Goal: Task Accomplishment & Management: Manage account settings

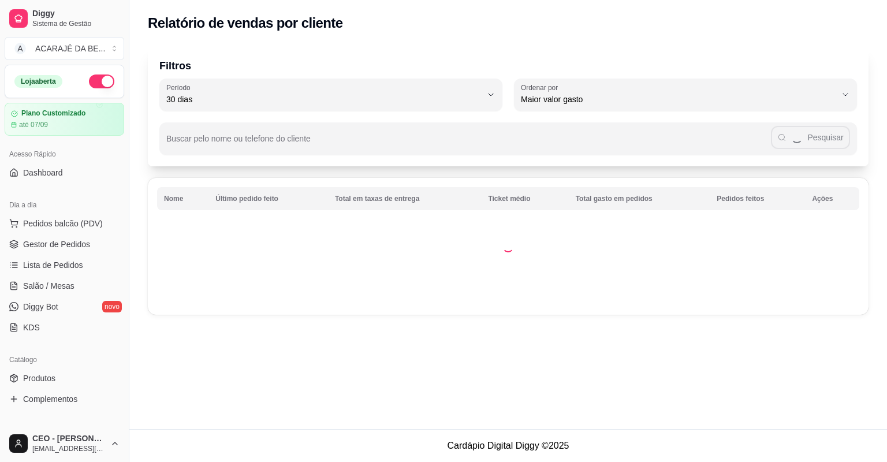
select select "30"
select select "HIGHEST_TOTAL_SPENT_WITH_ORDERS"
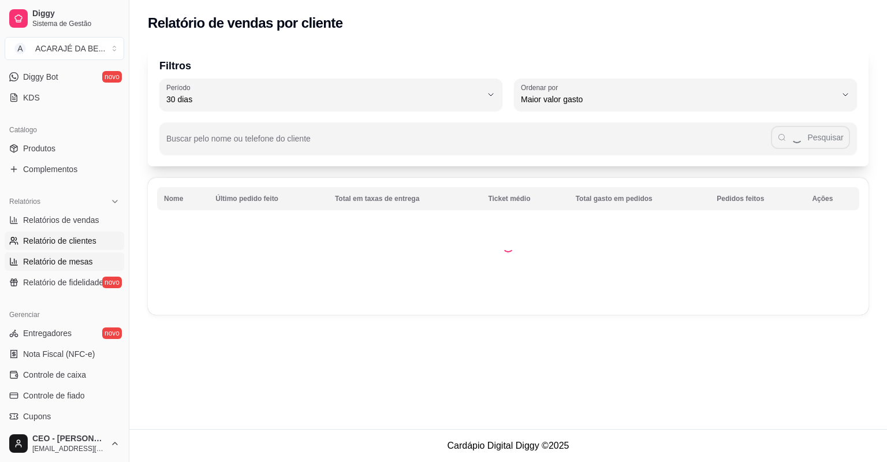
click at [66, 262] on span "Relatório de mesas" at bounding box center [58, 262] width 70 height 12
select select "TOTAL_OF_ORDERS"
select select "7"
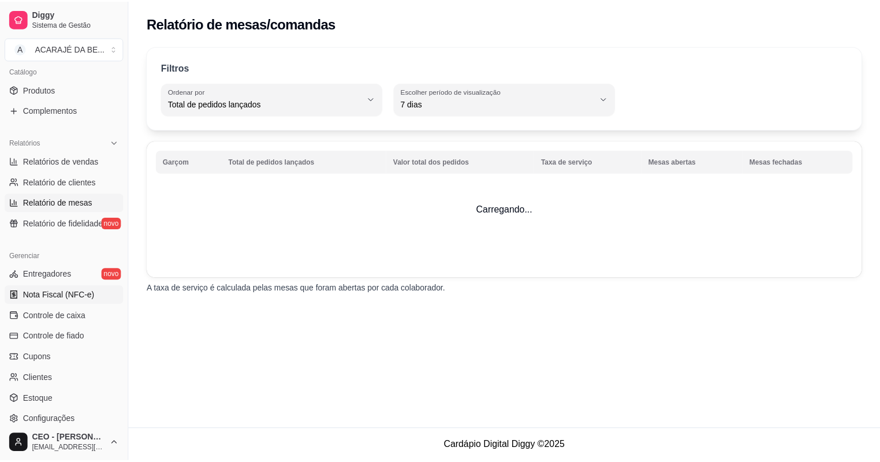
scroll to position [369, 0]
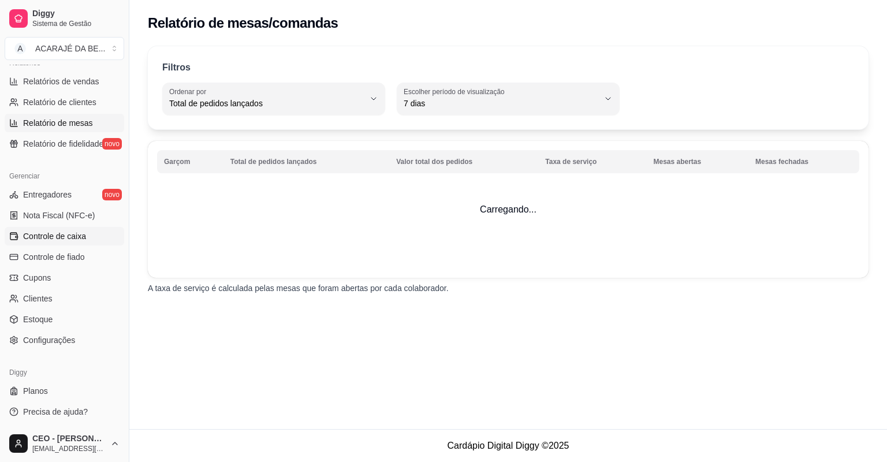
click at [75, 239] on span "Controle de caixa" at bounding box center [54, 236] width 63 height 12
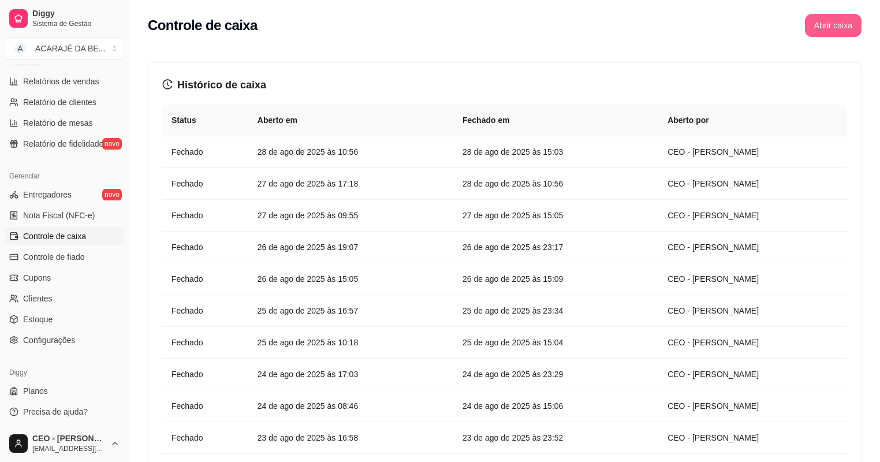
click at [836, 25] on button "Abrir caixa" at bounding box center [833, 25] width 57 height 23
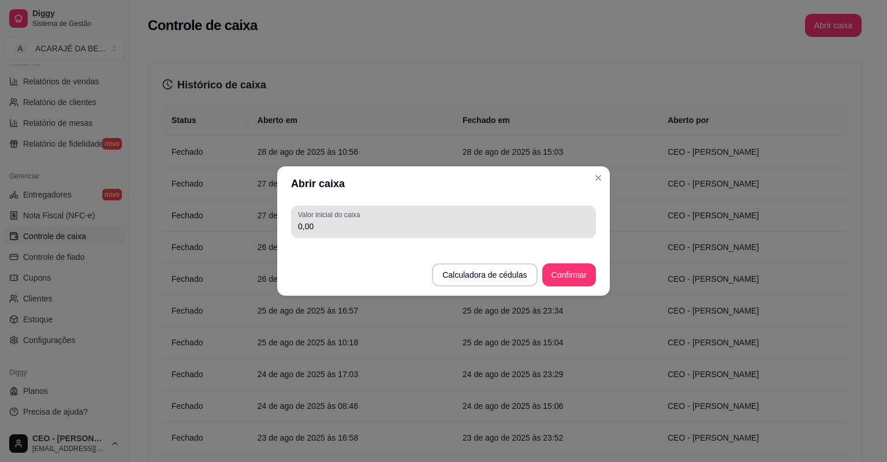
click at [475, 235] on div "Valor inicial do caixa 0,00" at bounding box center [443, 222] width 305 height 32
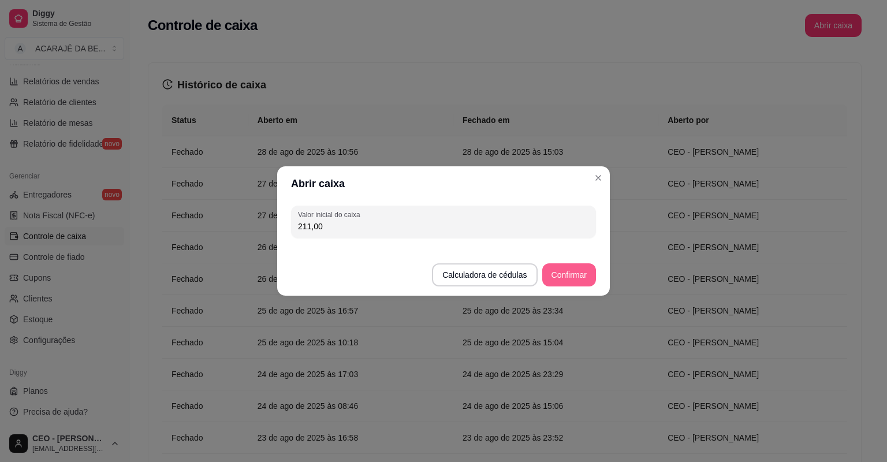
type input "211,00"
click at [572, 274] on button "Confirmar" at bounding box center [569, 274] width 54 height 23
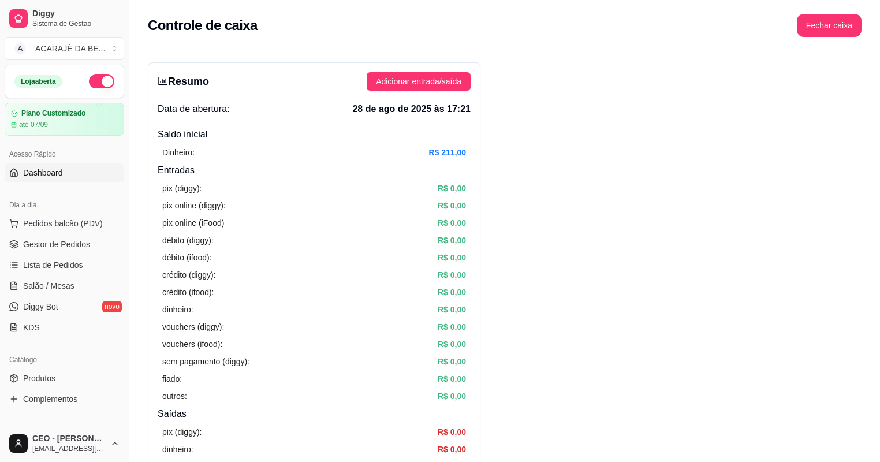
click at [77, 169] on link "Dashboard" at bounding box center [65, 172] width 120 height 18
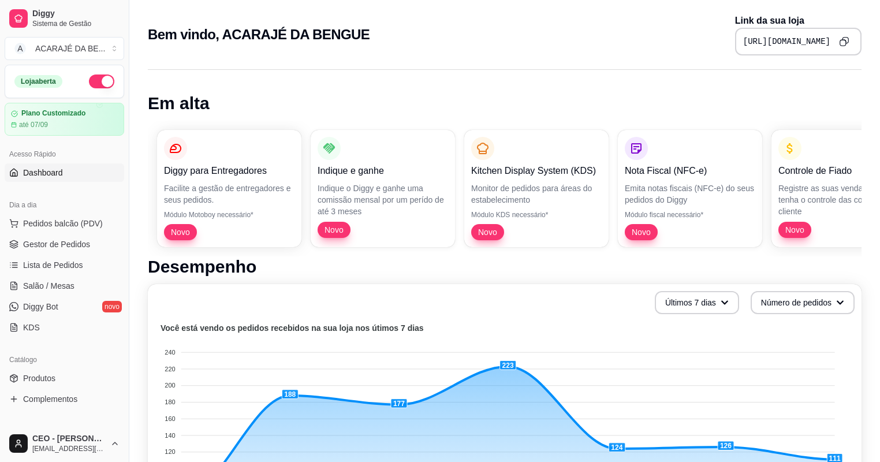
click at [841, 39] on icon "Copy to clipboard" at bounding box center [844, 41] width 10 height 10
click at [65, 377] on link "Produtos" at bounding box center [65, 378] width 120 height 18
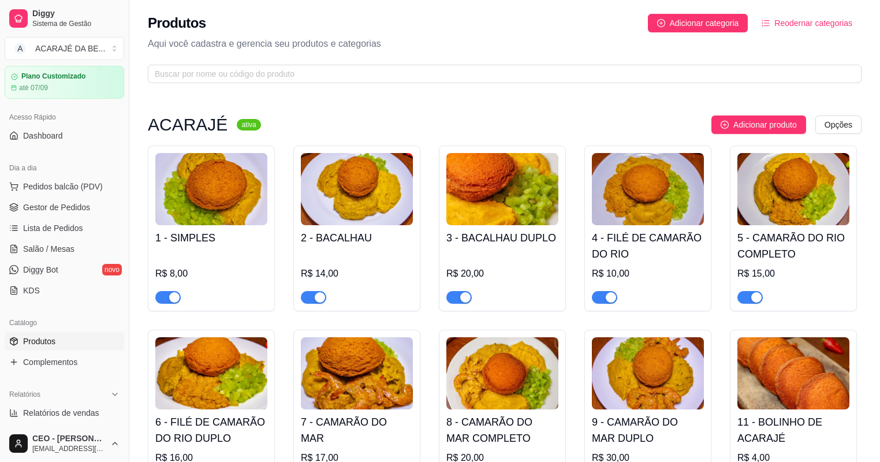
scroll to position [92, 0]
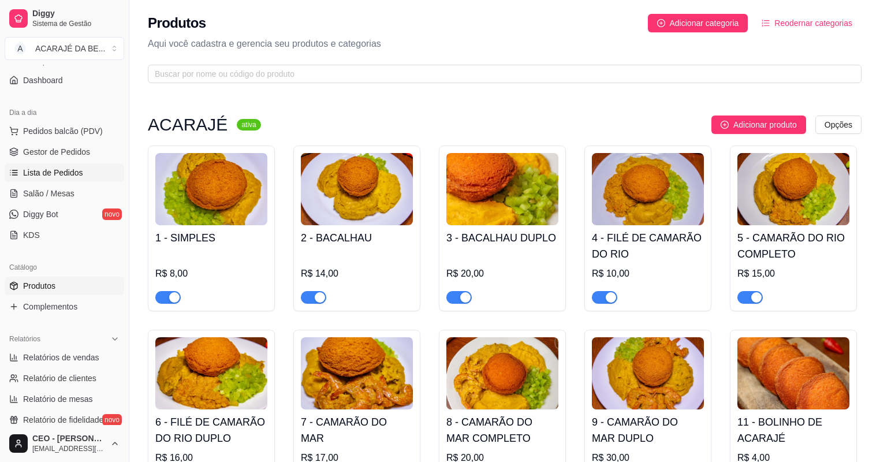
click at [64, 165] on link "Lista de Pedidos" at bounding box center [65, 172] width 120 height 18
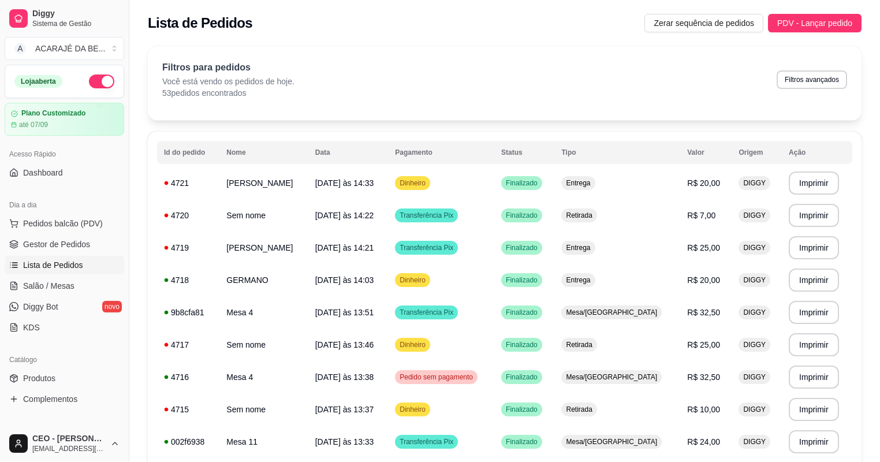
drag, startPoint x: 67, startPoint y: 166, endPoint x: 85, endPoint y: 196, distance: 35.0
click at [67, 167] on link "Dashboard" at bounding box center [65, 172] width 120 height 18
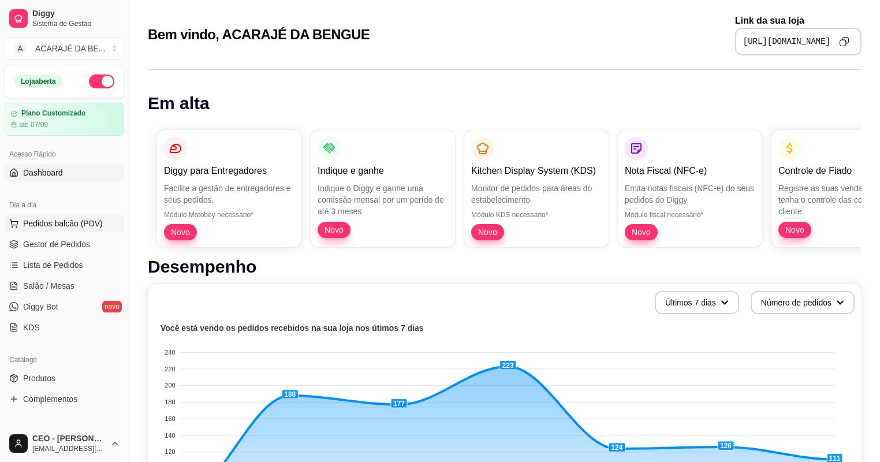
click at [76, 225] on span "Pedidos balcão (PDV)" at bounding box center [63, 224] width 80 height 12
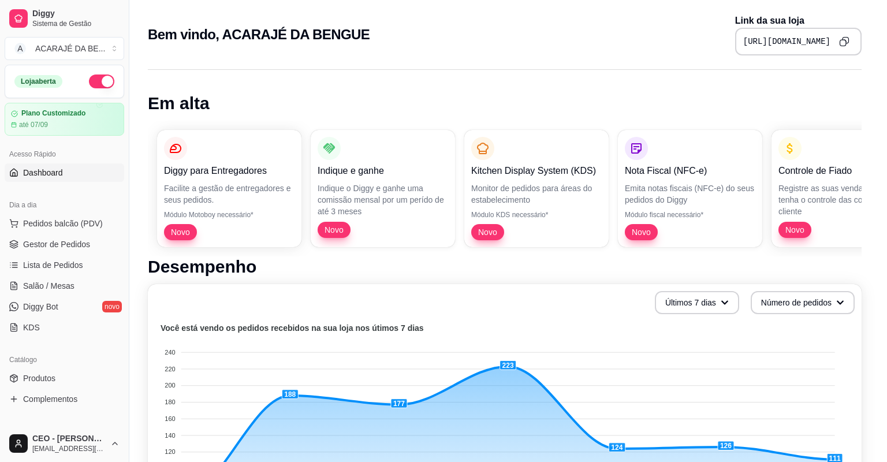
click at [76, 241] on img at bounding box center [85, 209] width 106 height 72
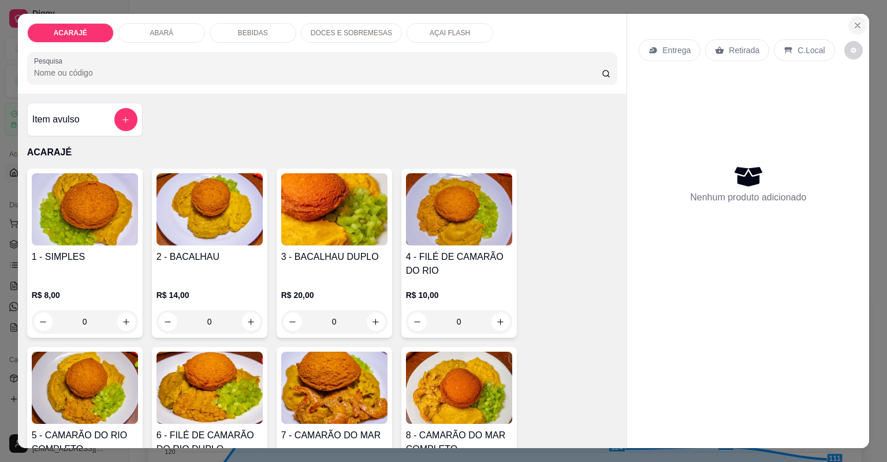
click at [856, 29] on icon "Close" at bounding box center [857, 25] width 9 height 9
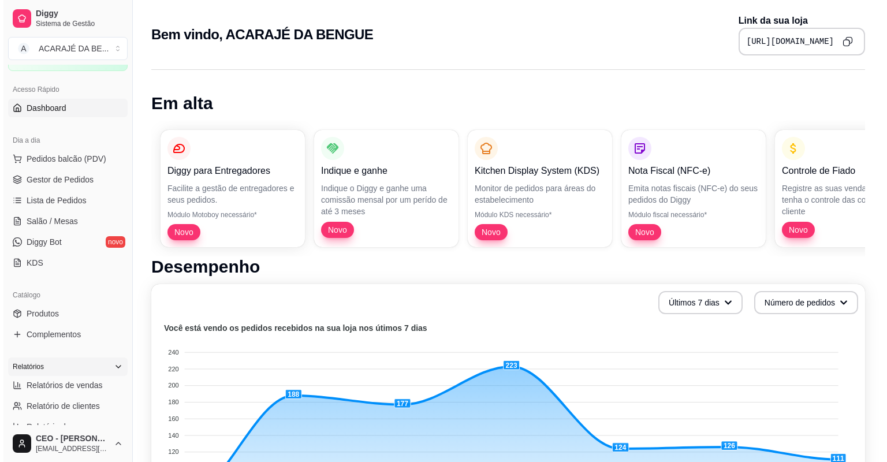
scroll to position [92, 0]
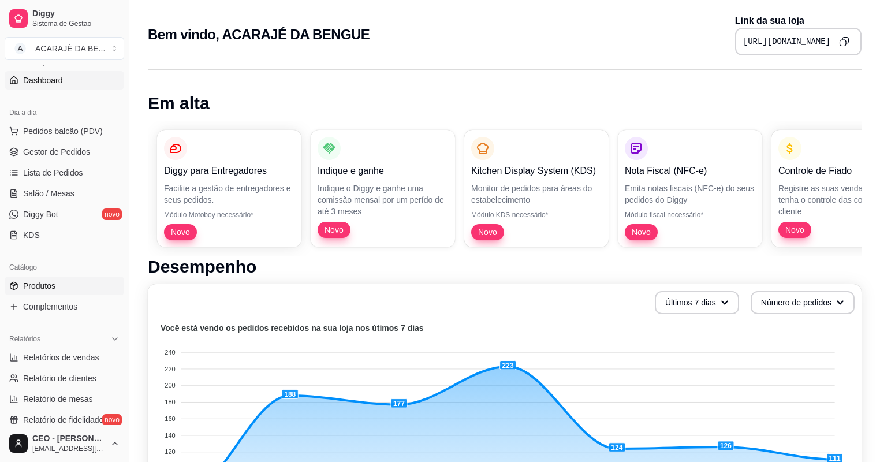
click at [70, 292] on link "Produtos" at bounding box center [65, 286] width 120 height 18
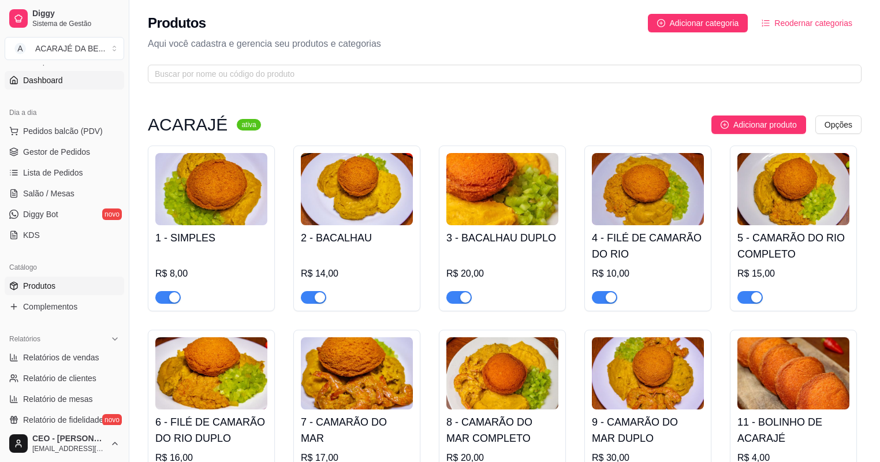
click at [46, 79] on span "Dashboard" at bounding box center [43, 81] width 40 height 12
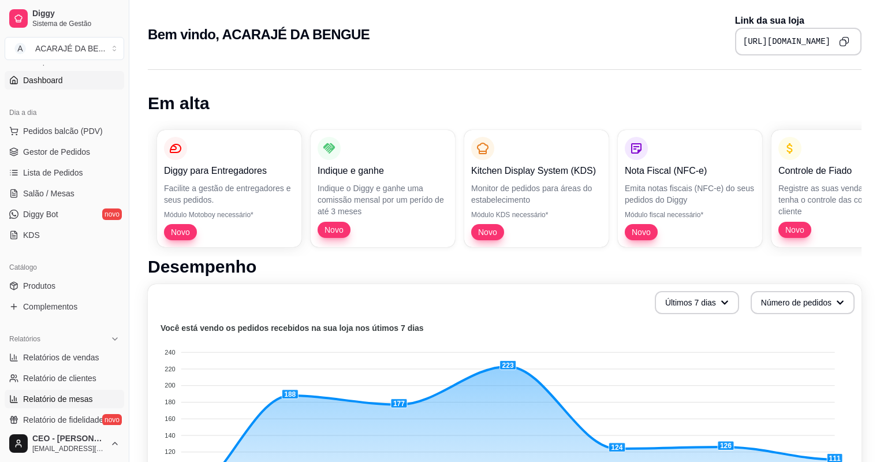
click at [54, 400] on span "Relatório de mesas" at bounding box center [58, 399] width 70 height 12
select select "TOTAL_OF_ORDERS"
select select "7"
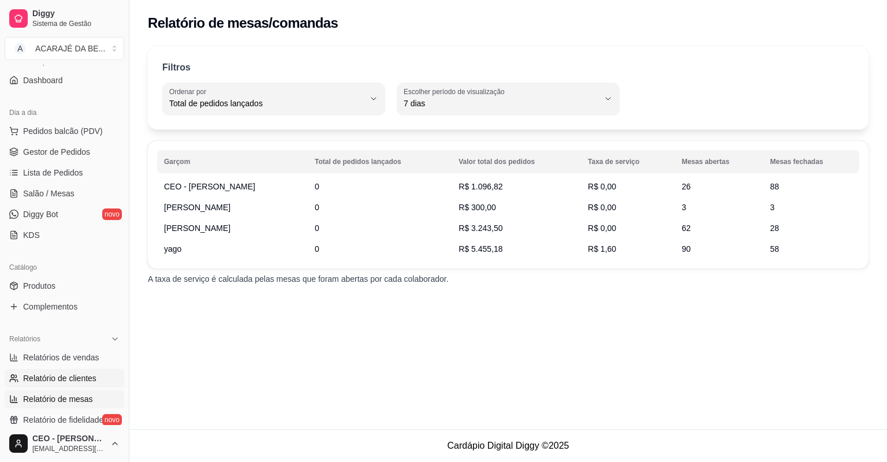
click at [65, 382] on span "Relatório de clientes" at bounding box center [59, 379] width 73 height 12
select select "30"
select select "HIGHEST_TOTAL_SPENT_WITH_ORDERS"
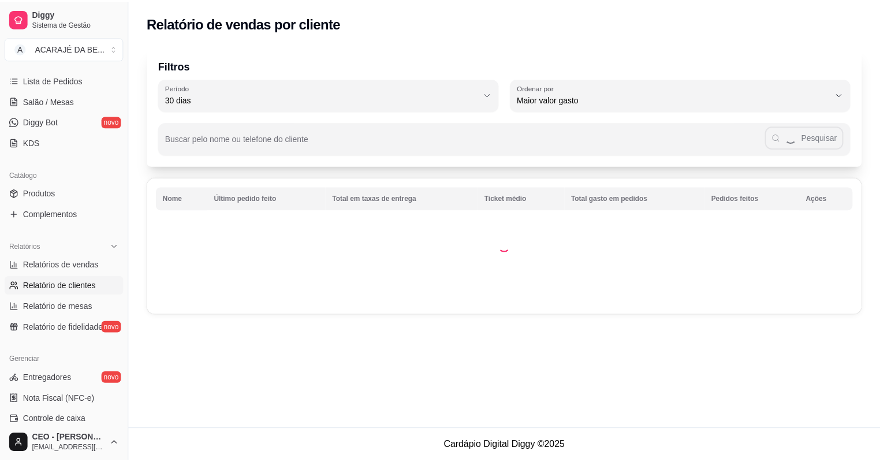
scroll to position [323, 0]
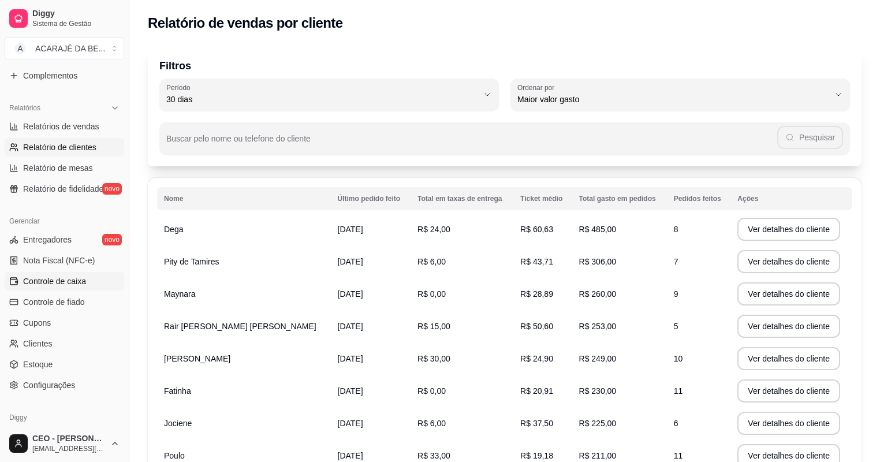
click at [80, 285] on span "Controle de caixa" at bounding box center [54, 282] width 63 height 12
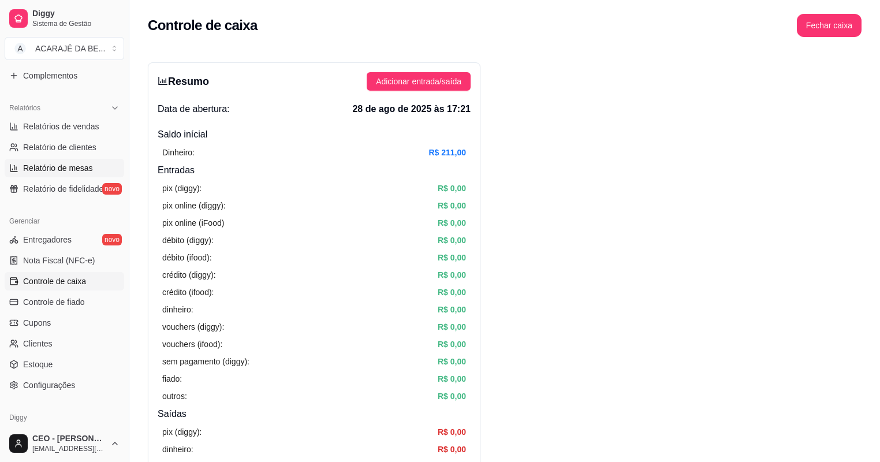
click at [73, 166] on span "Relatório de mesas" at bounding box center [58, 168] width 70 height 12
select select "TOTAL_OF_ORDERS"
select select "7"
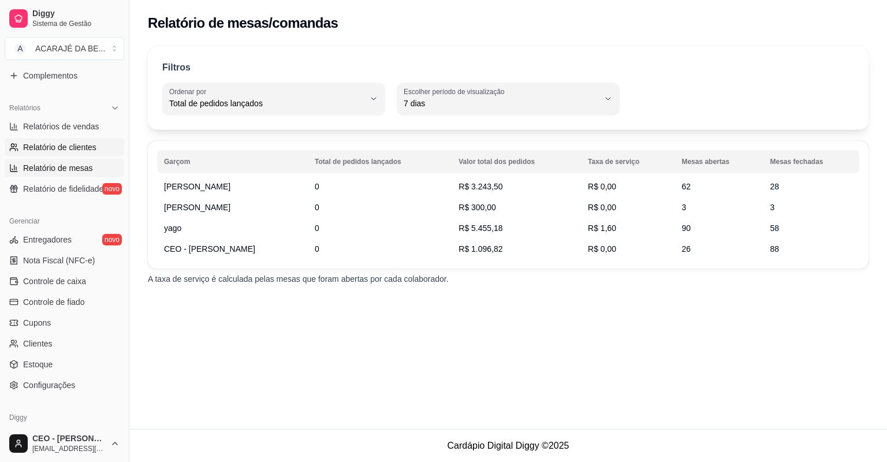
click at [88, 142] on span "Relatório de clientes" at bounding box center [59, 148] width 73 height 12
select select "30"
select select "HIGHEST_TOTAL_SPENT_WITH_ORDERS"
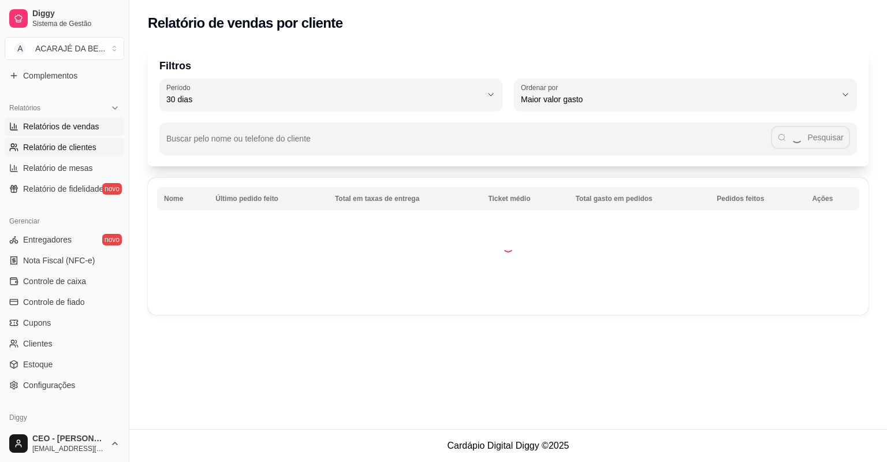
click at [87, 129] on span "Relatórios de vendas" at bounding box center [61, 127] width 76 height 12
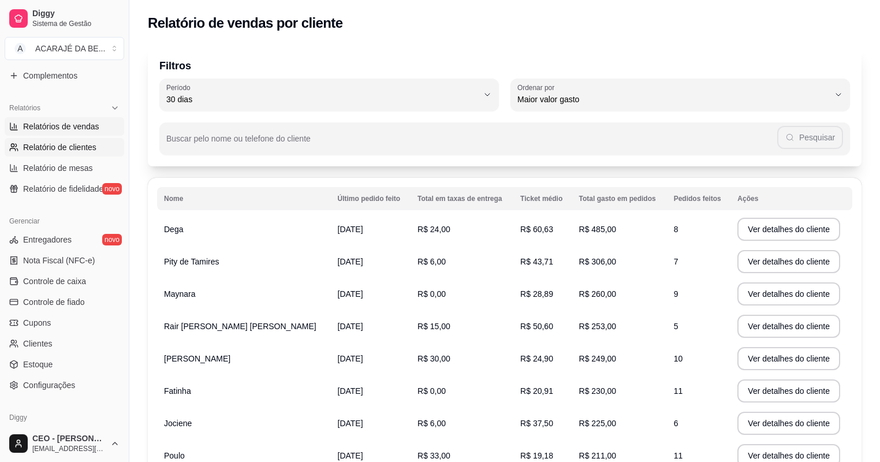
select select "ALL"
select select "0"
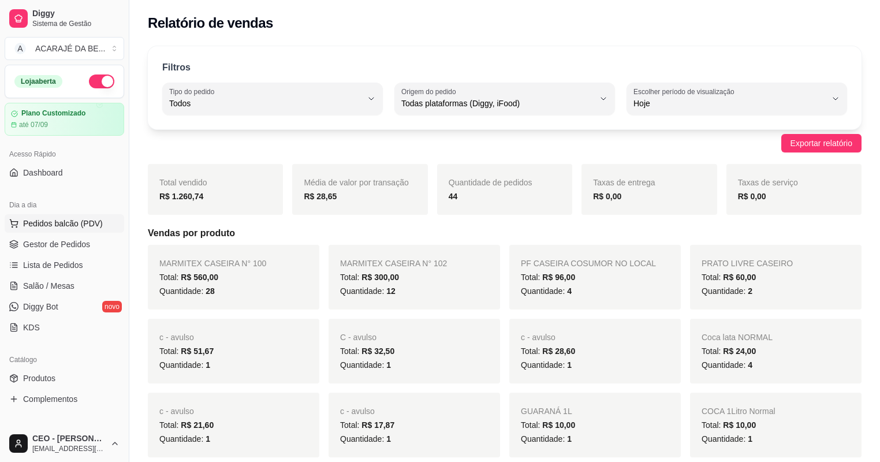
click at [89, 229] on button "Pedidos balcão (PDV)" at bounding box center [65, 223] width 120 height 18
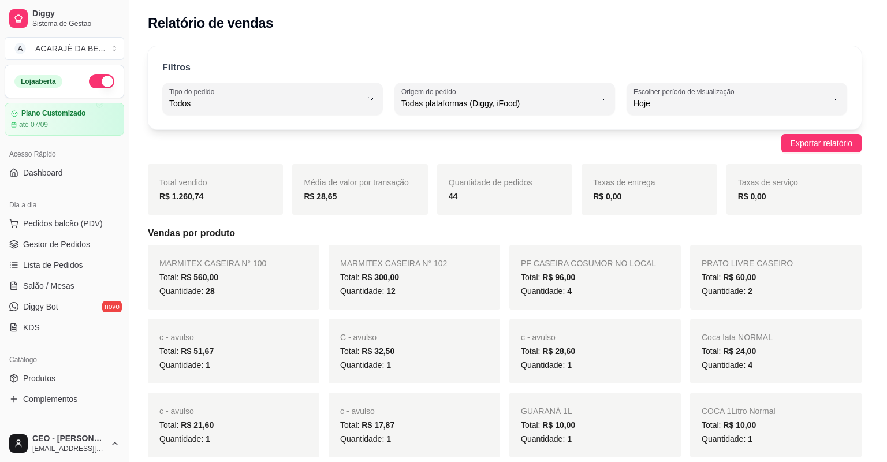
click at [83, 245] on div "1 - SIMPLES R$ 8,00 0" at bounding box center [85, 253] width 116 height 169
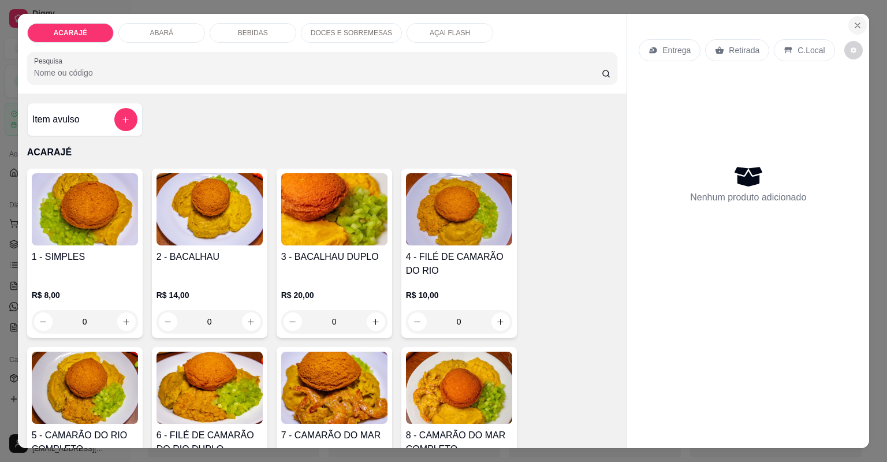
click at [853, 23] on icon "Close" at bounding box center [857, 25] width 9 height 9
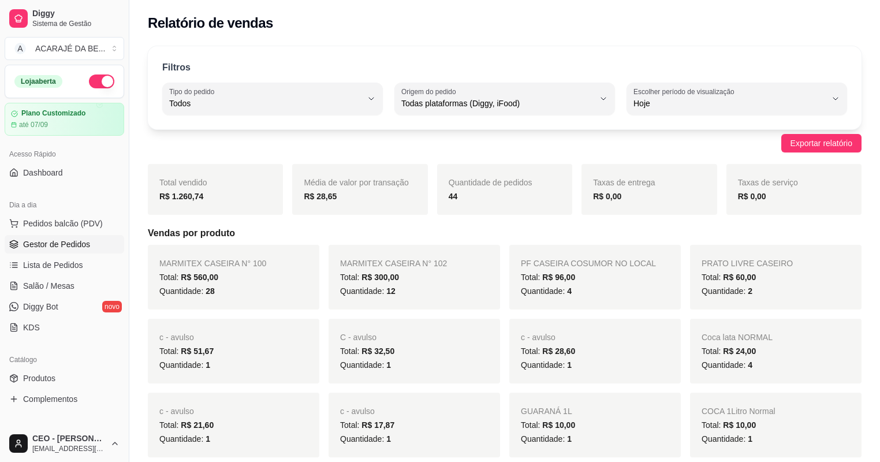
click at [95, 243] on link "Gestor de Pedidos" at bounding box center [65, 244] width 120 height 18
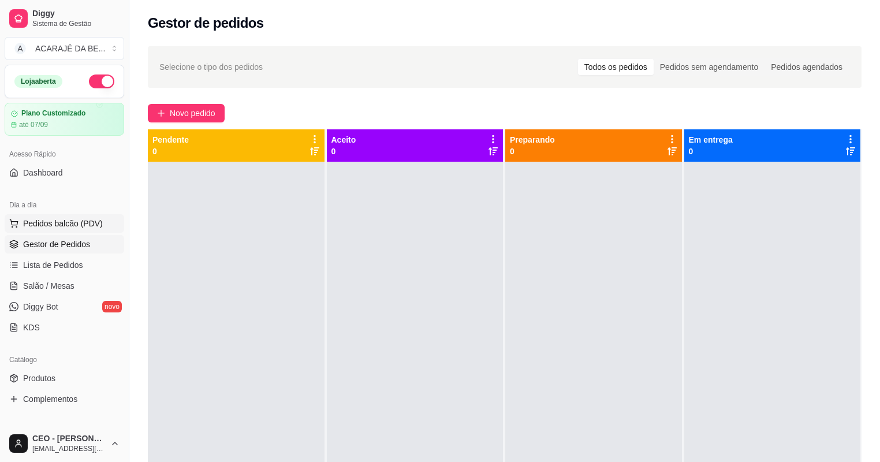
click at [65, 226] on span "Pedidos balcão (PDV)" at bounding box center [63, 224] width 80 height 12
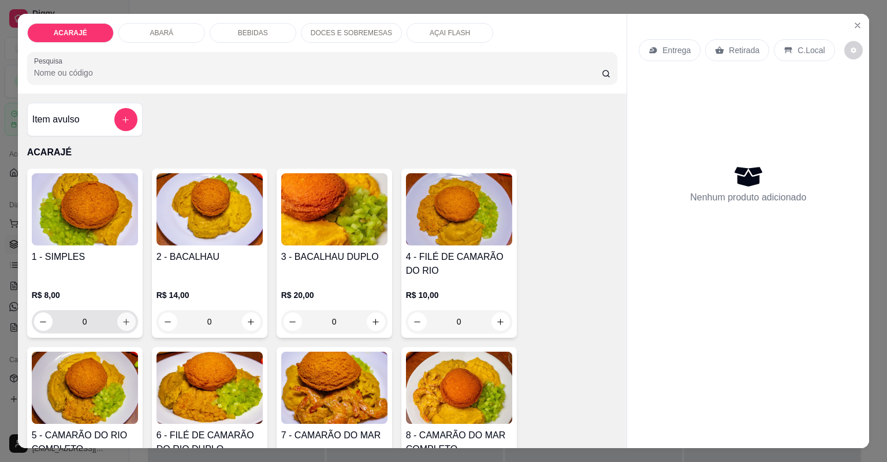
click at [124, 321] on icon "increase-product-quantity" at bounding box center [126, 322] width 6 height 6
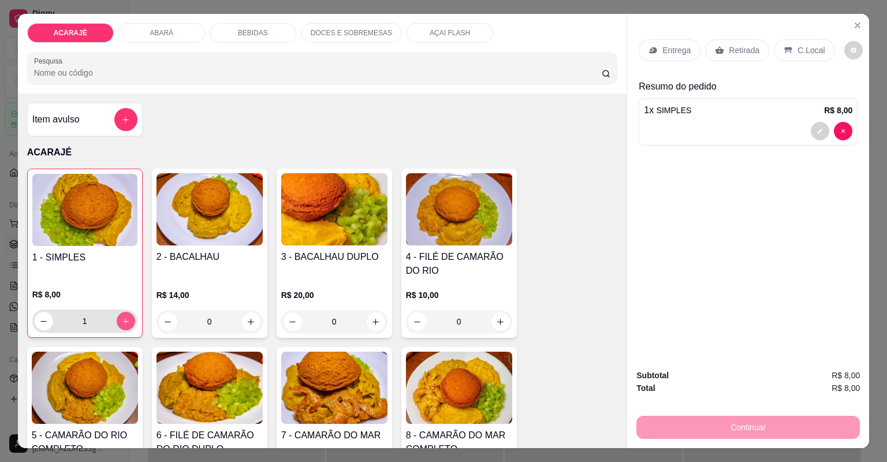
click at [124, 321] on icon "increase-product-quantity" at bounding box center [125, 321] width 9 height 9
click at [124, 321] on icon "increase-product-quantity" at bounding box center [126, 321] width 6 height 6
click at [124, 321] on icon "increase-product-quantity" at bounding box center [125, 321] width 6 height 6
click at [124, 321] on icon "increase-product-quantity" at bounding box center [126, 321] width 6 height 6
click at [124, 321] on icon "increase-product-quantity" at bounding box center [125, 321] width 6 height 6
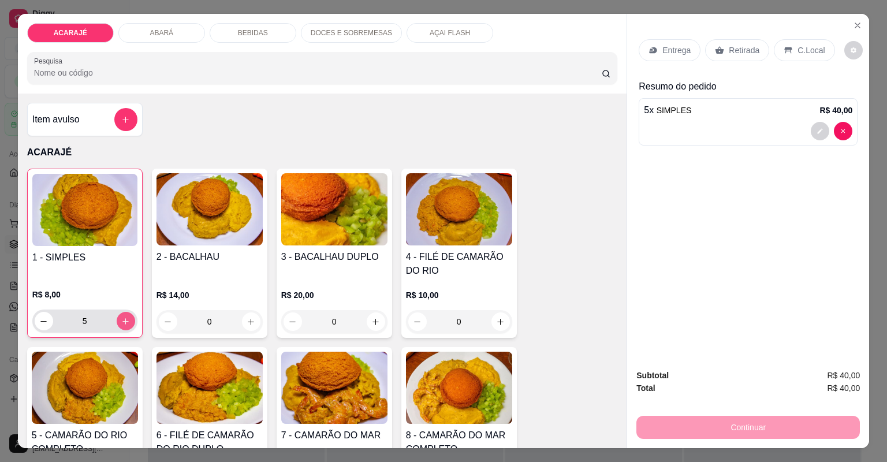
type input "6"
click at [730, 55] on p "Retirada" at bounding box center [744, 50] width 31 height 12
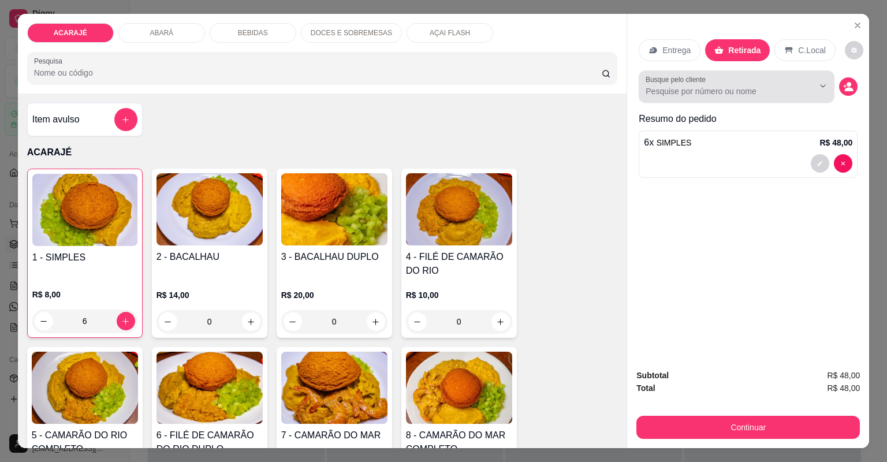
click at [741, 95] on input "Busque pelo cliente" at bounding box center [721, 91] width 150 height 12
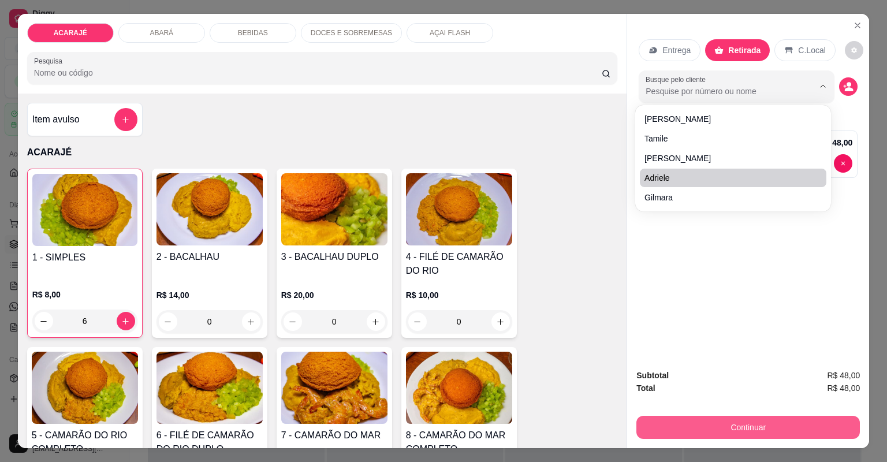
click at [759, 427] on button "Continuar" at bounding box center [749, 427] width 224 height 23
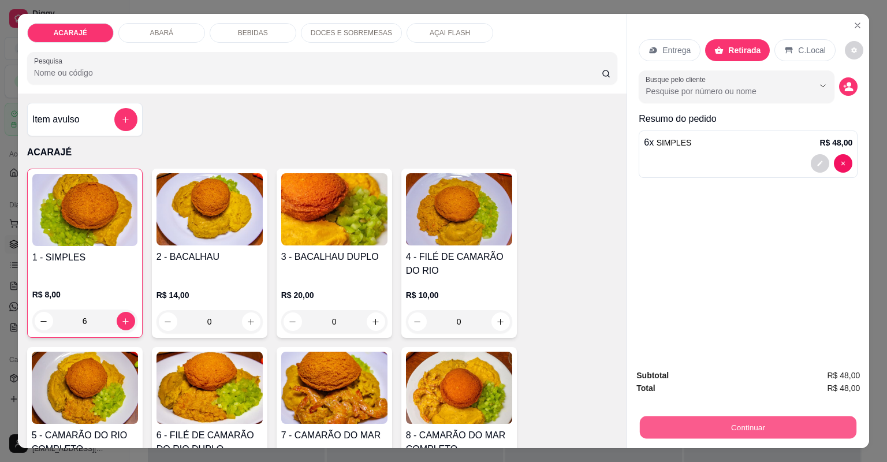
click at [756, 430] on button "Continuar" at bounding box center [748, 428] width 217 height 23
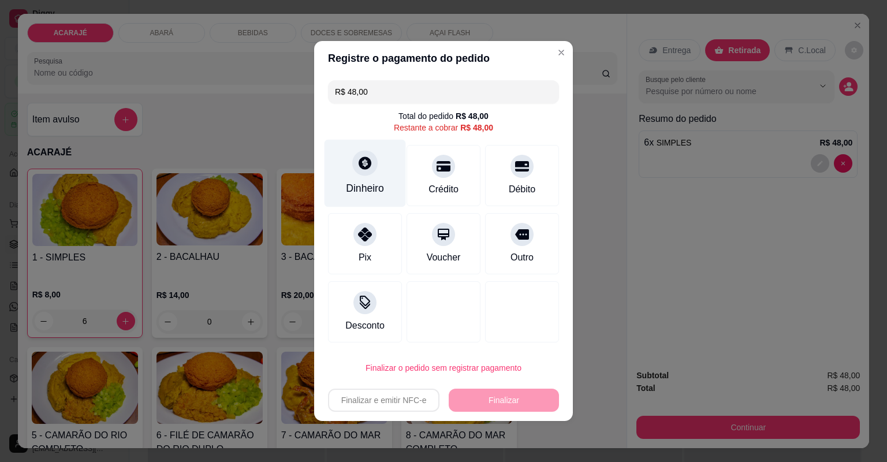
click at [384, 187] on div "Dinheiro" at bounding box center [365, 174] width 81 height 68
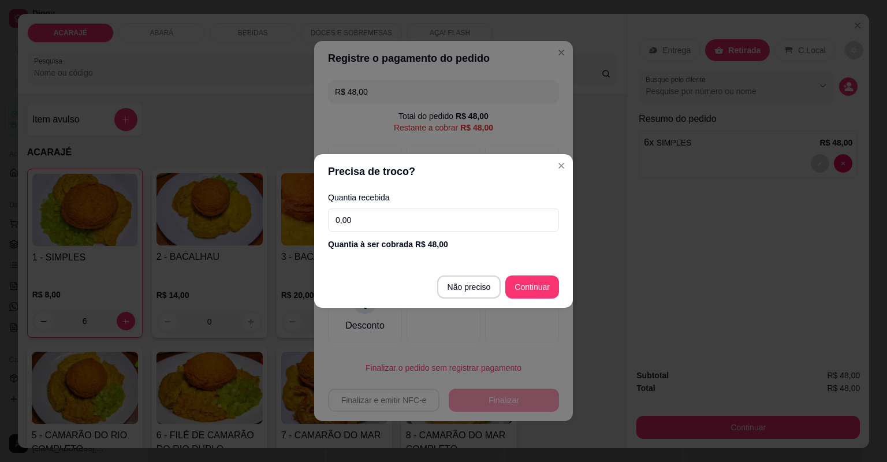
click at [416, 221] on input "0,00" at bounding box center [443, 220] width 231 height 23
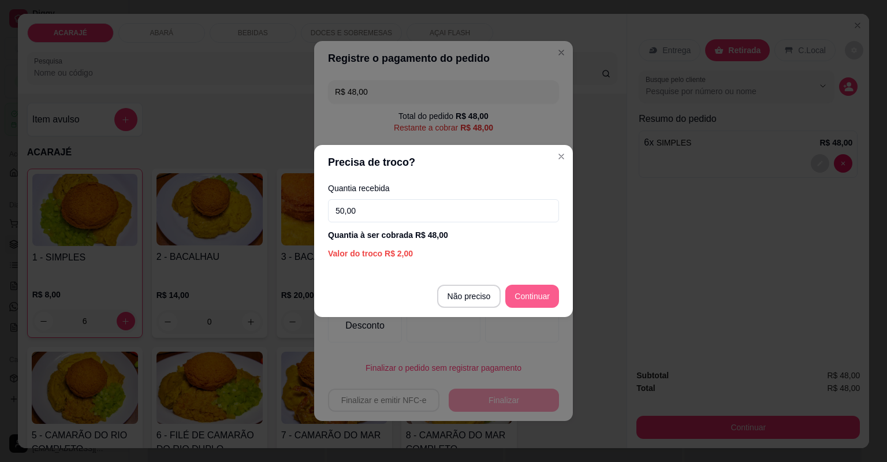
type input "50,00"
type input "R$ 0,00"
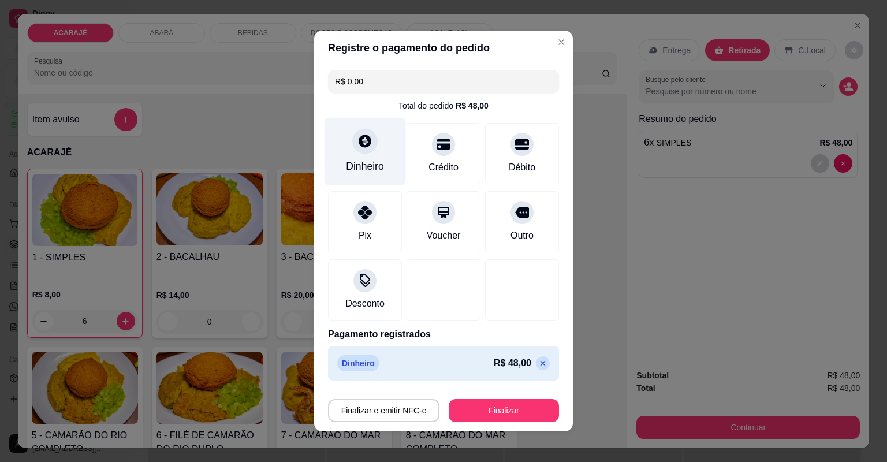
click at [374, 154] on div "Dinheiro" at bounding box center [365, 152] width 81 height 68
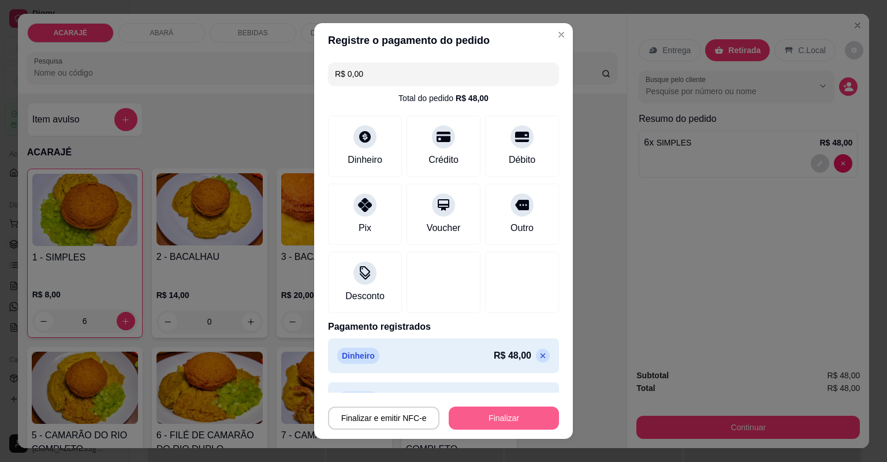
click at [499, 414] on button "Finalizar" at bounding box center [504, 418] width 110 height 23
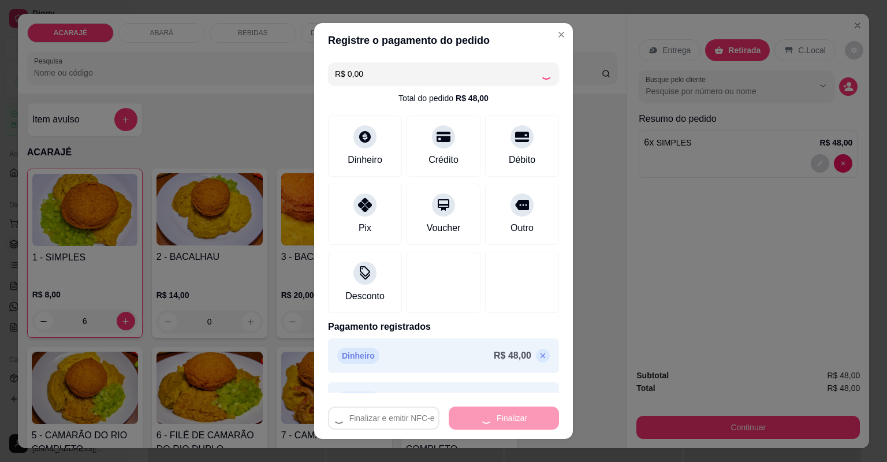
type input "0"
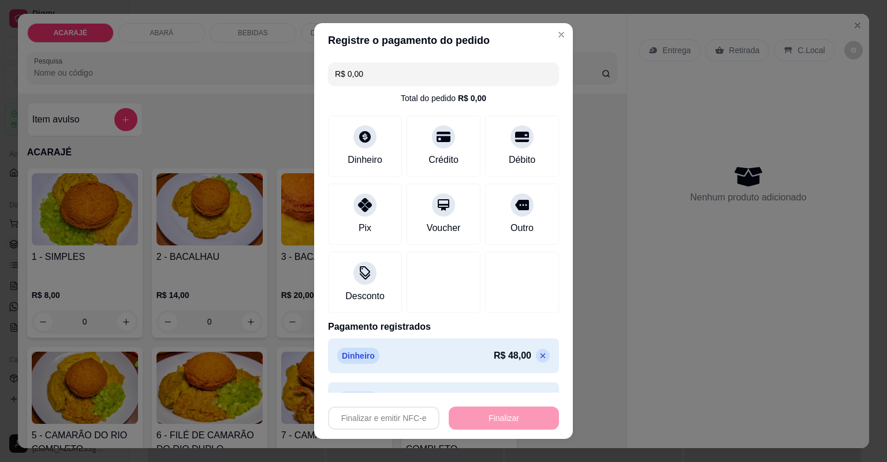
type input "-R$ 48,00"
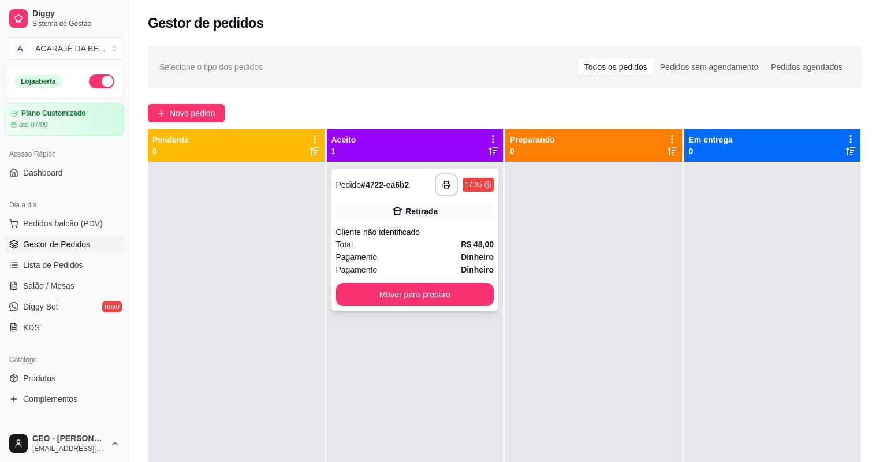
click at [441, 251] on div "Pagamento Dinheiro" at bounding box center [415, 257] width 158 height 13
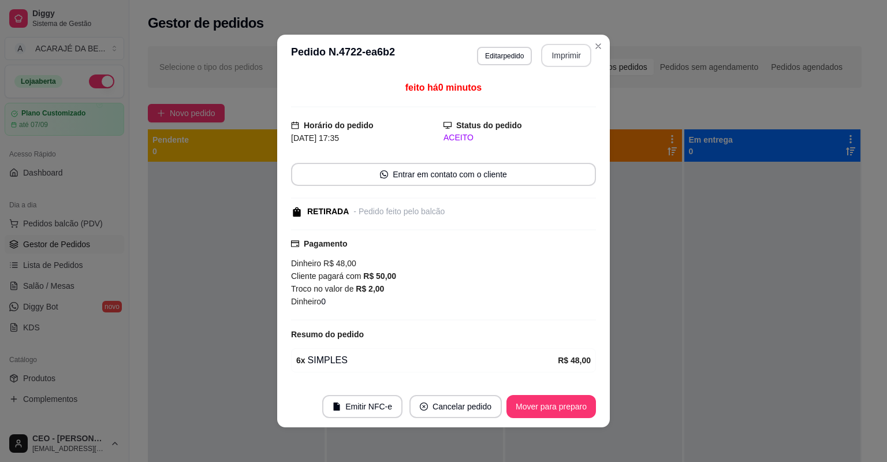
click at [552, 57] on button "Imprimir" at bounding box center [566, 55] width 50 height 23
click at [559, 60] on button "Imprimir" at bounding box center [566, 55] width 50 height 23
click at [560, 415] on button "Mover para preparo" at bounding box center [551, 407] width 87 height 23
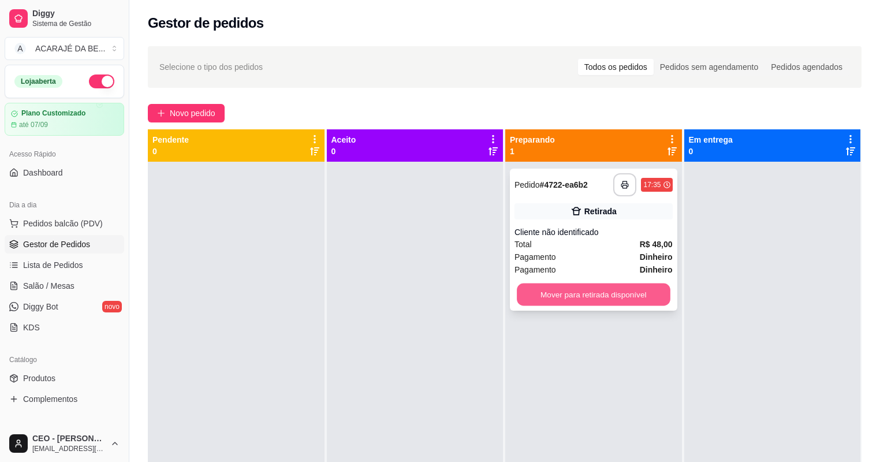
click at [602, 298] on button "Mover para retirada disponível" at bounding box center [593, 295] width 153 height 23
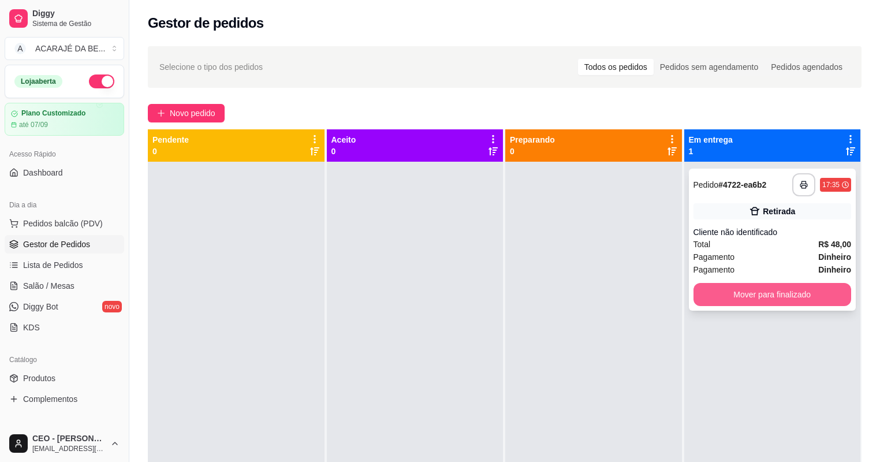
click at [787, 289] on button "Mover para finalizado" at bounding box center [773, 294] width 158 height 23
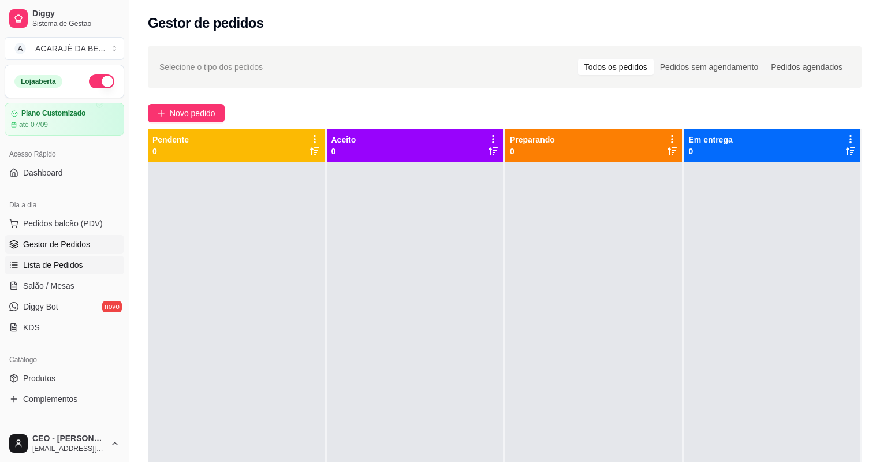
click at [56, 272] on link "Lista de Pedidos" at bounding box center [65, 265] width 120 height 18
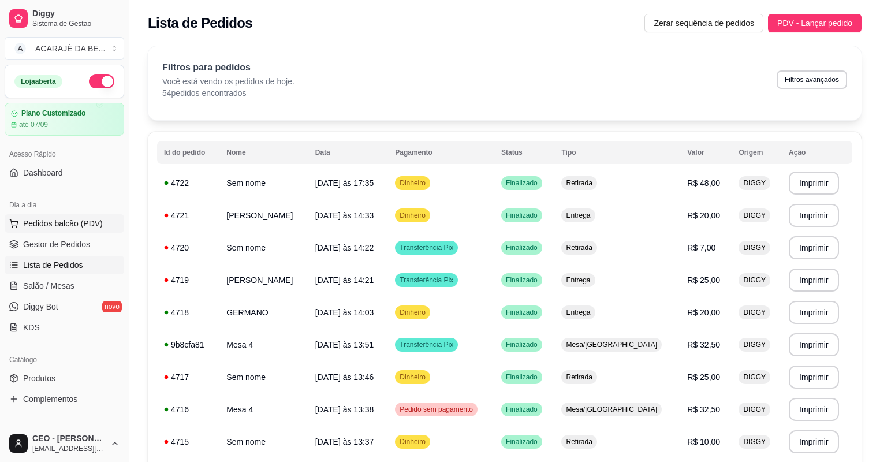
click at [64, 225] on span "Pedidos balcão (PDV)" at bounding box center [63, 224] width 80 height 12
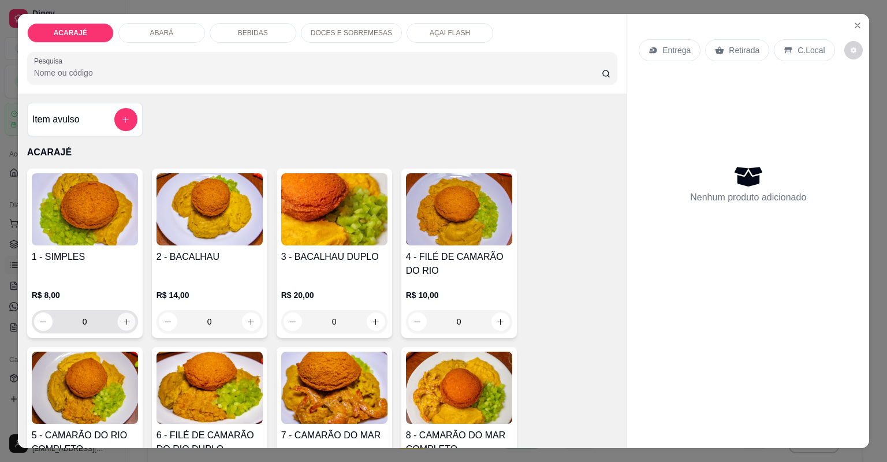
click at [122, 319] on icon "increase-product-quantity" at bounding box center [126, 322] width 9 height 9
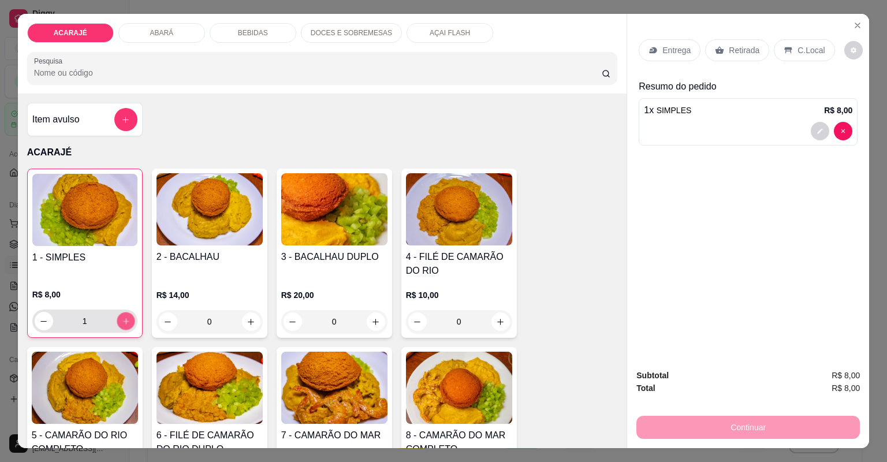
click at [121, 319] on icon "increase-product-quantity" at bounding box center [125, 321] width 9 height 9
type input "2"
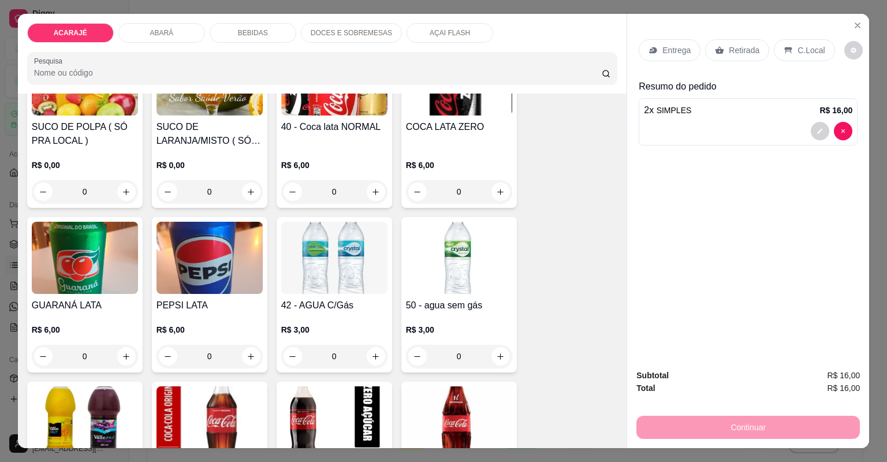
scroll to position [1248, 0]
click at [496, 354] on icon "increase-product-quantity" at bounding box center [500, 356] width 9 height 9
type input "1"
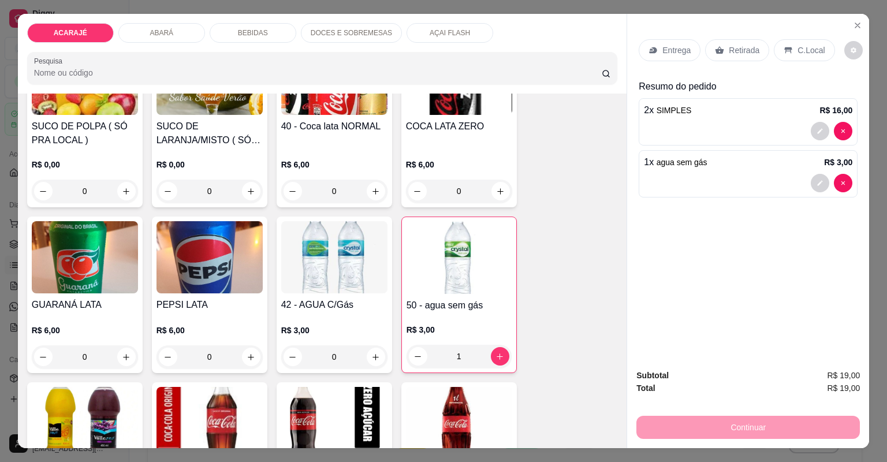
click at [730, 49] on p "Retirada" at bounding box center [744, 50] width 31 height 12
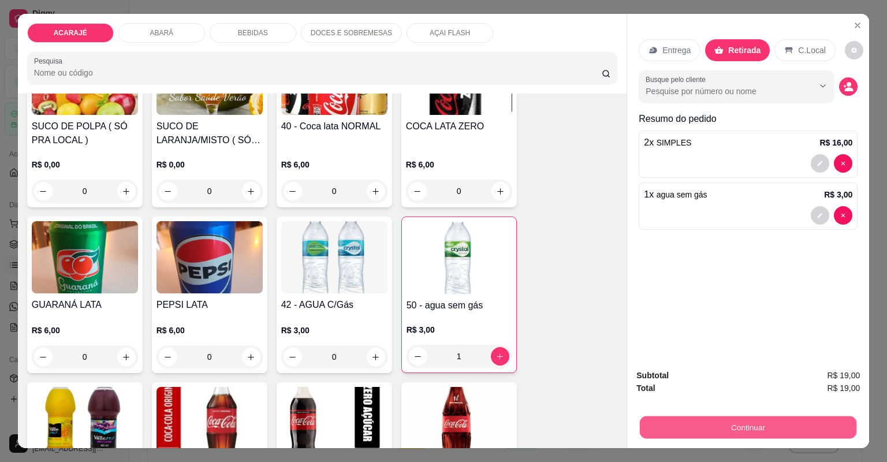
click at [753, 431] on button "Continuar" at bounding box center [748, 428] width 217 height 23
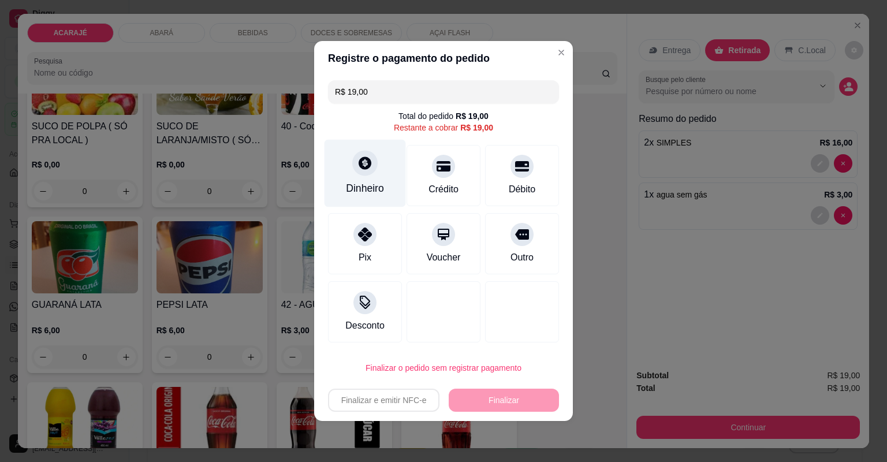
click at [382, 179] on div "Dinheiro" at bounding box center [365, 174] width 81 height 68
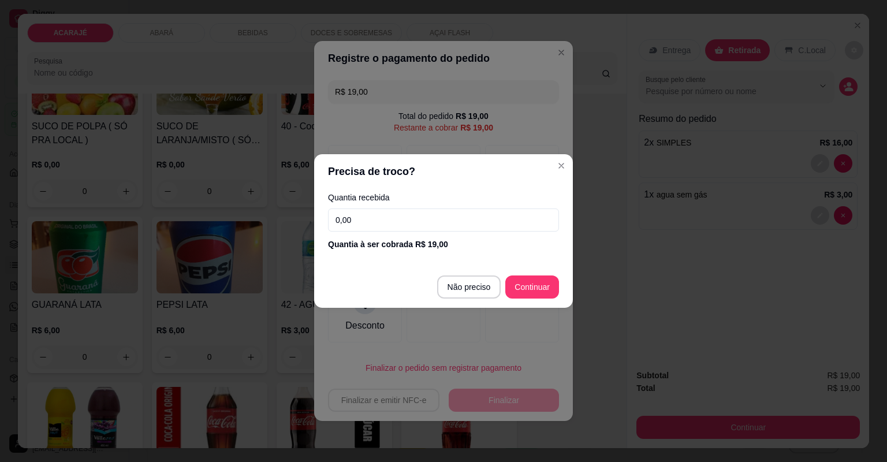
click at [440, 221] on input "0,00" at bounding box center [443, 220] width 231 height 23
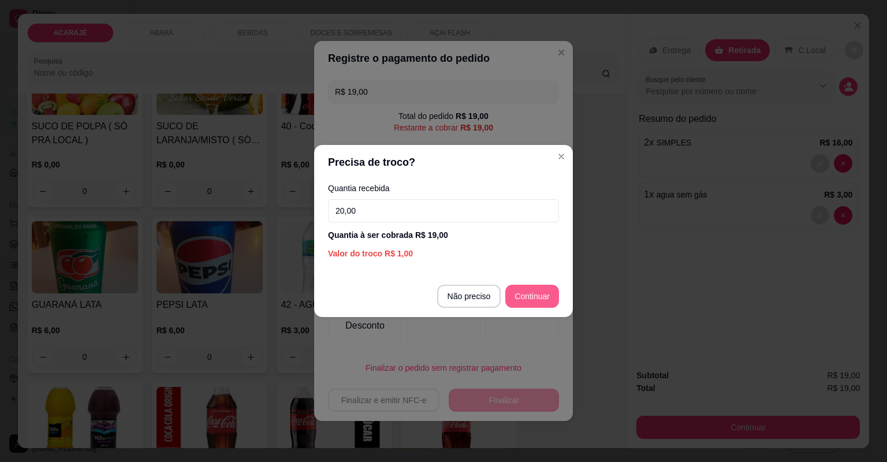
type input "20,00"
type input "R$ 0,00"
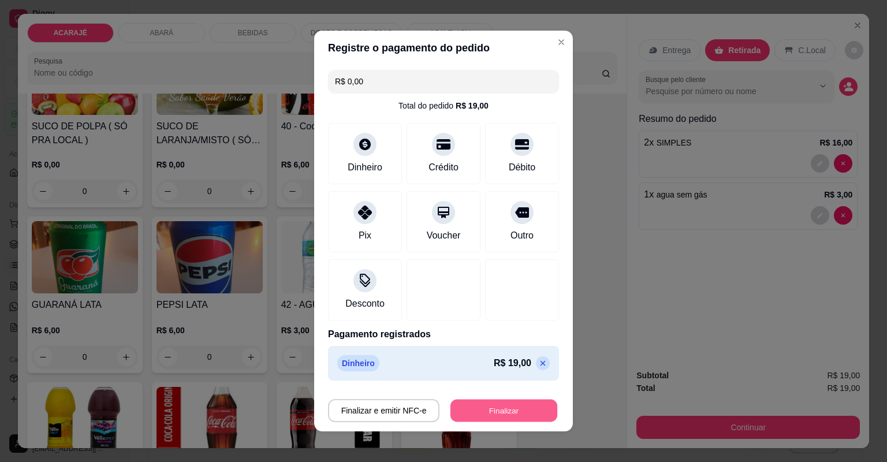
click at [533, 417] on button "Finalizar" at bounding box center [504, 411] width 107 height 23
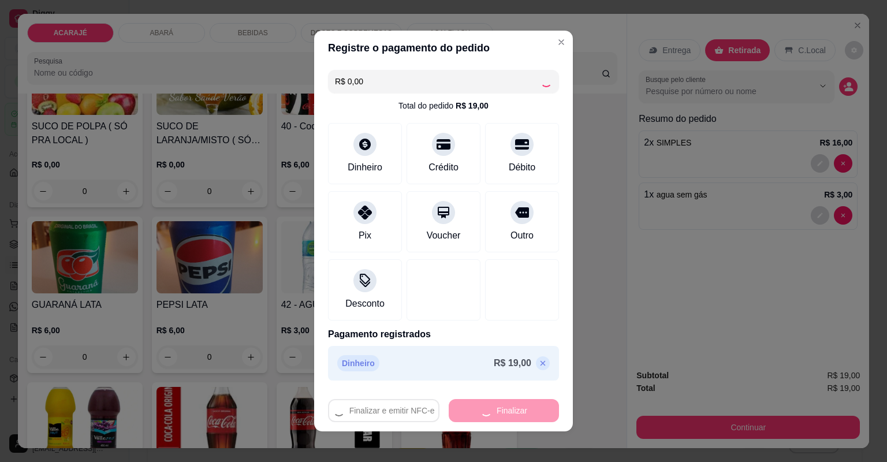
type input "0"
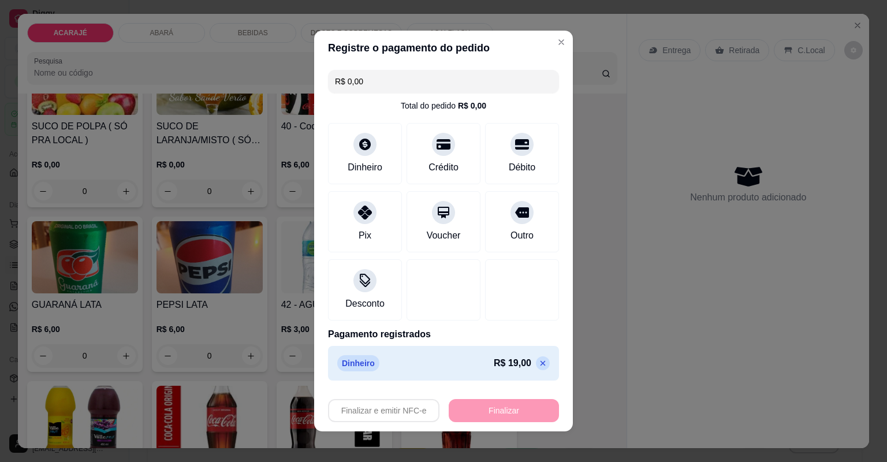
type input "-R$ 19,00"
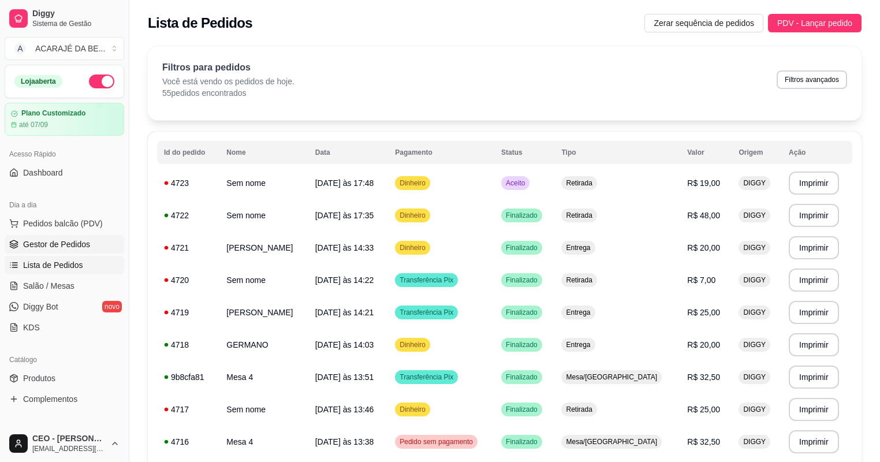
click at [60, 248] on span "Gestor de Pedidos" at bounding box center [56, 245] width 67 height 12
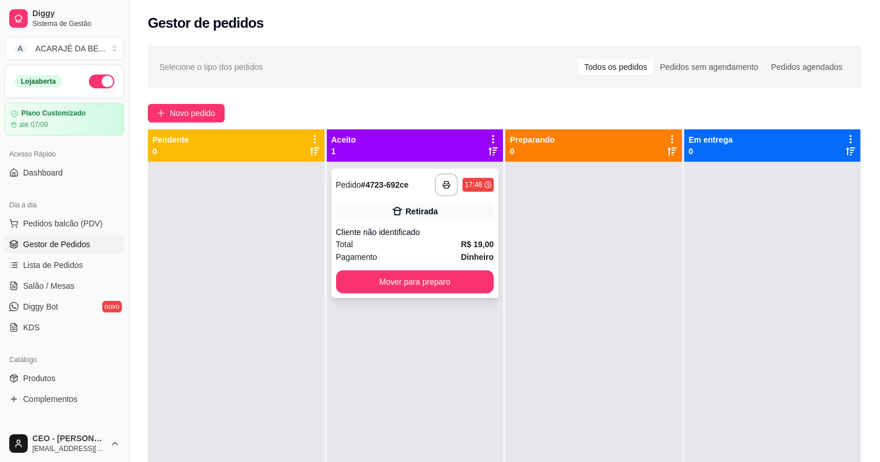
click at [443, 245] on div "Total R$ 19,00" at bounding box center [415, 244] width 158 height 13
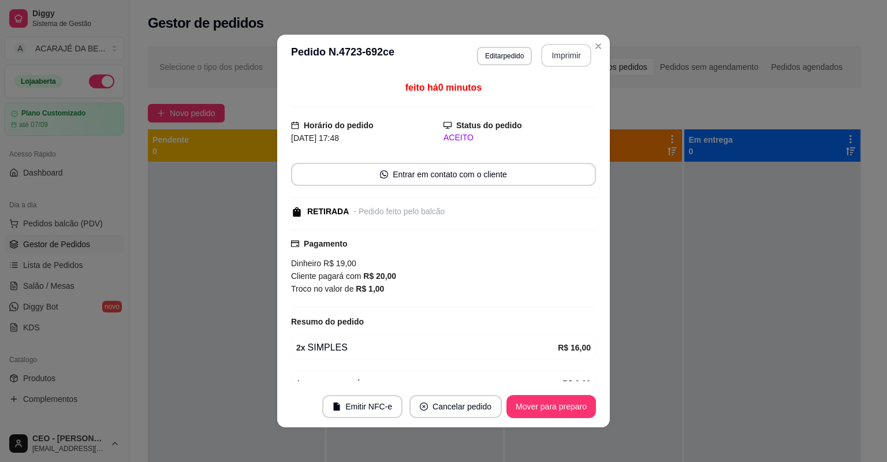
click at [555, 62] on button "Imprimir" at bounding box center [566, 55] width 50 height 23
click at [559, 412] on button "Mover para preparo" at bounding box center [552, 406] width 90 height 23
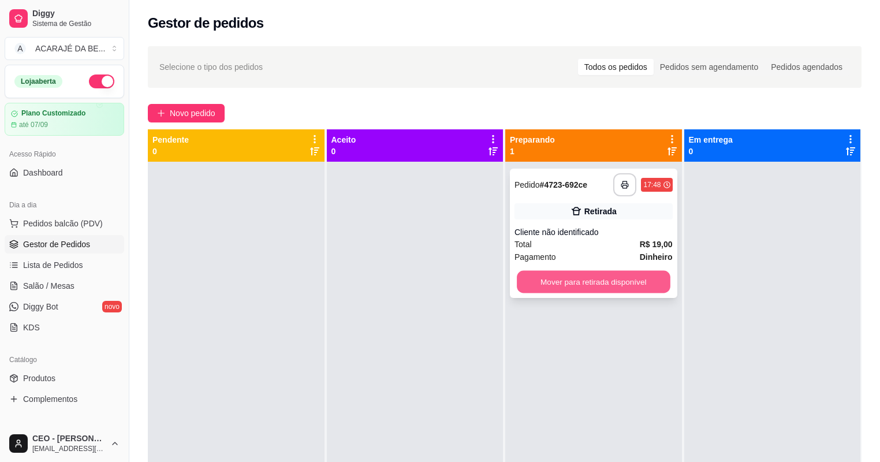
click at [610, 284] on button "Mover para retirada disponível" at bounding box center [593, 282] width 153 height 23
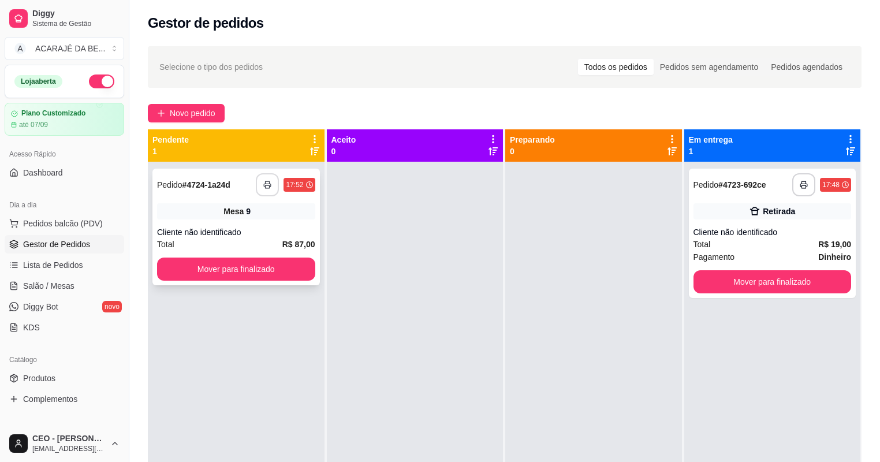
click at [268, 185] on icon "button" at bounding box center [267, 185] width 8 height 8
click at [738, 247] on div "Total R$ 19,00" at bounding box center [773, 244] width 158 height 13
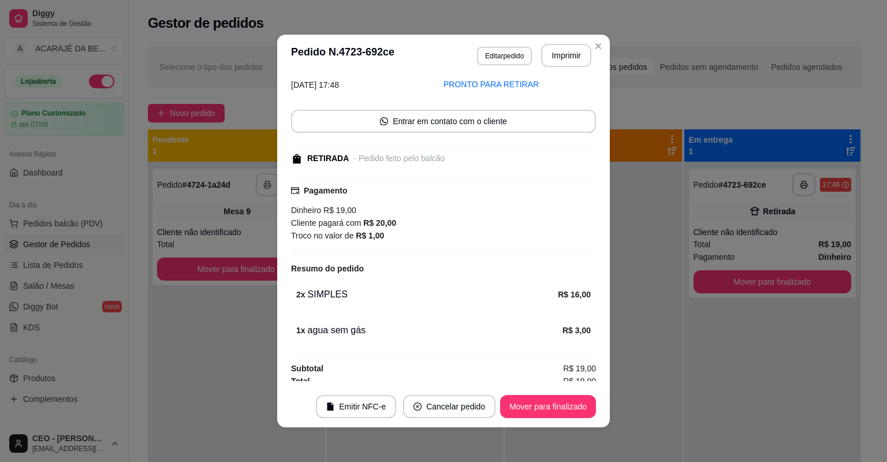
scroll to position [58, 0]
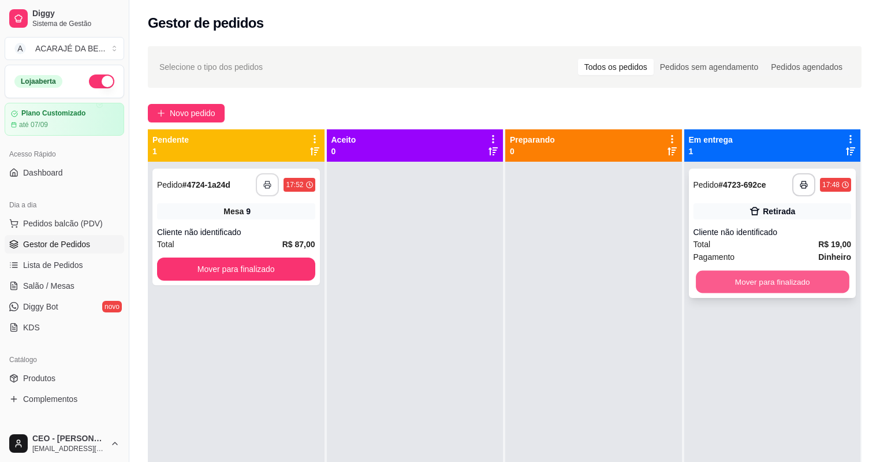
click at [712, 280] on button "Mover para finalizado" at bounding box center [772, 282] width 153 height 23
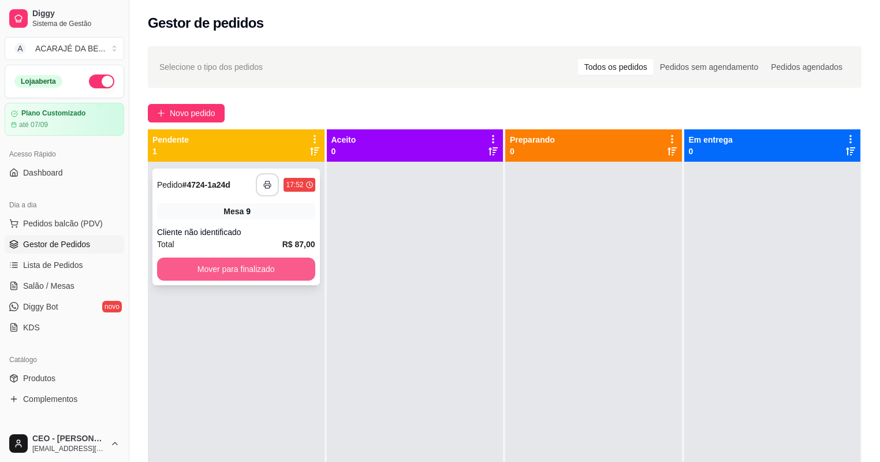
click at [272, 273] on button "Mover para finalizado" at bounding box center [236, 269] width 158 height 23
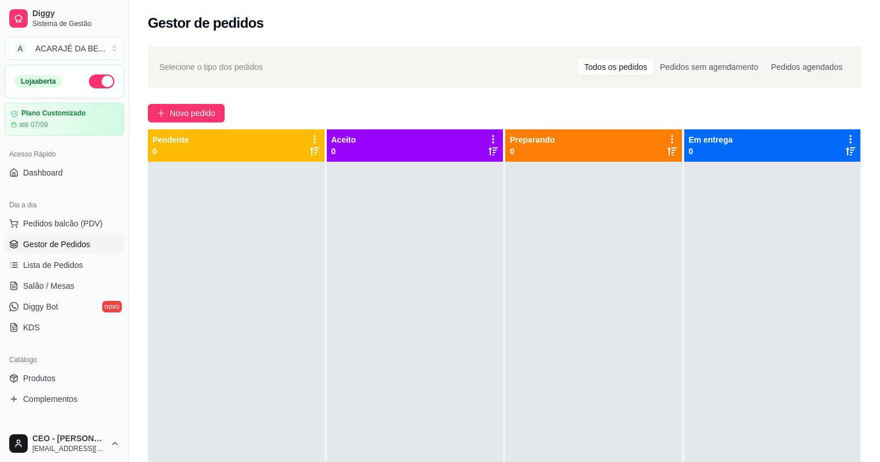
drag, startPoint x: 314, startPoint y: 267, endPoint x: 232, endPoint y: 199, distance: 106.7
click at [232, 202] on div at bounding box center [236, 393] width 177 height 462
click at [189, 116] on span "Novo pedido" at bounding box center [193, 113] width 46 height 13
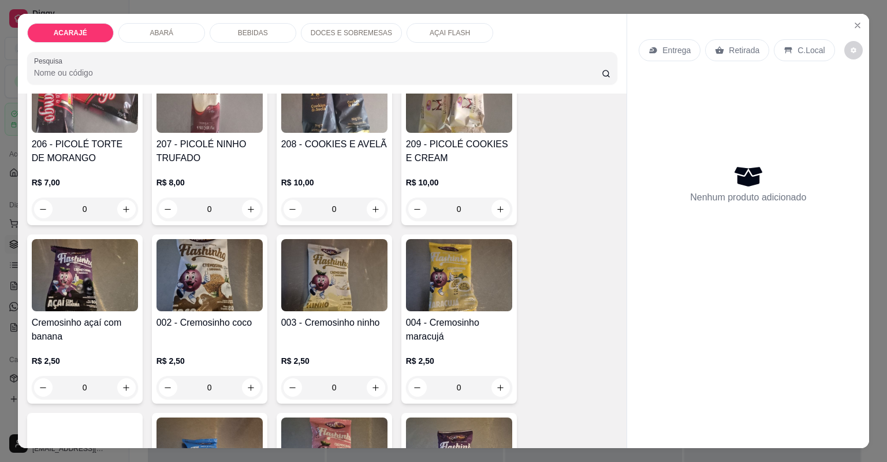
scroll to position [3050, 0]
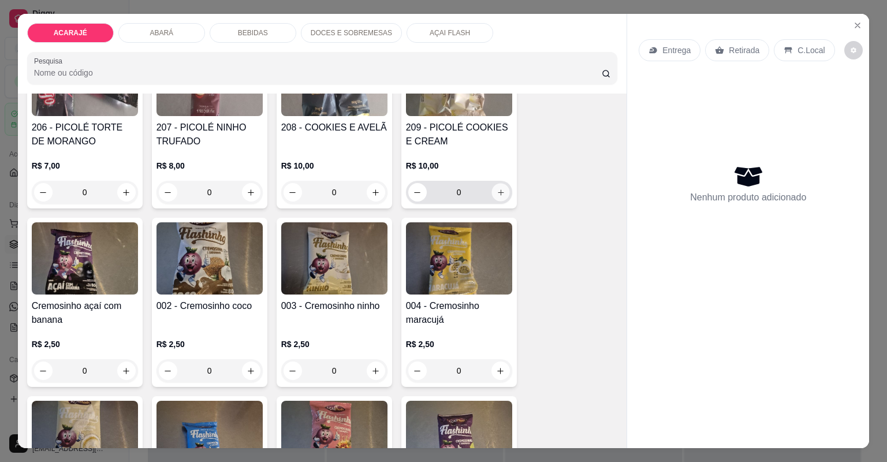
click at [496, 188] on icon "increase-product-quantity" at bounding box center [500, 192] width 9 height 9
type input "1"
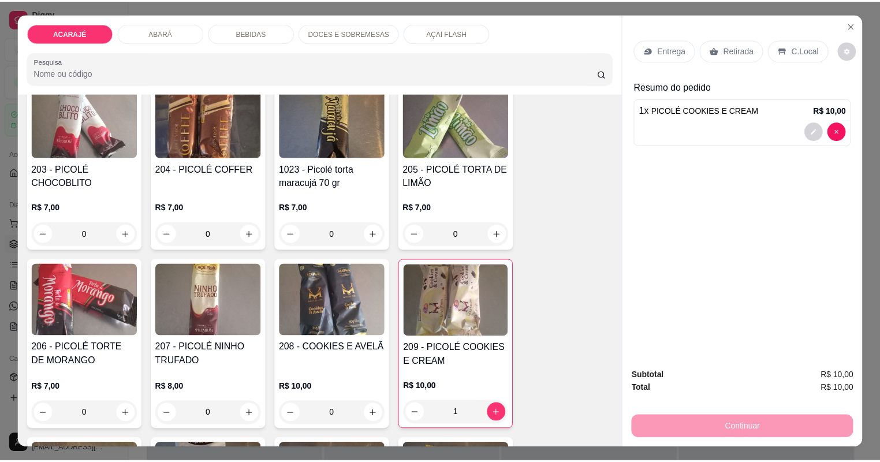
scroll to position [2819, 0]
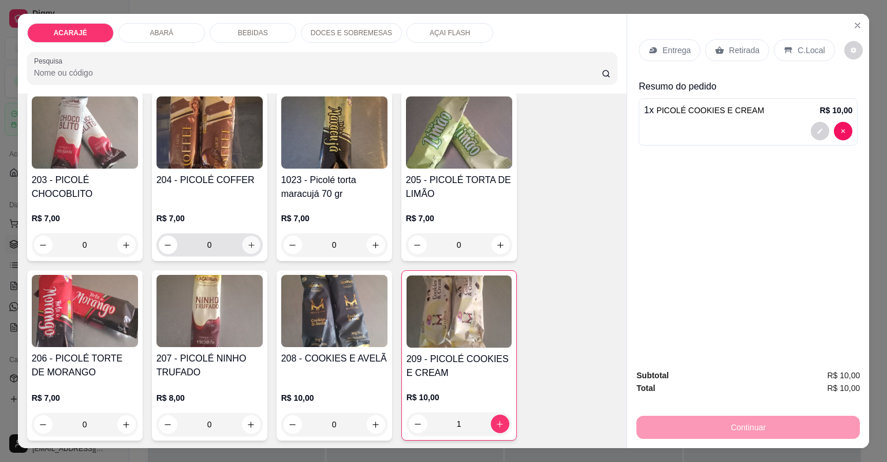
click at [247, 245] on icon "increase-product-quantity" at bounding box center [251, 245] width 9 height 9
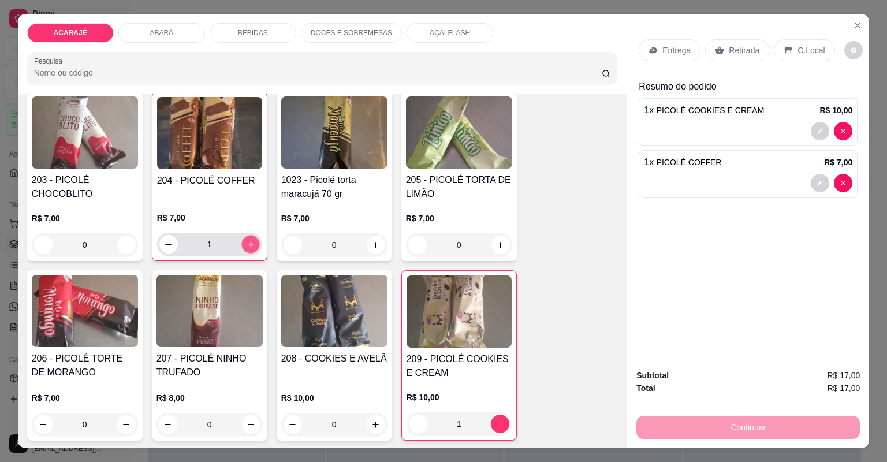
click at [246, 245] on icon "increase-product-quantity" at bounding box center [250, 244] width 9 height 9
type input "2"
click at [757, 51] on div "Retirada" at bounding box center [737, 50] width 64 height 22
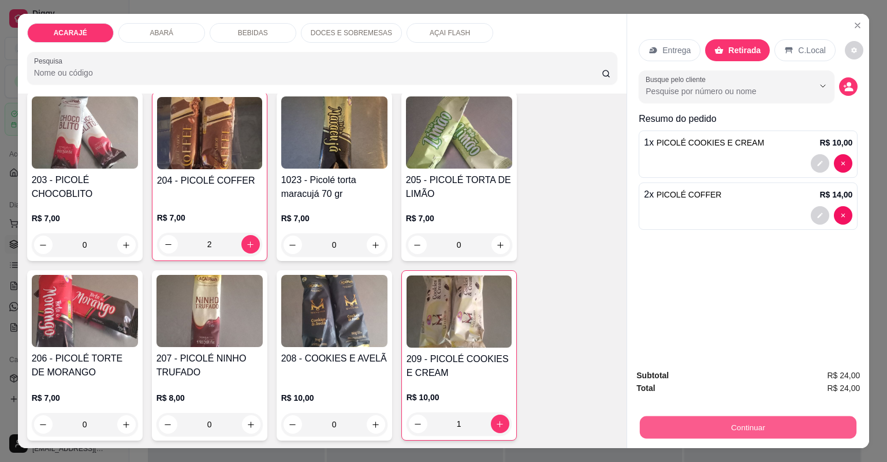
click at [715, 425] on button "Continuar" at bounding box center [748, 428] width 217 height 23
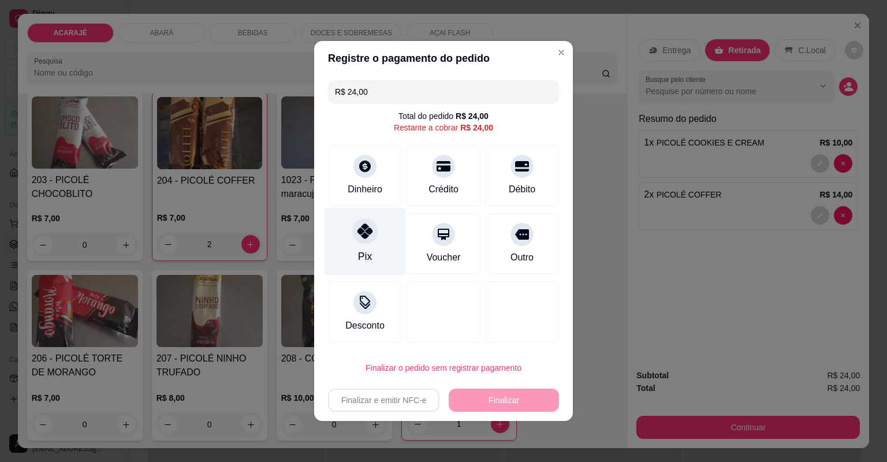
click at [368, 249] on div "Pix" at bounding box center [365, 256] width 14 height 15
type input "R$ 0,00"
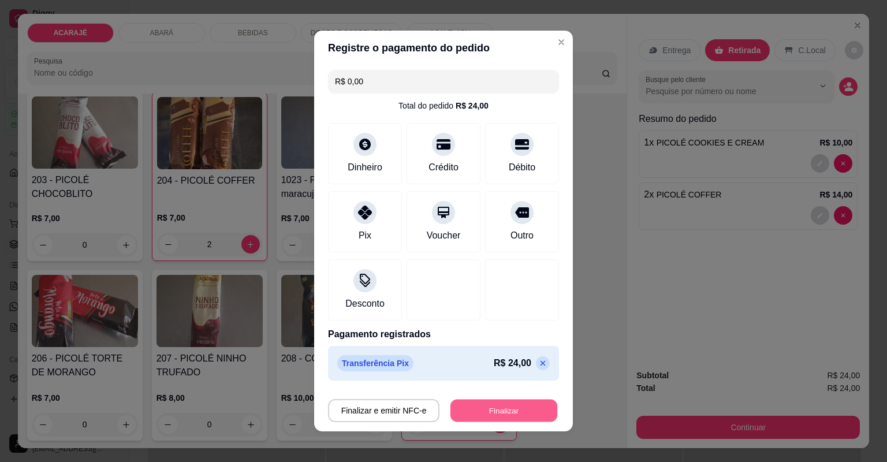
click at [504, 404] on button "Finalizar" at bounding box center [504, 411] width 107 height 23
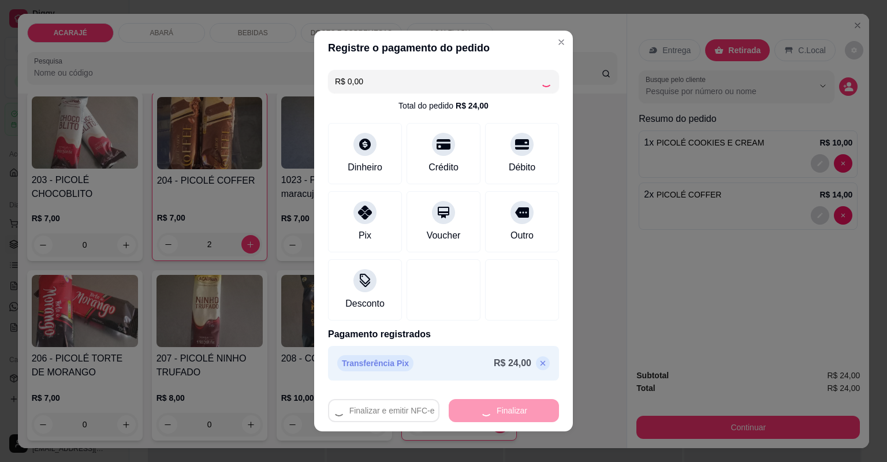
type input "0"
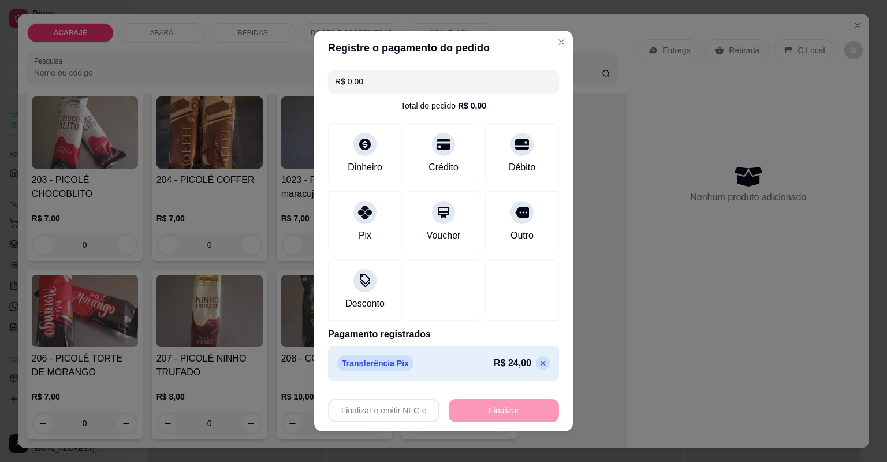
type input "-R$ 24,00"
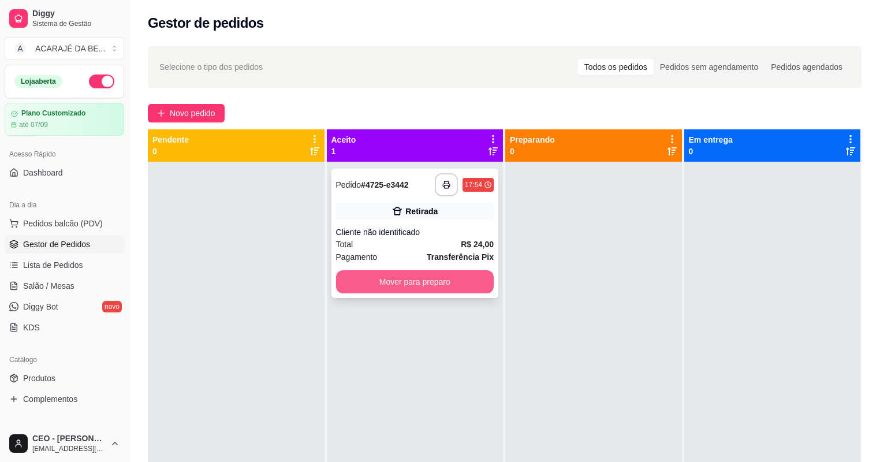
click at [445, 280] on button "Mover para preparo" at bounding box center [415, 281] width 158 height 23
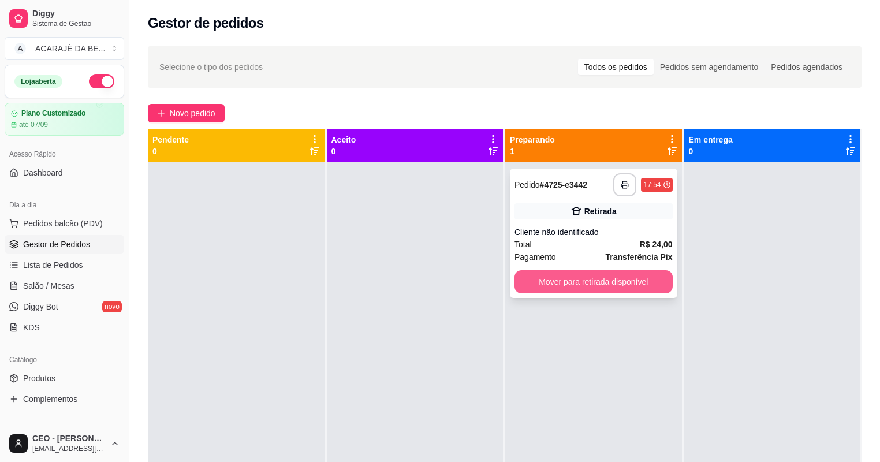
click at [522, 284] on button "Mover para retirada disponível" at bounding box center [594, 281] width 158 height 23
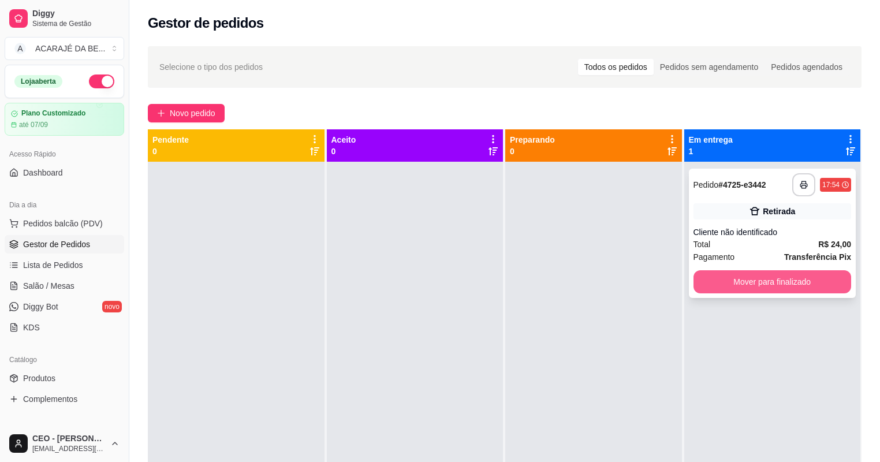
click at [723, 277] on button "Mover para finalizado" at bounding box center [773, 281] width 158 height 23
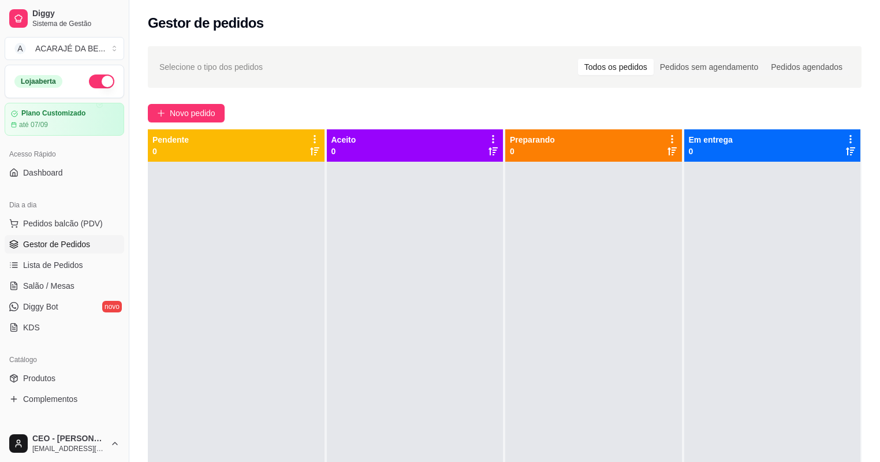
drag, startPoint x: 0, startPoint y: 0, endPoint x: 244, endPoint y: 217, distance: 326.9
click at [244, 217] on div at bounding box center [236, 393] width 177 height 462
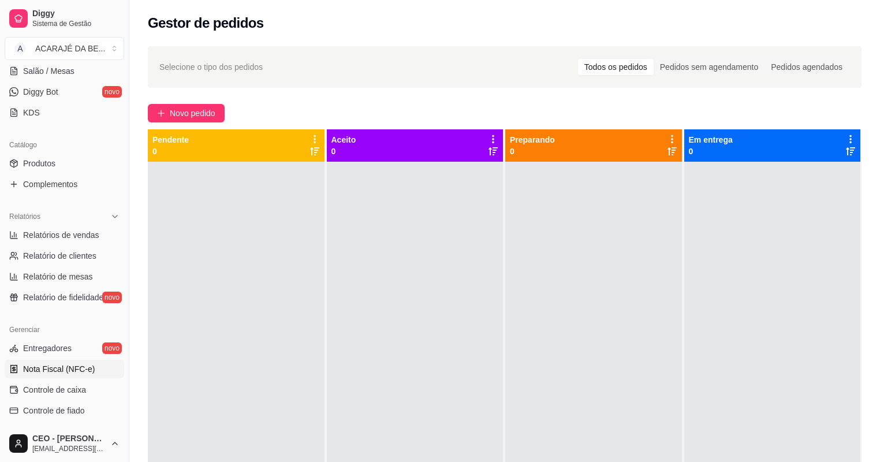
scroll to position [231, 0]
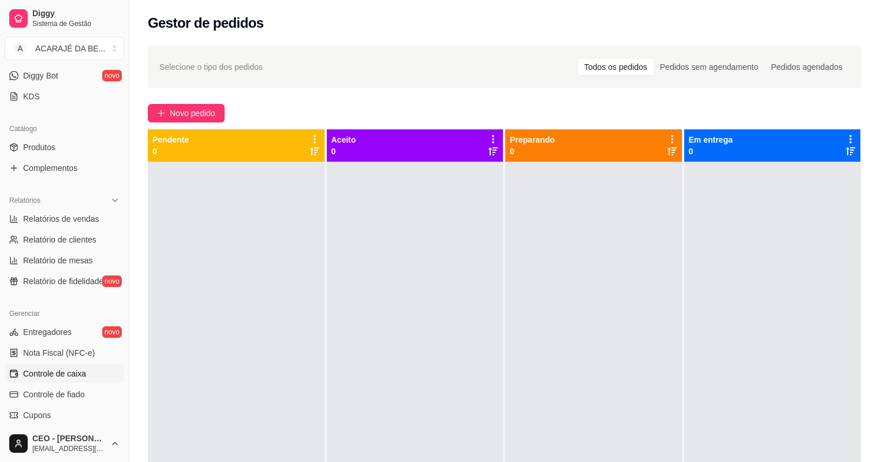
click at [67, 370] on span "Controle de caixa" at bounding box center [54, 374] width 63 height 12
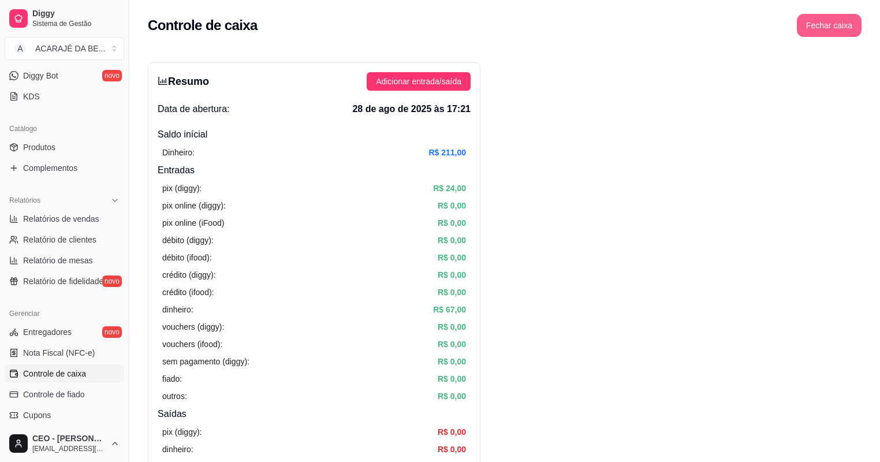
click at [846, 25] on button "Fechar caixa" at bounding box center [829, 25] width 65 height 23
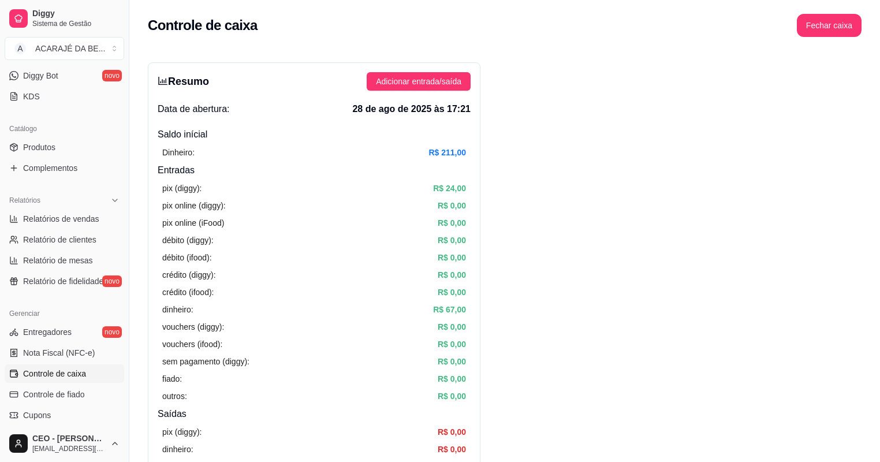
click at [40, 228] on ul "Relatórios de vendas Relatório de clientes Relatório de mesas Relatório de fide…" at bounding box center [65, 250] width 120 height 81
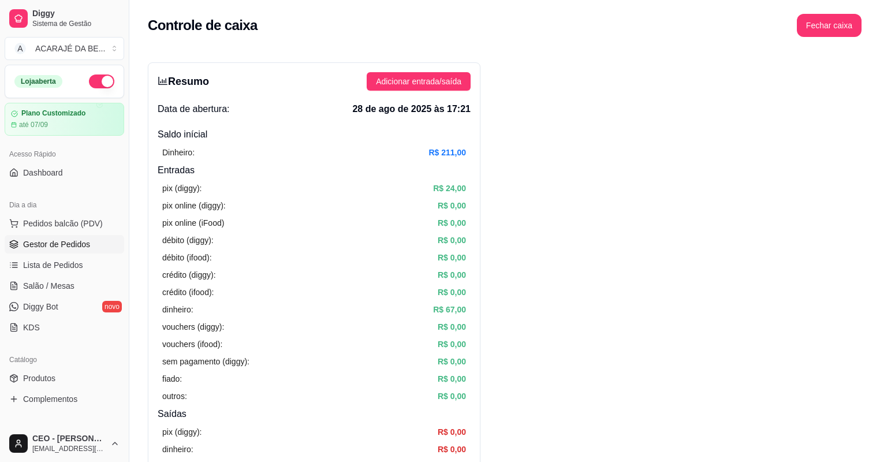
click at [58, 242] on span "Gestor de Pedidos" at bounding box center [56, 245] width 67 height 12
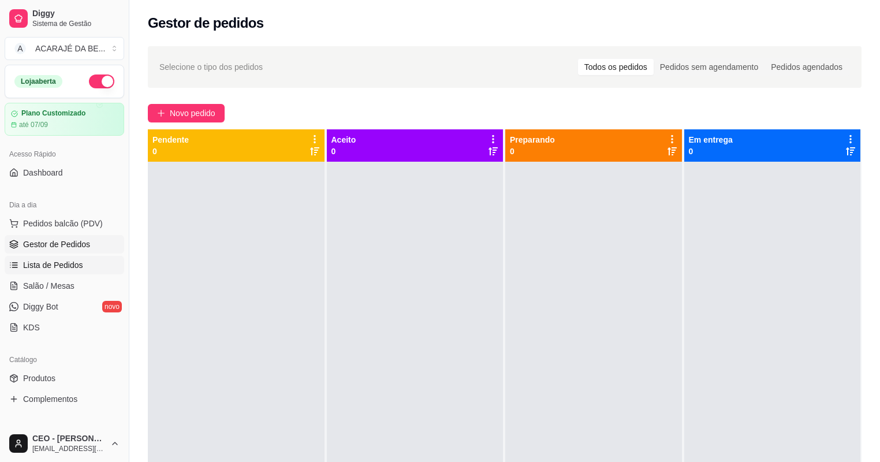
click at [49, 269] on span "Lista de Pedidos" at bounding box center [53, 265] width 60 height 12
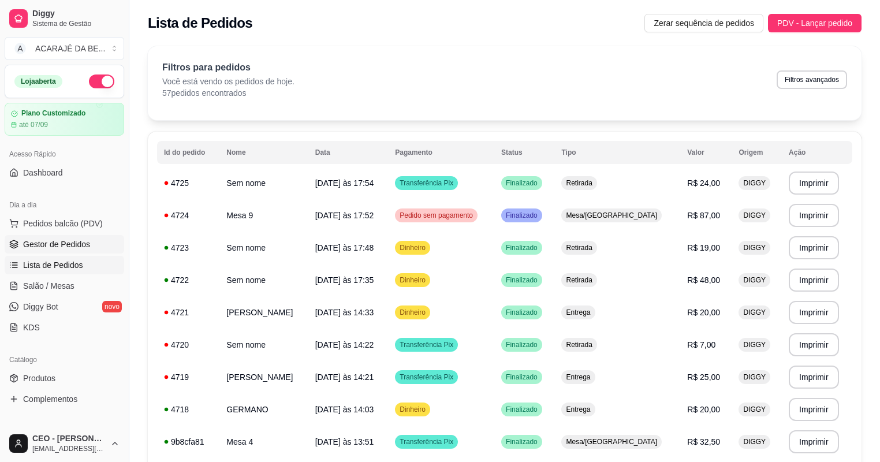
click at [68, 245] on span "Gestor de Pedidos" at bounding box center [56, 245] width 67 height 12
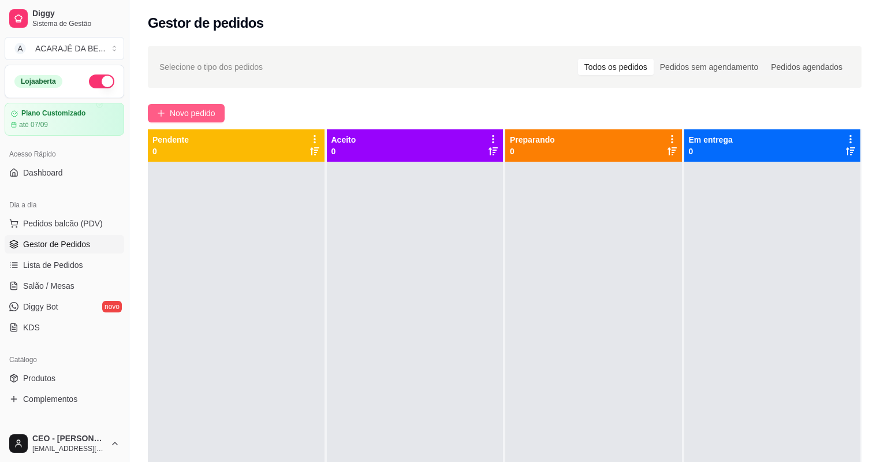
click at [183, 118] on span "Novo pedido" at bounding box center [193, 113] width 46 height 13
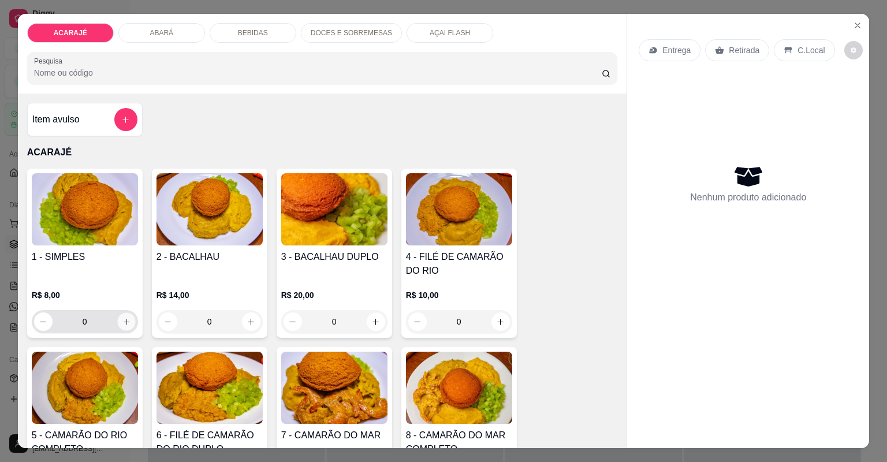
click at [122, 325] on icon "increase-product-quantity" at bounding box center [126, 322] width 9 height 9
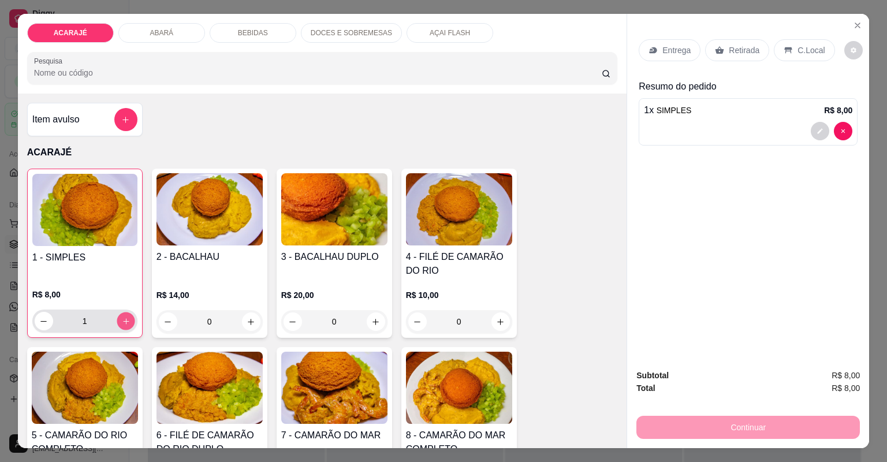
click at [127, 318] on button "increase-product-quantity" at bounding box center [126, 321] width 18 height 18
type input "2"
click at [683, 49] on p "Entrega" at bounding box center [677, 50] width 28 height 12
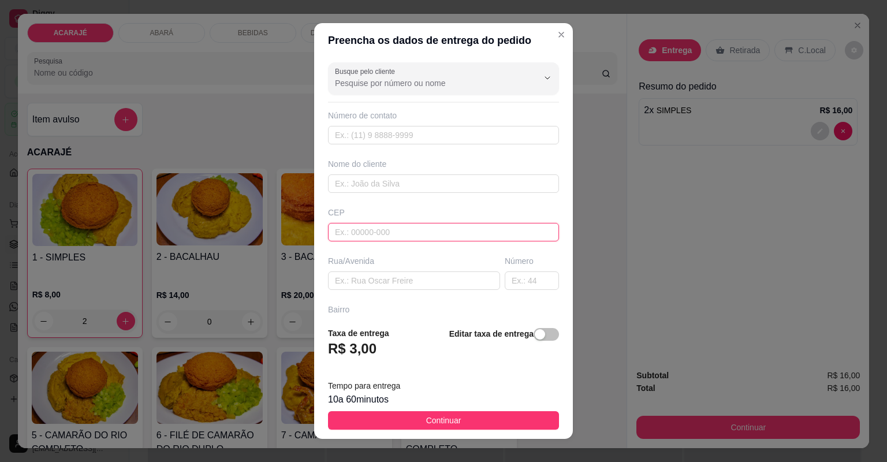
click at [493, 227] on input "text" at bounding box center [443, 232] width 231 height 18
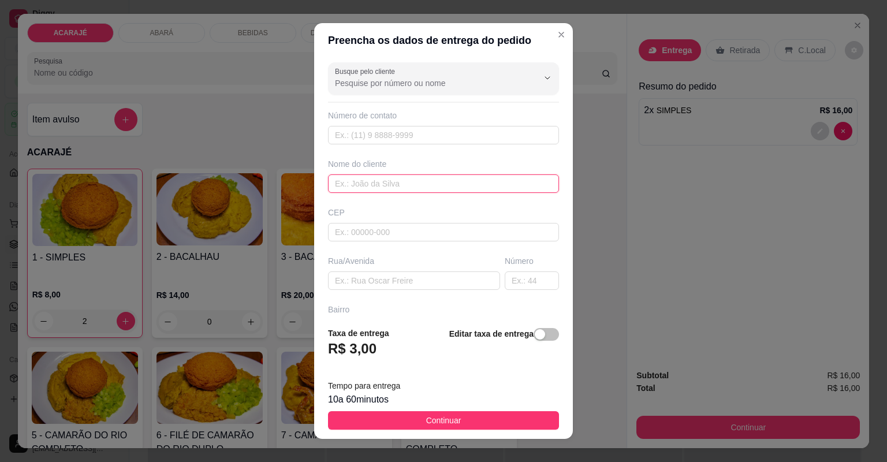
click at [494, 189] on input "text" at bounding box center [443, 183] width 231 height 18
type input "drk"
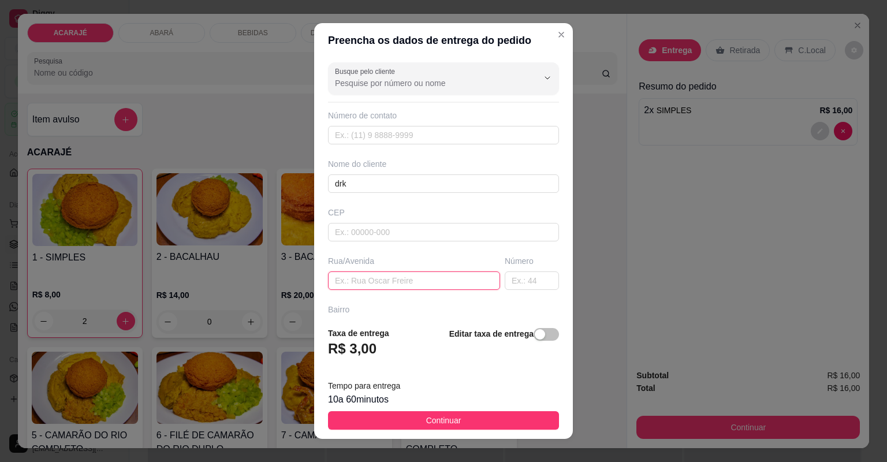
click at [462, 277] on input "text" at bounding box center [414, 281] width 172 height 18
paste input "Perto do sítio do kekel casa roxa número 50"
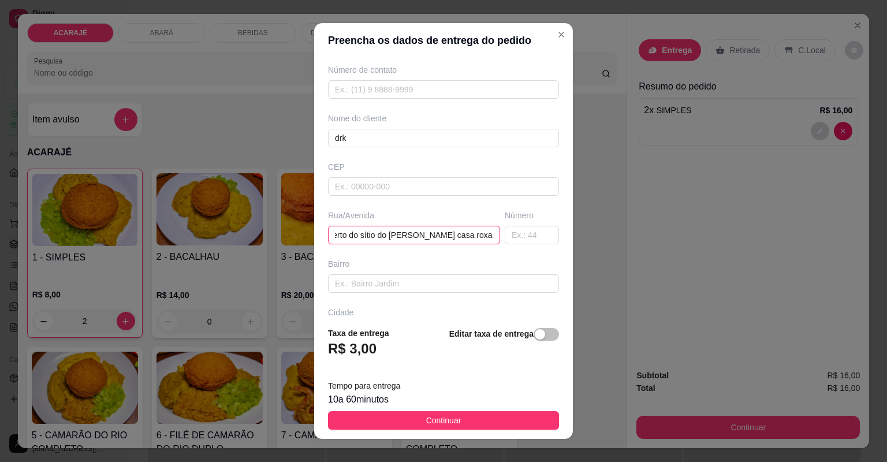
scroll to position [46, 0]
type input "Perto do sítio do kekel casa roxa número 50"
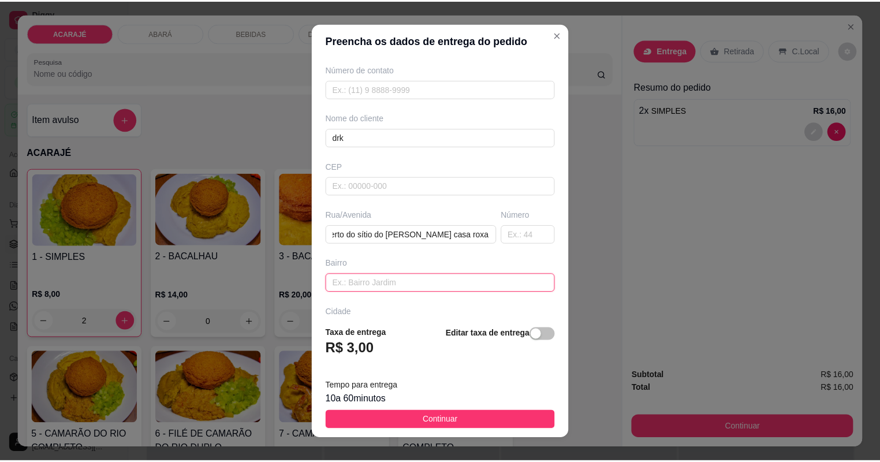
scroll to position [0, 0]
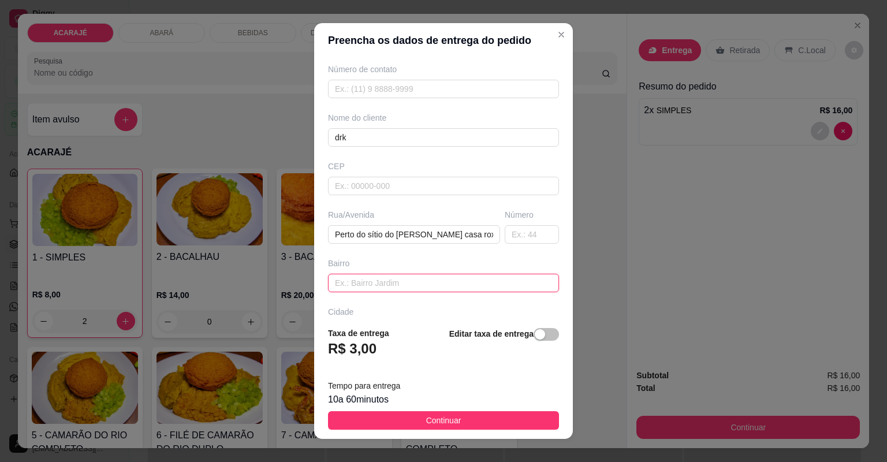
click at [360, 279] on input "text" at bounding box center [443, 283] width 231 height 18
type input "lajedo"
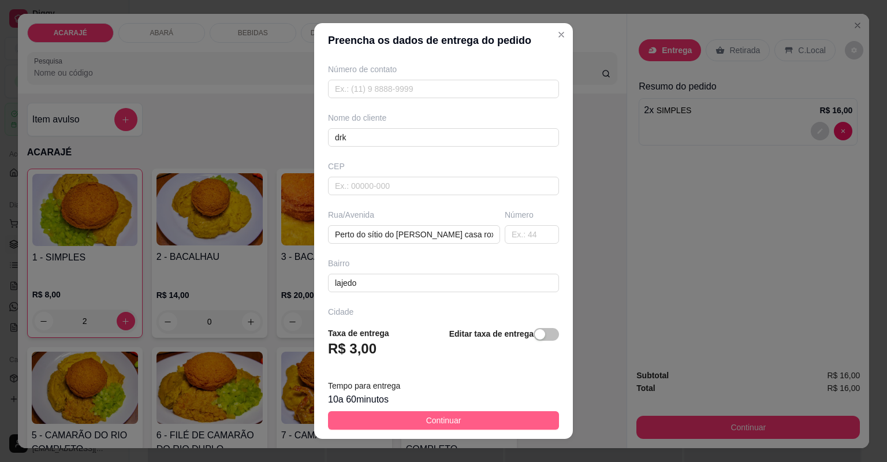
click at [449, 422] on span "Continuar" at bounding box center [443, 420] width 35 height 13
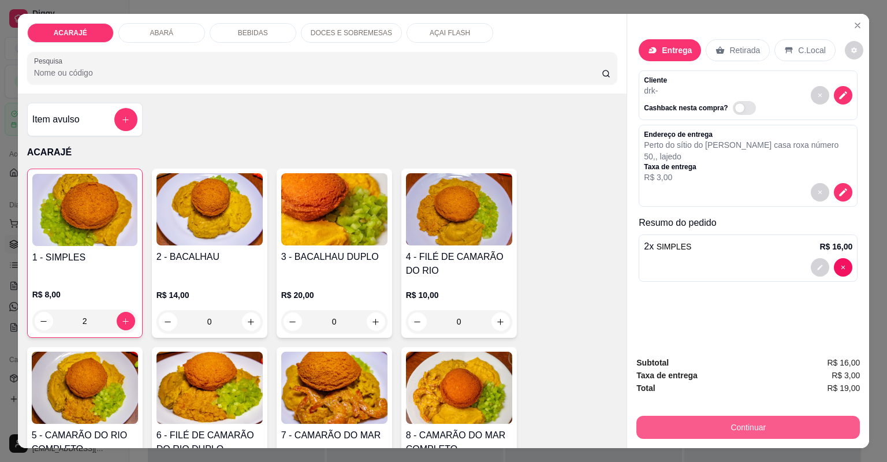
click at [720, 426] on button "Continuar" at bounding box center [749, 427] width 224 height 23
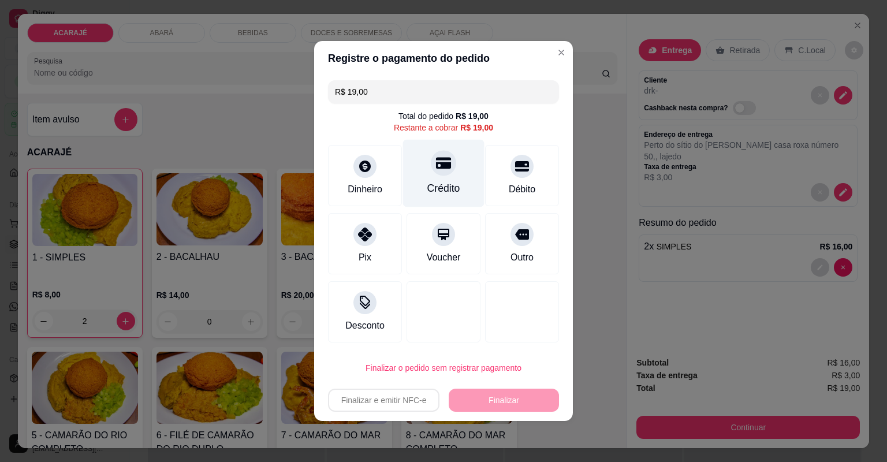
click at [444, 194] on div "Crédito" at bounding box center [443, 188] width 33 height 15
type input "R$ 0,00"
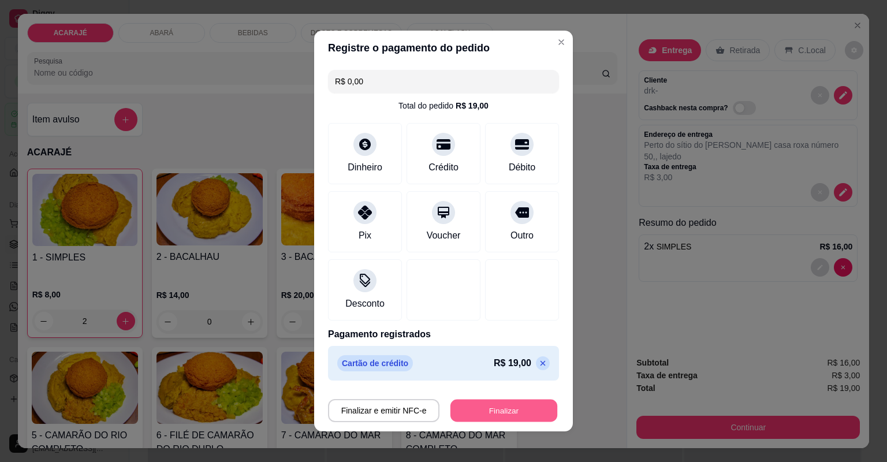
click at [479, 407] on button "Finalizar" at bounding box center [504, 411] width 107 height 23
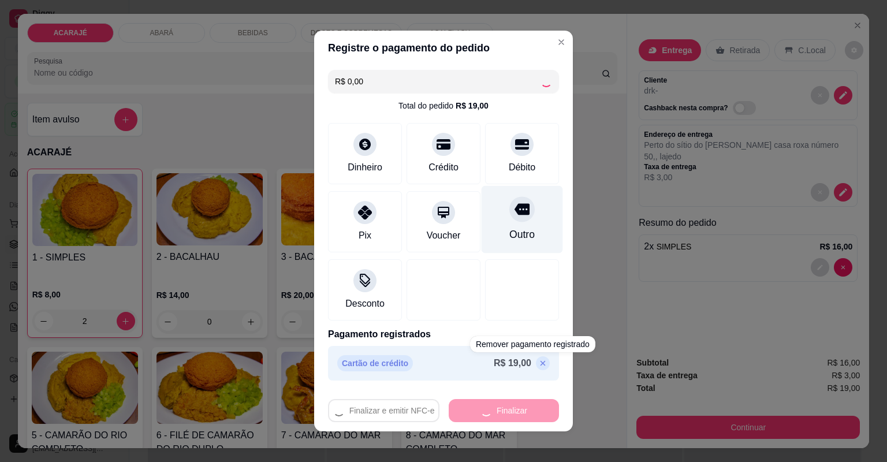
type input "0"
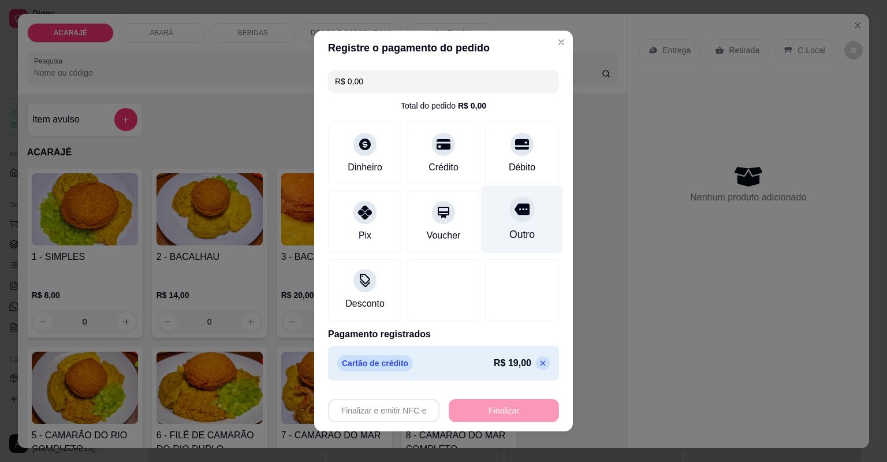
type input "-R$ 19,00"
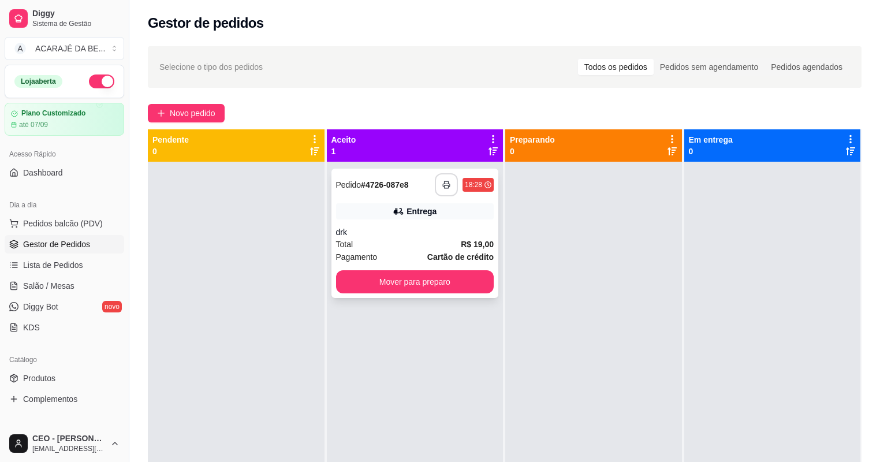
click at [437, 184] on button "button" at bounding box center [446, 184] width 23 height 23
click at [375, 281] on button "Mover para preparo" at bounding box center [415, 281] width 158 height 23
click at [378, 281] on button "Mover para preparo" at bounding box center [415, 282] width 153 height 23
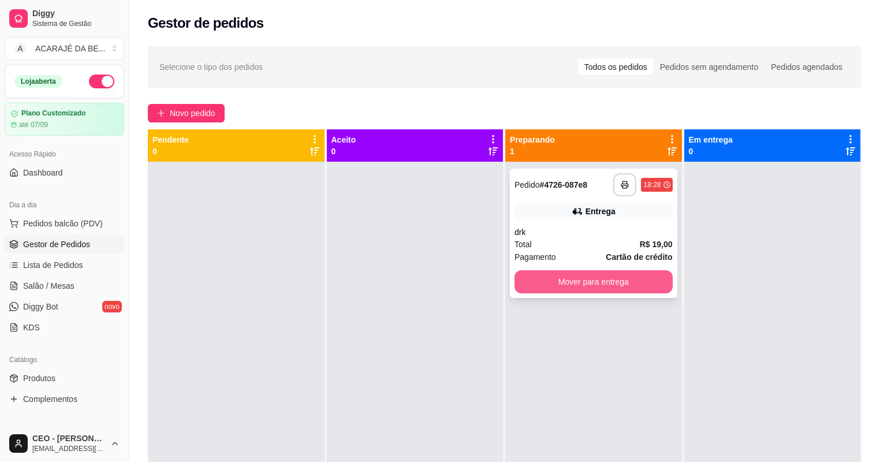
click at [613, 286] on button "Mover para entrega" at bounding box center [594, 281] width 158 height 23
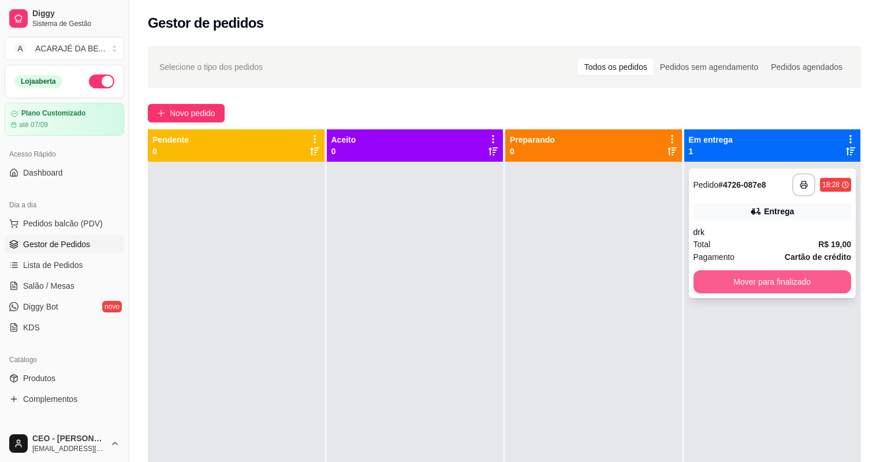
click at [713, 281] on button "Mover para finalizado" at bounding box center [773, 281] width 158 height 23
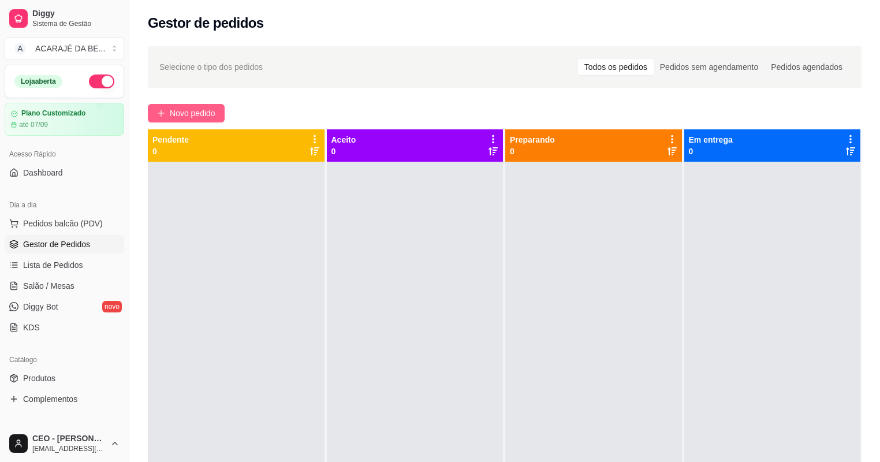
click at [217, 106] on button "Novo pedido" at bounding box center [186, 113] width 77 height 18
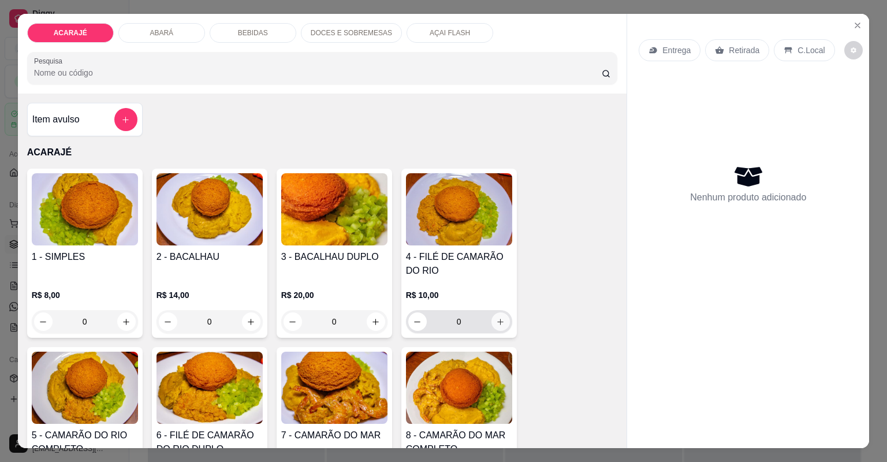
click at [500, 326] on button "increase-product-quantity" at bounding box center [501, 322] width 18 height 18
type input "1"
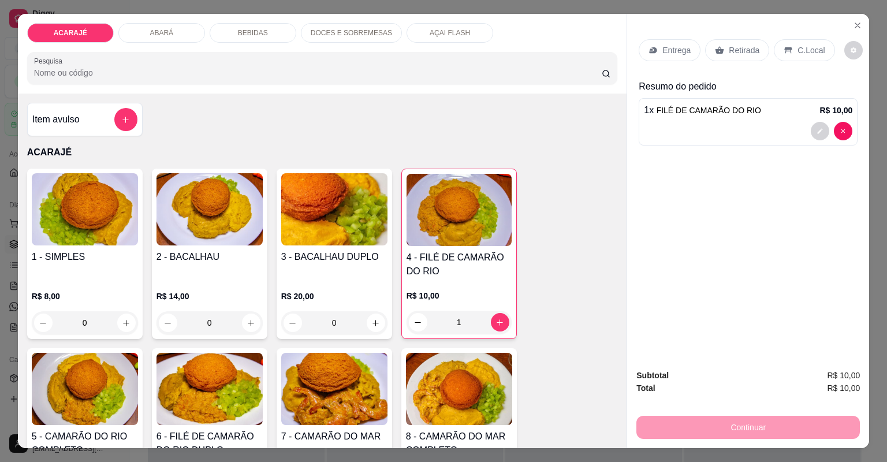
click at [661, 59] on div "Entrega" at bounding box center [670, 50] width 62 height 22
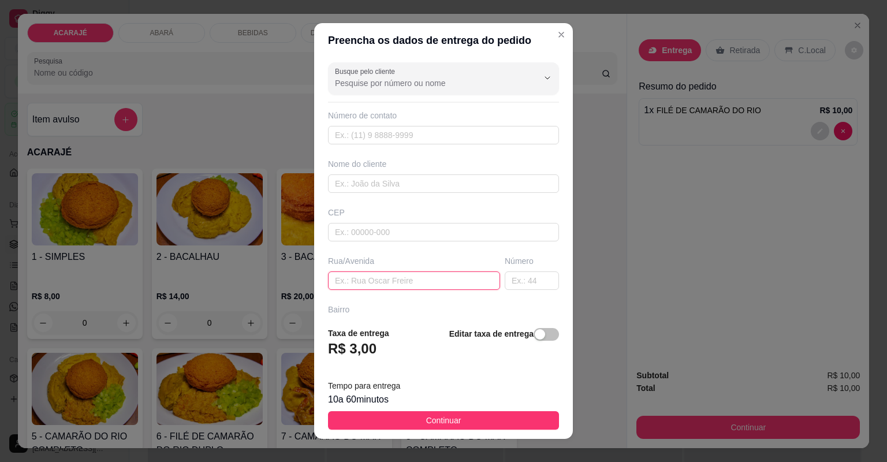
paste input "aqui na praça João Dudu número 73"
type input "aqui na praça João Dudu número 73"
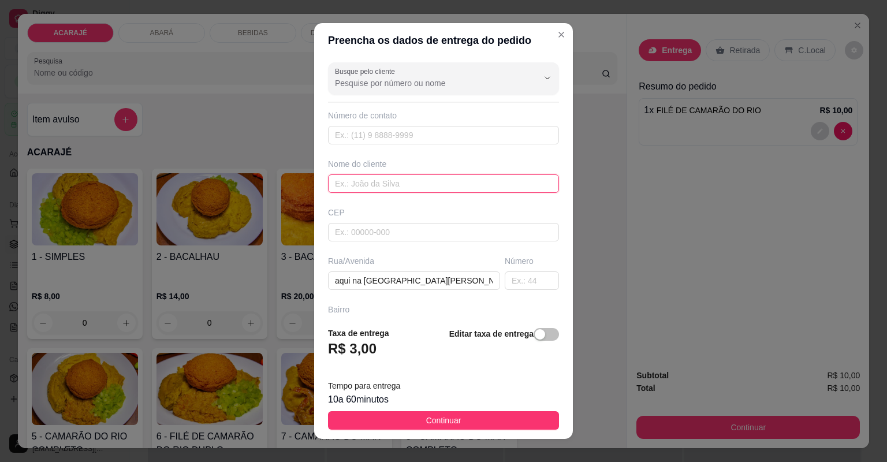
click at [386, 184] on input "text" at bounding box center [443, 183] width 231 height 18
type input "a"
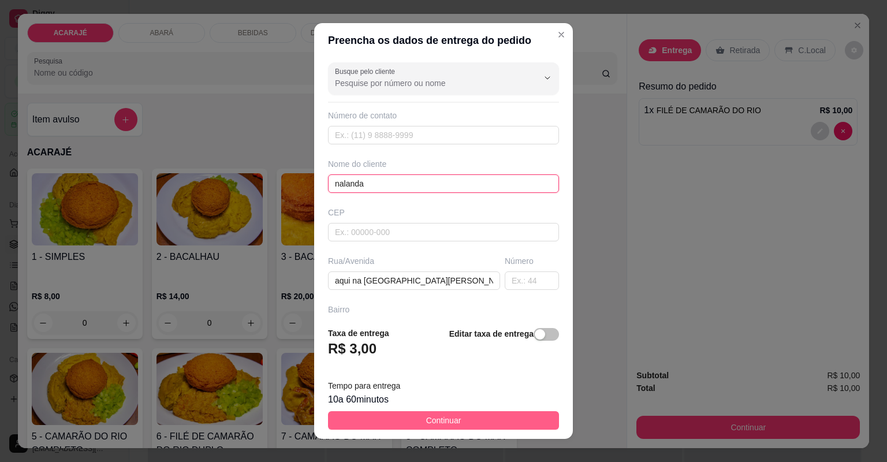
type input "nalanda"
click at [384, 420] on button "Continuar" at bounding box center [443, 420] width 231 height 18
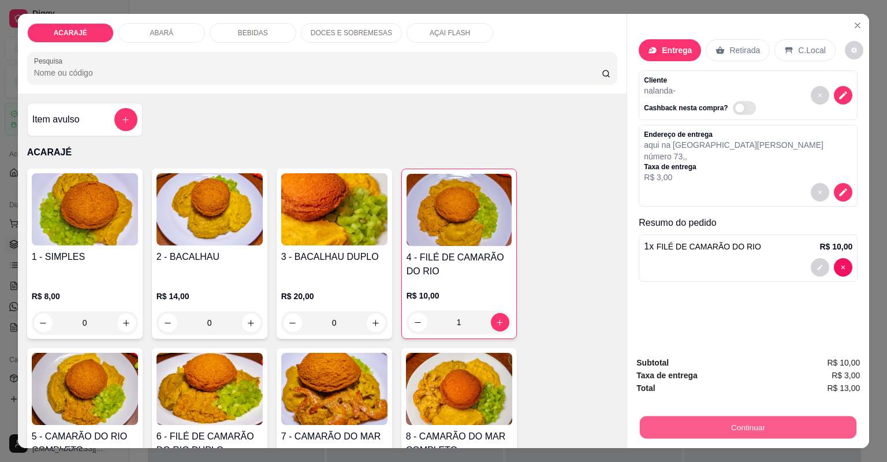
click at [757, 418] on button "Continuar" at bounding box center [748, 428] width 217 height 23
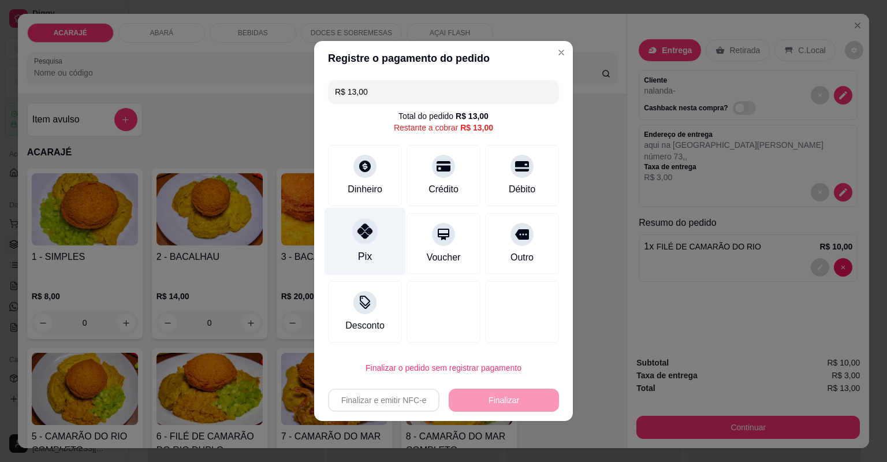
click at [350, 239] on div "Pix" at bounding box center [365, 242] width 81 height 68
type input "R$ 0,00"
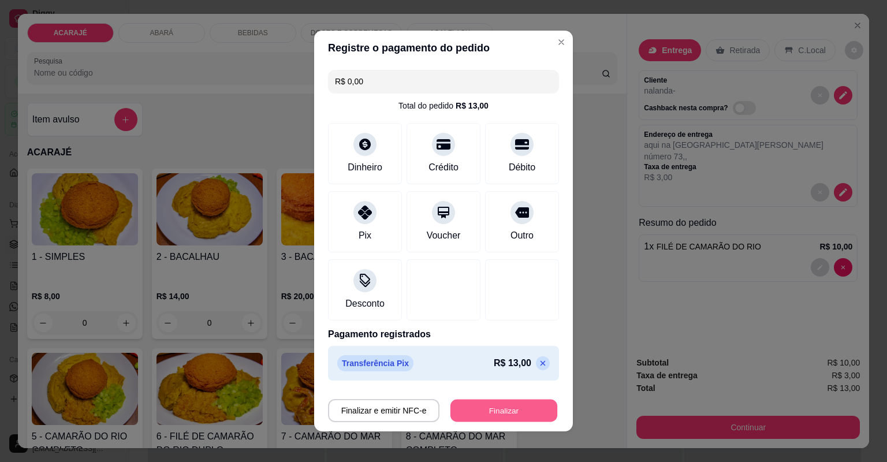
click at [462, 404] on button "Finalizar" at bounding box center [504, 411] width 107 height 23
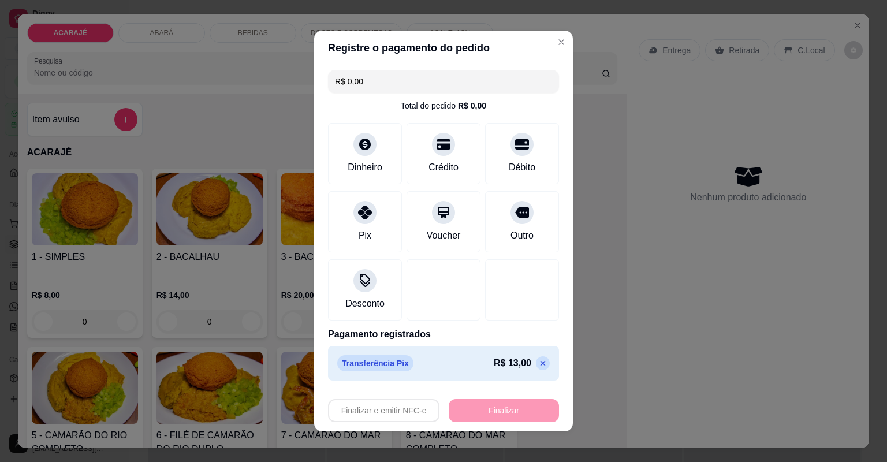
type input "0"
type input "-R$ 13,00"
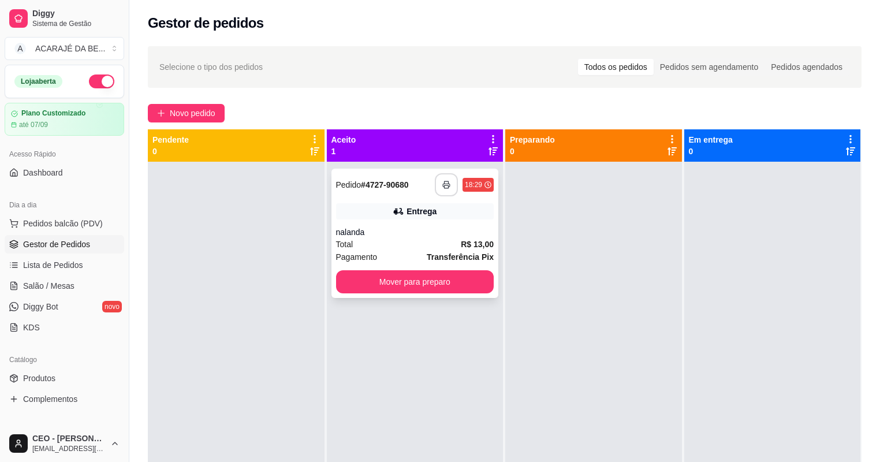
click at [439, 184] on button "button" at bounding box center [446, 184] width 23 height 23
click at [433, 286] on button "Mover para preparo" at bounding box center [415, 281] width 158 height 23
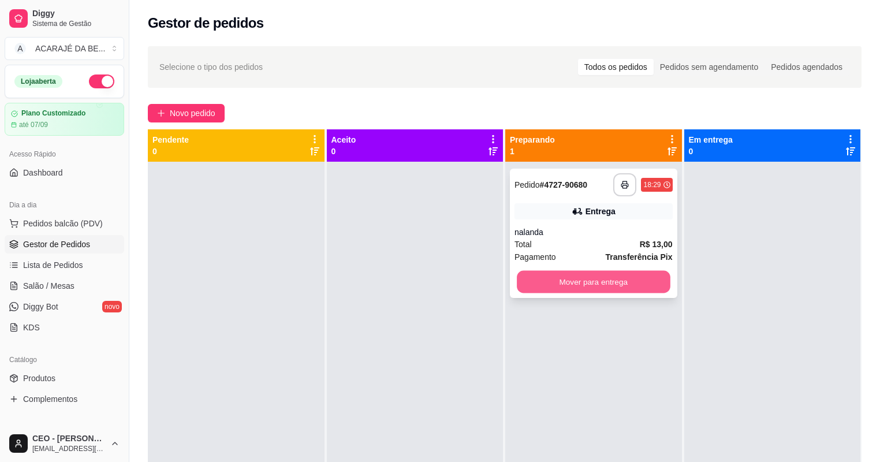
click at [605, 279] on button "Mover para entrega" at bounding box center [593, 282] width 153 height 23
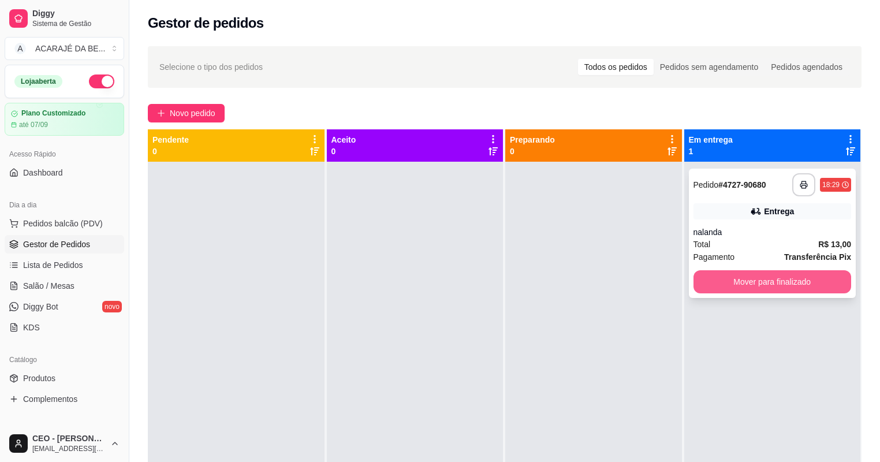
click at [722, 286] on button "Mover para finalizado" at bounding box center [773, 281] width 158 height 23
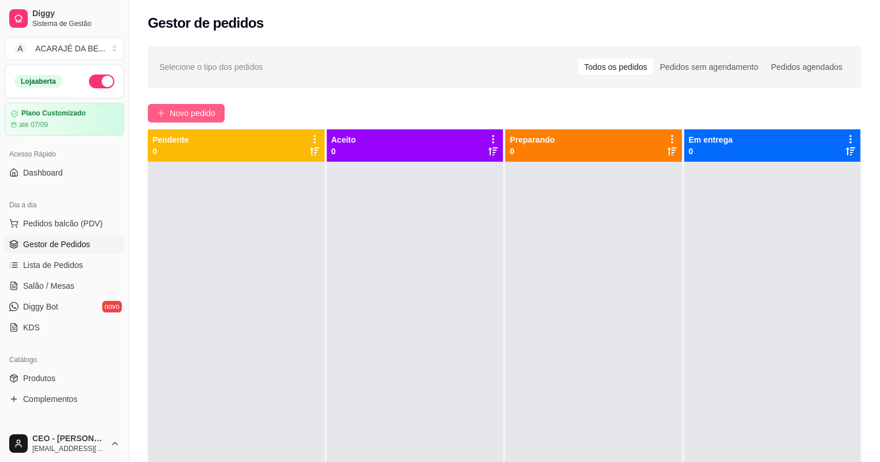
click at [185, 113] on span "Novo pedido" at bounding box center [193, 113] width 46 height 13
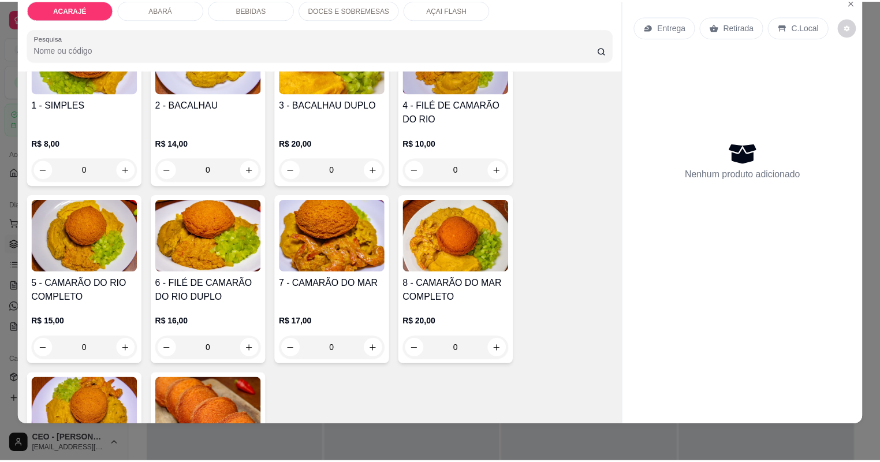
scroll to position [139, 0]
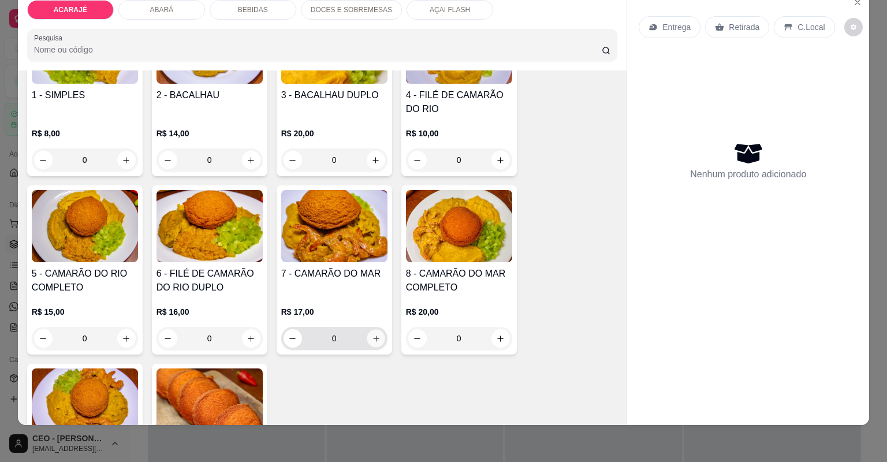
click at [375, 333] on button "increase-product-quantity" at bounding box center [376, 338] width 18 height 18
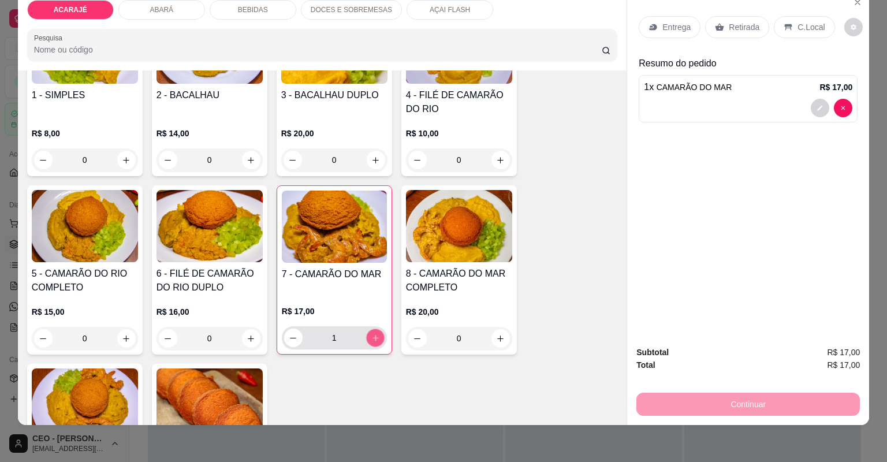
click at [375, 334] on icon "increase-product-quantity" at bounding box center [375, 338] width 9 height 9
click at [374, 333] on button "increase-product-quantity" at bounding box center [375, 338] width 18 height 18
type input "4"
click at [733, 25] on p "Retirada" at bounding box center [744, 27] width 31 height 12
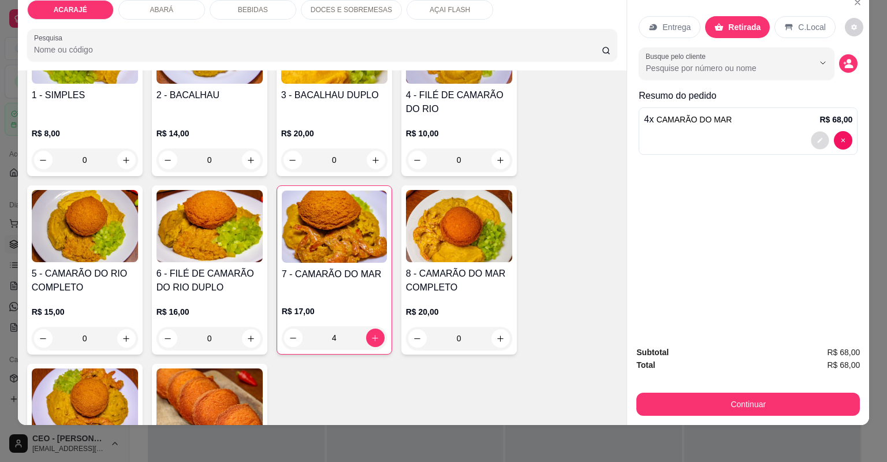
click at [820, 135] on button "decrease-product-quantity" at bounding box center [821, 140] width 18 height 18
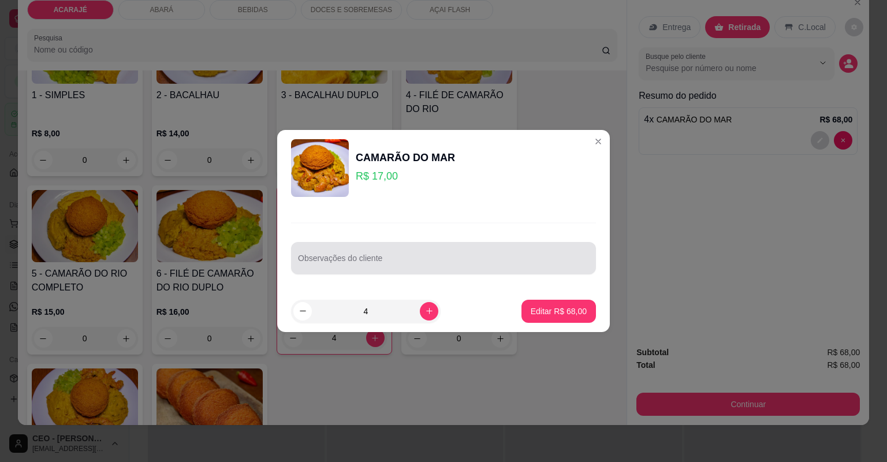
click at [534, 266] on input "Observações do cliente" at bounding box center [443, 263] width 291 height 12
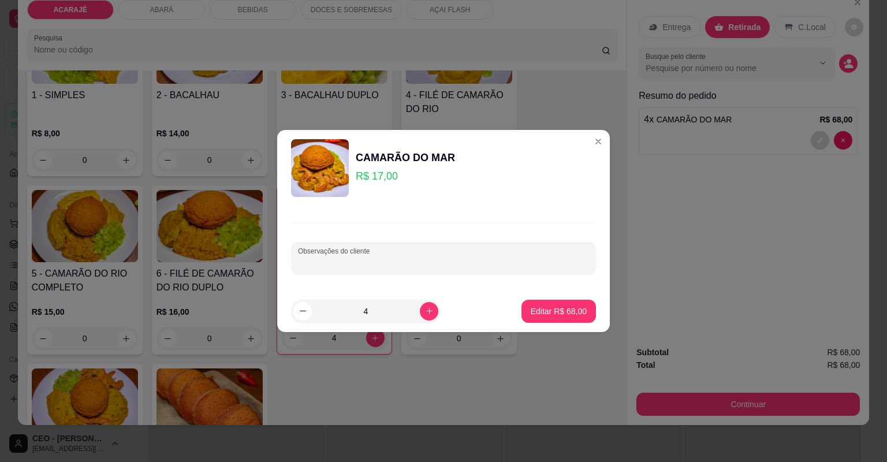
click at [386, 263] on input "Observações do cliente" at bounding box center [443, 263] width 291 height 12
click at [562, 306] on p "Editar R$ 68,00" at bounding box center [558, 311] width 54 height 11
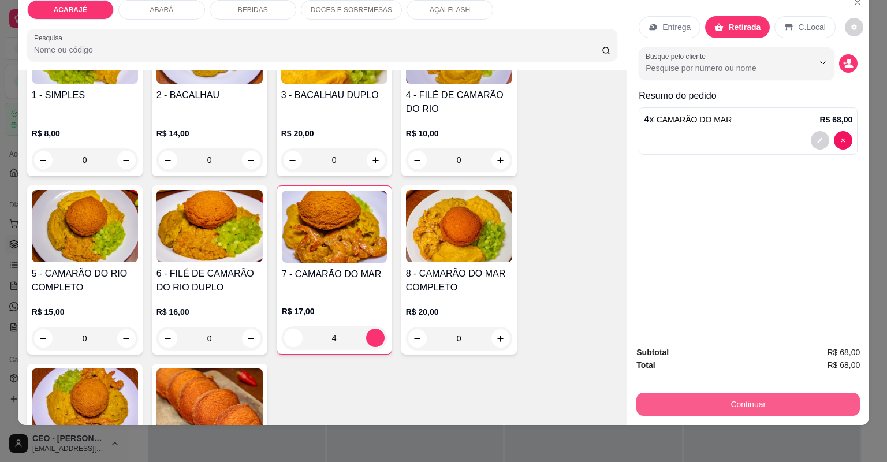
click at [716, 407] on button "Continuar" at bounding box center [749, 404] width 224 height 23
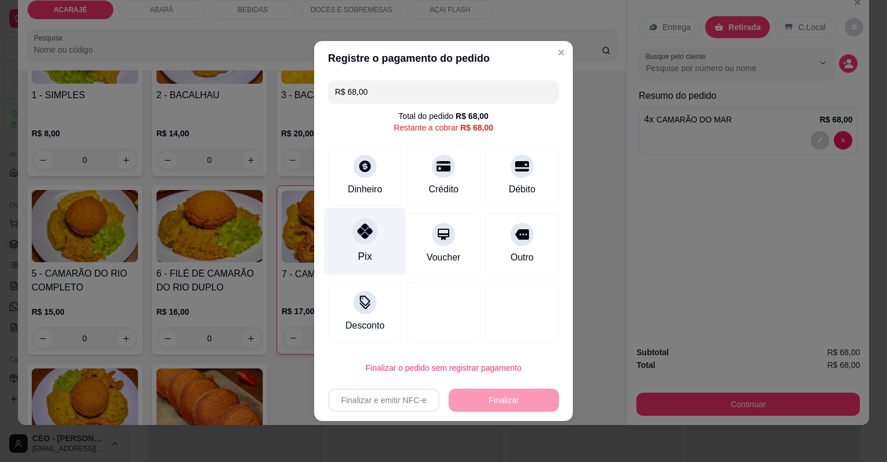
click at [347, 228] on div "Pix" at bounding box center [365, 242] width 81 height 68
type input "R$ 0,00"
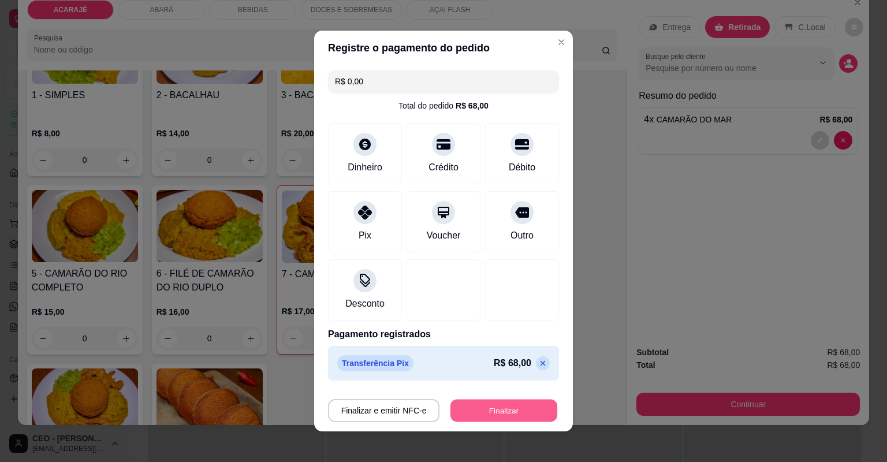
click at [490, 406] on button "Finalizar" at bounding box center [504, 411] width 107 height 23
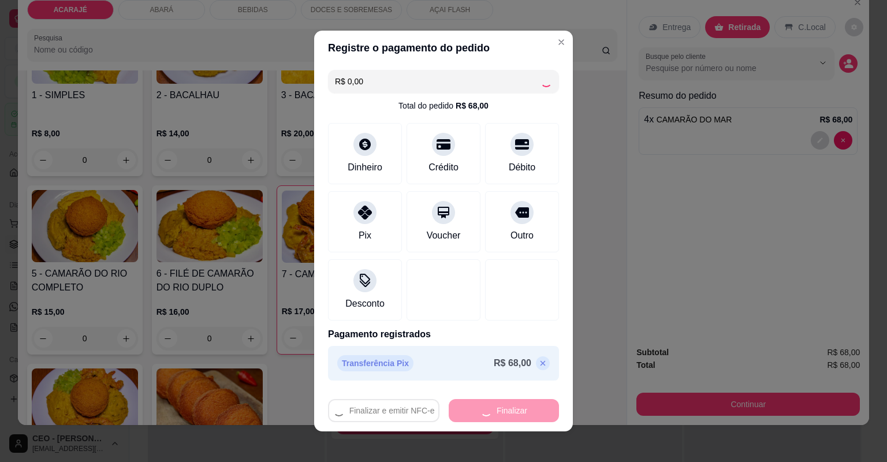
type input "0"
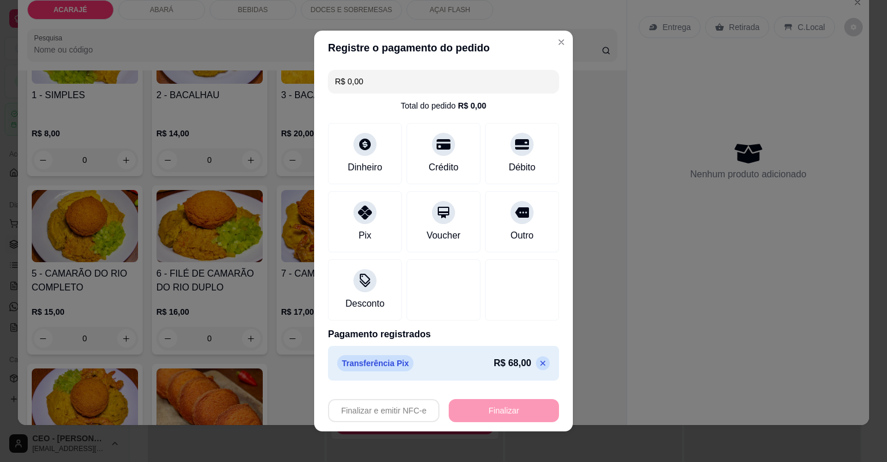
type input "-R$ 68,00"
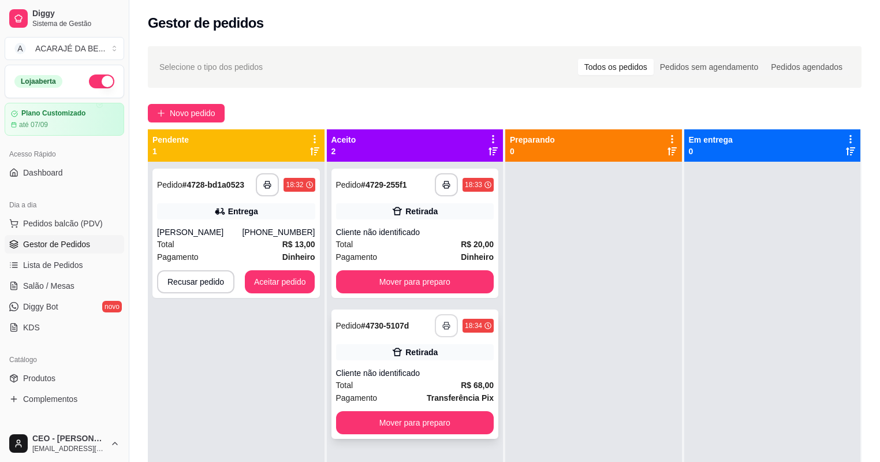
click at [446, 321] on button "button" at bounding box center [446, 325] width 23 height 23
click at [451, 186] on button "button" at bounding box center [446, 184] width 23 height 23
click at [273, 180] on button "button" at bounding box center [267, 184] width 23 height 23
click at [259, 187] on button "button" at bounding box center [267, 184] width 23 height 23
click at [295, 280] on button "Aceitar pedido" at bounding box center [280, 282] width 68 height 23
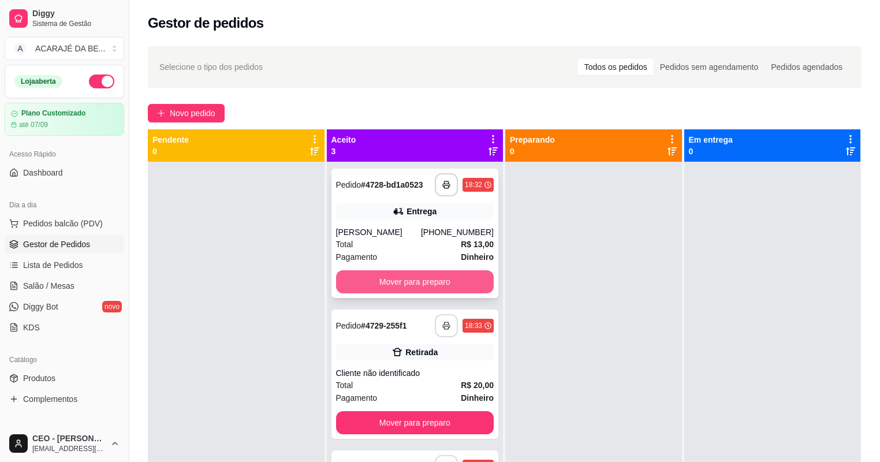
click at [341, 285] on button "Mover para preparo" at bounding box center [415, 281] width 158 height 23
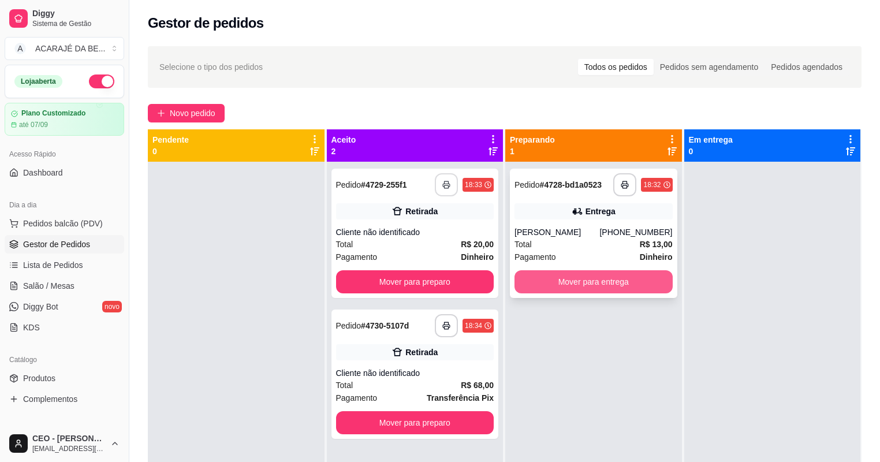
click at [588, 283] on button "Mover para entrega" at bounding box center [594, 281] width 158 height 23
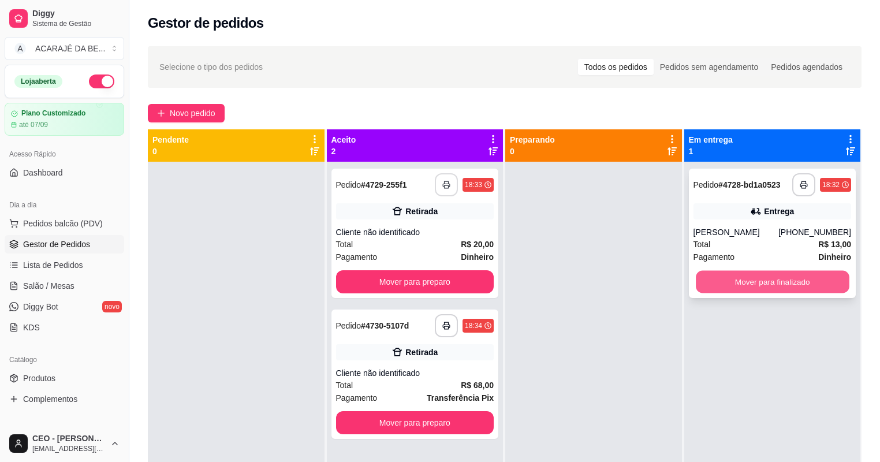
click at [804, 287] on button "Mover para finalizado" at bounding box center [772, 282] width 153 height 23
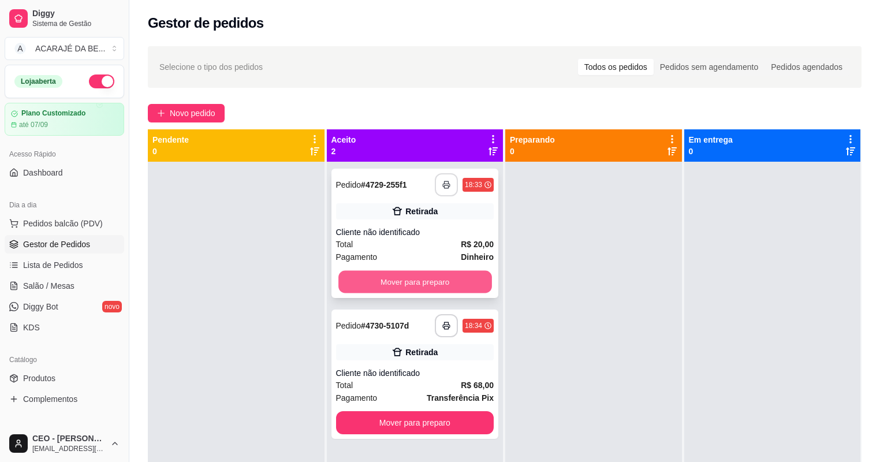
click at [479, 277] on button "Mover para preparo" at bounding box center [415, 282] width 153 height 23
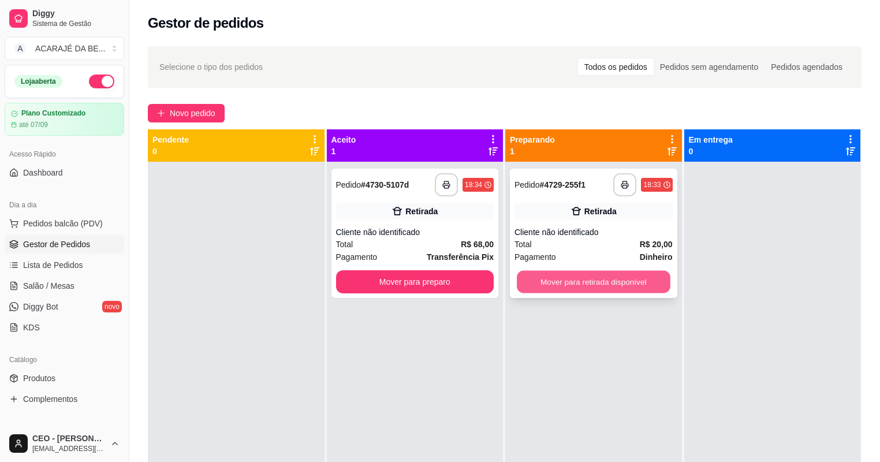
click at [559, 277] on button "Mover para retirada disponível" at bounding box center [593, 282] width 153 height 23
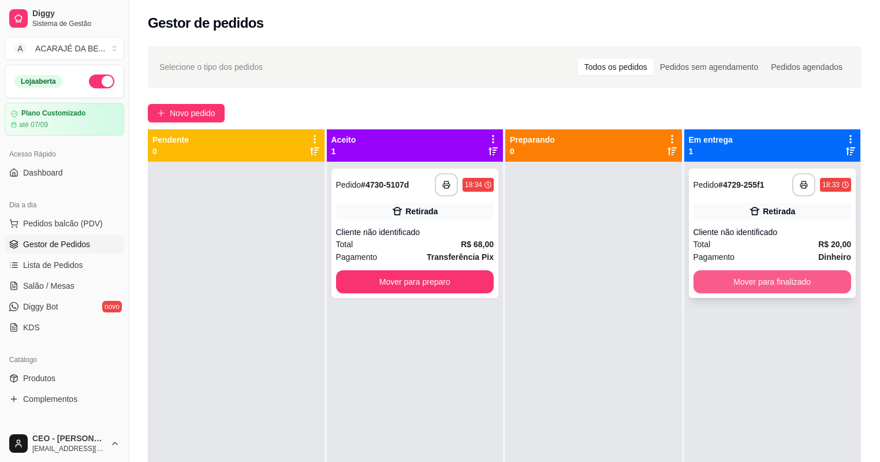
click at [742, 280] on button "Mover para finalizado" at bounding box center [773, 281] width 158 height 23
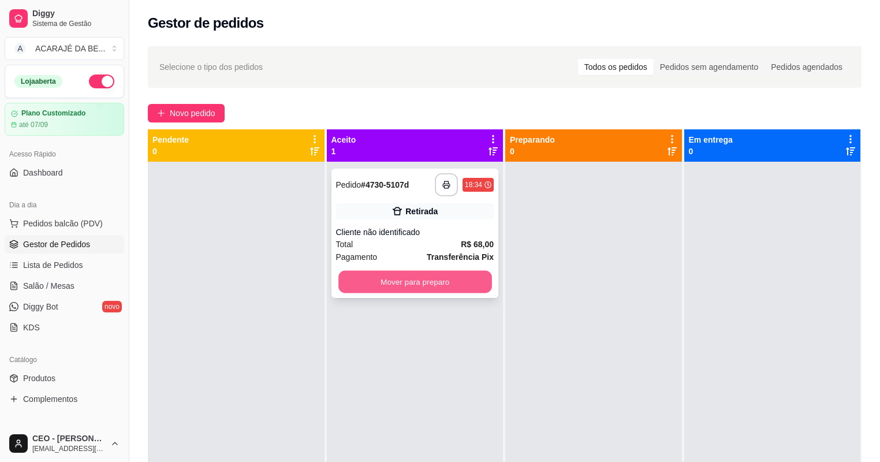
click at [478, 281] on button "Mover para preparo" at bounding box center [415, 282] width 153 height 23
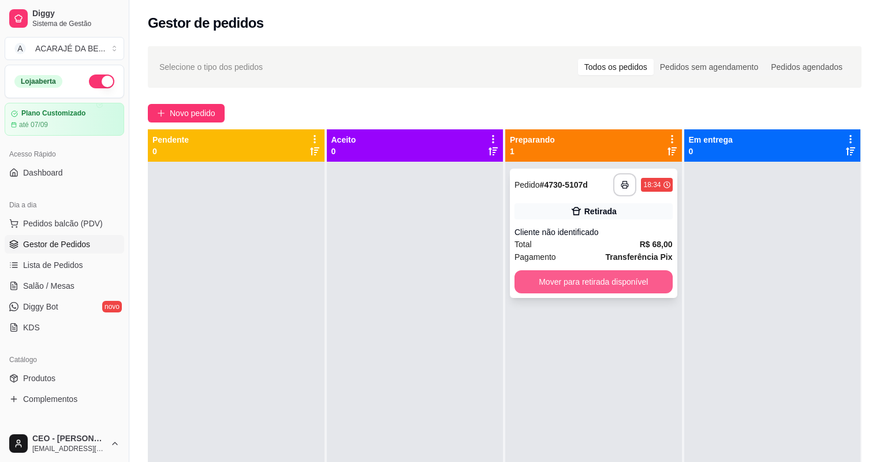
click at [564, 280] on button "Mover para retirada disponível" at bounding box center [594, 281] width 158 height 23
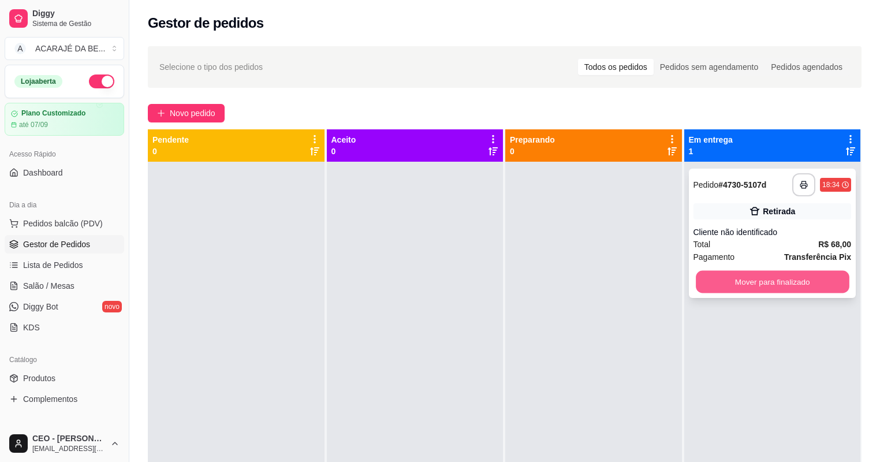
click at [732, 282] on button "Mover para finalizado" at bounding box center [772, 282] width 153 height 23
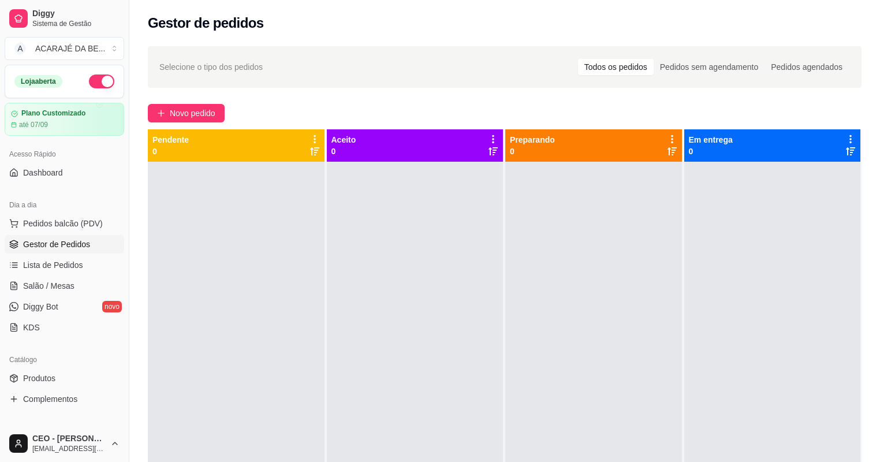
click at [713, 323] on div at bounding box center [773, 393] width 177 height 462
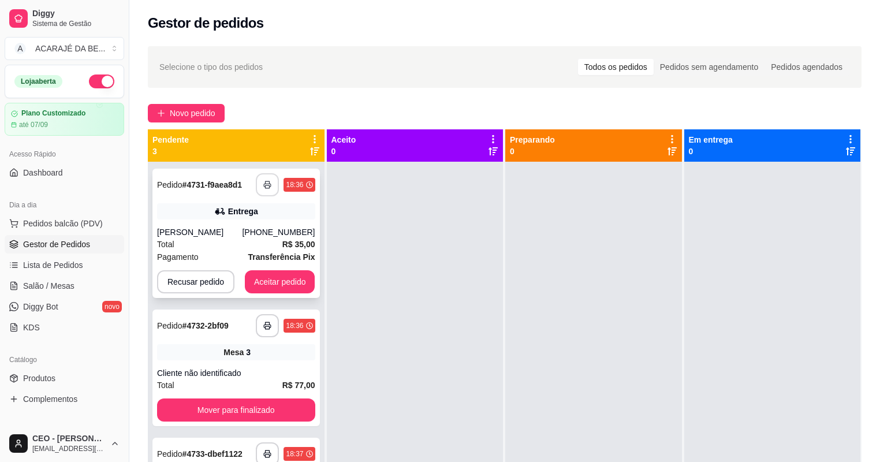
click at [266, 185] on rect "button" at bounding box center [268, 186] width 4 height 3
click at [269, 323] on icon "button" at bounding box center [267, 326] width 8 height 8
click at [254, 443] on div "**********" at bounding box center [236, 454] width 158 height 23
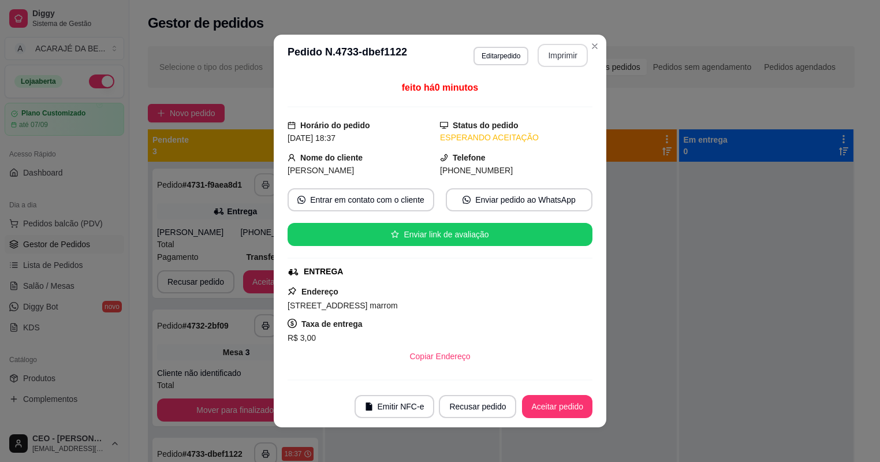
click at [572, 49] on button "Imprimir" at bounding box center [563, 55] width 50 height 23
click at [531, 407] on button "Aceitar pedido" at bounding box center [557, 407] width 68 height 23
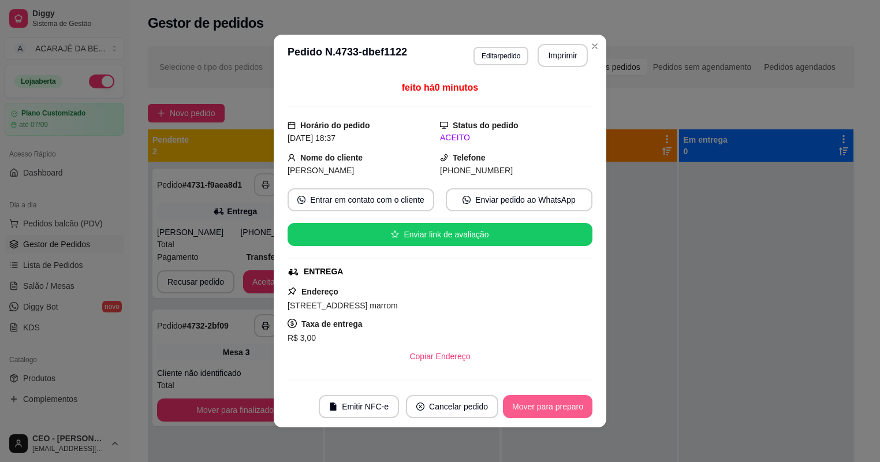
click at [529, 411] on button "Mover para preparo" at bounding box center [548, 406] width 90 height 23
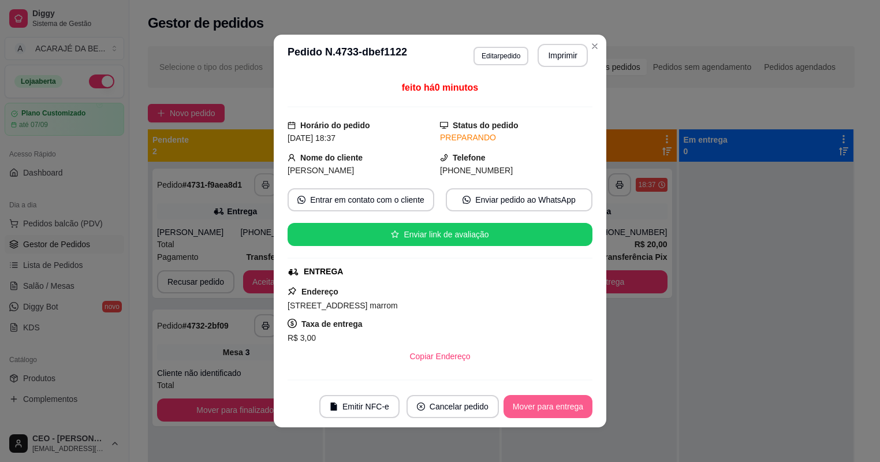
click at [529, 408] on button "Mover para entrega" at bounding box center [548, 406] width 89 height 23
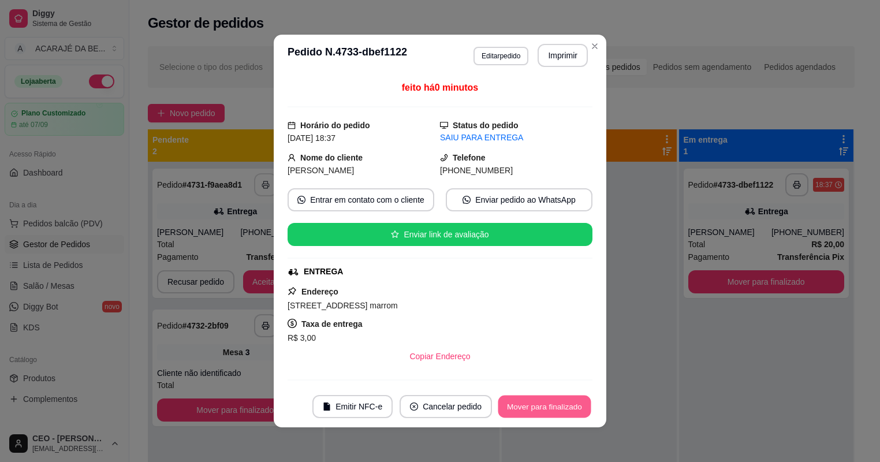
click at [529, 404] on button "Mover para finalizado" at bounding box center [545, 407] width 93 height 23
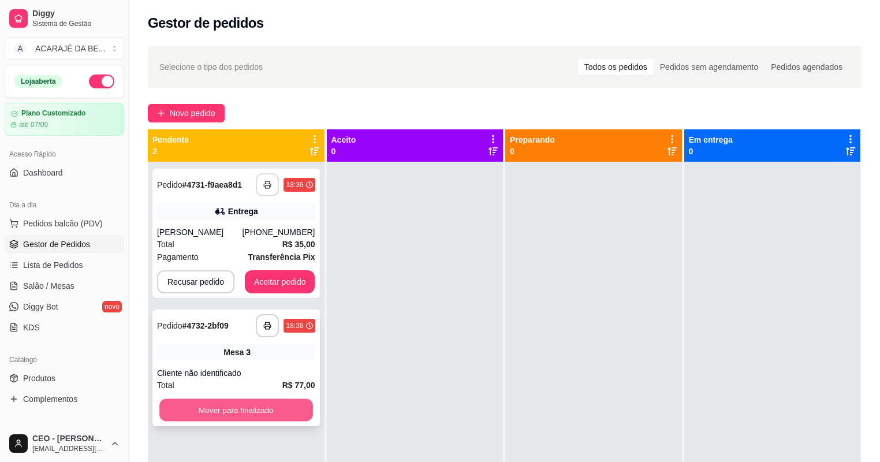
click at [288, 399] on button "Mover para finalizado" at bounding box center [235, 410] width 153 height 23
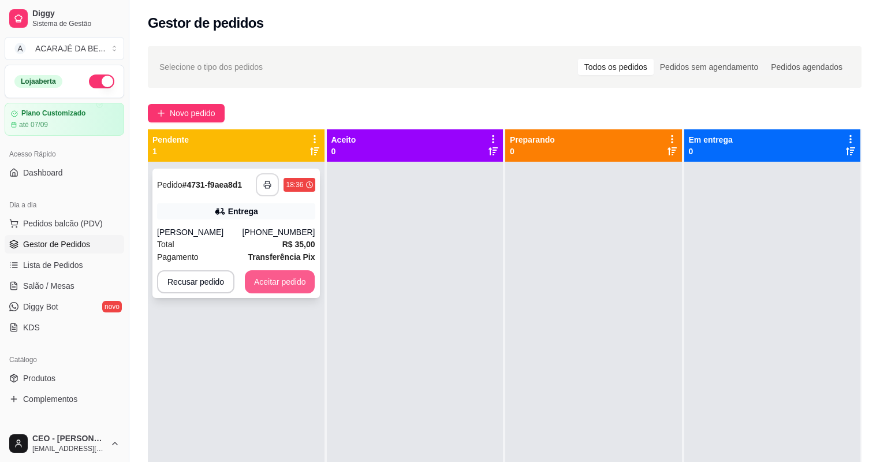
click at [282, 270] on button "Aceitar pedido" at bounding box center [280, 281] width 70 height 23
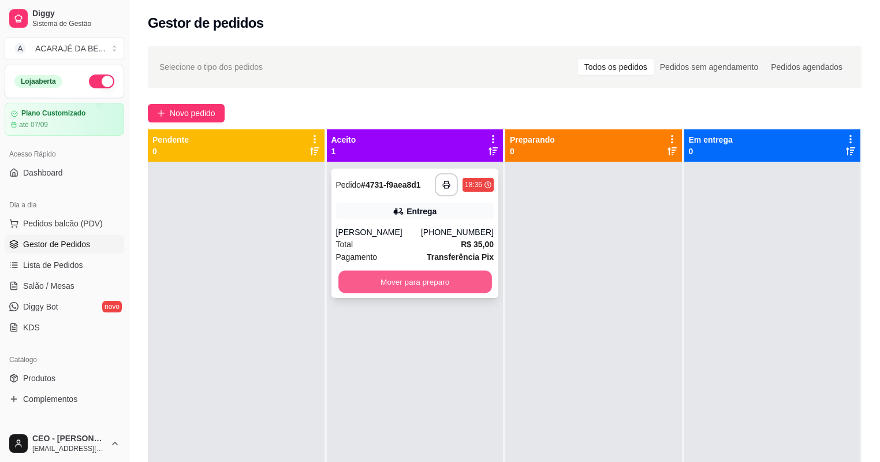
click at [472, 271] on button "Mover para preparo" at bounding box center [415, 282] width 153 height 23
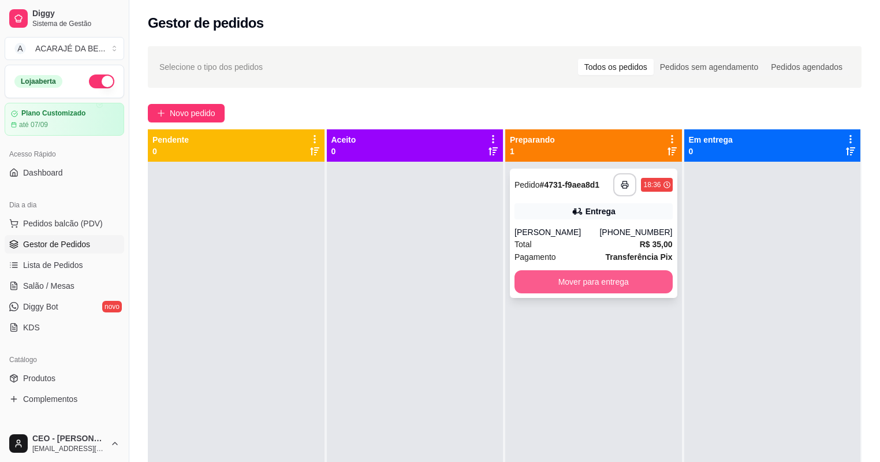
click at [564, 270] on button "Mover para entrega" at bounding box center [594, 281] width 158 height 23
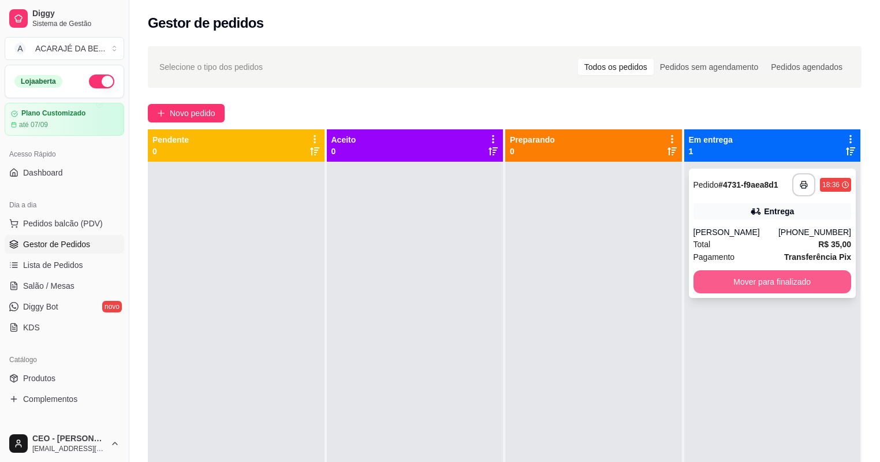
click at [740, 270] on button "Mover para finalizado" at bounding box center [773, 281] width 158 height 23
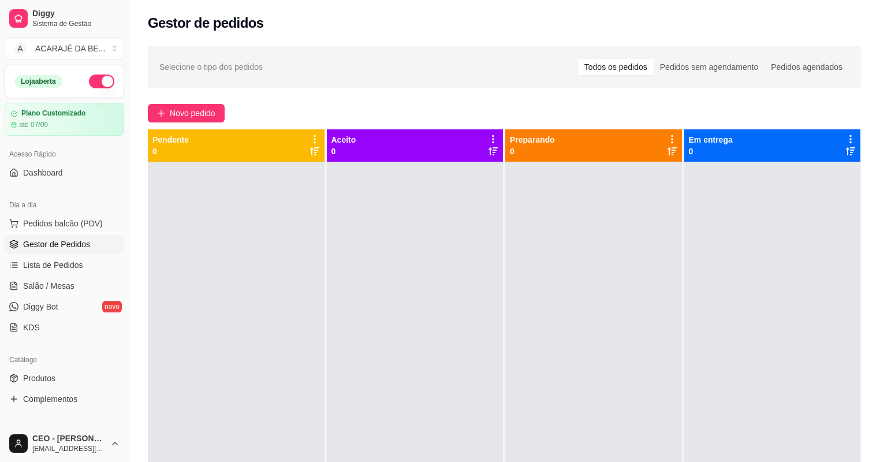
drag, startPoint x: 722, startPoint y: 222, endPoint x: 597, endPoint y: 252, distance: 127.6
click at [698, 231] on div at bounding box center [773, 393] width 177 height 462
click at [57, 288] on span "Salão / Mesas" at bounding box center [48, 286] width 51 height 12
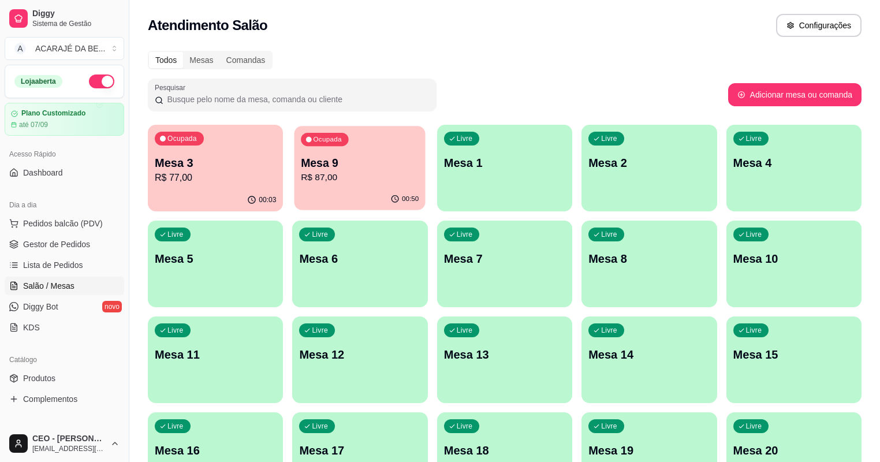
click at [314, 161] on p "Mesa 9" at bounding box center [361, 163] width 118 height 16
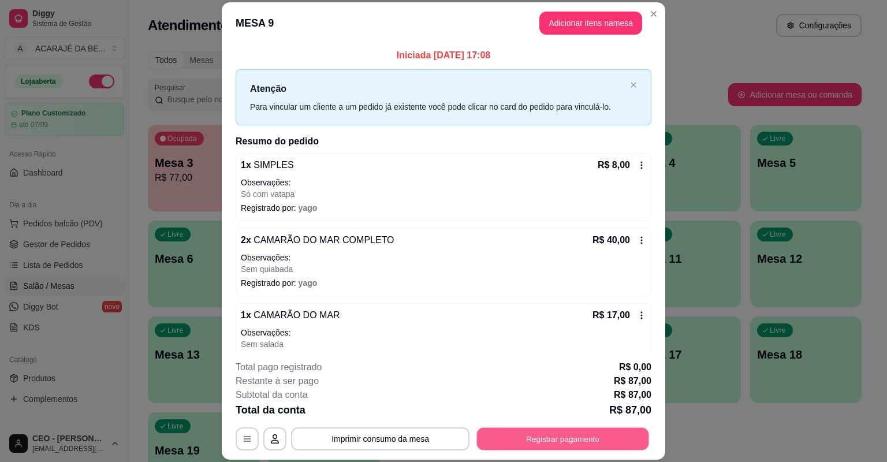
click at [501, 434] on button "Registrar pagamento" at bounding box center [563, 439] width 172 height 23
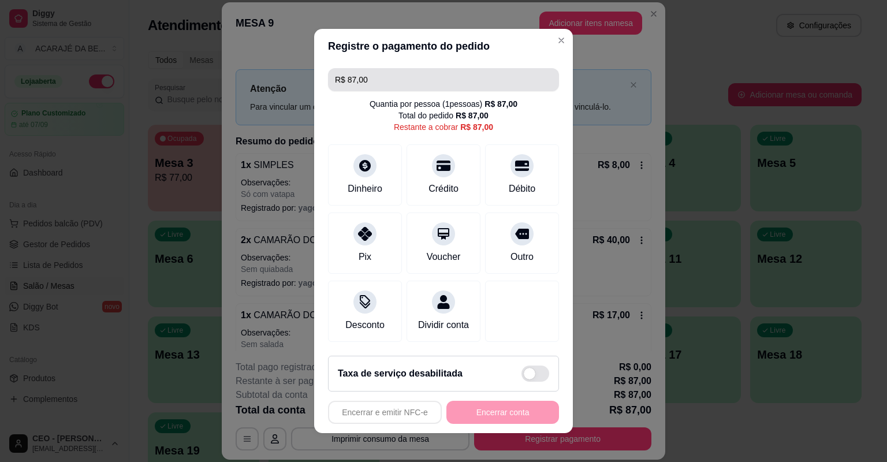
click at [385, 79] on input "R$ 87,00" at bounding box center [443, 79] width 217 height 23
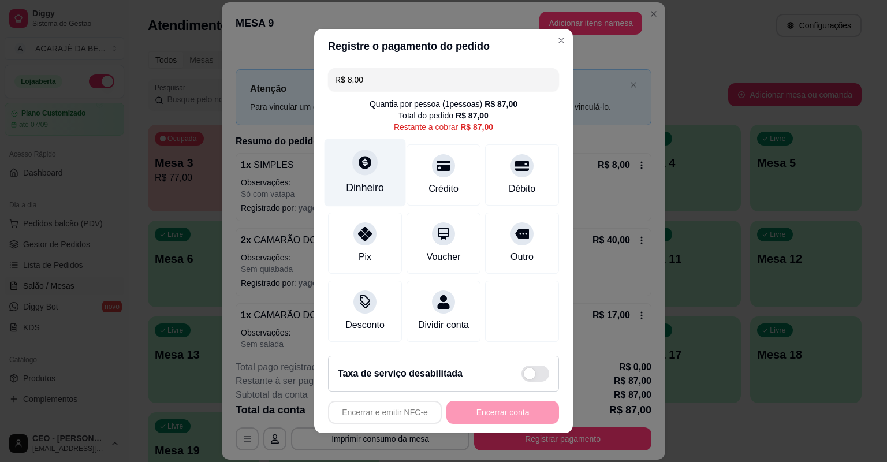
type input "R$ 8,00"
click at [377, 169] on div "Dinheiro" at bounding box center [365, 173] width 81 height 68
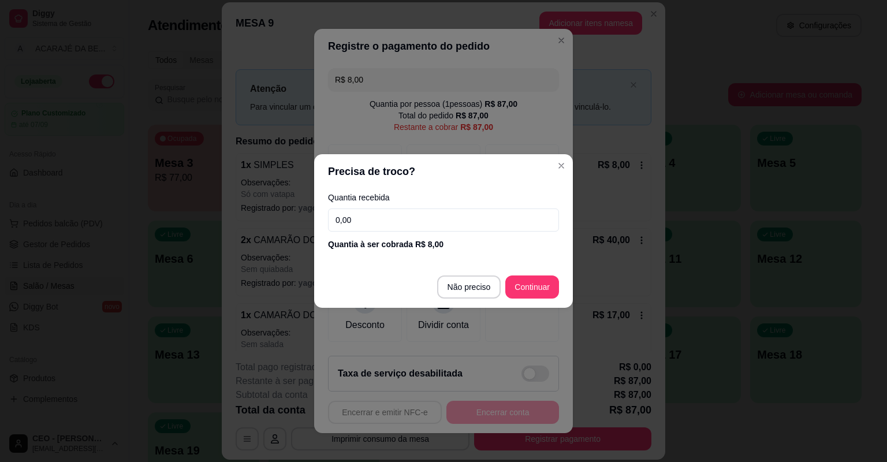
click at [380, 229] on input "0,00" at bounding box center [443, 220] width 231 height 23
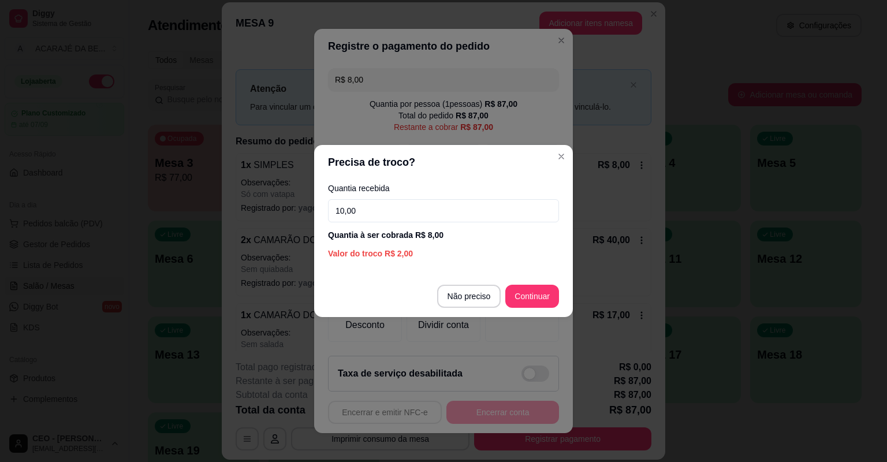
type input "10,00"
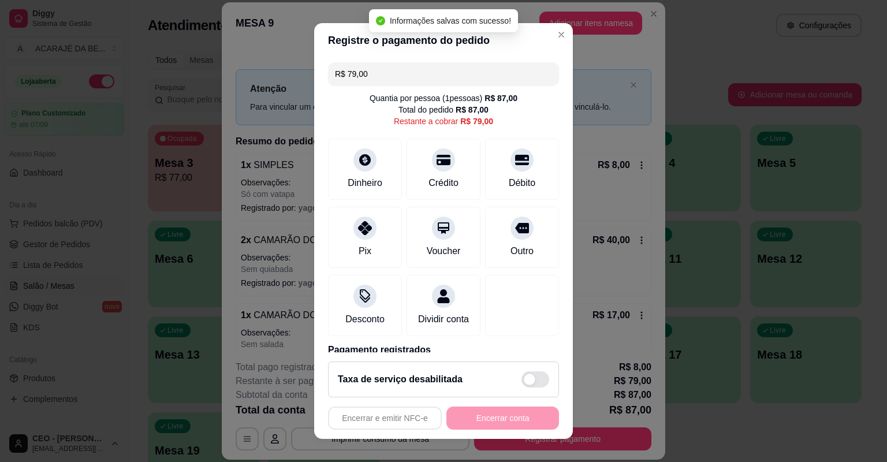
click at [436, 75] on input "R$ 79,00" at bounding box center [443, 73] width 217 height 23
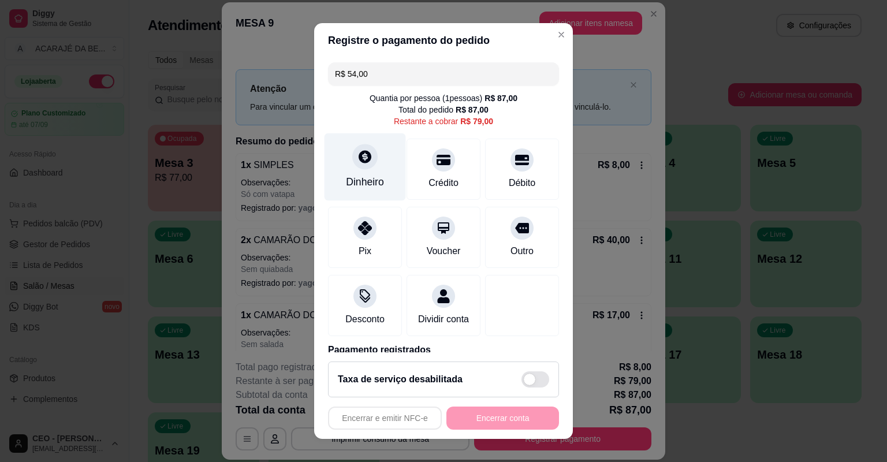
click at [382, 157] on div "Dinheiro" at bounding box center [365, 167] width 81 height 68
click at [363, 166] on div at bounding box center [364, 156] width 25 height 25
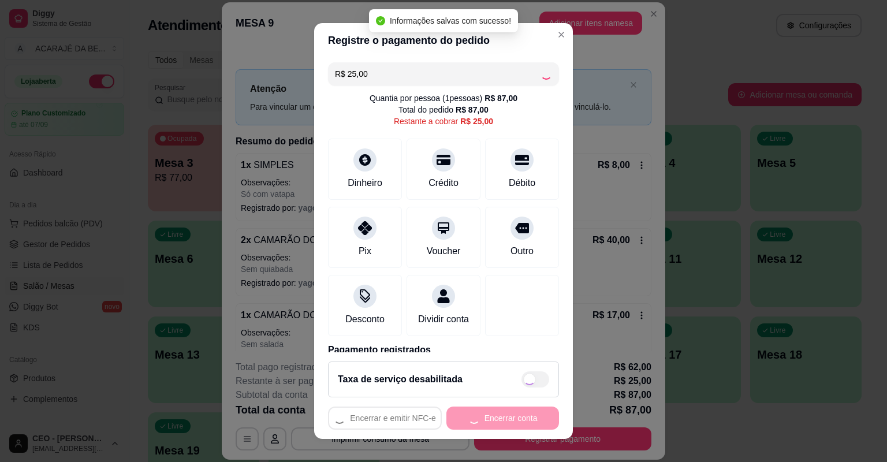
type input "R$ 0,00"
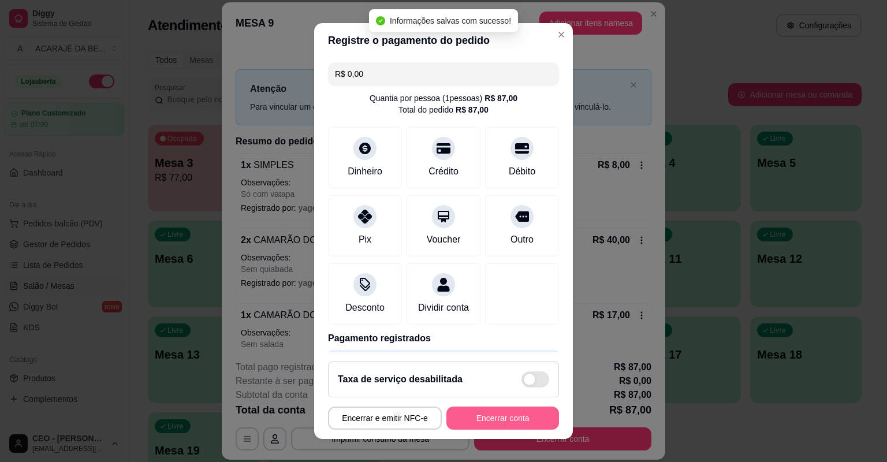
click at [492, 417] on button "Encerrar conta" at bounding box center [503, 418] width 113 height 23
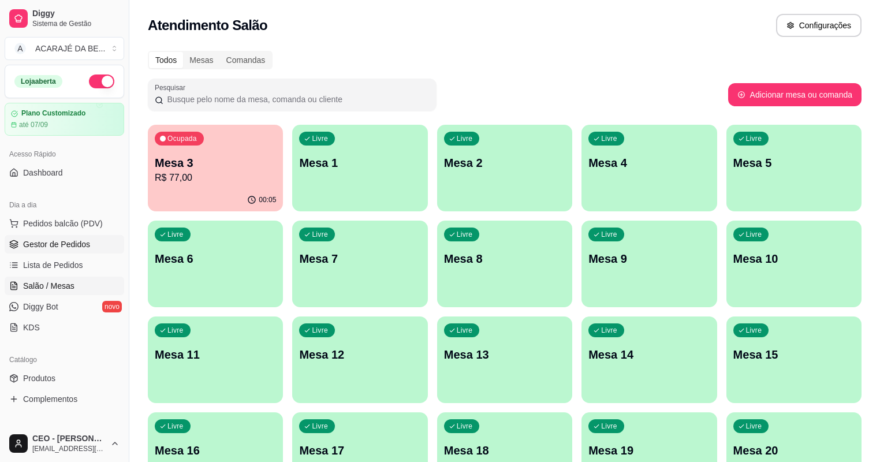
click at [57, 248] on span "Gestor de Pedidos" at bounding box center [56, 245] width 67 height 12
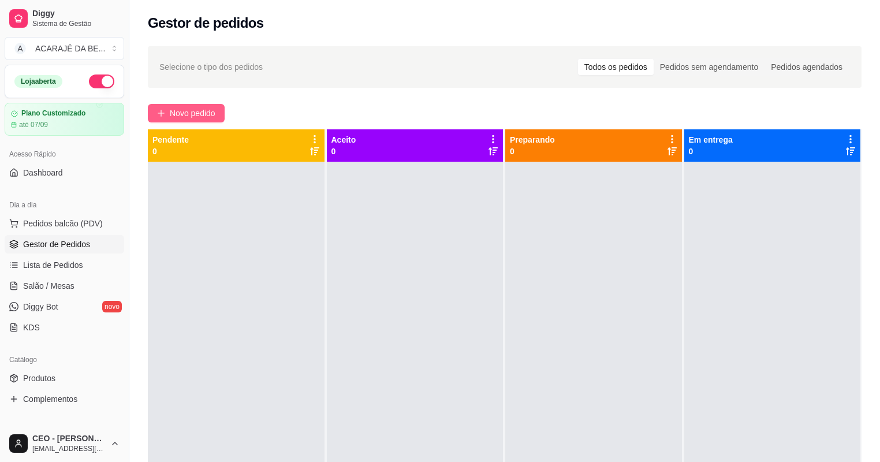
click at [185, 111] on span "Novo pedido" at bounding box center [193, 113] width 46 height 13
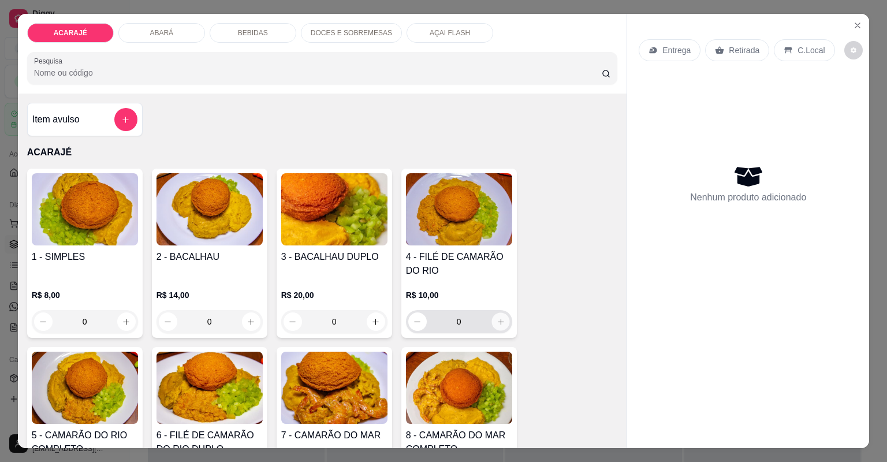
click at [492, 320] on button "increase-product-quantity" at bounding box center [501, 322] width 18 height 18
type input "1"
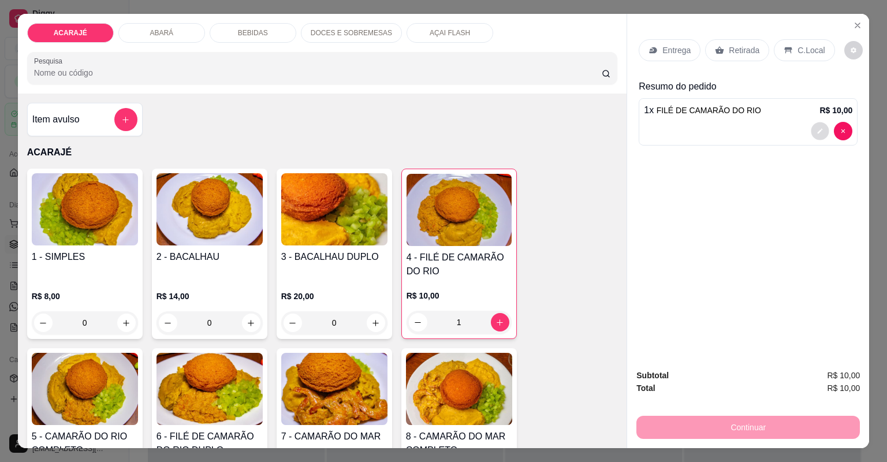
click at [823, 128] on button "decrease-product-quantity" at bounding box center [821, 131] width 18 height 18
click at [819, 124] on button "decrease-product-quantity" at bounding box center [821, 131] width 18 height 18
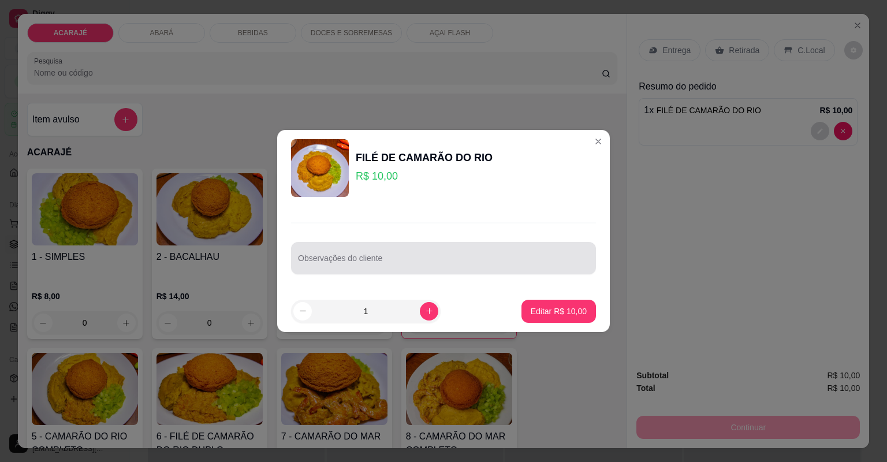
click at [471, 257] on input "Observações do cliente" at bounding box center [443, 263] width 291 height 12
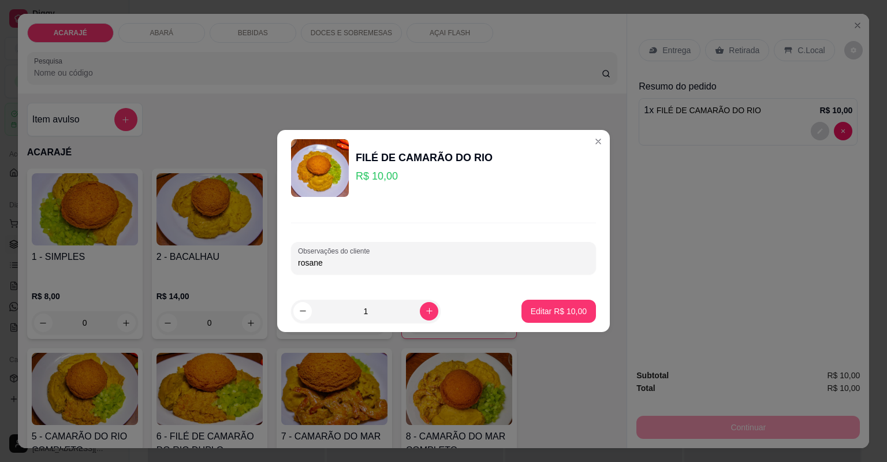
type input "rosane"
click at [562, 310] on p "Editar R$ 10,00" at bounding box center [559, 312] width 56 height 12
type input "0"
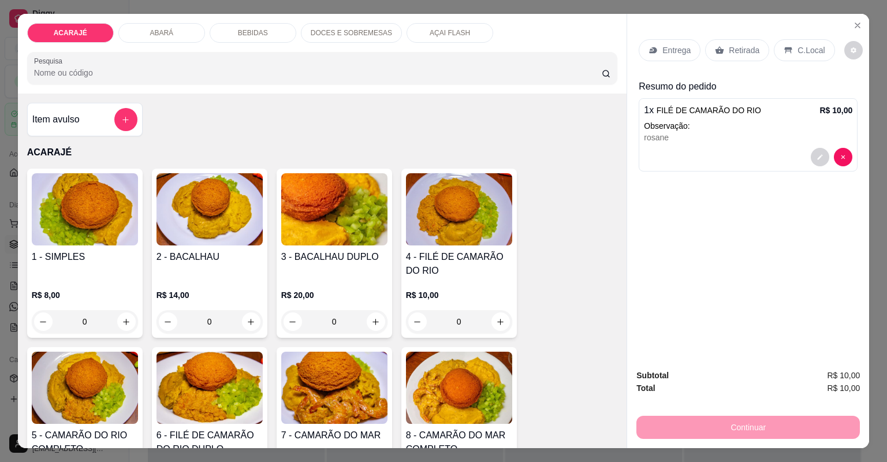
click at [729, 45] on p "Retirada" at bounding box center [744, 50] width 31 height 12
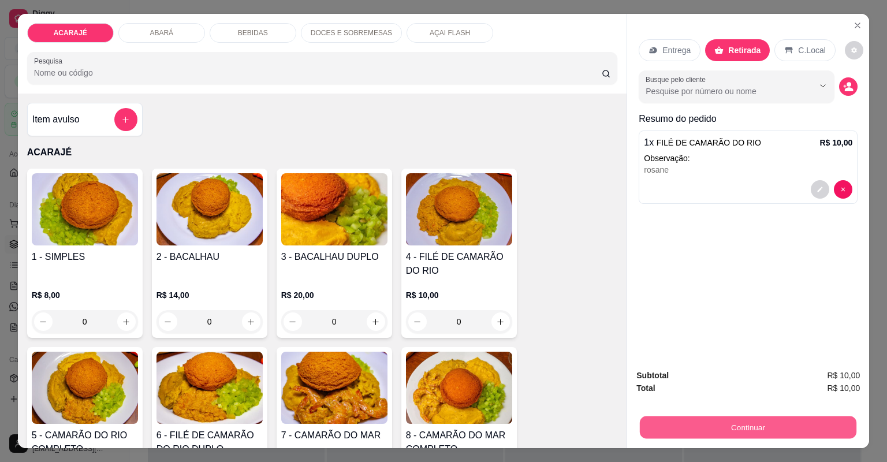
click at [747, 423] on button "Continuar" at bounding box center [748, 428] width 217 height 23
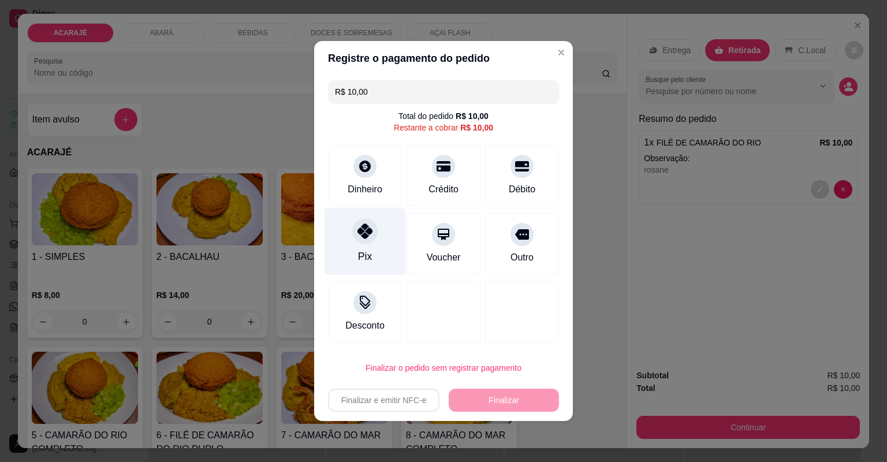
click at [363, 235] on icon at bounding box center [365, 231] width 15 height 15
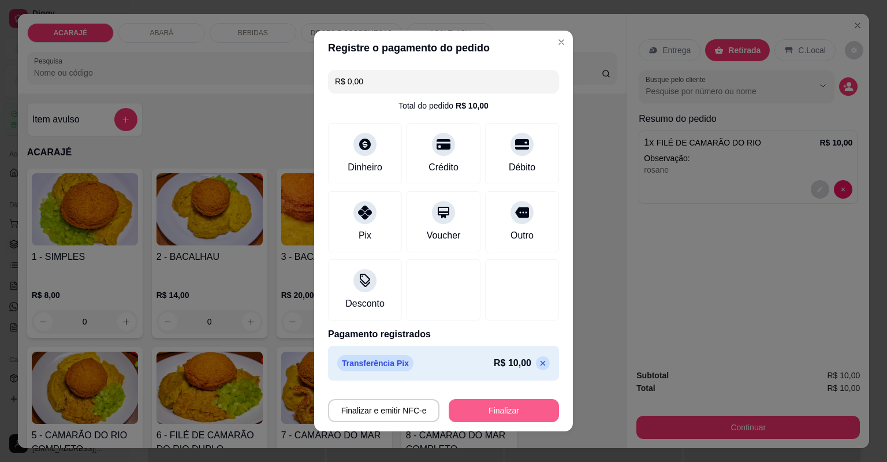
click at [455, 404] on button "Finalizar" at bounding box center [504, 410] width 110 height 23
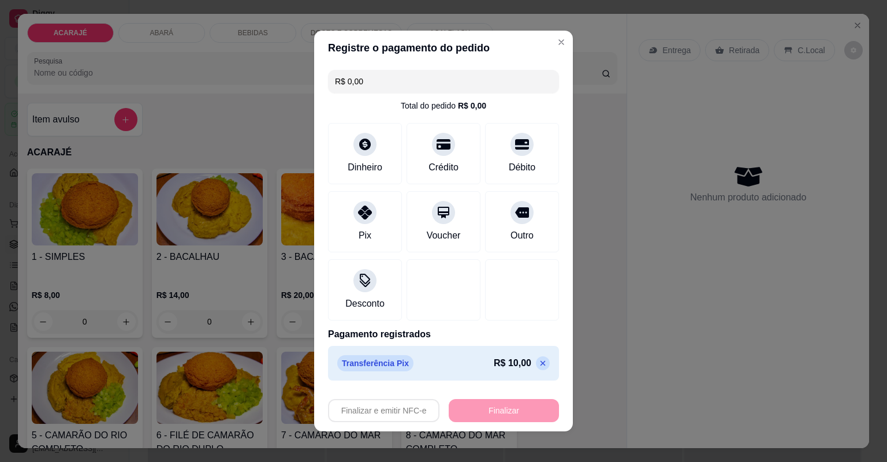
type input "-R$ 10,00"
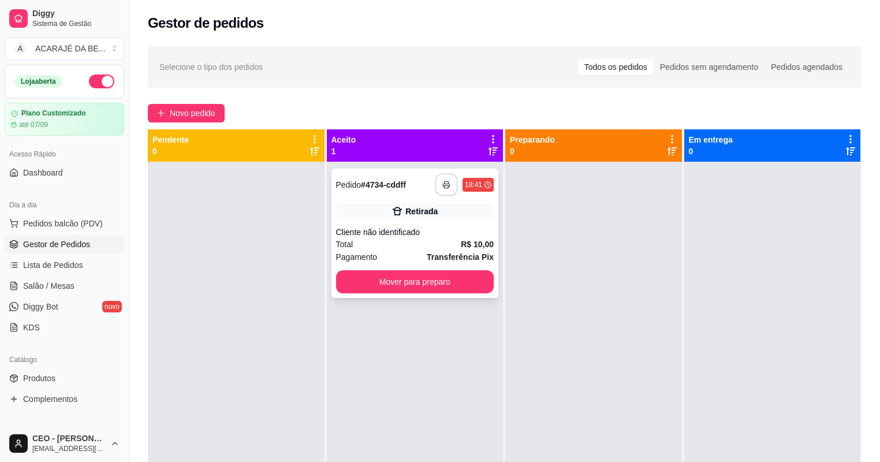
click at [443, 187] on icon "button" at bounding box center [447, 185] width 8 height 8
click at [452, 274] on button "Mover para preparo" at bounding box center [415, 281] width 158 height 23
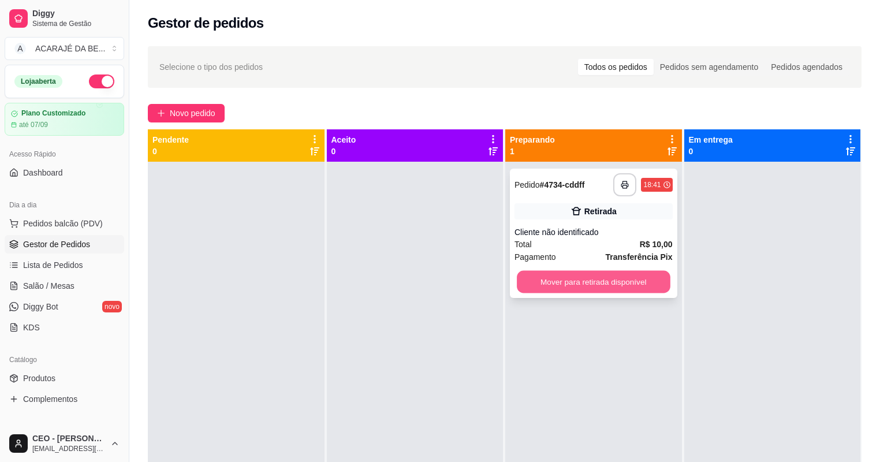
click at [548, 277] on button "Mover para retirada disponível" at bounding box center [593, 282] width 153 height 23
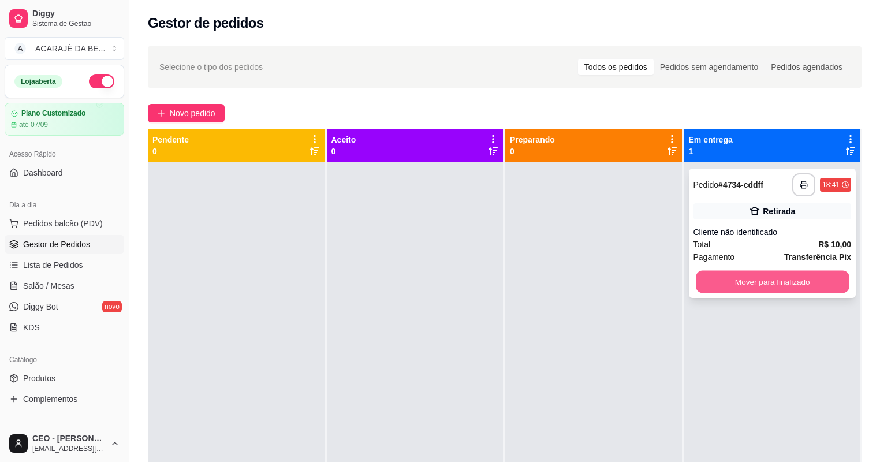
click at [713, 277] on button "Mover para finalizado" at bounding box center [772, 282] width 153 height 23
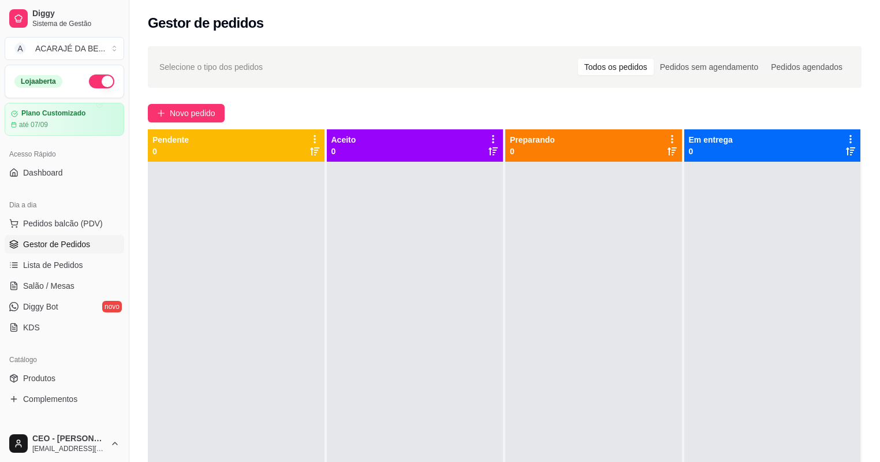
click at [769, 303] on div at bounding box center [773, 393] width 177 height 462
click at [82, 281] on link "Salão / Mesas" at bounding box center [65, 286] width 120 height 18
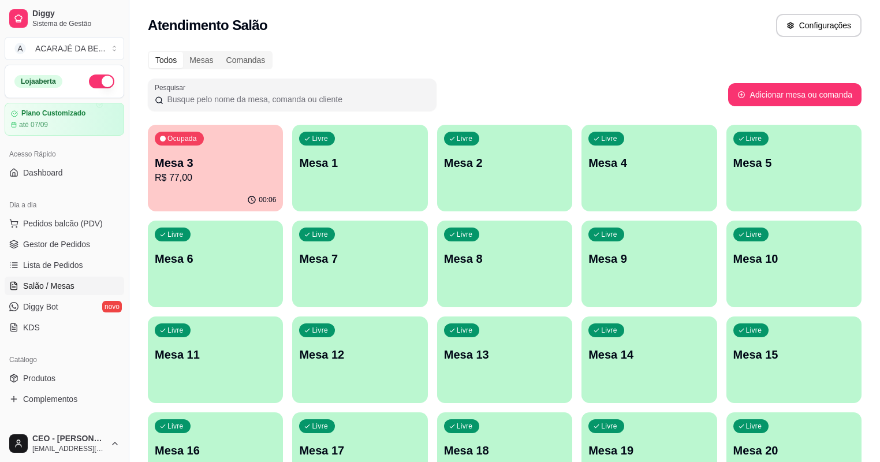
click at [727, 291] on div "Livre Mesa 10" at bounding box center [794, 257] width 135 height 73
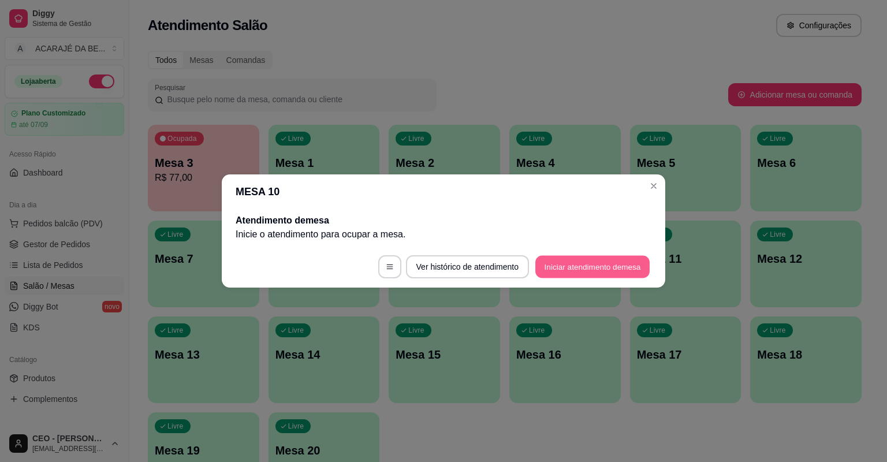
click at [597, 268] on button "Iniciar atendimento de mesa" at bounding box center [593, 267] width 114 height 23
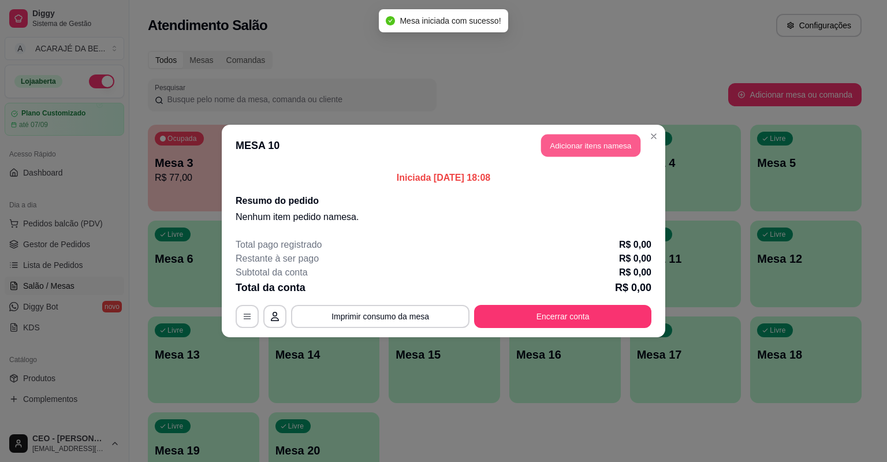
click at [608, 147] on button "Adicionar itens na mesa" at bounding box center [590, 146] width 99 height 23
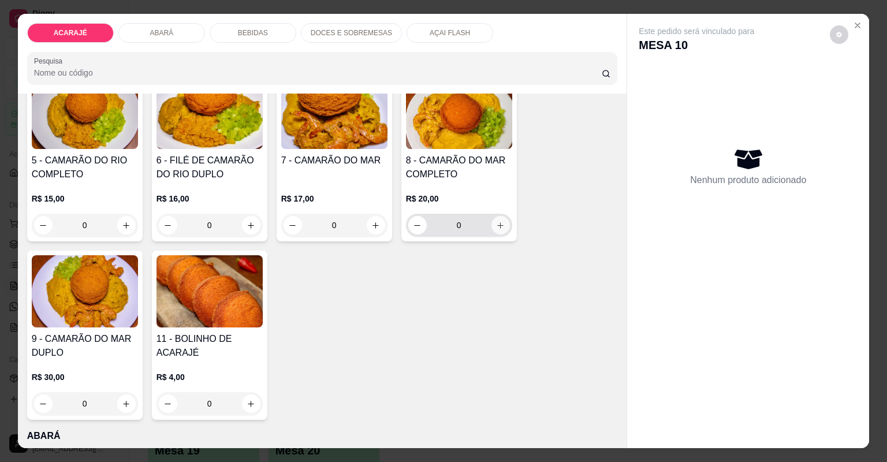
scroll to position [277, 0]
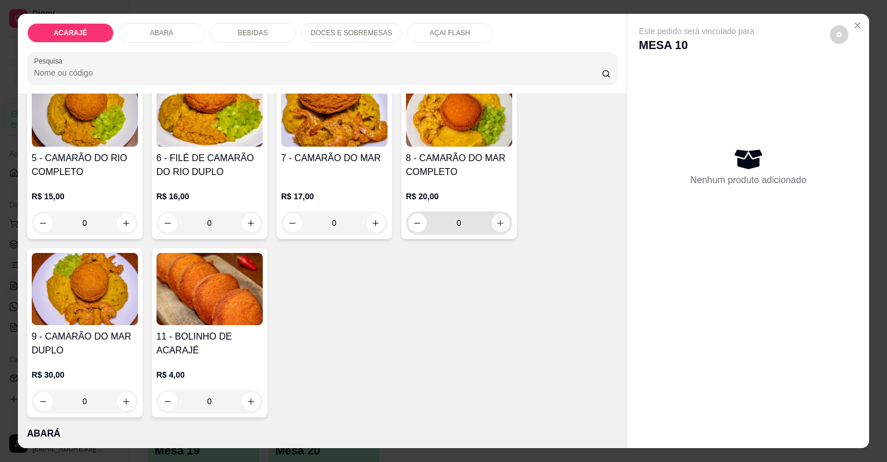
click at [501, 219] on icon "increase-product-quantity" at bounding box center [500, 223] width 9 height 9
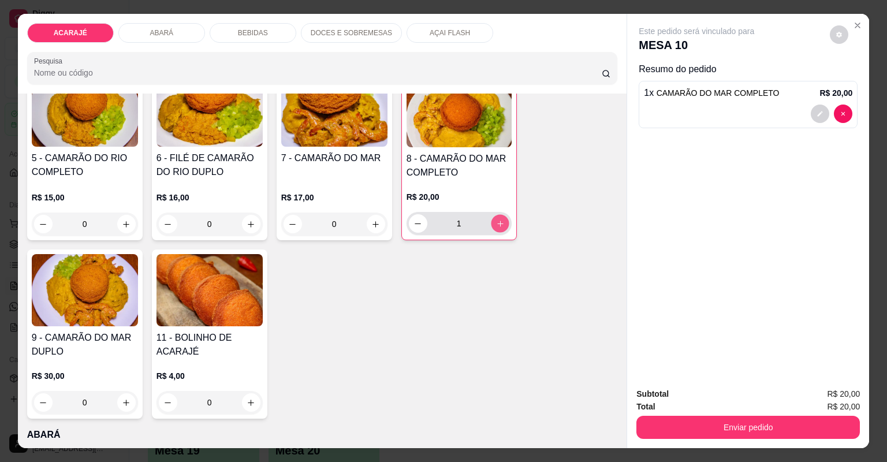
click at [501, 220] on icon "increase-product-quantity" at bounding box center [500, 224] width 9 height 9
type input "2"
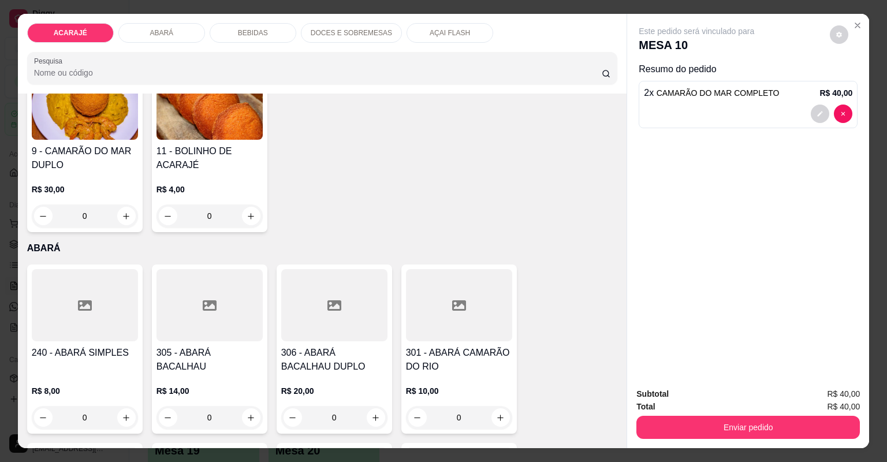
scroll to position [555, 0]
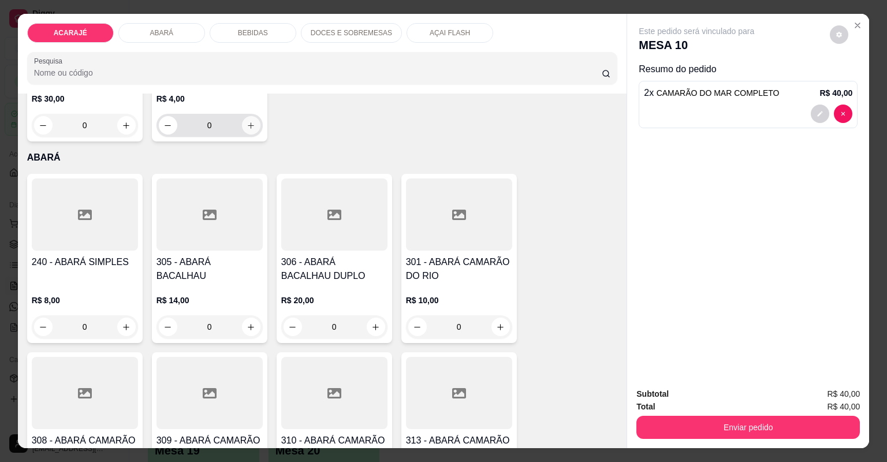
click at [248, 124] on icon "increase-product-quantity" at bounding box center [251, 125] width 6 height 6
type input "1"
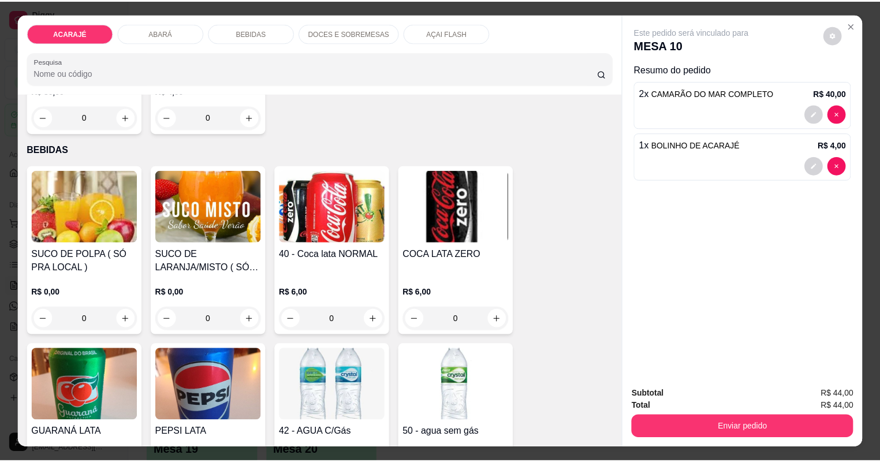
scroll to position [1110, 0]
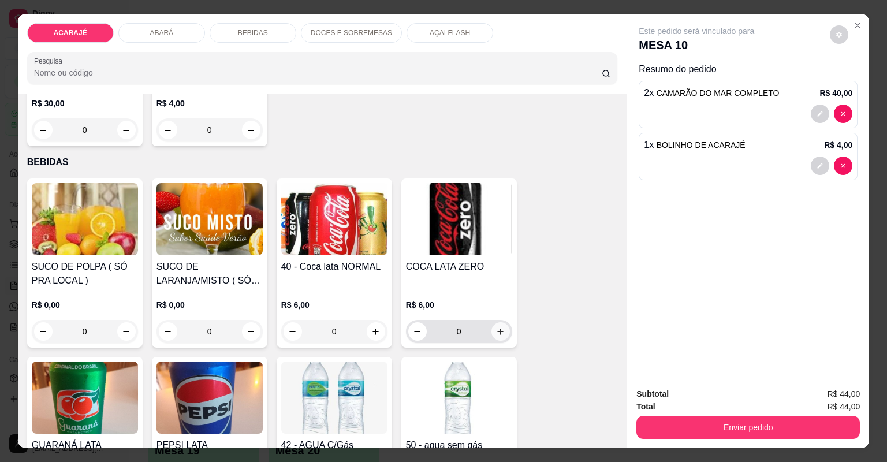
click at [493, 330] on button "increase-product-quantity" at bounding box center [501, 331] width 18 height 18
type input "1"
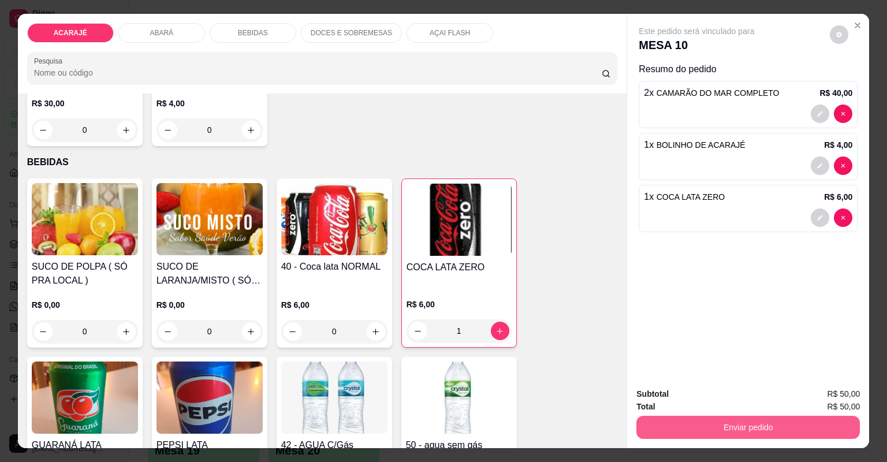
click at [650, 426] on button "Enviar pedido" at bounding box center [749, 427] width 224 height 23
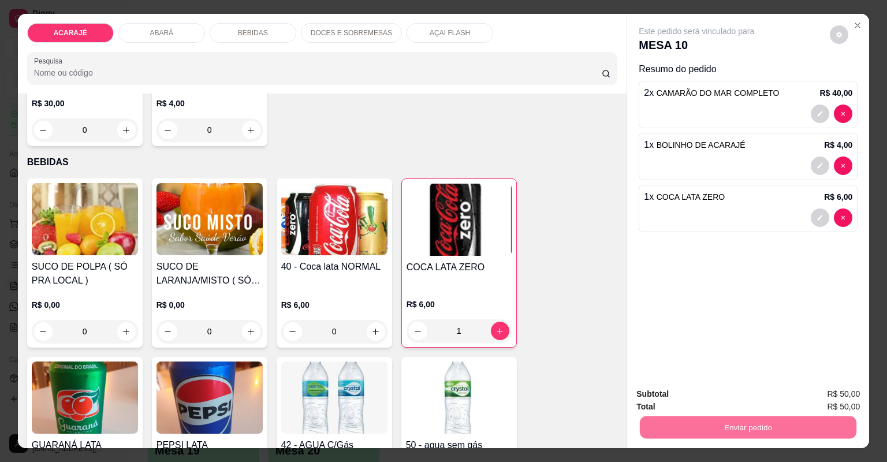
click at [669, 400] on button "Não registrar e enviar pedido" at bounding box center [711, 398] width 117 height 21
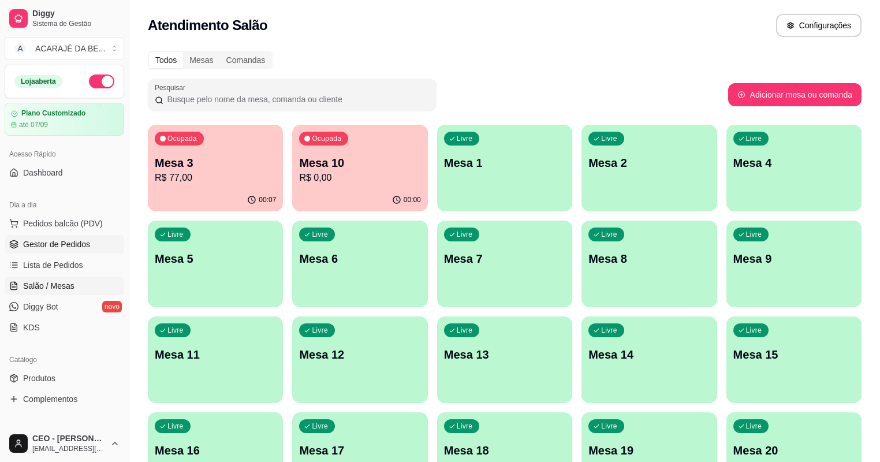
click at [95, 242] on link "Gestor de Pedidos" at bounding box center [65, 244] width 120 height 18
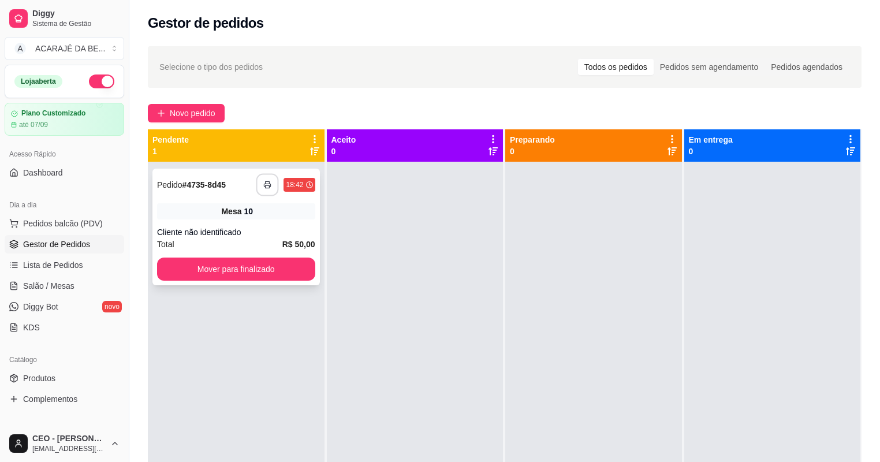
click at [266, 184] on icon "button" at bounding box center [268, 185] width 8 height 8
click at [289, 273] on button "Mover para finalizado" at bounding box center [235, 269] width 153 height 23
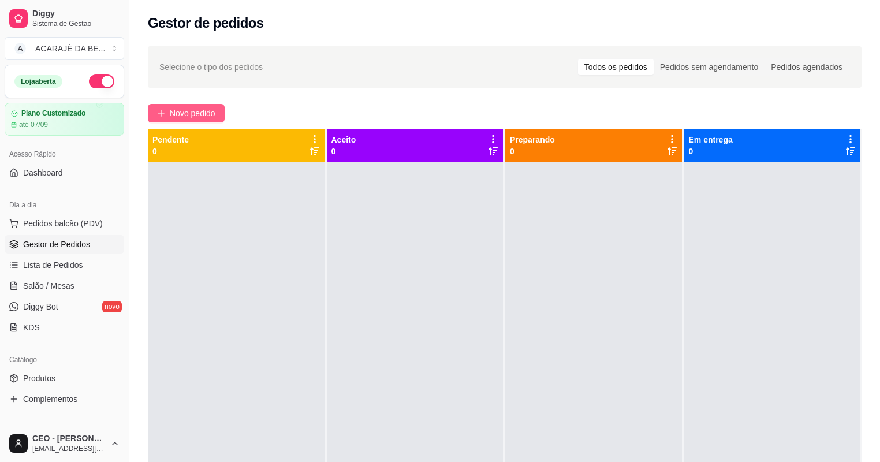
click at [212, 111] on span "Novo pedido" at bounding box center [193, 113] width 46 height 13
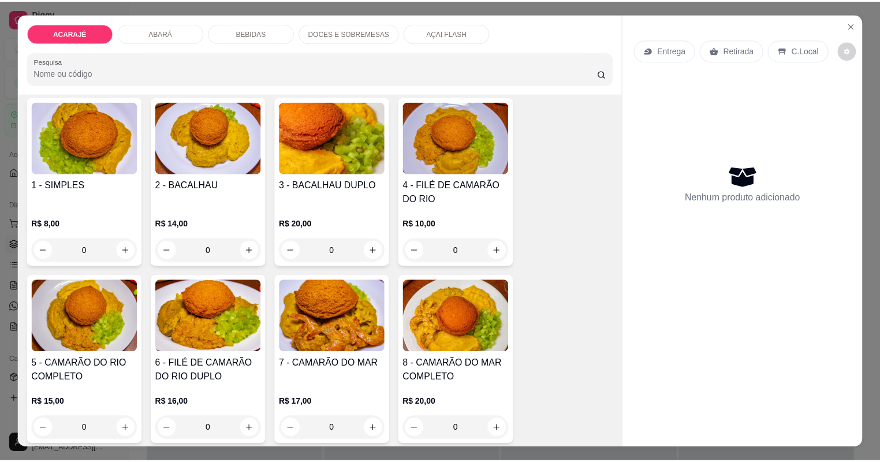
scroll to position [92, 0]
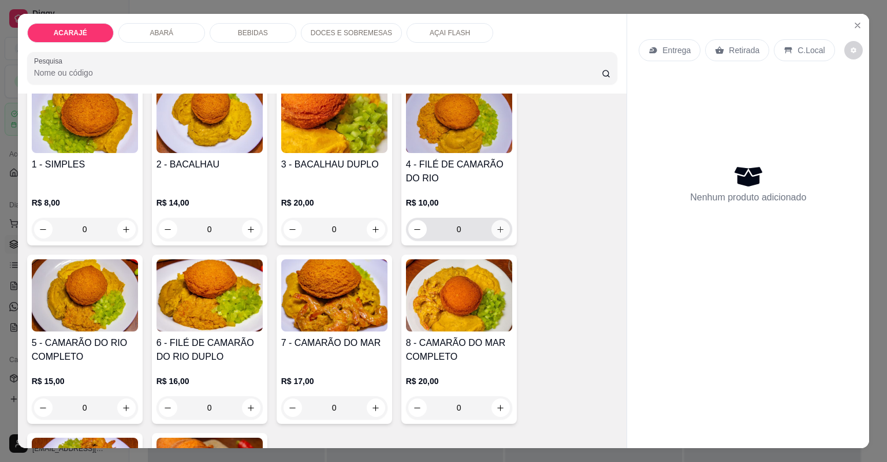
click at [497, 232] on icon "increase-product-quantity" at bounding box center [500, 229] width 9 height 9
type input "1"
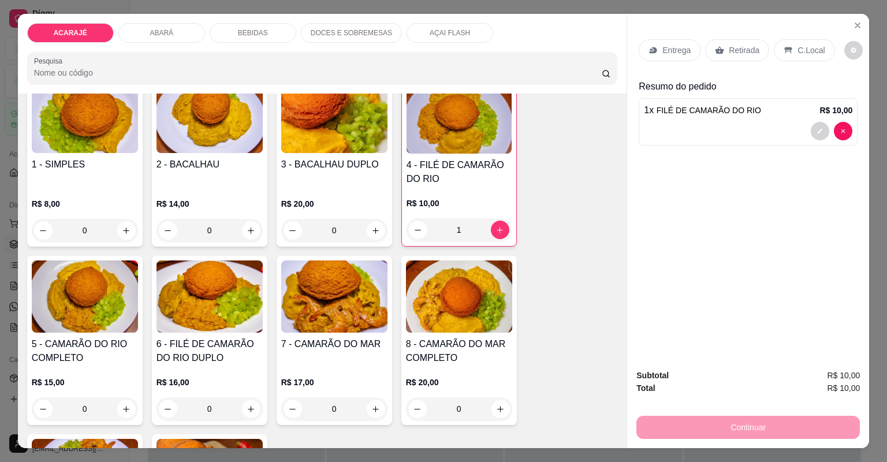
click at [649, 54] on icon at bounding box center [653, 50] width 9 height 9
click at [812, 128] on button "decrease-product-quantity" at bounding box center [820, 131] width 18 height 18
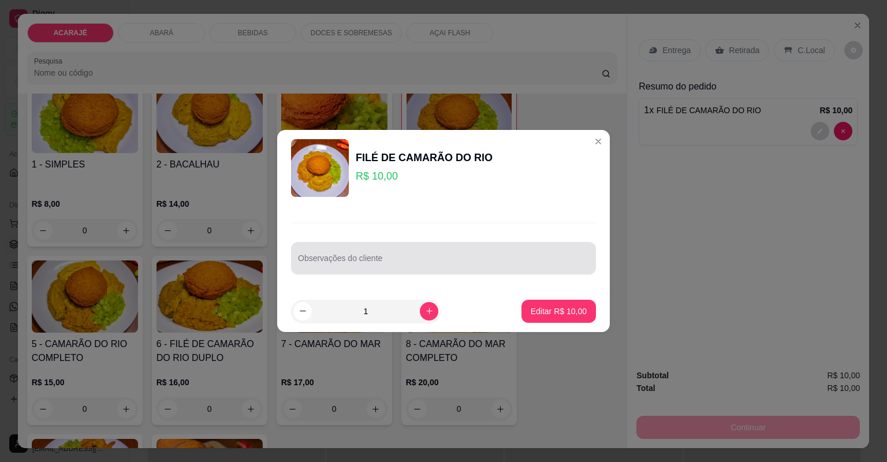
click at [386, 254] on div at bounding box center [443, 258] width 291 height 23
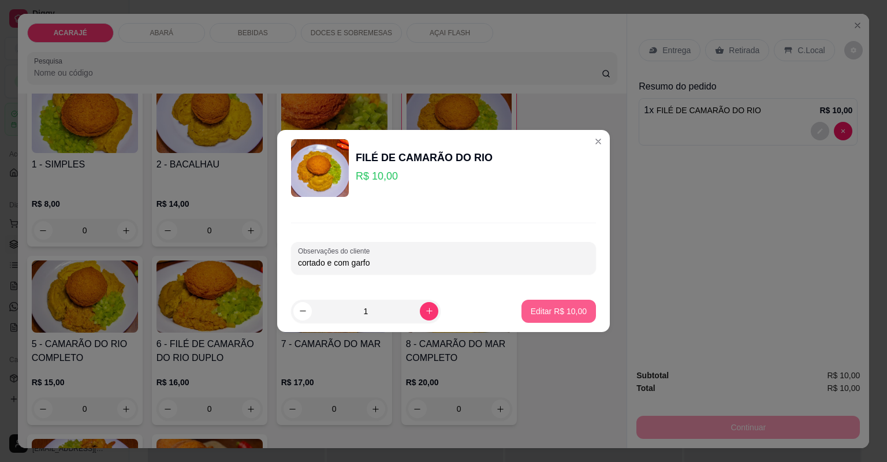
type input "cortado e com garfo"
click at [561, 310] on p "Editar R$ 10,00" at bounding box center [559, 312] width 56 height 12
type input "0"
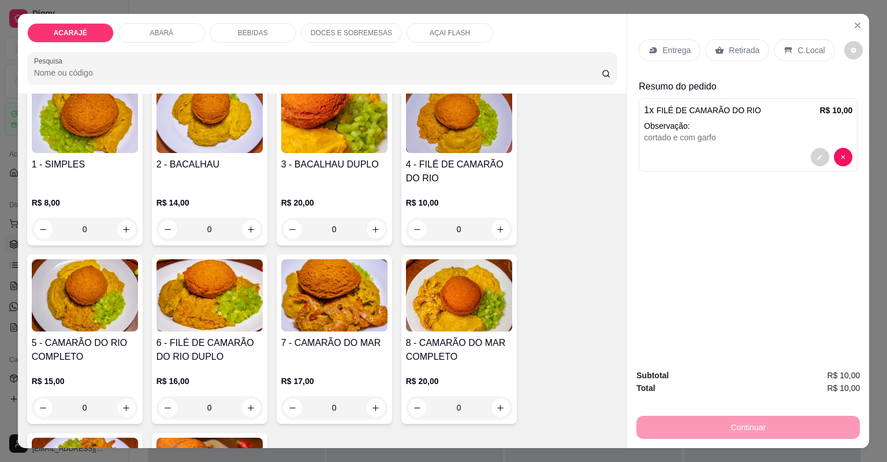
click at [672, 51] on p "Entrega" at bounding box center [677, 50] width 28 height 12
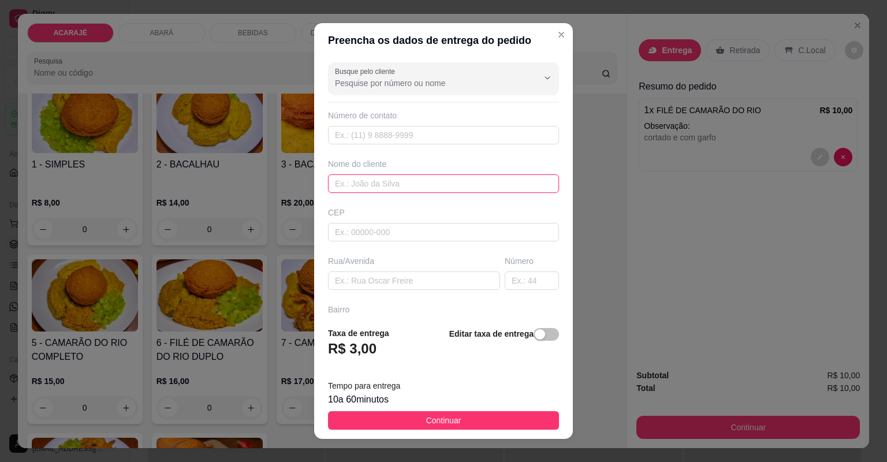
click at [427, 181] on input "text" at bounding box center [443, 183] width 231 height 18
type input "roberio"
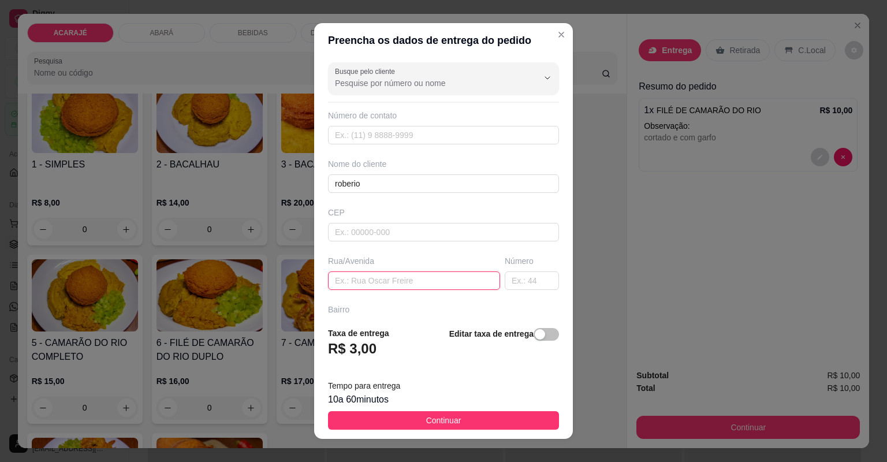
click at [467, 284] on input "text" at bounding box center [414, 281] width 172 height 18
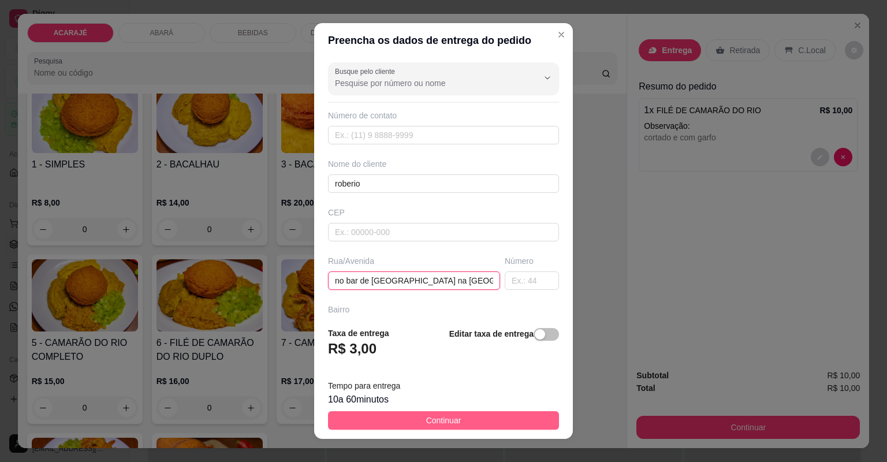
type input "no bar de [GEOGRAPHIC_DATA] na [GEOGRAPHIC_DATA]"
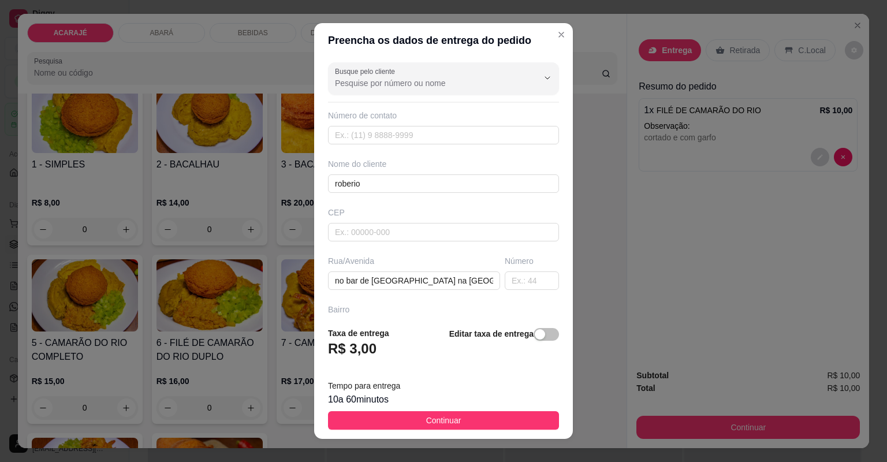
drag, startPoint x: 451, startPoint y: 418, endPoint x: 458, endPoint y: 437, distance: 20.3
click at [450, 418] on span "Continuar" at bounding box center [443, 420] width 35 height 13
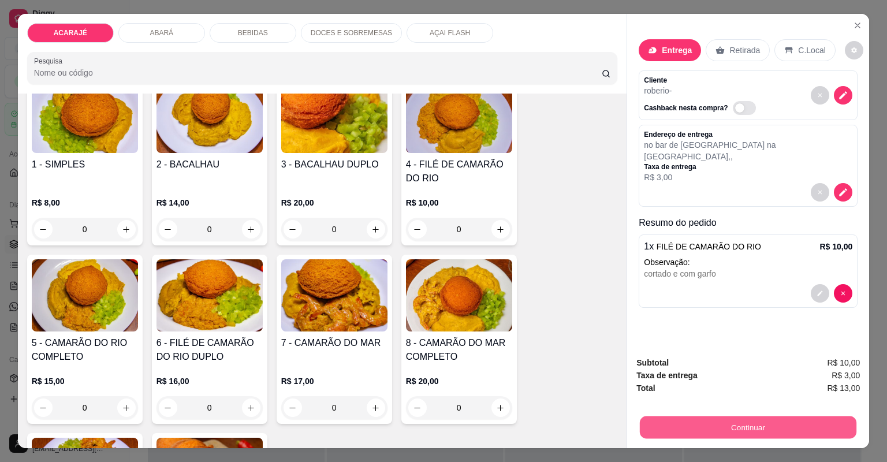
click at [741, 429] on button "Continuar" at bounding box center [748, 428] width 217 height 23
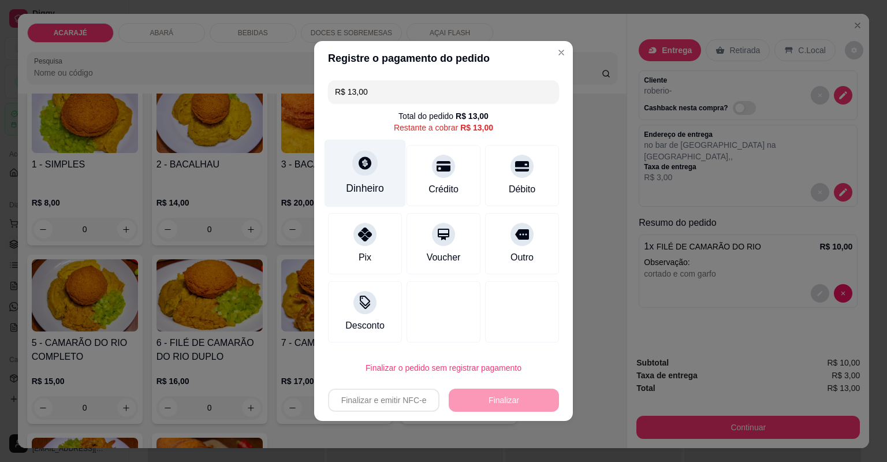
click at [382, 162] on div "Dinheiro" at bounding box center [365, 174] width 81 height 68
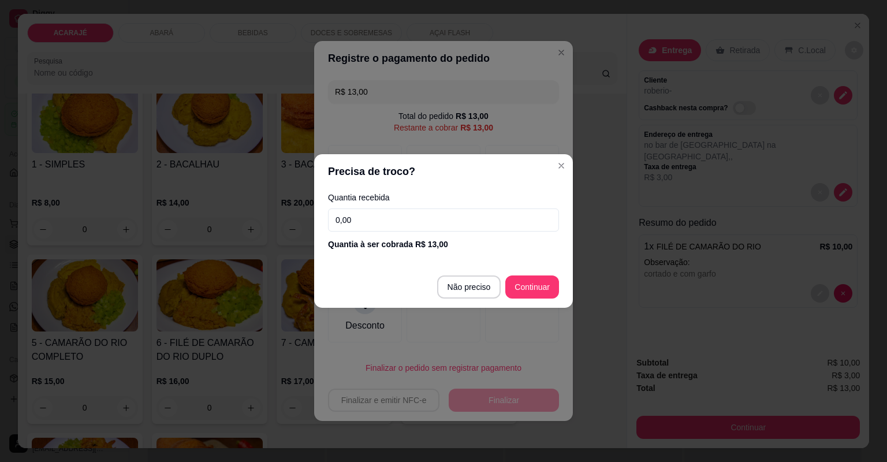
click at [392, 209] on input "0,00" at bounding box center [443, 220] width 231 height 23
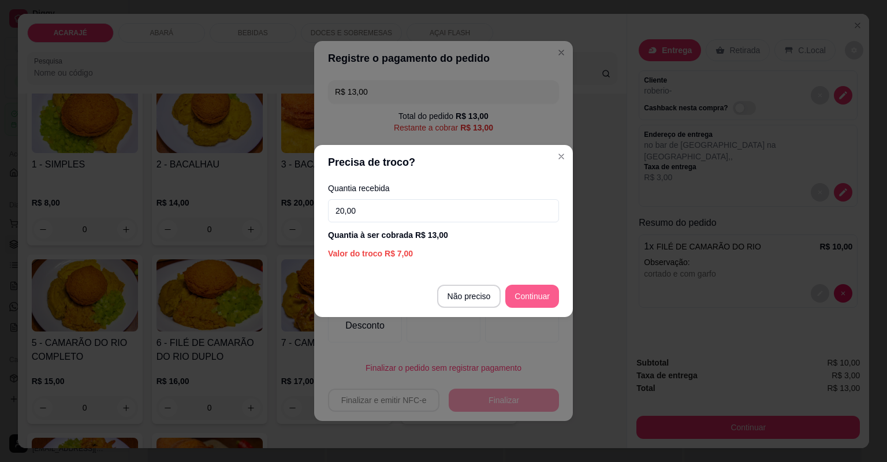
type input "20,00"
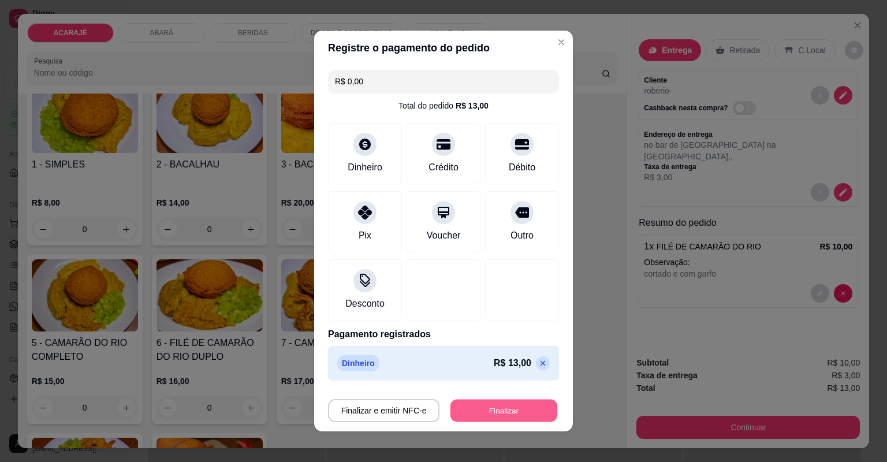
click at [485, 403] on button "Finalizar" at bounding box center [504, 411] width 107 height 23
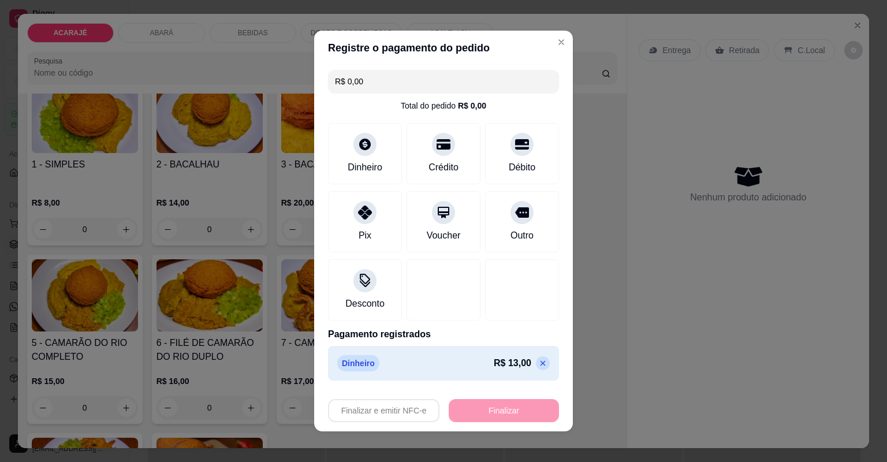
type input "-R$ 13,00"
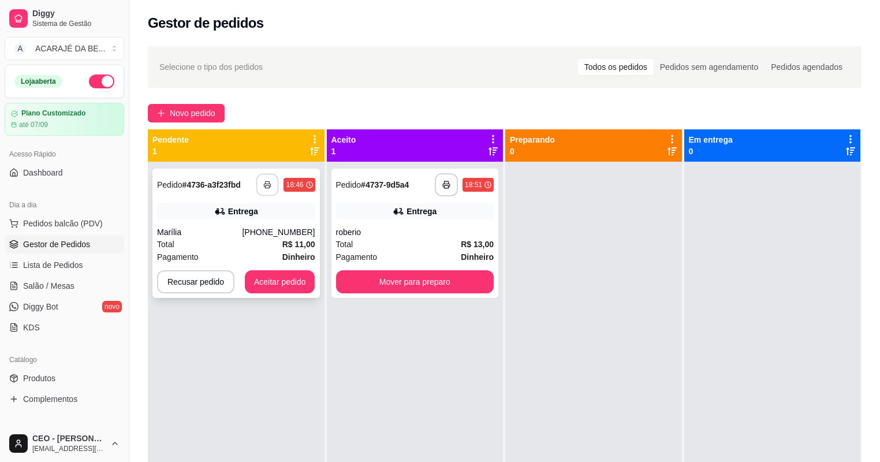
click at [266, 181] on icon "button" at bounding box center [268, 185] width 8 height 8
click at [288, 286] on button "Aceitar pedido" at bounding box center [280, 282] width 68 height 23
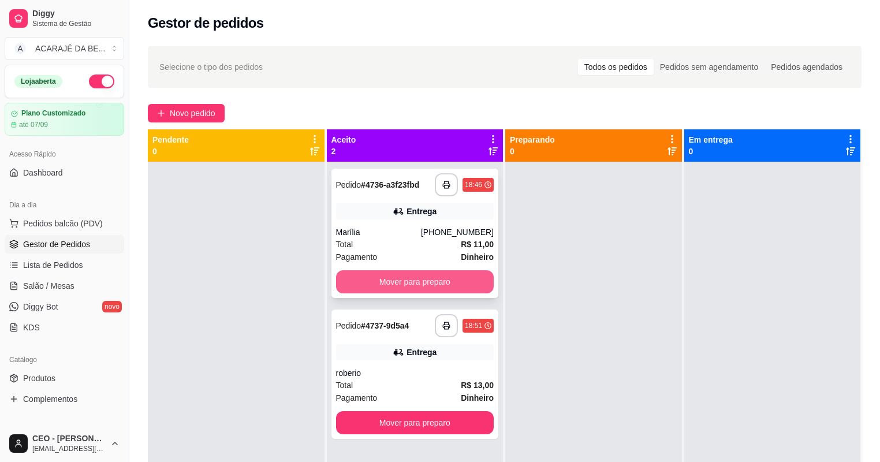
click at [454, 286] on button "Mover para preparo" at bounding box center [415, 281] width 158 height 23
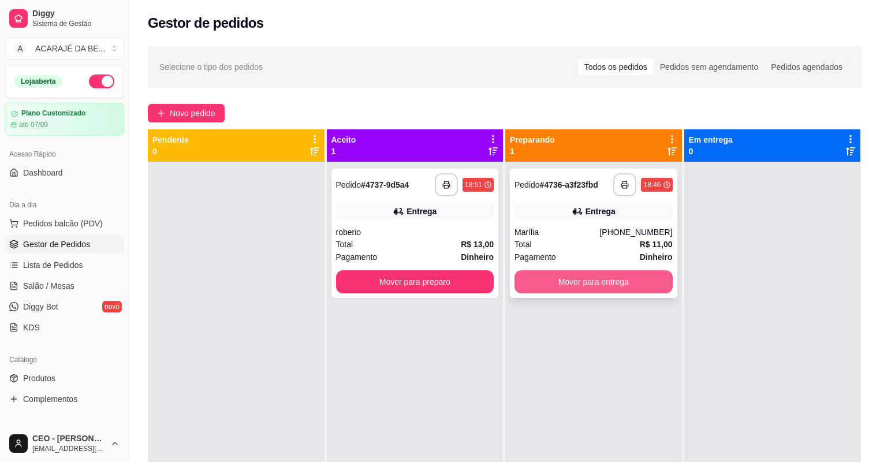
click at [578, 278] on button "Mover para entrega" at bounding box center [594, 281] width 158 height 23
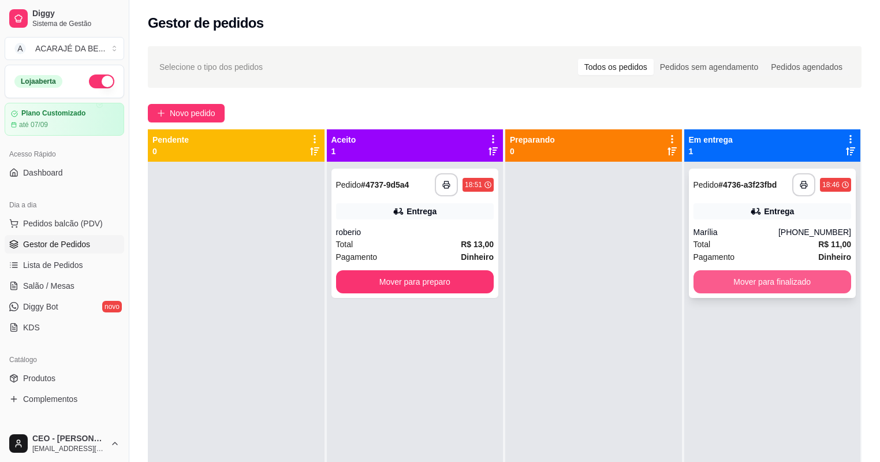
click at [733, 285] on button "Mover para finalizado" at bounding box center [773, 281] width 158 height 23
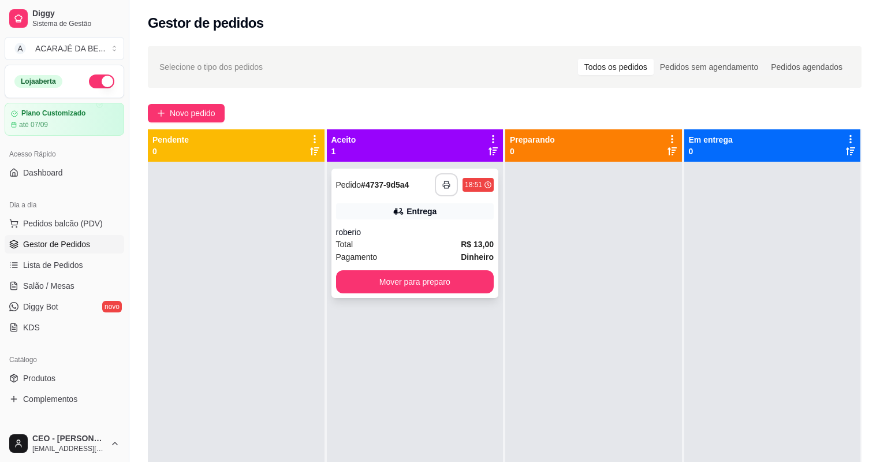
click at [439, 179] on button "button" at bounding box center [446, 184] width 23 height 23
click at [441, 287] on button "Mover para preparo" at bounding box center [415, 282] width 153 height 23
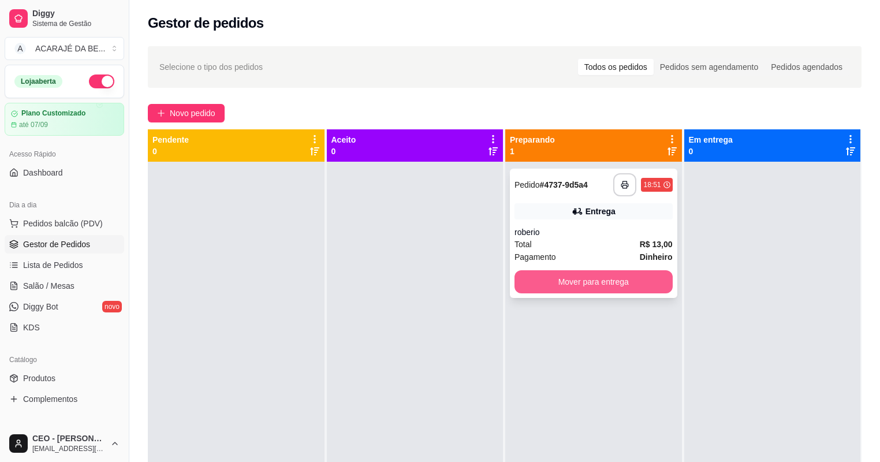
click at [527, 281] on button "Mover para entrega" at bounding box center [594, 281] width 158 height 23
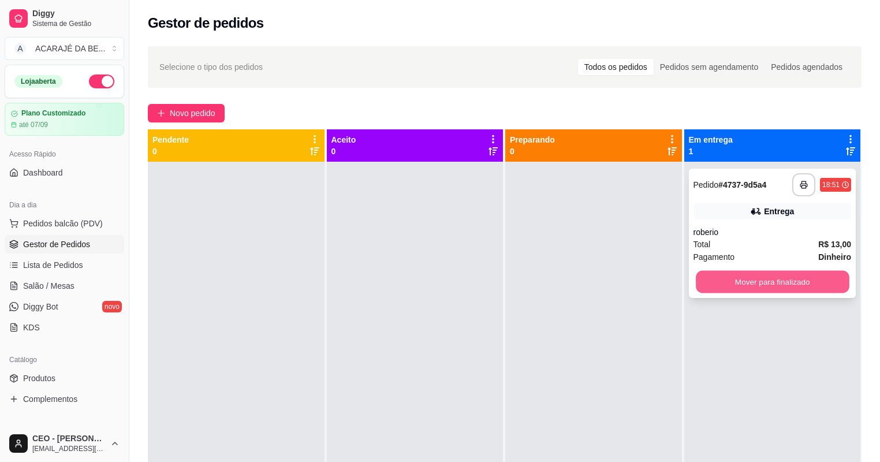
click at [775, 286] on button "Mover para finalizado" at bounding box center [772, 282] width 153 height 23
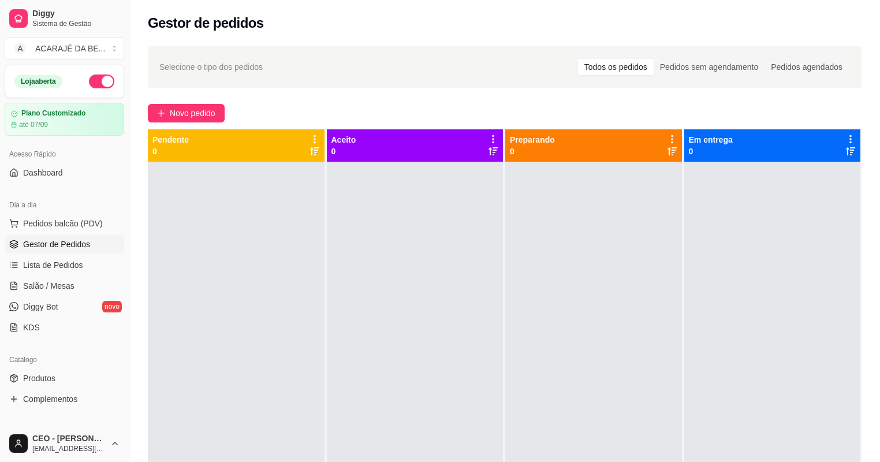
drag, startPoint x: 728, startPoint y: 313, endPoint x: 719, endPoint y: 295, distance: 20.2
click at [729, 303] on div at bounding box center [773, 393] width 177 height 462
click at [217, 110] on button "Novo pedido" at bounding box center [186, 113] width 77 height 18
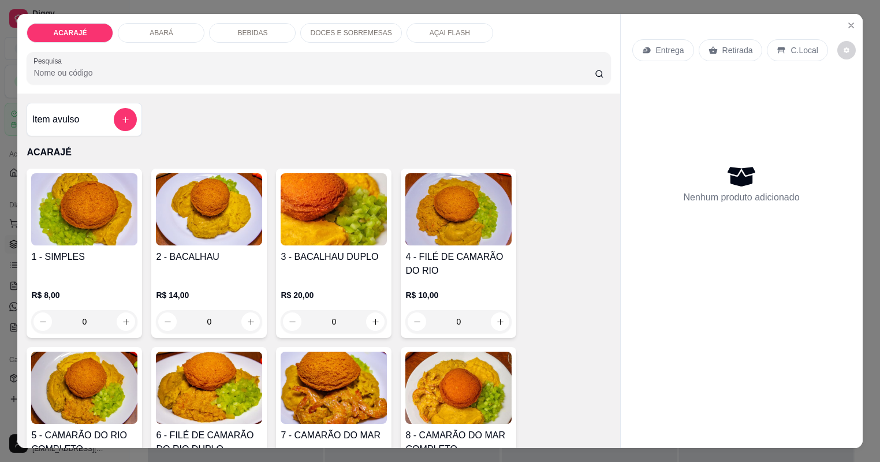
type input "1"
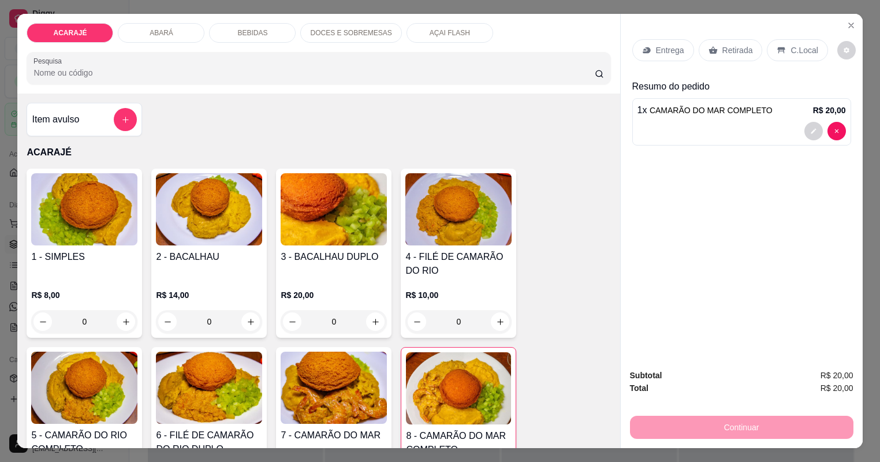
type input "1"
click at [682, 53] on p "Entrega" at bounding box center [670, 50] width 28 height 12
click at [670, 46] on p "Entrega" at bounding box center [670, 50] width 28 height 12
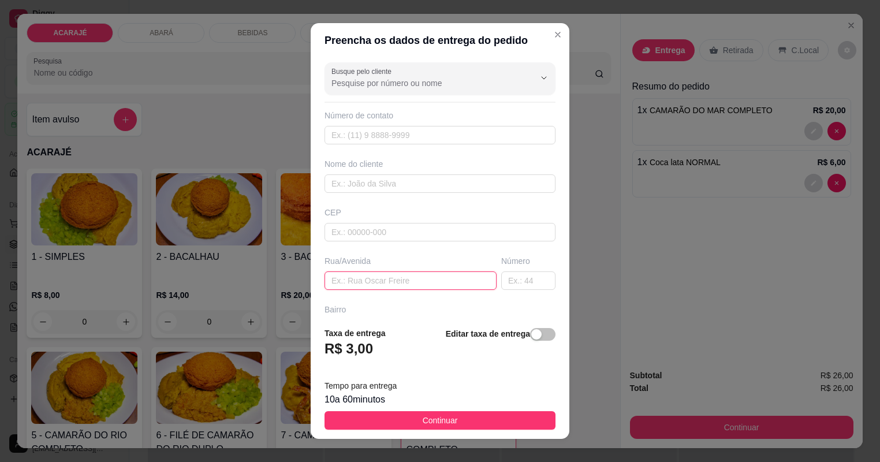
drag, startPoint x: 409, startPoint y: 284, endPoint x: 412, endPoint y: 279, distance: 5.9
click at [410, 282] on input "text" at bounding box center [411, 281] width 172 height 18
click at [430, 282] on input "[GEOGRAPHIC_DATA] ,[GEOGRAPHIC_DATA]" at bounding box center [411, 281] width 172 height 18
click at [437, 282] on input "[GEOGRAPHIC_DATA] ,[GEOGRAPHIC_DATA]" at bounding box center [411, 281] width 172 height 18
type input "[GEOGRAPHIC_DATA] ,[GEOGRAPHIC_DATA]"
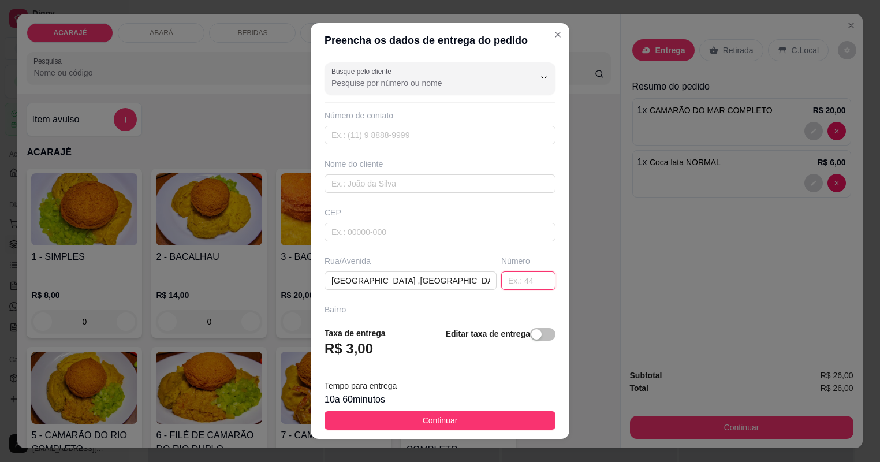
click at [501, 281] on input "text" at bounding box center [528, 281] width 54 height 18
type input "25"
click at [417, 173] on div "Nome do cliente" at bounding box center [440, 175] width 236 height 35
click at [349, 186] on input "text" at bounding box center [440, 183] width 231 height 18
type input "juci"
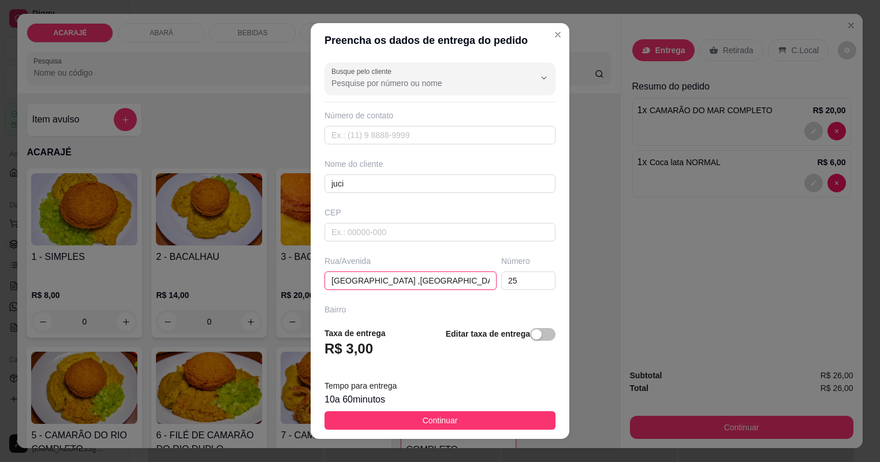
click at [449, 281] on input "[GEOGRAPHIC_DATA] ,[GEOGRAPHIC_DATA]" at bounding box center [411, 281] width 172 height 18
type input "[GEOGRAPHIC_DATA] ,[GEOGRAPHIC_DATA] ,"
click at [466, 417] on input "text" at bounding box center [440, 426] width 231 height 18
type input "oficina de [PERSON_NAME]"
click at [439, 414] on span "Continuar" at bounding box center [440, 420] width 35 height 13
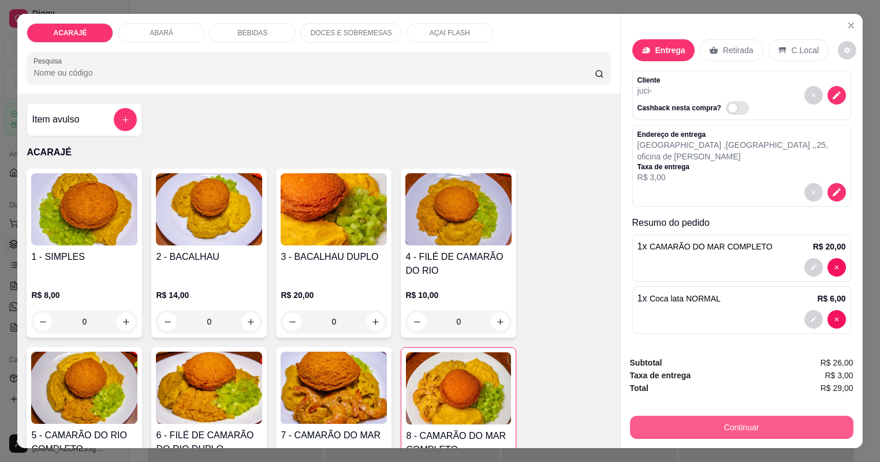
click at [716, 416] on button "Continuar" at bounding box center [742, 427] width 224 height 23
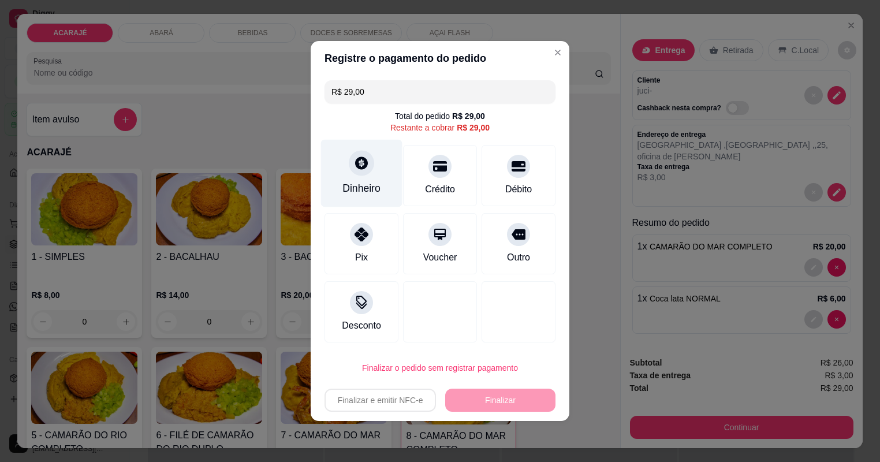
click at [346, 174] on div "Dinheiro" at bounding box center [361, 174] width 81 height 68
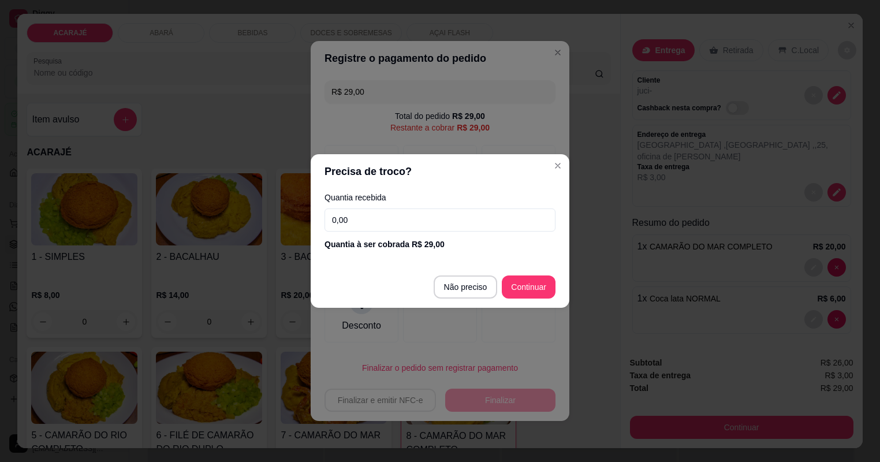
click at [415, 229] on input "0,00" at bounding box center [440, 220] width 231 height 23
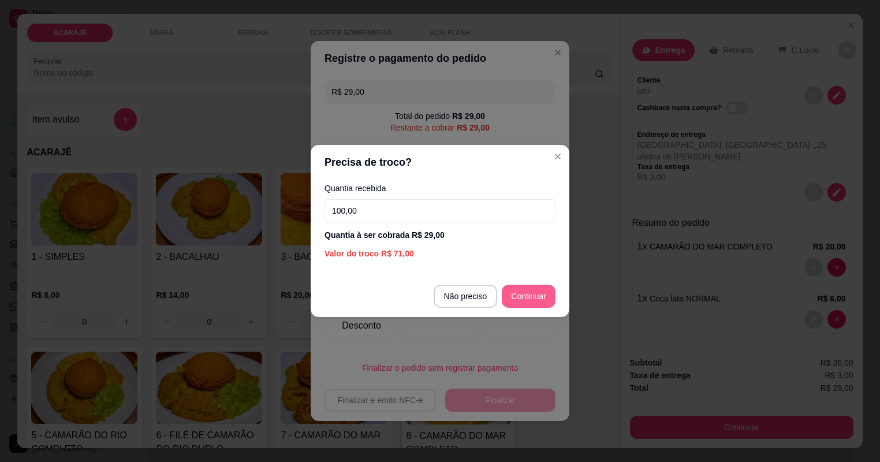
type input "100,00"
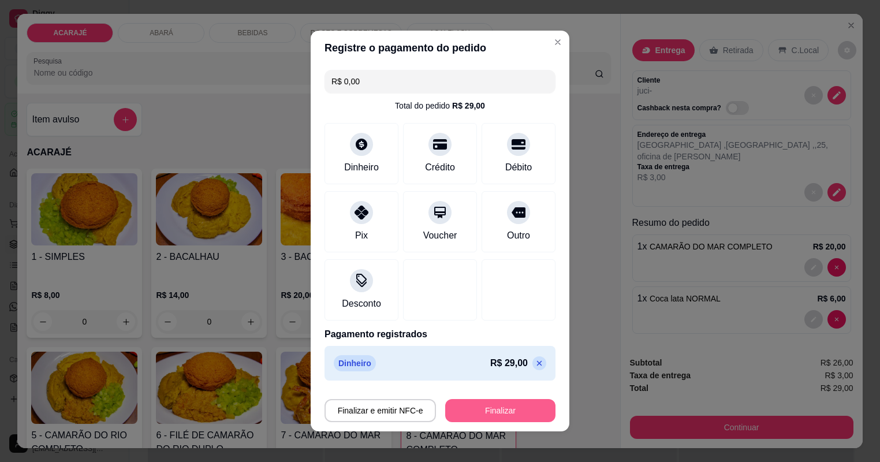
click at [498, 408] on button "Finalizar" at bounding box center [500, 410] width 110 height 23
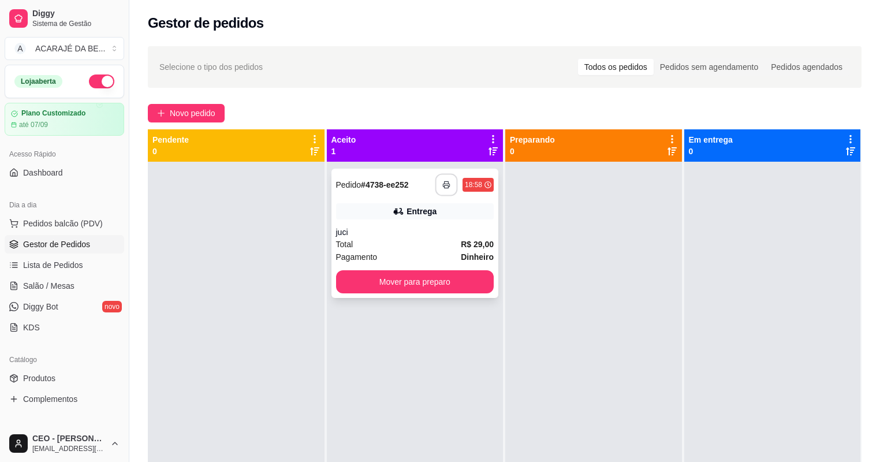
click at [448, 180] on button "button" at bounding box center [447, 185] width 23 height 23
click at [475, 282] on button "Mover para preparo" at bounding box center [415, 282] width 153 height 23
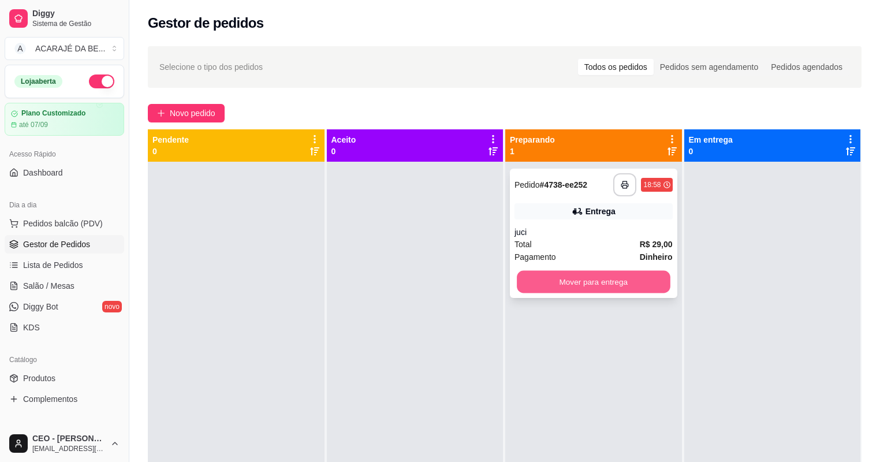
click at [526, 272] on button "Mover para entrega" at bounding box center [593, 282] width 153 height 23
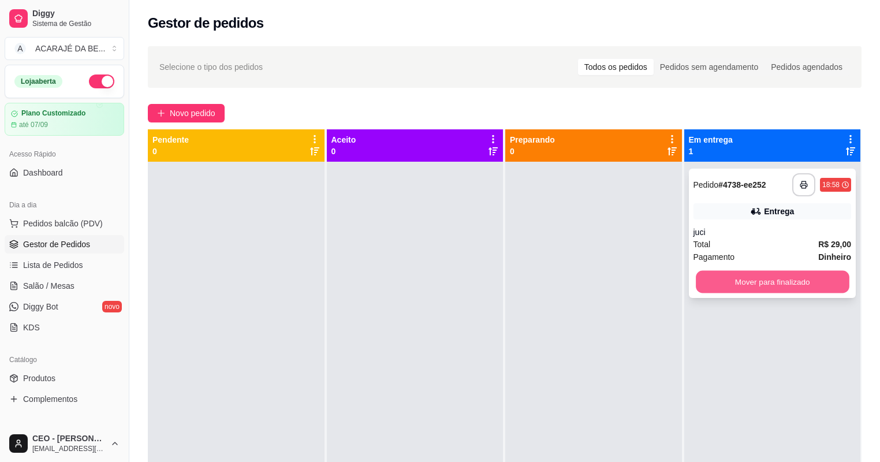
click at [758, 274] on button "Mover para finalizado" at bounding box center [772, 282] width 153 height 23
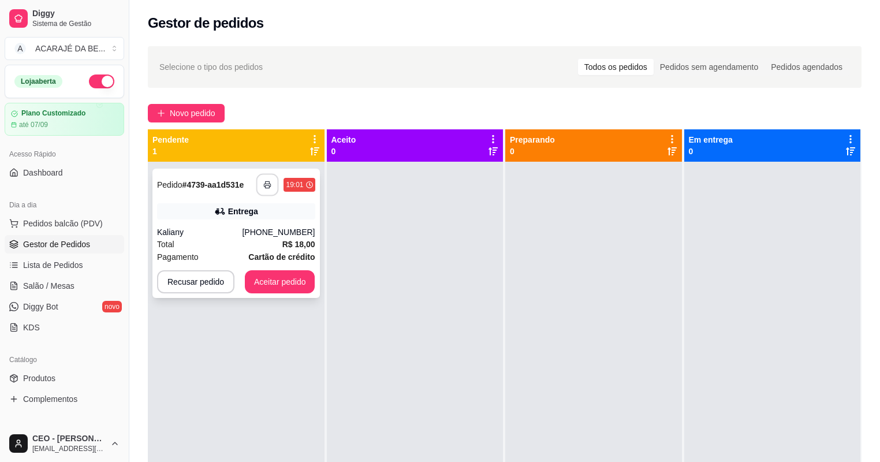
click at [262, 181] on button "button" at bounding box center [267, 185] width 23 height 23
click at [275, 287] on button "Aceitar pedido" at bounding box center [280, 282] width 68 height 23
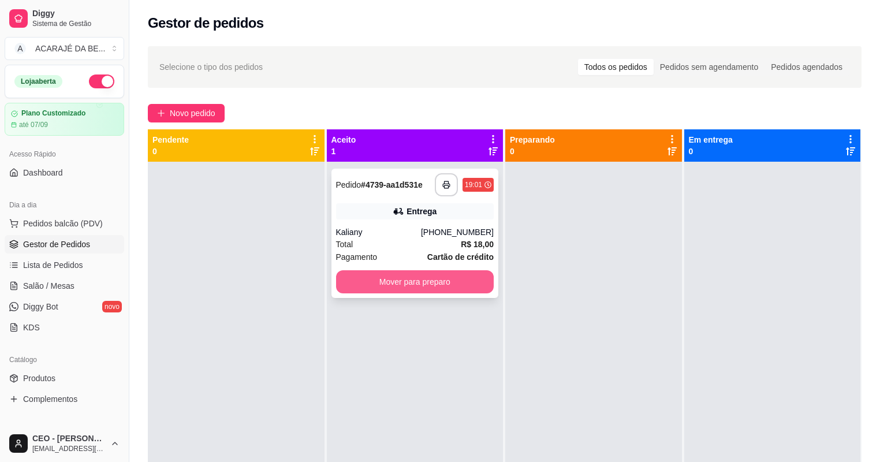
click at [380, 276] on button "Mover para preparo" at bounding box center [415, 281] width 158 height 23
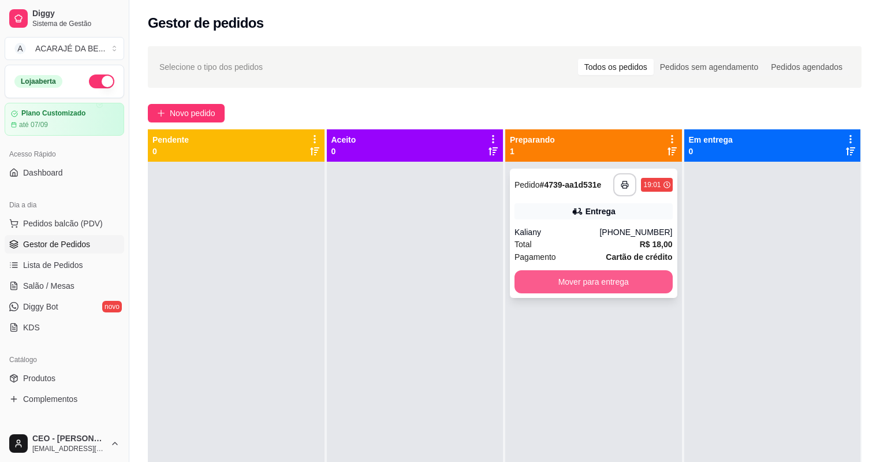
click at [619, 289] on button "Mover para entrega" at bounding box center [594, 281] width 158 height 23
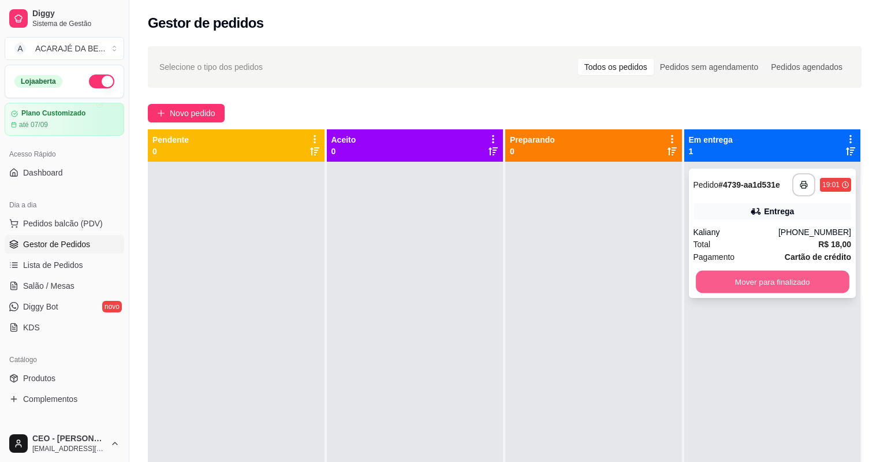
click at [726, 272] on button "Mover para finalizado" at bounding box center [772, 282] width 153 height 23
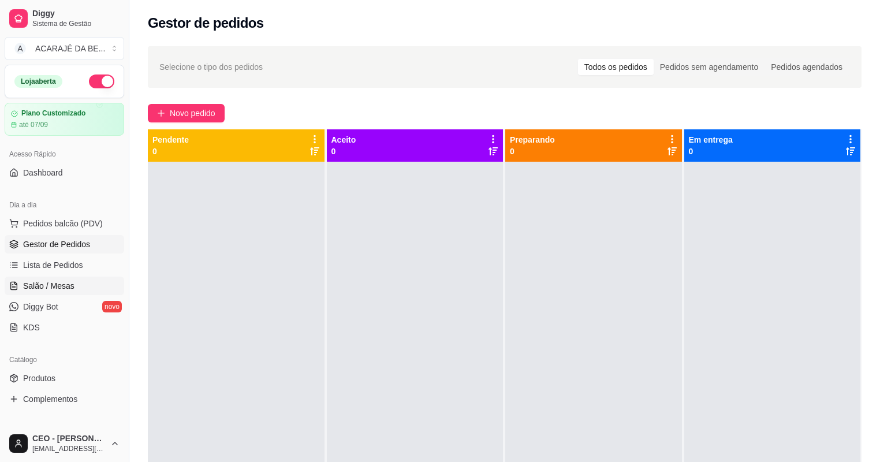
click at [70, 288] on span "Salão / Mesas" at bounding box center [48, 286] width 51 height 12
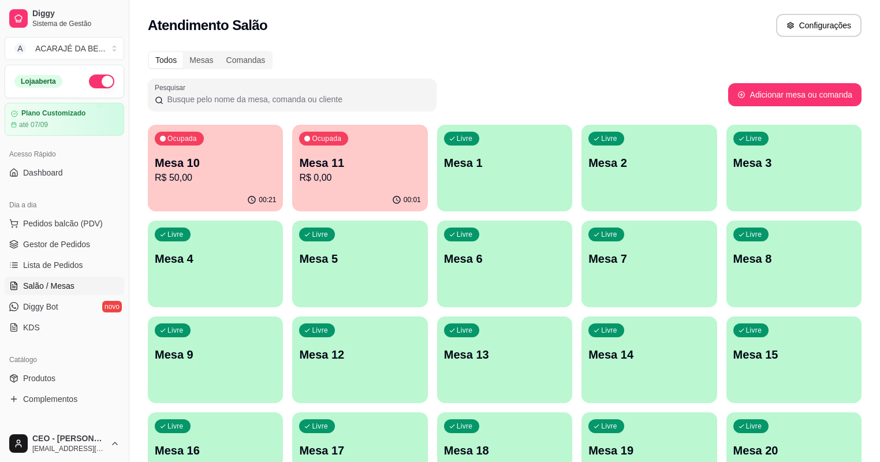
click at [208, 192] on div "00:21" at bounding box center [215, 200] width 135 height 23
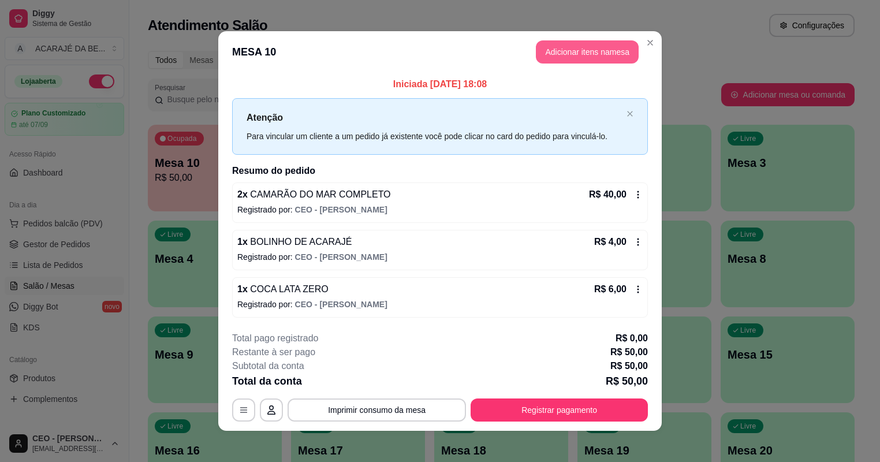
click at [612, 55] on button "Adicionar itens na mesa" at bounding box center [587, 51] width 103 height 23
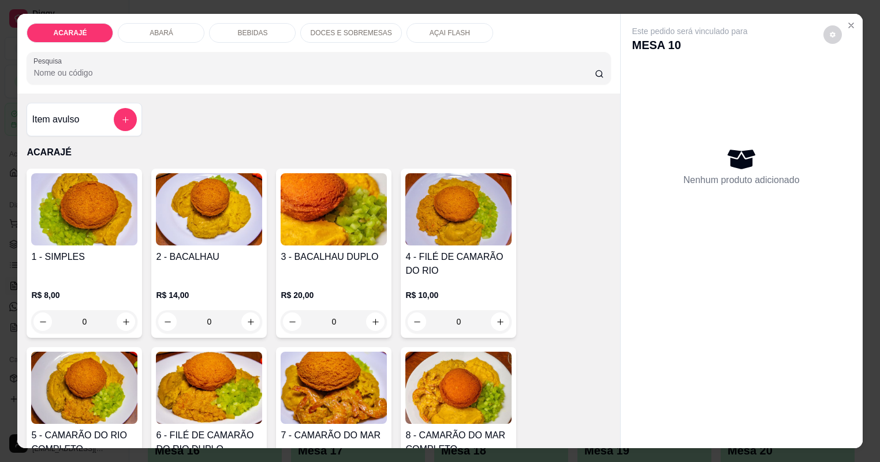
type input "1"
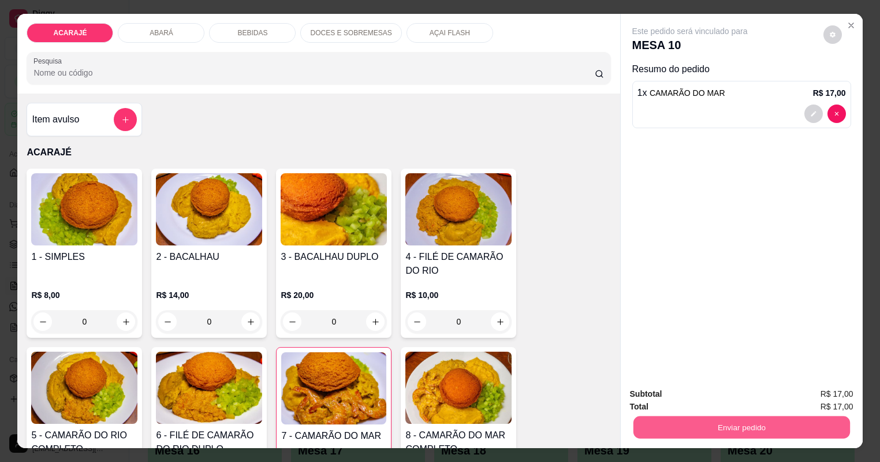
click at [693, 426] on button "Enviar pedido" at bounding box center [741, 428] width 217 height 23
click at [662, 396] on button "Não registrar e enviar pedido" at bounding box center [711, 398] width 117 height 21
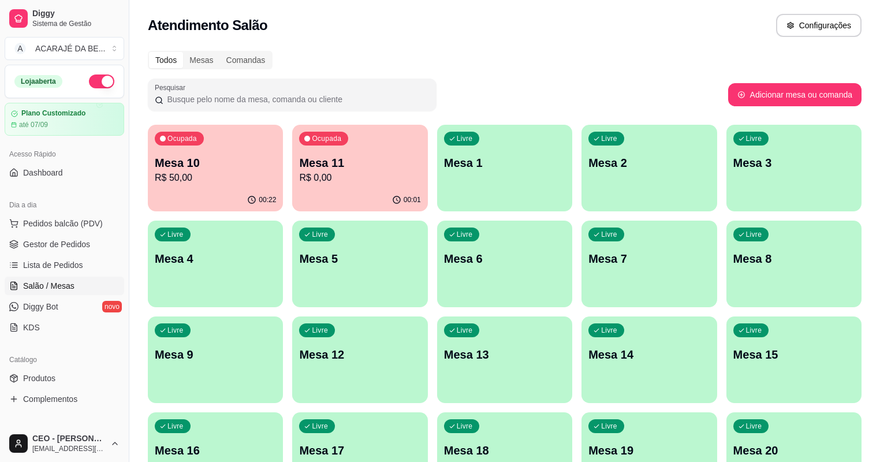
click at [72, 243] on span "Gestor de Pedidos" at bounding box center [56, 245] width 67 height 12
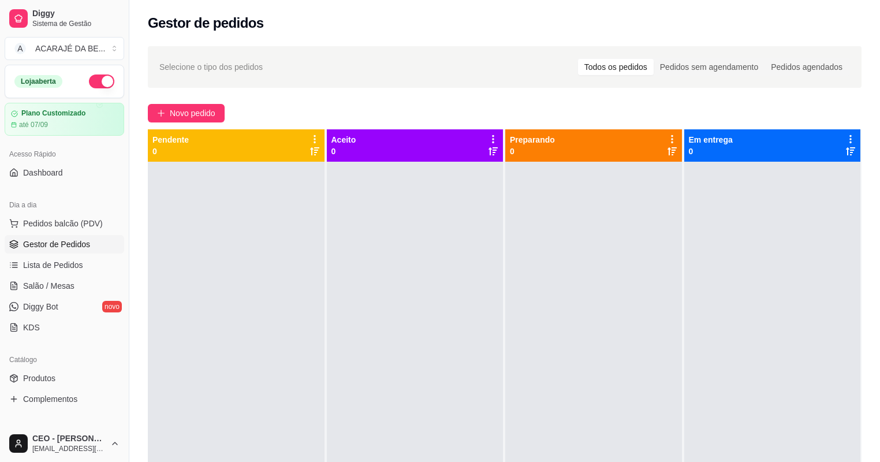
click at [72, 243] on span "Gestor de Pedidos" at bounding box center [56, 245] width 67 height 12
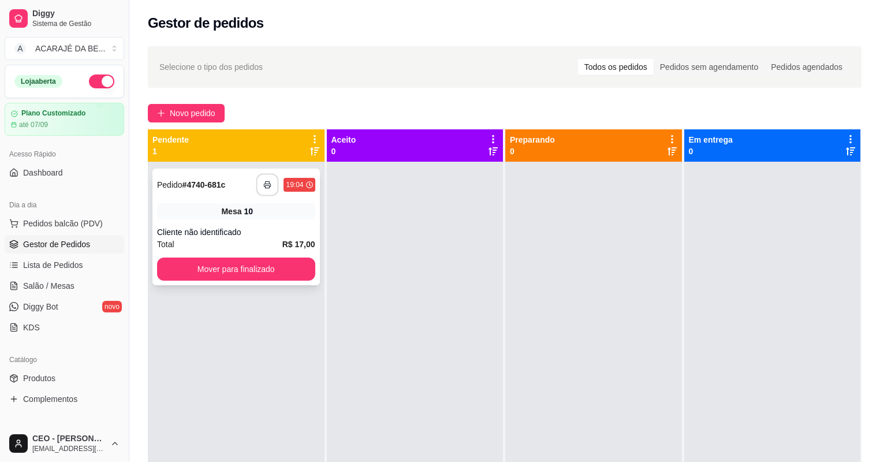
click at [270, 178] on button "button" at bounding box center [267, 185] width 23 height 23
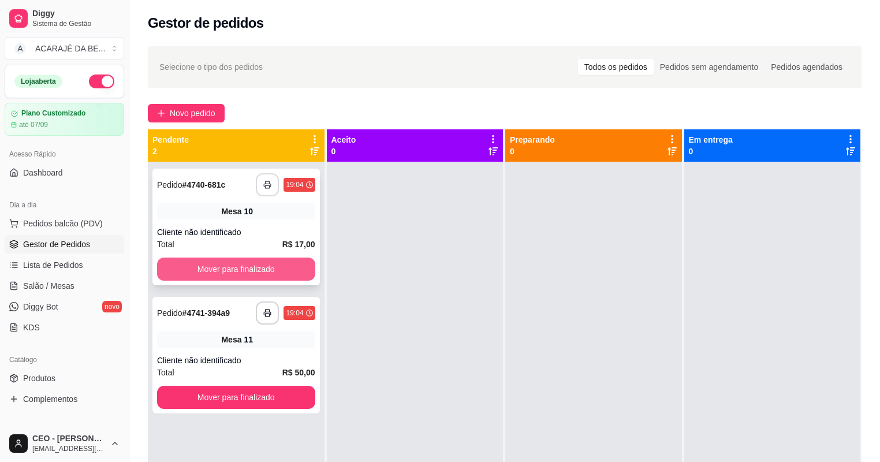
click at [284, 265] on button "Mover para finalizado" at bounding box center [236, 269] width 158 height 23
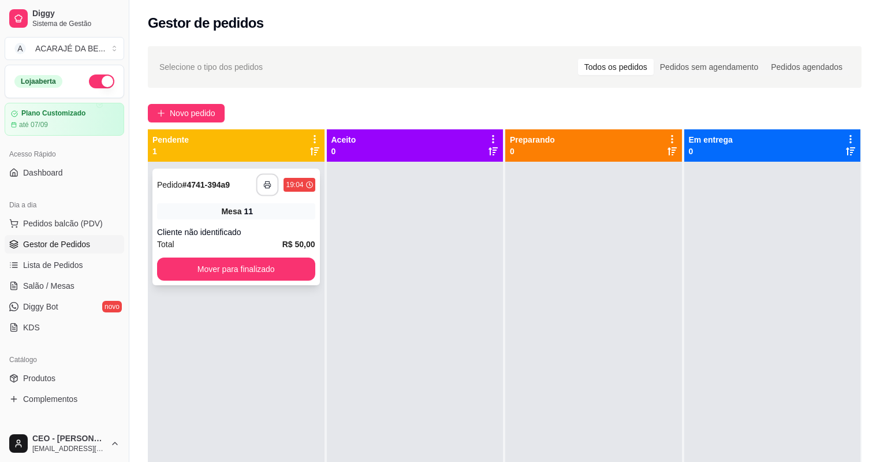
click at [265, 181] on icon "button" at bounding box center [268, 185] width 8 height 8
click at [244, 274] on button "Mover para finalizado" at bounding box center [235, 269] width 153 height 23
click at [266, 191] on button "button" at bounding box center [267, 185] width 23 height 23
click at [298, 265] on button "Mover para finalizado" at bounding box center [235, 269] width 153 height 23
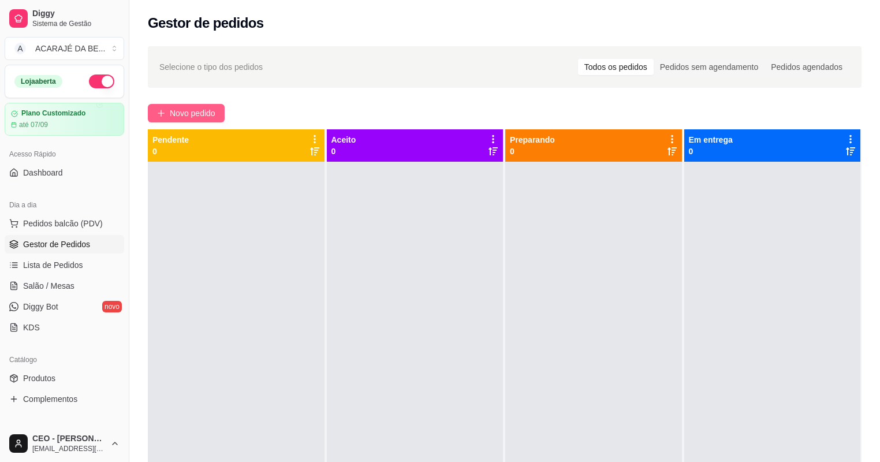
click at [200, 116] on span "Novo pedido" at bounding box center [193, 113] width 46 height 13
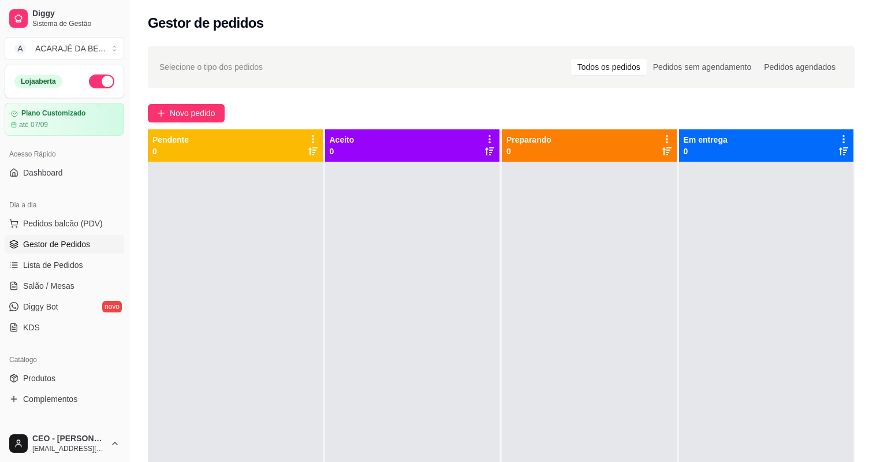
click at [200, 113] on div "Item avulso ACARAJÉ 1 - SIMPLES R$ 8,00 0 2 - BACALHAU R$ 14,00 0 3 - BACALHAU …" at bounding box center [318, 271] width 603 height 355
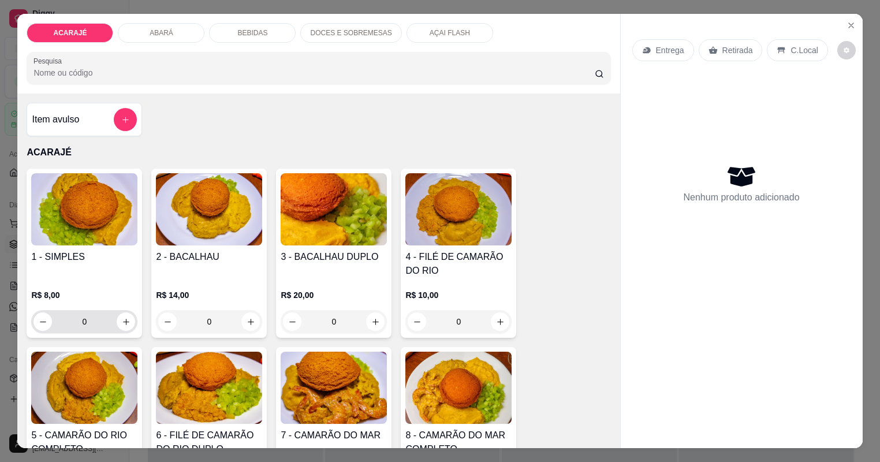
click at [114, 314] on div "0" at bounding box center [85, 321] width 102 height 23
click at [122, 316] on button "increase-product-quantity" at bounding box center [126, 322] width 18 height 18
type input "1"
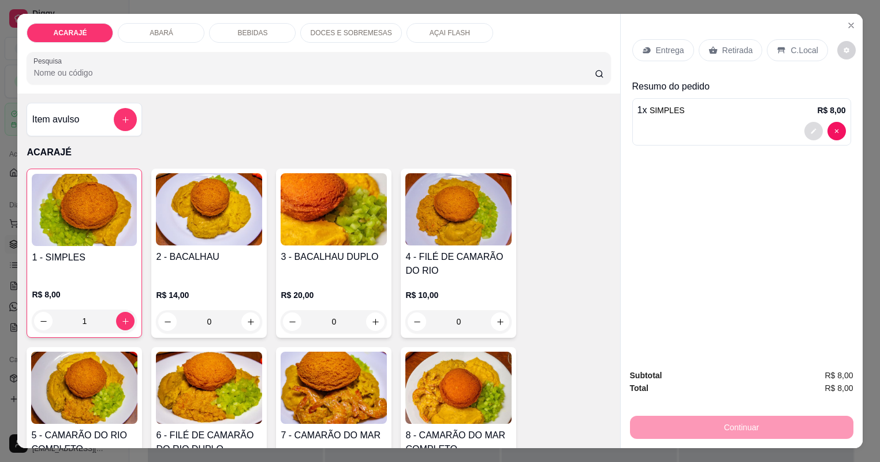
click at [814, 128] on icon "decrease-product-quantity" at bounding box center [813, 131] width 7 height 7
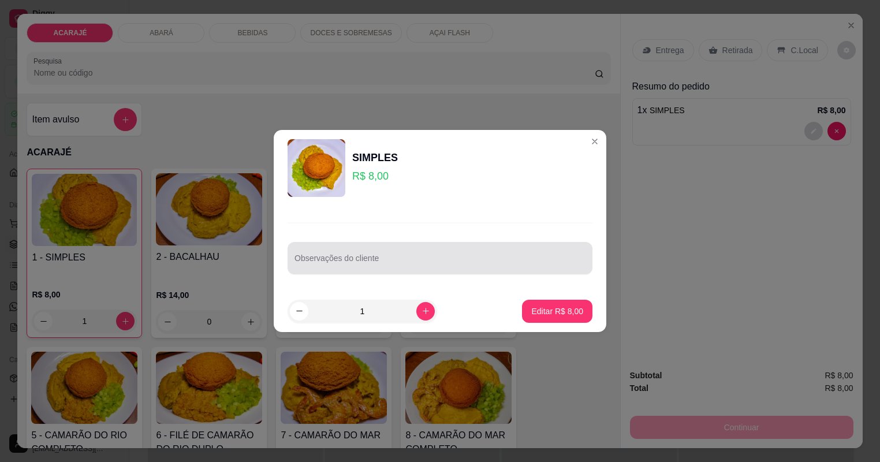
click at [453, 259] on input "Observações do cliente" at bounding box center [440, 263] width 291 height 12
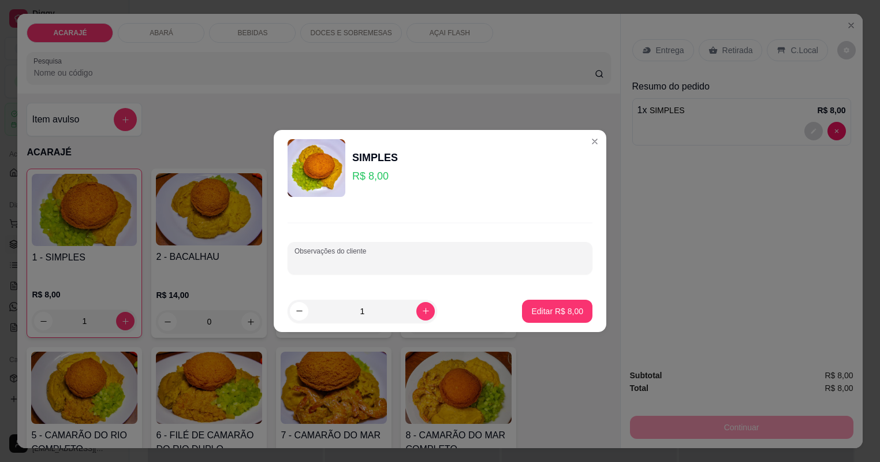
type input "v"
type input "cortado c"
click at [544, 314] on p "Editar R$ 8,00" at bounding box center [558, 311] width 50 height 11
type input "0"
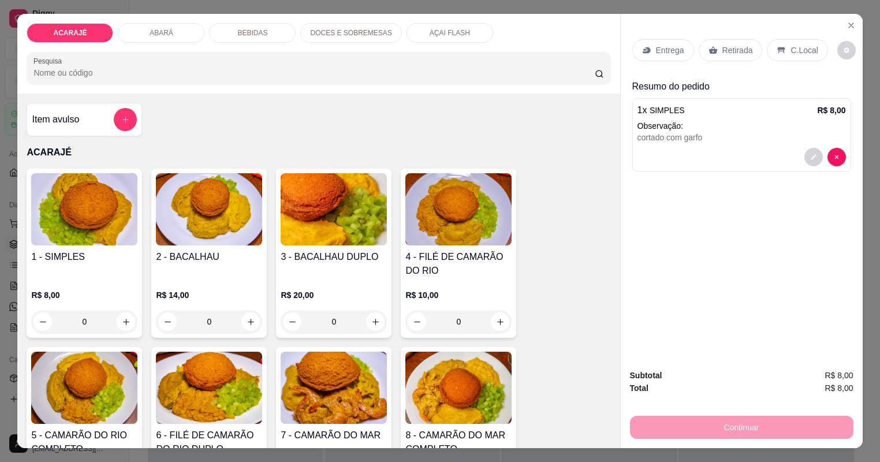
click at [685, 45] on p "Entrega" at bounding box center [670, 50] width 28 height 12
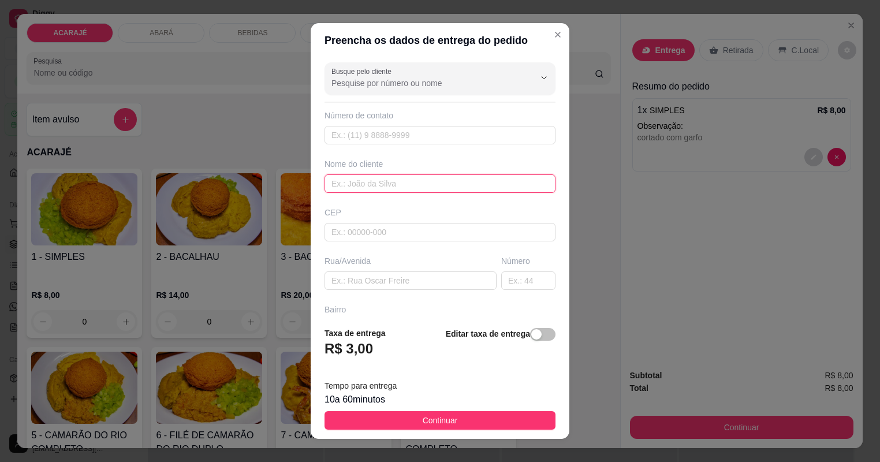
click at [367, 190] on input "text" at bounding box center [440, 183] width 231 height 18
type input "Vivih"
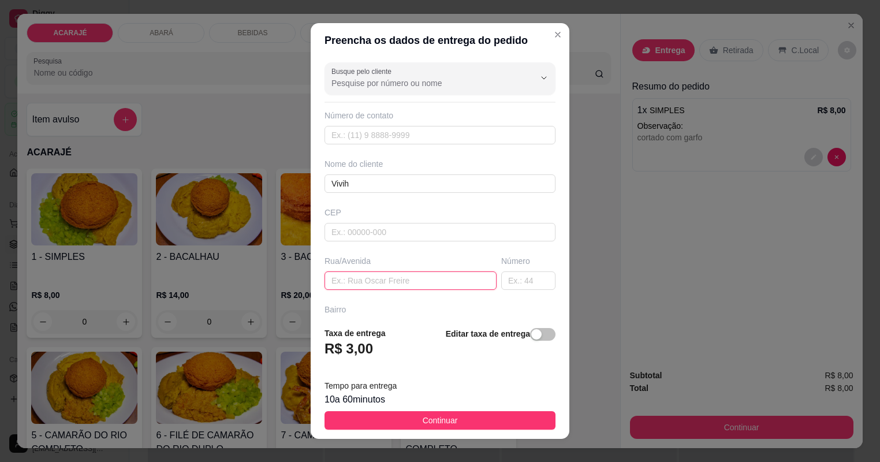
click at [345, 284] on input "text" at bounding box center [411, 281] width 172 height 18
paste input "próximo ao atacadao do povo"
type input "próximo ao atacadao do povo"
paste input "na LK tranças"
type input "na LK tranças"
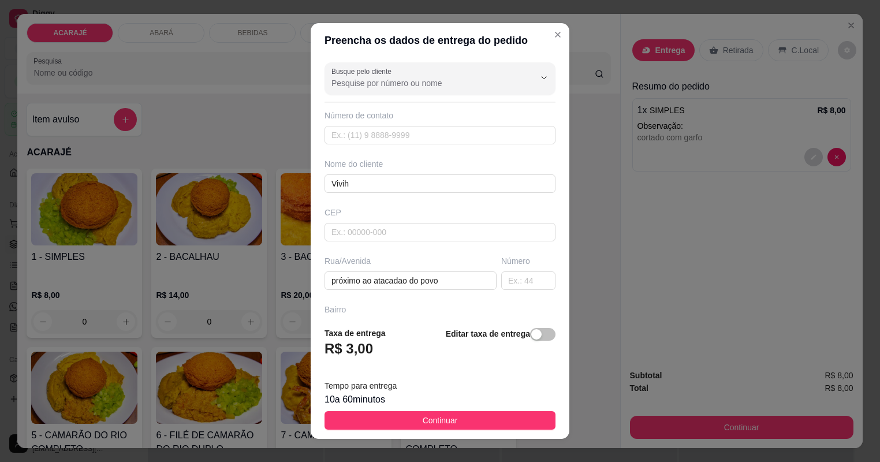
drag, startPoint x: 526, startPoint y: 423, endPoint x: 554, endPoint y: 432, distance: 29.8
click at [526, 423] on button "Continuar" at bounding box center [440, 420] width 231 height 18
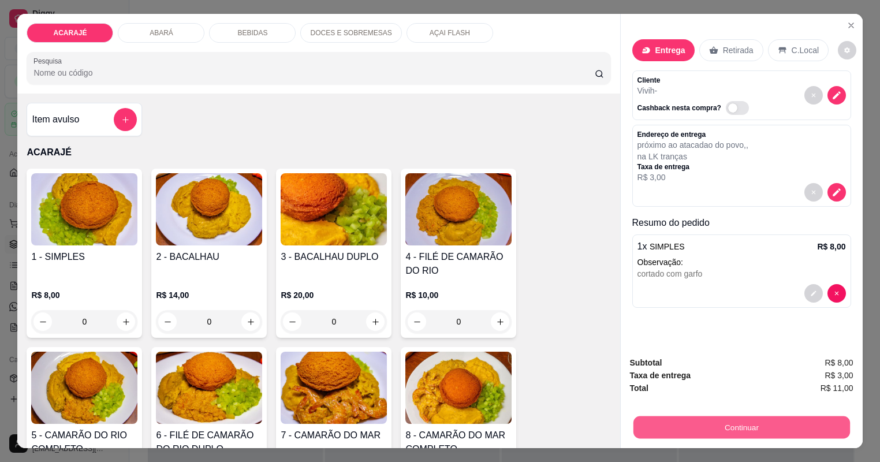
click at [645, 422] on button "Continuar" at bounding box center [741, 428] width 217 height 23
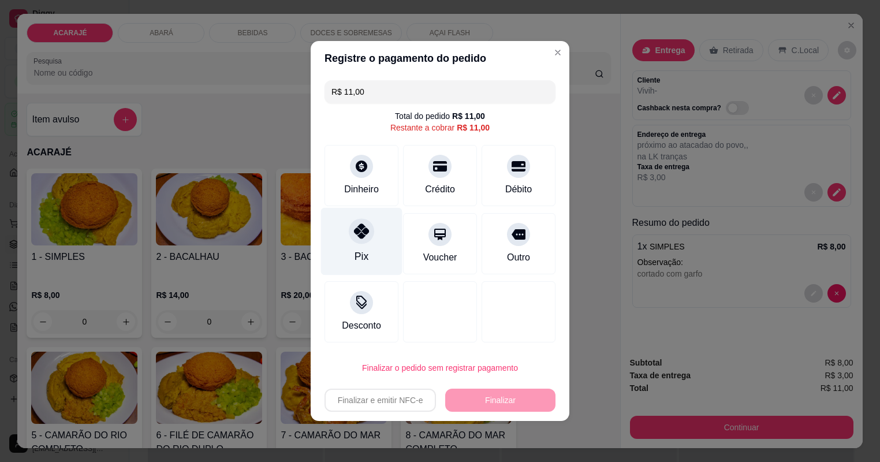
click at [388, 241] on div "Pix" at bounding box center [361, 242] width 81 height 68
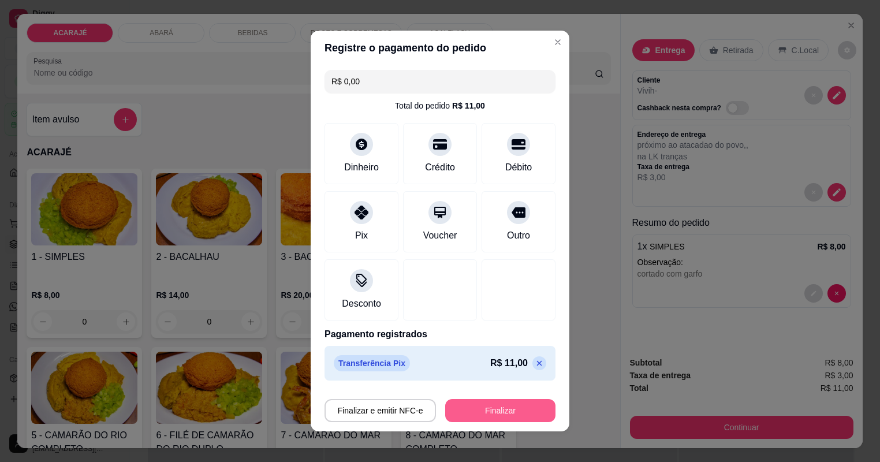
click at [467, 414] on button "Finalizar" at bounding box center [500, 410] width 110 height 23
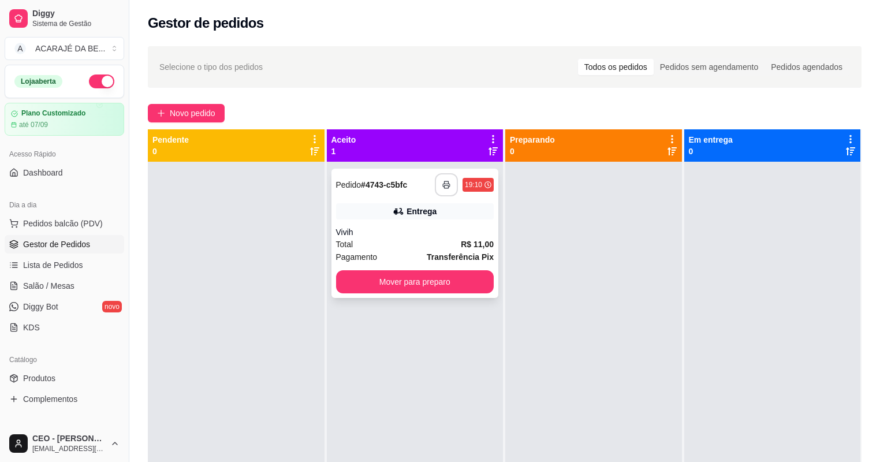
click at [437, 189] on button "button" at bounding box center [446, 184] width 23 height 23
click at [398, 285] on button "Mover para preparo" at bounding box center [415, 282] width 153 height 23
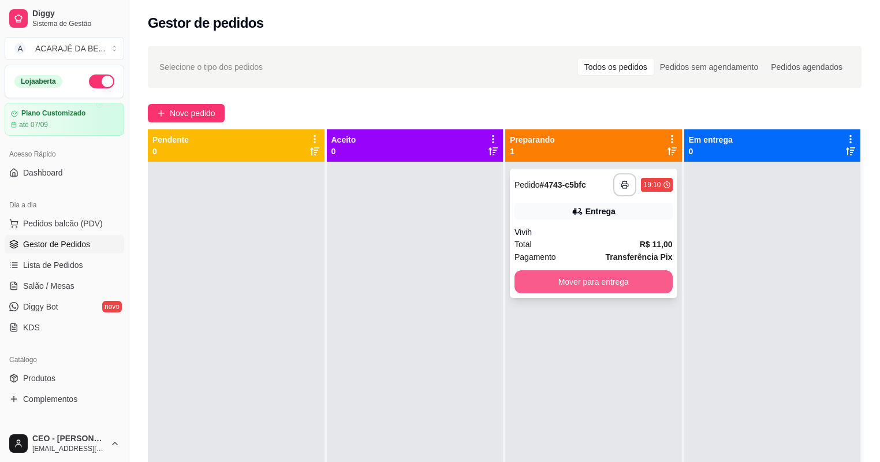
click at [537, 285] on button "Mover para entrega" at bounding box center [594, 281] width 158 height 23
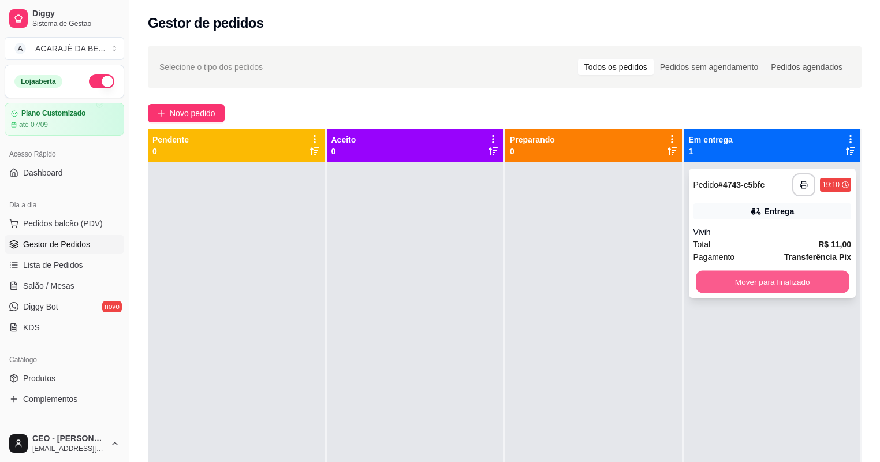
click at [804, 287] on button "Mover para finalizado" at bounding box center [772, 282] width 153 height 23
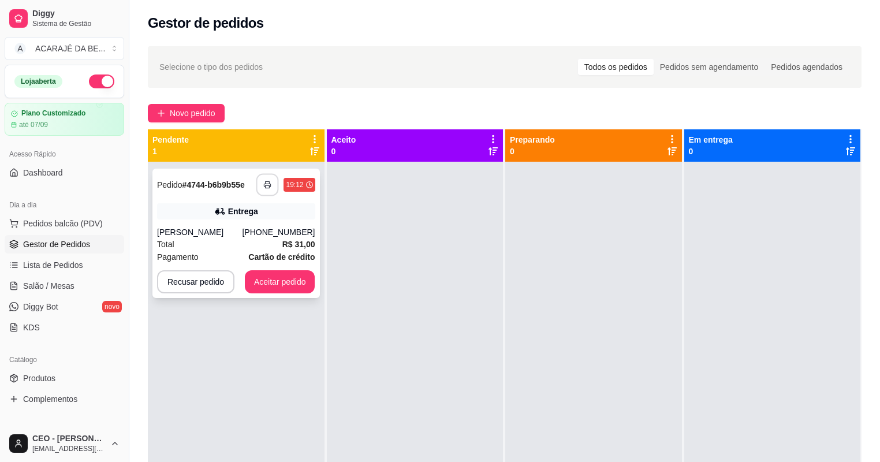
click at [272, 190] on button "button" at bounding box center [267, 185] width 23 height 23
click at [289, 280] on button "Aceitar pedido" at bounding box center [280, 281] width 70 height 23
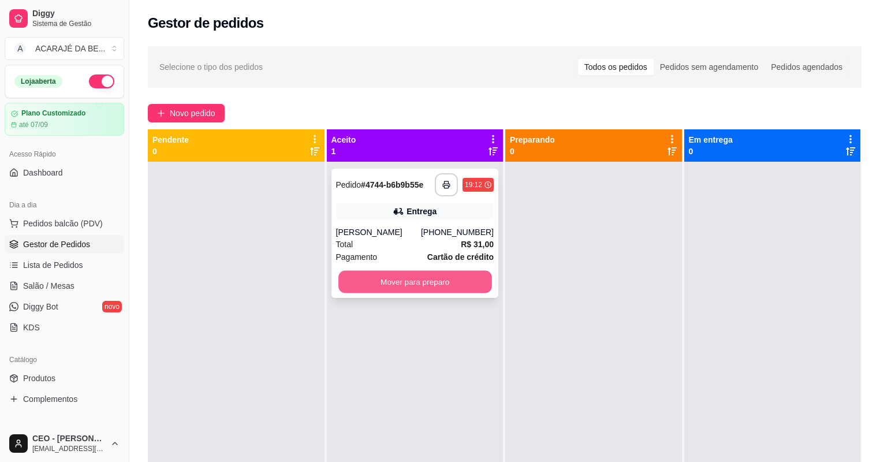
click at [454, 282] on button "Mover para preparo" at bounding box center [415, 282] width 153 height 23
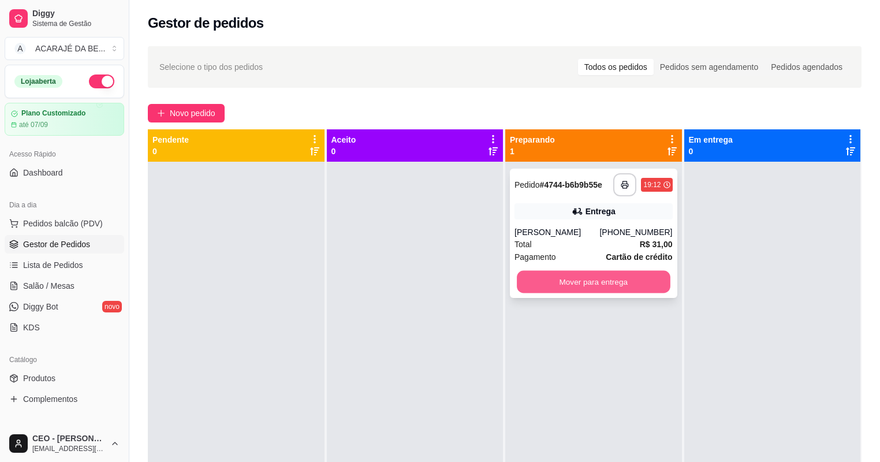
click at [578, 282] on button "Mover para entrega" at bounding box center [593, 282] width 153 height 23
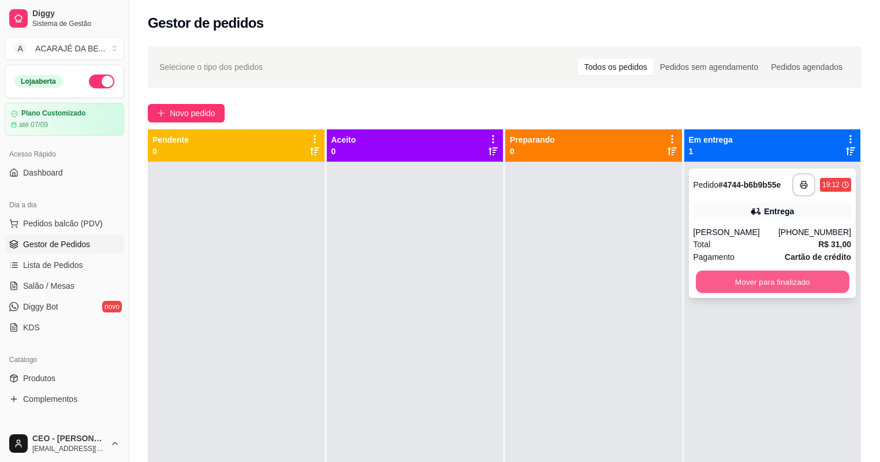
click at [749, 284] on button "Mover para finalizado" at bounding box center [772, 282] width 153 height 23
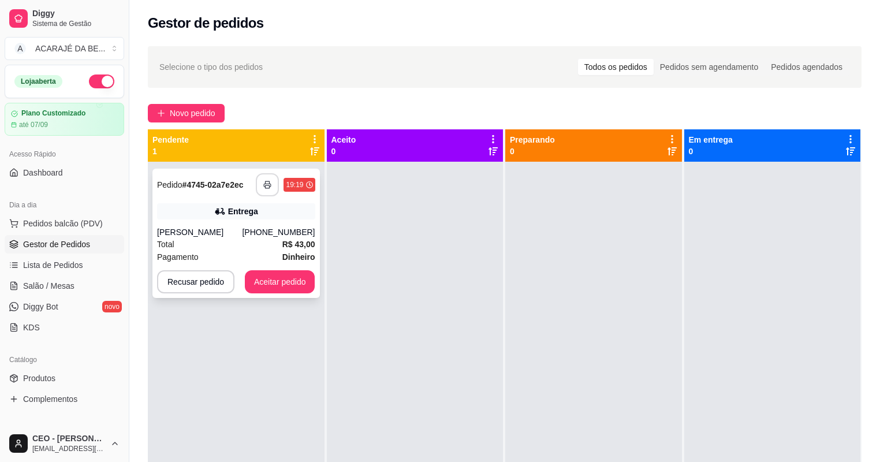
click at [270, 189] on button "button" at bounding box center [267, 184] width 23 height 23
click at [288, 284] on button "Aceitar pedido" at bounding box center [280, 281] width 70 height 23
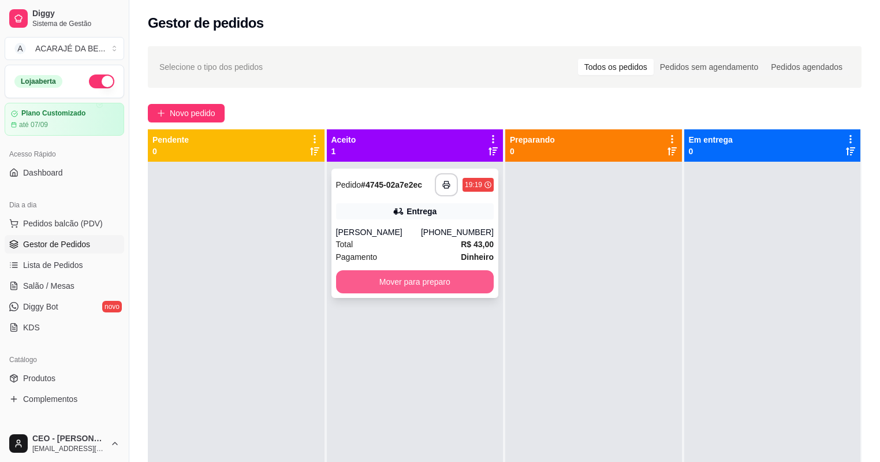
click at [392, 279] on button "Mover para preparo" at bounding box center [415, 281] width 158 height 23
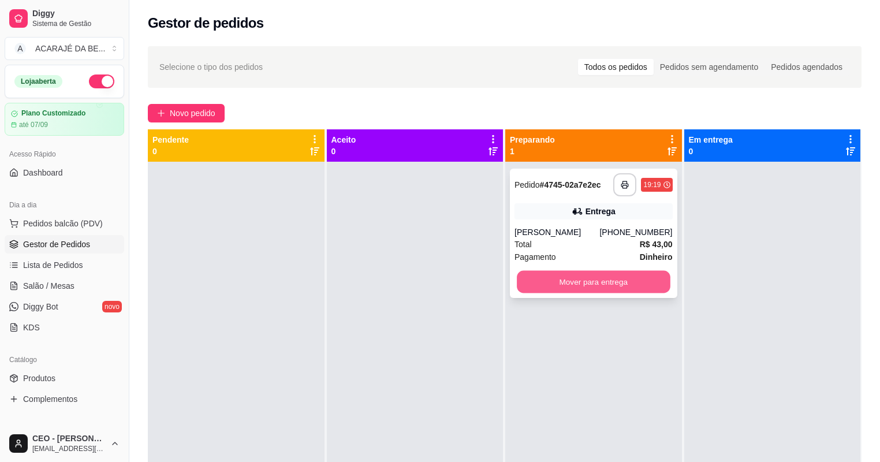
click at [527, 284] on button "Mover para entrega" at bounding box center [593, 282] width 153 height 23
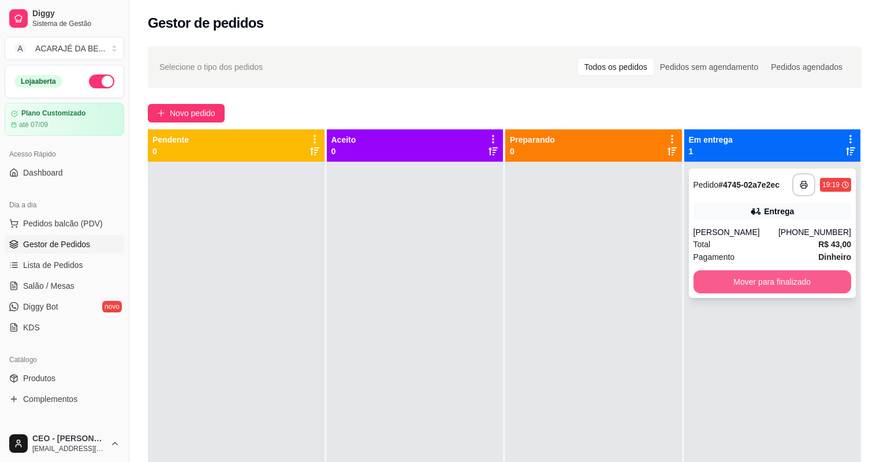
click at [698, 275] on button "Mover para finalizado" at bounding box center [773, 281] width 158 height 23
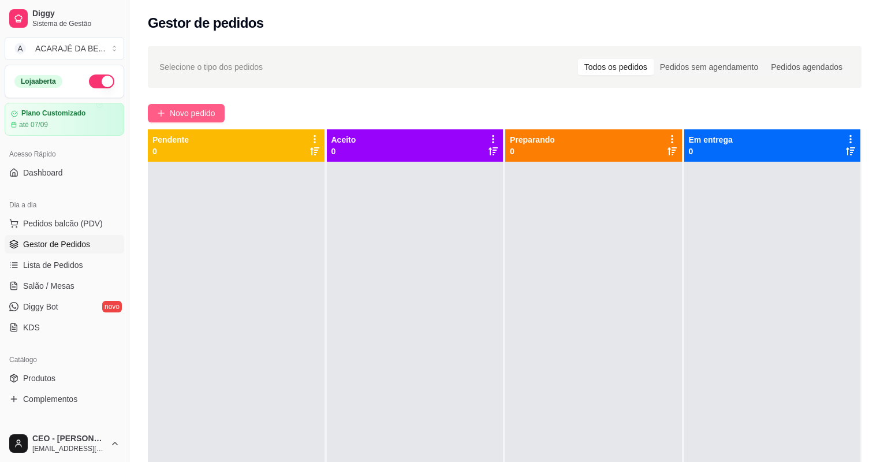
click at [203, 111] on span "Novo pedido" at bounding box center [193, 113] width 46 height 13
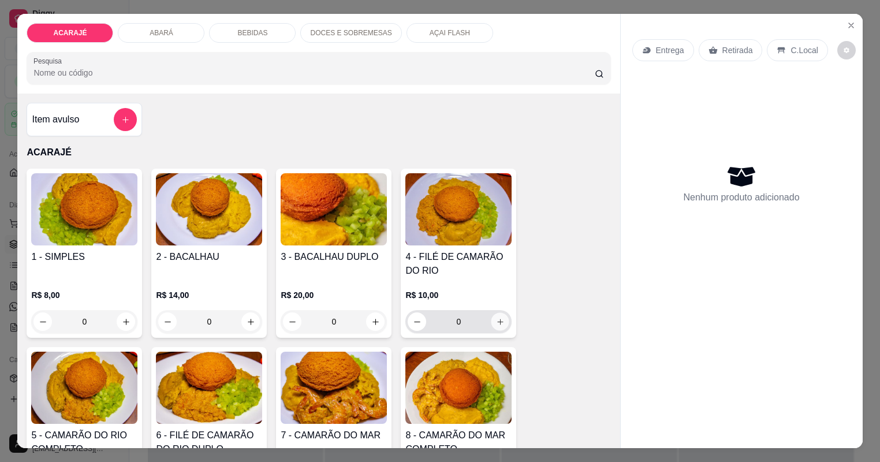
click at [496, 323] on icon "increase-product-quantity" at bounding box center [500, 322] width 9 height 9
type input "1"
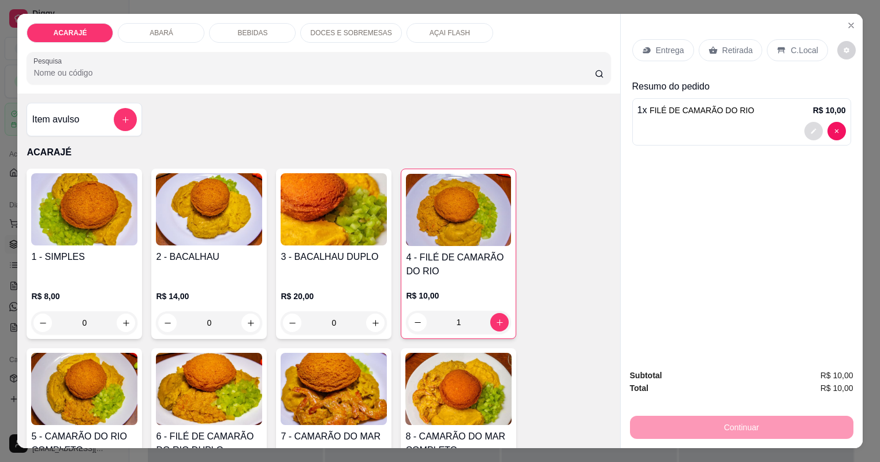
click at [818, 135] on button "decrease-product-quantity" at bounding box center [814, 131] width 18 height 18
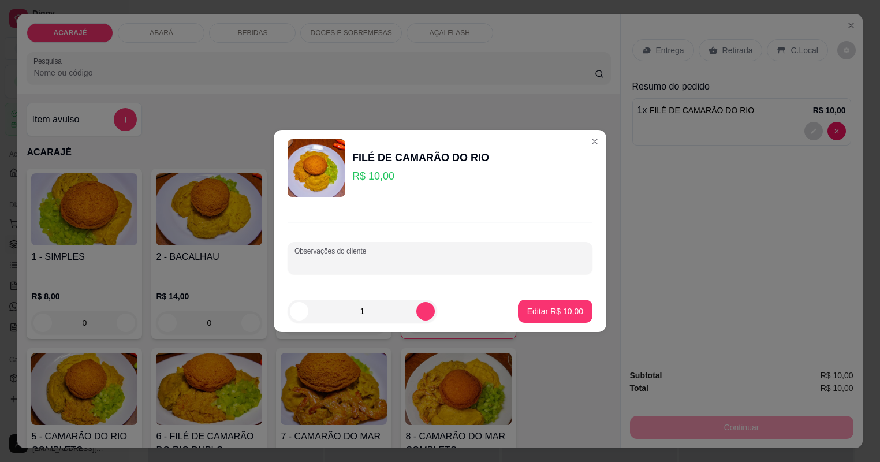
click at [460, 257] on input "Observações do cliente" at bounding box center [440, 263] width 291 height 12
type input "bete"
click at [542, 306] on p "Editar R$ 10,00" at bounding box center [555, 312] width 56 height 12
type input "0"
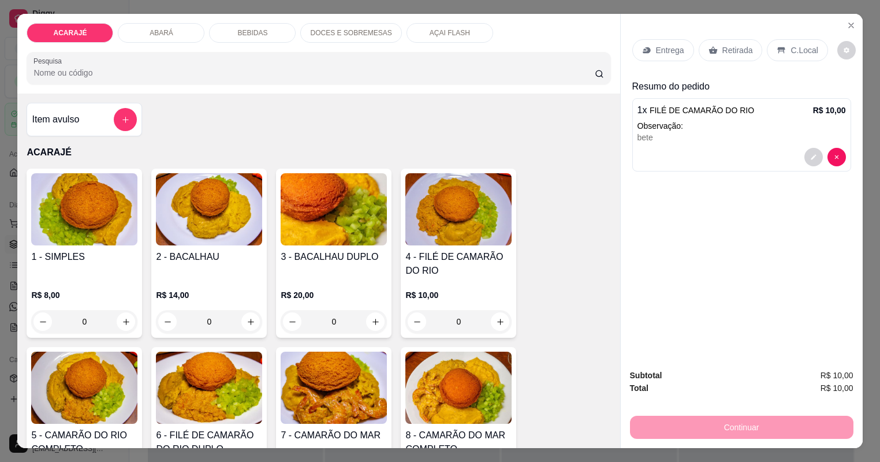
click at [716, 46] on icon at bounding box center [713, 50] width 9 height 9
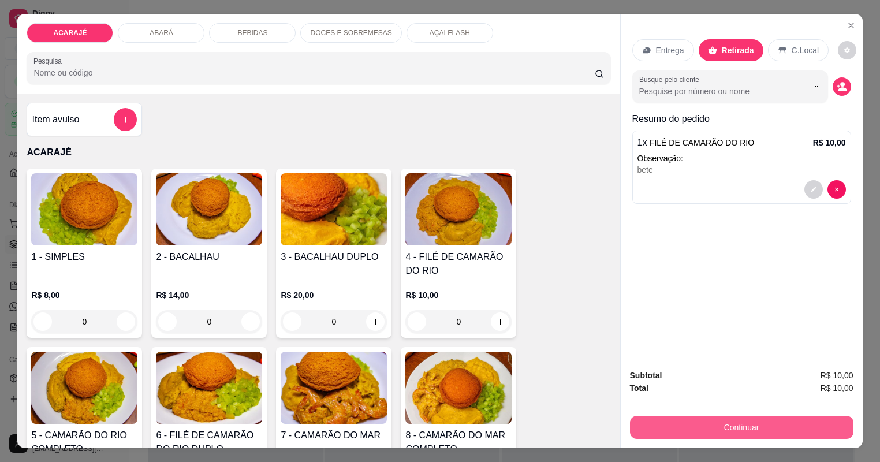
click at [671, 427] on button "Continuar" at bounding box center [742, 427] width 224 height 23
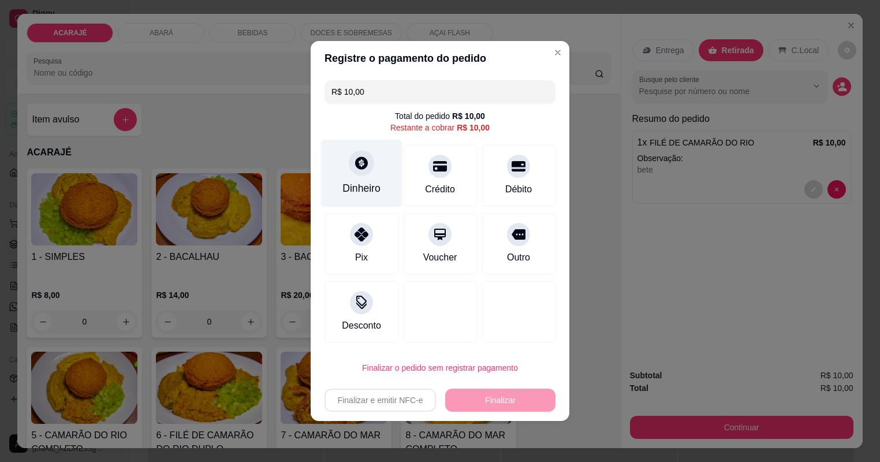
click at [377, 169] on div "Dinheiro" at bounding box center [361, 174] width 81 height 68
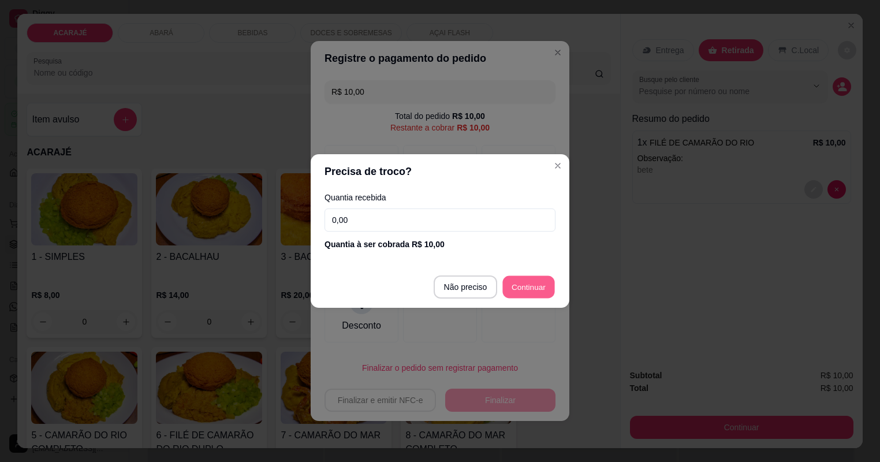
type input "R$ 0,00"
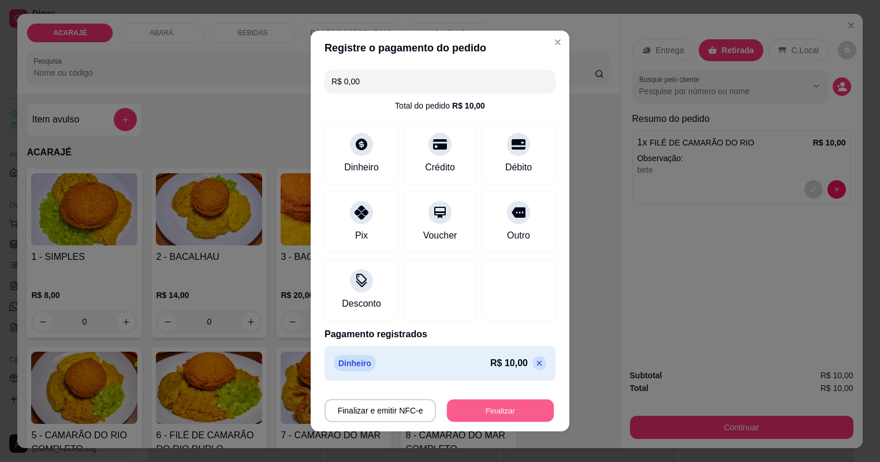
click at [478, 408] on button "Finalizar" at bounding box center [500, 411] width 107 height 23
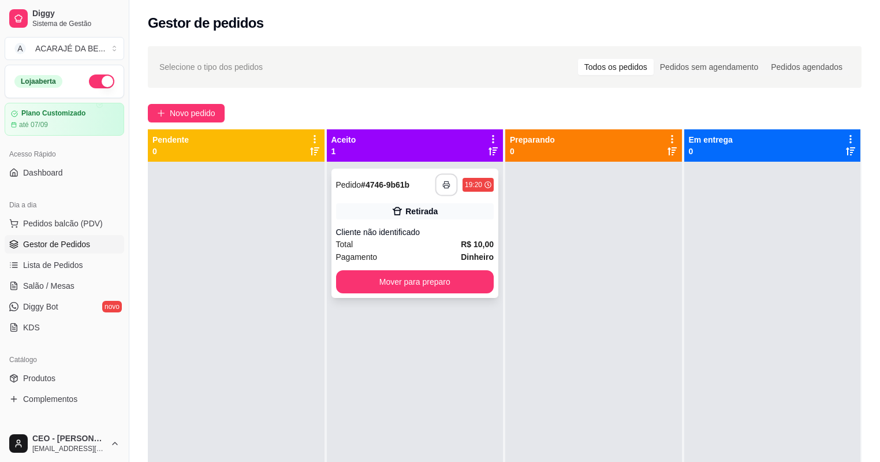
click at [447, 183] on icon "button" at bounding box center [447, 185] width 8 height 8
click at [425, 277] on button "Mover para preparo" at bounding box center [415, 281] width 158 height 23
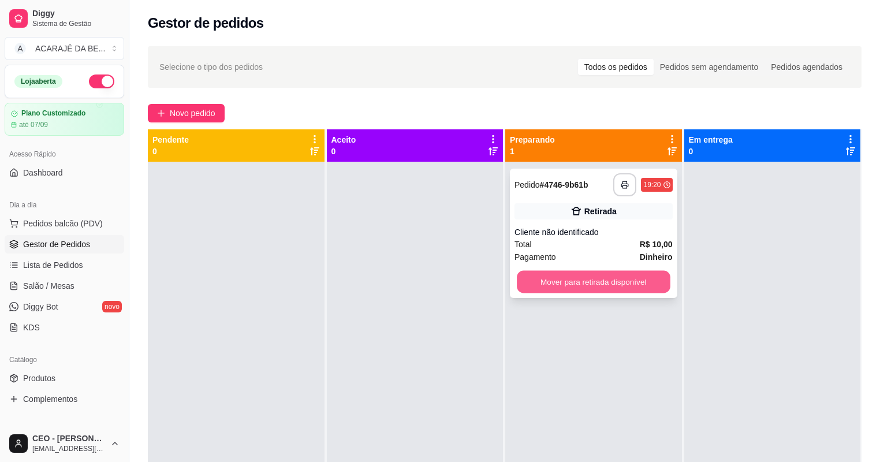
click at [545, 284] on button "Mover para retirada disponível" at bounding box center [593, 282] width 153 height 23
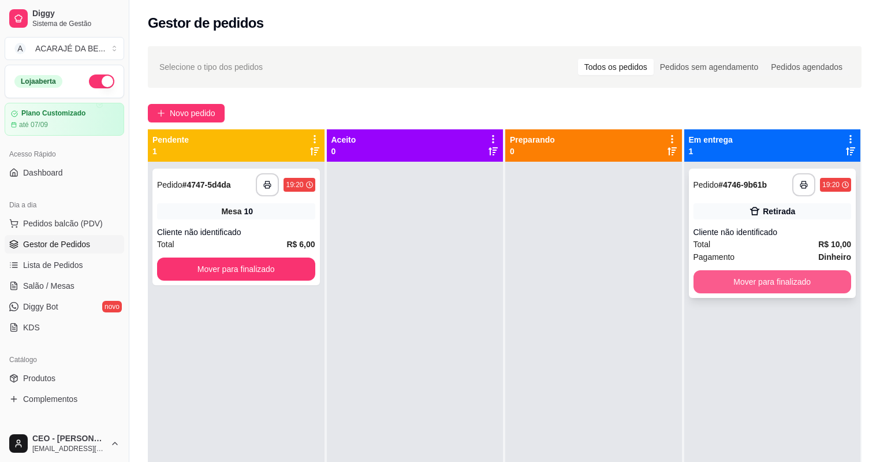
click at [731, 288] on button "Mover para finalizado" at bounding box center [773, 281] width 158 height 23
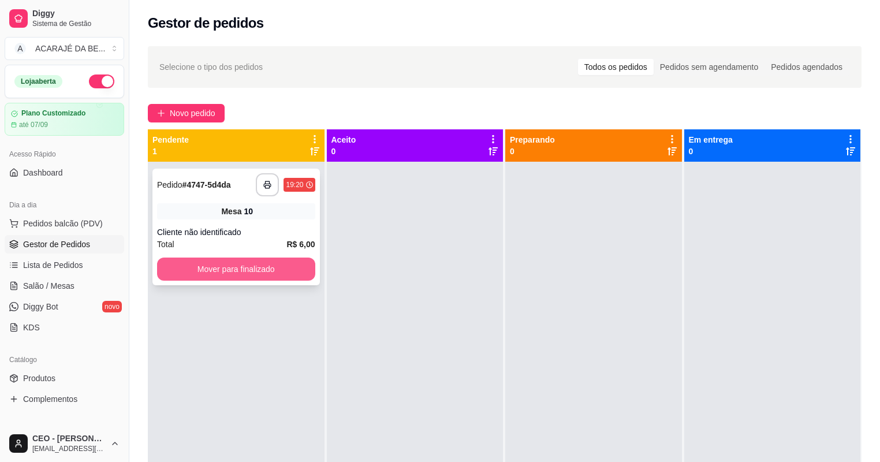
click at [244, 274] on button "Mover para finalizado" at bounding box center [236, 269] width 158 height 23
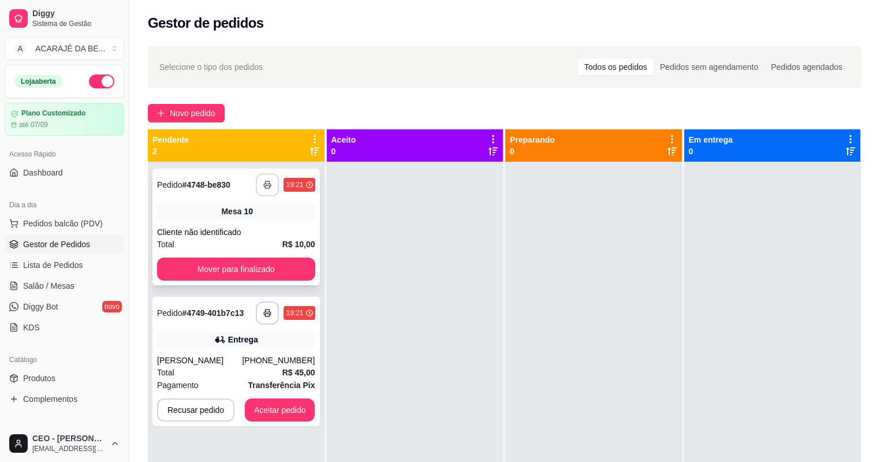
click at [265, 188] on icon "button" at bounding box center [267, 185] width 8 height 8
click at [261, 268] on button "Mover para finalizado" at bounding box center [235, 269] width 153 height 23
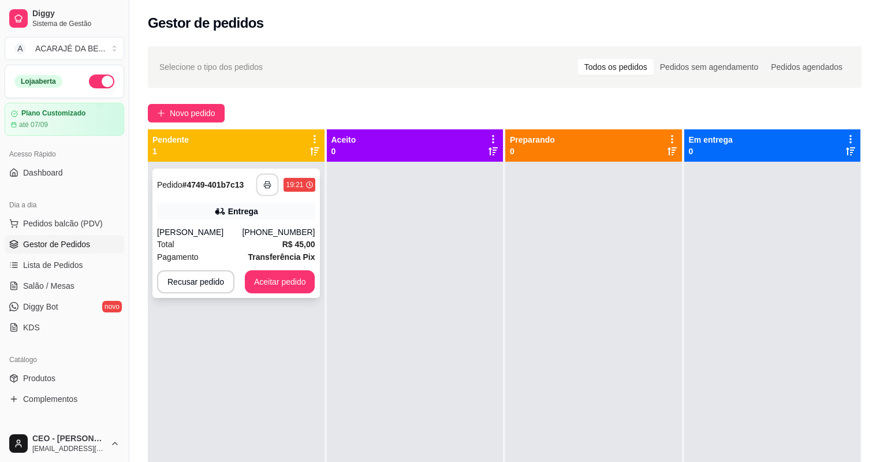
click at [269, 180] on button "button" at bounding box center [267, 185] width 23 height 23
click at [268, 280] on button "Aceitar pedido" at bounding box center [280, 281] width 70 height 23
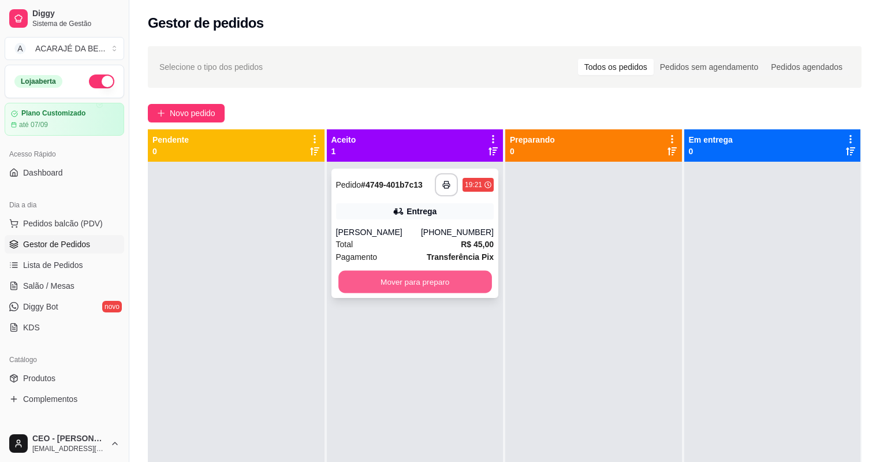
click at [358, 283] on button "Mover para preparo" at bounding box center [415, 282] width 153 height 23
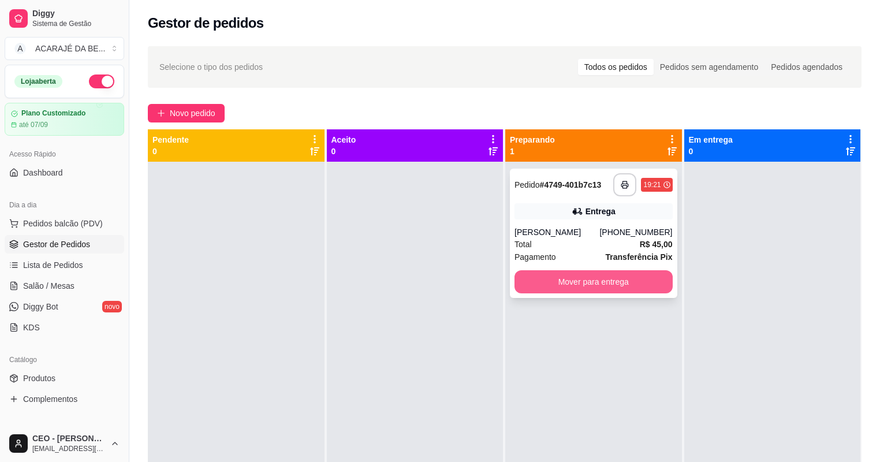
click at [536, 280] on button "Mover para entrega" at bounding box center [594, 281] width 158 height 23
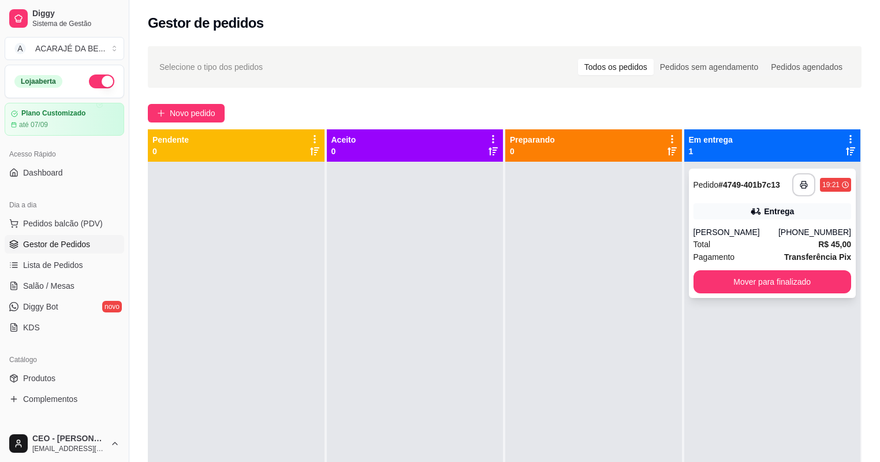
click at [727, 285] on button "Mover para finalizado" at bounding box center [773, 281] width 158 height 23
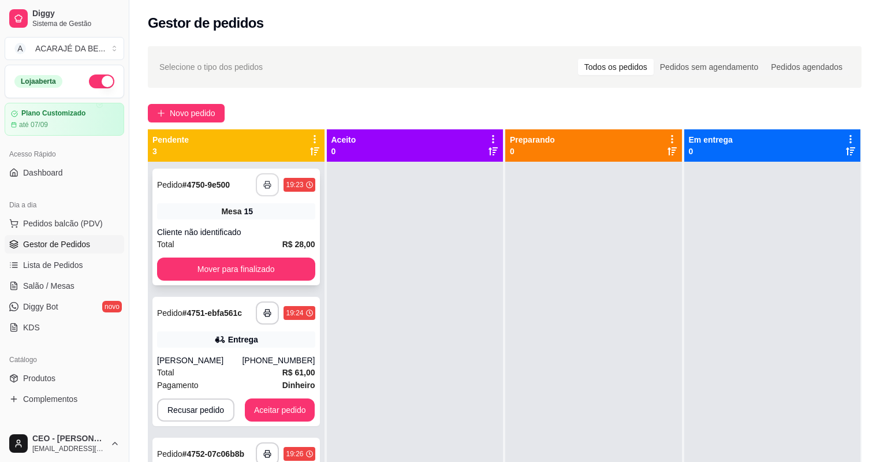
click at [263, 183] on icon "button" at bounding box center [267, 185] width 8 height 8
click at [290, 269] on button "Mover para finalizado" at bounding box center [235, 269] width 153 height 23
click at [290, 269] on div "Mover para finalizado" at bounding box center [236, 269] width 158 height 23
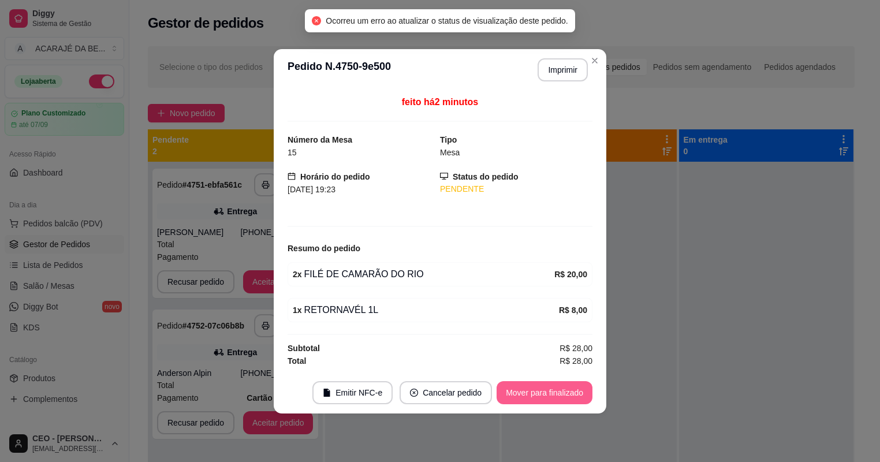
click at [554, 400] on button "Mover para finalizado" at bounding box center [545, 392] width 96 height 23
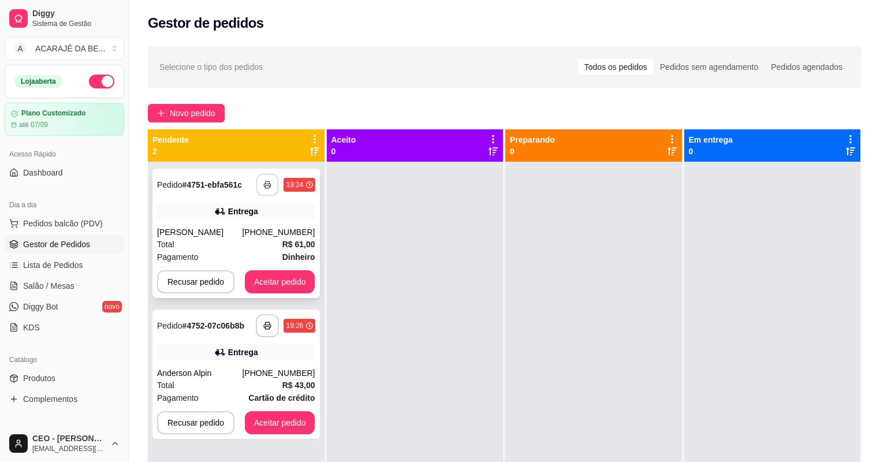
click at [267, 184] on icon "button" at bounding box center [268, 185] width 6 height 3
click at [295, 280] on button "Aceitar pedido" at bounding box center [280, 282] width 68 height 23
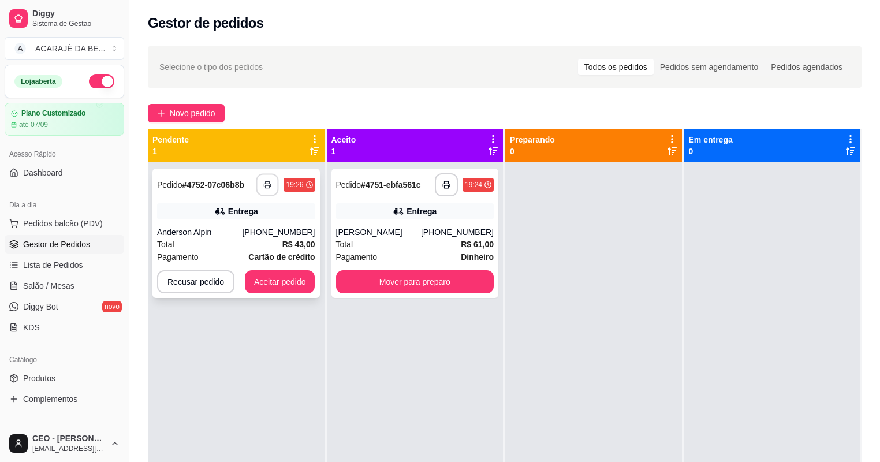
click at [267, 183] on icon "button" at bounding box center [268, 185] width 8 height 8
click at [299, 284] on button "Aceitar pedido" at bounding box center [280, 281] width 70 height 23
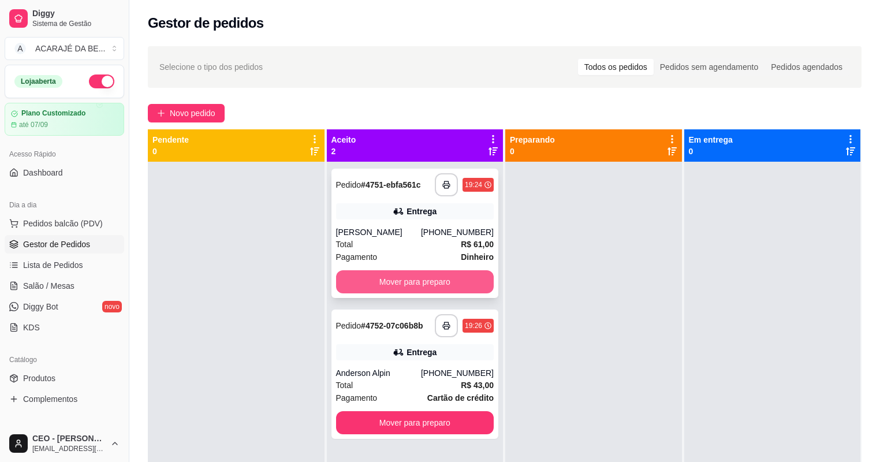
click at [422, 281] on button "Mover para preparo" at bounding box center [415, 281] width 158 height 23
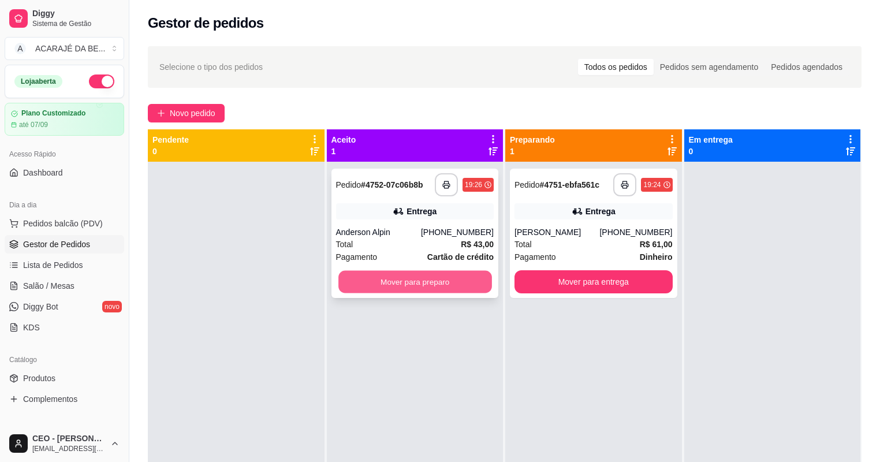
click at [444, 284] on button "Mover para preparo" at bounding box center [415, 282] width 153 height 23
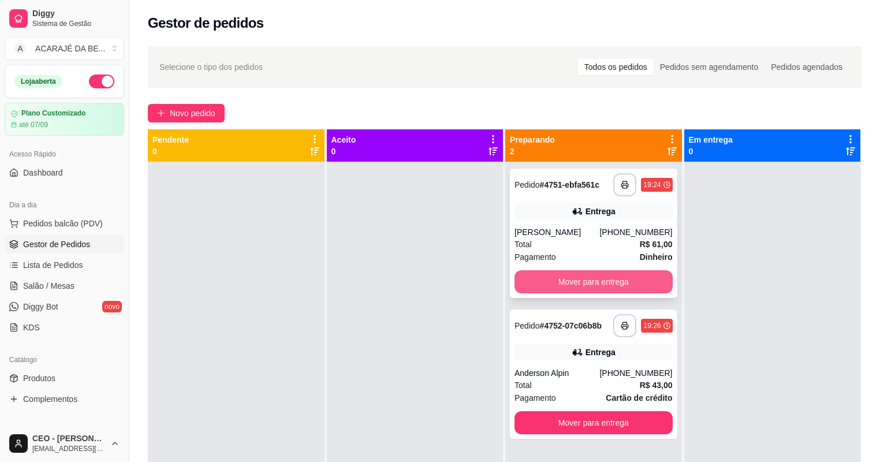
click at [522, 275] on button "Mover para entrega" at bounding box center [594, 281] width 158 height 23
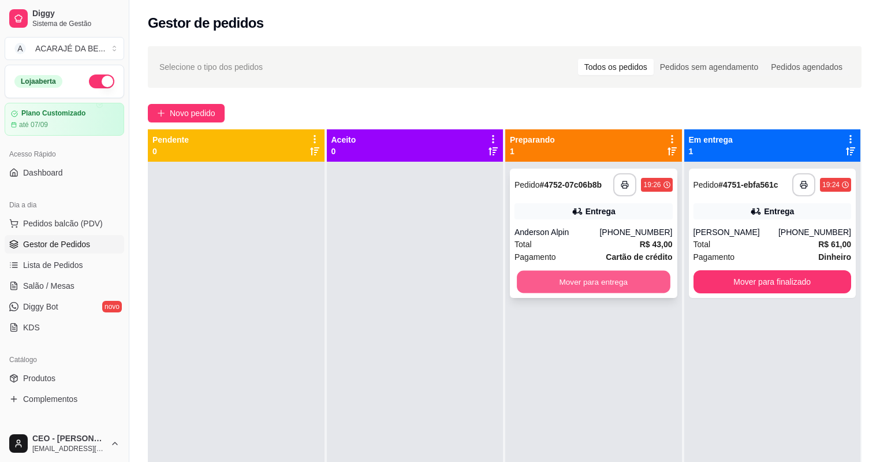
click at [595, 287] on button "Mover para entrega" at bounding box center [593, 282] width 153 height 23
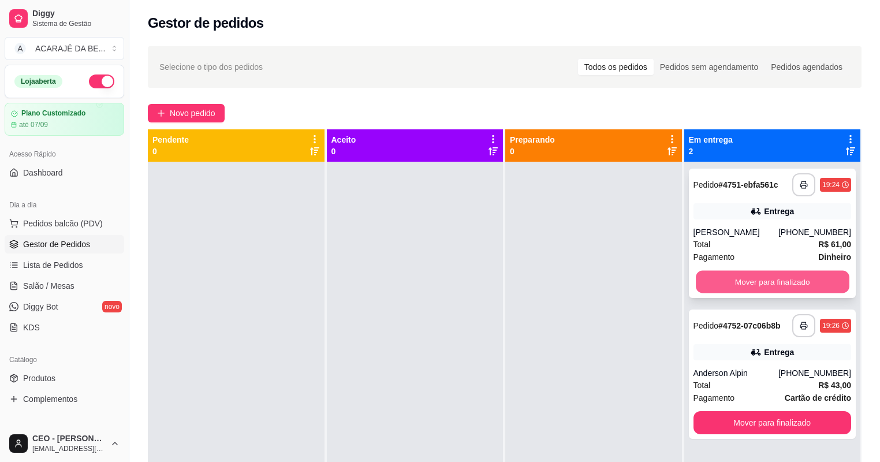
click at [714, 277] on button "Mover para finalizado" at bounding box center [772, 282] width 153 height 23
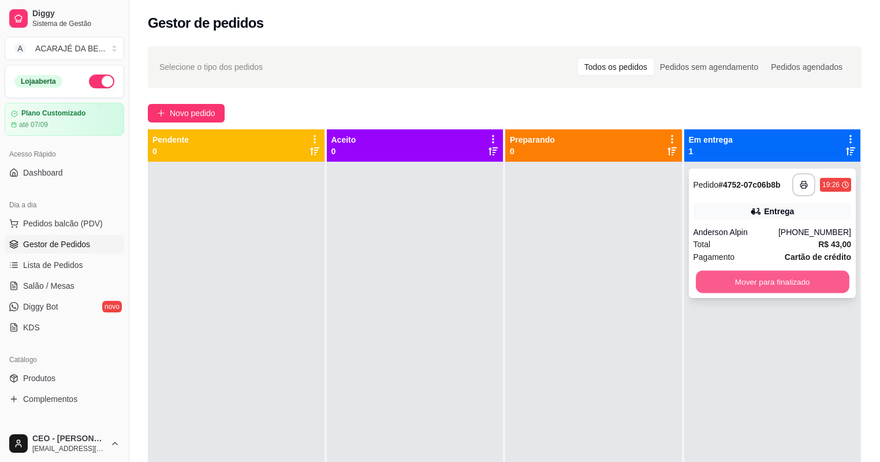
click at [739, 284] on button "Mover para finalizado" at bounding box center [772, 282] width 153 height 23
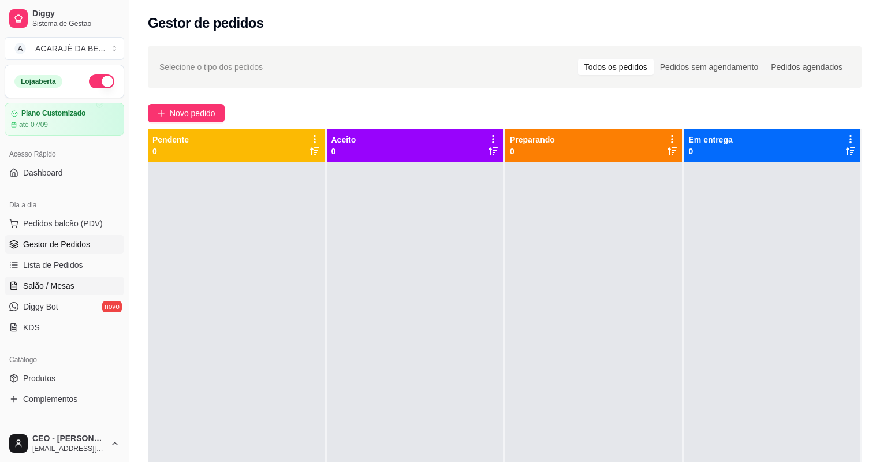
click at [59, 281] on span "Salão / Mesas" at bounding box center [48, 286] width 51 height 12
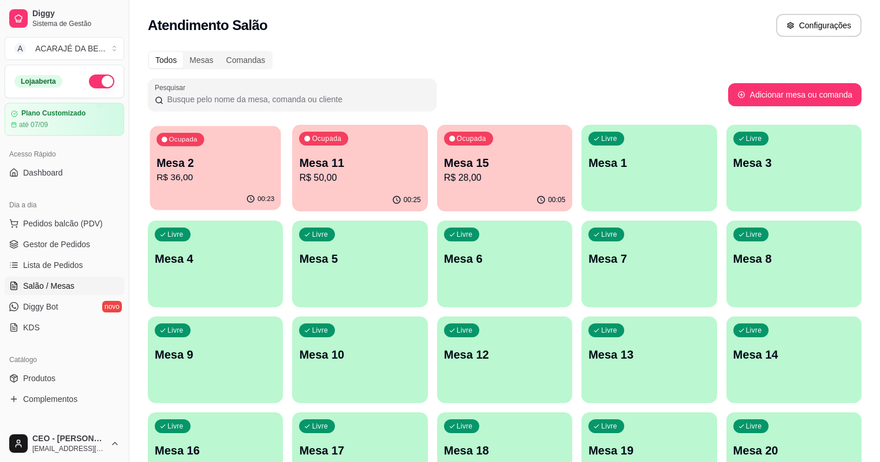
click at [224, 178] on p "R$ 36,00" at bounding box center [216, 177] width 118 height 13
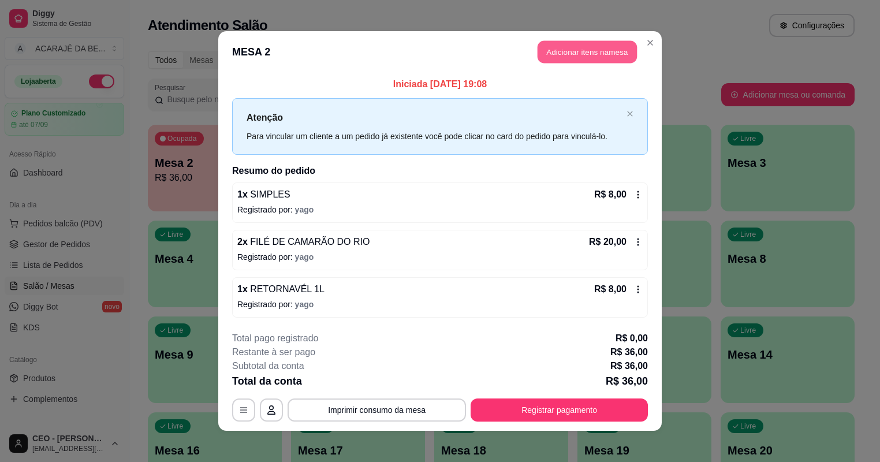
click at [582, 43] on button "Adicionar itens na mesa" at bounding box center [587, 52] width 99 height 23
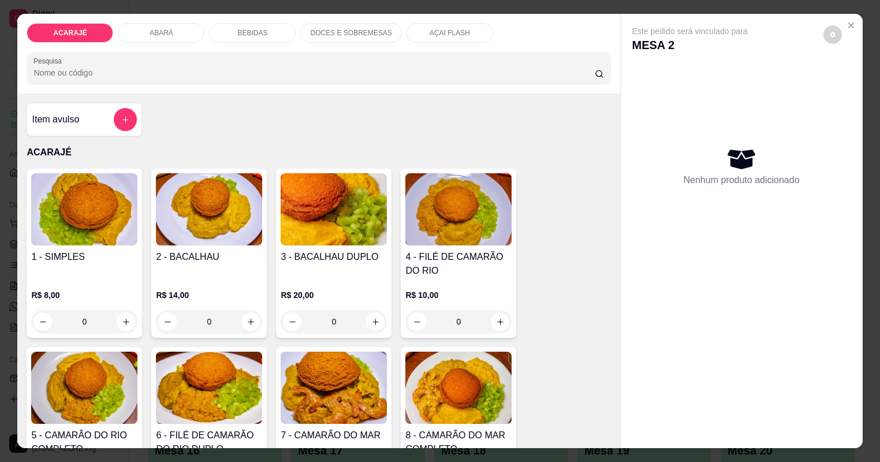
click at [96, 287] on div "R$ 8,00 0" at bounding box center [84, 305] width 106 height 55
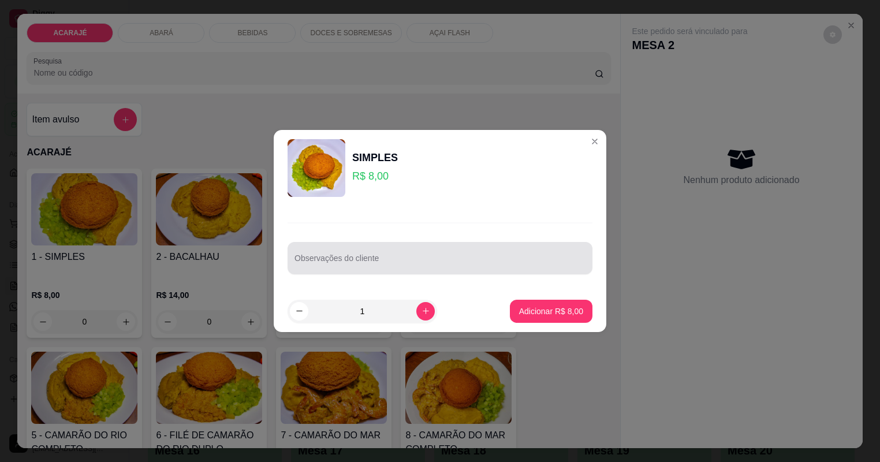
click at [349, 271] on div "Observações do cliente" at bounding box center [440, 258] width 305 height 32
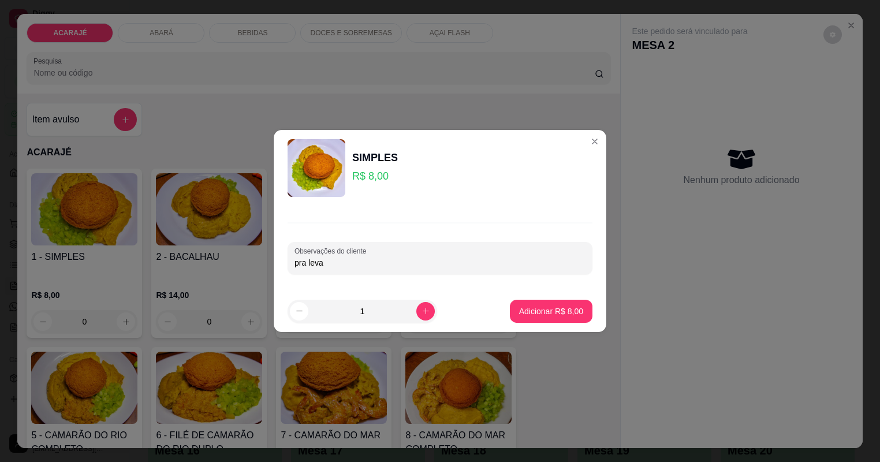
type input "pra levar"
click at [523, 302] on button "Adicionar R$ 8,00" at bounding box center [551, 311] width 83 height 23
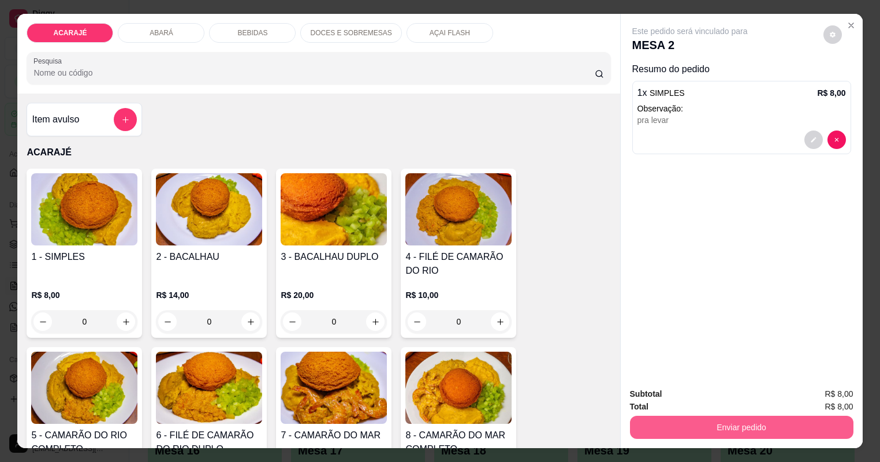
click at [679, 432] on button "Enviar pedido" at bounding box center [742, 427] width 224 height 23
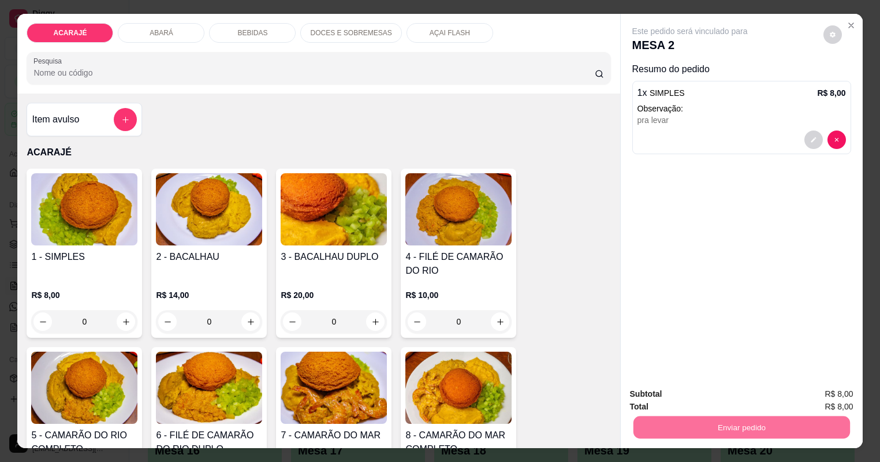
click at [696, 395] on button "Não registrar e enviar pedido" at bounding box center [711, 399] width 120 height 22
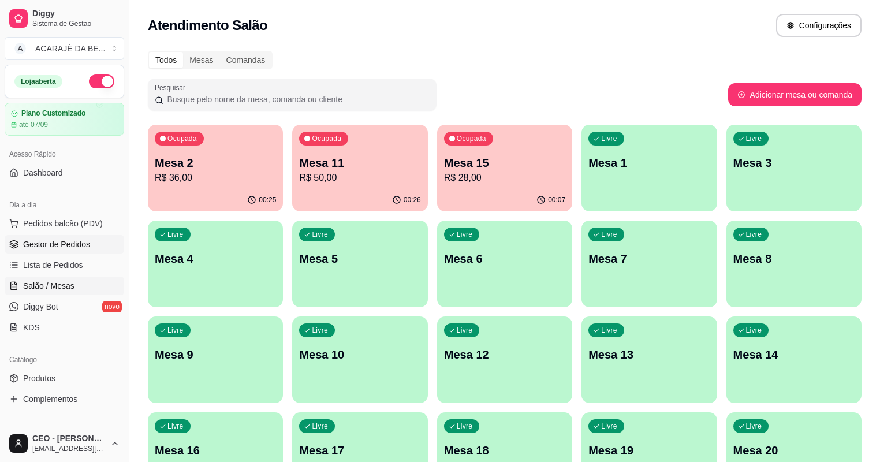
click at [57, 242] on span "Gestor de Pedidos" at bounding box center [56, 245] width 67 height 12
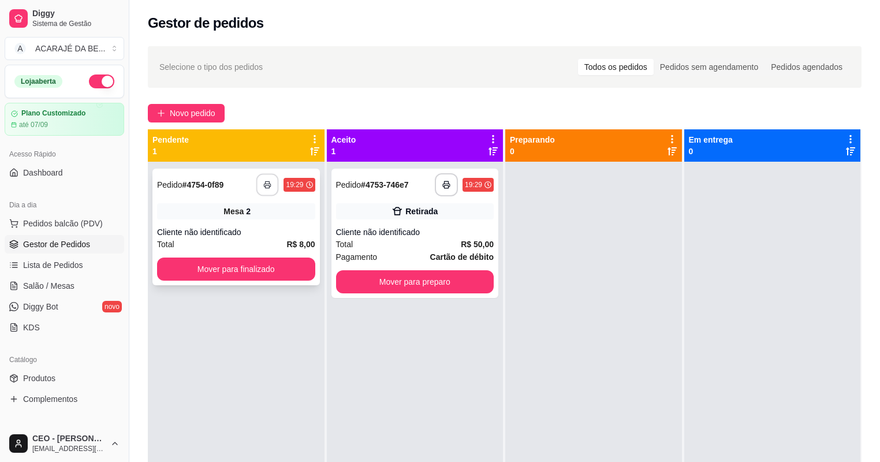
click at [266, 183] on icon "button" at bounding box center [268, 185] width 8 height 8
click at [448, 183] on icon "button" at bounding box center [447, 185] width 8 height 8
click at [438, 286] on button "Mover para preparo" at bounding box center [415, 281] width 158 height 23
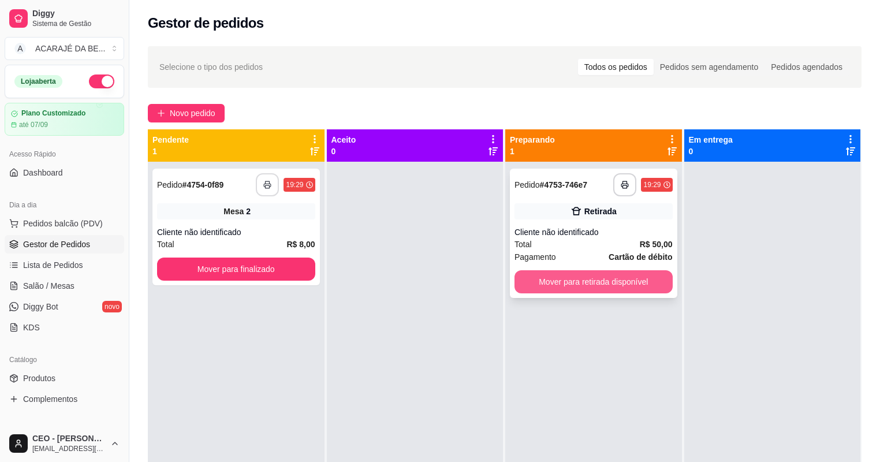
click at [555, 281] on button "Mover para retirada disponível" at bounding box center [594, 281] width 158 height 23
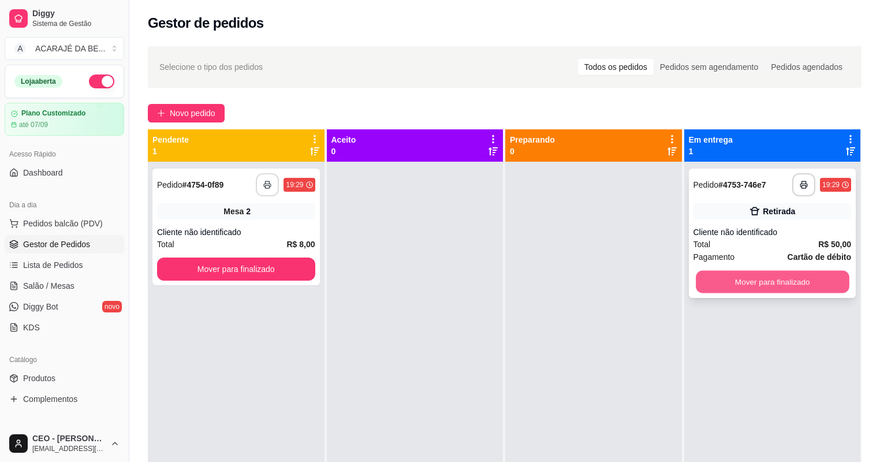
click at [726, 288] on button "Mover para finalizado" at bounding box center [772, 282] width 153 height 23
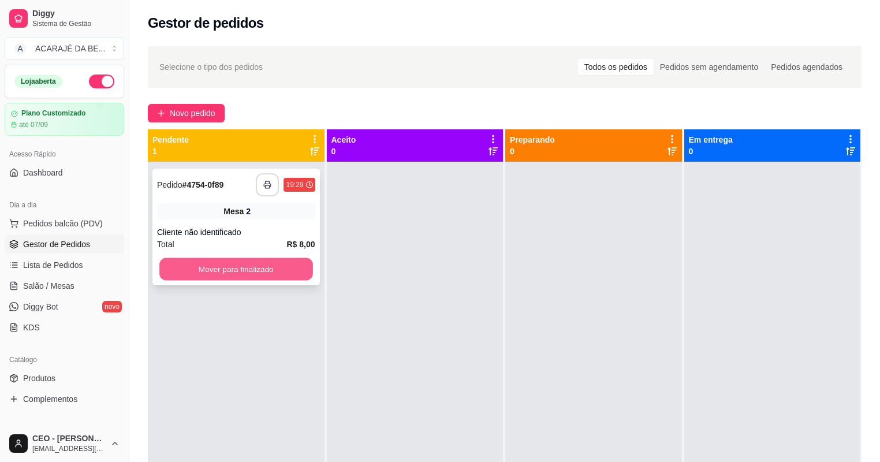
click at [276, 265] on button "Mover para finalizado" at bounding box center [235, 269] width 153 height 23
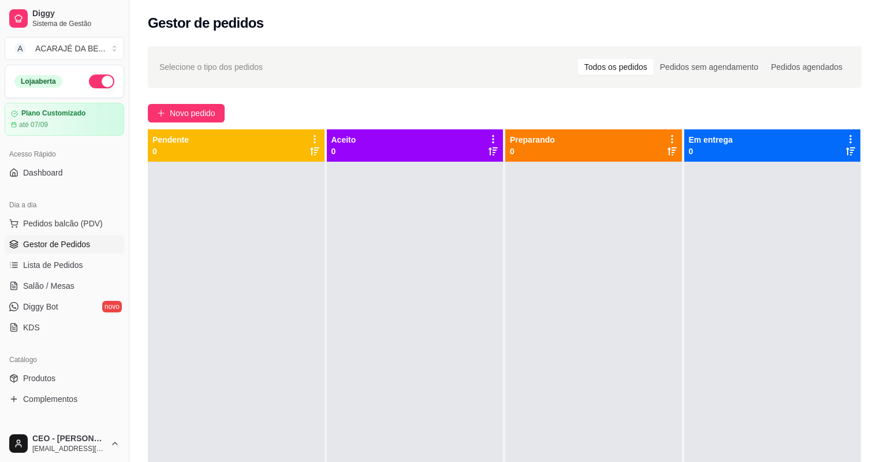
click at [360, 262] on div at bounding box center [415, 393] width 177 height 462
click at [192, 115] on span "Novo pedido" at bounding box center [193, 113] width 46 height 13
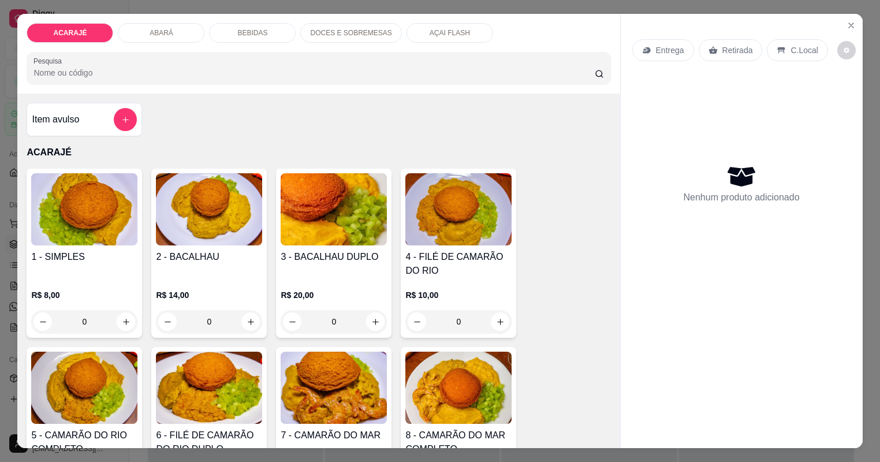
click at [211, 111] on div "Item avulso ACARAJÉ 1 - SIMPLES R$ 8,00 0 2 - BACALHAU R$ 14,00 0 3 - BACALHAU …" at bounding box center [318, 271] width 603 height 355
click at [122, 318] on icon "increase-product-quantity" at bounding box center [126, 322] width 9 height 9
type input "1"
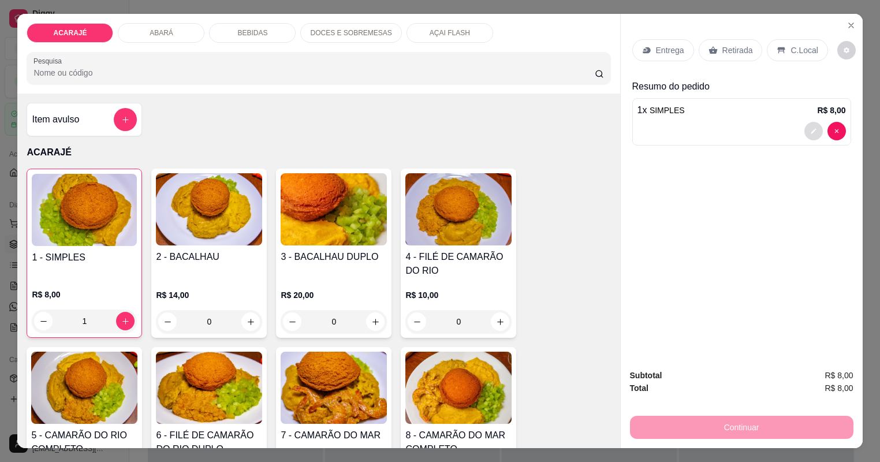
click at [816, 133] on icon "decrease-product-quantity" at bounding box center [813, 131] width 7 height 7
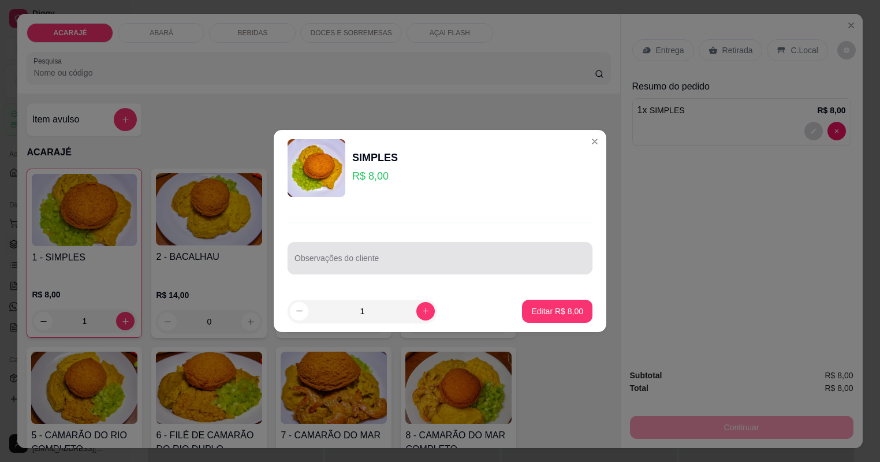
click at [510, 269] on div at bounding box center [440, 258] width 291 height 23
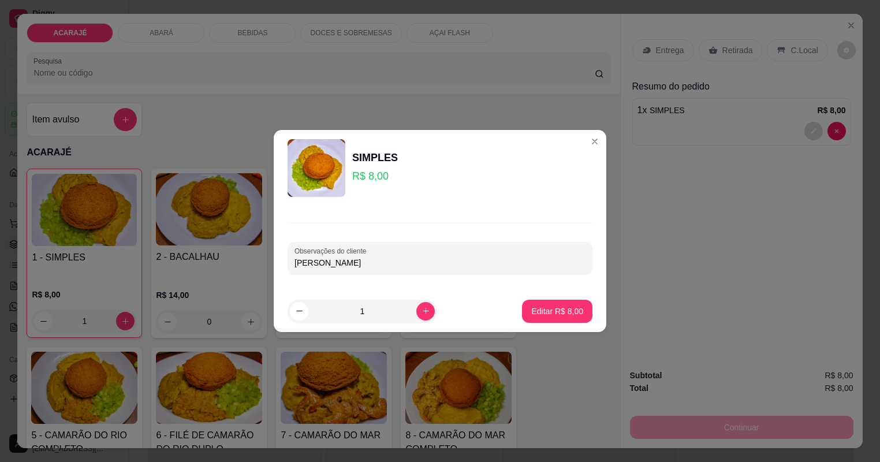
type input "[PERSON_NAME]"
click at [574, 300] on button "Editar R$ 8,00" at bounding box center [557, 311] width 70 height 23
type input "0"
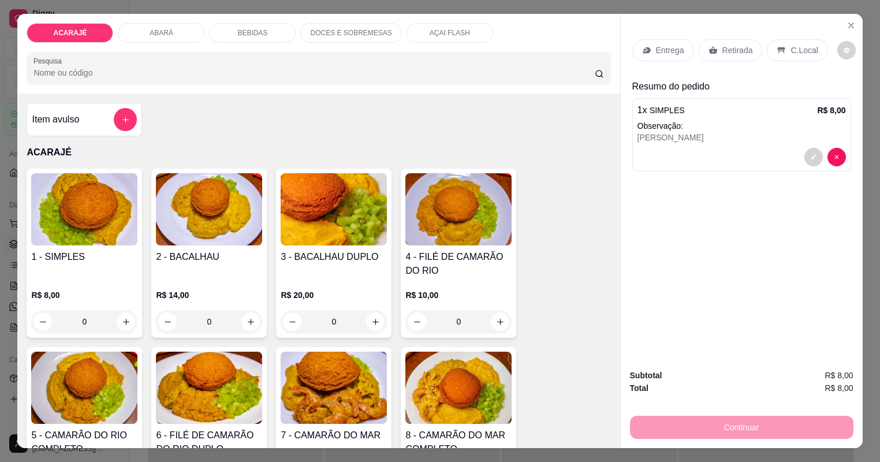
click at [749, 42] on div "Retirada" at bounding box center [731, 50] width 64 height 22
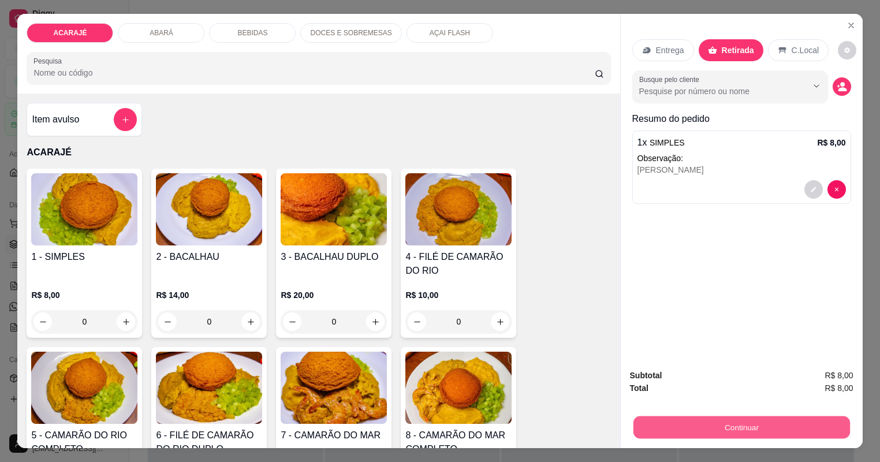
click at [742, 417] on button "Continuar" at bounding box center [741, 428] width 217 height 23
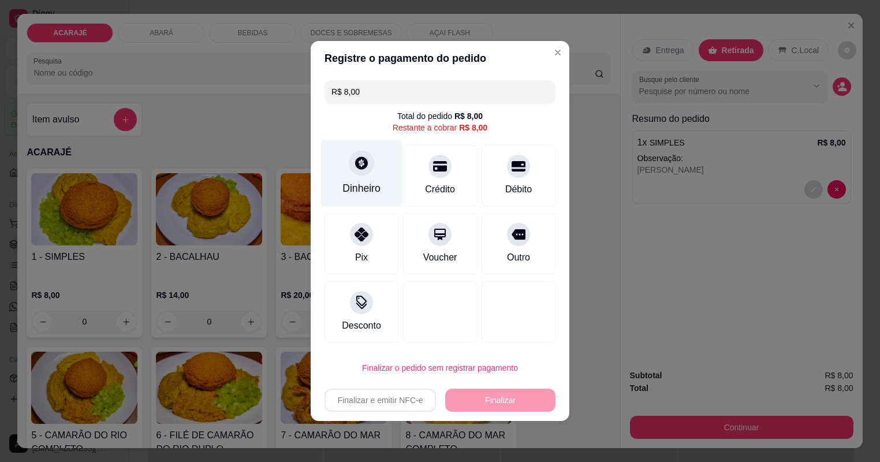
click at [370, 185] on div "Dinheiro" at bounding box center [362, 188] width 38 height 15
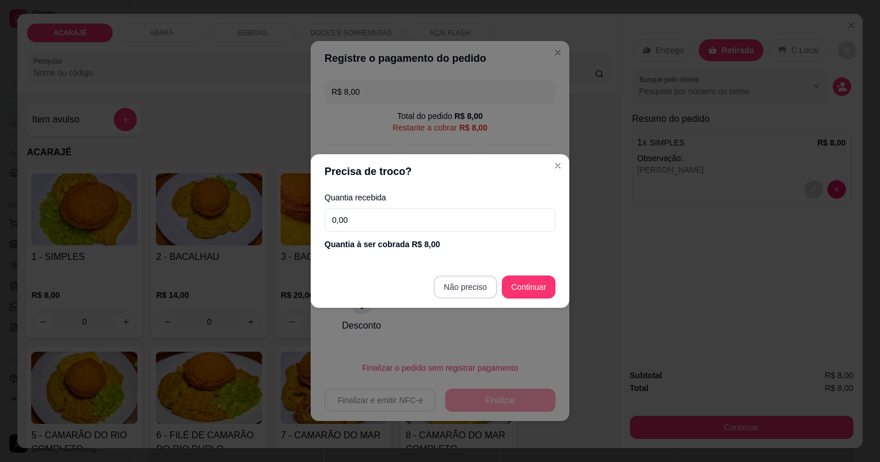
type input "R$ 0,00"
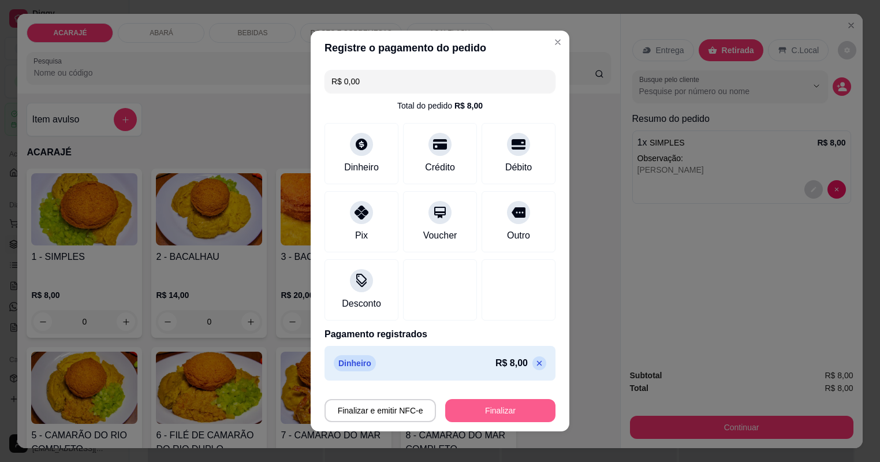
click at [494, 411] on button "Finalizar" at bounding box center [500, 410] width 110 height 23
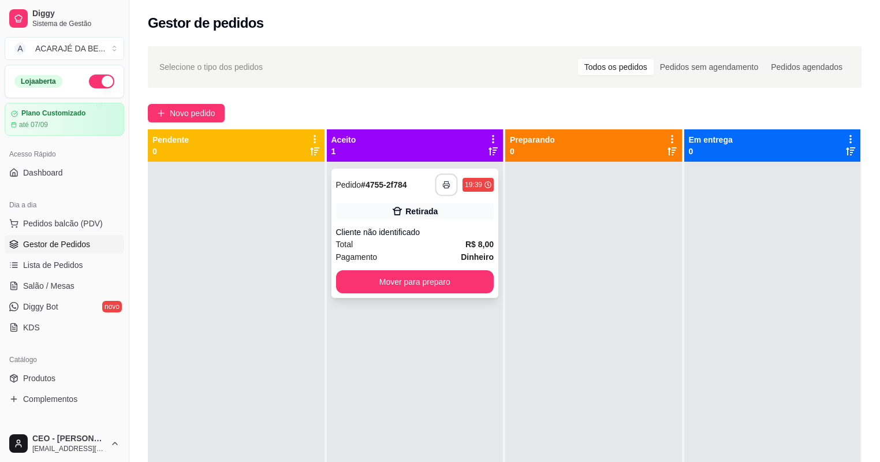
click at [445, 184] on icon "button" at bounding box center [446, 185] width 6 height 3
click at [471, 282] on button "Mover para preparo" at bounding box center [415, 281] width 158 height 23
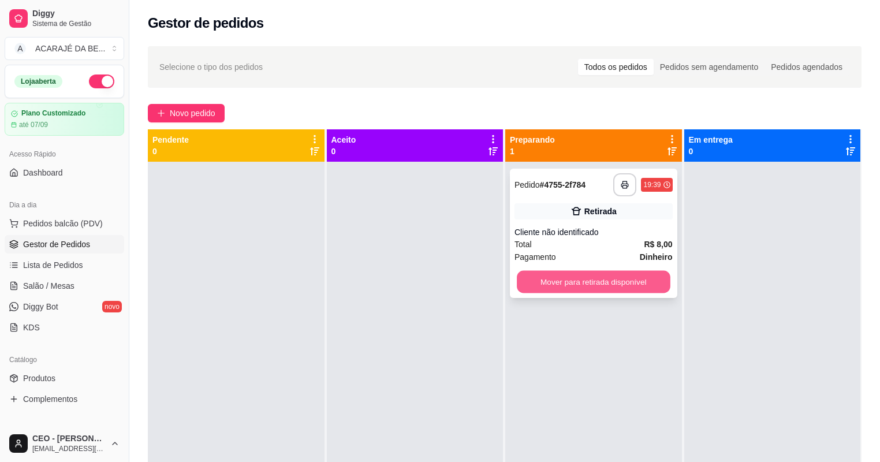
click at [566, 277] on button "Mover para retirada disponível" at bounding box center [593, 282] width 153 height 23
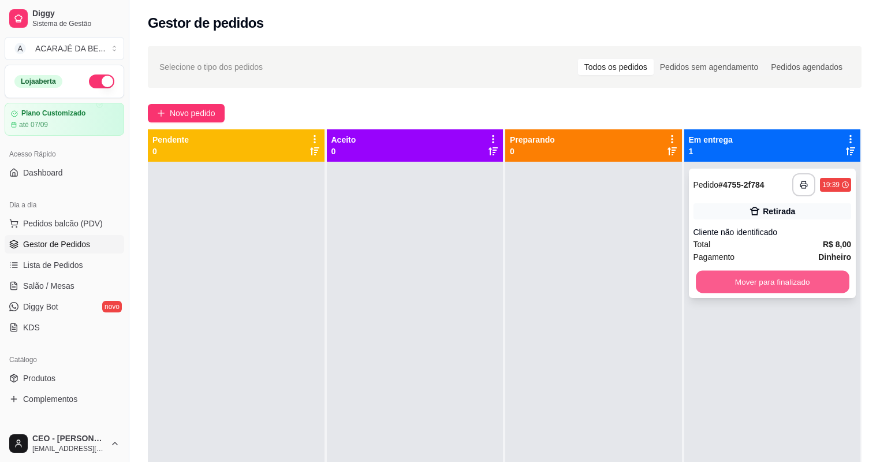
click at [730, 280] on button "Mover para finalizado" at bounding box center [772, 282] width 153 height 23
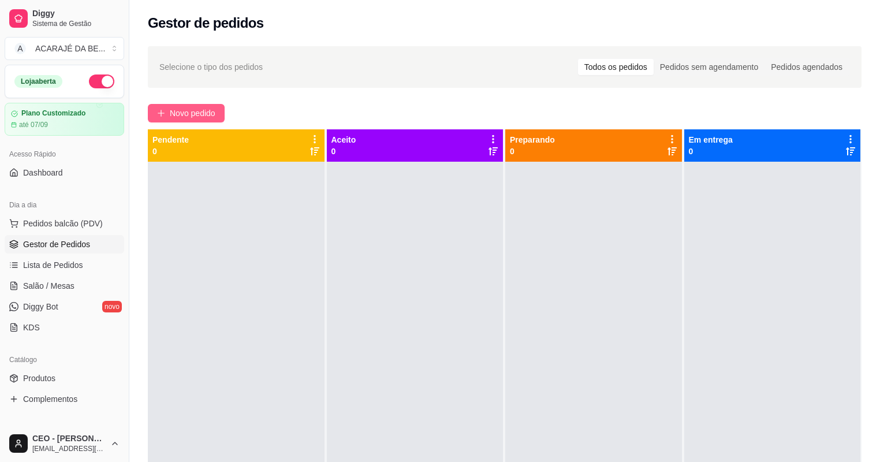
click at [213, 109] on span "Novo pedido" at bounding box center [193, 113] width 46 height 13
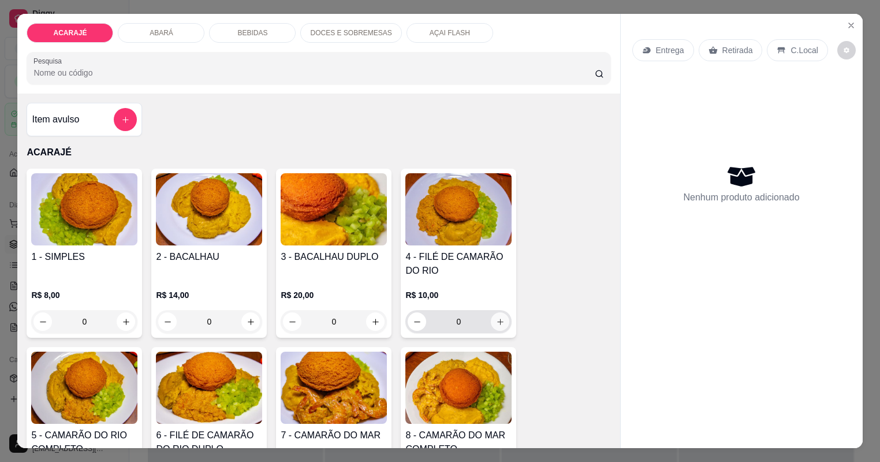
click at [497, 321] on icon "increase-product-quantity" at bounding box center [500, 322] width 9 height 9
type input "1"
click at [497, 322] on icon "increase-product-quantity" at bounding box center [500, 322] width 9 height 9
type input "1"
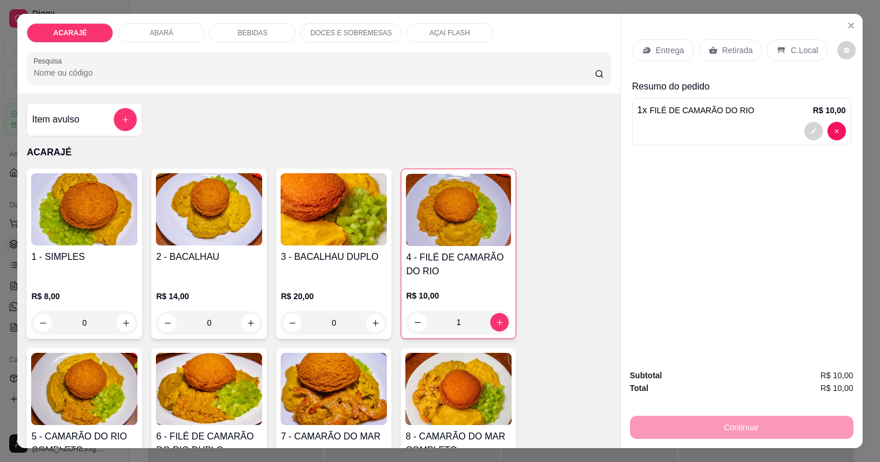
click at [682, 45] on p "Entrega" at bounding box center [670, 50] width 28 height 12
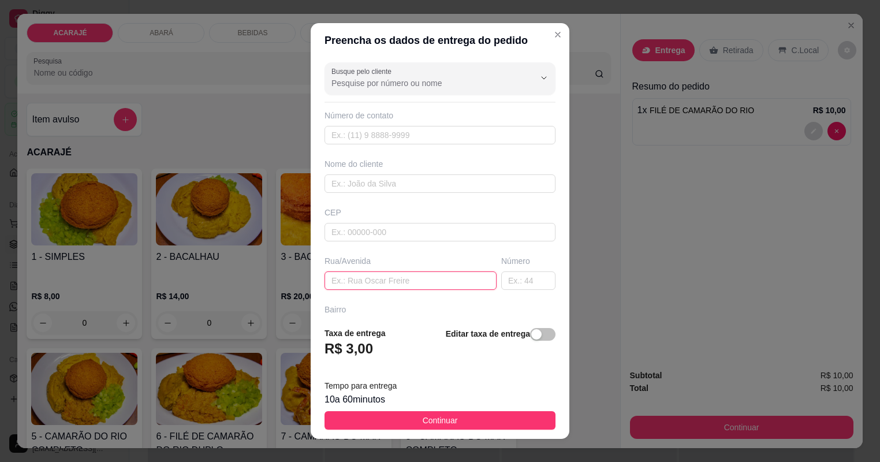
click at [451, 276] on input "text" at bounding box center [411, 281] width 172 height 18
paste input "Boa noite saindo acarajé? Quero um de 10 reais aqui na [GEOGRAPHIC_DATA][PERSON…"
click at [335, 281] on input "Boa noite saindo acarajé? Quero um de 10 reais aqui na [GEOGRAPHIC_DATA][PERSON…" at bounding box center [411, 281] width 172 height 18
click at [348, 280] on input "Boa noite saindo acarajé? Quero um de 10 reais aqui na [GEOGRAPHIC_DATA][PERSON…" at bounding box center [411, 281] width 172 height 18
type input "[GEOGRAPHIC_DATA][PERSON_NAME] número da casa 73"
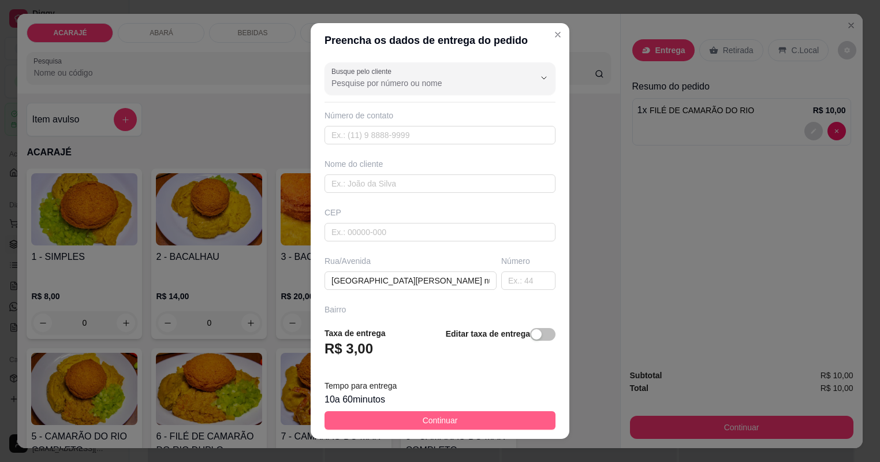
click at [381, 417] on button "Continuar" at bounding box center [440, 420] width 231 height 18
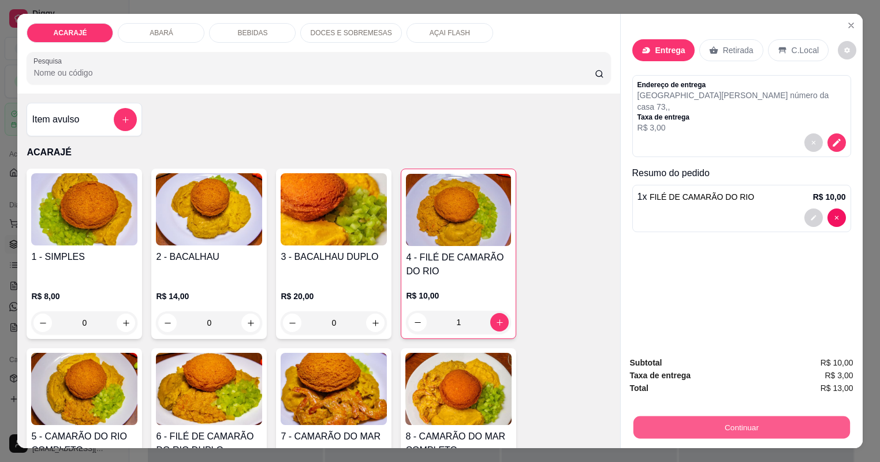
click at [693, 429] on button "Continuar" at bounding box center [741, 428] width 217 height 23
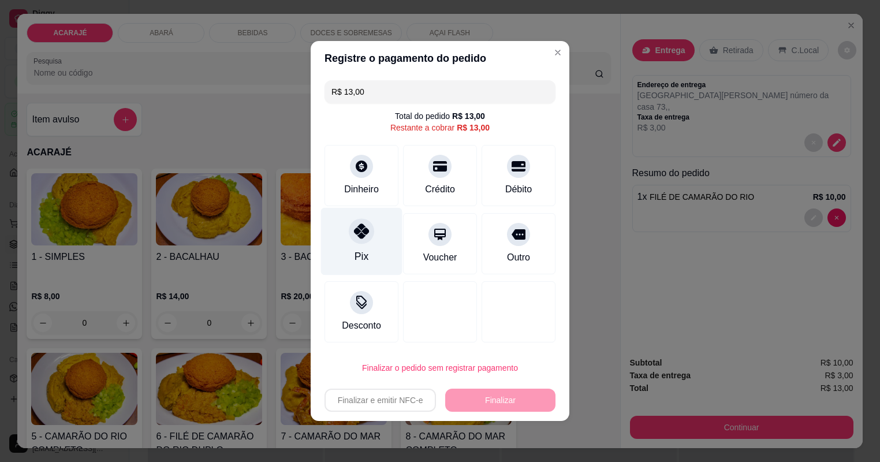
click at [371, 254] on div "Pix" at bounding box center [361, 242] width 81 height 68
type input "R$ 0,00"
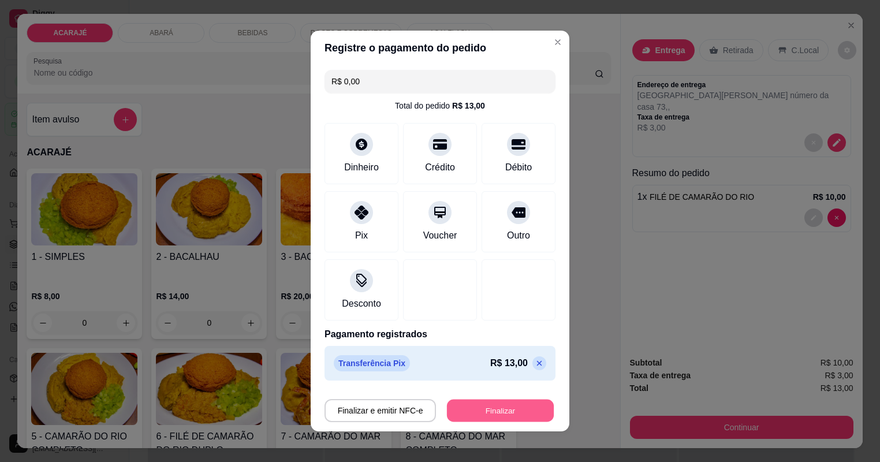
click at [475, 420] on button "Finalizar" at bounding box center [500, 411] width 107 height 23
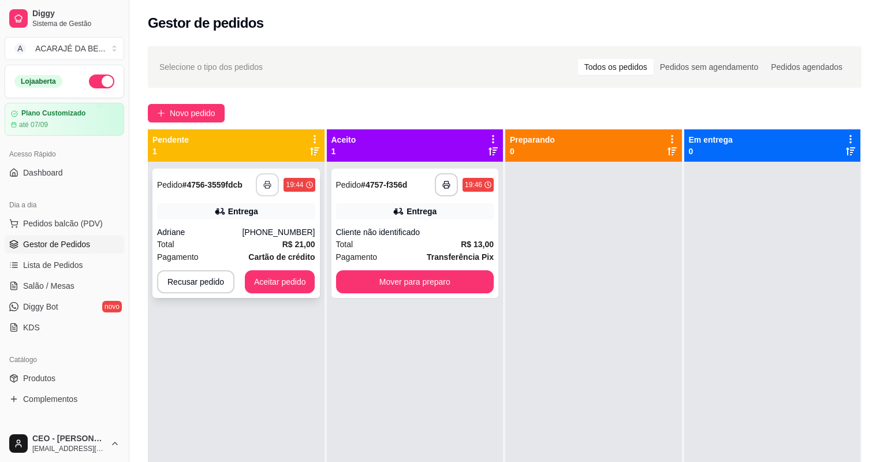
click at [271, 185] on button "button" at bounding box center [267, 184] width 23 height 23
click at [443, 185] on icon "button" at bounding box center [447, 185] width 8 height 8
click at [458, 278] on button "Mover para preparo" at bounding box center [415, 282] width 153 height 23
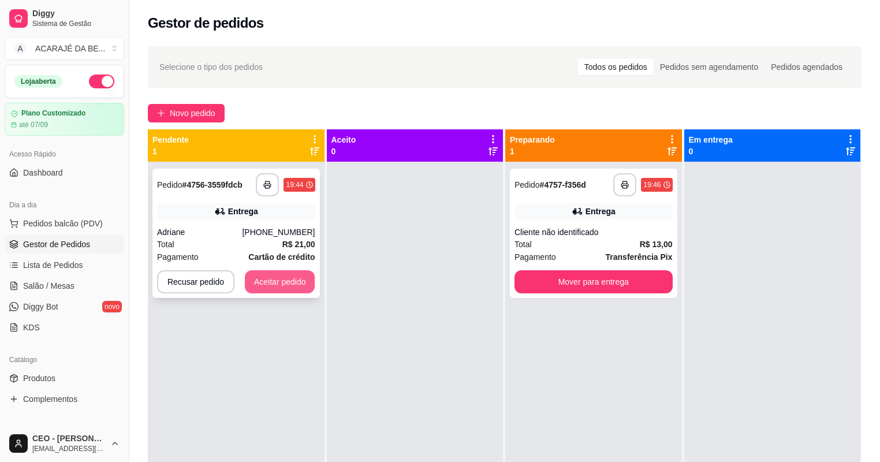
click at [296, 282] on button "Aceitar pedido" at bounding box center [280, 281] width 70 height 23
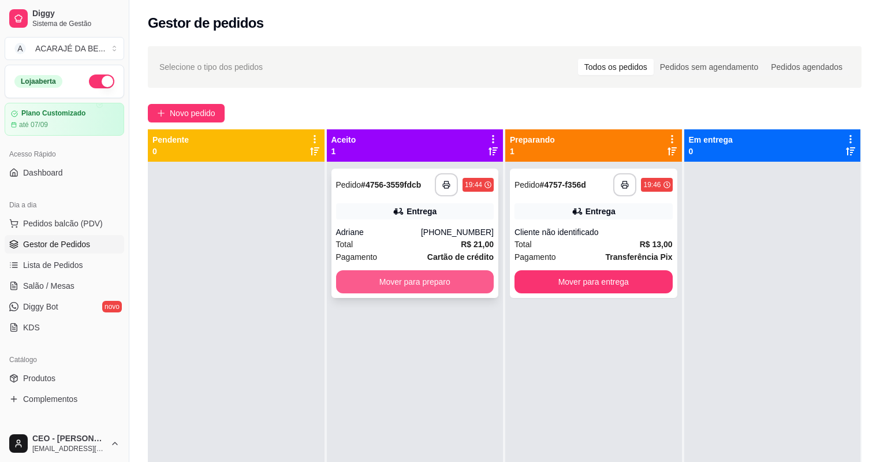
click at [373, 277] on button "Mover para preparo" at bounding box center [415, 281] width 158 height 23
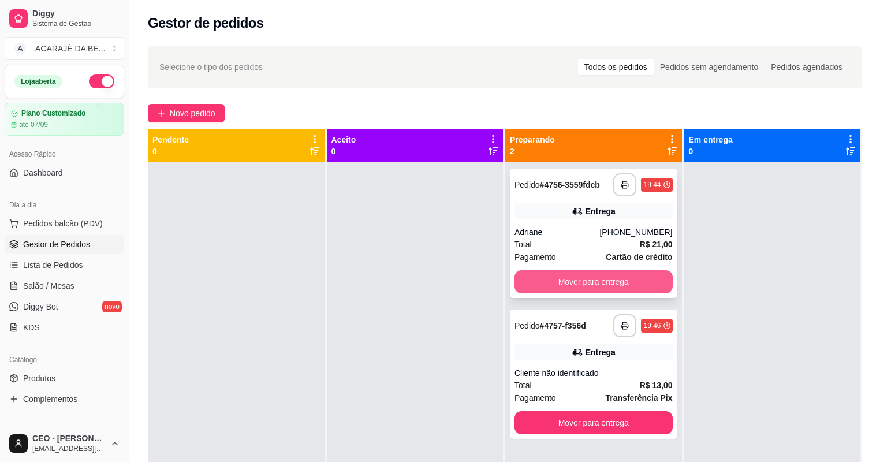
click at [553, 275] on button "Mover para entrega" at bounding box center [594, 281] width 158 height 23
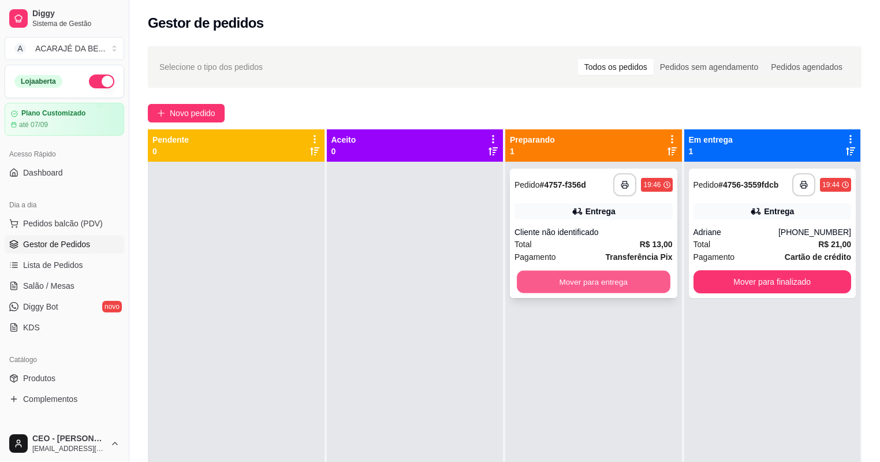
click at [589, 278] on button "Mover para entrega" at bounding box center [593, 282] width 153 height 23
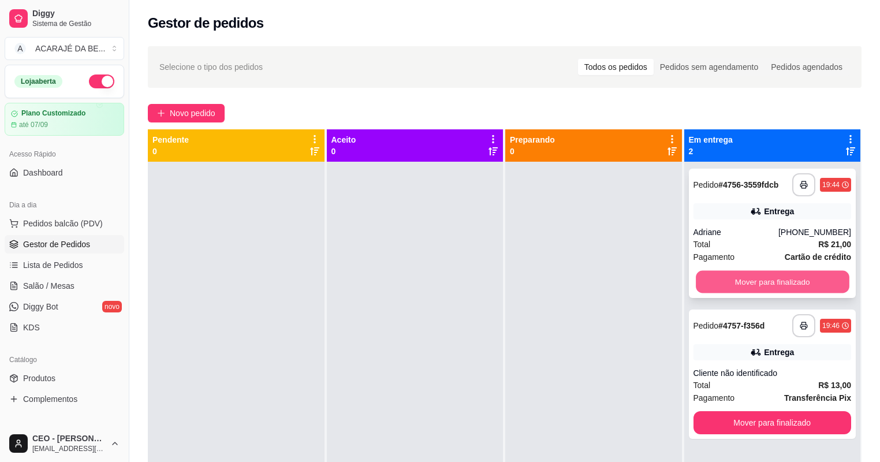
click at [698, 278] on button "Mover para finalizado" at bounding box center [772, 282] width 153 height 23
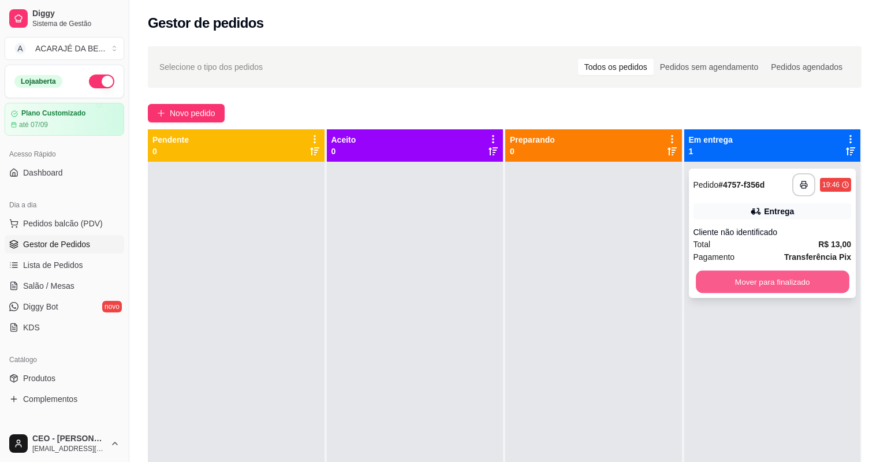
click at [753, 275] on button "Mover para finalizado" at bounding box center [772, 282] width 153 height 23
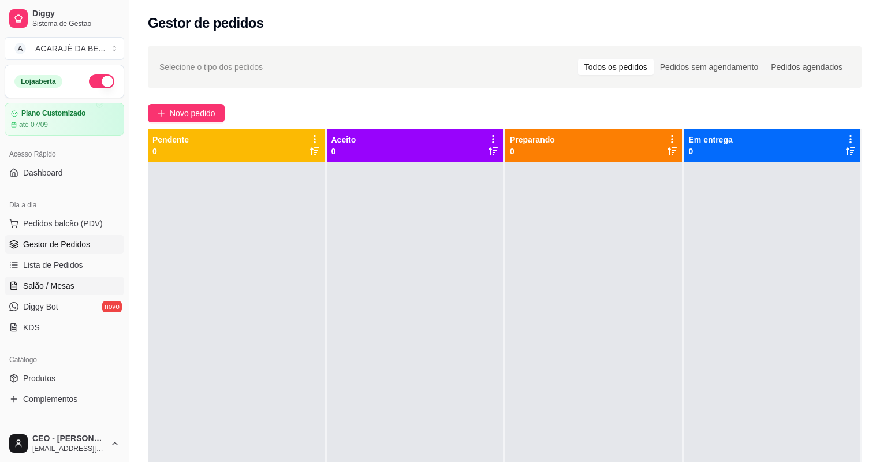
click at [81, 282] on link "Salão / Mesas" at bounding box center [65, 286] width 120 height 18
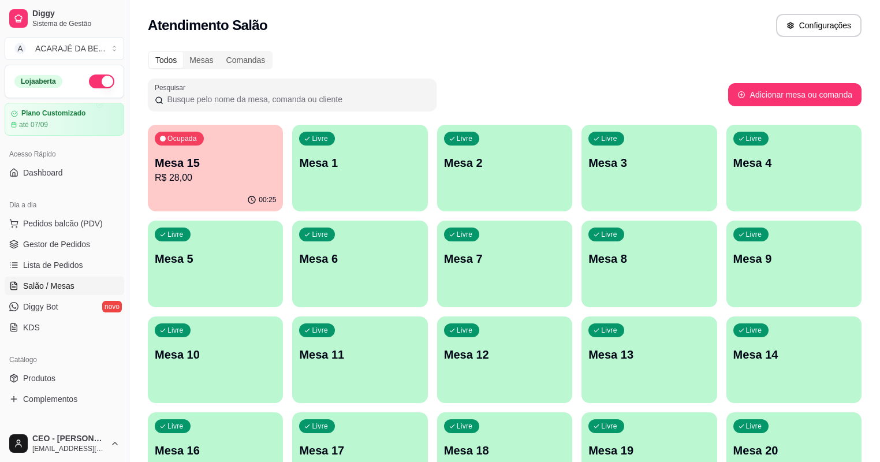
click at [276, 347] on p "Mesa 10" at bounding box center [215, 355] width 121 height 16
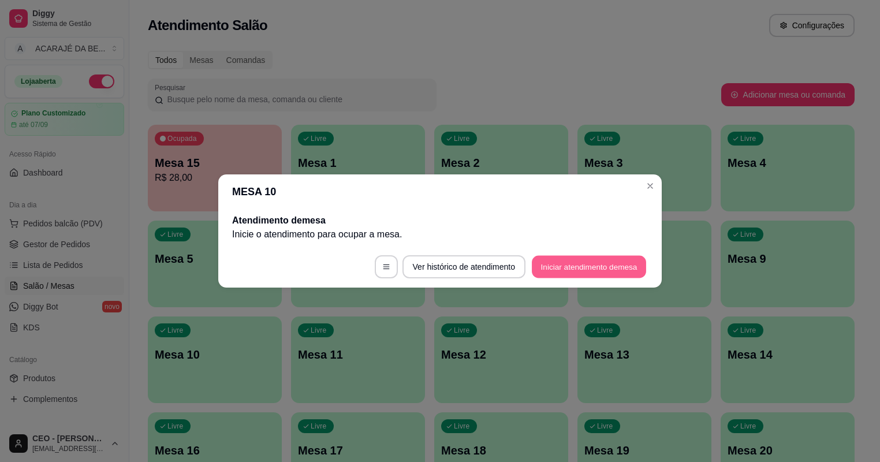
click at [572, 263] on button "Iniciar atendimento de mesa" at bounding box center [589, 267] width 114 height 23
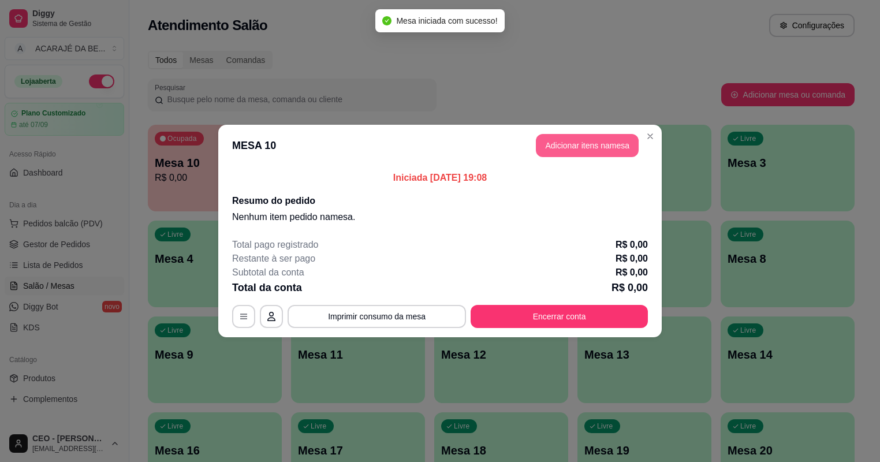
click at [583, 142] on button "Adicionar itens na mesa" at bounding box center [587, 145] width 103 height 23
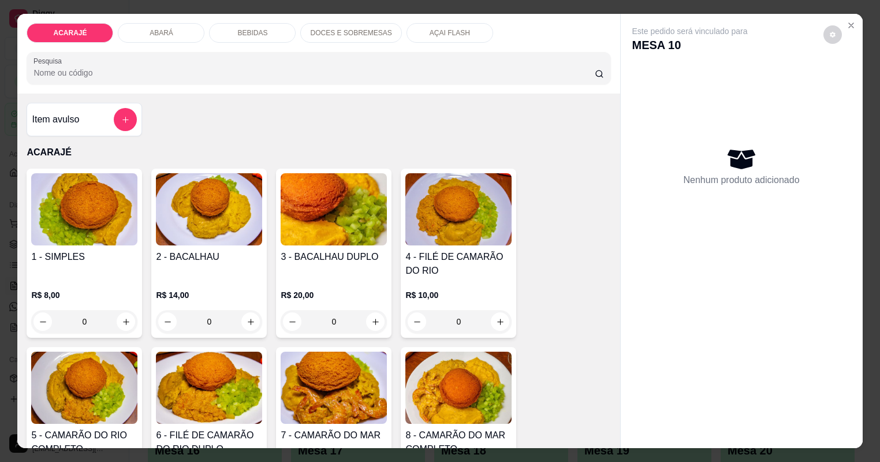
type input "1"
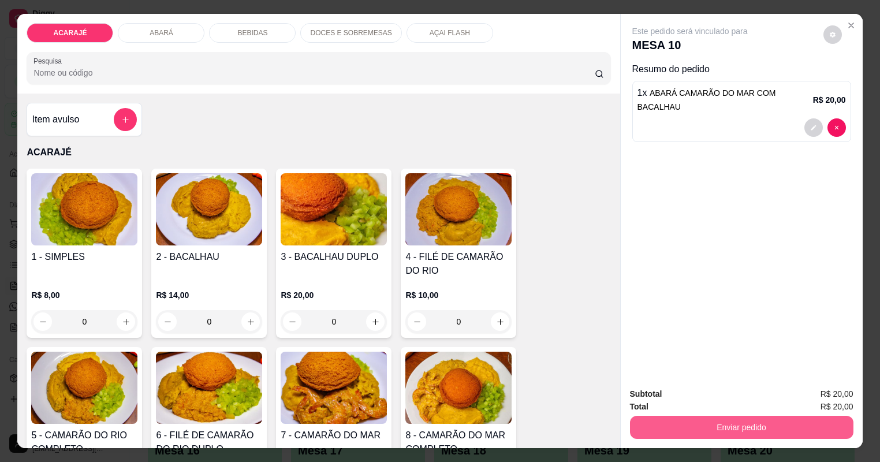
click at [734, 428] on button "Enviar pedido" at bounding box center [742, 427] width 224 height 23
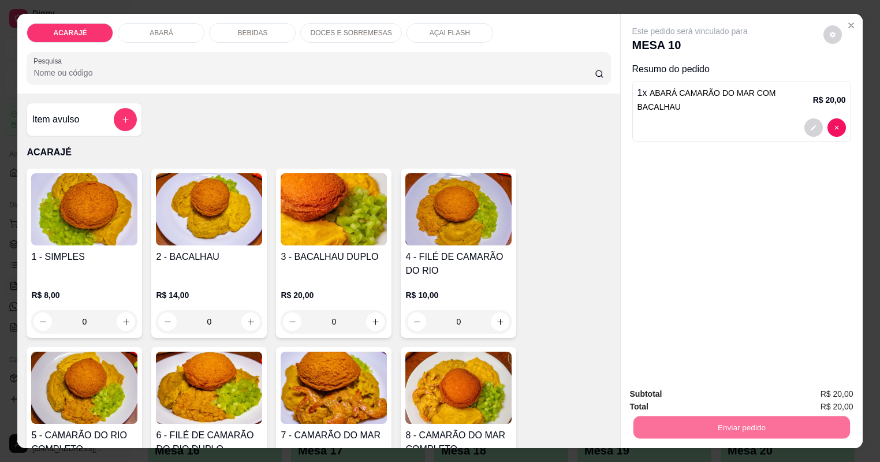
click at [704, 401] on button "Não registrar e enviar pedido" at bounding box center [711, 398] width 117 height 21
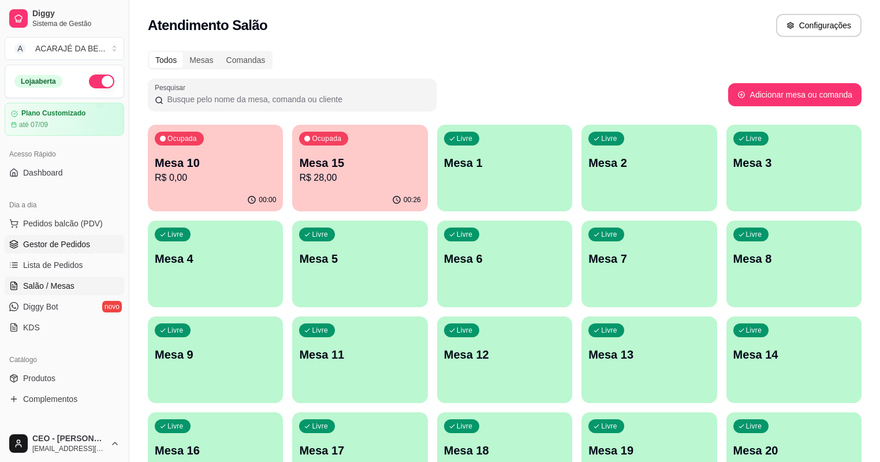
click at [72, 240] on span "Gestor de Pedidos" at bounding box center [56, 245] width 67 height 12
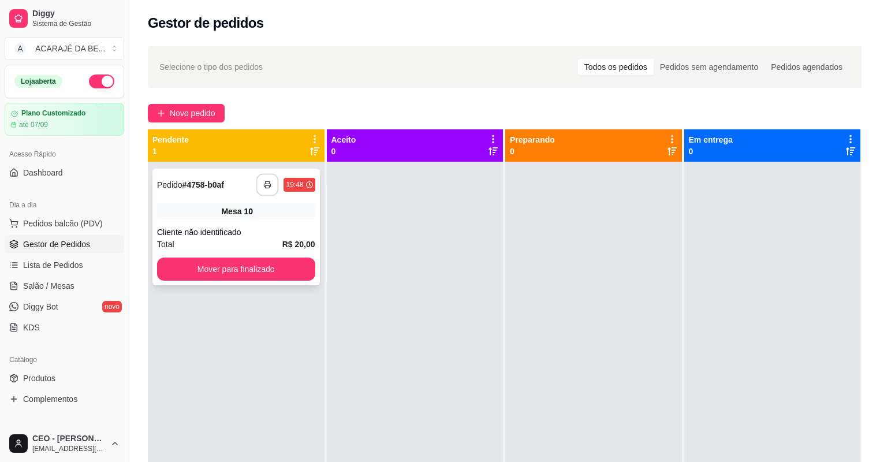
click at [263, 178] on button "button" at bounding box center [267, 185] width 23 height 23
click at [291, 269] on button "Mover para finalizado" at bounding box center [235, 269] width 153 height 23
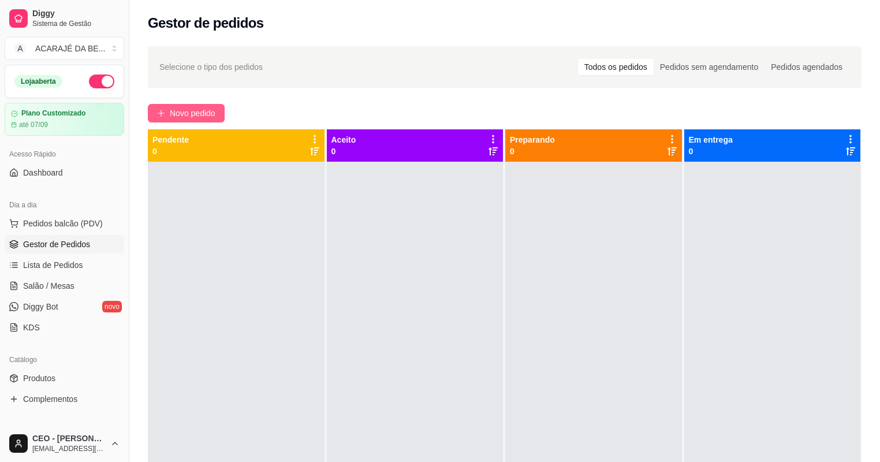
click at [174, 109] on span "Novo pedido" at bounding box center [193, 113] width 46 height 13
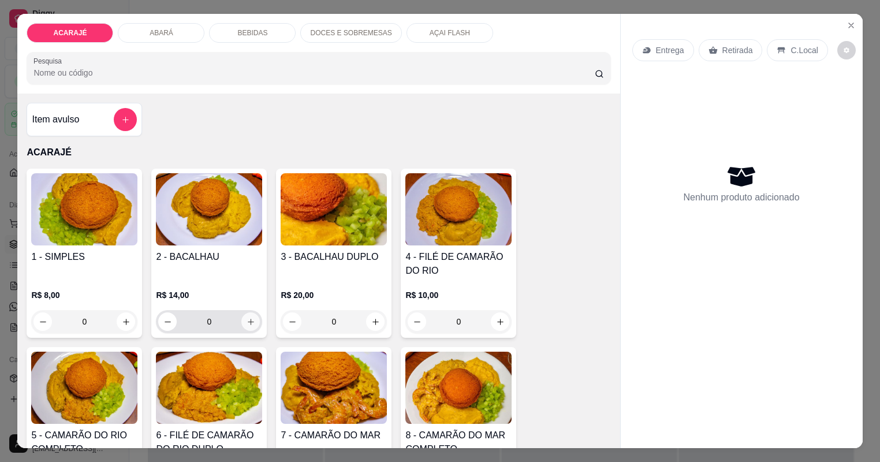
click at [247, 318] on icon "increase-product-quantity" at bounding box center [251, 322] width 9 height 9
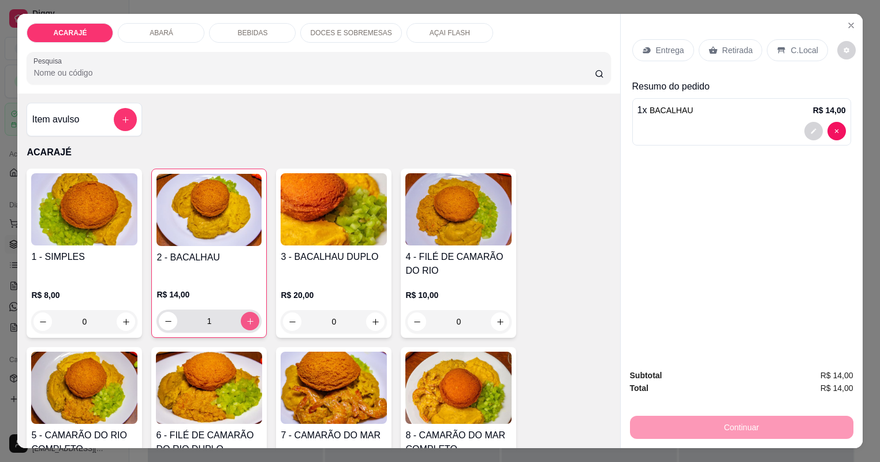
type input "1"
click at [500, 318] on icon "increase-product-quantity" at bounding box center [500, 322] width 9 height 9
type input "1"
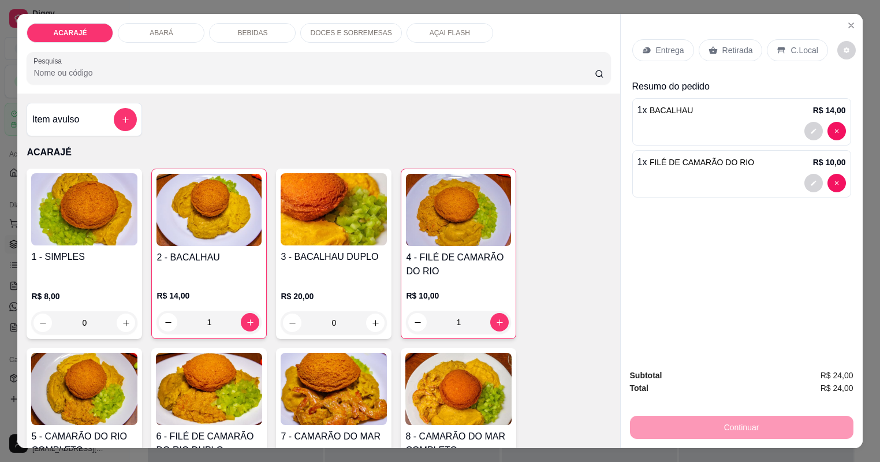
click at [649, 49] on icon at bounding box center [646, 50] width 9 height 9
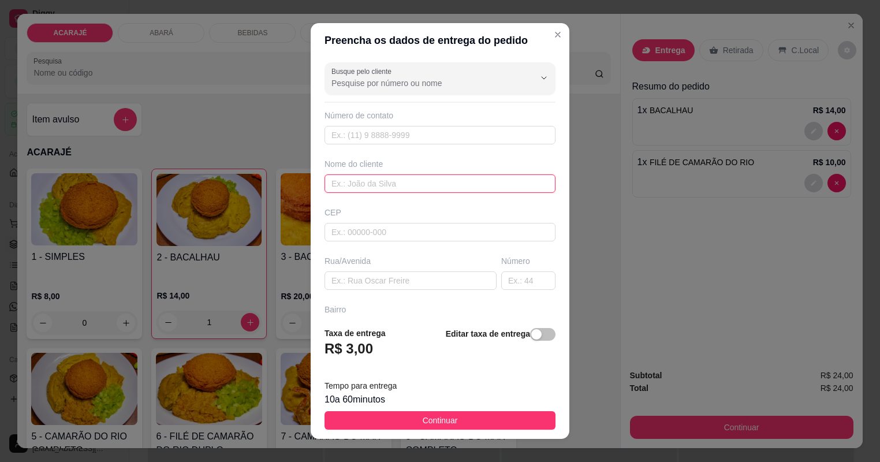
click at [383, 178] on input "text" at bounding box center [440, 183] width 231 height 18
type input "v"
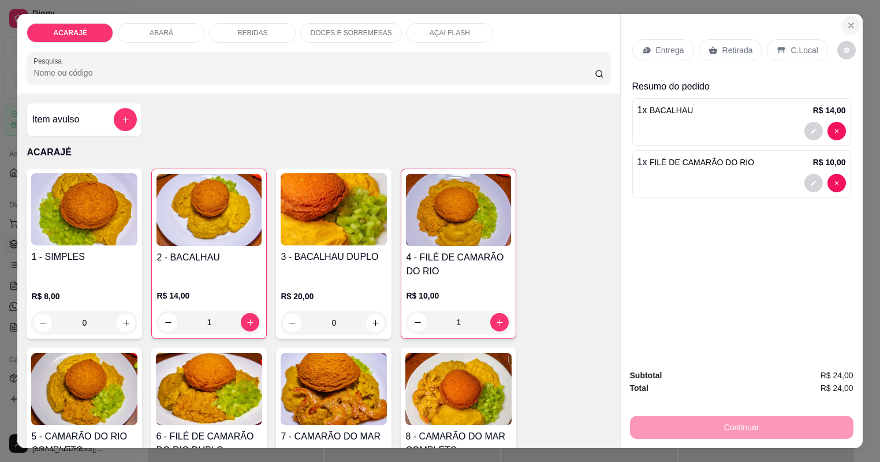
click at [850, 24] on icon "Close" at bounding box center [851, 25] width 9 height 9
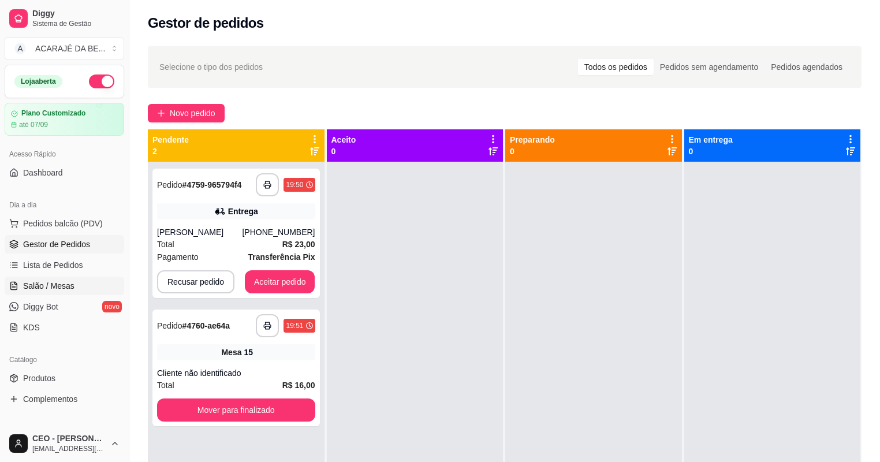
click at [65, 277] on link "Salão / Mesas" at bounding box center [65, 286] width 120 height 18
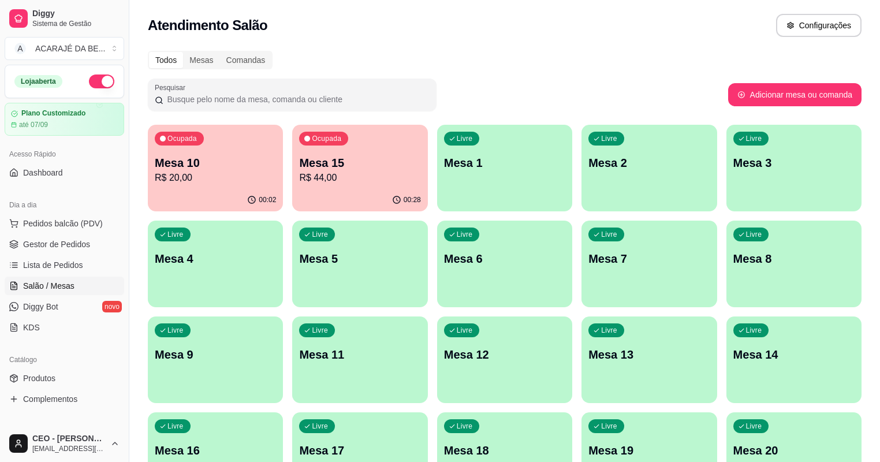
click at [308, 187] on div "Ocupada Mesa 15 R$ 44,00" at bounding box center [359, 157] width 135 height 64
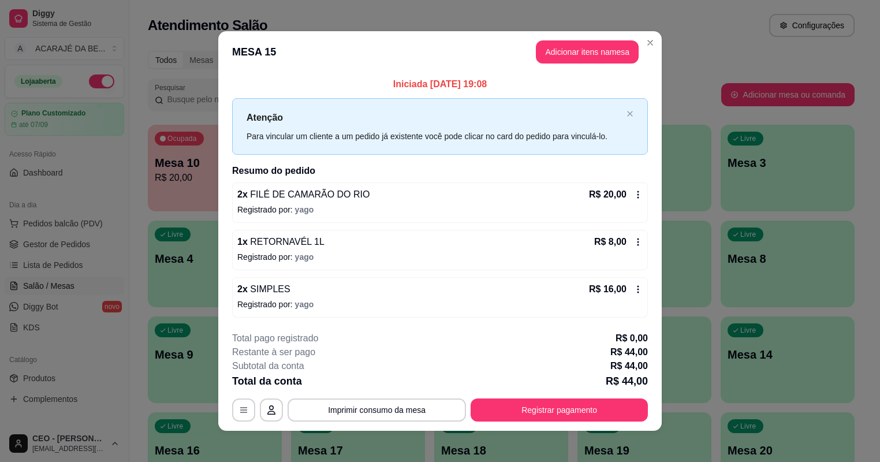
click at [340, 254] on p "Registrado por: yago" at bounding box center [440, 257] width 406 height 12
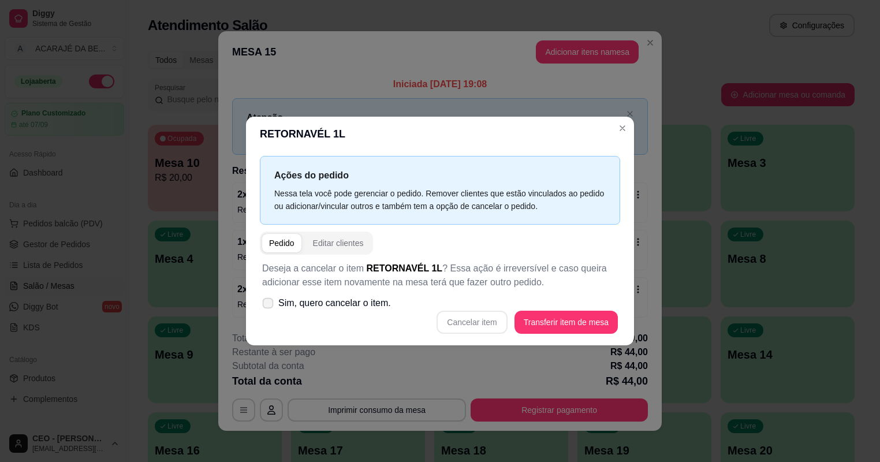
click at [272, 300] on icon at bounding box center [267, 303] width 9 height 6
click at [269, 306] on input "Sim, quero cancelar o item." at bounding box center [266, 310] width 8 height 8
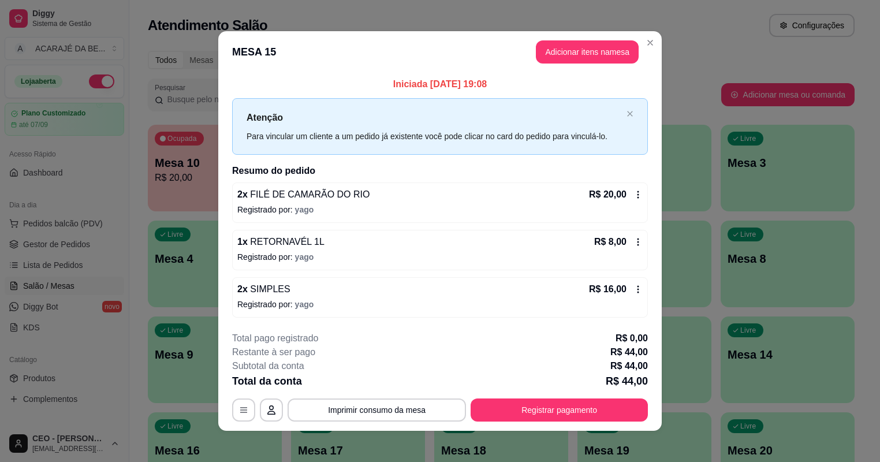
click at [334, 261] on p "Registrado por: yago" at bounding box center [440, 257] width 406 height 12
click at [334, 261] on div "Ações do pedido Nessa tela você pode gerenciar o pedido. Remover clientes que e…" at bounding box center [439, 249] width 397 height 199
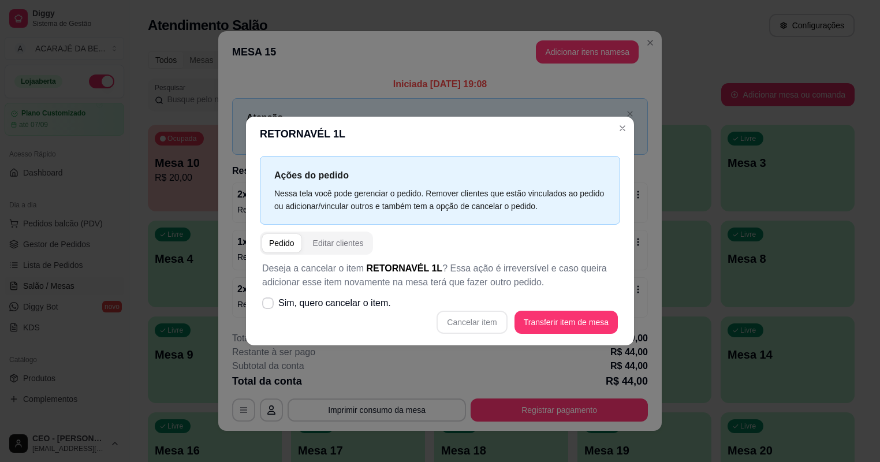
click at [267, 298] on label "Sim, quero cancelar o item." at bounding box center [327, 303] width 138 height 23
click at [272, 303] on icon at bounding box center [267, 303] width 9 height 6
click at [272, 303] on icon at bounding box center [267, 303] width 9 height 7
click at [272, 300] on icon at bounding box center [267, 303] width 9 height 7
click at [280, 243] on div "Pedido" at bounding box center [281, 243] width 25 height 12
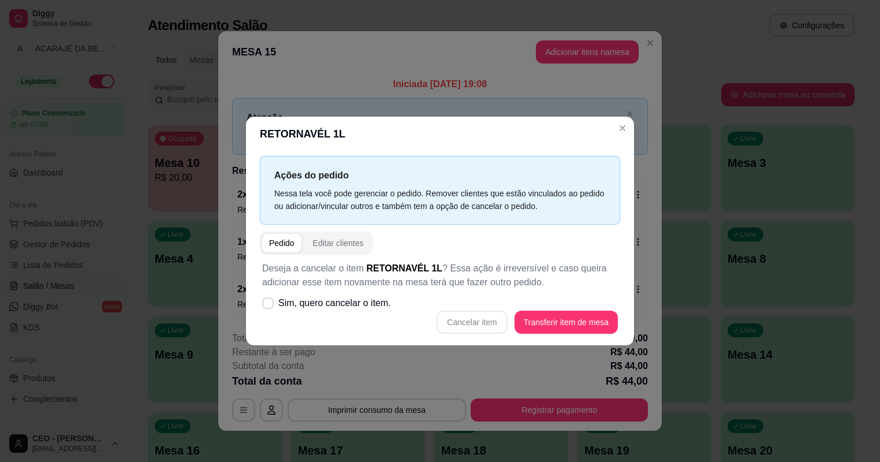
click at [310, 287] on p "Deseja a cancelar o item RETORNAVÉL 1L ? Essa ação é irreversível e caso queira…" at bounding box center [440, 276] width 356 height 28
click at [272, 304] on icon at bounding box center [267, 303] width 9 height 7
click at [269, 306] on input "Sim, quero cancelar o item." at bounding box center [266, 310] width 8 height 8
checkbox input "true"
click at [459, 326] on button "Cancelar item" at bounding box center [472, 322] width 70 height 23
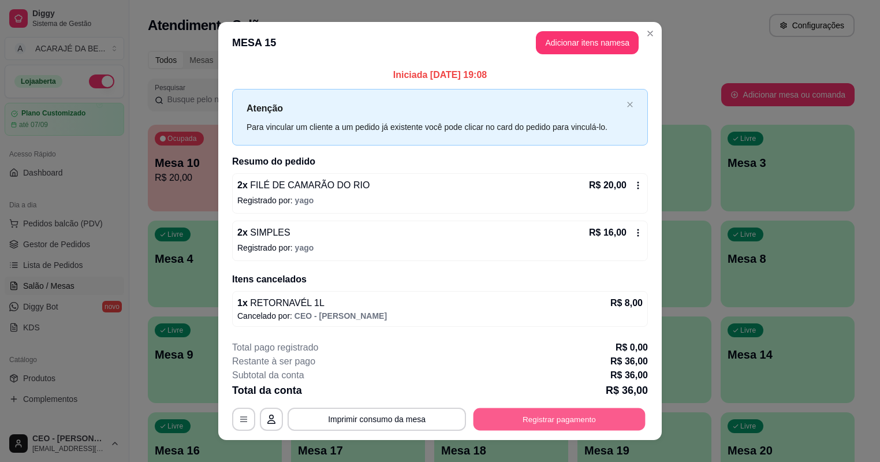
click at [533, 415] on button "Registrar pagamento" at bounding box center [560, 419] width 172 height 23
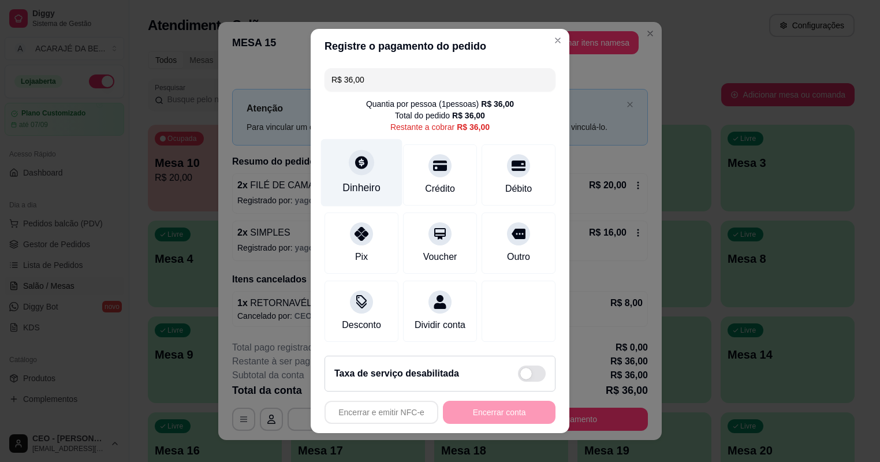
click at [370, 171] on div at bounding box center [361, 162] width 25 height 25
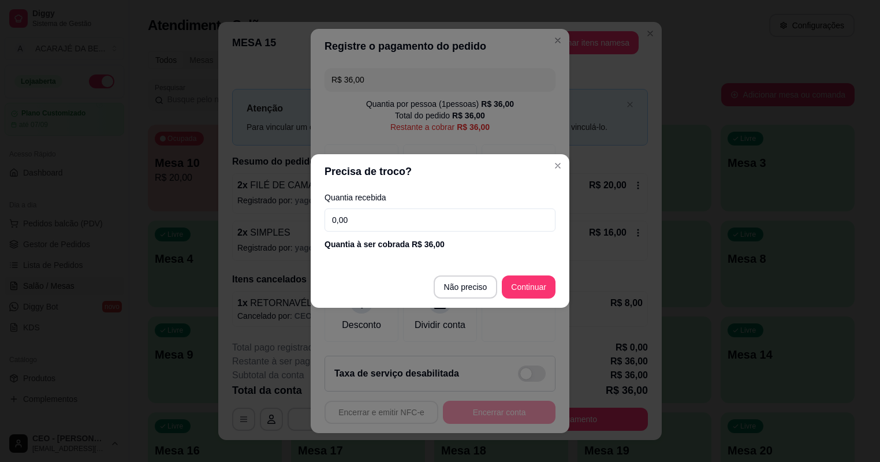
click at [400, 215] on input "0,00" at bounding box center [440, 220] width 231 height 23
type input "100,00"
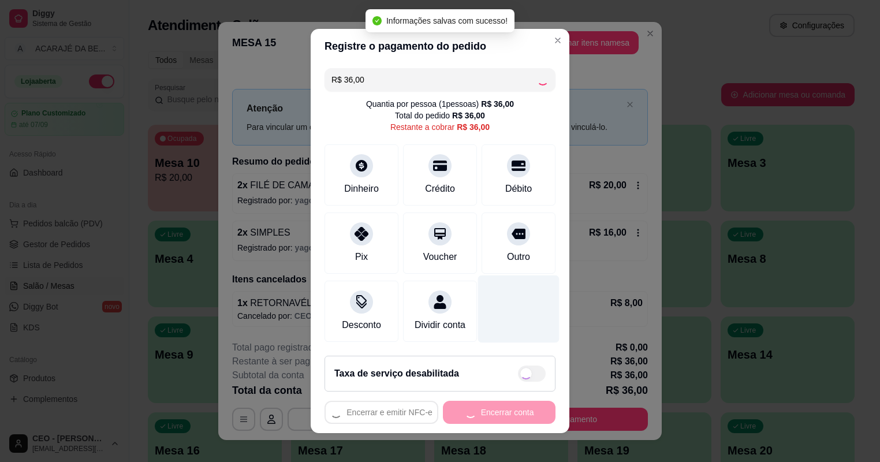
type input "R$ 0,00"
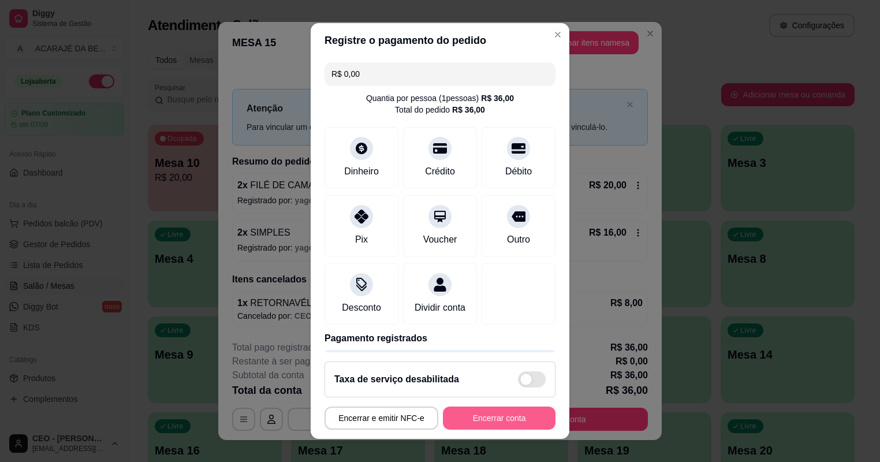
click at [509, 407] on button "Encerrar conta" at bounding box center [499, 418] width 113 height 23
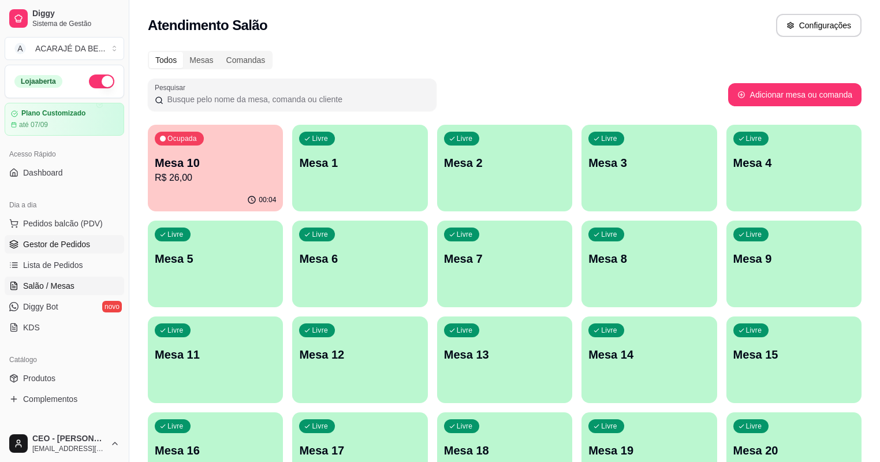
click at [60, 245] on span "Gestor de Pedidos" at bounding box center [56, 245] width 67 height 12
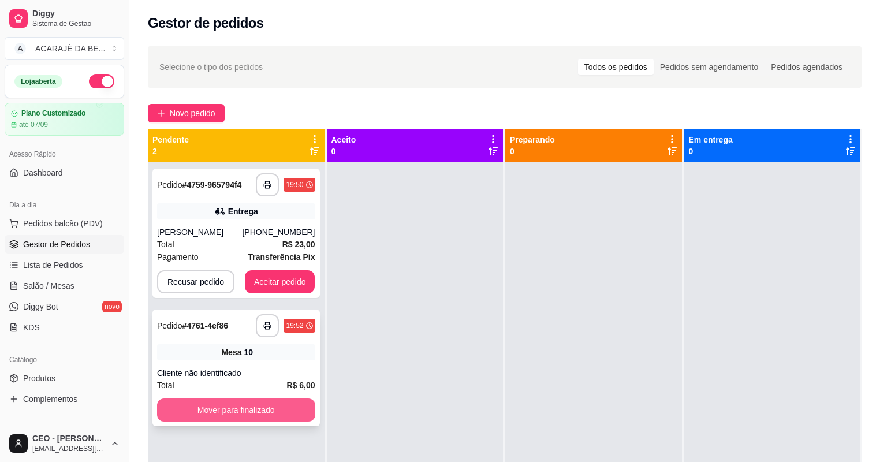
click at [276, 413] on button "Mover para finalizado" at bounding box center [236, 410] width 158 height 23
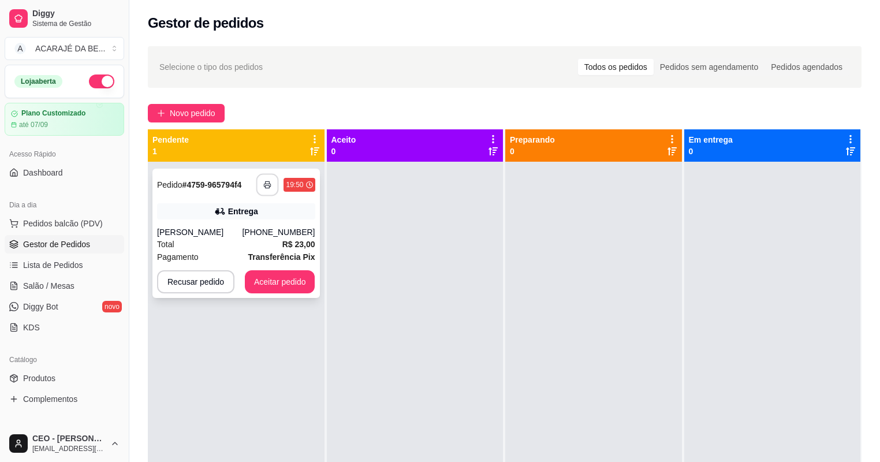
click at [266, 182] on icon "button" at bounding box center [268, 185] width 8 height 8
click at [280, 283] on button "Aceitar pedido" at bounding box center [280, 282] width 68 height 23
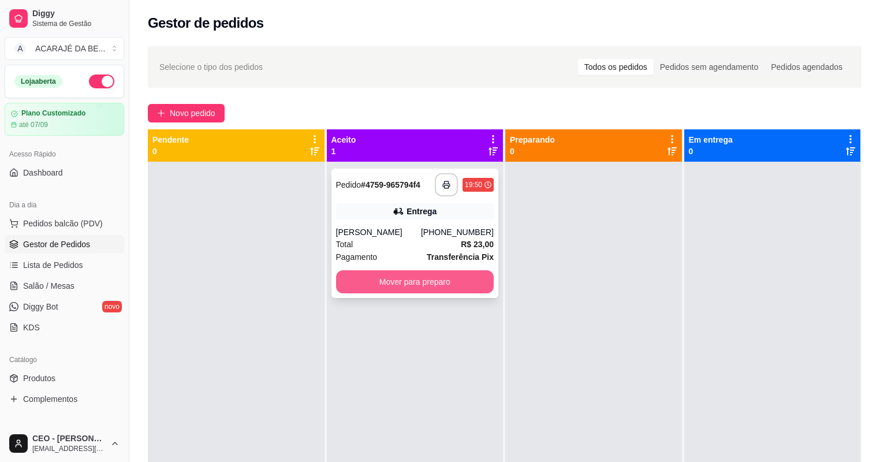
click at [397, 282] on button "Mover para preparo" at bounding box center [415, 281] width 158 height 23
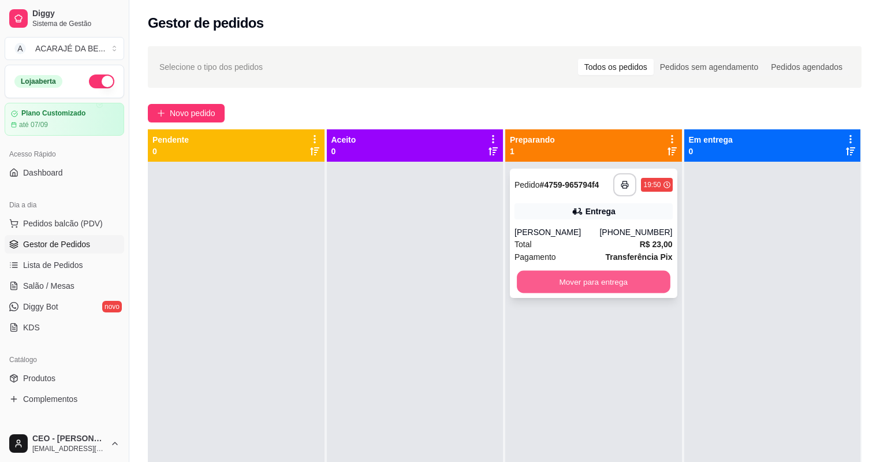
click at [564, 284] on button "Mover para entrega" at bounding box center [593, 282] width 153 height 23
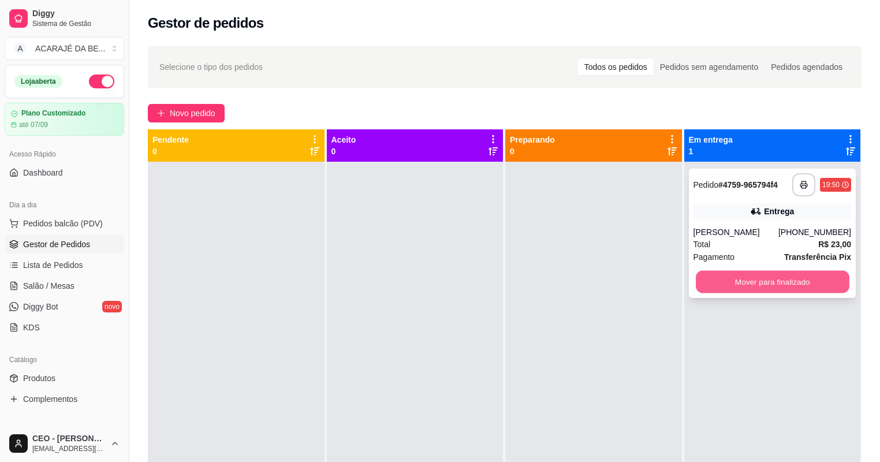
click at [707, 282] on button "Mover para finalizado" at bounding box center [772, 282] width 153 height 23
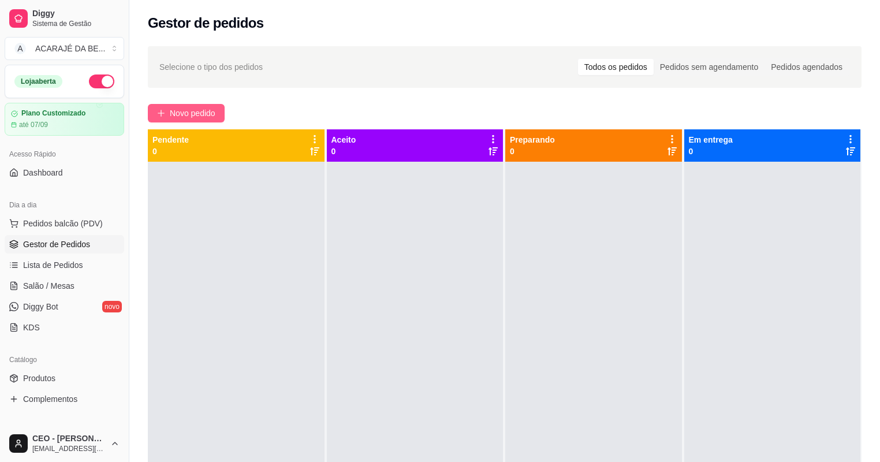
click at [192, 109] on span "Novo pedido" at bounding box center [193, 113] width 46 height 13
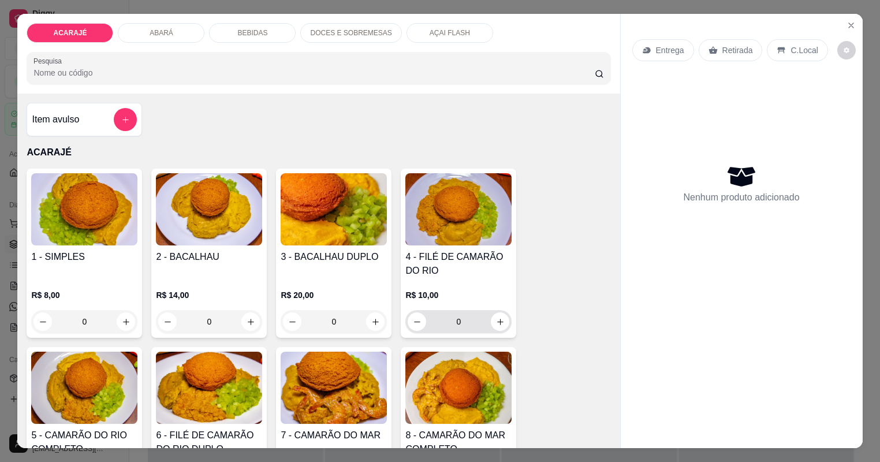
click at [496, 323] on icon "increase-product-quantity" at bounding box center [500, 322] width 9 height 9
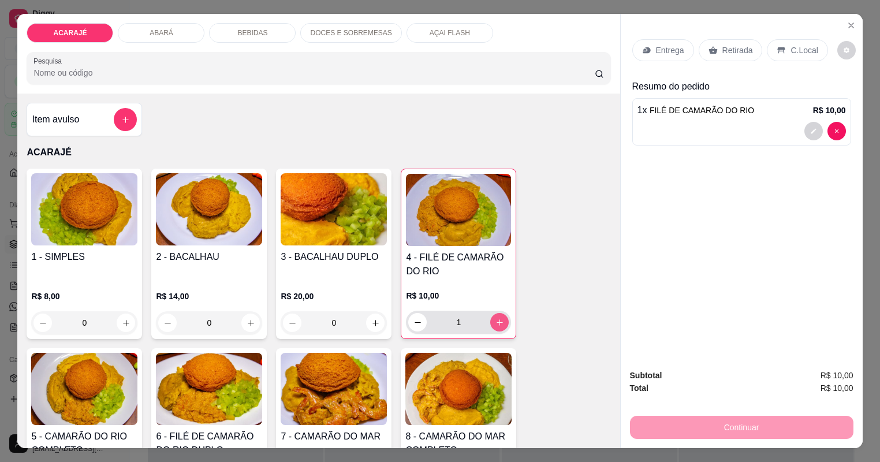
type input "1"
click at [749, 51] on p "Retirada" at bounding box center [738, 50] width 31 height 12
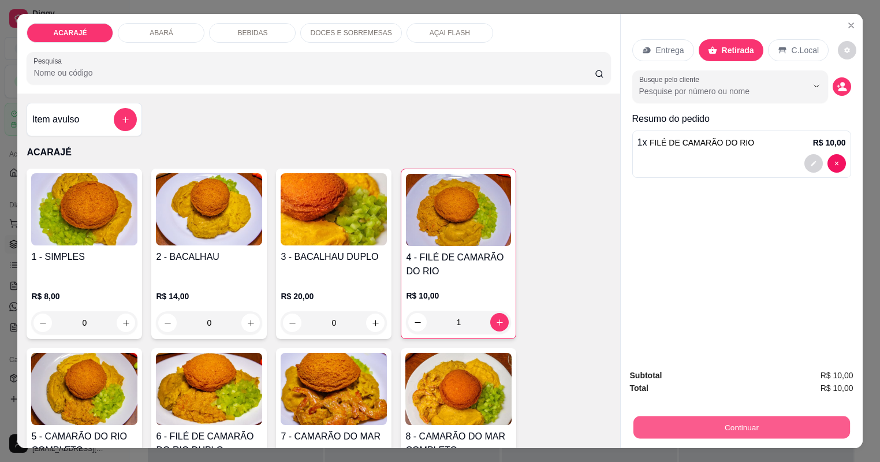
click at [737, 419] on button "Continuar" at bounding box center [741, 428] width 217 height 23
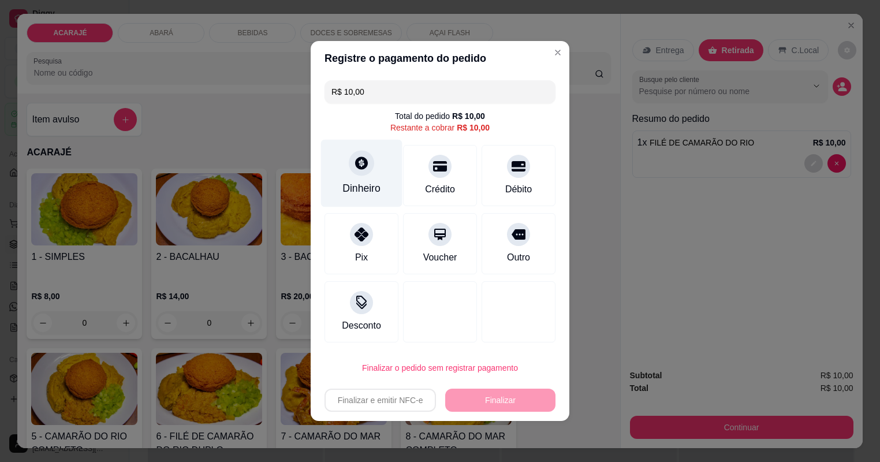
click at [373, 177] on div "Dinheiro" at bounding box center [361, 174] width 81 height 68
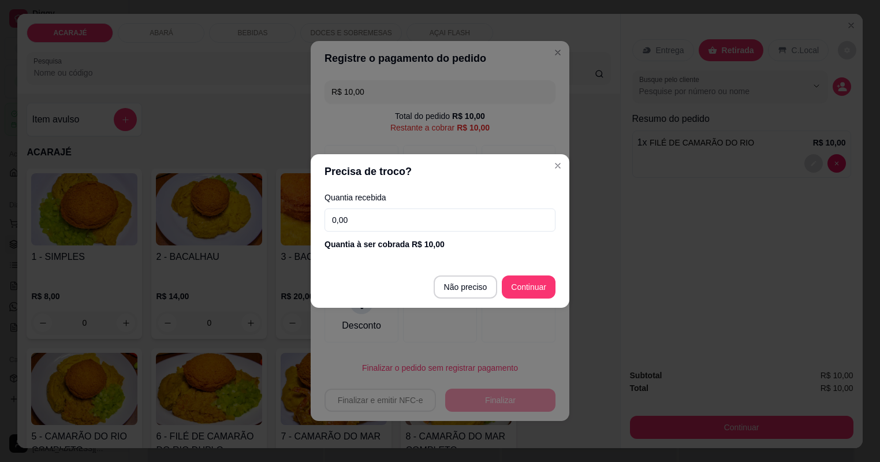
click at [376, 222] on input "0,00" at bounding box center [440, 220] width 231 height 23
type input "100,00"
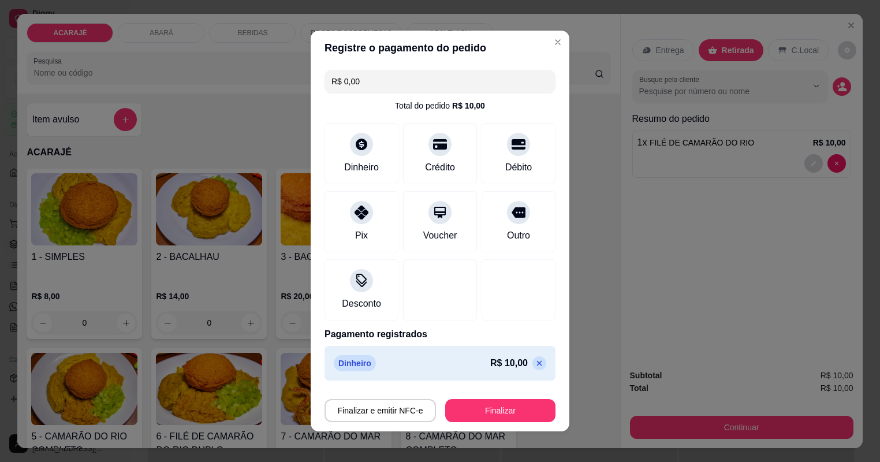
type input "R$ 0,00"
click at [512, 409] on button "Finalizar" at bounding box center [500, 411] width 107 height 23
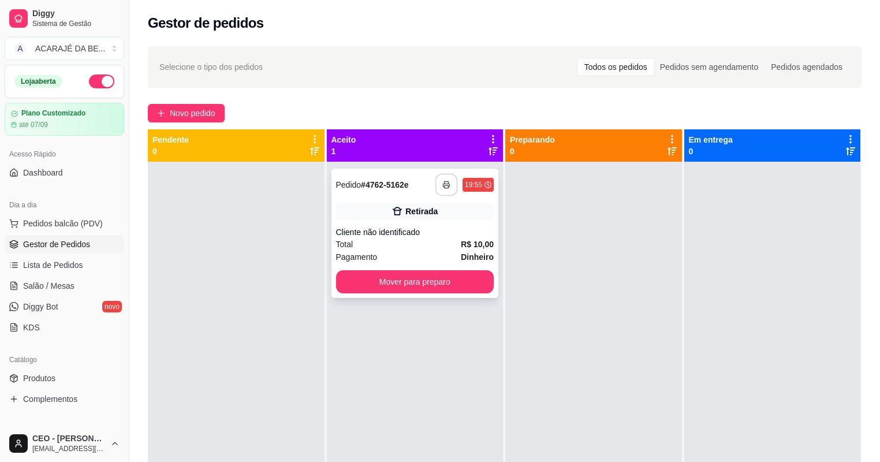
click at [439, 180] on button "button" at bounding box center [447, 185] width 23 height 23
click at [452, 281] on button "Mover para preparo" at bounding box center [415, 281] width 158 height 23
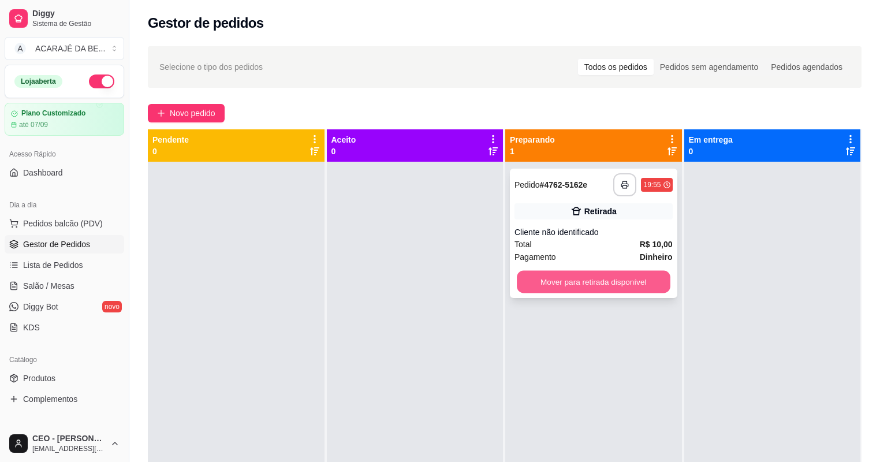
click at [536, 277] on button "Mover para retirada disponível" at bounding box center [593, 282] width 153 height 23
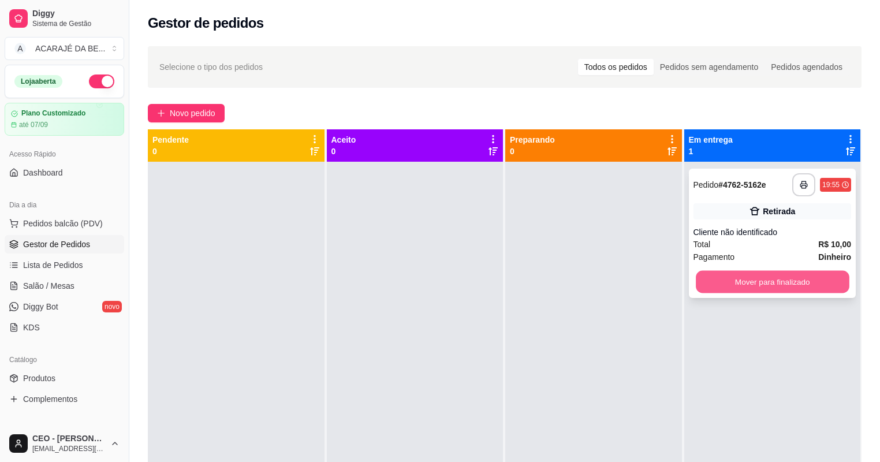
click at [735, 277] on button "Mover para finalizado" at bounding box center [772, 282] width 153 height 23
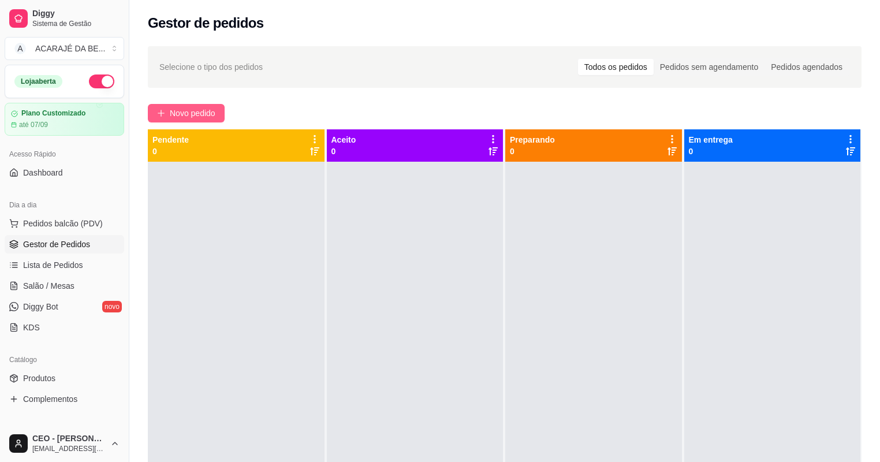
click at [179, 109] on span "Novo pedido" at bounding box center [193, 113] width 46 height 13
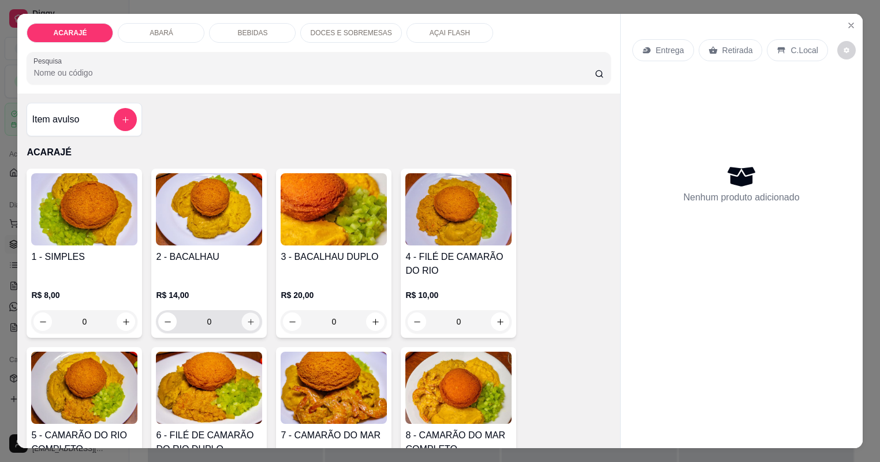
click at [249, 320] on icon "increase-product-quantity" at bounding box center [251, 322] width 9 height 9
type input "1"
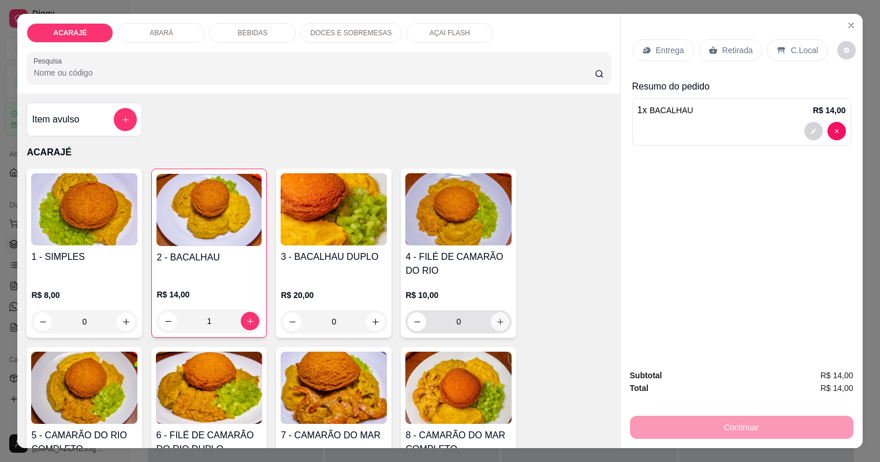
click at [499, 321] on icon "increase-product-quantity" at bounding box center [500, 322] width 9 height 9
type input "1"
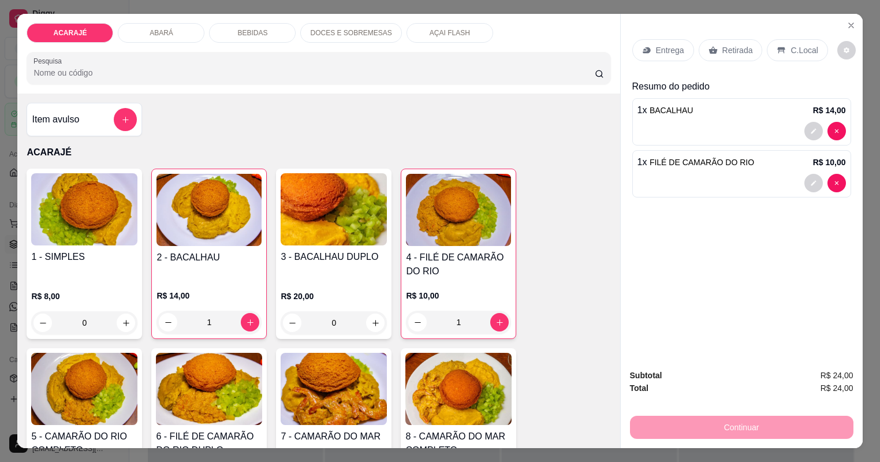
click at [664, 55] on div "Entrega" at bounding box center [664, 50] width 62 height 22
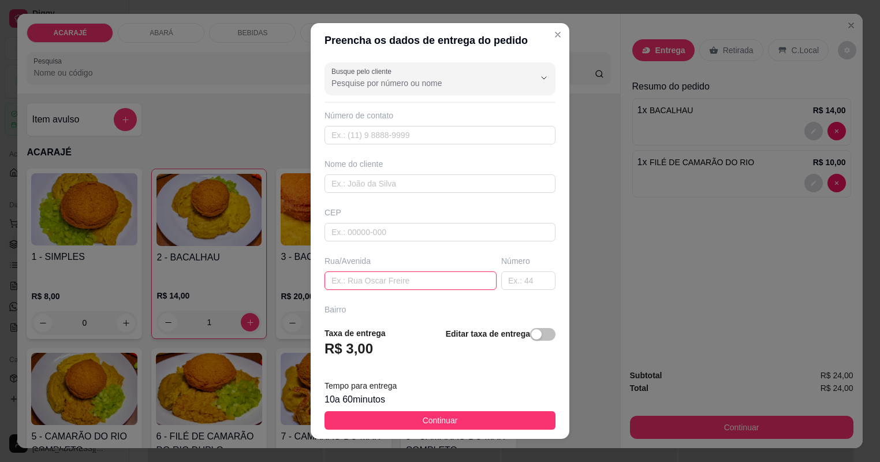
paste input "[GEOGRAPHIC_DATA] a casa de Cristiano policial"
type input "[GEOGRAPHIC_DATA] a casa de Cristiano policial"
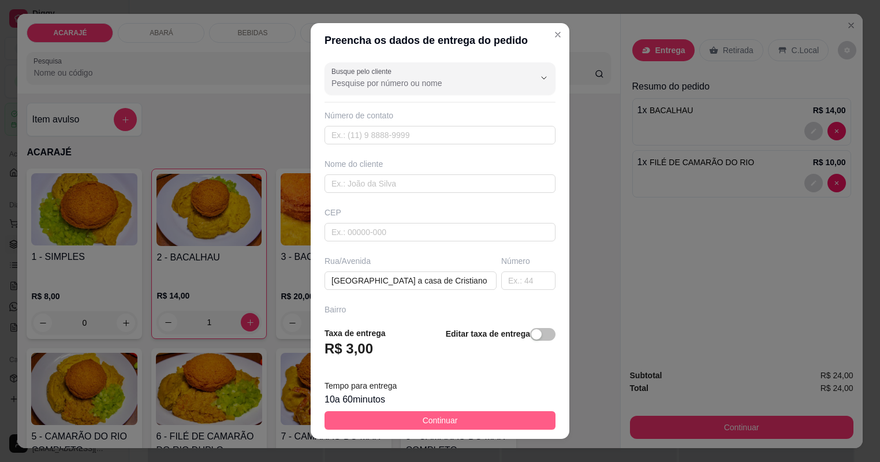
click at [458, 418] on button "Continuar" at bounding box center [440, 420] width 231 height 18
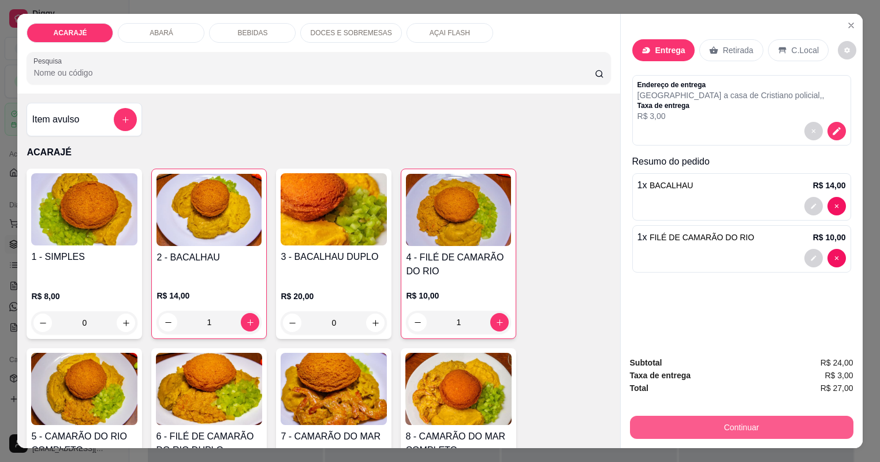
click at [726, 421] on button "Continuar" at bounding box center [742, 427] width 224 height 23
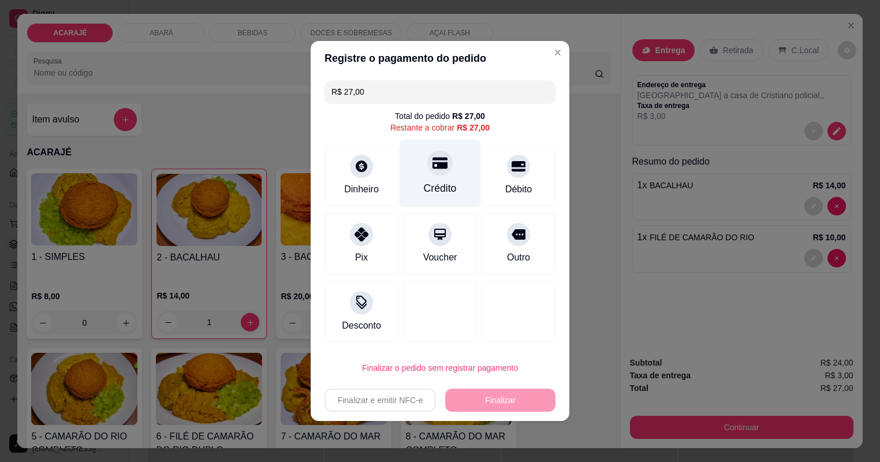
click at [453, 184] on div "Crédito" at bounding box center [440, 188] width 33 height 15
type input "R$ 0,00"
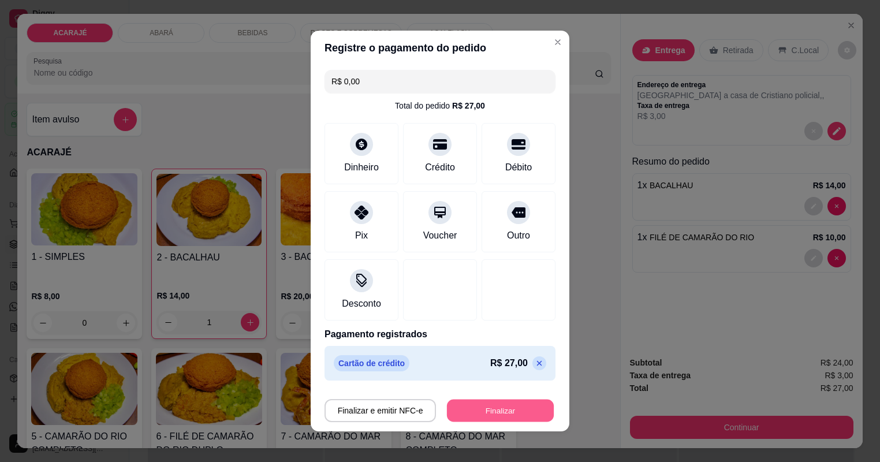
click at [508, 413] on button "Finalizar" at bounding box center [500, 411] width 107 height 23
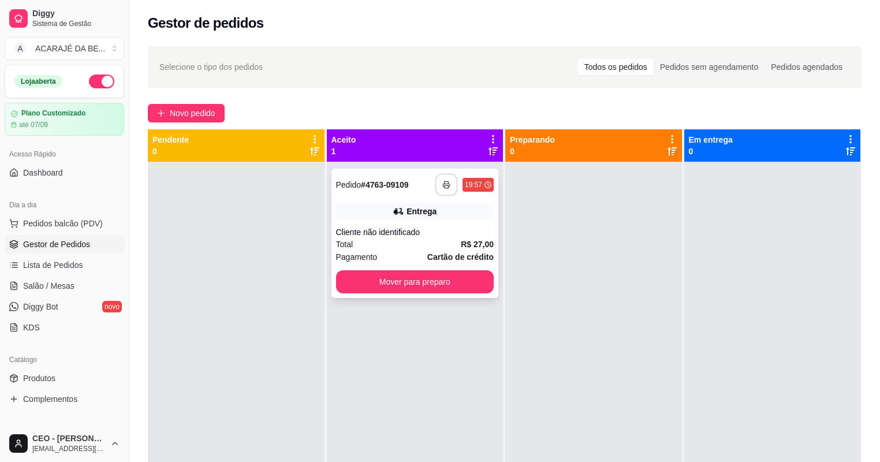
click at [445, 184] on icon "button" at bounding box center [446, 185] width 6 height 3
click at [466, 282] on button "Mover para preparo" at bounding box center [415, 281] width 158 height 23
click at [468, 282] on button "Mover para preparo" at bounding box center [415, 282] width 153 height 23
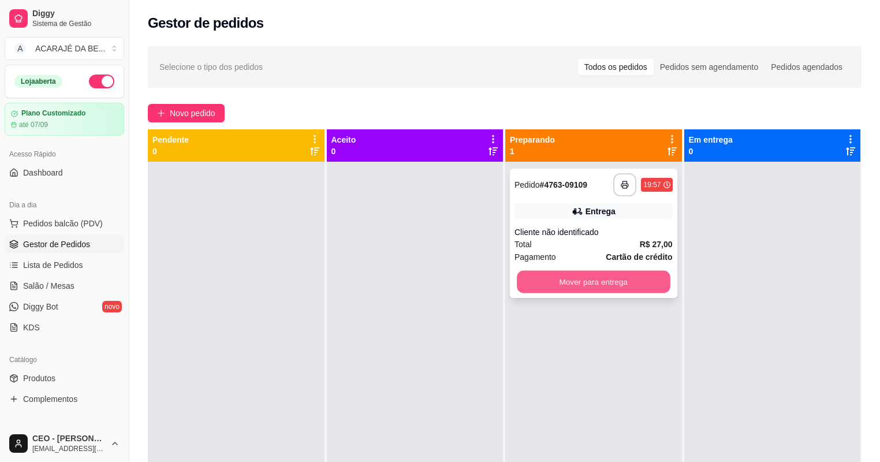
click at [517, 281] on button "Mover para entrega" at bounding box center [593, 282] width 153 height 23
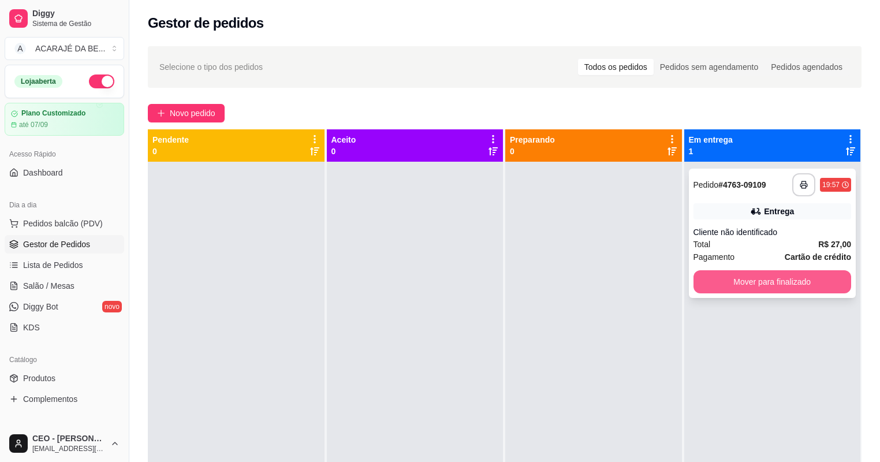
click at [795, 281] on button "Mover para finalizado" at bounding box center [773, 281] width 158 height 23
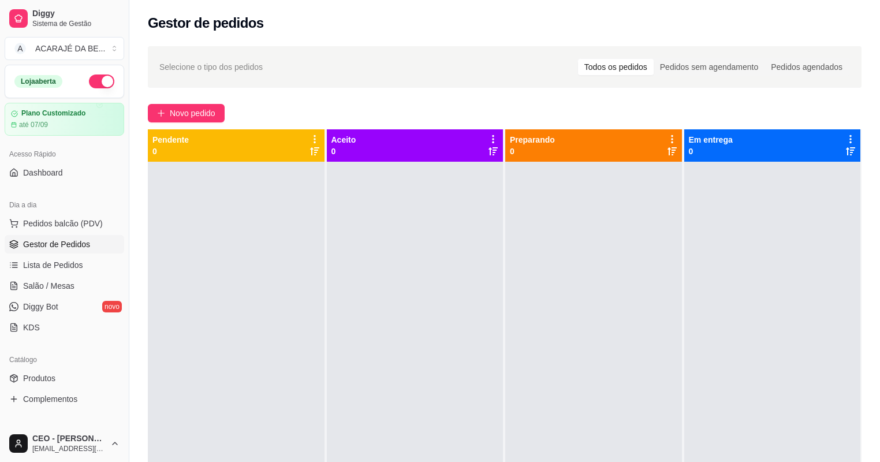
click at [194, 101] on div "Selecione o tipo dos pedidos Todos os pedidos Pedidos sem agendamento Pedidos a…" at bounding box center [504, 322] width 751 height 566
click at [194, 105] on button "Novo pedido" at bounding box center [186, 113] width 77 height 18
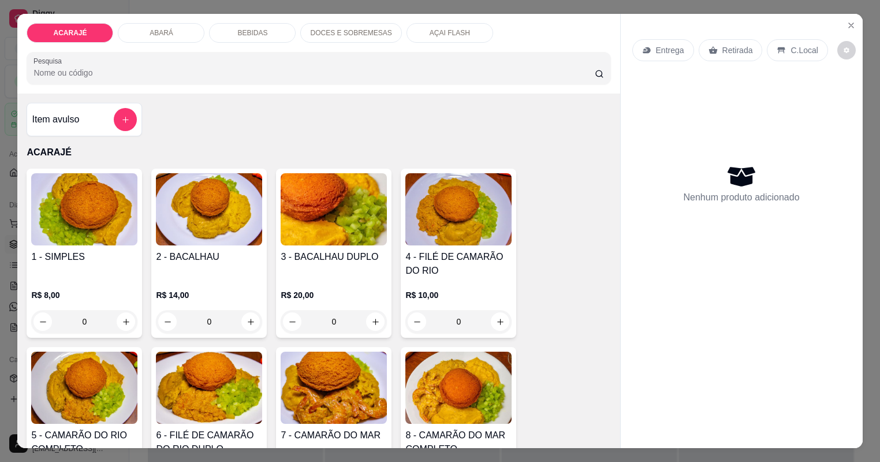
type input "1"
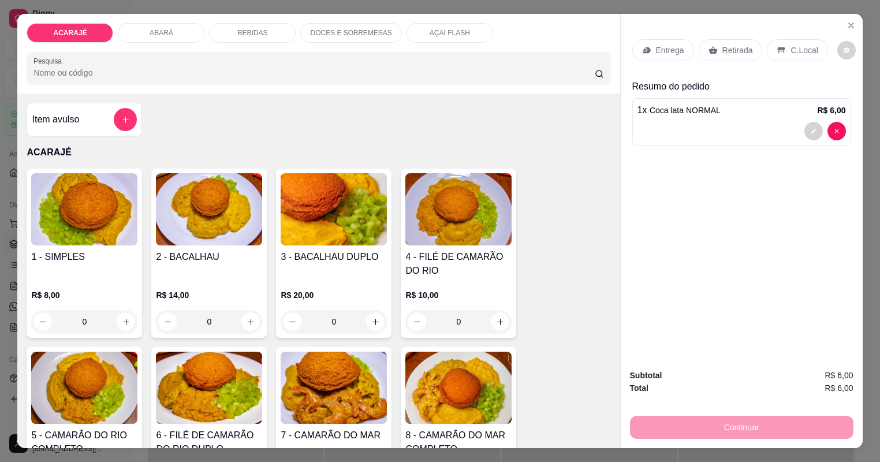
click at [744, 51] on p "Retirada" at bounding box center [738, 50] width 31 height 12
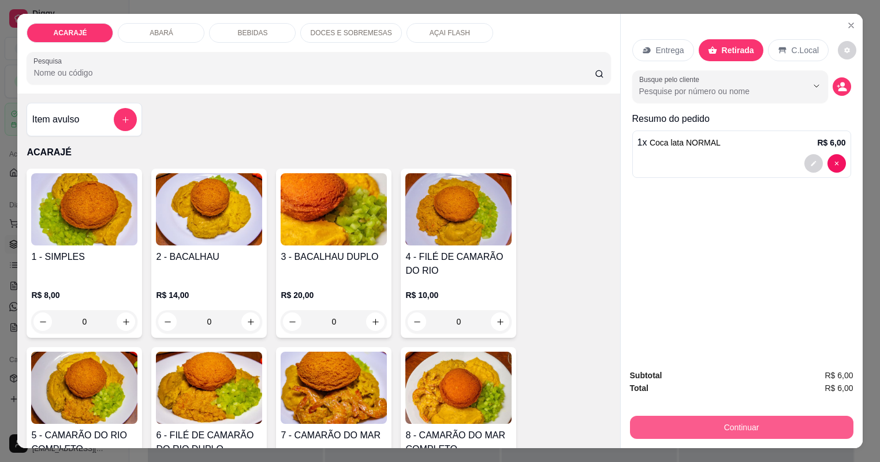
click at [729, 425] on button "Continuar" at bounding box center [742, 427] width 224 height 23
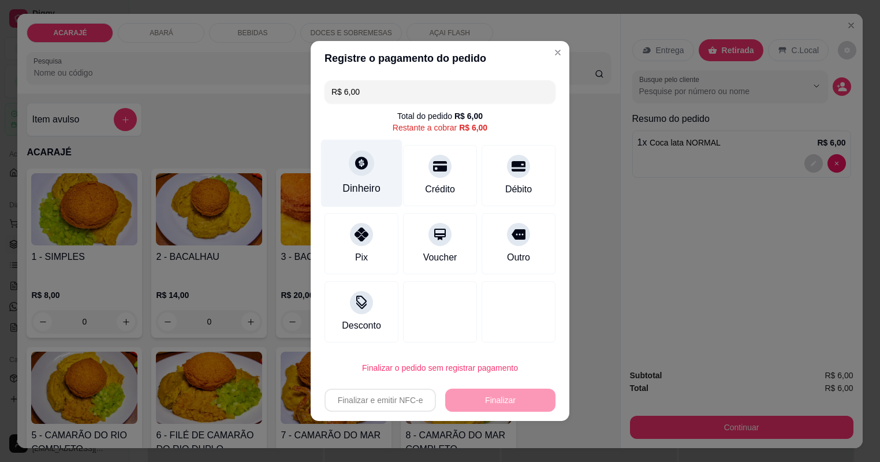
click at [353, 187] on div "Dinheiro" at bounding box center [362, 188] width 38 height 15
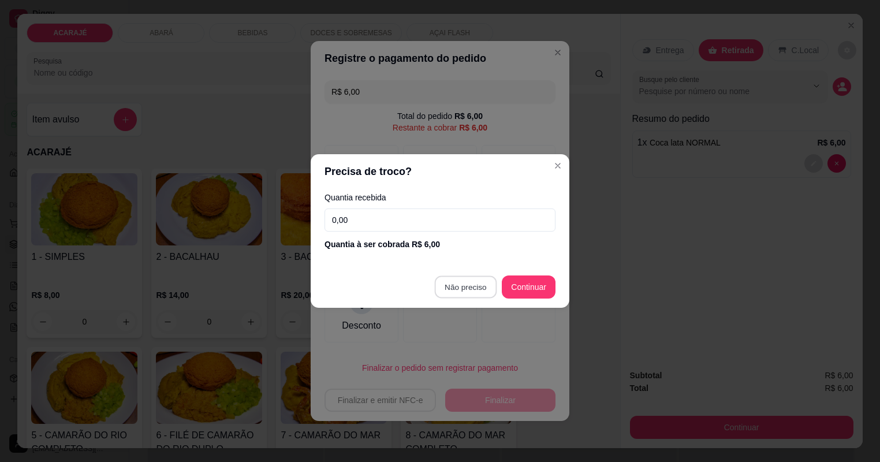
type input "R$ 0,00"
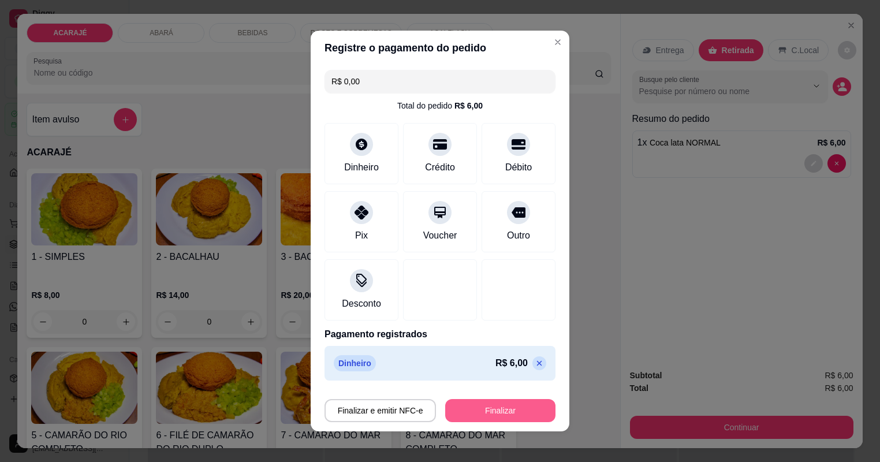
click at [499, 409] on button "Finalizar" at bounding box center [500, 410] width 110 height 23
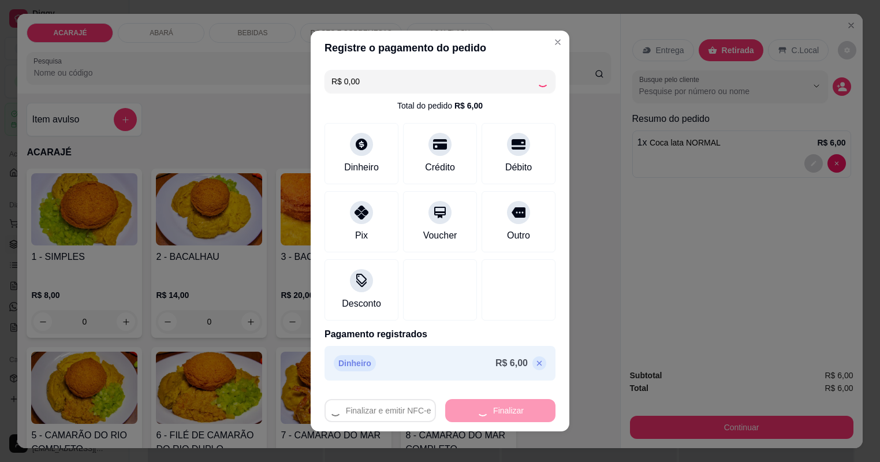
type input "0"
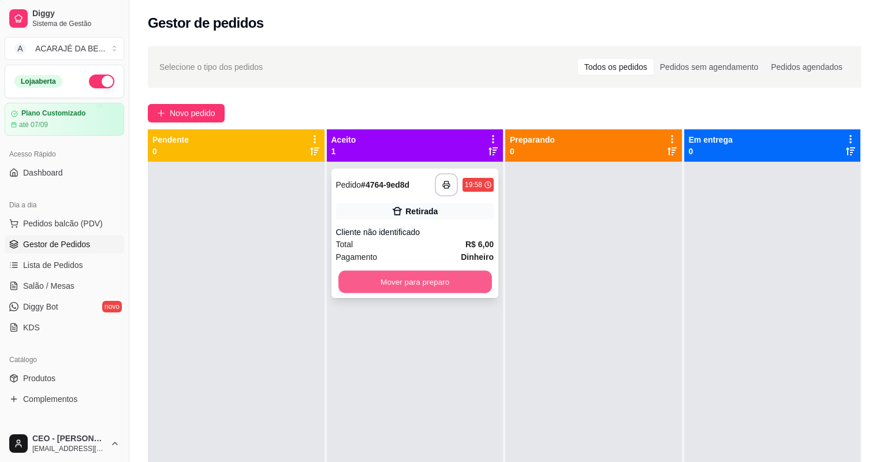
click at [419, 284] on button "Mover para preparo" at bounding box center [415, 282] width 153 height 23
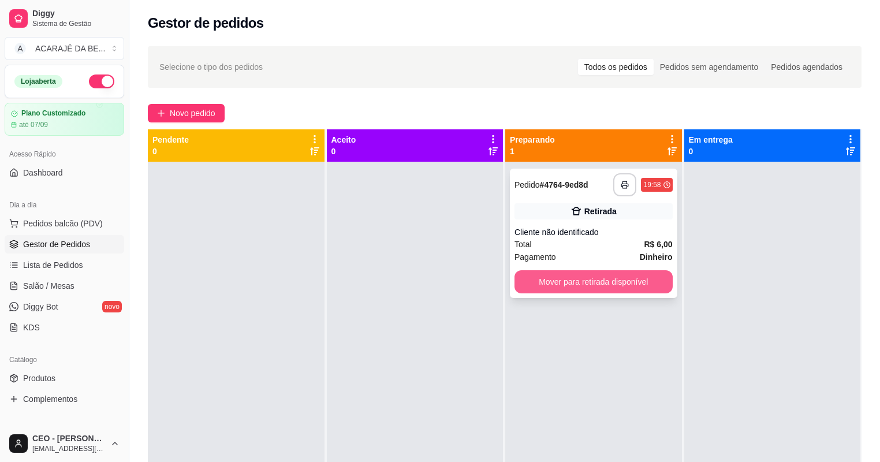
click at [566, 280] on button "Mover para retirada disponível" at bounding box center [594, 281] width 158 height 23
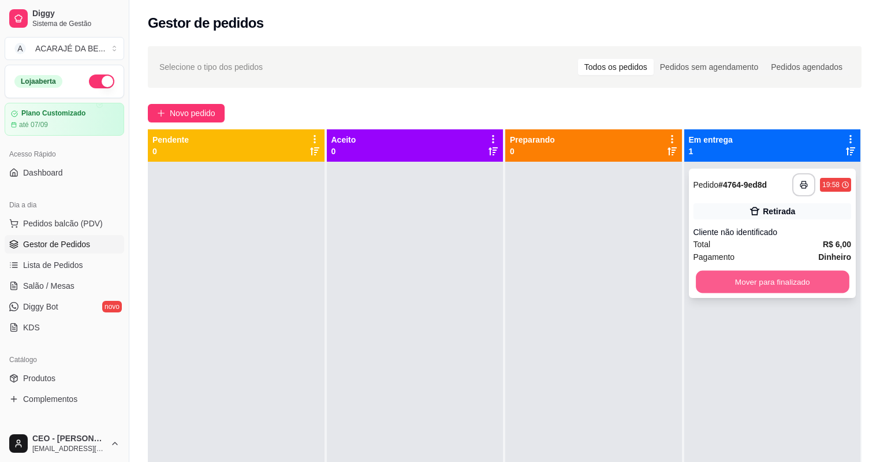
click at [705, 274] on button "Mover para finalizado" at bounding box center [772, 282] width 153 height 23
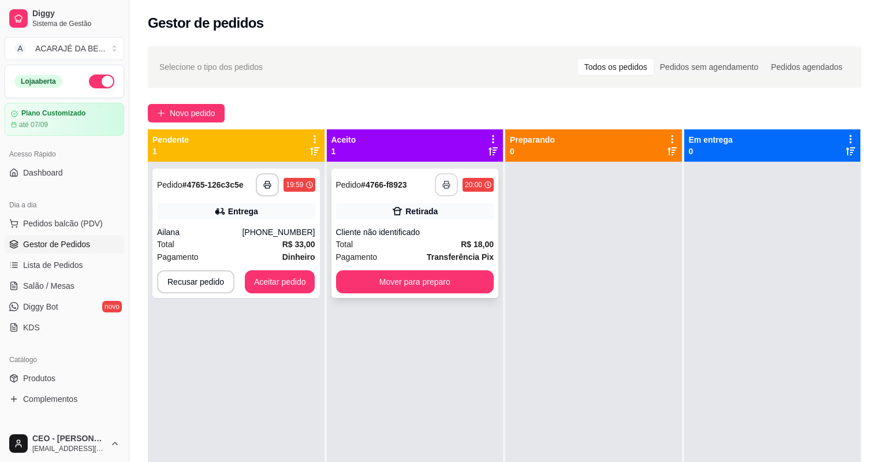
click at [443, 181] on icon "button" at bounding box center [447, 185] width 8 height 8
click at [273, 179] on button "button" at bounding box center [267, 184] width 23 height 23
click at [289, 277] on button "Aceitar pedido" at bounding box center [280, 281] width 70 height 23
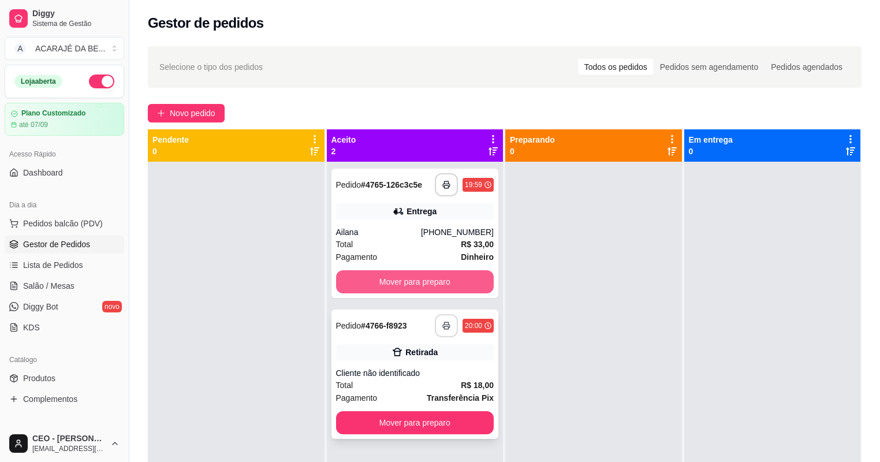
click at [385, 281] on button "Mover para preparo" at bounding box center [415, 281] width 158 height 23
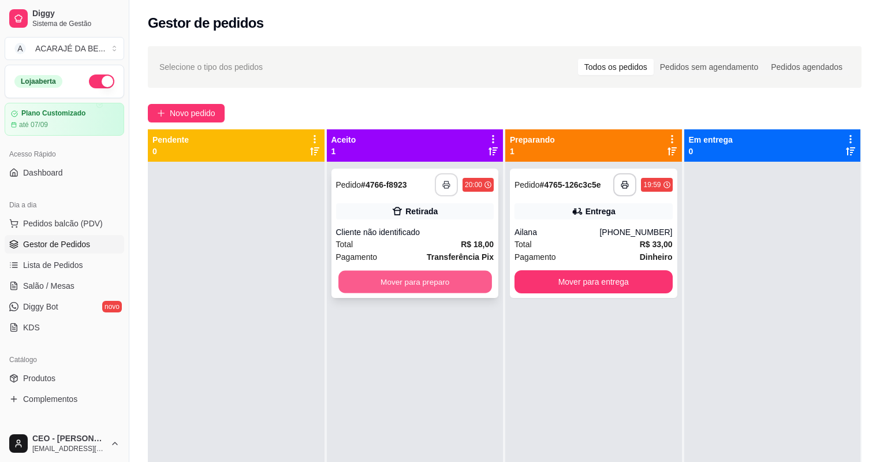
click at [451, 280] on button "Mover para preparo" at bounding box center [415, 282] width 153 height 23
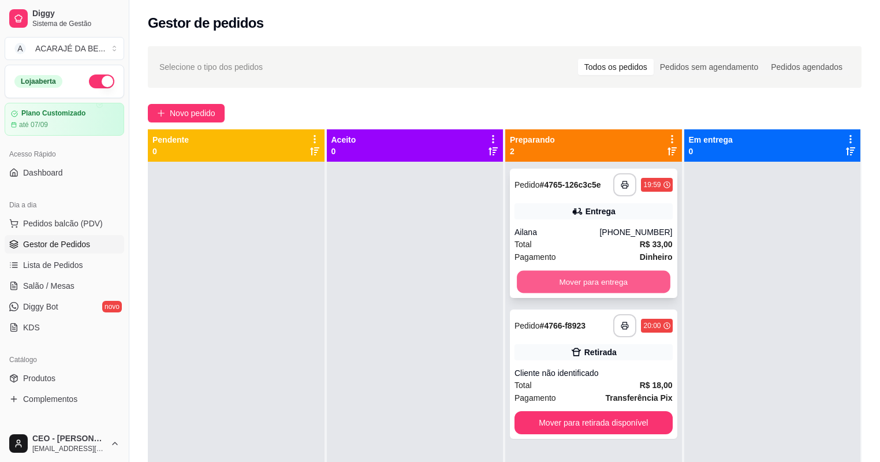
click at [520, 273] on button "Mover para entrega" at bounding box center [593, 282] width 153 height 23
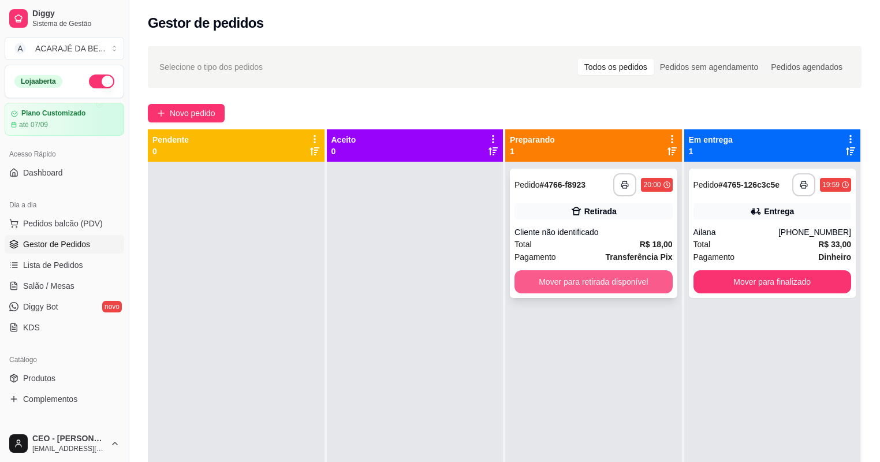
click at [527, 277] on button "Mover para retirada disponível" at bounding box center [594, 281] width 158 height 23
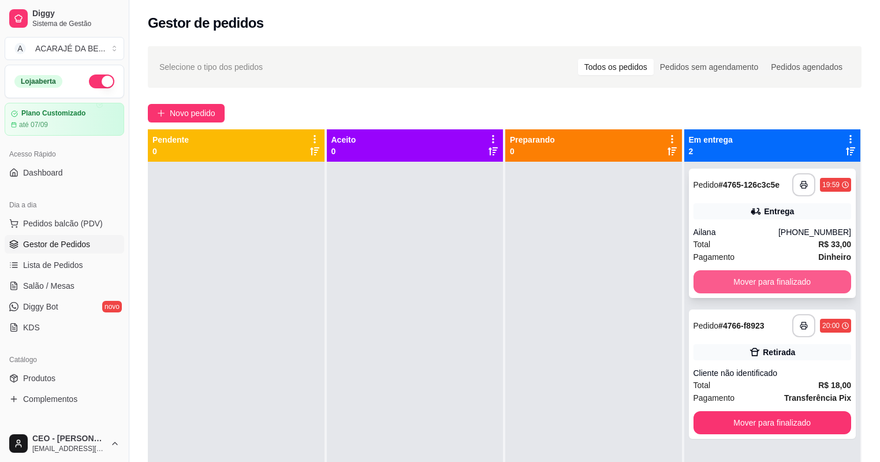
click at [731, 280] on button "Mover para finalizado" at bounding box center [773, 281] width 158 height 23
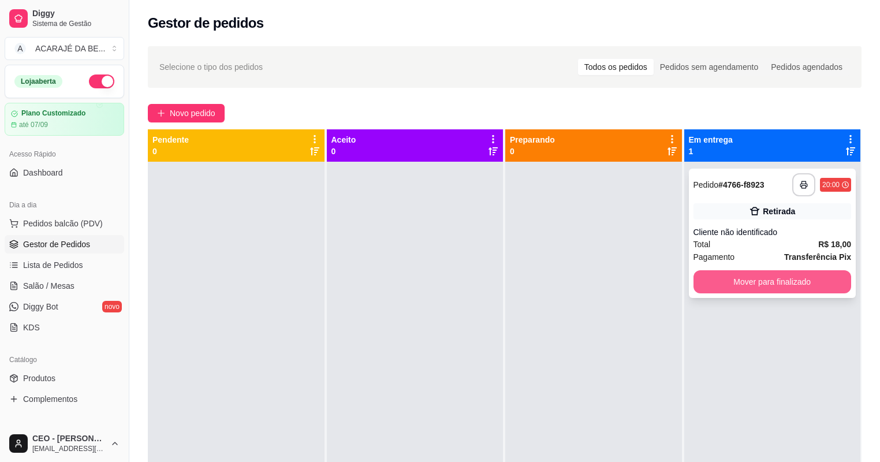
click at [731, 280] on button "Mover para finalizado" at bounding box center [773, 281] width 158 height 23
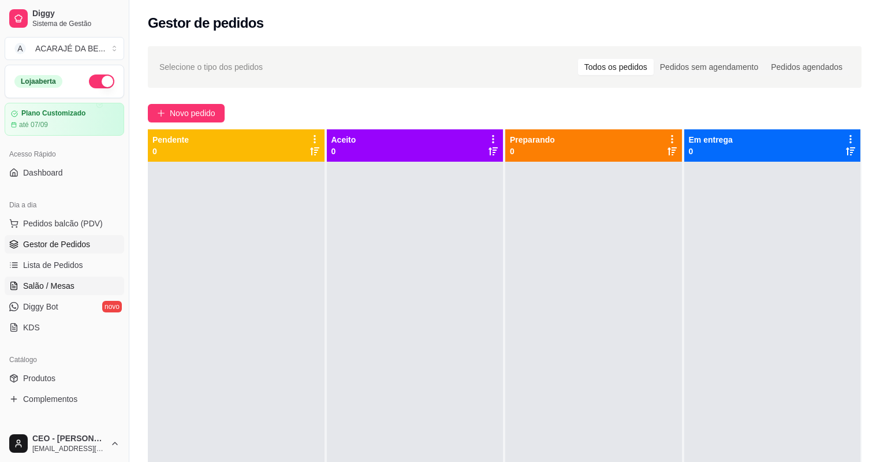
click at [79, 292] on link "Salão / Mesas" at bounding box center [65, 286] width 120 height 18
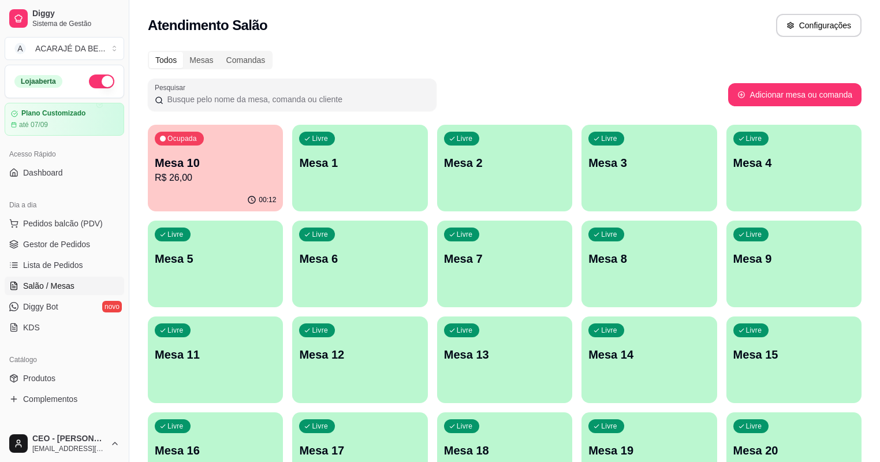
click at [244, 170] on div "Mesa 10 R$ 26,00" at bounding box center [215, 170] width 121 height 30
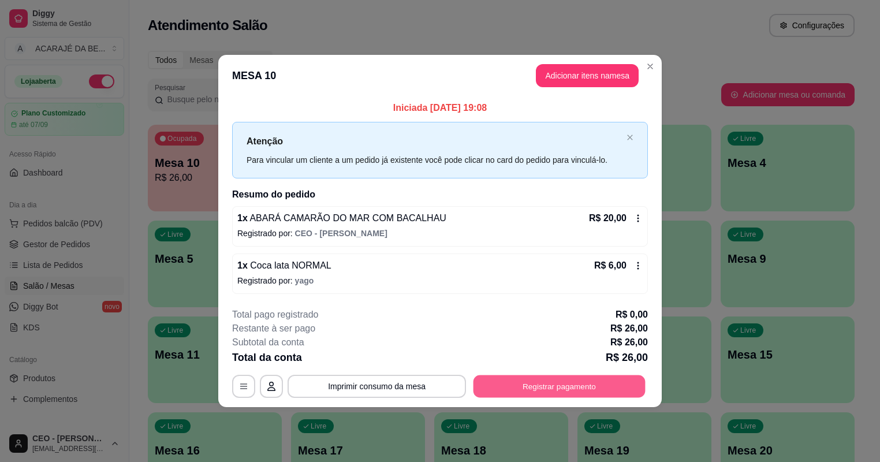
click at [531, 384] on button "Registrar pagamento" at bounding box center [560, 386] width 172 height 23
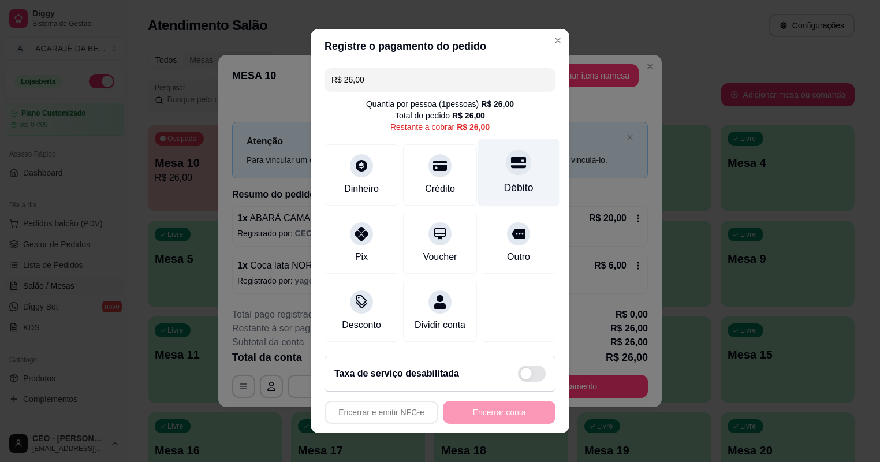
drag, startPoint x: 532, startPoint y: 169, endPoint x: 539, endPoint y: 172, distance: 7.5
click at [539, 172] on div "Débito" at bounding box center [518, 173] width 81 height 68
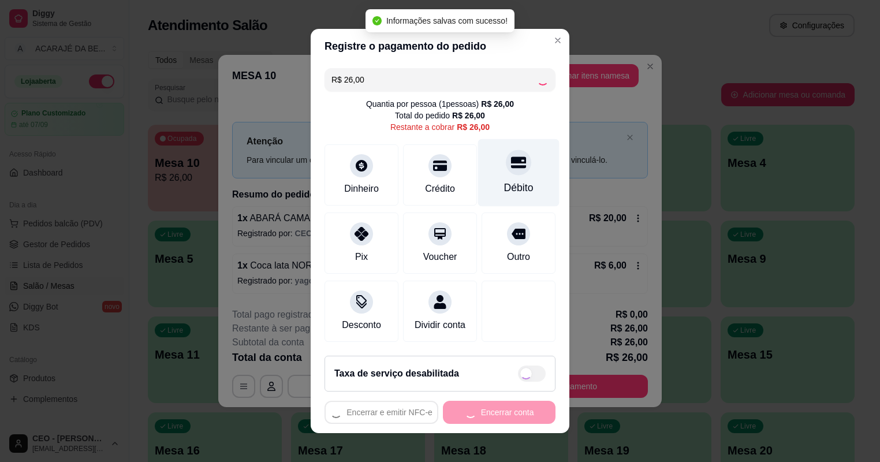
type input "R$ 0,00"
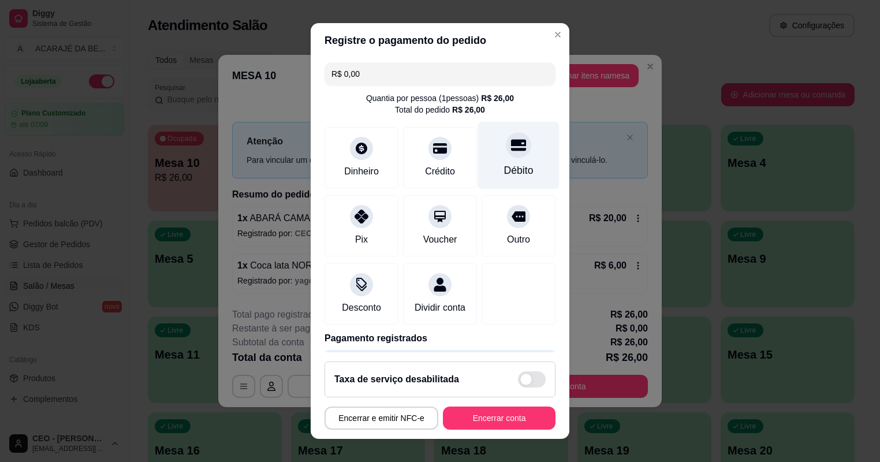
click at [508, 165] on div "Débito" at bounding box center [518, 170] width 29 height 15
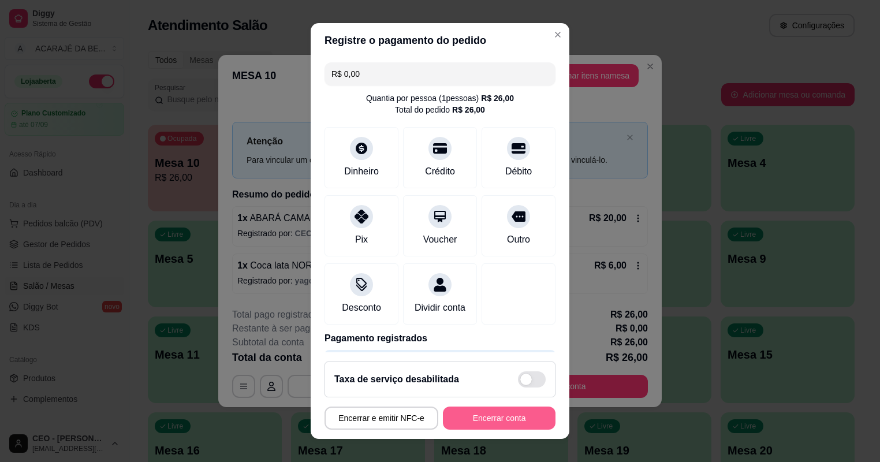
click at [536, 409] on button "Encerrar conta" at bounding box center [499, 418] width 113 height 23
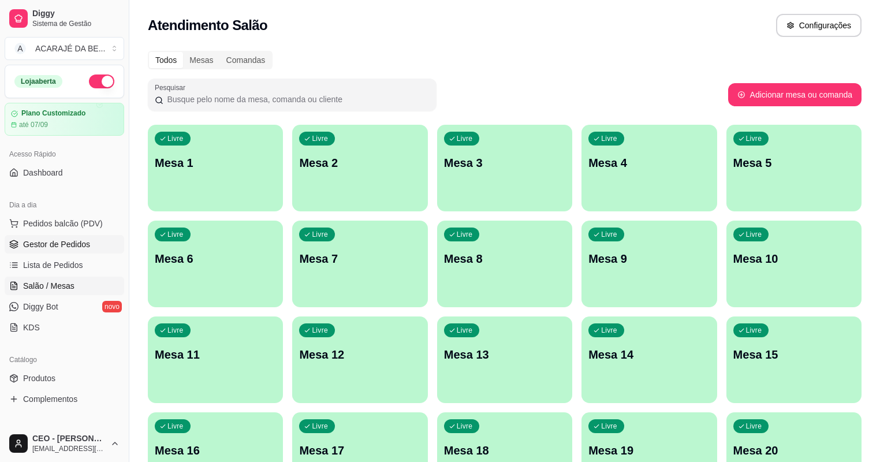
click at [62, 246] on span "Gestor de Pedidos" at bounding box center [56, 245] width 67 height 12
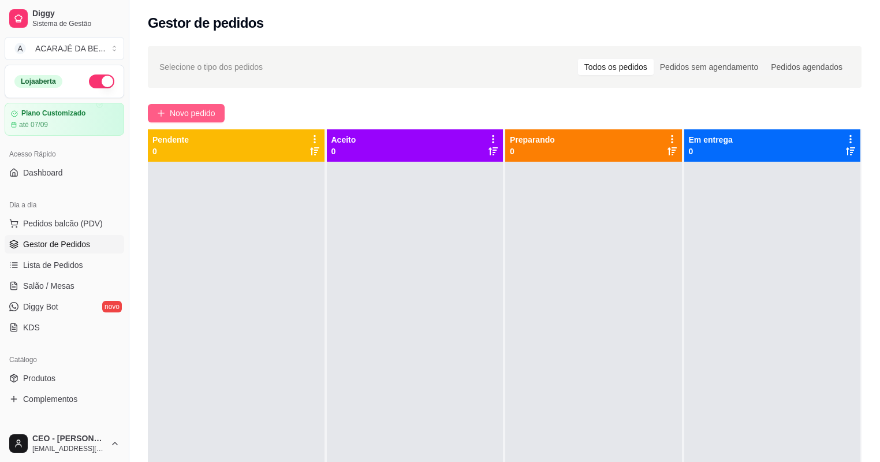
click at [218, 108] on button "Novo pedido" at bounding box center [186, 113] width 77 height 18
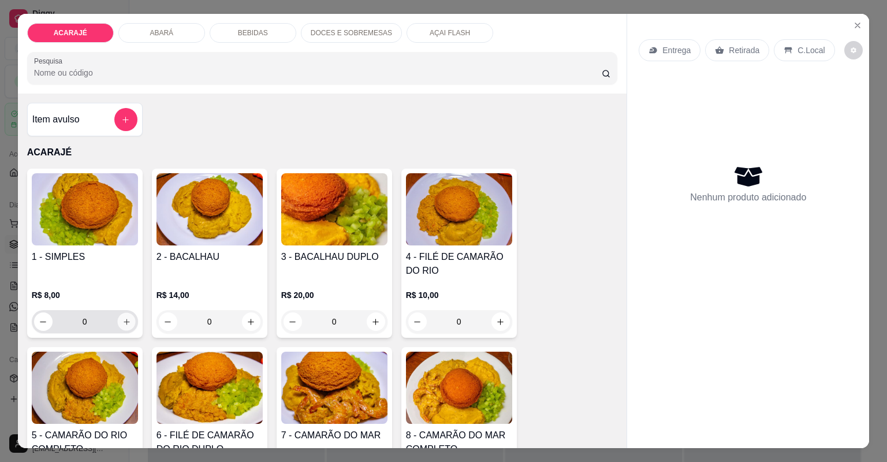
click at [122, 318] on icon "increase-product-quantity" at bounding box center [126, 322] width 9 height 9
type input "1"
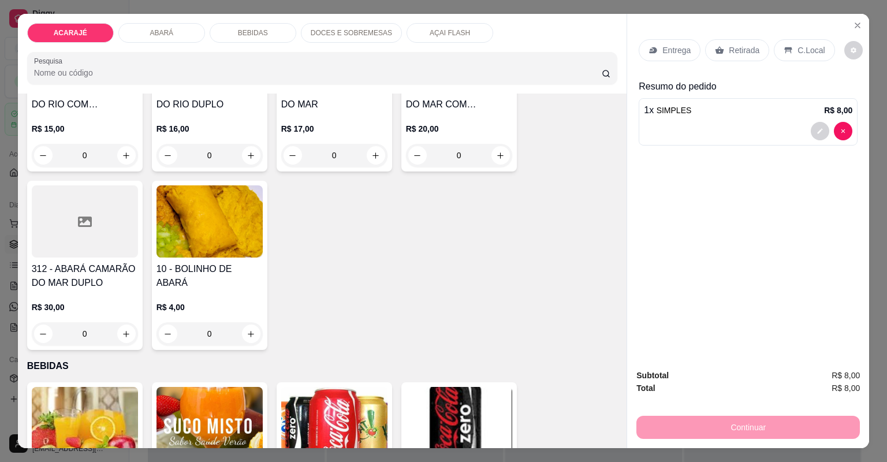
scroll to position [924, 0]
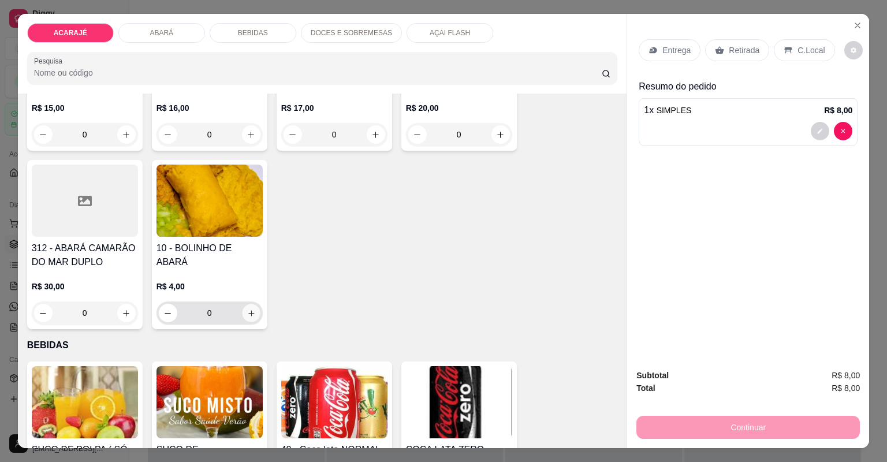
click at [250, 314] on icon "increase-product-quantity" at bounding box center [251, 313] width 9 height 9
type input "1"
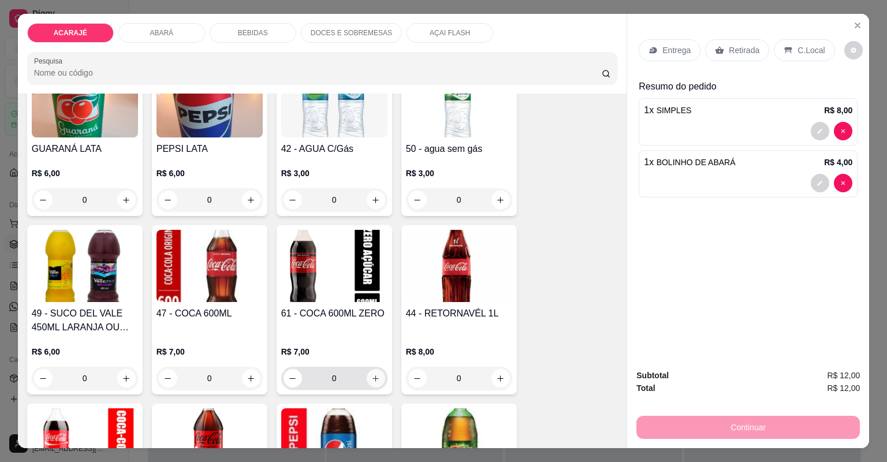
scroll to position [1479, 0]
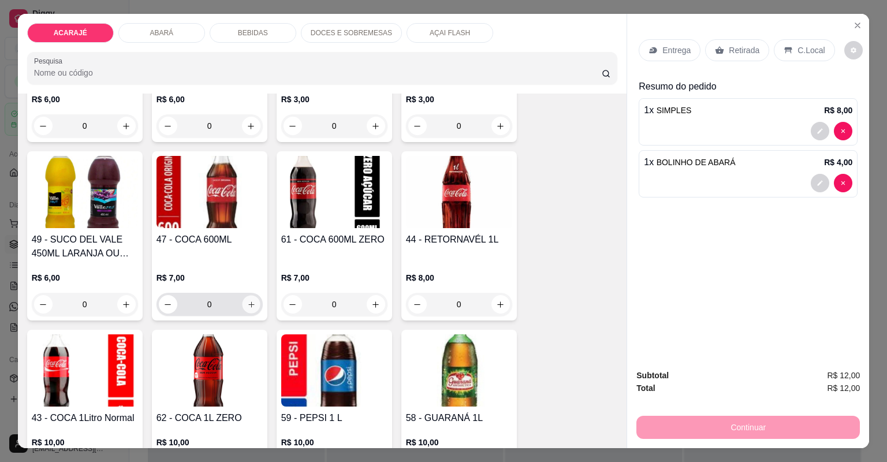
click at [248, 304] on icon "increase-product-quantity" at bounding box center [251, 304] width 9 height 9
type input "1"
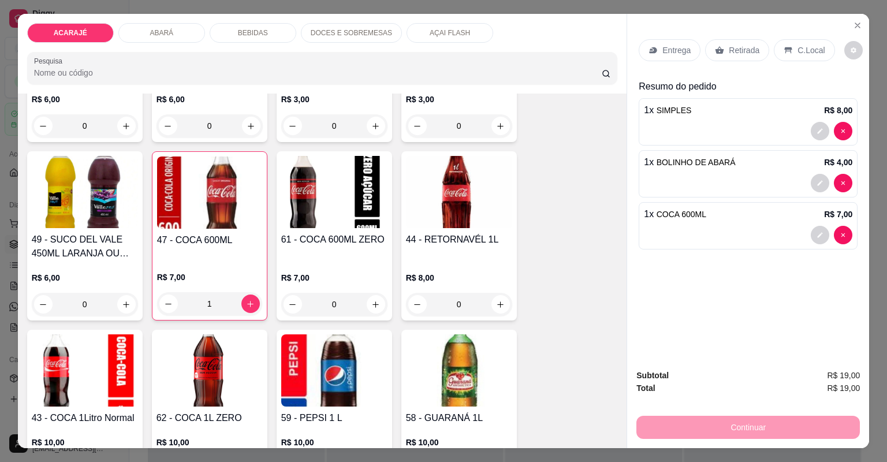
click at [674, 49] on p "Entrega" at bounding box center [677, 50] width 28 height 12
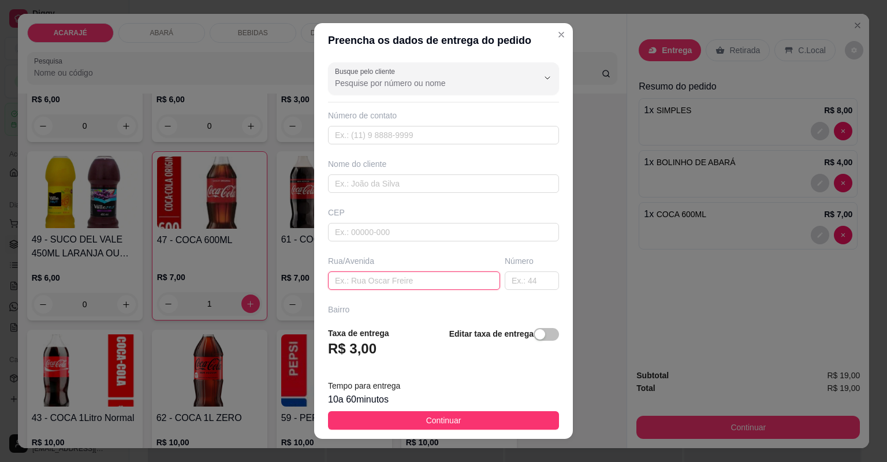
paste input "[STREET_ADDRESS][PERSON_NAME] próximo a [GEOGRAPHIC_DATA][PERSON_NAME] que trab…"
type input "[STREET_ADDRESS][PERSON_NAME] próximo a [GEOGRAPHIC_DATA][PERSON_NAME] que trab…"
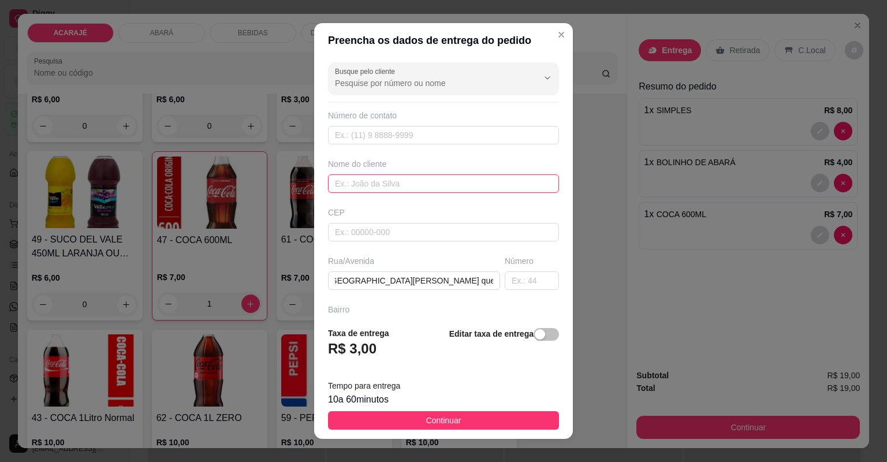
click at [392, 185] on input "text" at bounding box center [443, 183] width 231 height 18
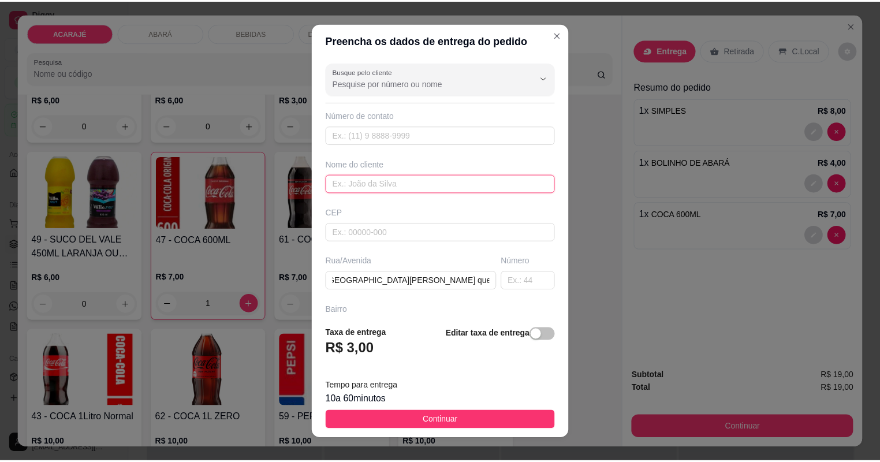
scroll to position [0, 0]
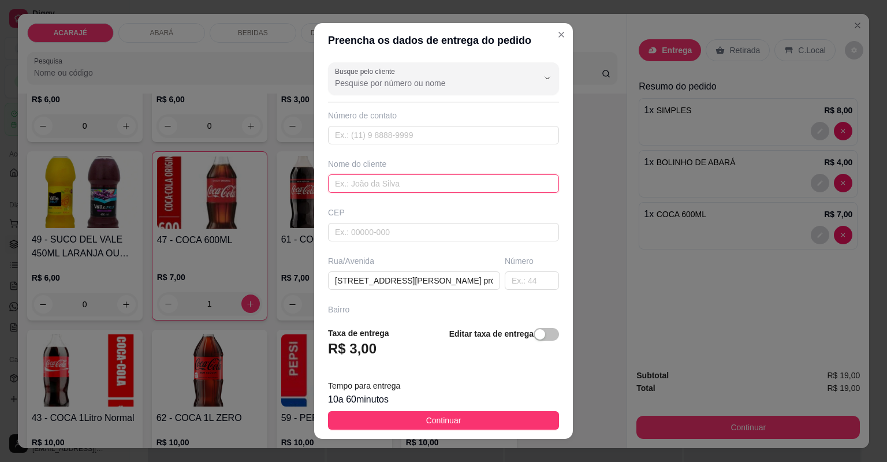
click at [533, 177] on input "text" at bounding box center [443, 183] width 231 height 18
type input "^"
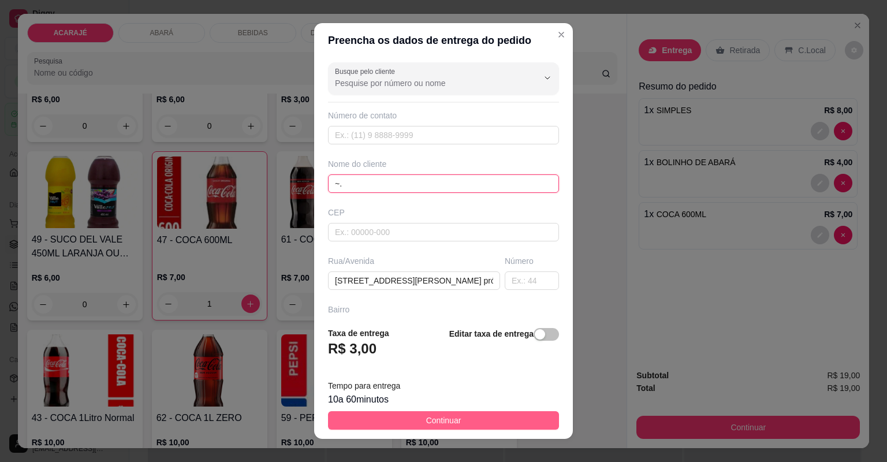
type input "~."
click at [501, 419] on button "Continuar" at bounding box center [443, 420] width 231 height 18
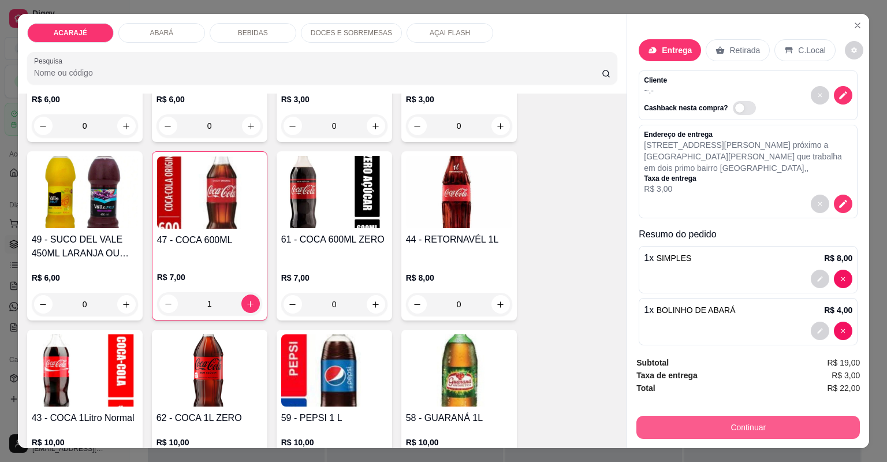
click at [728, 427] on button "Continuar" at bounding box center [749, 427] width 224 height 23
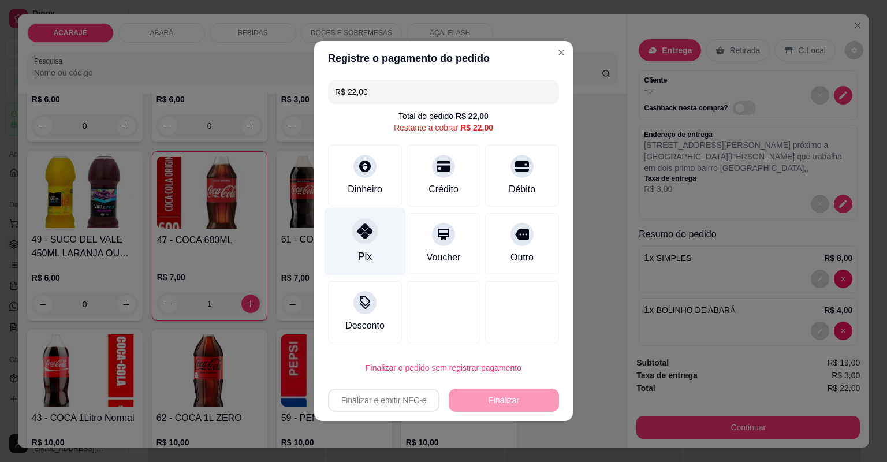
click at [359, 239] on icon at bounding box center [365, 231] width 15 height 15
type input "R$ 0,00"
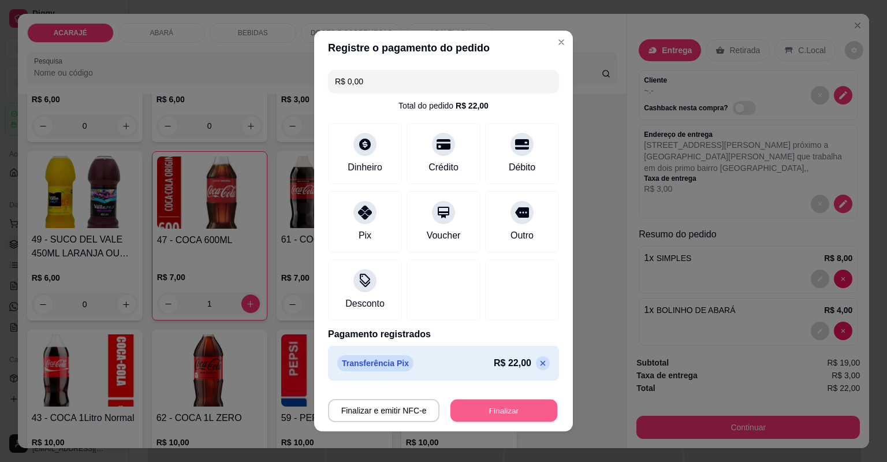
click at [497, 401] on button "Finalizar" at bounding box center [504, 411] width 107 height 23
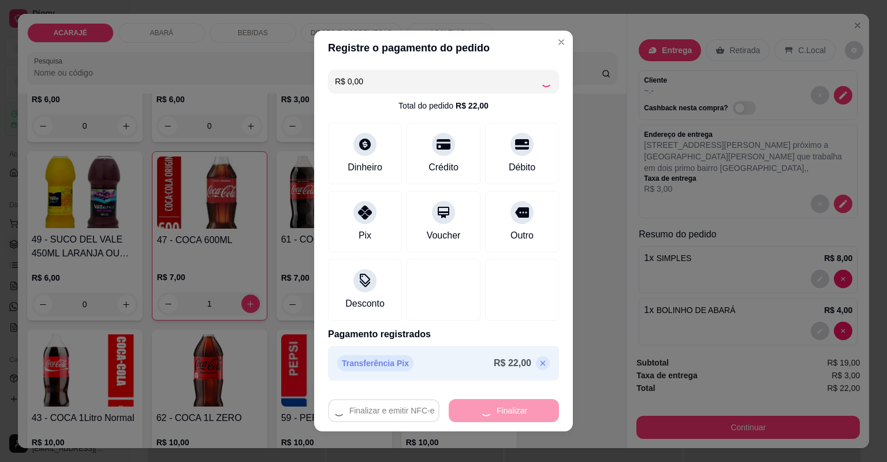
type input "0"
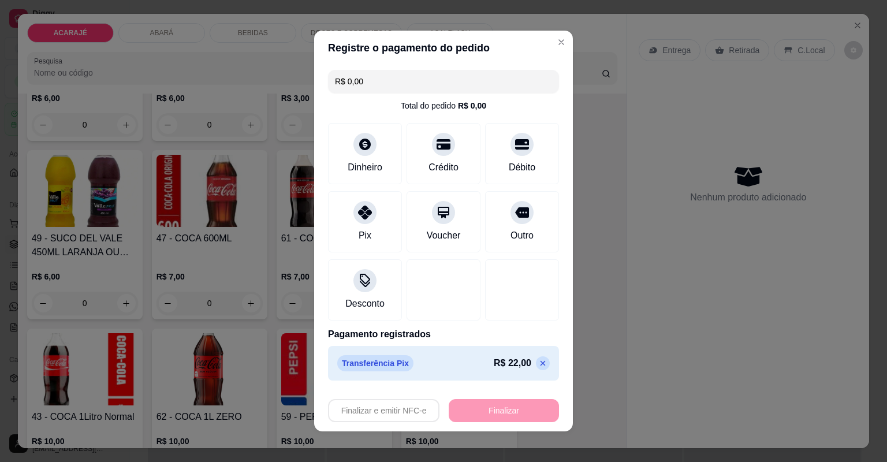
type input "-R$ 22,00"
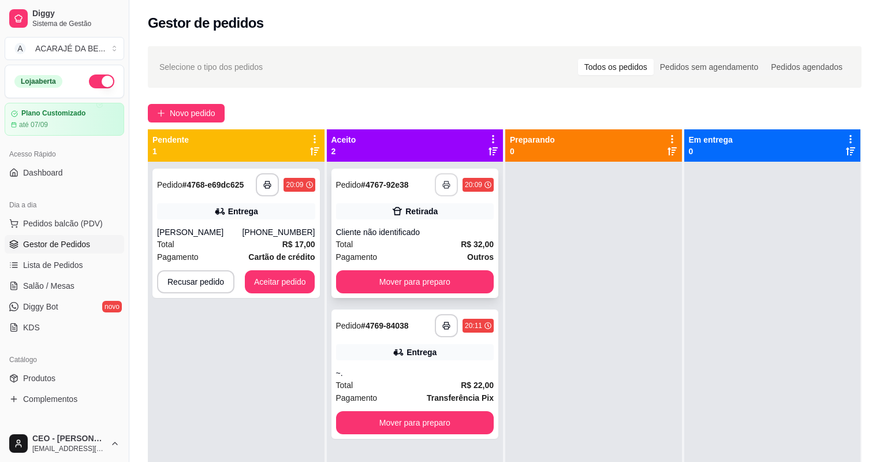
click at [443, 185] on icon "button" at bounding box center [447, 185] width 8 height 8
click at [446, 322] on polyline "button" at bounding box center [446, 323] width 4 height 2
click at [267, 183] on icon "button" at bounding box center [268, 185] width 8 height 8
click at [299, 275] on button "Aceitar pedido" at bounding box center [280, 281] width 70 height 23
click at [299, 275] on div "Recusar pedido Aceitar pedido" at bounding box center [236, 281] width 158 height 23
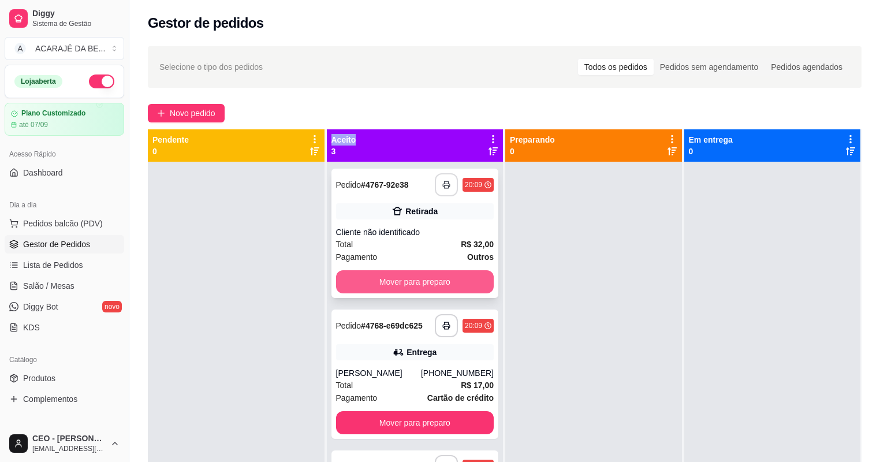
click at [354, 280] on button "Mover para preparo" at bounding box center [415, 281] width 158 height 23
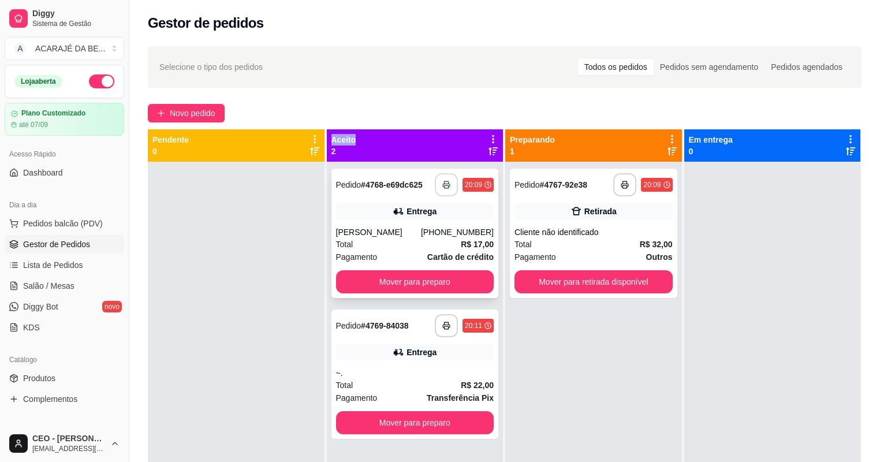
click at [444, 178] on button "button" at bounding box center [446, 184] width 23 height 23
click at [549, 247] on div "Total R$ 32,00" at bounding box center [594, 244] width 158 height 13
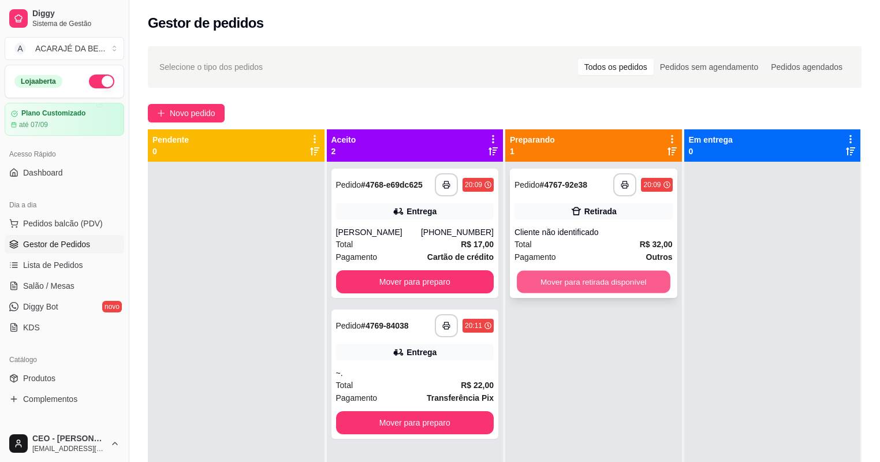
click at [591, 273] on button "Mover para retirada disponível" at bounding box center [593, 282] width 153 height 23
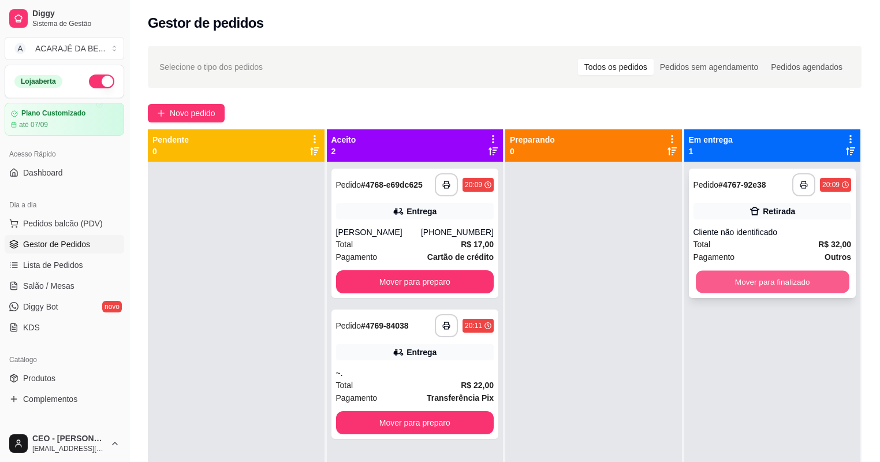
click at [770, 277] on button "Mover para finalizado" at bounding box center [772, 282] width 153 height 23
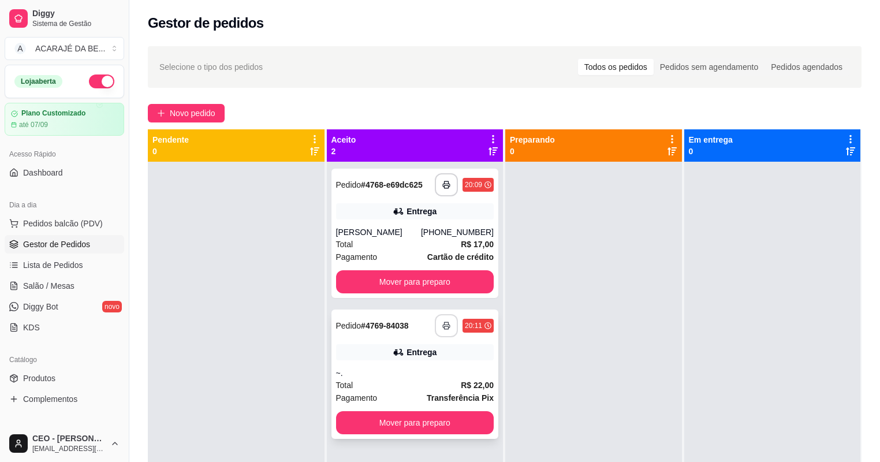
click at [443, 326] on icon "button" at bounding box center [447, 326] width 8 height 8
click at [429, 277] on button "Mover para preparo" at bounding box center [415, 282] width 153 height 23
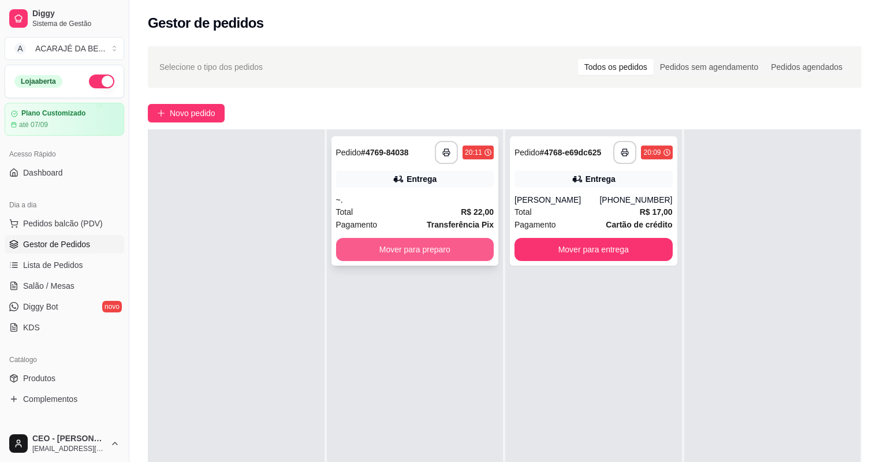
click at [455, 254] on button "Mover para preparo" at bounding box center [415, 249] width 158 height 23
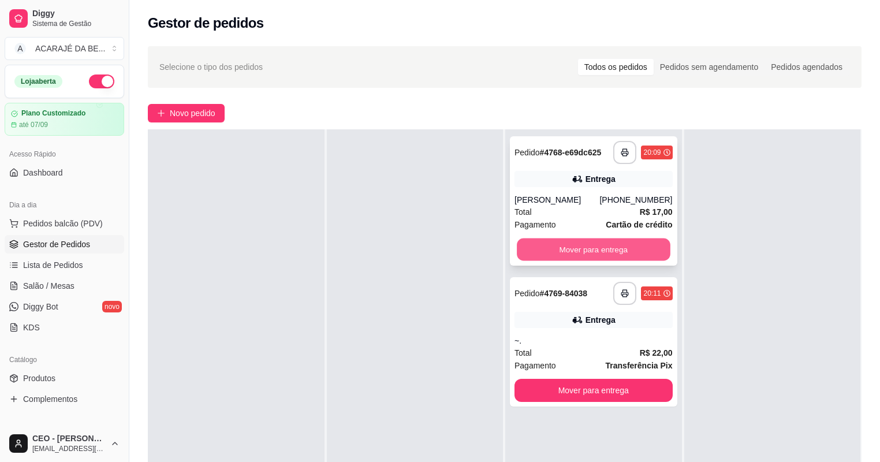
click at [579, 250] on button "Mover para entrega" at bounding box center [593, 250] width 153 height 23
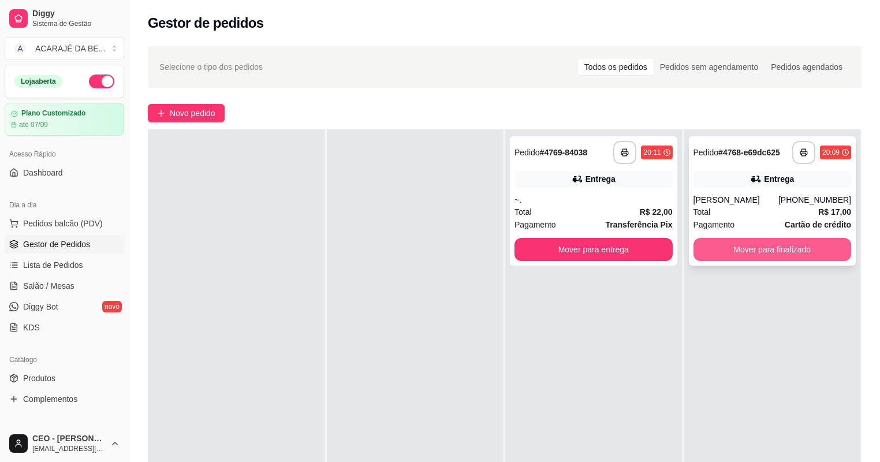
click at [793, 251] on button "Mover para finalizado" at bounding box center [773, 249] width 158 height 23
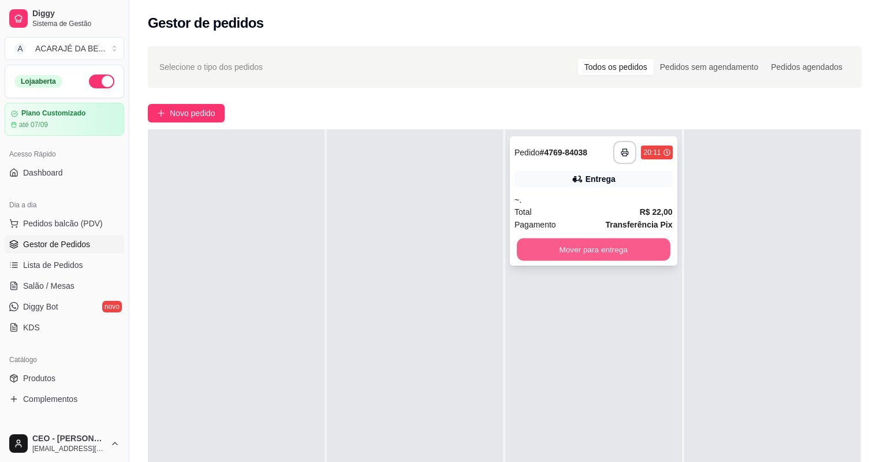
click at [652, 247] on button "Mover para entrega" at bounding box center [593, 250] width 153 height 23
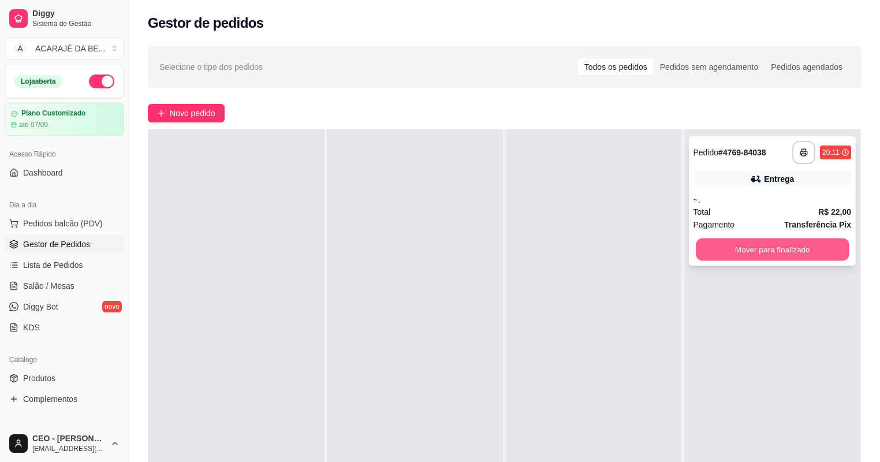
click at [747, 244] on button "Mover para finalizado" at bounding box center [772, 250] width 153 height 23
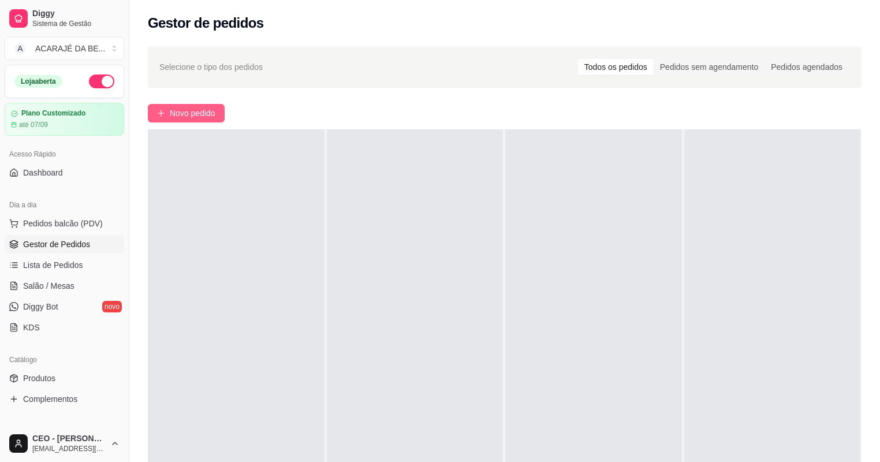
click at [195, 111] on span "Novo pedido" at bounding box center [193, 113] width 46 height 13
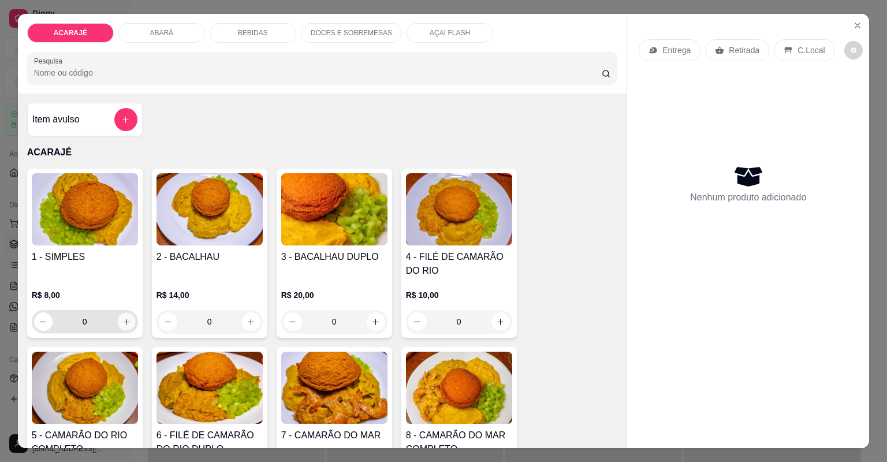
click at [127, 319] on icon "increase-product-quantity" at bounding box center [126, 322] width 9 height 9
type input "1"
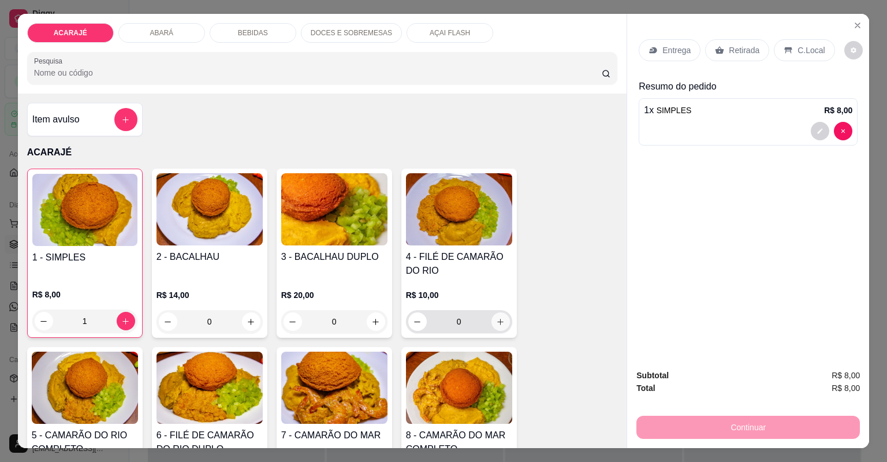
click at [503, 321] on button "increase-product-quantity" at bounding box center [501, 322] width 18 height 18
type input "1"
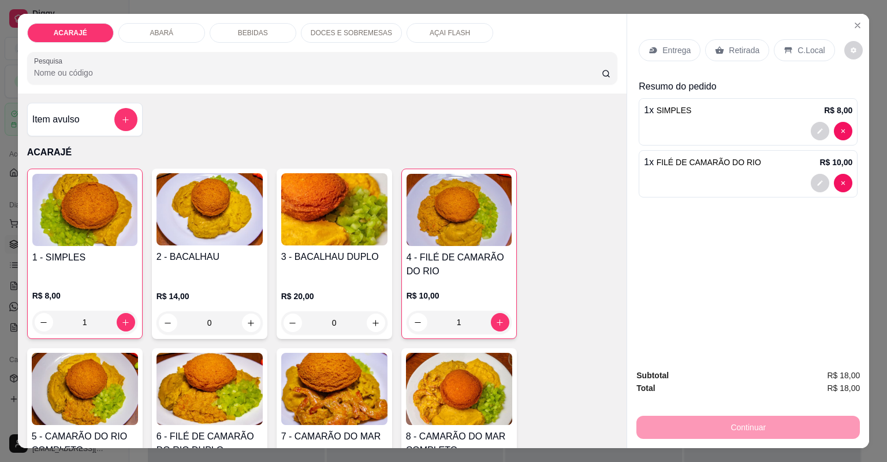
click at [748, 45] on p "Retirada" at bounding box center [744, 50] width 31 height 12
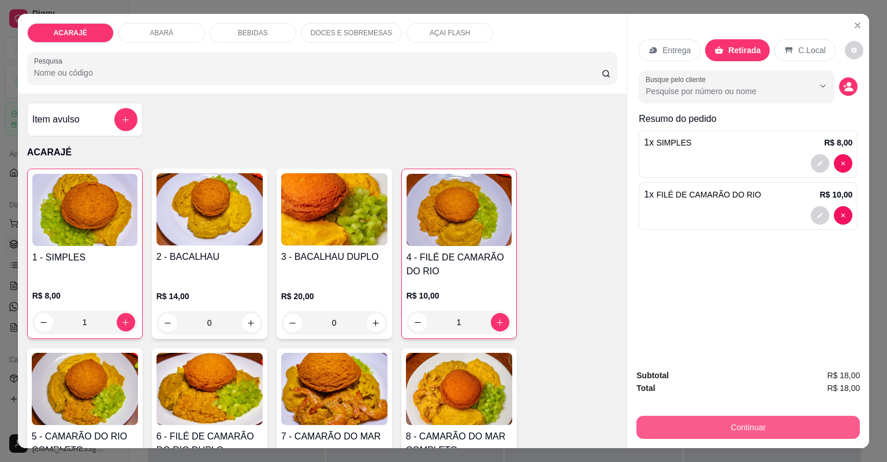
click at [838, 421] on button "Continuar" at bounding box center [749, 427] width 224 height 23
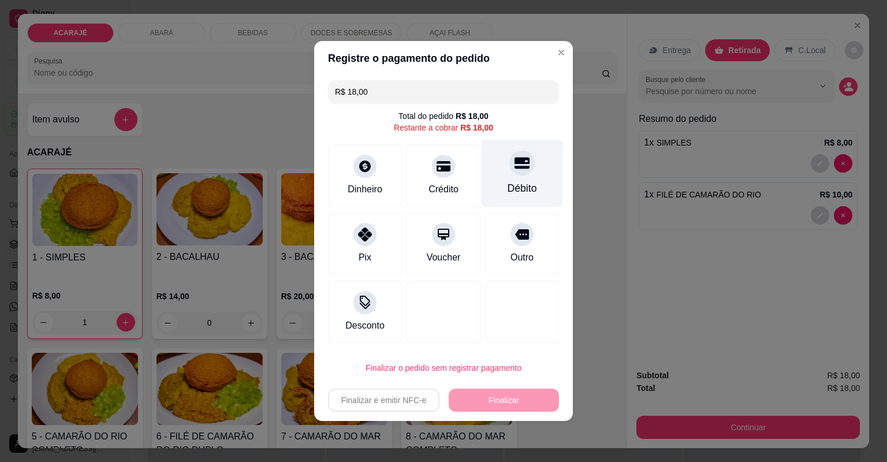
click at [499, 183] on div "Débito" at bounding box center [522, 174] width 81 height 68
type input "R$ 0,00"
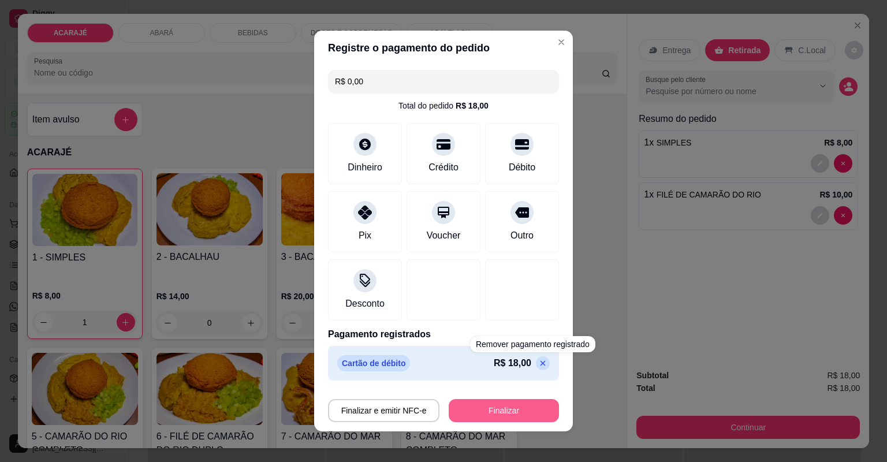
click at [496, 412] on button "Finalizar" at bounding box center [504, 410] width 110 height 23
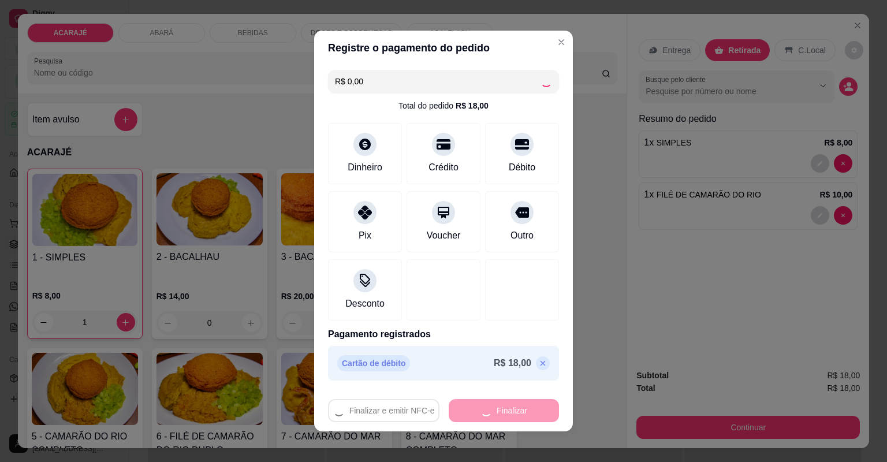
type input "0"
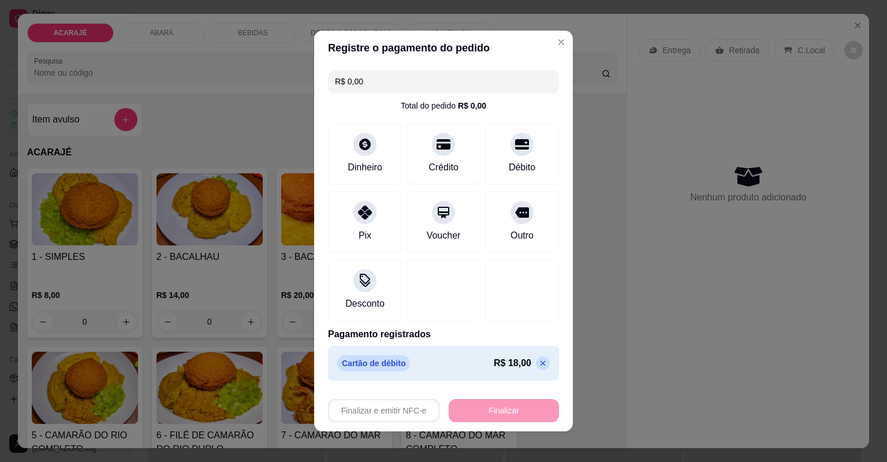
type input "-R$ 18,00"
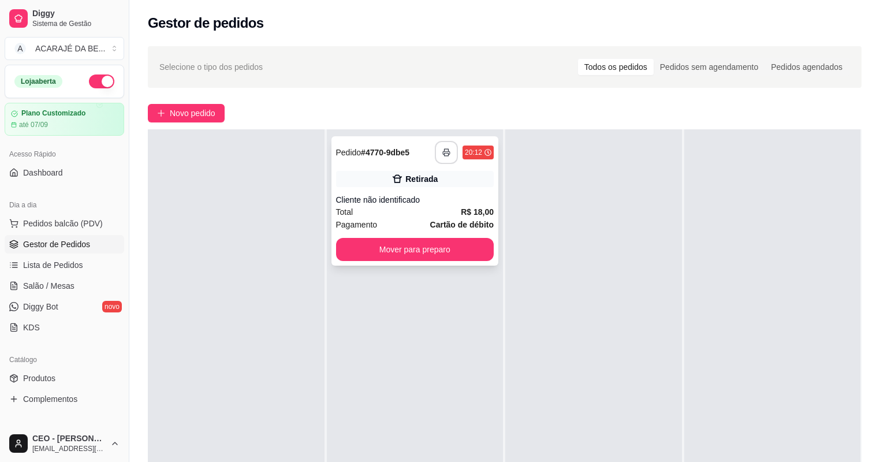
click at [449, 148] on button "button" at bounding box center [446, 152] width 23 height 23
click at [468, 247] on button "Mover para preparo" at bounding box center [415, 249] width 158 height 23
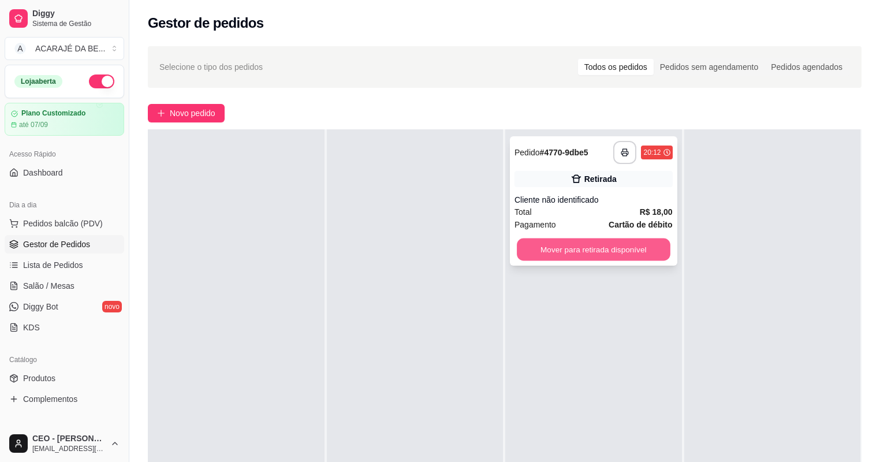
click at [521, 243] on button "Mover para retirada disponível" at bounding box center [593, 250] width 153 height 23
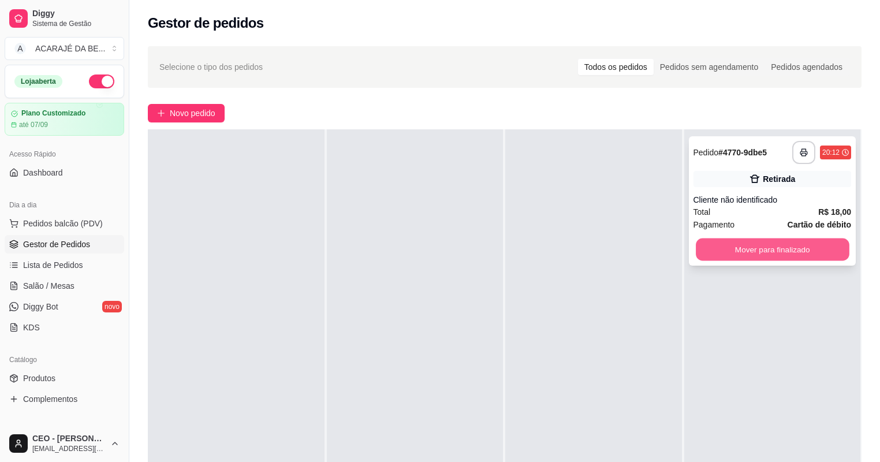
click at [704, 247] on button "Mover para finalizado" at bounding box center [772, 250] width 153 height 23
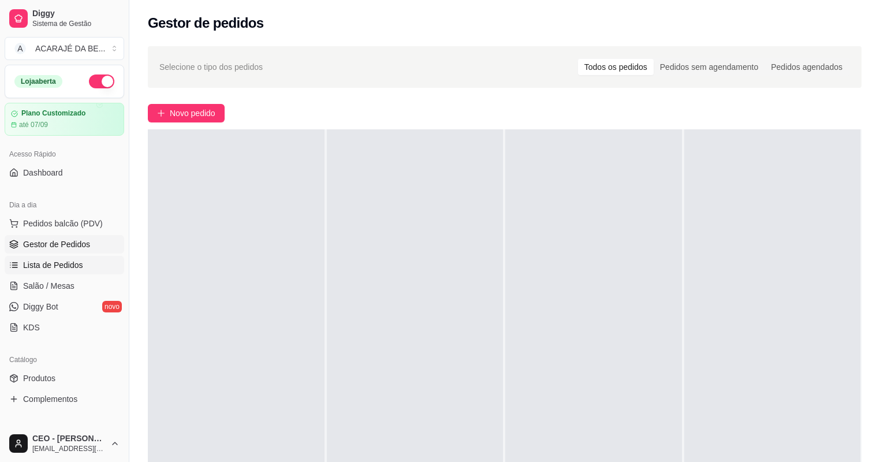
click at [70, 263] on span "Lista de Pedidos" at bounding box center [53, 265] width 60 height 12
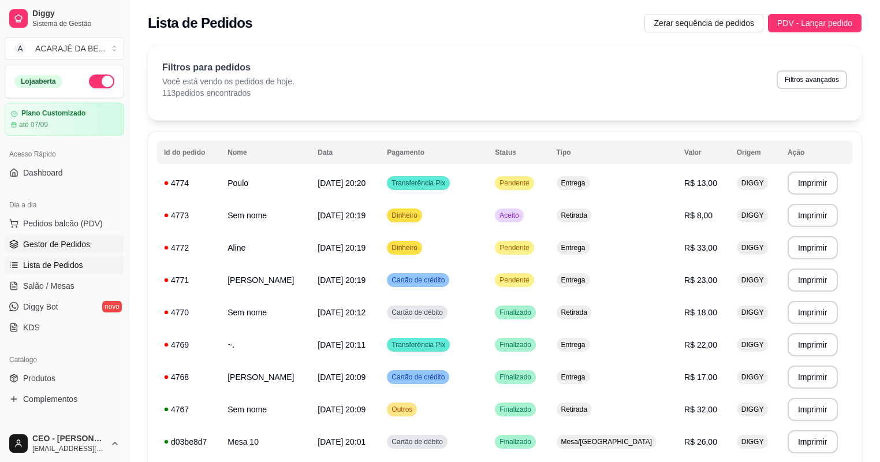
click at [69, 244] on span "Gestor de Pedidos" at bounding box center [56, 245] width 67 height 12
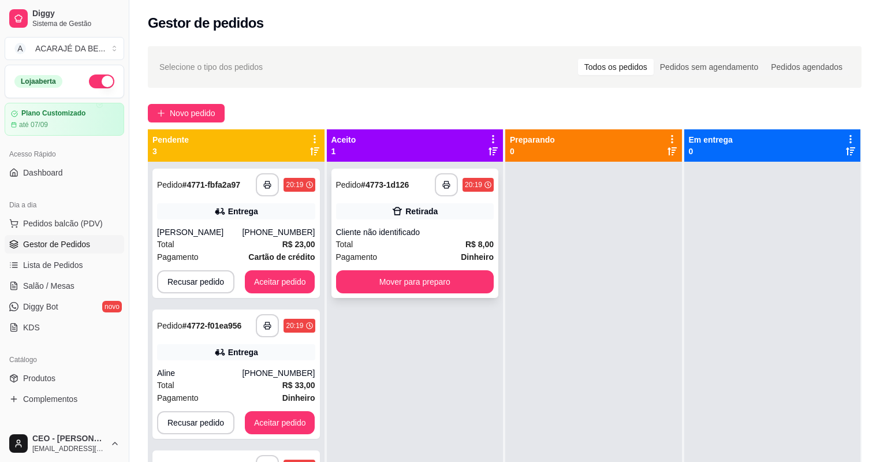
click at [365, 244] on div "Total R$ 8,00" at bounding box center [415, 244] width 158 height 13
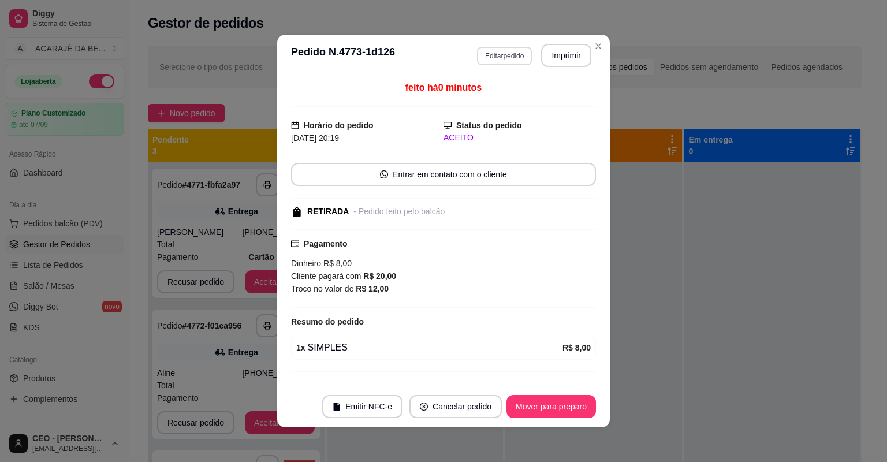
click at [505, 57] on button "Editar pedido" at bounding box center [504, 56] width 55 height 18
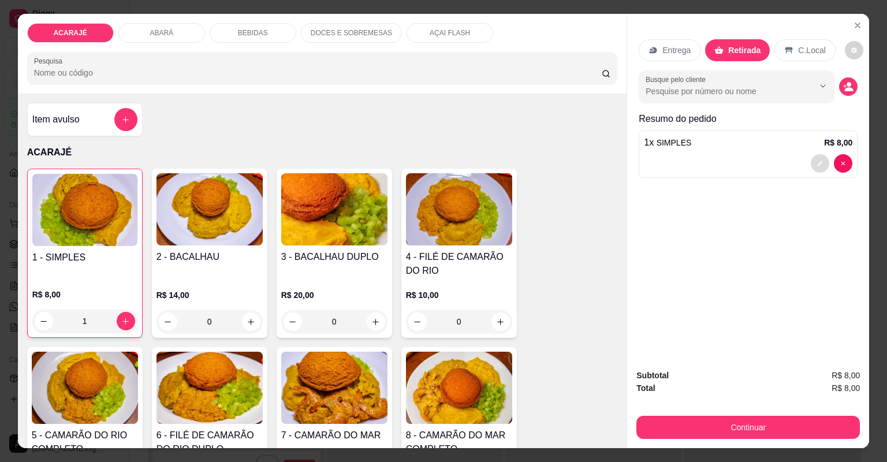
click at [818, 160] on icon "decrease-product-quantity" at bounding box center [820, 163] width 7 height 7
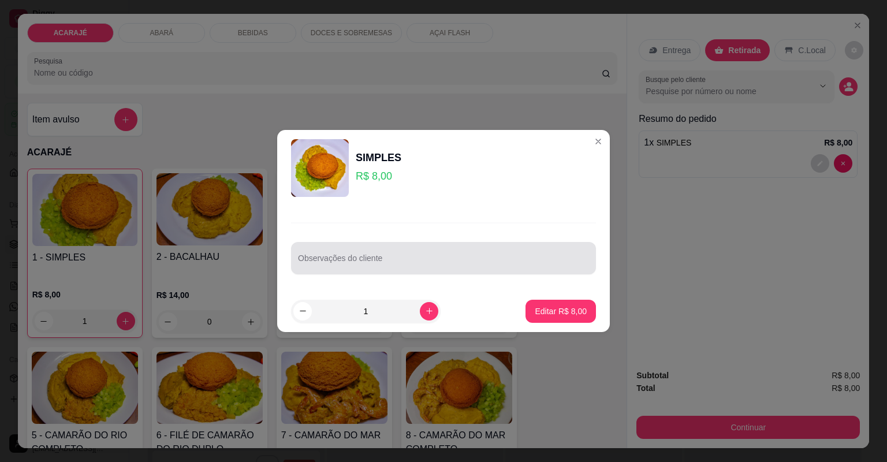
click at [453, 247] on div at bounding box center [443, 258] width 291 height 23
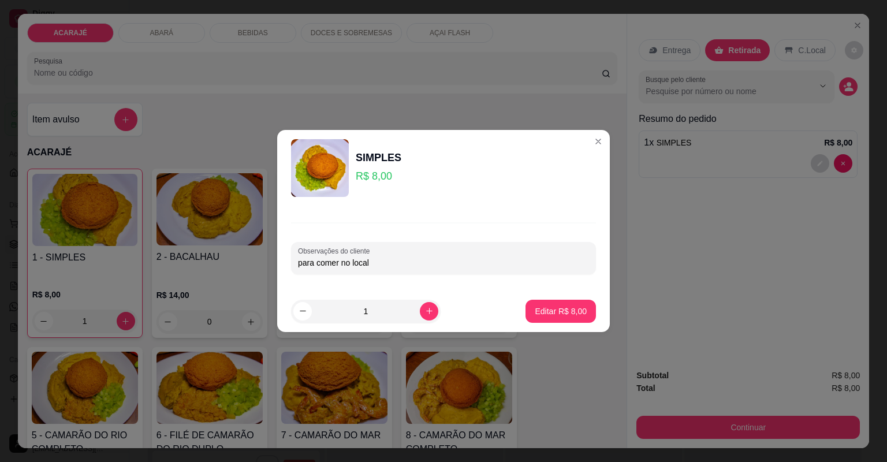
type input "para comer no local"
click at [585, 315] on button "Editar R$ 8,00" at bounding box center [561, 311] width 68 height 23
type input "0"
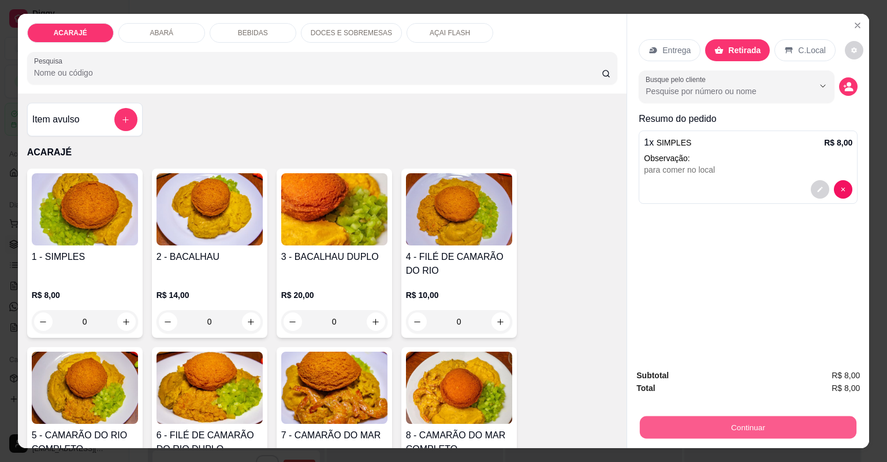
click at [731, 423] on button "Continuar" at bounding box center [748, 428] width 217 height 23
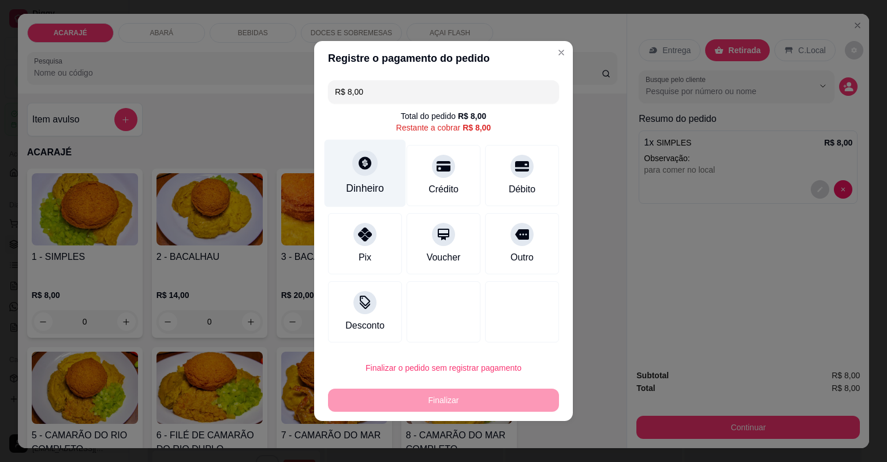
click at [347, 169] on div "Dinheiro" at bounding box center [365, 174] width 81 height 68
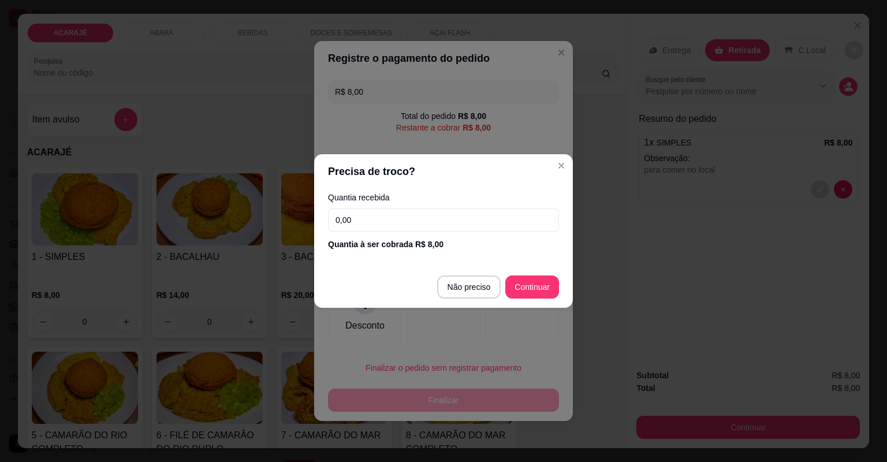
click at [419, 220] on input "0,00" at bounding box center [443, 220] width 231 height 23
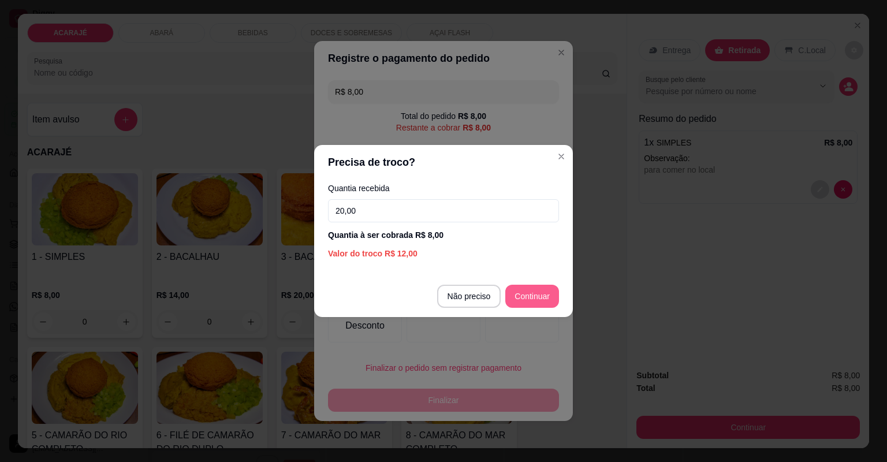
type input "20,00"
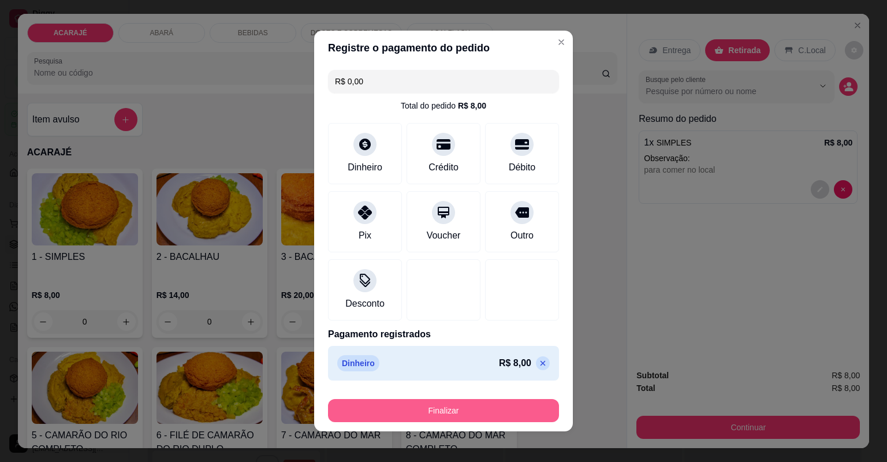
click at [449, 403] on button "Finalizar" at bounding box center [443, 410] width 231 height 23
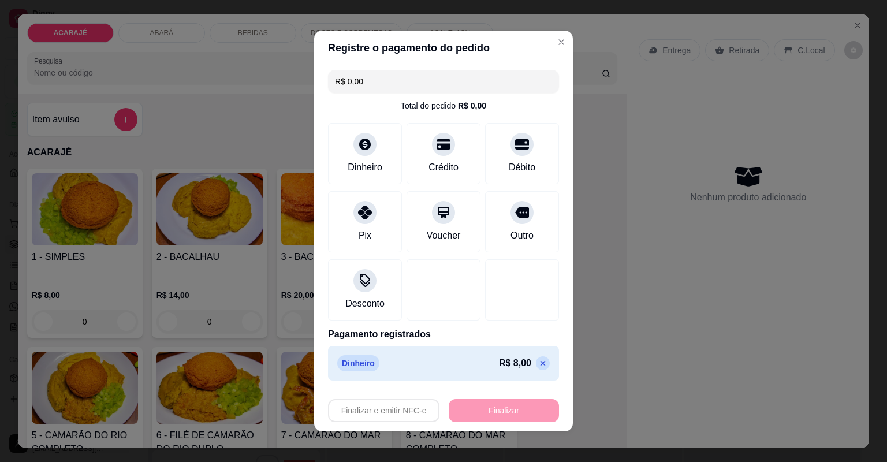
type input "-R$ 8,00"
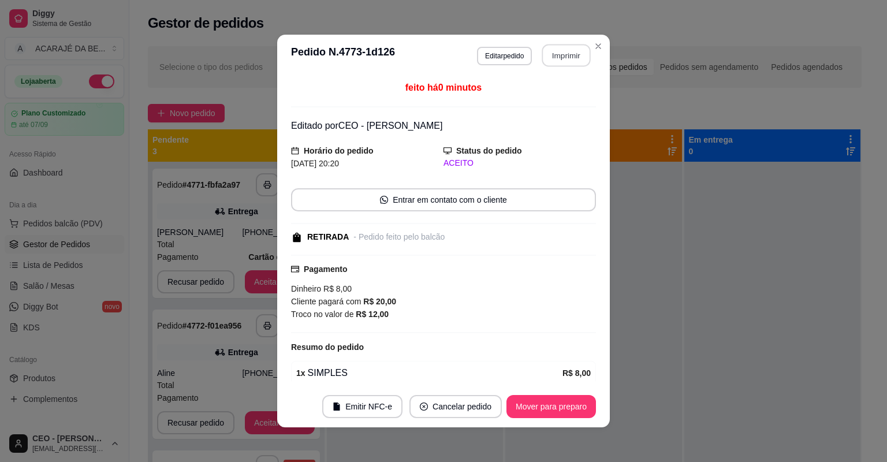
click at [571, 55] on button "Imprimir" at bounding box center [566, 55] width 49 height 23
click at [568, 404] on button "Mover para preparo" at bounding box center [552, 406] width 90 height 23
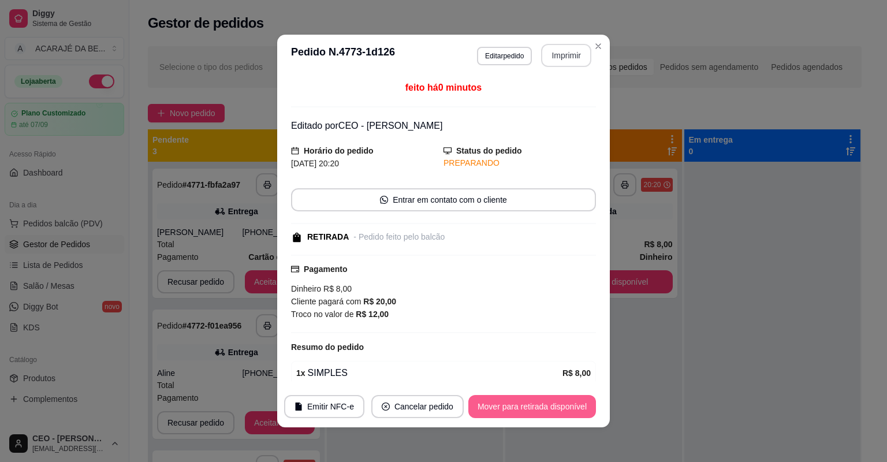
click at [564, 406] on button "Mover para retirada disponível" at bounding box center [532, 406] width 128 height 23
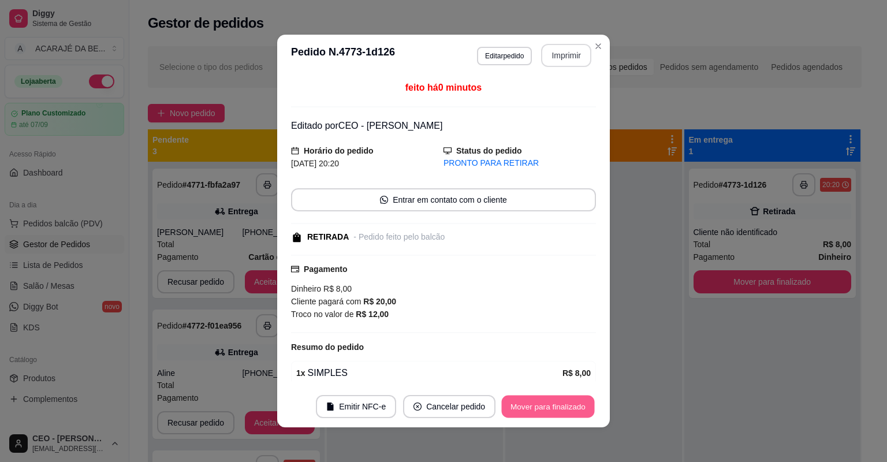
click at [564, 406] on button "Mover para finalizado" at bounding box center [548, 407] width 93 height 23
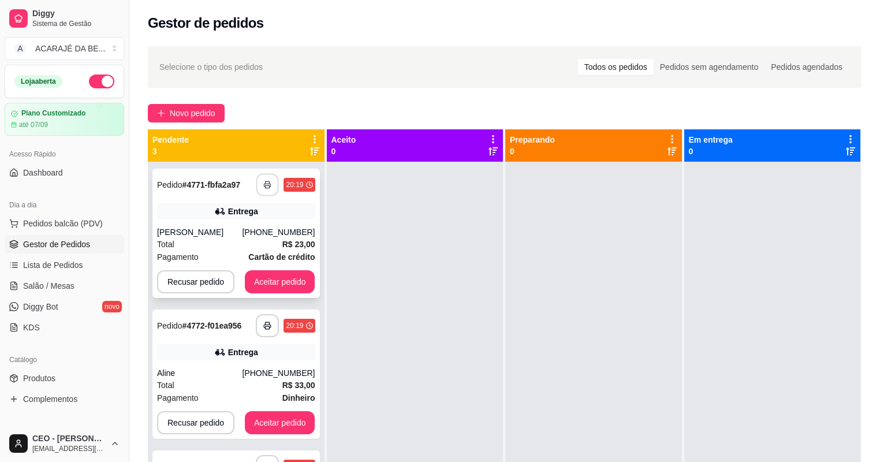
click at [270, 187] on icon "button" at bounding box center [268, 185] width 8 height 8
click at [275, 280] on button "Aceitar pedido" at bounding box center [280, 282] width 68 height 23
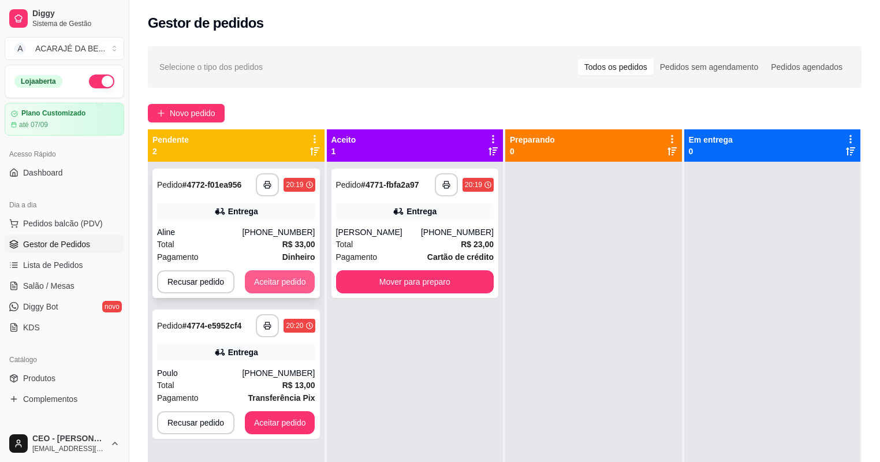
click at [301, 277] on button "Aceitar pedido" at bounding box center [280, 281] width 70 height 23
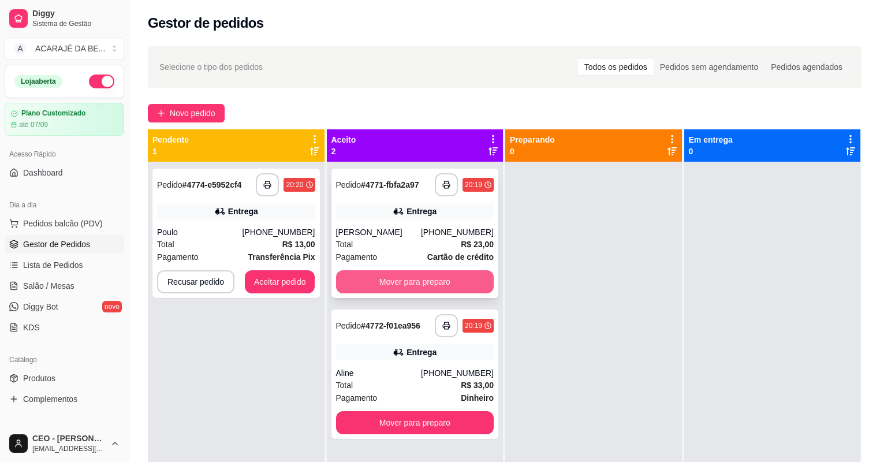
click at [430, 280] on button "Mover para preparo" at bounding box center [415, 281] width 158 height 23
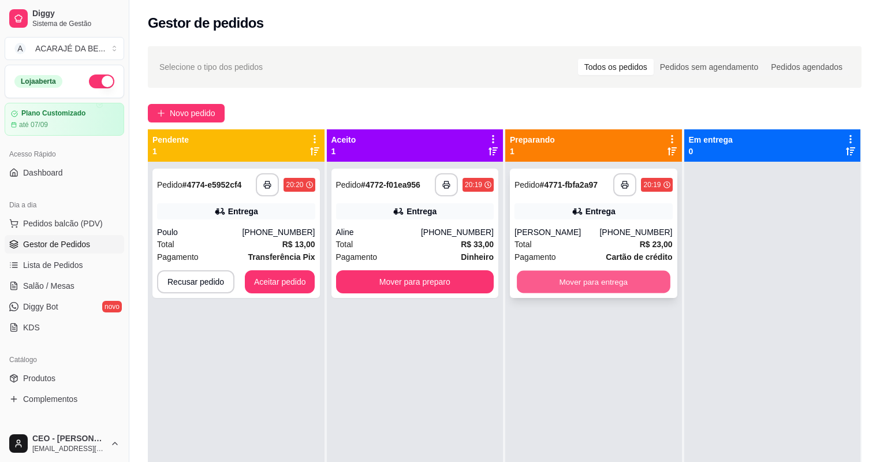
click at [574, 277] on button "Mover para entrega" at bounding box center [593, 282] width 153 height 23
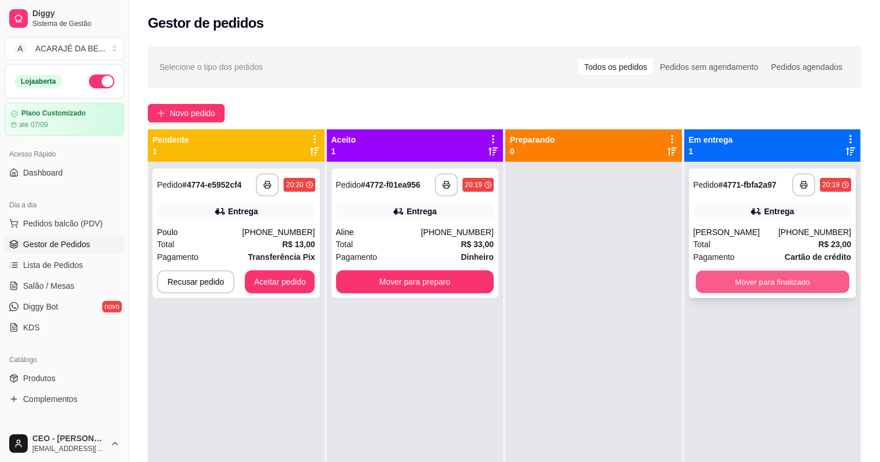
click at [737, 277] on button "Mover para finalizado" at bounding box center [772, 282] width 153 height 23
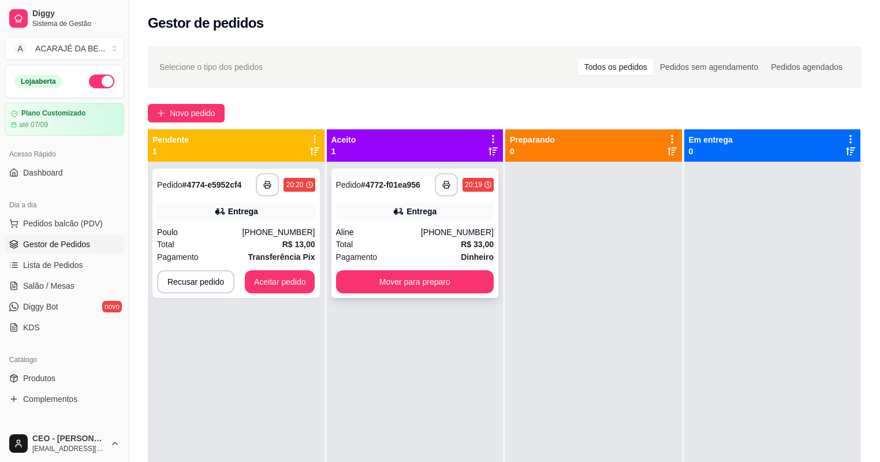
click at [447, 171] on div "**********" at bounding box center [416, 233] width 168 height 129
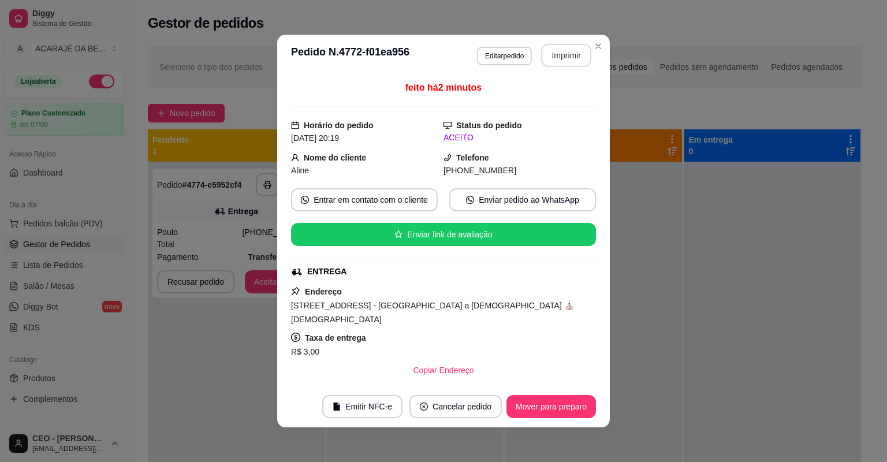
click at [572, 55] on button "Imprimir" at bounding box center [566, 55] width 50 height 23
click at [549, 407] on button "Mover para preparo" at bounding box center [552, 406] width 90 height 23
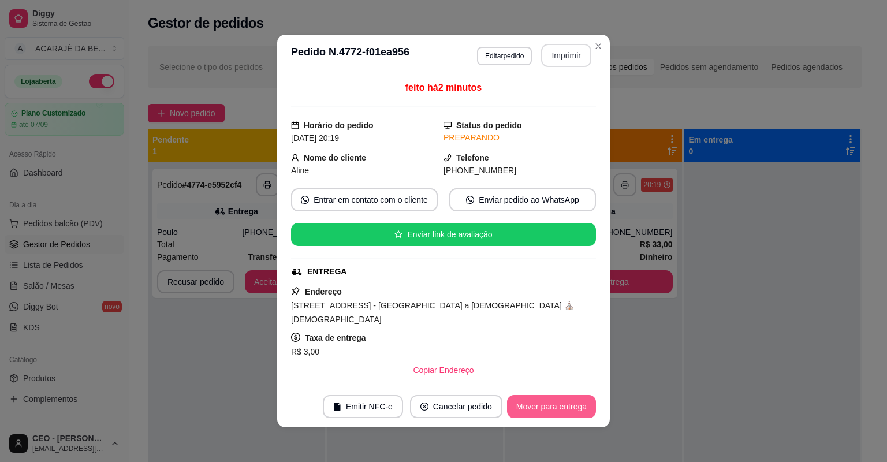
click at [552, 407] on button "Mover para entrega" at bounding box center [551, 406] width 89 height 23
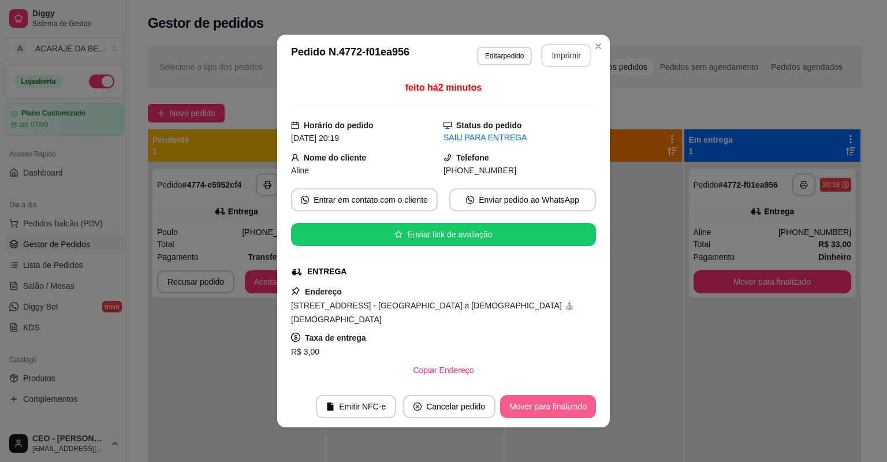
click at [555, 406] on button "Mover para finalizado" at bounding box center [548, 406] width 96 height 23
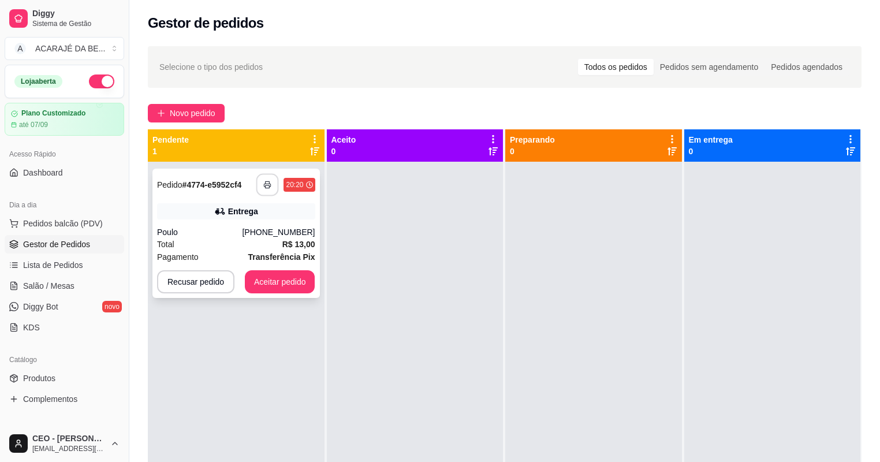
click at [270, 179] on button "button" at bounding box center [267, 185] width 23 height 23
click at [292, 281] on button "Aceitar pedido" at bounding box center [280, 281] width 70 height 23
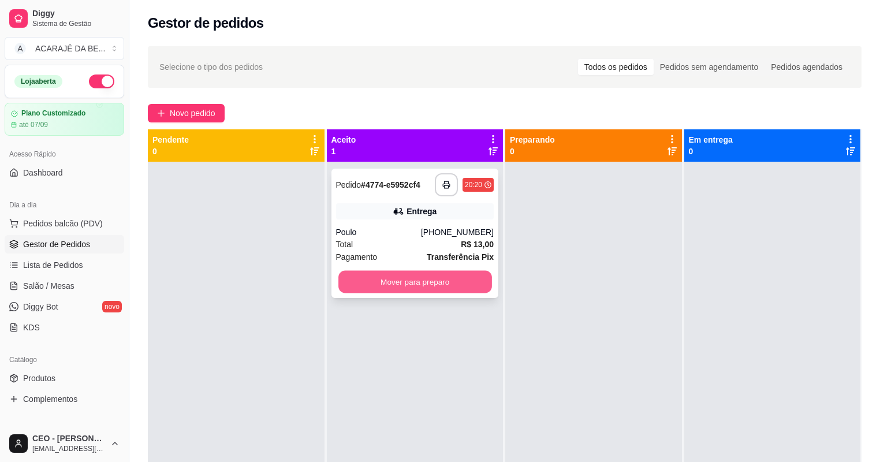
click at [360, 278] on button "Mover para preparo" at bounding box center [415, 282] width 153 height 23
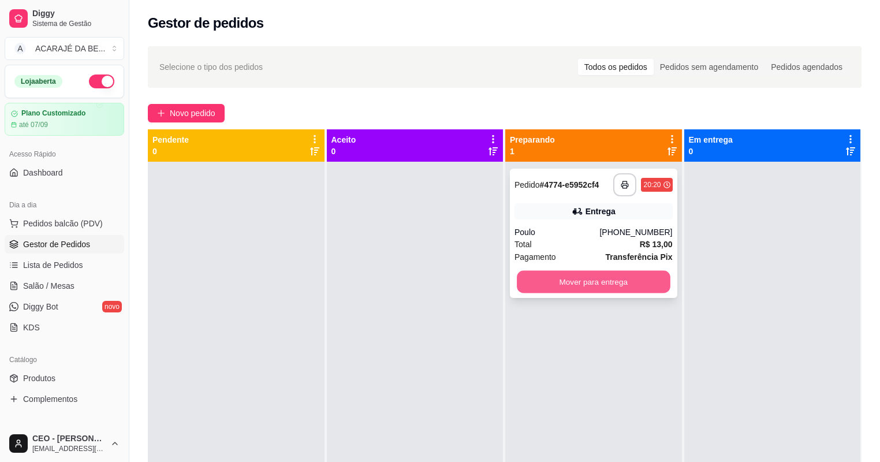
click at [585, 281] on button "Mover para entrega" at bounding box center [593, 282] width 153 height 23
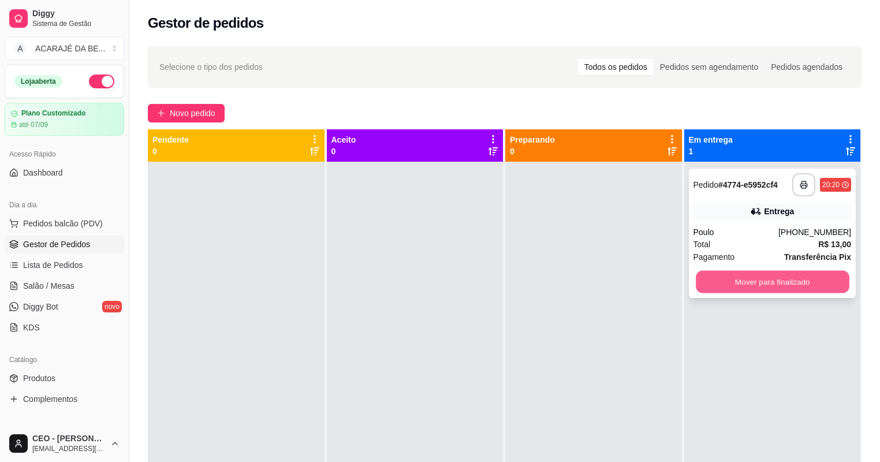
click at [724, 288] on button "Mover para finalizado" at bounding box center [772, 282] width 153 height 23
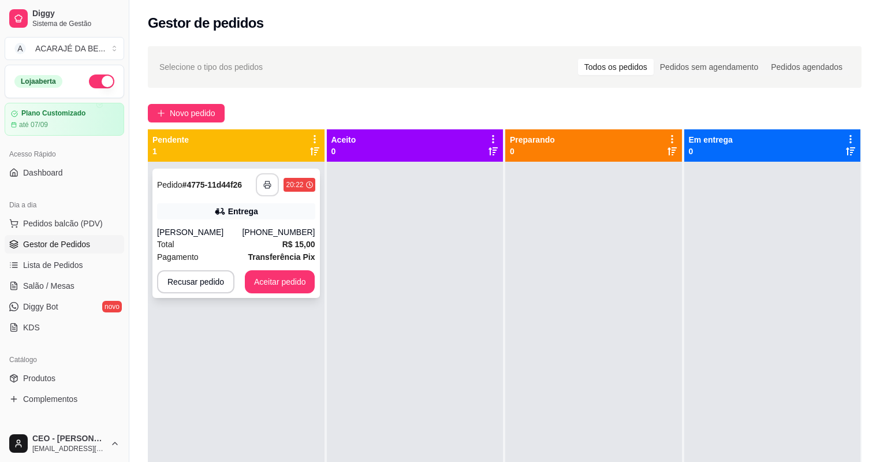
click at [268, 180] on button "button" at bounding box center [267, 184] width 23 height 23
click at [268, 181] on icon "button" at bounding box center [267, 185] width 8 height 8
click at [300, 293] on button "Aceitar pedido" at bounding box center [280, 281] width 70 height 23
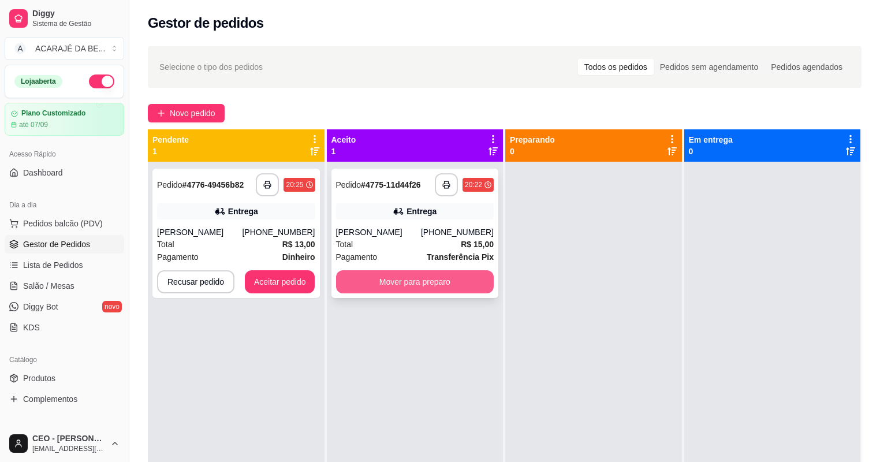
click at [415, 293] on button "Mover para preparo" at bounding box center [415, 281] width 158 height 23
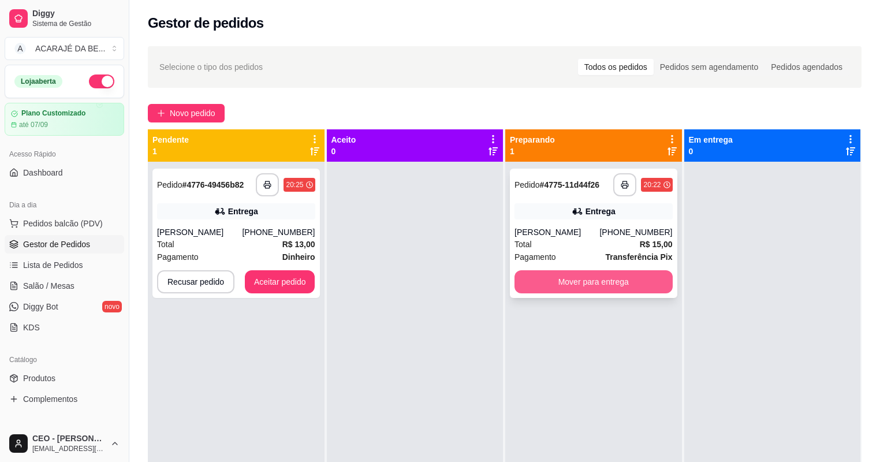
click at [625, 291] on button "Mover para entrega" at bounding box center [594, 281] width 158 height 23
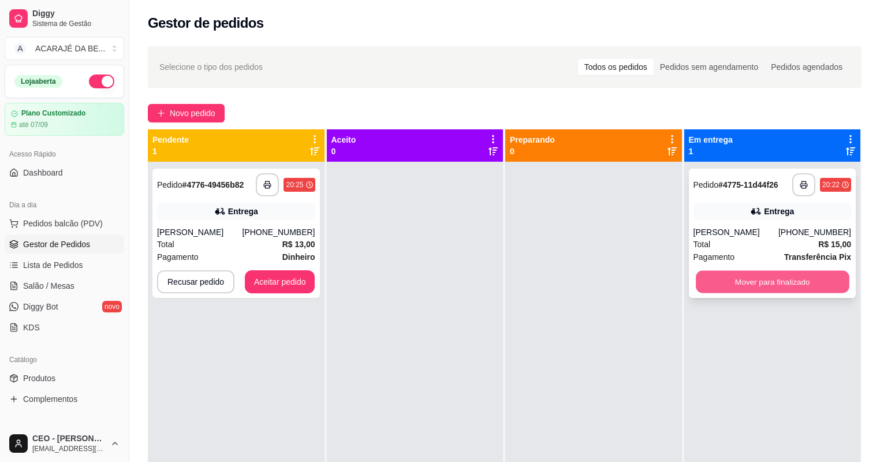
click at [700, 284] on button "Mover para finalizado" at bounding box center [772, 282] width 153 height 23
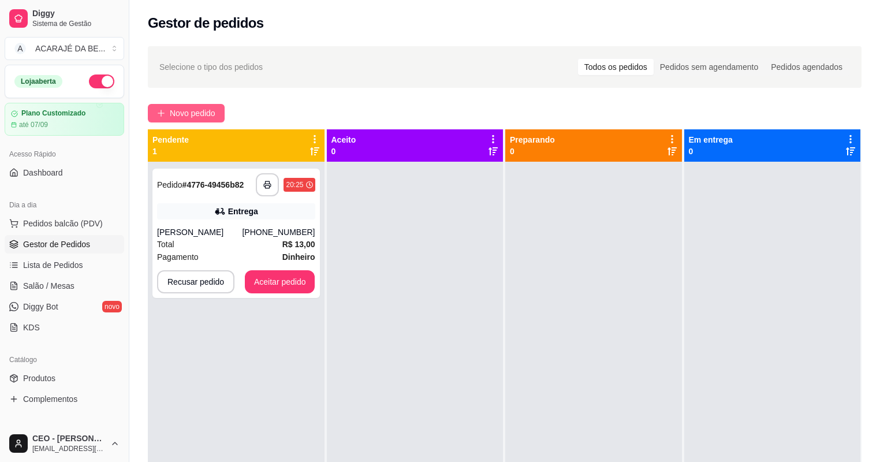
click at [192, 104] on div "**********" at bounding box center [504, 322] width 751 height 566
click at [194, 108] on span "Novo pedido" at bounding box center [193, 113] width 46 height 13
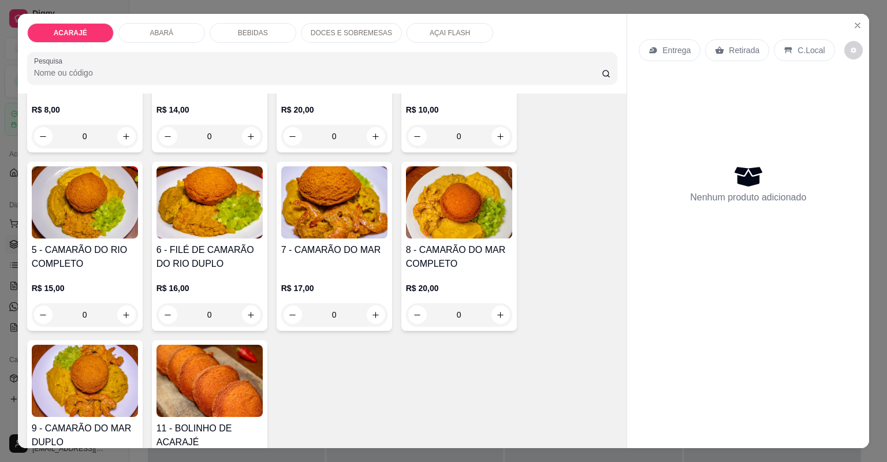
scroll to position [231, 0]
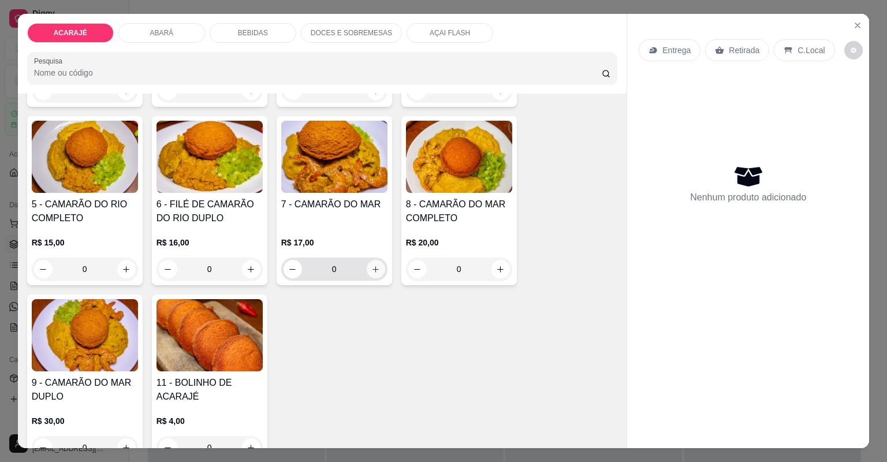
click at [377, 271] on icon "increase-product-quantity" at bounding box center [375, 269] width 9 height 9
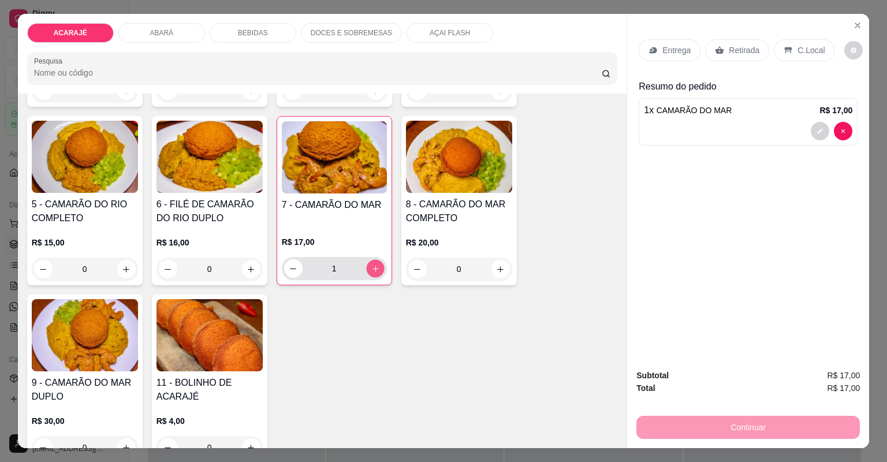
click at [377, 271] on button "increase-product-quantity" at bounding box center [375, 268] width 18 height 18
type input "2"
click at [854, 21] on icon "Close" at bounding box center [857, 25] width 9 height 9
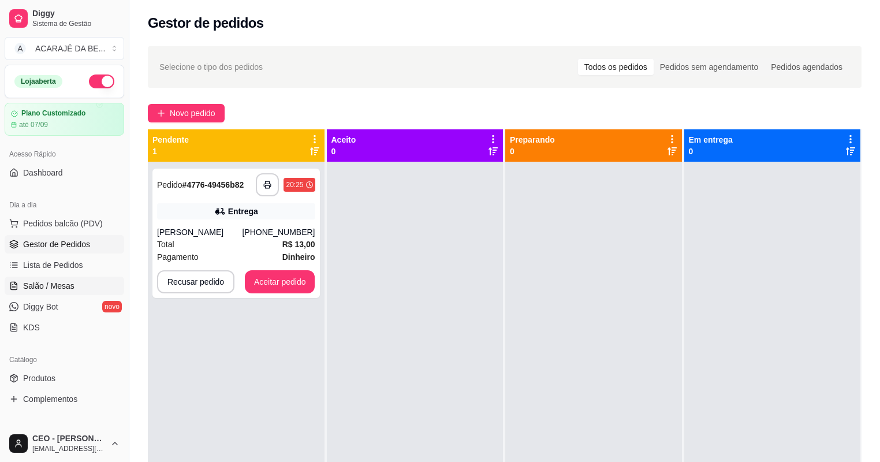
click at [51, 289] on span "Salão / Mesas" at bounding box center [48, 286] width 51 height 12
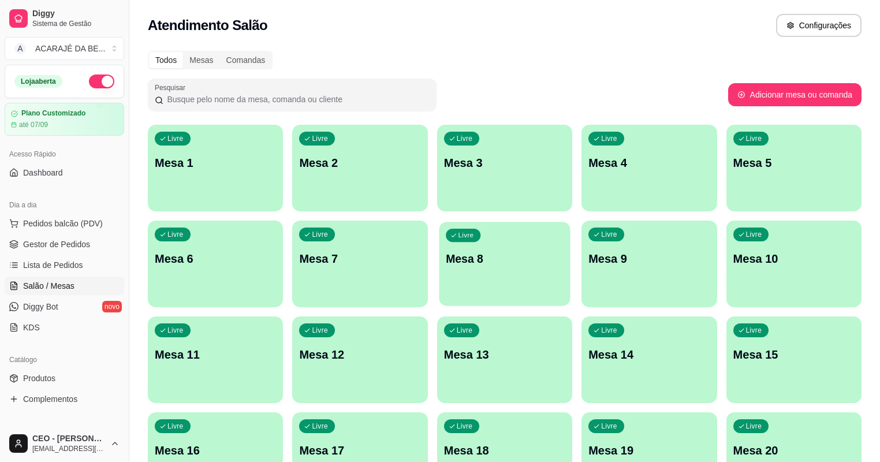
click at [439, 270] on div "Livre Mesa 8" at bounding box center [504, 257] width 131 height 70
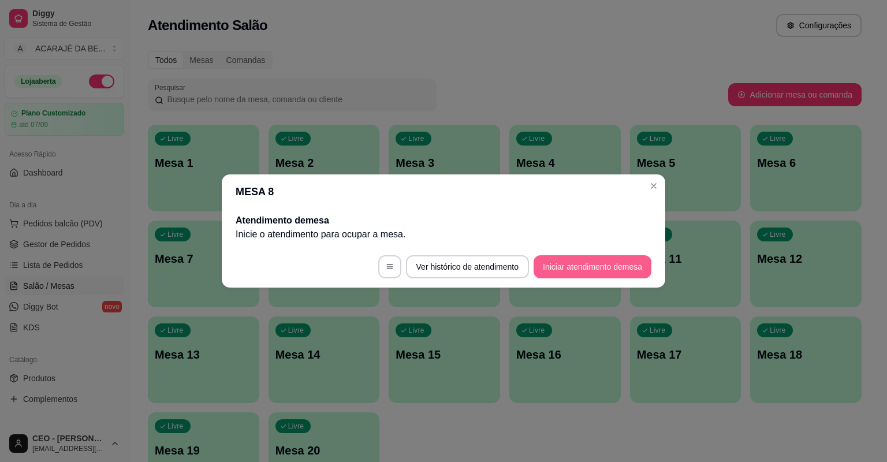
click at [555, 267] on button "Iniciar atendimento de mesa" at bounding box center [593, 266] width 118 height 23
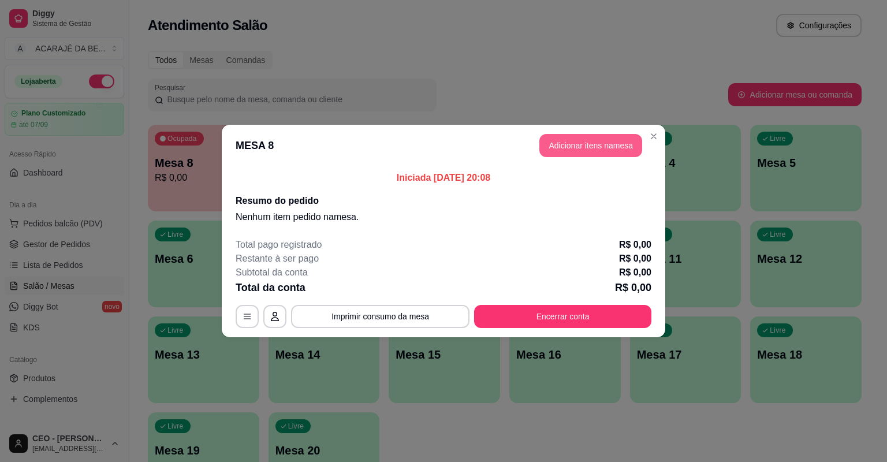
click at [558, 150] on button "Adicionar itens na mesa" at bounding box center [591, 145] width 103 height 23
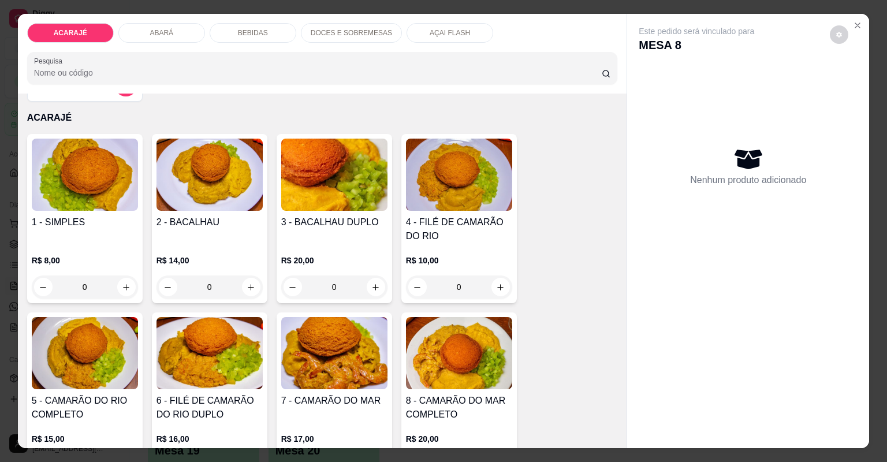
scroll to position [92, 0]
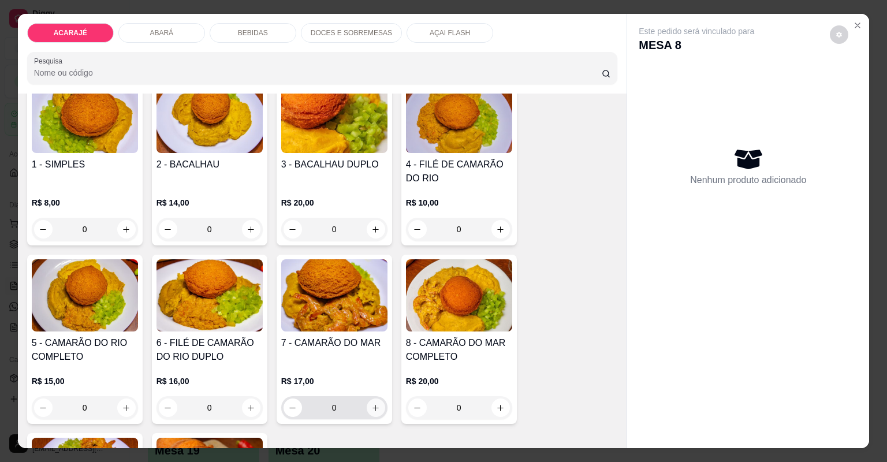
click at [371, 407] on icon "increase-product-quantity" at bounding box center [375, 408] width 9 height 9
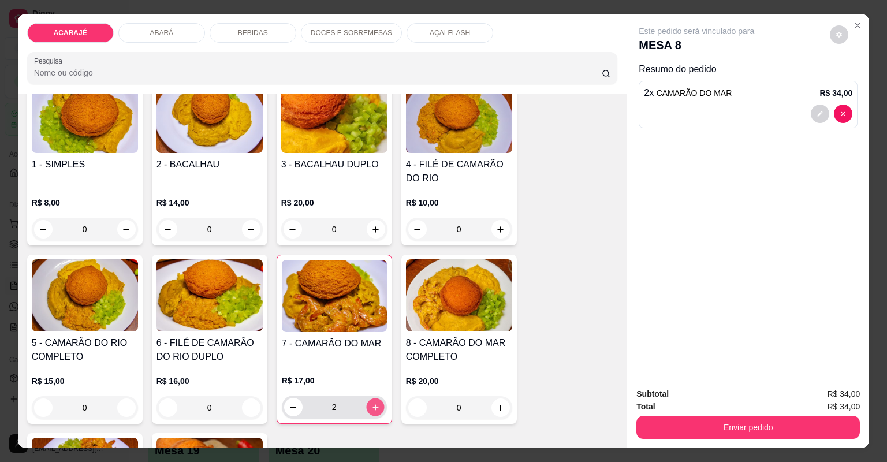
click at [371, 407] on icon "increase-product-quantity" at bounding box center [375, 407] width 9 height 9
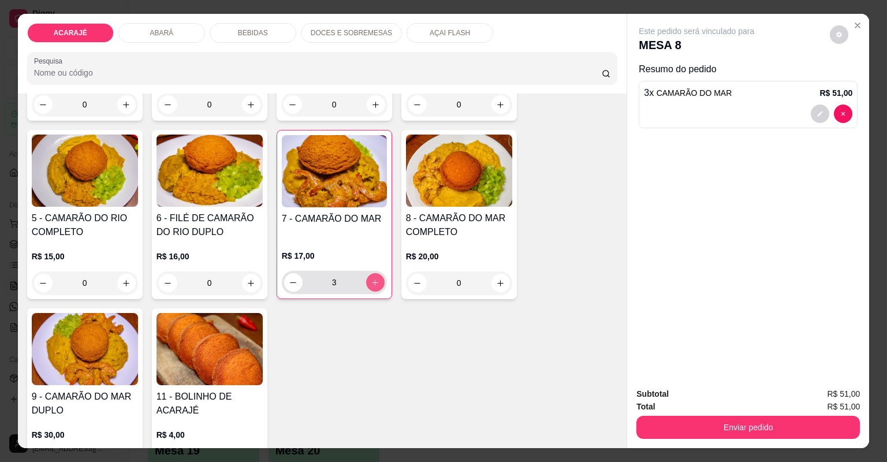
scroll to position [323, 0]
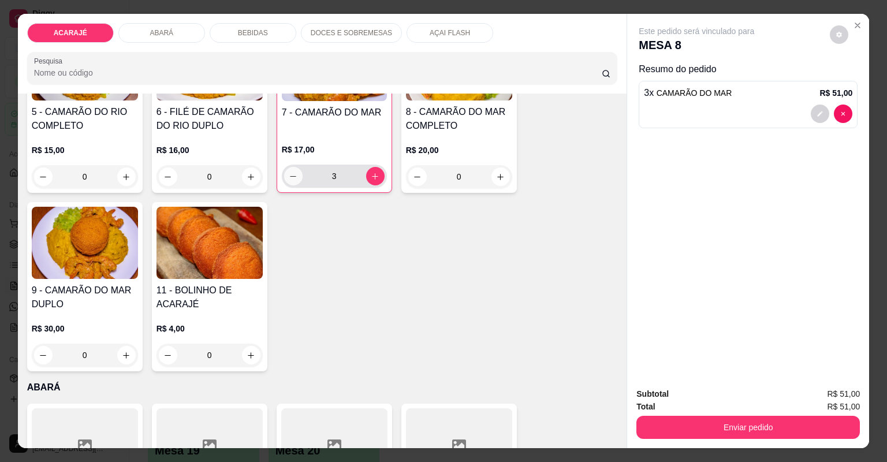
click at [284, 175] on button "decrease-product-quantity" at bounding box center [293, 176] width 18 height 18
type input "2"
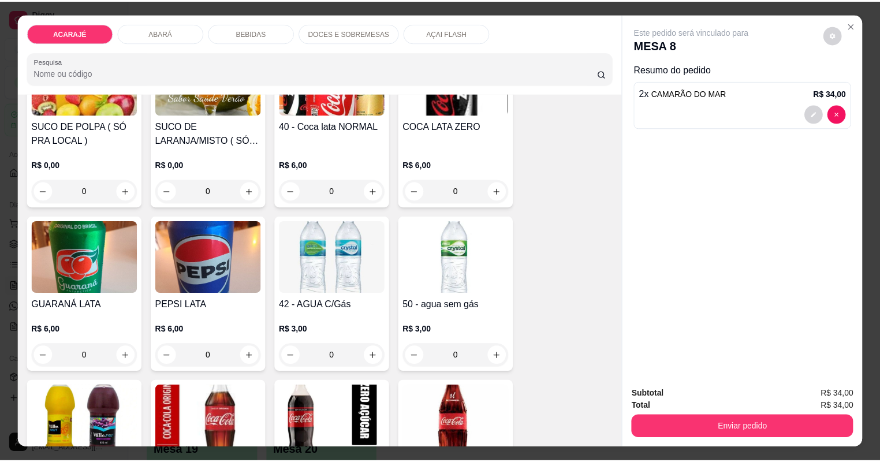
scroll to position [1155, 0]
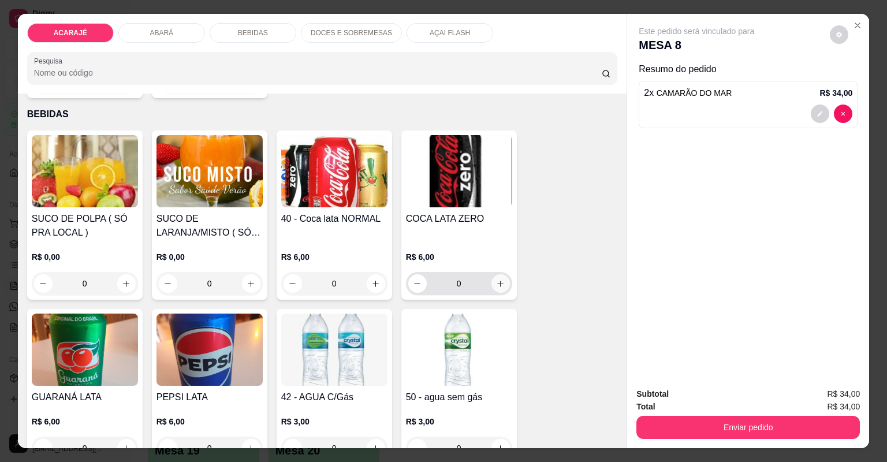
click at [496, 281] on icon "increase-product-quantity" at bounding box center [500, 284] width 9 height 9
type input "1"
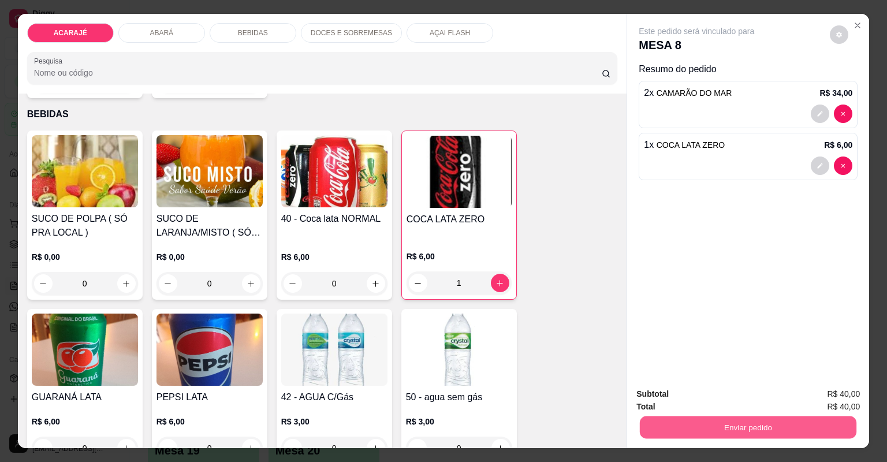
click at [690, 423] on button "Enviar pedido" at bounding box center [748, 428] width 217 height 23
click at [687, 395] on button "Não registrar e enviar pedido" at bounding box center [711, 398] width 117 height 21
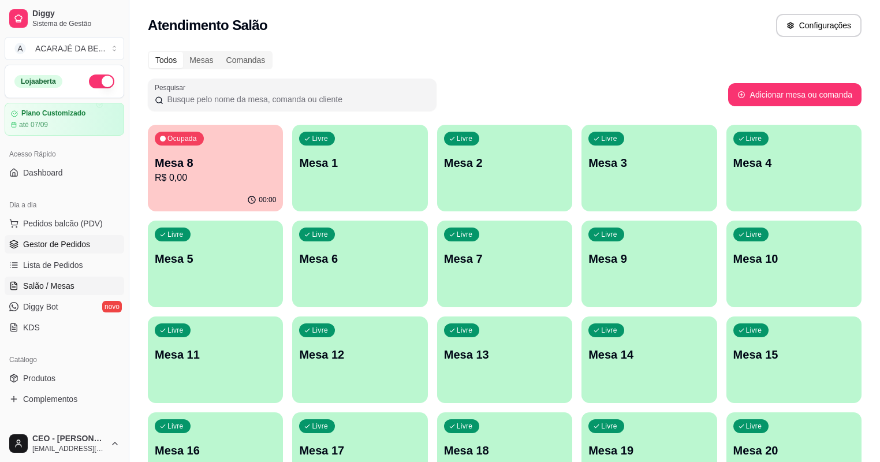
click at [58, 246] on span "Gestor de Pedidos" at bounding box center [56, 245] width 67 height 12
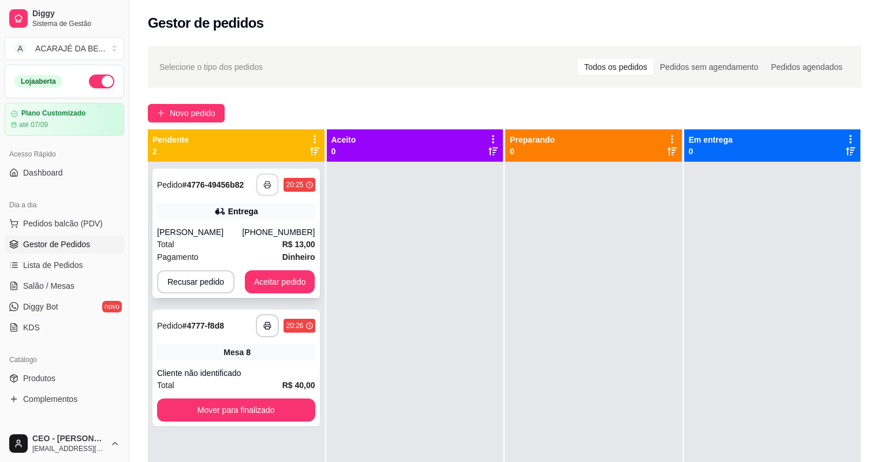
click at [267, 183] on icon "button" at bounding box center [268, 185] width 8 height 8
click at [293, 275] on button "Aceitar pedido" at bounding box center [280, 281] width 70 height 23
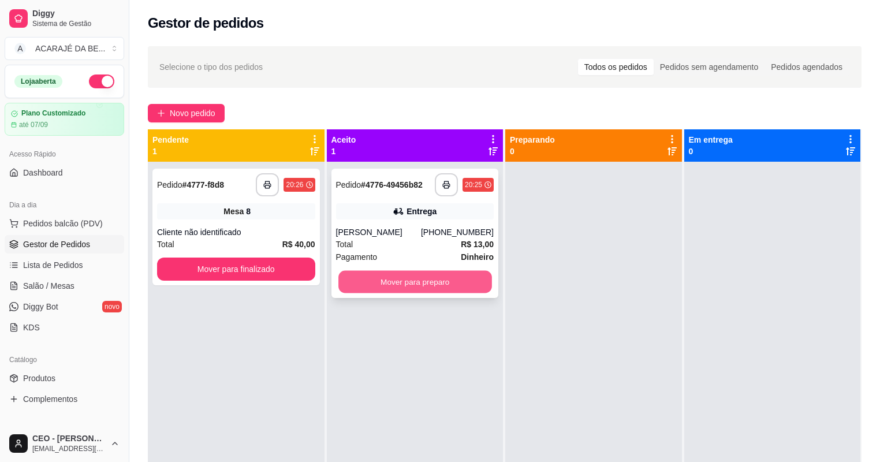
click at [404, 284] on button "Mover para preparo" at bounding box center [415, 282] width 153 height 23
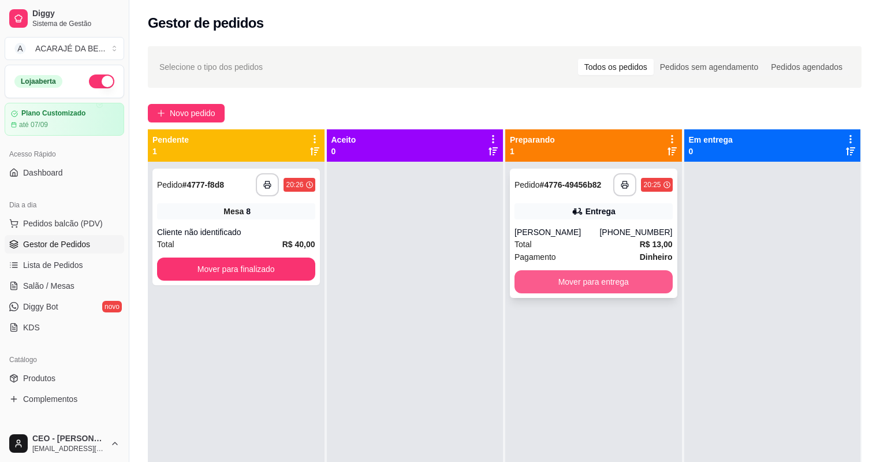
click at [574, 275] on button "Mover para entrega" at bounding box center [594, 281] width 158 height 23
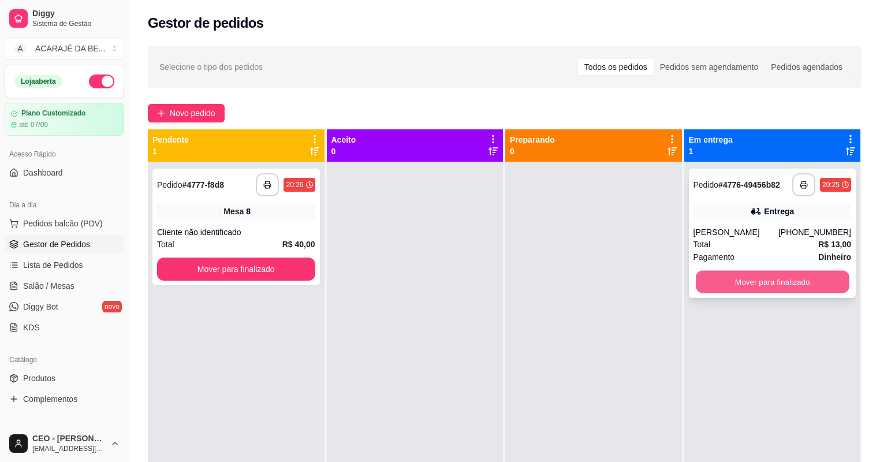
click at [840, 282] on button "Mover para finalizado" at bounding box center [772, 282] width 153 height 23
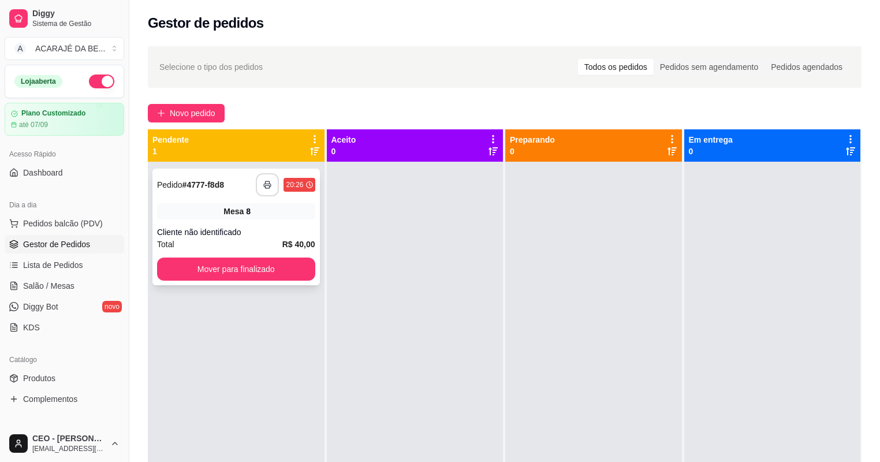
click at [266, 177] on button "button" at bounding box center [267, 184] width 23 height 23
click at [283, 270] on button "Mover para finalizado" at bounding box center [236, 269] width 158 height 23
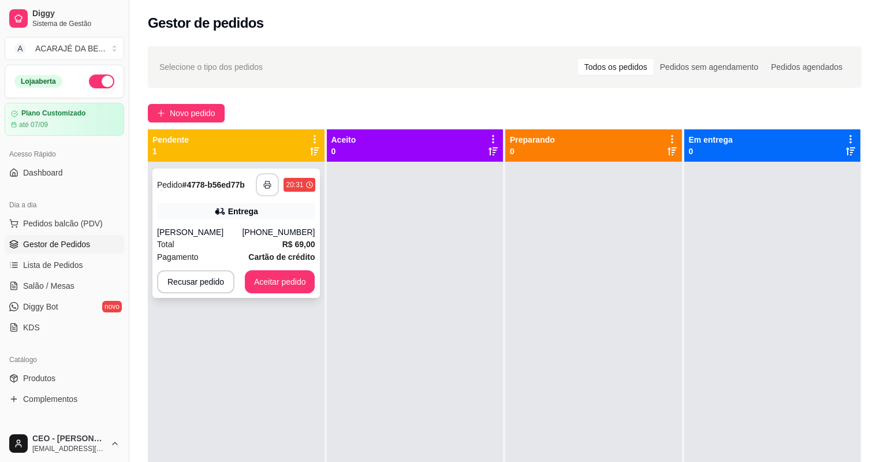
click at [268, 186] on icon "button" at bounding box center [267, 185] width 8 height 8
click at [291, 285] on button "Aceitar pedido" at bounding box center [280, 281] width 70 height 23
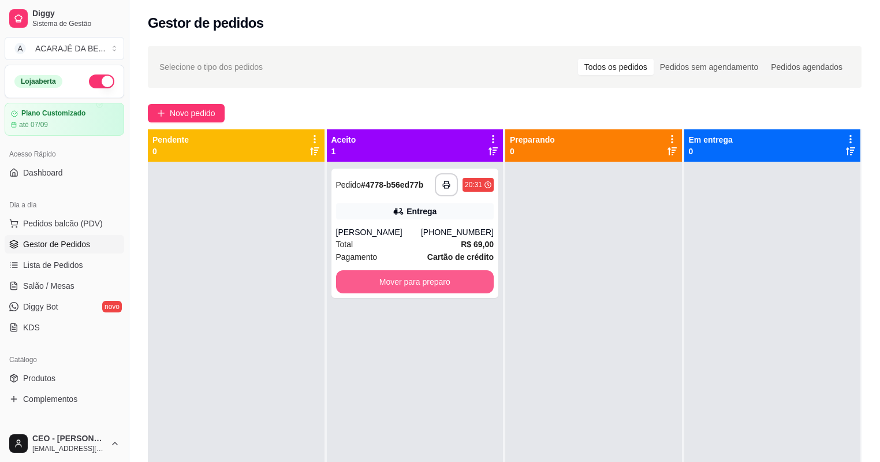
click at [462, 274] on button "Mover para preparo" at bounding box center [415, 281] width 158 height 23
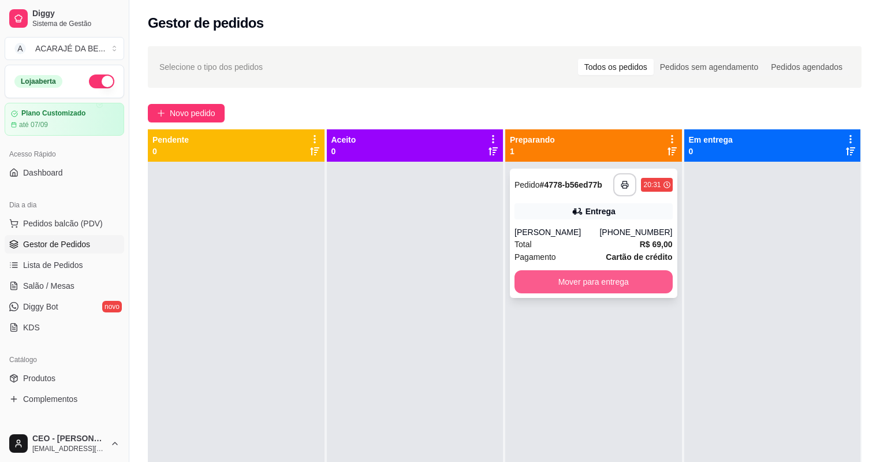
click at [573, 275] on button "Mover para entrega" at bounding box center [594, 281] width 158 height 23
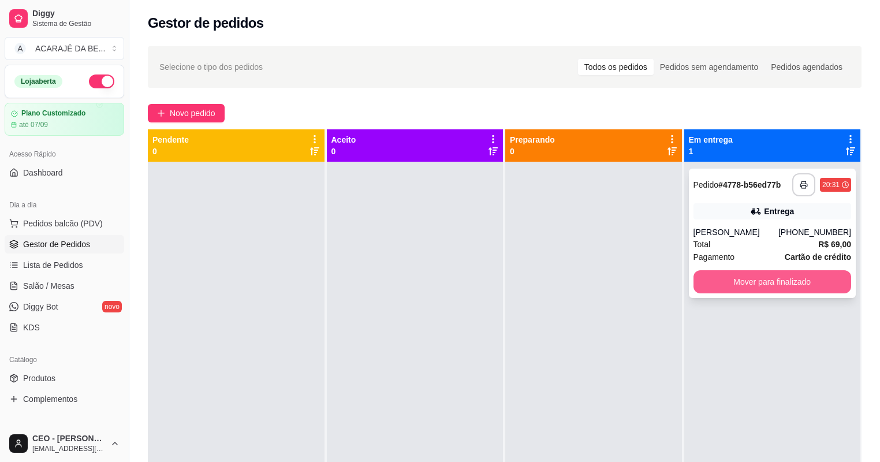
click at [732, 285] on button "Mover para finalizado" at bounding box center [773, 281] width 158 height 23
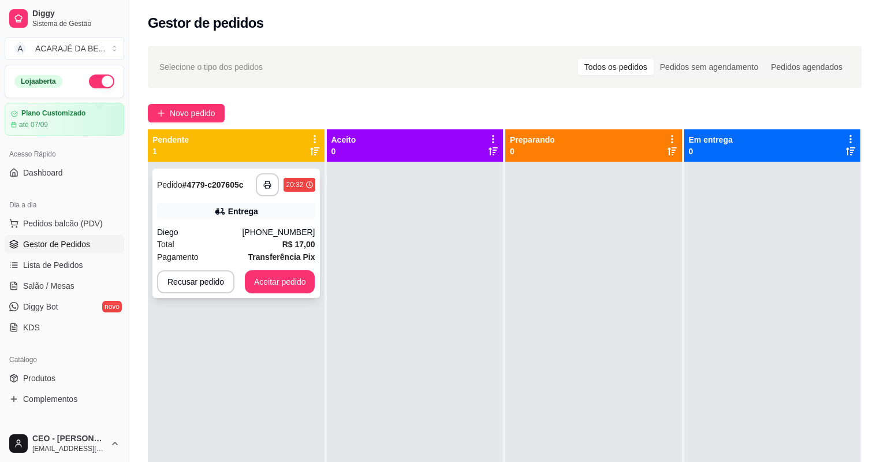
click at [270, 196] on div "**********" at bounding box center [237, 233] width 168 height 129
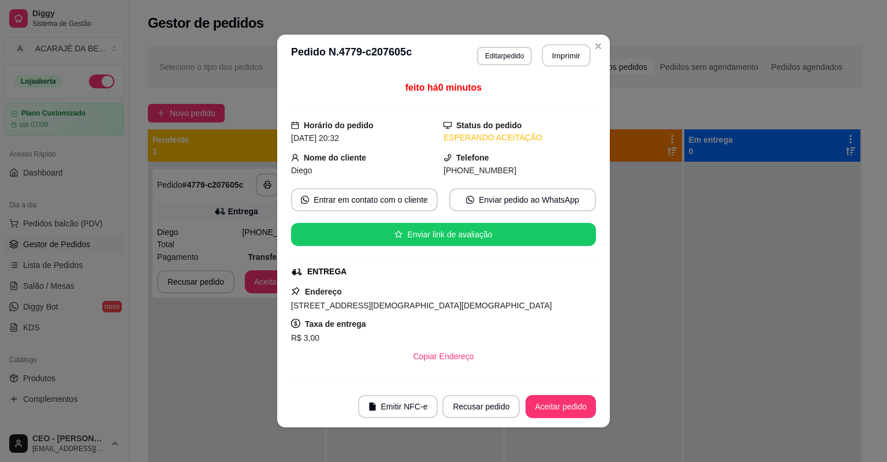
click at [550, 51] on button "Imprimir" at bounding box center [566, 55] width 49 height 23
click at [563, 408] on button "Aceitar pedido" at bounding box center [561, 406] width 70 height 23
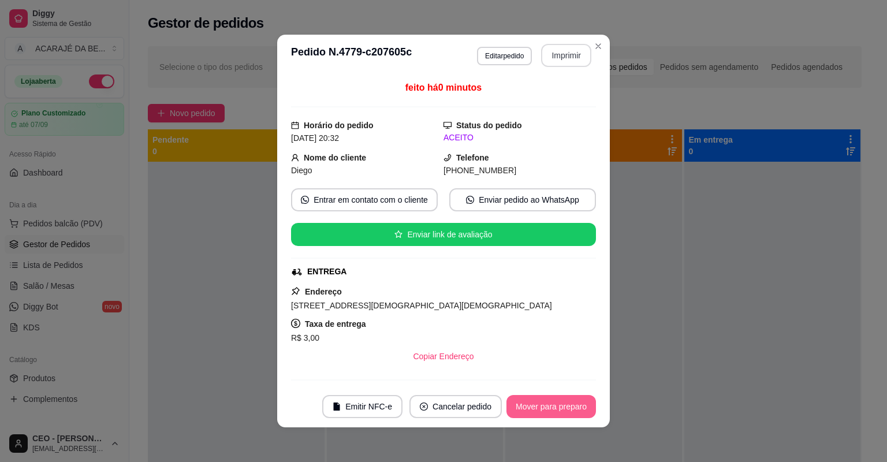
click at [563, 408] on button "Mover para preparo" at bounding box center [552, 406] width 90 height 23
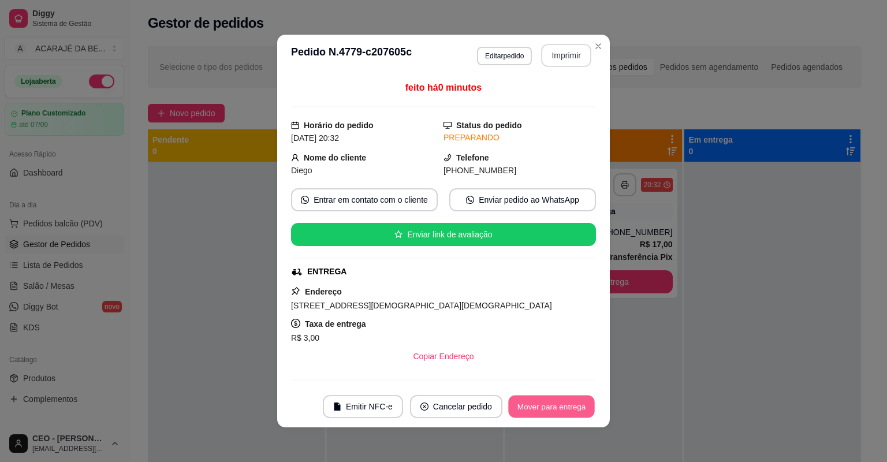
click at [563, 408] on button "Mover para entrega" at bounding box center [551, 407] width 87 height 23
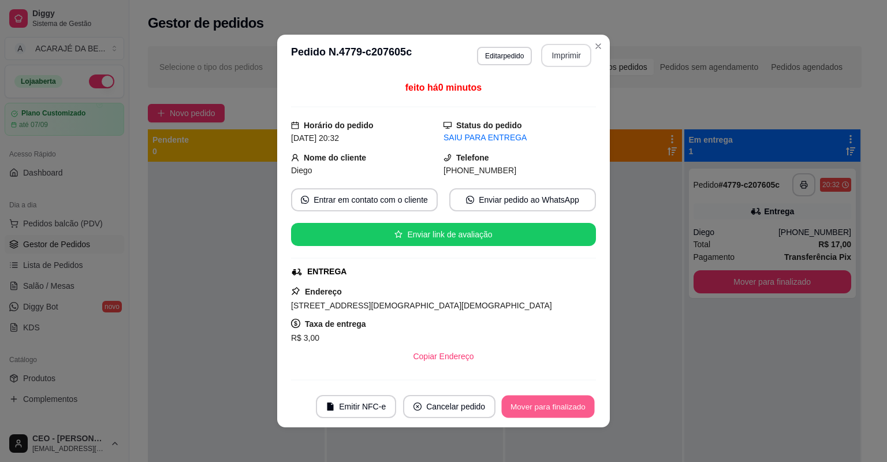
click at [563, 408] on button "Mover para finalizado" at bounding box center [548, 407] width 93 height 23
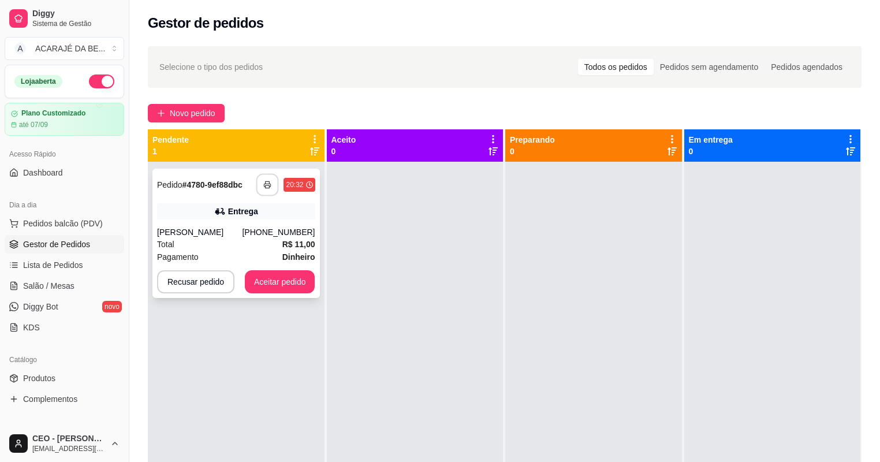
click at [267, 186] on icon "button" at bounding box center [268, 185] width 8 height 8
click at [305, 282] on button "Aceitar pedido" at bounding box center [280, 281] width 70 height 23
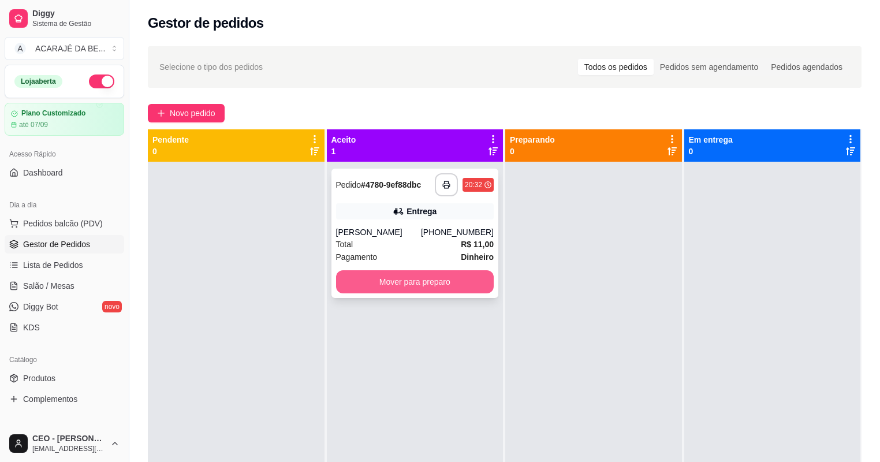
click at [481, 280] on button "Mover para preparo" at bounding box center [415, 281] width 158 height 23
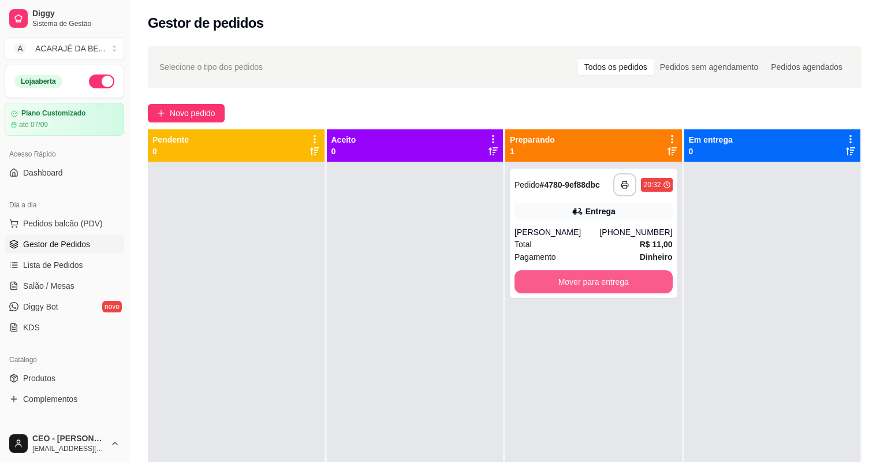
click at [607, 284] on button "Mover para entrega" at bounding box center [594, 281] width 158 height 23
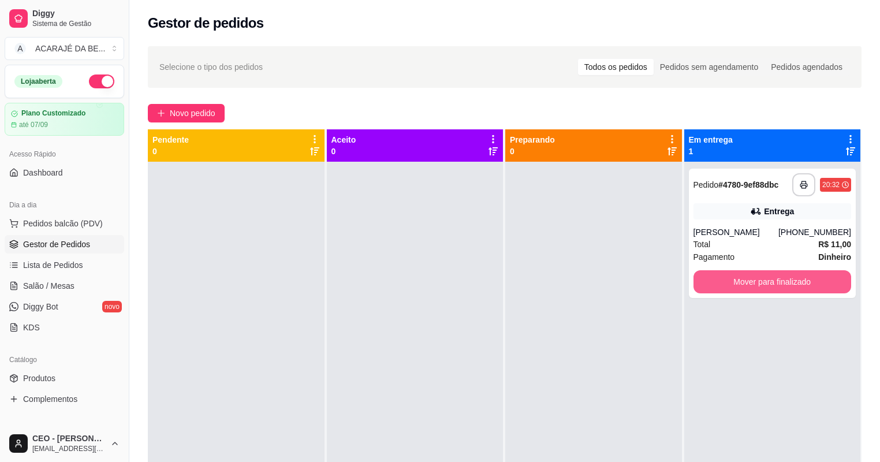
click at [743, 276] on button "Mover para finalizado" at bounding box center [773, 281] width 158 height 23
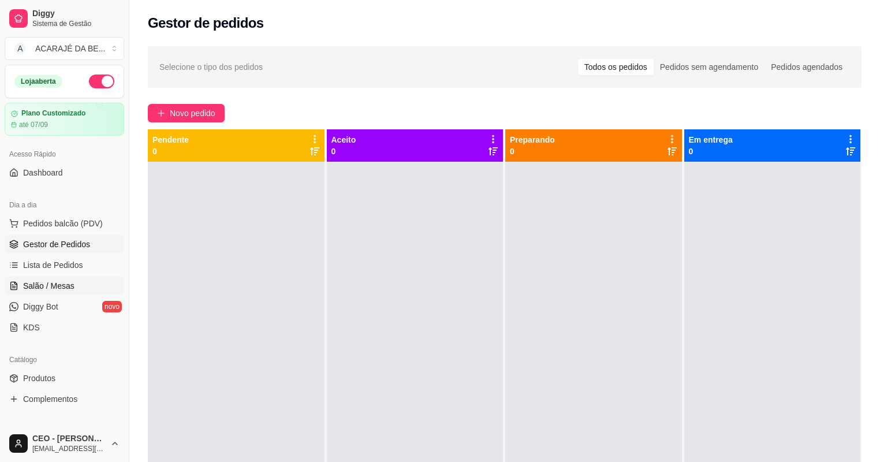
click at [32, 278] on link "Salão / Mesas" at bounding box center [65, 286] width 120 height 18
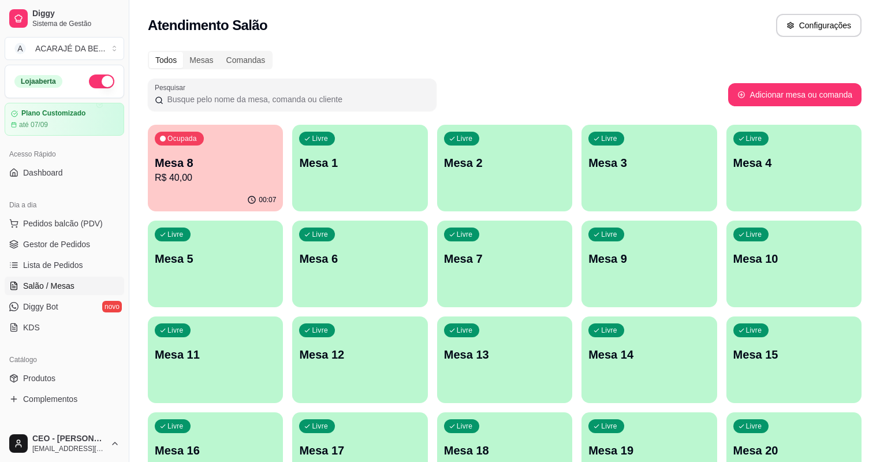
click at [230, 174] on p "R$ 40,00" at bounding box center [215, 178] width 121 height 14
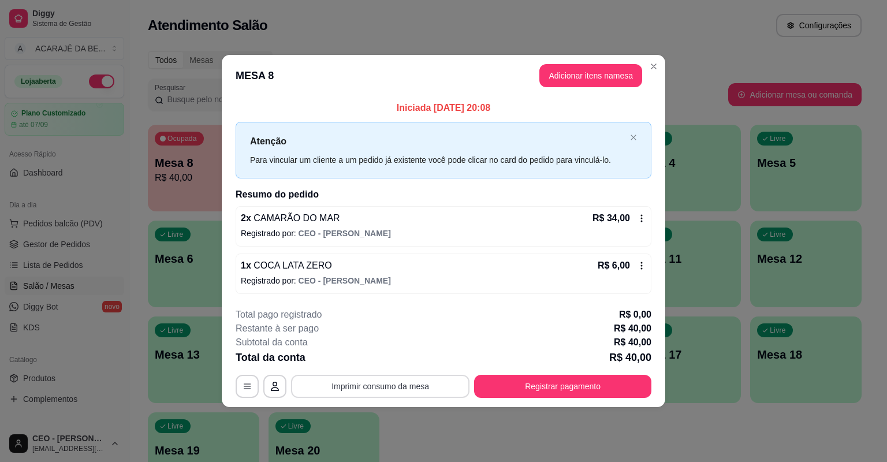
click at [403, 387] on button "Imprimir consumo da mesa" at bounding box center [380, 386] width 179 height 23
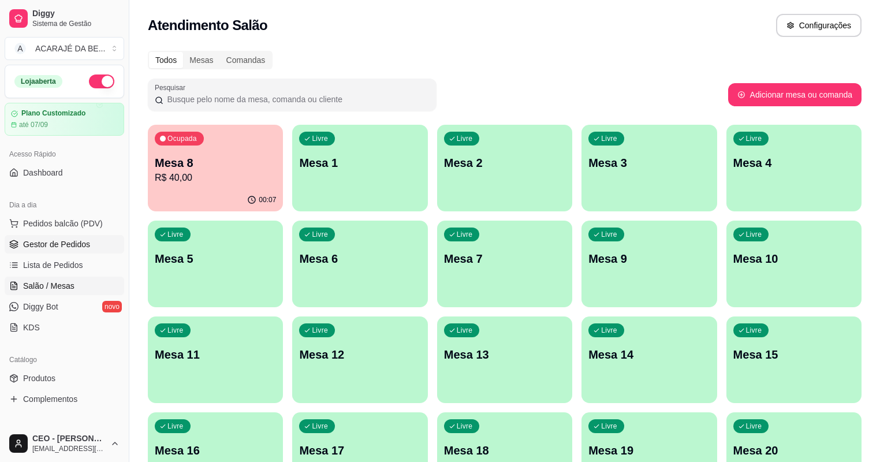
click at [40, 235] on link "Gestor de Pedidos" at bounding box center [65, 244] width 120 height 18
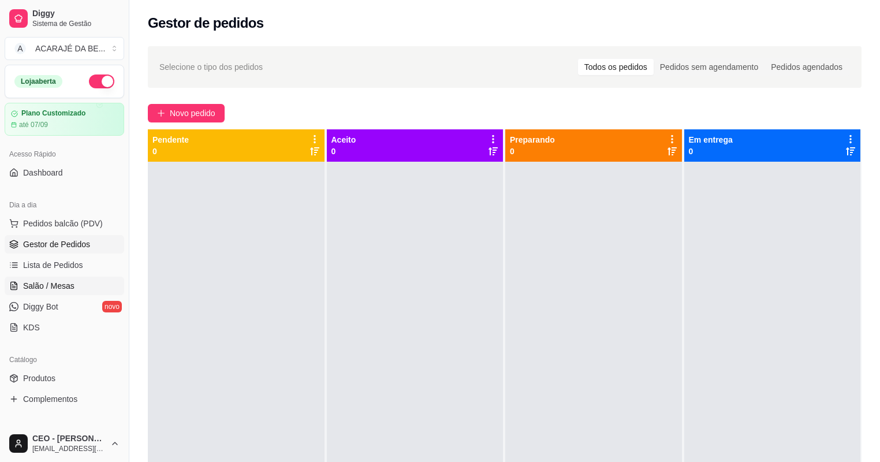
click at [67, 289] on span "Salão / Mesas" at bounding box center [48, 286] width 51 height 12
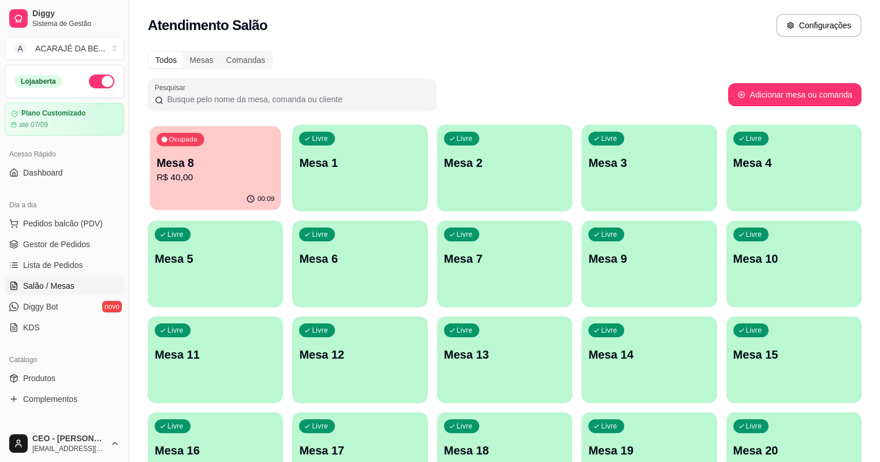
click at [192, 165] on p "Mesa 8" at bounding box center [216, 163] width 118 height 16
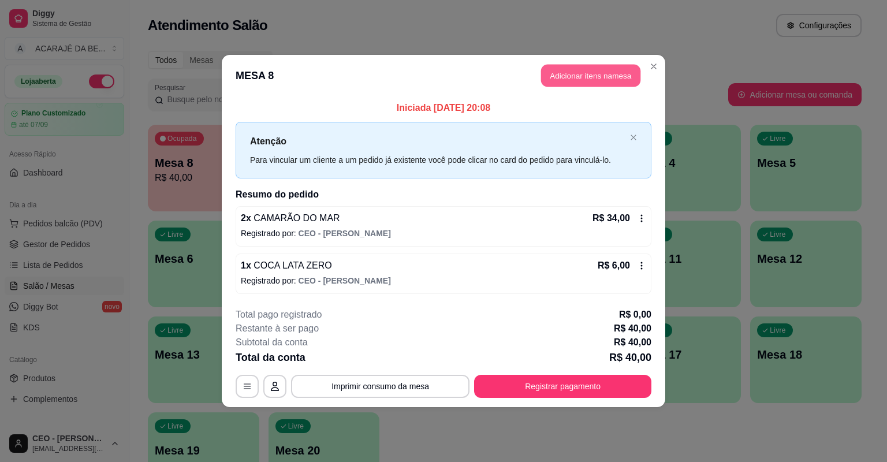
click at [607, 76] on button "Adicionar itens na mesa" at bounding box center [590, 76] width 99 height 23
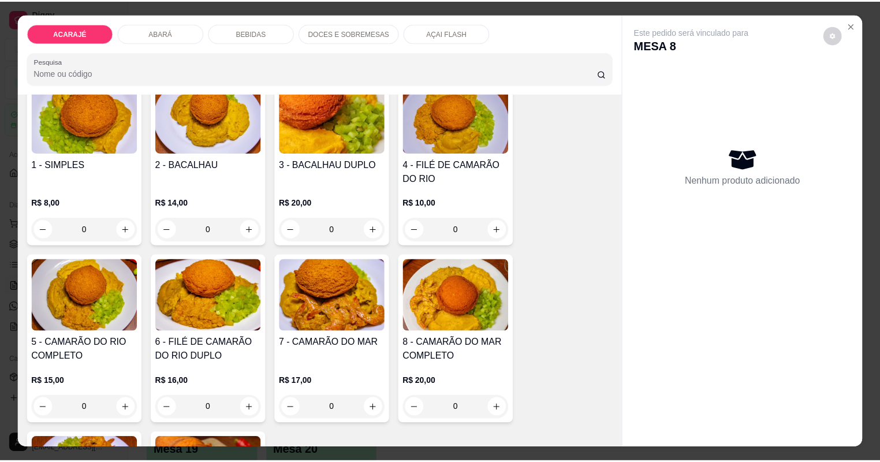
scroll to position [139, 0]
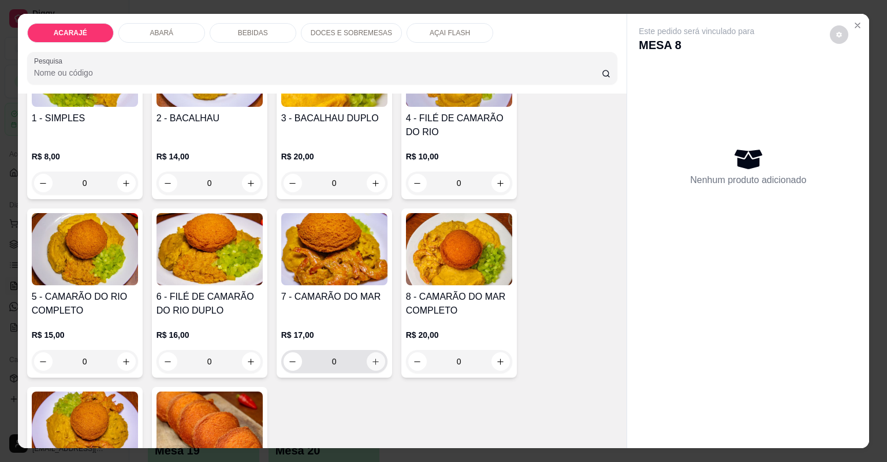
click at [373, 362] on icon "increase-product-quantity" at bounding box center [375, 362] width 9 height 9
type input "1"
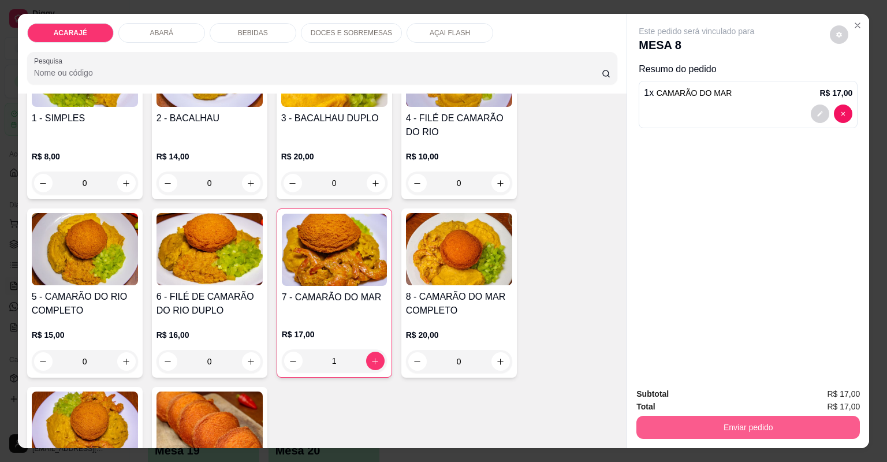
click at [683, 425] on button "Enviar pedido" at bounding box center [749, 427] width 224 height 23
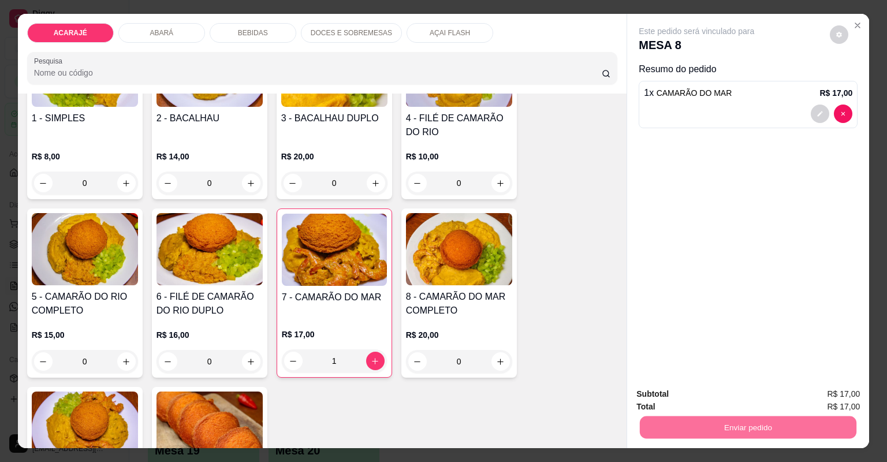
click at [672, 396] on button "Não registrar e enviar pedido" at bounding box center [711, 398] width 117 height 21
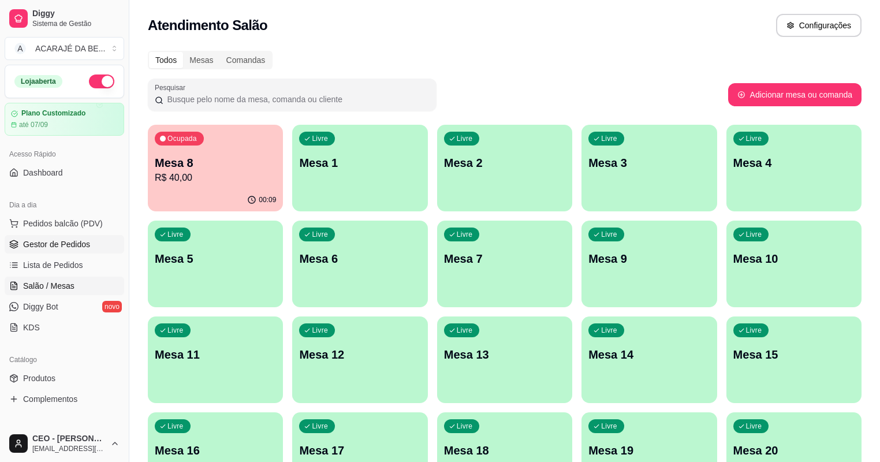
click at [65, 243] on span "Gestor de Pedidos" at bounding box center [56, 245] width 67 height 12
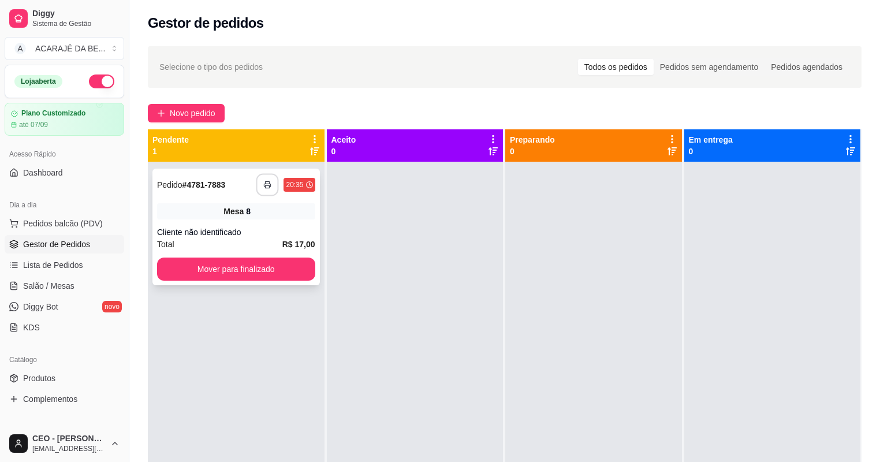
click at [263, 178] on button "button" at bounding box center [267, 185] width 23 height 23
click at [246, 273] on button "Mover para finalizado" at bounding box center [236, 269] width 158 height 23
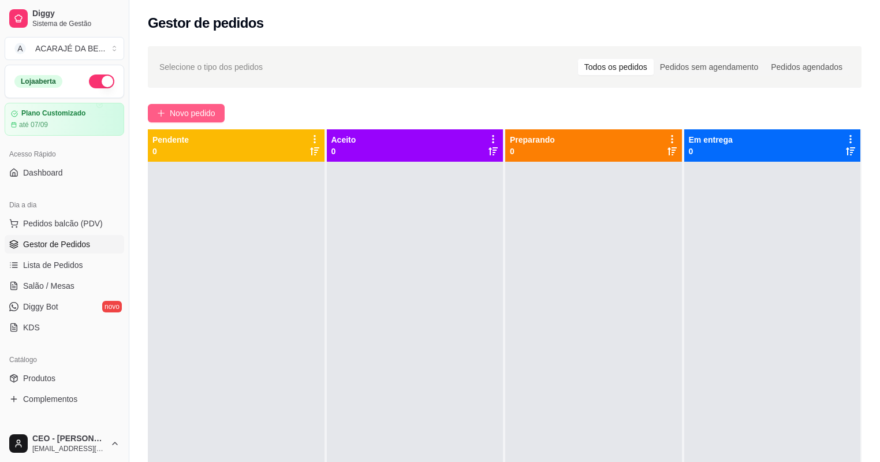
click at [196, 113] on span "Novo pedido" at bounding box center [193, 113] width 46 height 13
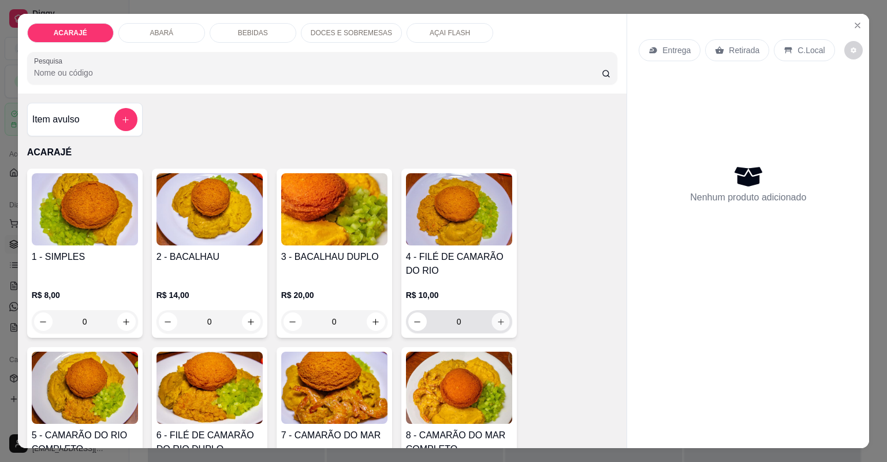
click at [496, 325] on icon "increase-product-quantity" at bounding box center [500, 322] width 9 height 9
click at [498, 329] on button "increase-product-quantity" at bounding box center [501, 322] width 18 height 18
click at [502, 316] on button "increase-product-quantity" at bounding box center [501, 322] width 18 height 18
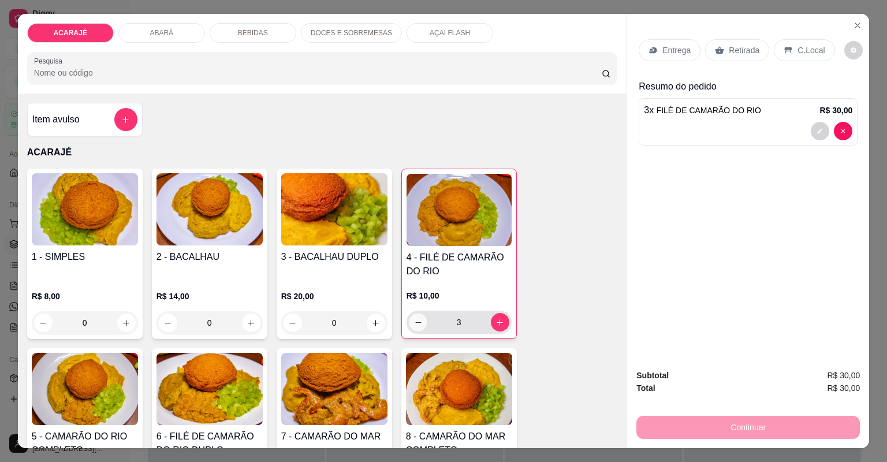
click at [414, 318] on icon "decrease-product-quantity" at bounding box center [418, 322] width 9 height 9
type input "1"
click at [675, 51] on p "Entrega" at bounding box center [677, 50] width 28 height 12
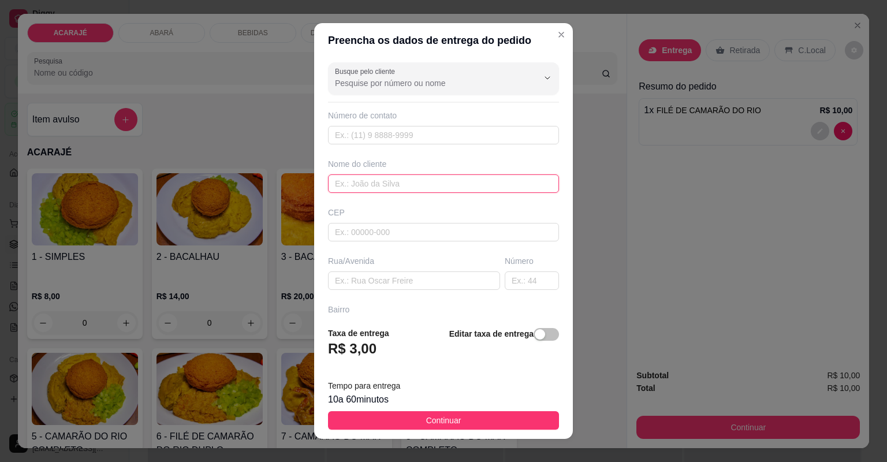
click at [418, 184] on input "text" at bounding box center [443, 183] width 231 height 18
type input "[GEOGRAPHIC_DATA]"
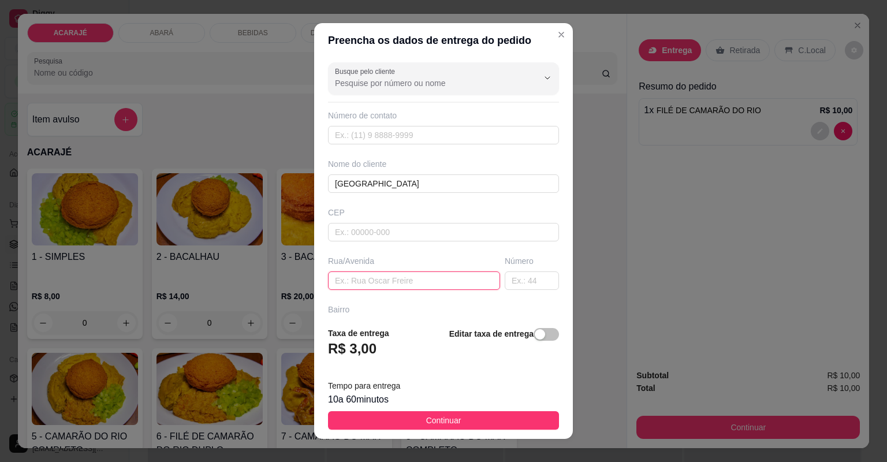
paste input "[STREET_ADDRESS][DATE] bairro [DATE]"
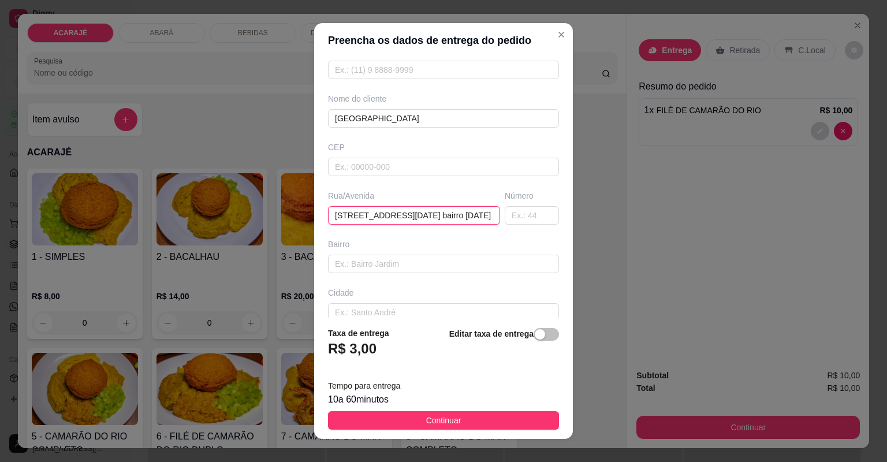
scroll to position [127, 0]
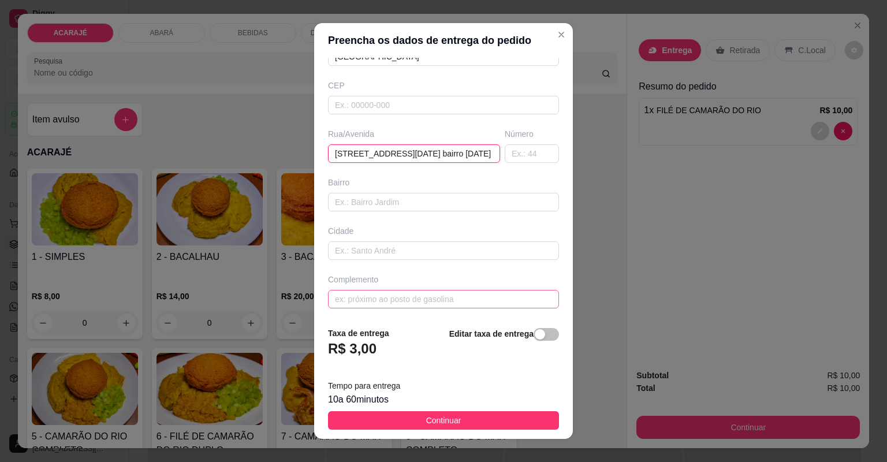
type input "[STREET_ADDRESS][DATE] bairro [DATE]"
drag, startPoint x: 394, startPoint y: 294, endPoint x: 376, endPoint y: 311, distance: 24.5
click at [394, 296] on input "text" at bounding box center [443, 299] width 231 height 18
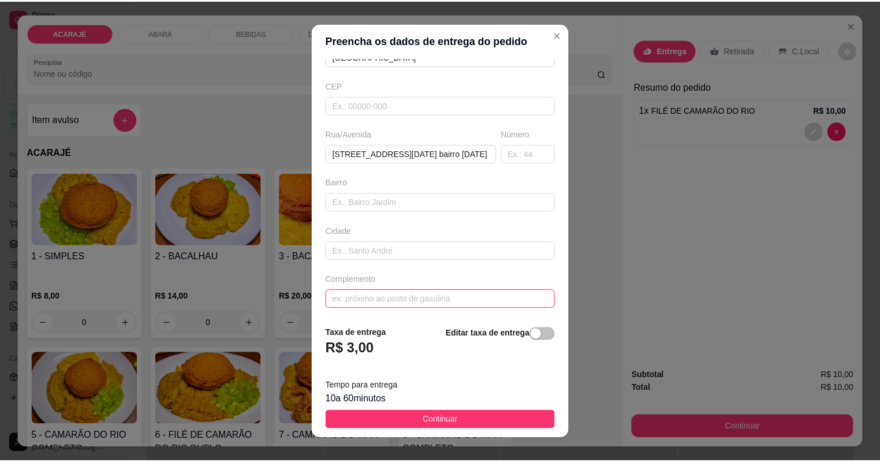
scroll to position [0, 0]
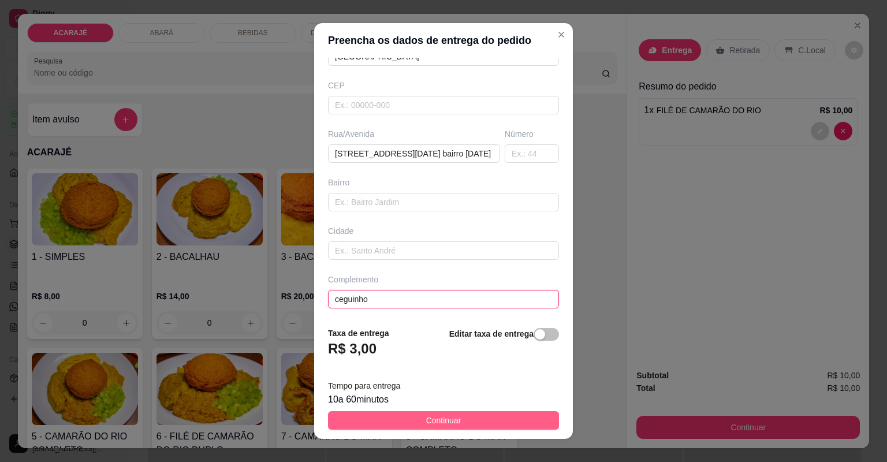
type input "ceguinho"
click at [403, 425] on button "Continuar" at bounding box center [443, 420] width 231 height 18
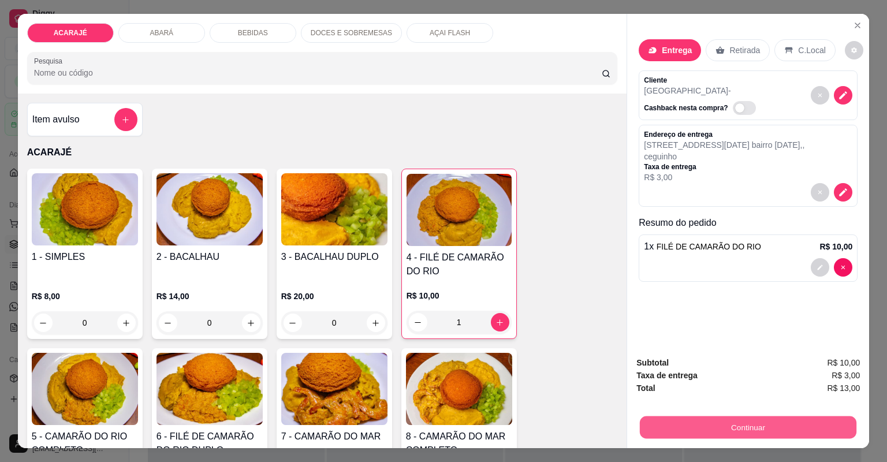
click at [657, 432] on button "Continuar" at bounding box center [748, 428] width 217 height 23
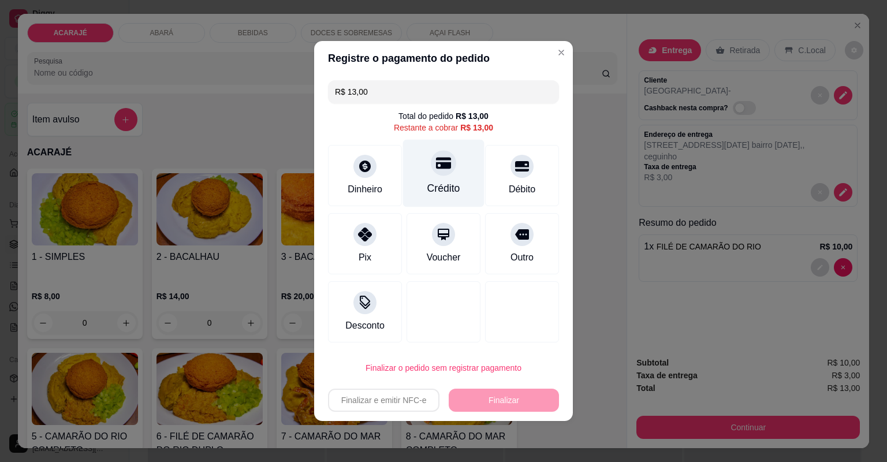
click at [452, 176] on div "Crédito" at bounding box center [443, 174] width 81 height 68
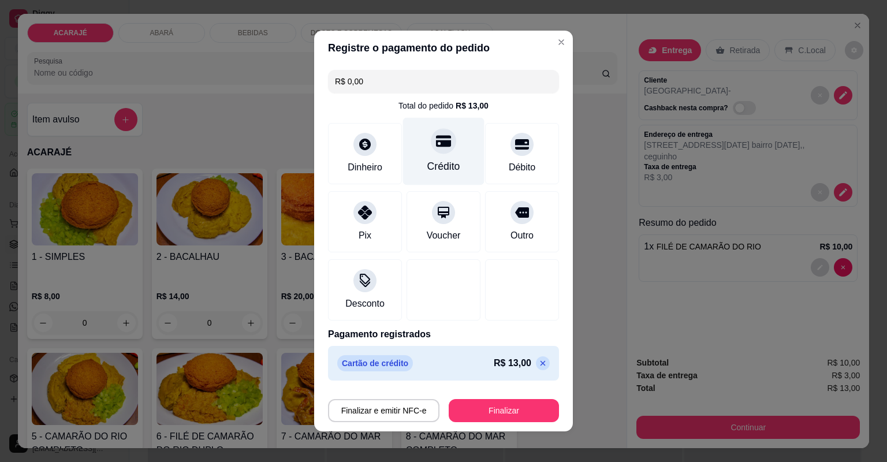
type input "R$ 0,00"
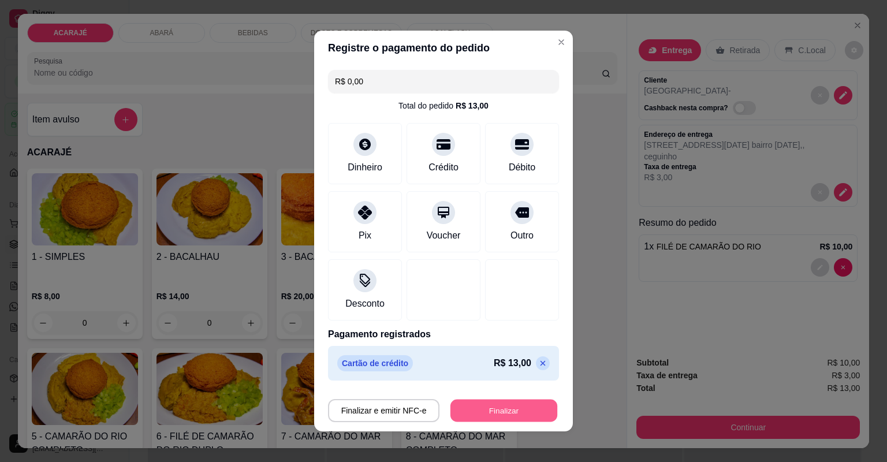
click at [460, 403] on button "Finalizar" at bounding box center [504, 411] width 107 height 23
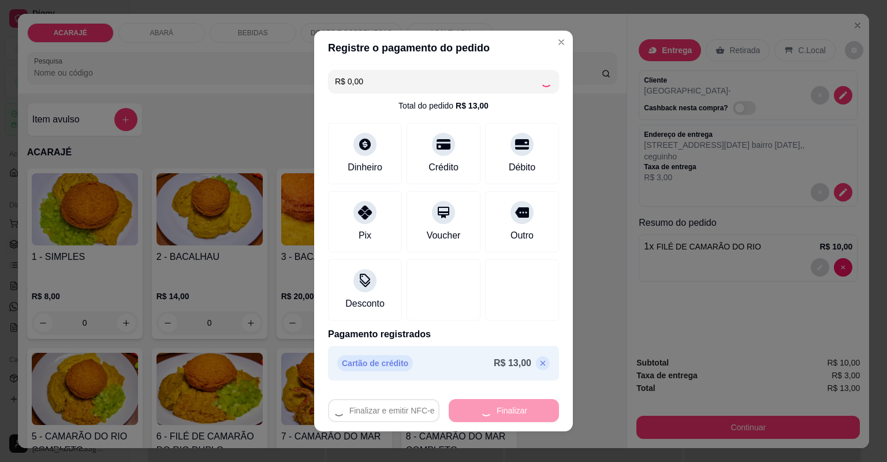
type input "0"
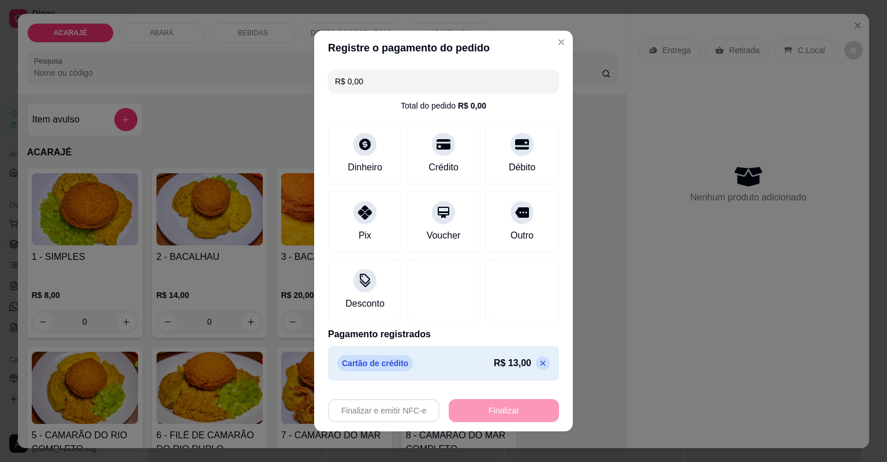
type input "-R$ 13,00"
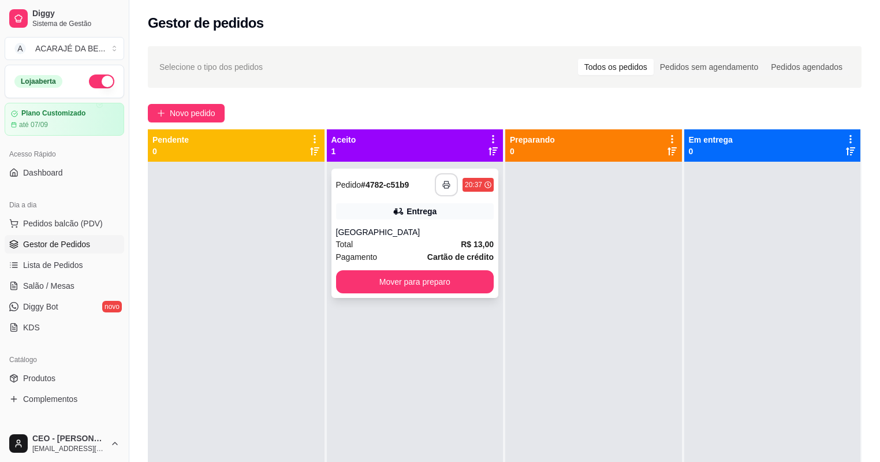
click at [448, 183] on button "button" at bounding box center [446, 184] width 23 height 23
click at [472, 278] on button "Mover para preparo" at bounding box center [415, 282] width 153 height 23
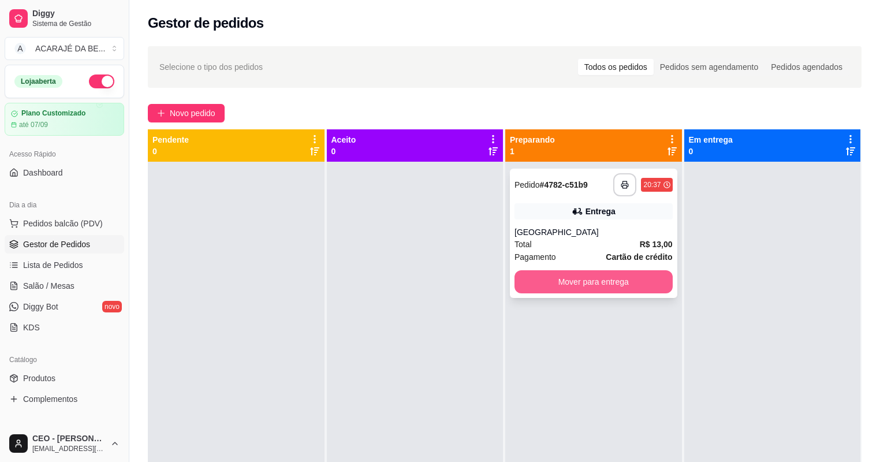
click at [548, 289] on button "Mover para entrega" at bounding box center [594, 281] width 158 height 23
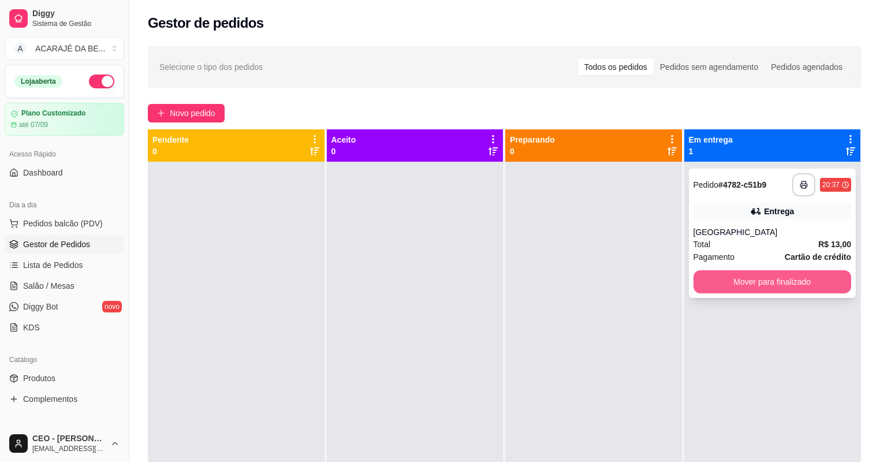
click at [759, 284] on button "Mover para finalizado" at bounding box center [773, 281] width 158 height 23
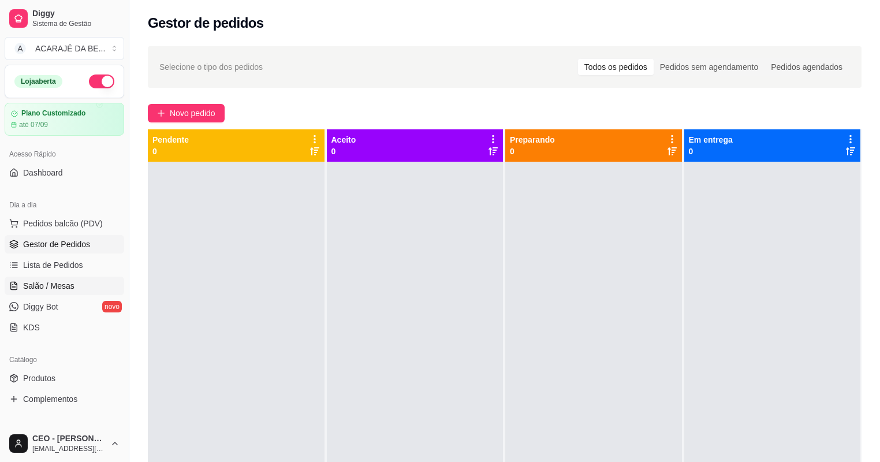
click at [40, 291] on link "Salão / Mesas" at bounding box center [65, 286] width 120 height 18
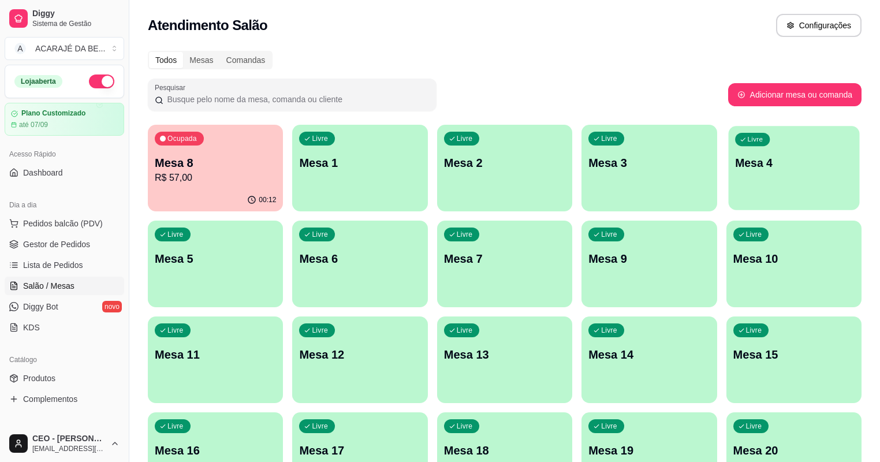
click at [735, 170] on p "Mesa 4" at bounding box center [794, 163] width 118 height 16
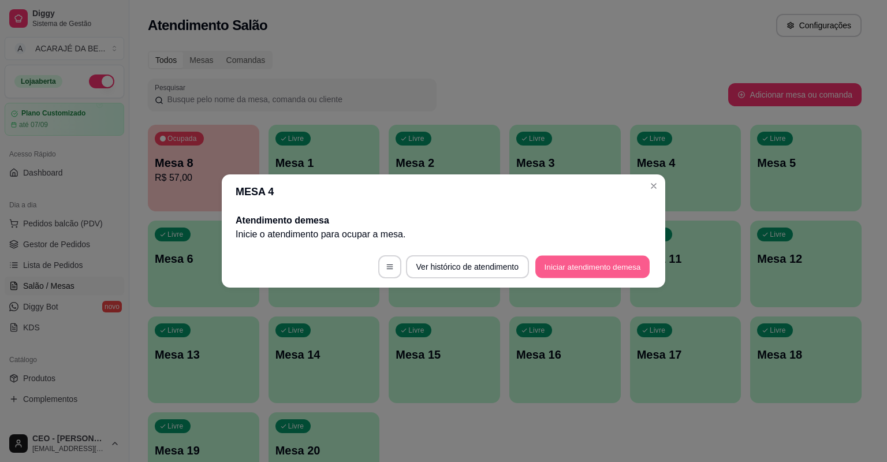
click at [544, 267] on button "Iniciar atendimento de mesa" at bounding box center [593, 267] width 114 height 23
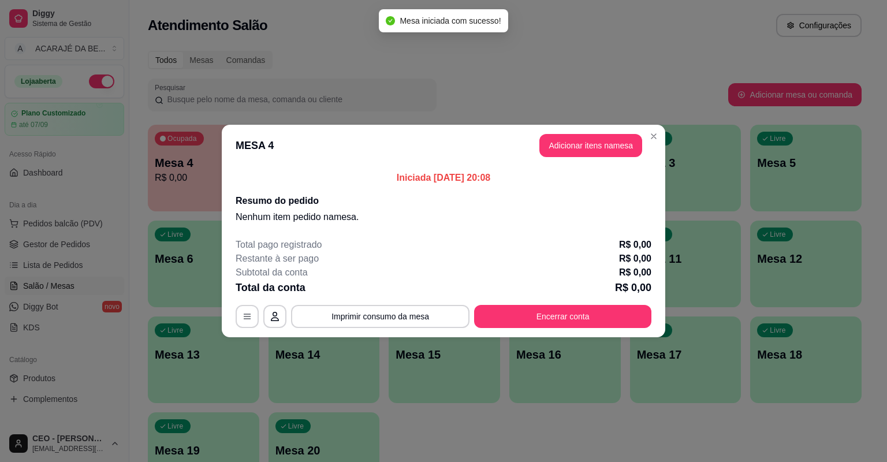
click at [622, 158] on header "MESA 4 Adicionar itens na mesa" at bounding box center [444, 146] width 444 height 42
click at [621, 153] on button "Adicionar itens na mesa" at bounding box center [591, 145] width 103 height 23
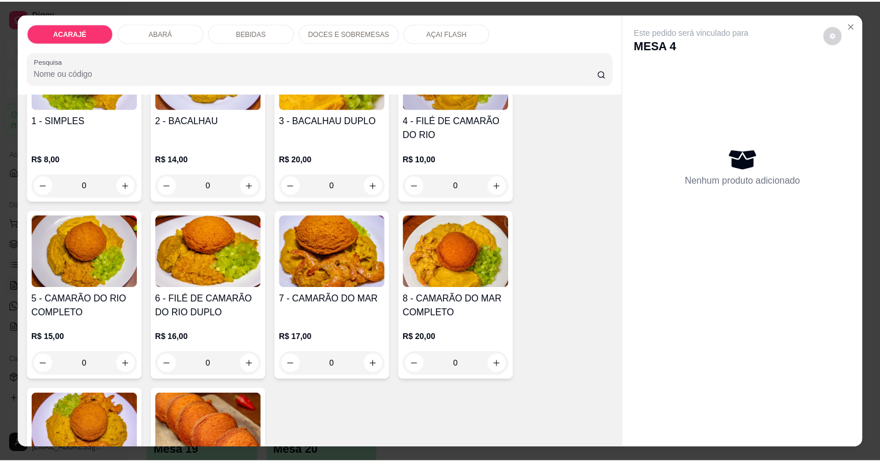
scroll to position [139, 0]
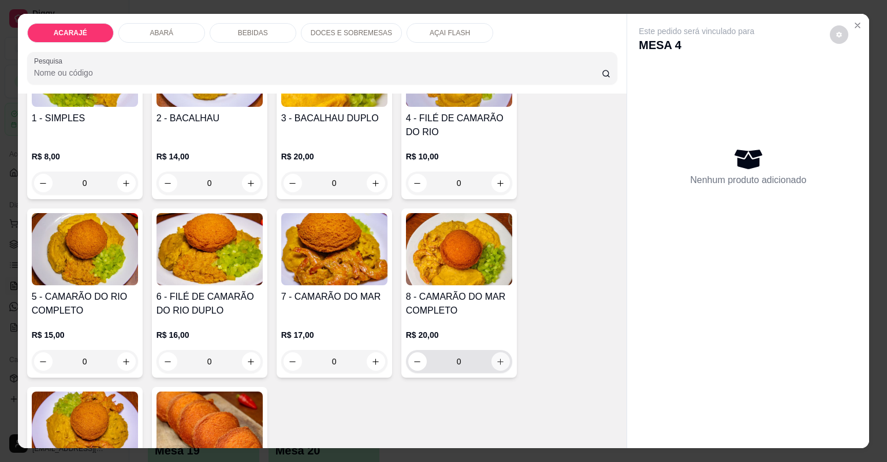
click at [496, 365] on icon "increase-product-quantity" at bounding box center [500, 362] width 9 height 9
type input "1"
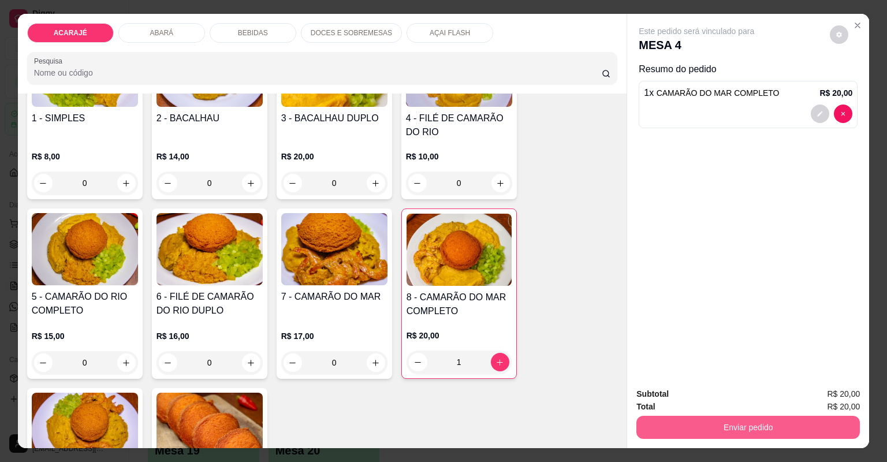
click at [670, 428] on button "Enviar pedido" at bounding box center [749, 427] width 224 height 23
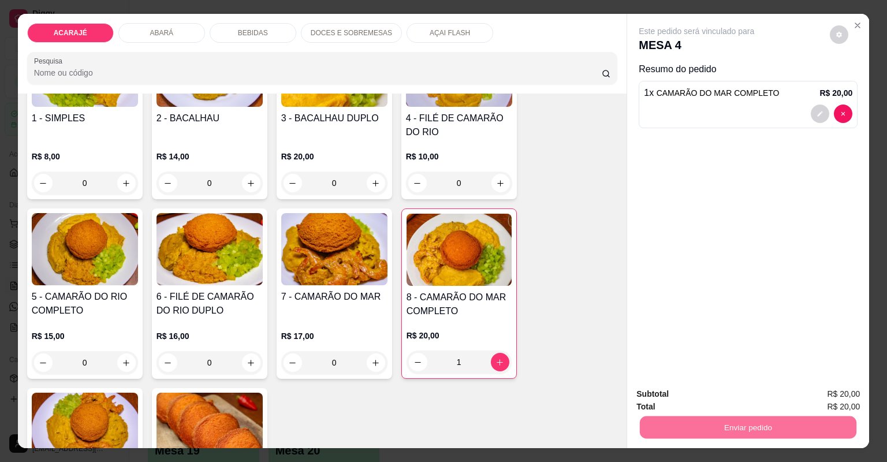
click at [671, 404] on button "Não registrar e enviar pedido" at bounding box center [711, 398] width 117 height 21
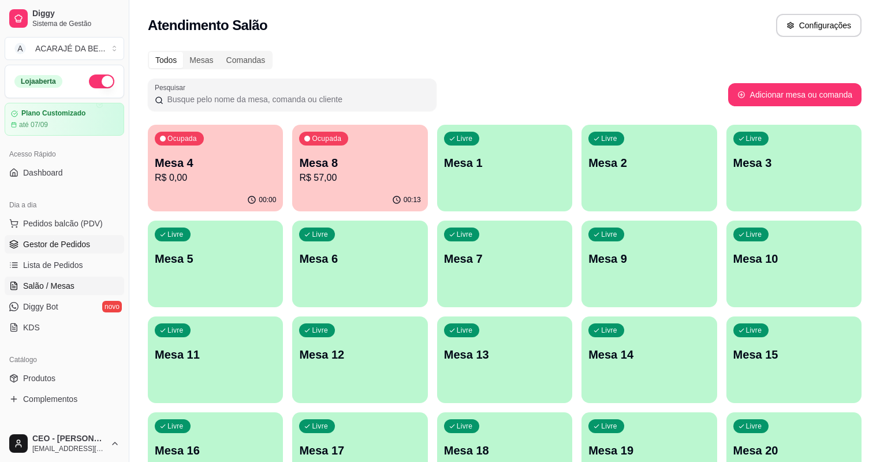
click at [49, 247] on span "Gestor de Pedidos" at bounding box center [56, 245] width 67 height 12
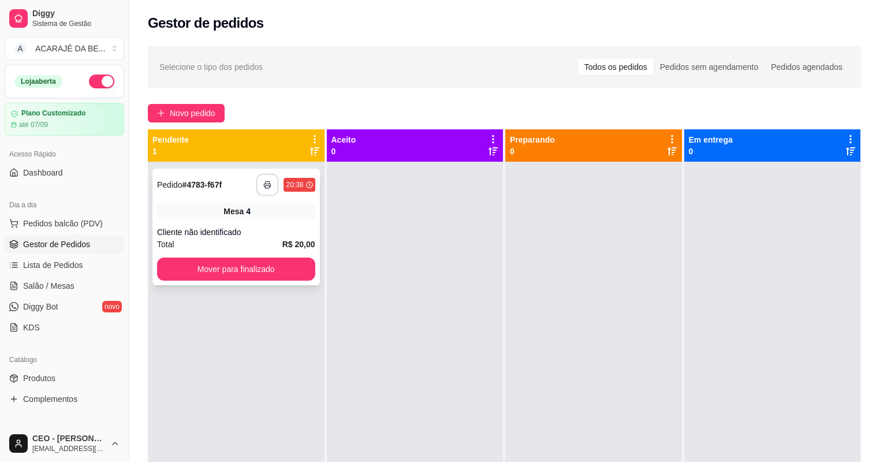
click at [266, 188] on rect "button" at bounding box center [268, 186] width 4 height 3
click at [266, 248] on div "Total R$ 20,00" at bounding box center [236, 244] width 158 height 13
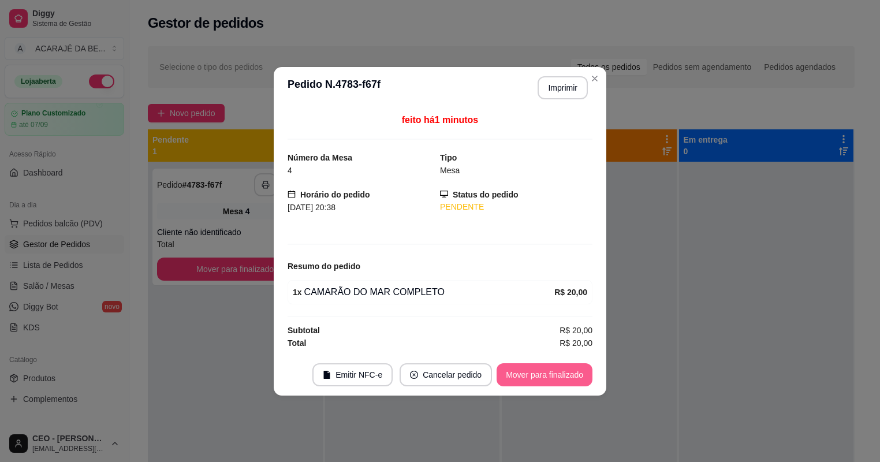
click at [536, 382] on button "Mover para finalizado" at bounding box center [545, 374] width 96 height 23
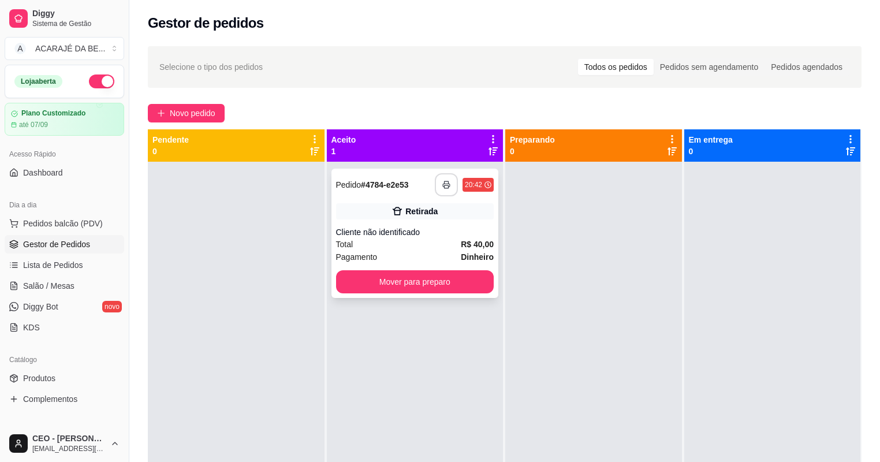
click at [446, 185] on icon "button" at bounding box center [447, 185] width 8 height 8
click at [411, 276] on button "Mover para preparo" at bounding box center [415, 282] width 153 height 23
click at [479, 280] on div "Mover para preparo" at bounding box center [415, 281] width 158 height 23
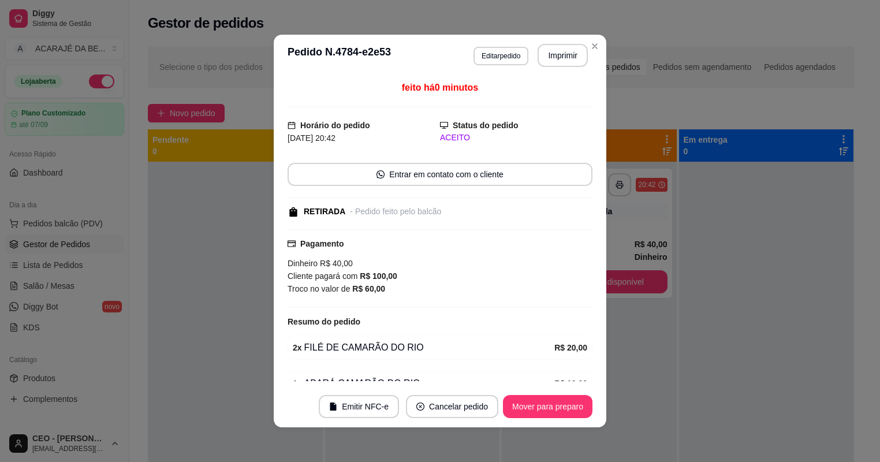
click at [605, 280] on div "feito há 0 minutos Horário do pedido [DATE] 20:42 Status do pedido ACEITO Entra…" at bounding box center [440, 231] width 333 height 310
drag, startPoint x: 595, startPoint y: 365, endPoint x: 595, endPoint y: 342, distance: 22.5
click at [595, 354] on div "feito há 0 minutos Horário do pedido [DATE] 20:42 Status do pedido ACEITO Entra…" at bounding box center [440, 231] width 333 height 310
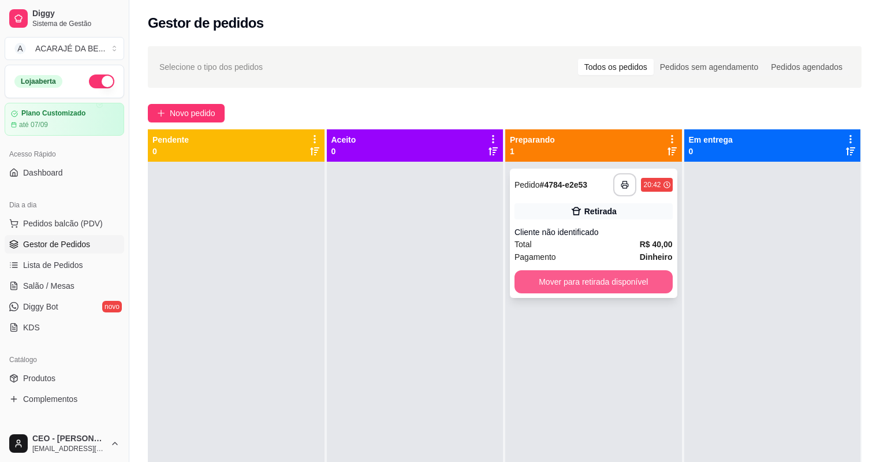
click at [627, 292] on button "Mover para retirada disponível" at bounding box center [594, 281] width 158 height 23
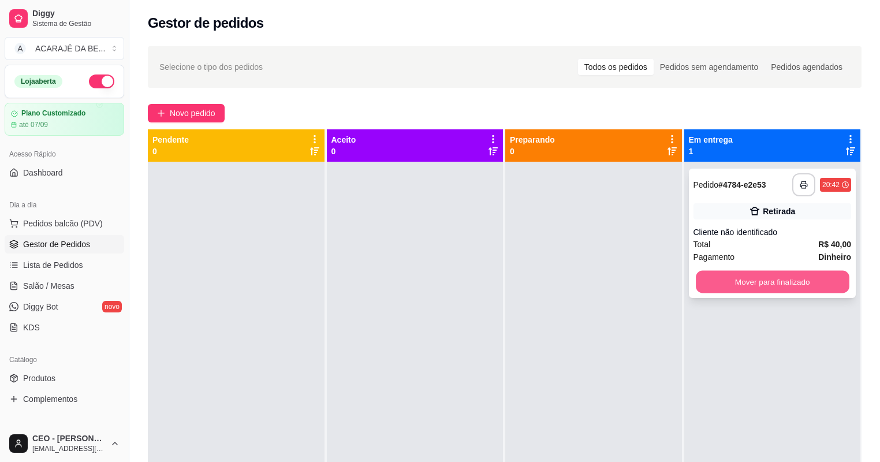
click at [747, 286] on button "Mover para finalizado" at bounding box center [772, 282] width 153 height 23
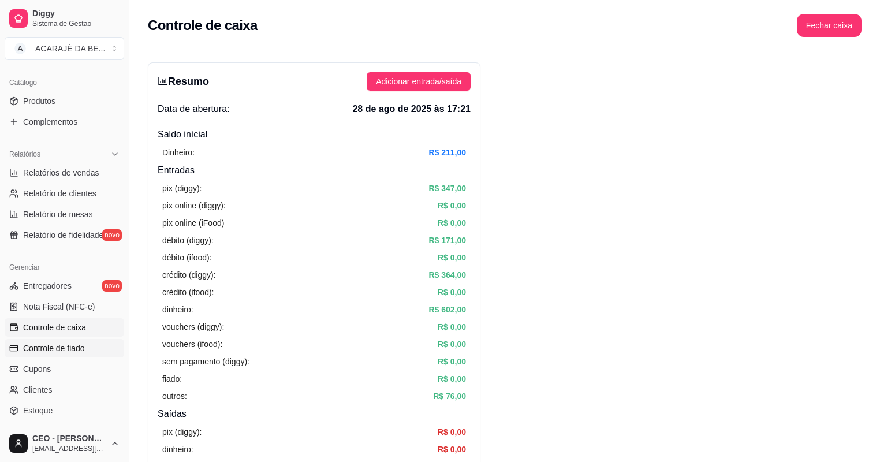
click at [59, 344] on span "Controle de fiado" at bounding box center [54, 349] width 62 height 12
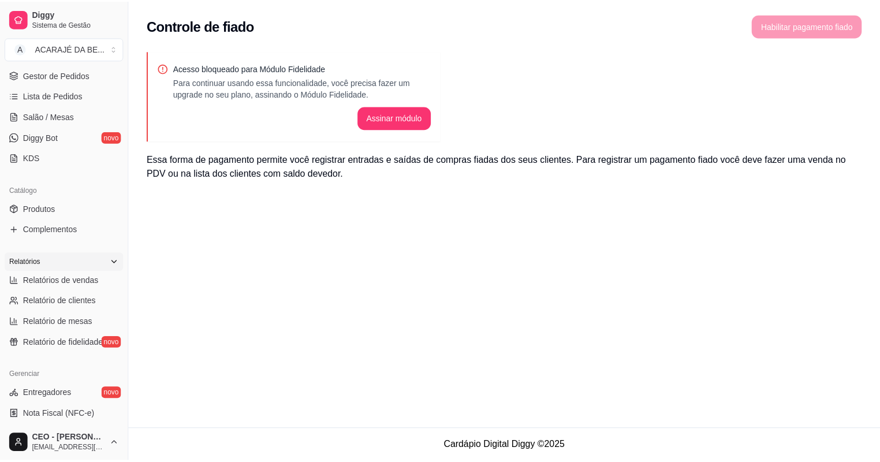
scroll to position [139, 0]
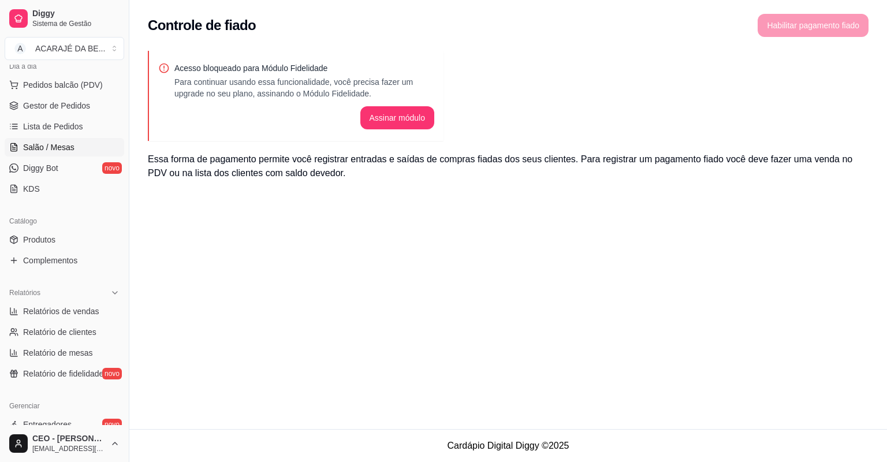
click at [56, 151] on span "Salão / Mesas" at bounding box center [48, 148] width 51 height 12
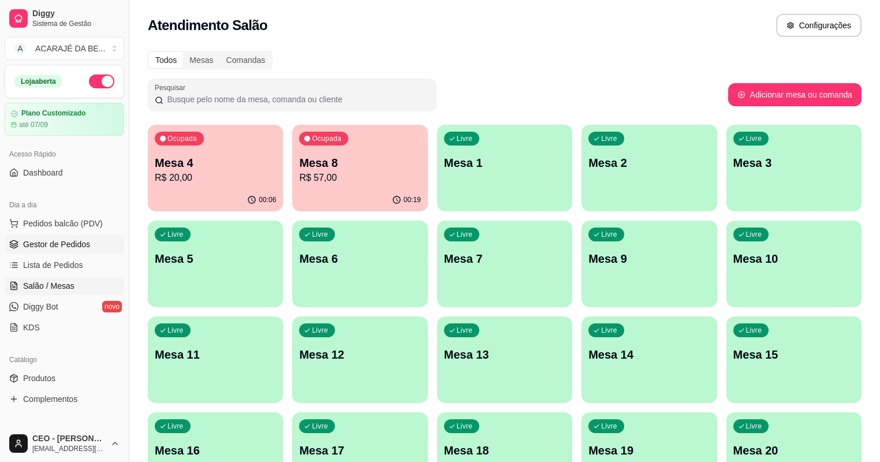
click at [34, 247] on span "Gestor de Pedidos" at bounding box center [56, 245] width 67 height 12
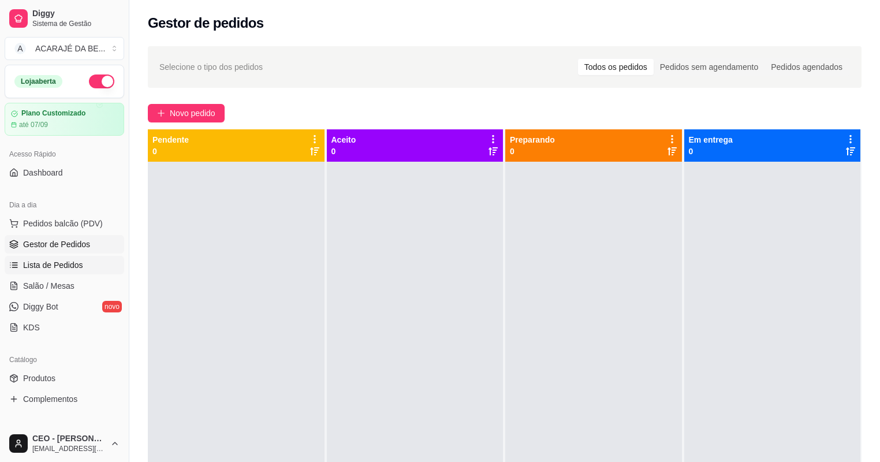
click at [38, 256] on link "Lista de Pedidos" at bounding box center [65, 265] width 120 height 18
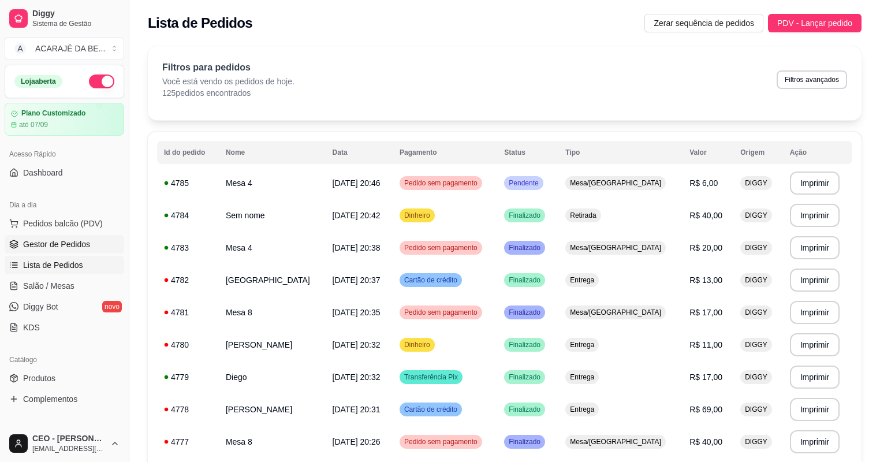
click at [51, 243] on span "Gestor de Pedidos" at bounding box center [56, 245] width 67 height 12
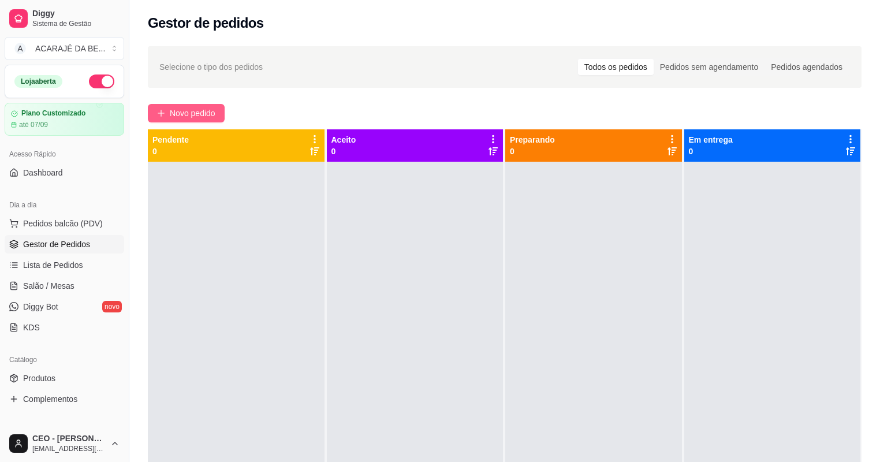
click at [188, 107] on span "Novo pedido" at bounding box center [193, 113] width 46 height 13
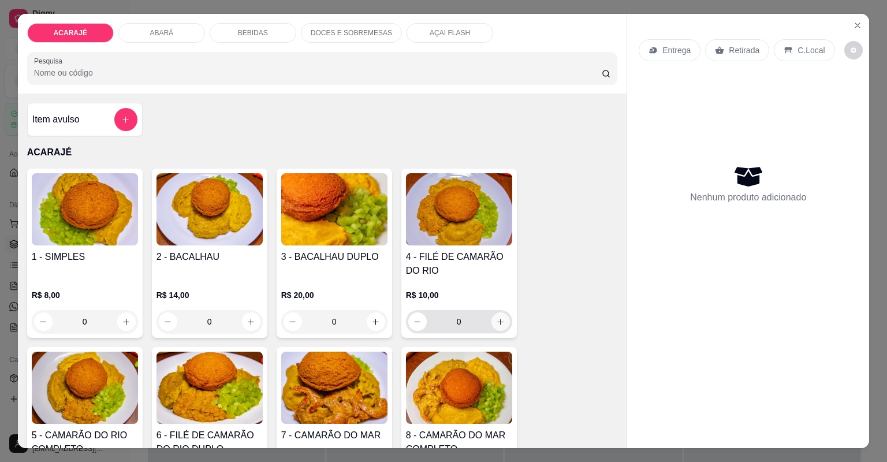
click at [494, 328] on button "increase-product-quantity" at bounding box center [501, 322] width 18 height 18
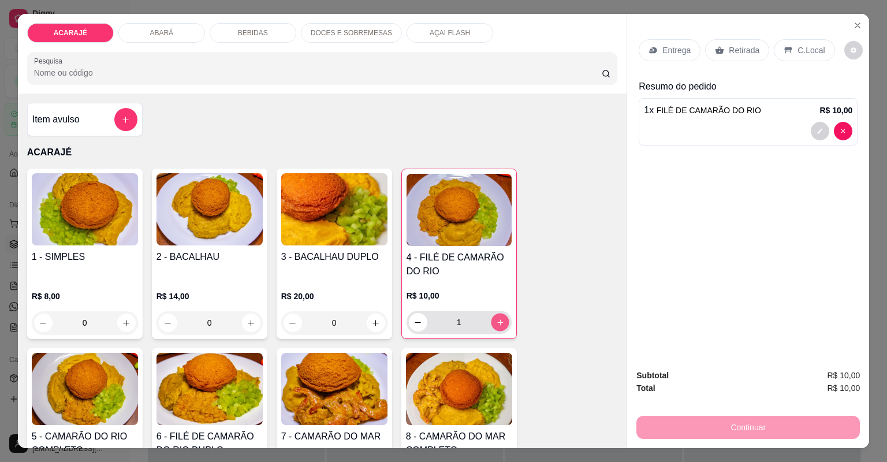
click at [494, 328] on button "increase-product-quantity" at bounding box center [500, 322] width 18 height 18
type input "2"
click at [670, 46] on p "Entrega" at bounding box center [677, 50] width 28 height 12
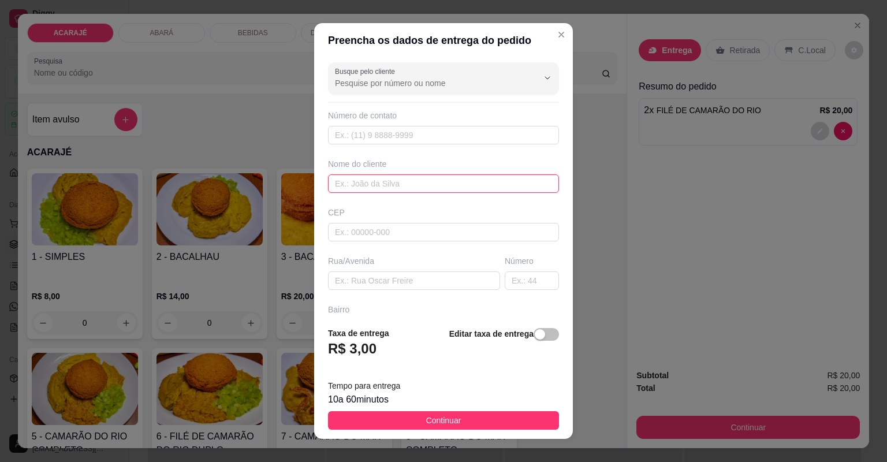
click at [436, 183] on input "text" at bounding box center [443, 183] width 231 height 18
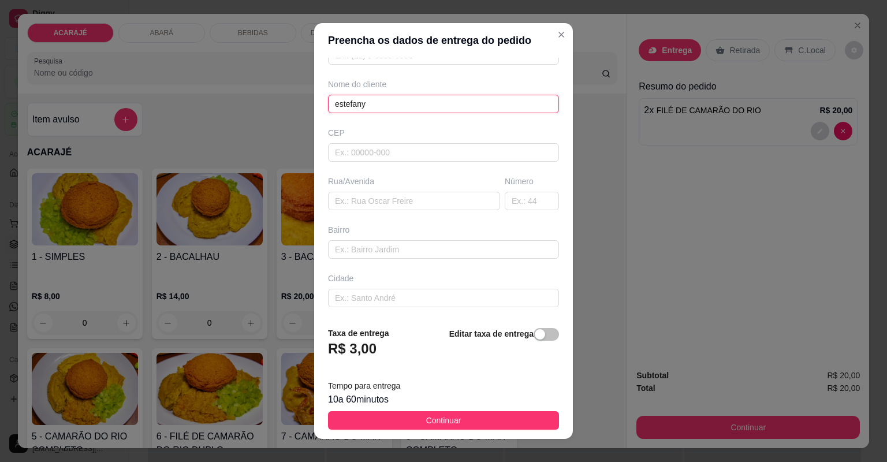
scroll to position [127, 0]
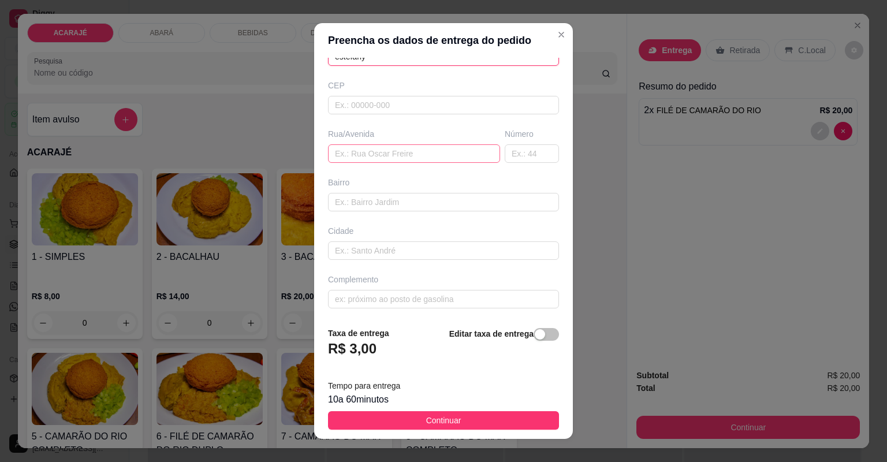
type input "estefany"
click at [373, 154] on input "text" at bounding box center [414, 153] width 172 height 18
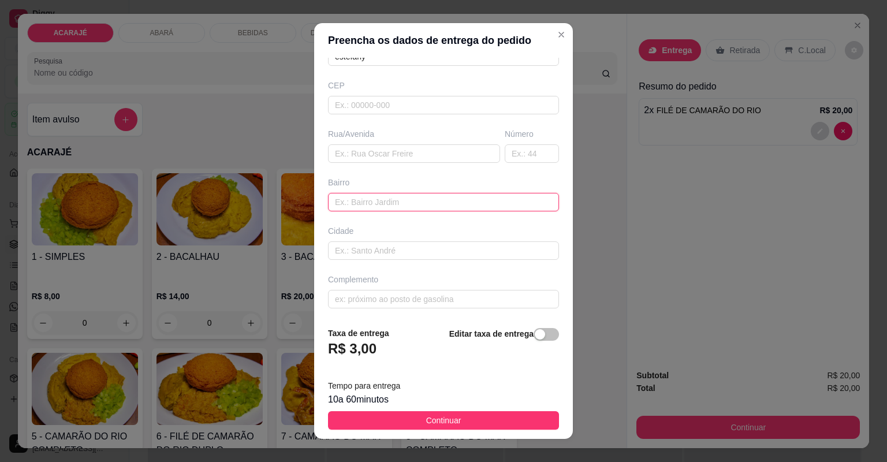
click at [363, 204] on input "text" at bounding box center [443, 202] width 231 height 18
type input "[PERSON_NAME]"
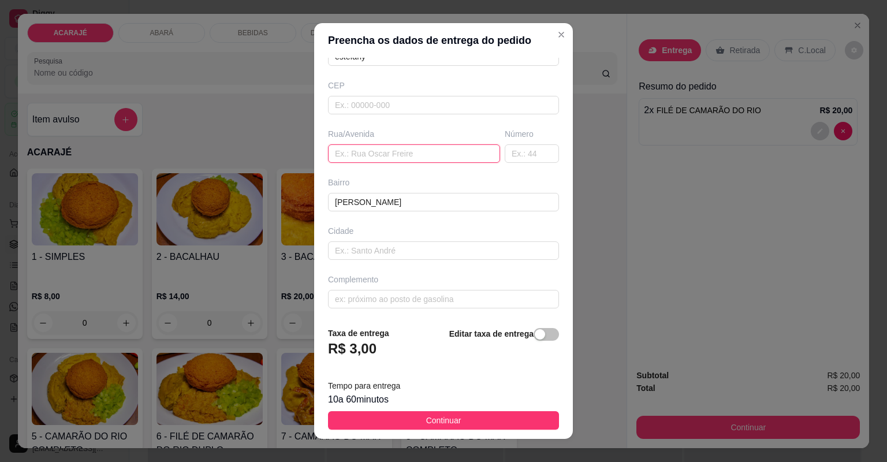
click at [388, 151] on input "text" at bounding box center [414, 153] width 172 height 18
type input "comissão"
click at [516, 147] on input "text" at bounding box center [532, 153] width 54 height 18
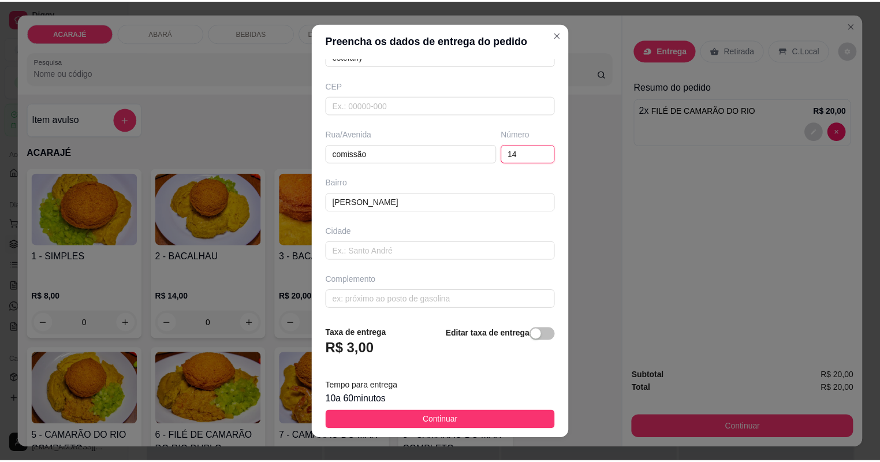
scroll to position [14, 0]
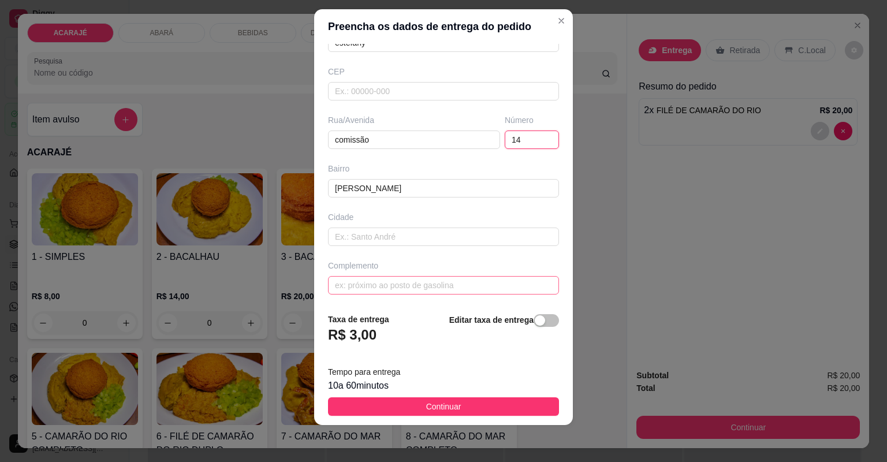
type input "14"
click at [424, 277] on input "text" at bounding box center [443, 285] width 231 height 18
type input "ela ta na porta de casa"
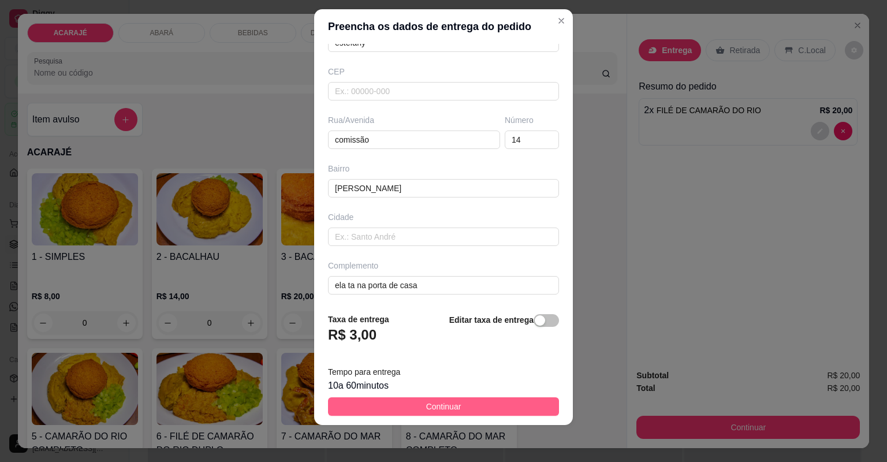
click at [443, 414] on button "Continuar" at bounding box center [443, 406] width 231 height 18
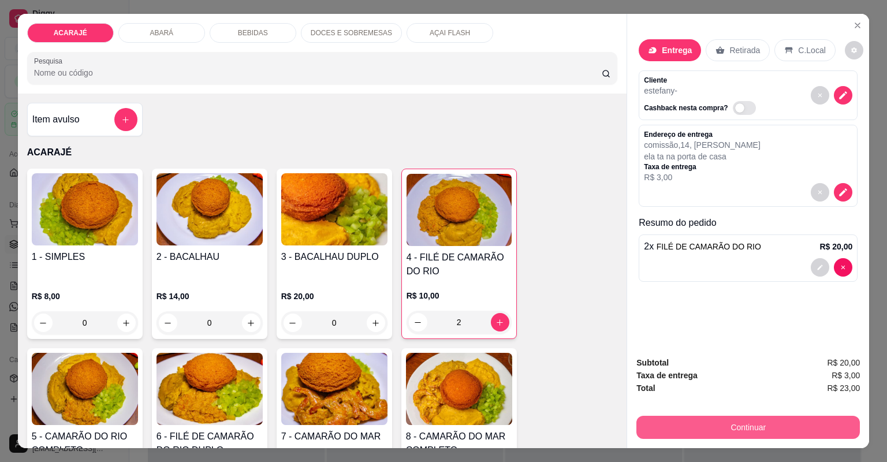
click at [681, 427] on button "Continuar" at bounding box center [749, 427] width 224 height 23
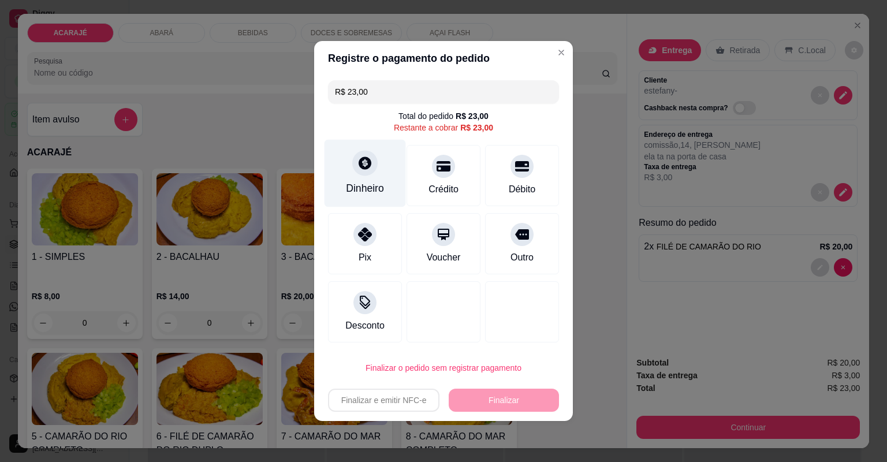
click at [365, 180] on div "Dinheiro" at bounding box center [365, 174] width 81 height 68
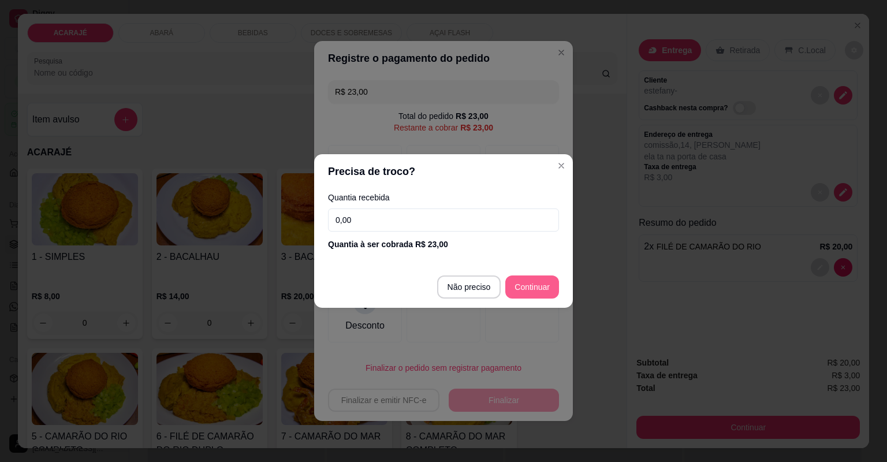
type input "R$ 0,00"
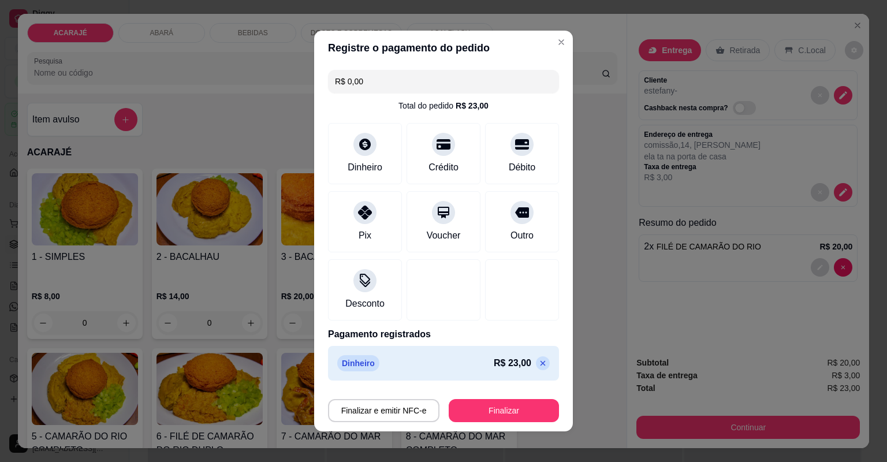
click at [505, 398] on div "Finalizar e emitir NFC-e Finalizar" at bounding box center [443, 409] width 231 height 28
click at [503, 413] on button "Finalizar" at bounding box center [504, 411] width 107 height 23
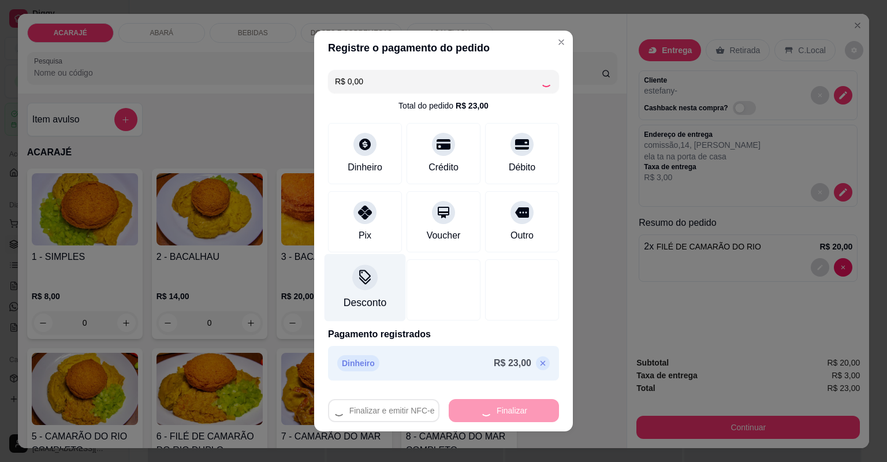
type input "0"
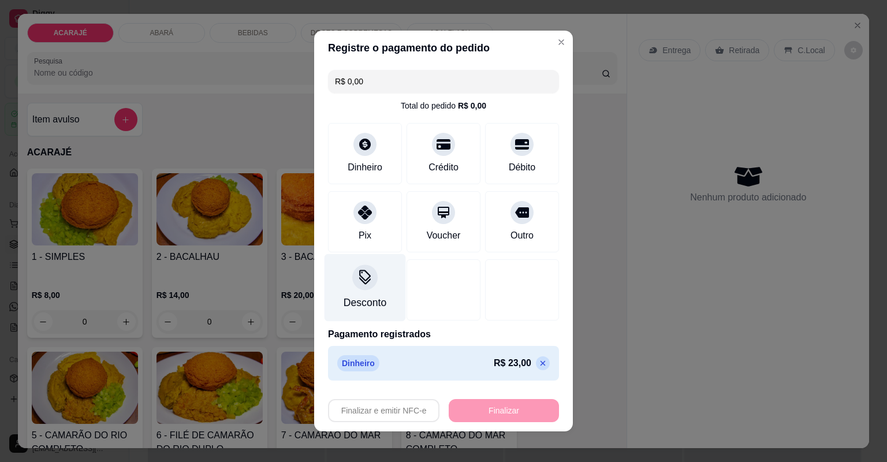
type input "-R$ 23,00"
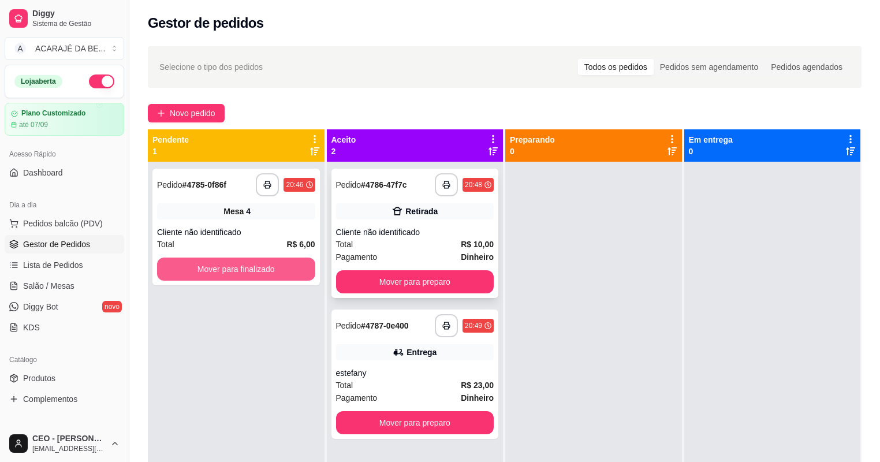
click at [279, 268] on button "Mover para finalizado" at bounding box center [236, 269] width 158 height 23
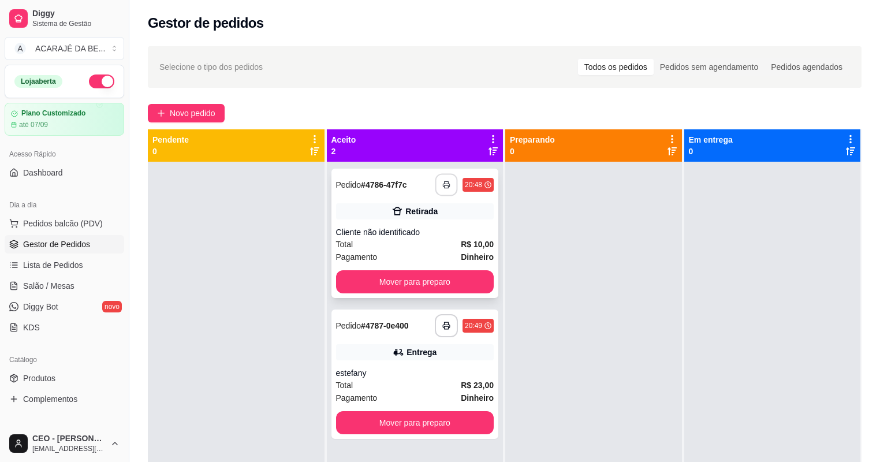
click at [445, 185] on rect "button" at bounding box center [447, 186] width 4 height 3
click at [451, 185] on button "button" at bounding box center [447, 185] width 23 height 23
click at [387, 279] on button "Mover para preparo" at bounding box center [415, 281] width 158 height 23
click at [445, 326] on rect "button" at bounding box center [447, 327] width 4 height 3
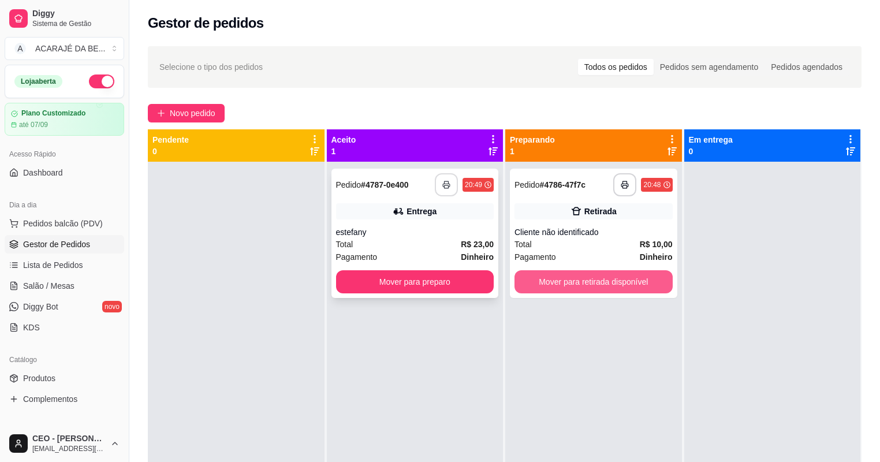
click at [580, 284] on button "Mover para retirada disponível" at bounding box center [594, 281] width 158 height 23
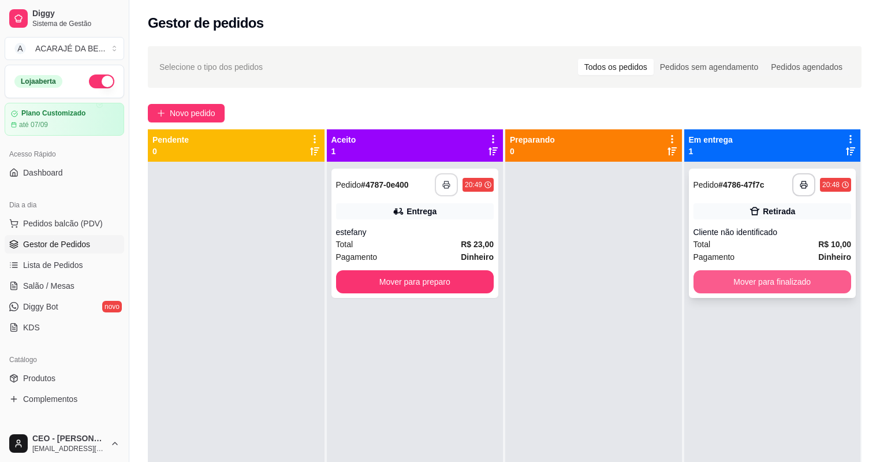
click at [726, 277] on button "Mover para finalizado" at bounding box center [773, 281] width 158 height 23
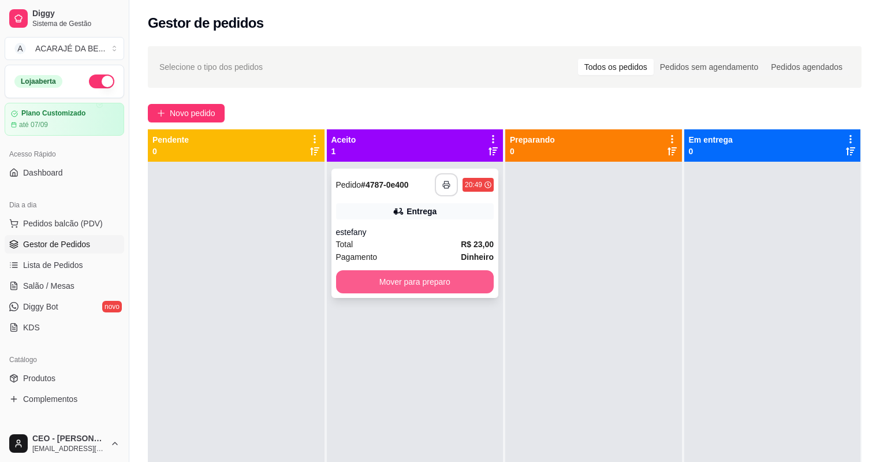
click at [403, 284] on button "Mover para preparo" at bounding box center [415, 281] width 158 height 23
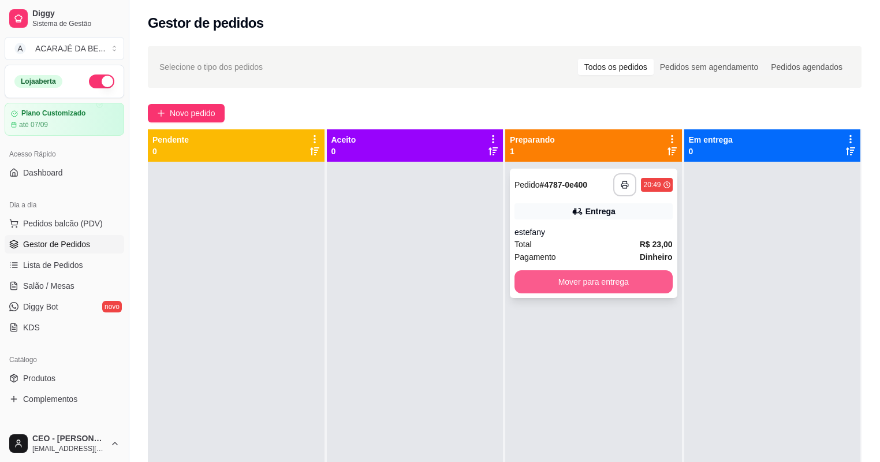
click at [652, 288] on button "Mover para entrega" at bounding box center [594, 281] width 158 height 23
click at [652, 288] on div "Mover para entrega" at bounding box center [594, 281] width 158 height 23
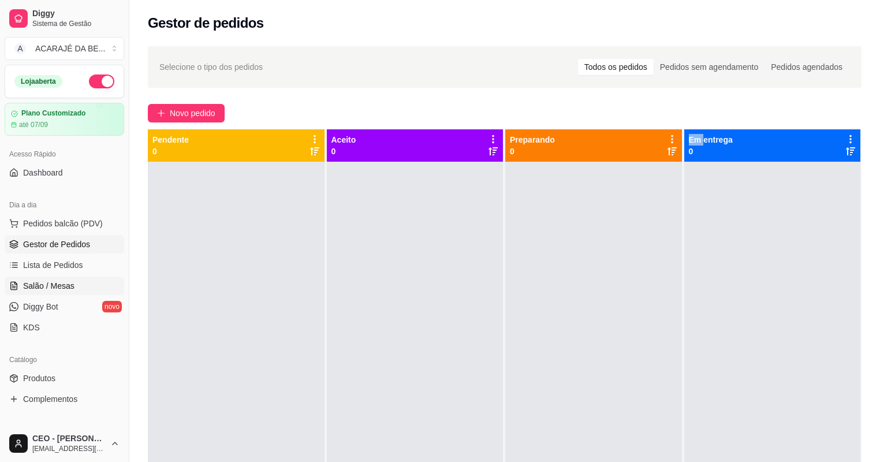
click at [44, 284] on span "Salão / Mesas" at bounding box center [48, 286] width 51 height 12
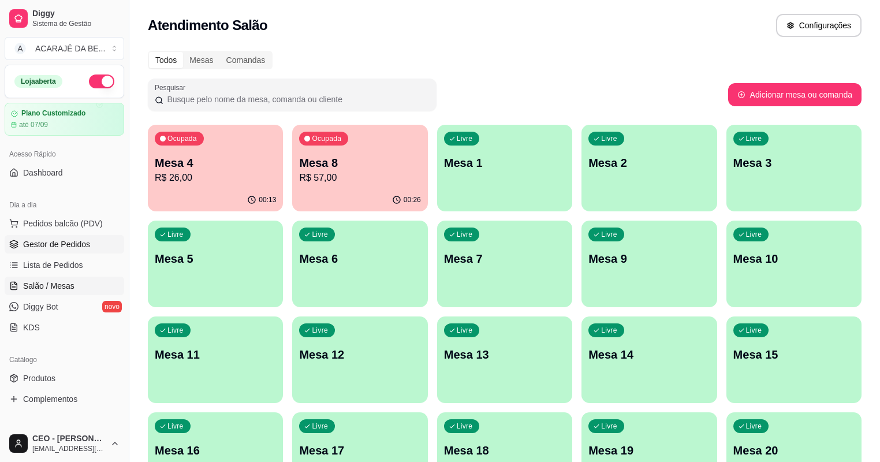
click at [76, 246] on span "Gestor de Pedidos" at bounding box center [56, 245] width 67 height 12
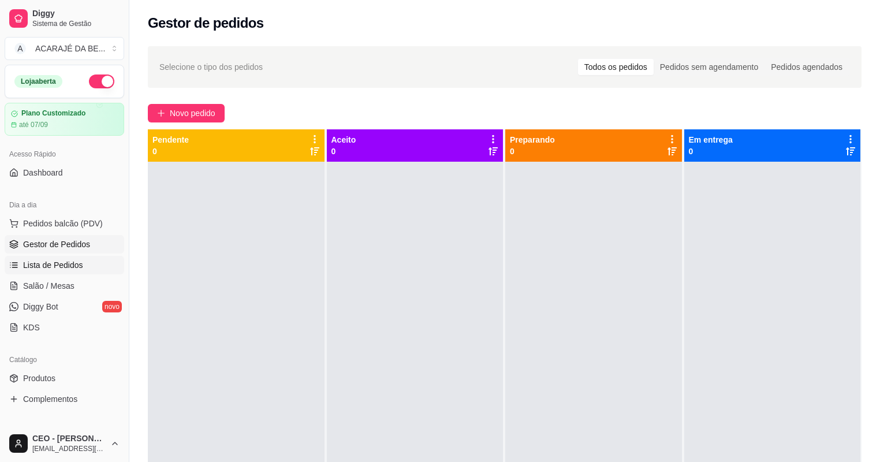
click at [54, 268] on span "Lista de Pedidos" at bounding box center [53, 265] width 60 height 12
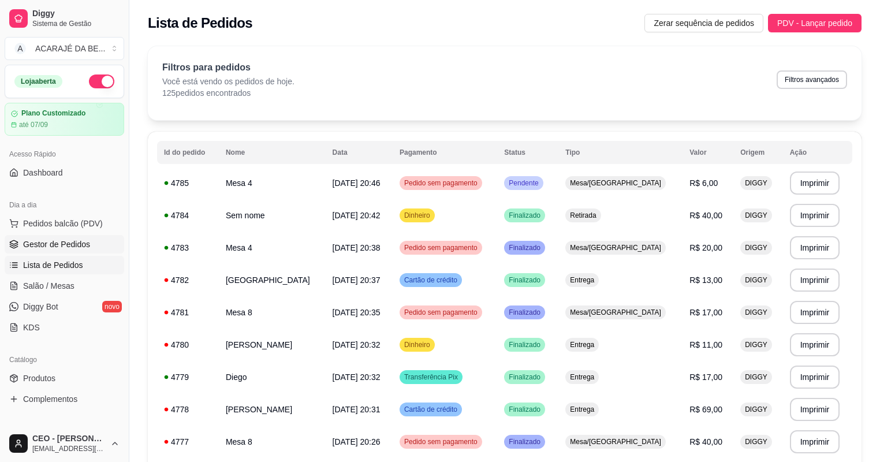
click at [60, 249] on span "Gestor de Pedidos" at bounding box center [56, 245] width 67 height 12
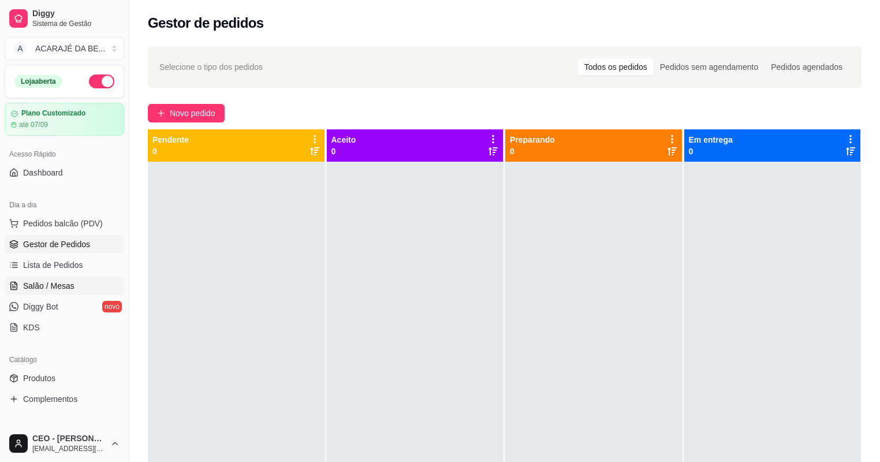
click at [49, 287] on span "Salão / Mesas" at bounding box center [48, 286] width 51 height 12
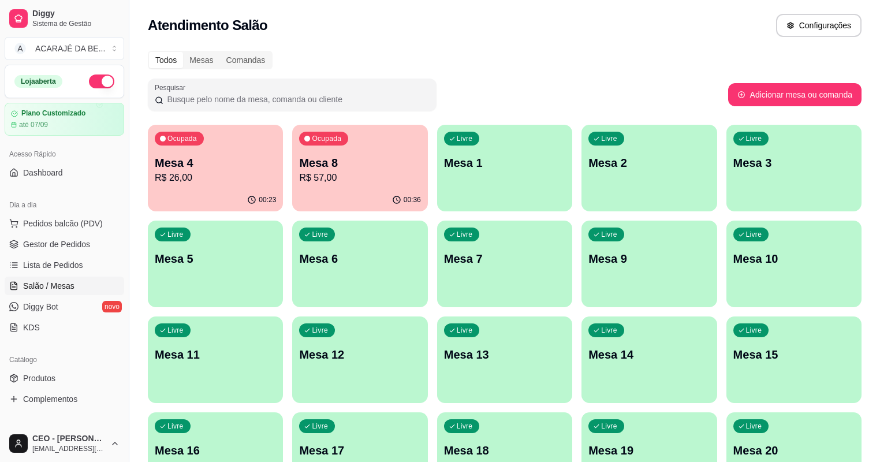
click at [340, 162] on p "Mesa 8" at bounding box center [359, 163] width 121 height 16
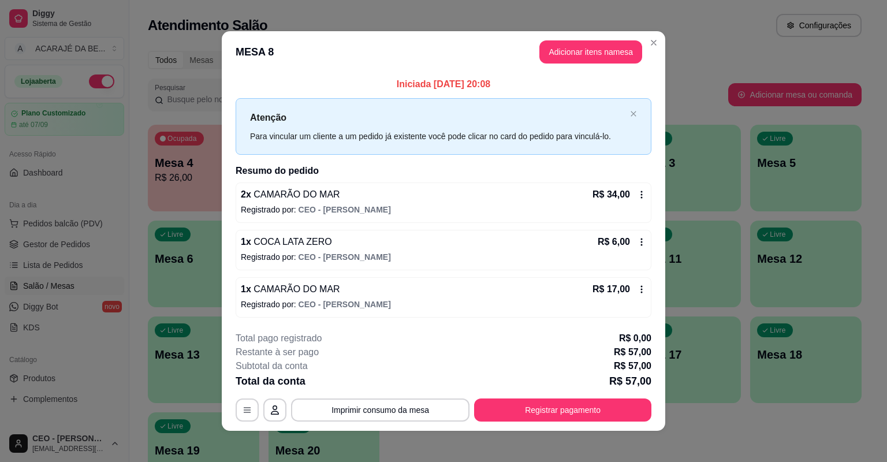
scroll to position [5, 0]
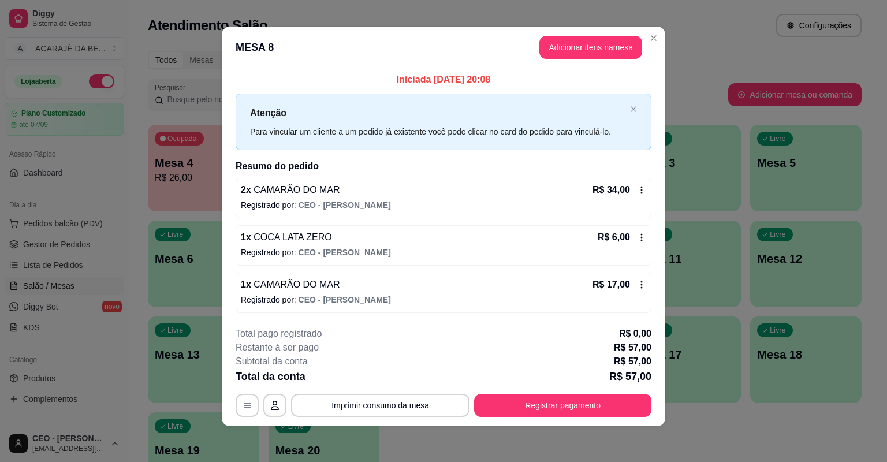
click at [641, 237] on icon at bounding box center [642, 237] width 2 height 8
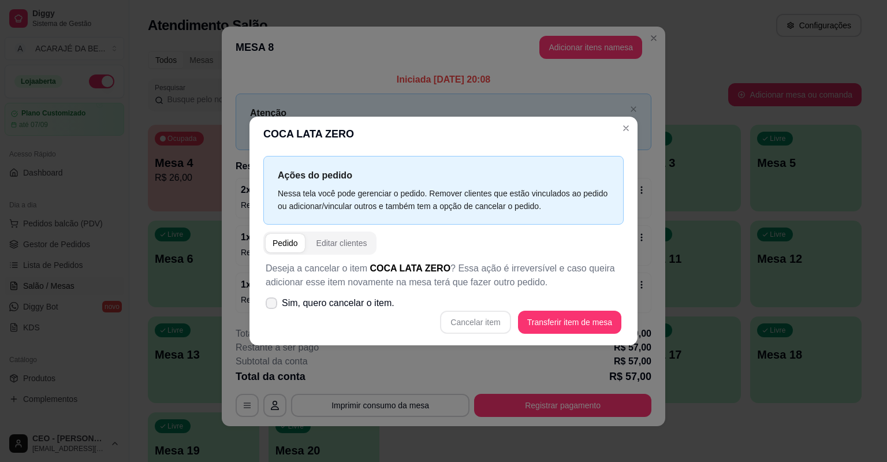
click at [368, 307] on span "Sim, quero cancelar o item." at bounding box center [338, 303] width 113 height 14
click at [273, 307] on input "Sim, quero cancelar o item." at bounding box center [269, 310] width 8 height 8
checkbox input "true"
click at [494, 322] on button "Cancelar item" at bounding box center [475, 322] width 70 height 23
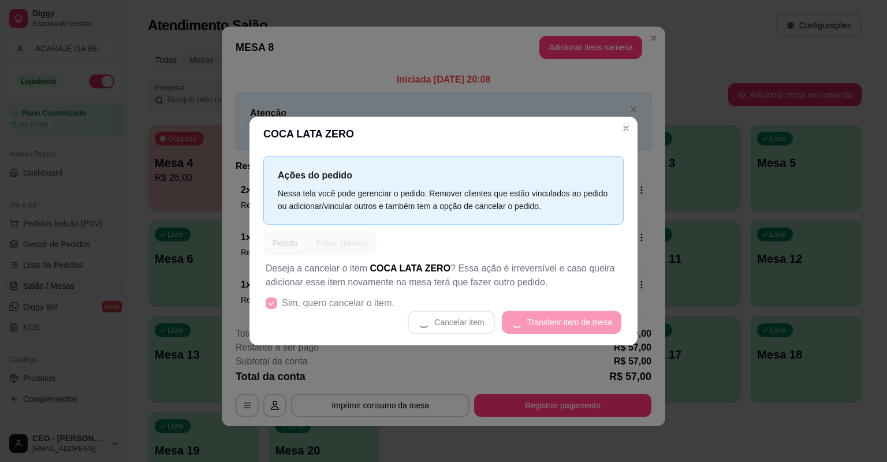
scroll to position [0, 0]
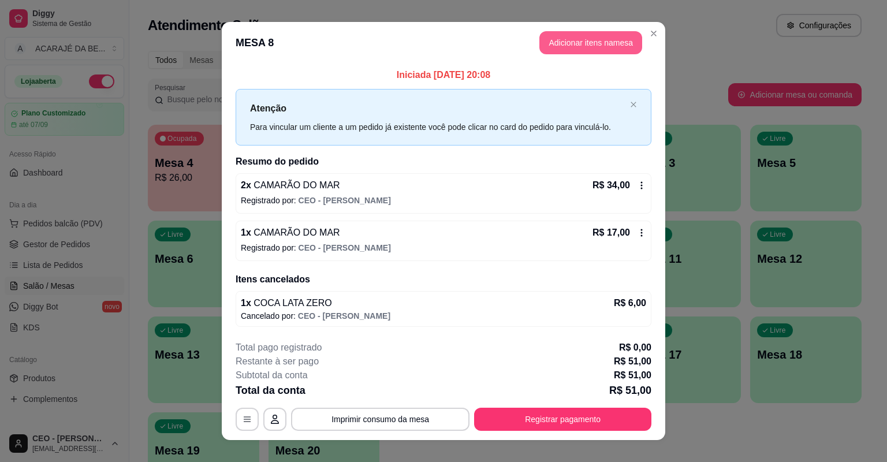
click at [567, 46] on button "Adicionar itens na mesa" at bounding box center [591, 42] width 103 height 23
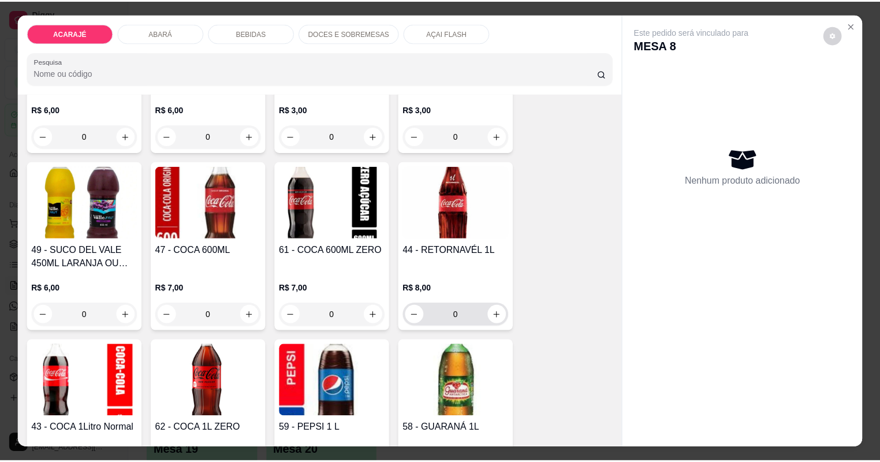
scroll to position [1525, 0]
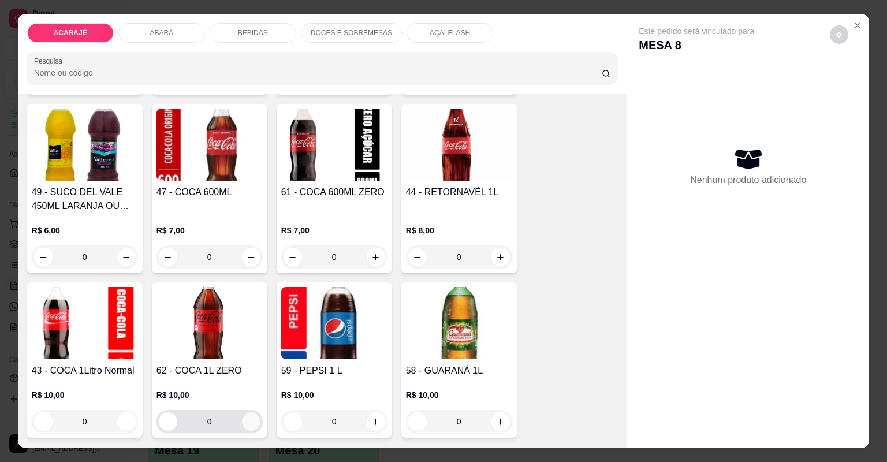
click at [252, 422] on button "increase-product-quantity" at bounding box center [251, 421] width 18 height 18
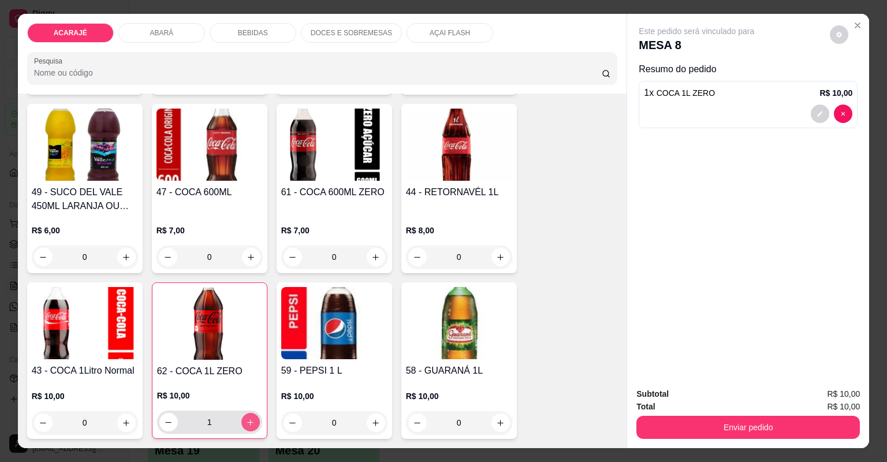
type input "1"
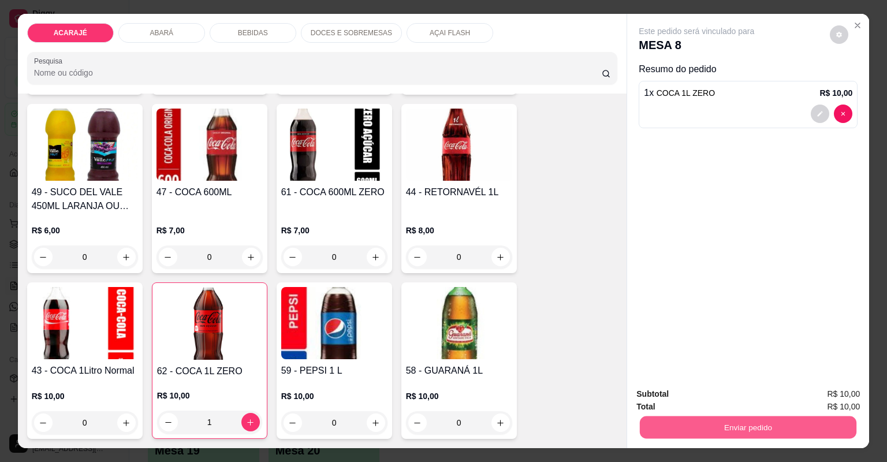
click at [698, 418] on button "Enviar pedido" at bounding box center [748, 428] width 217 height 23
click at [688, 400] on button "Não registrar e enviar pedido" at bounding box center [711, 398] width 117 height 21
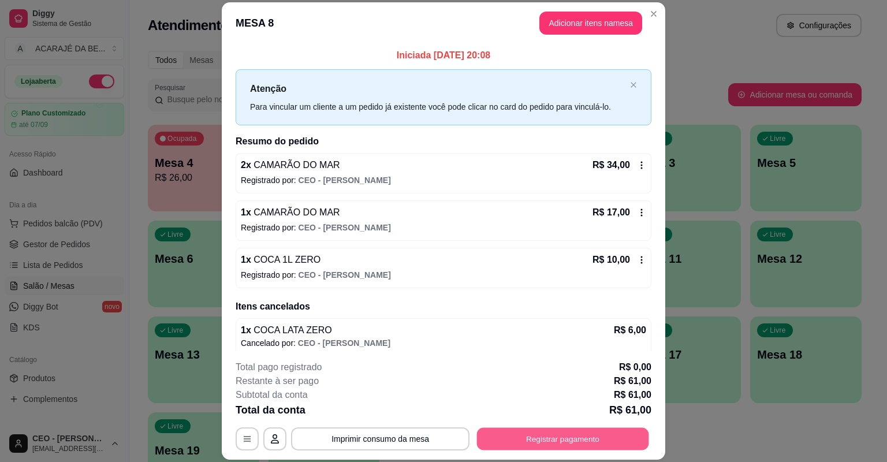
click at [546, 444] on button "Registrar pagamento" at bounding box center [563, 439] width 172 height 23
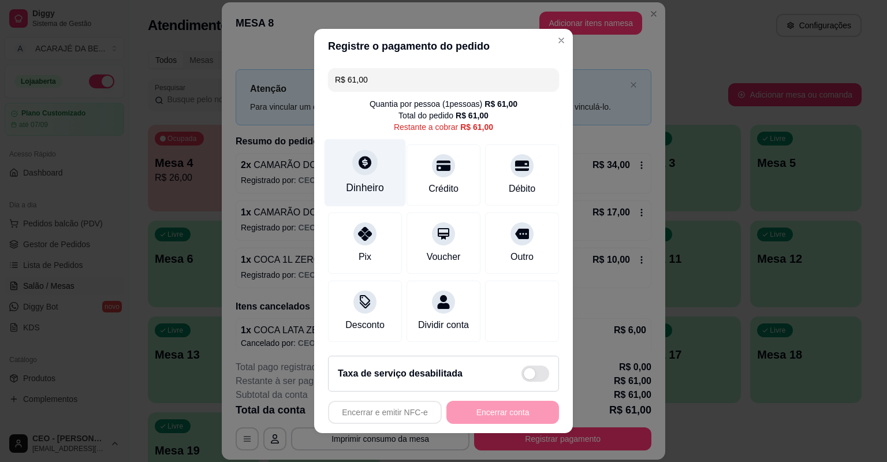
click at [386, 180] on div "Dinheiro" at bounding box center [365, 173] width 81 height 68
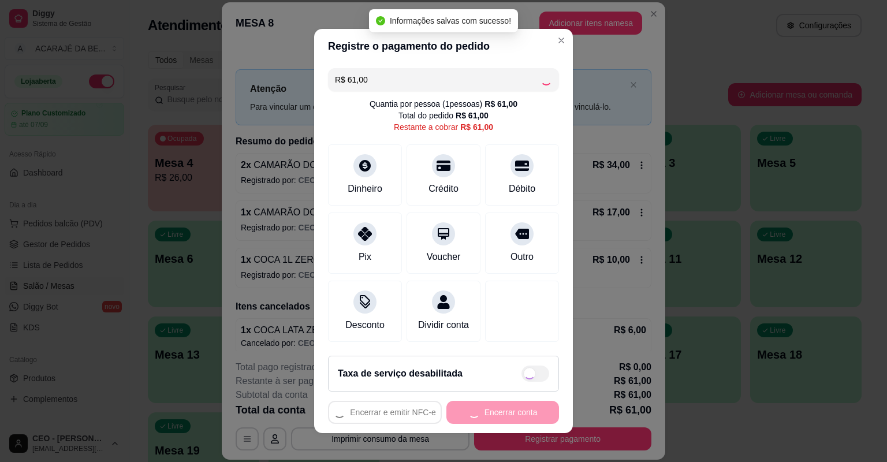
type input "R$ 0,00"
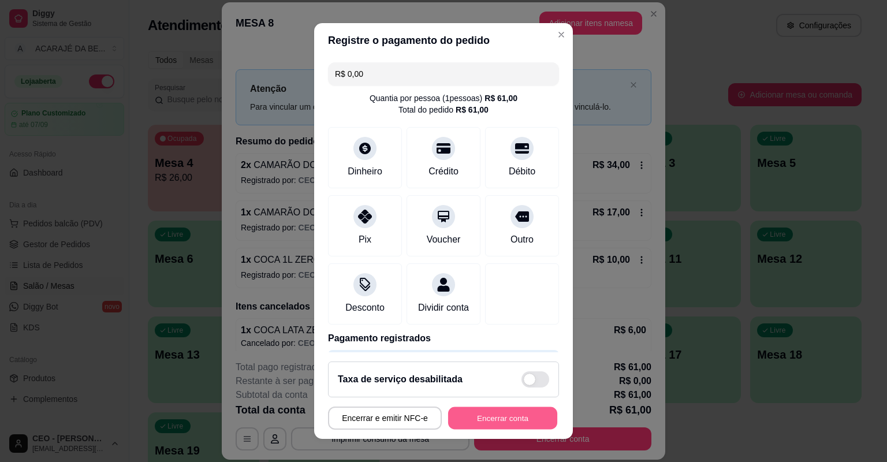
click at [478, 420] on button "Encerrar conta" at bounding box center [502, 418] width 109 height 23
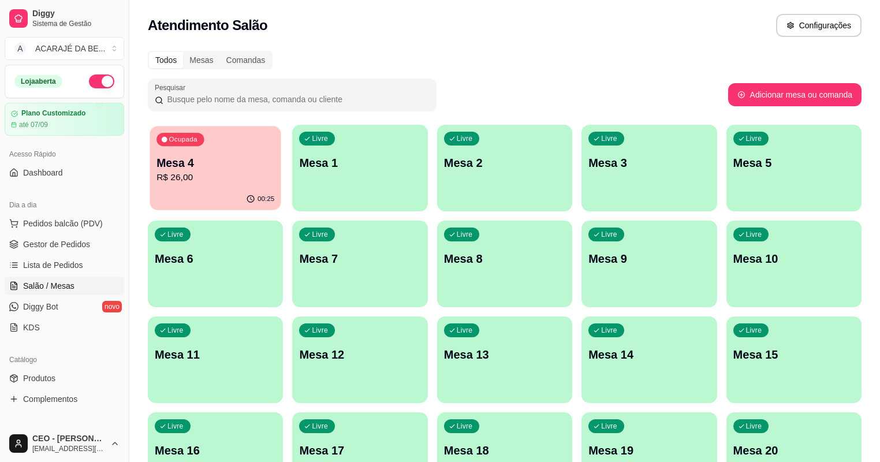
click at [199, 144] on div "Ocupada" at bounding box center [180, 139] width 47 height 13
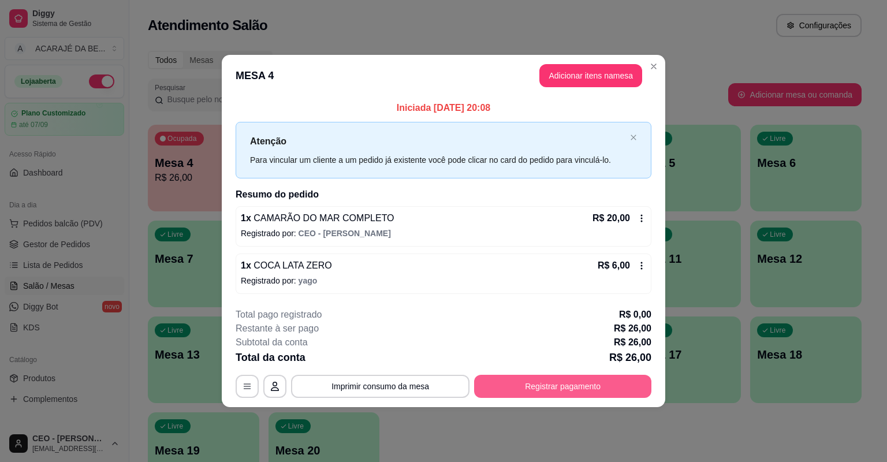
click at [516, 377] on button "Registrar pagamento" at bounding box center [562, 386] width 177 height 23
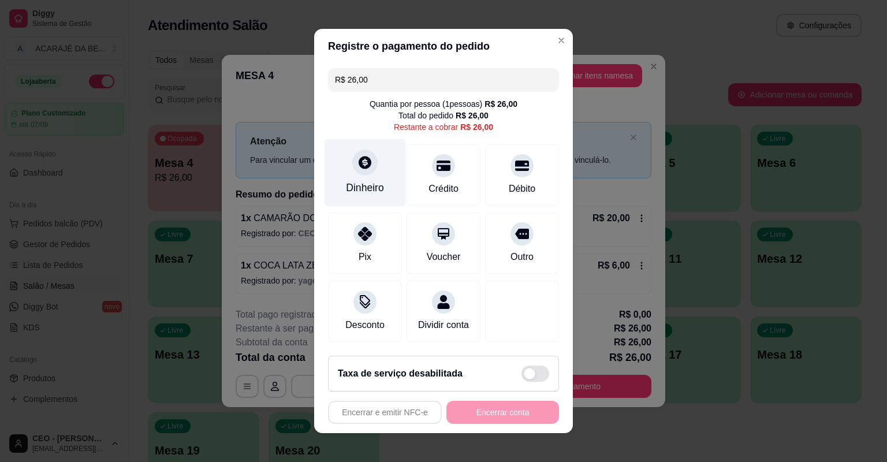
click at [363, 187] on div "Dinheiro" at bounding box center [365, 187] width 38 height 15
click at [336, 176] on div "Dinheiro" at bounding box center [365, 173] width 81 height 68
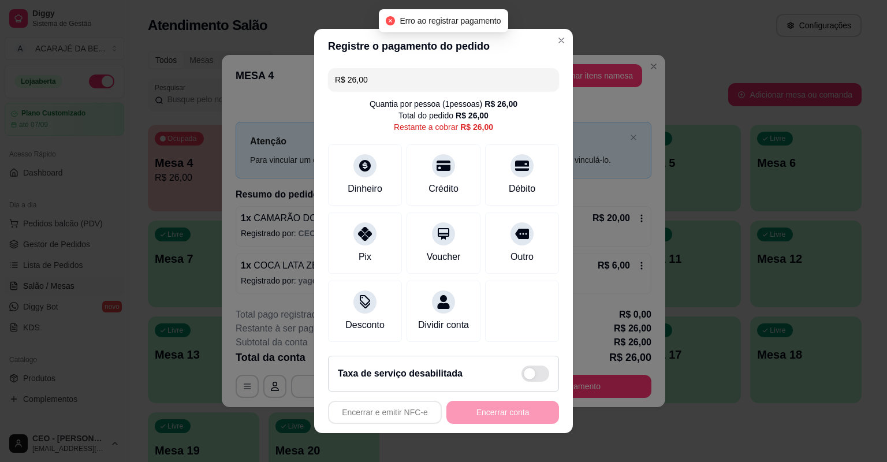
click at [497, 412] on div "Encerrar e emitir NFC-e Encerrar conta" at bounding box center [443, 412] width 231 height 23
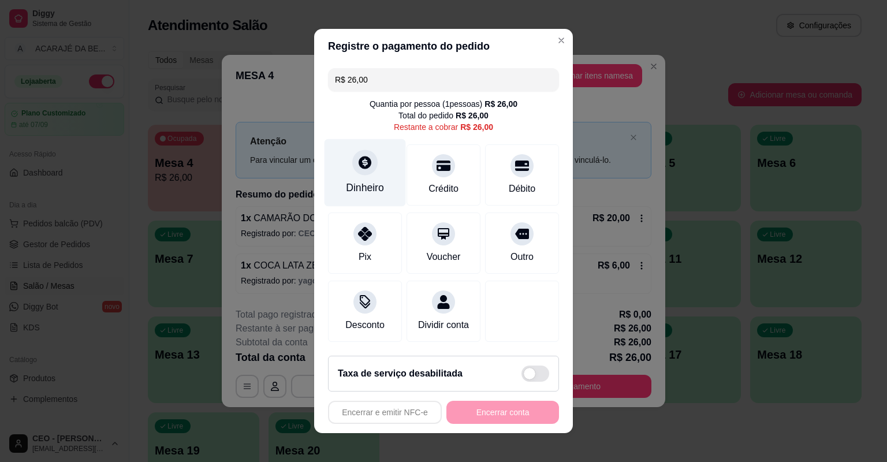
click at [367, 170] on icon at bounding box center [365, 162] width 15 height 15
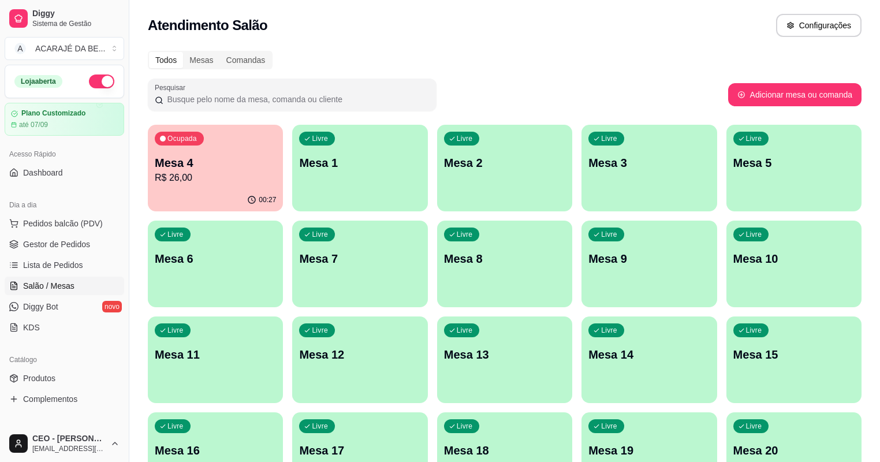
click at [199, 175] on p "R$ 26,00" at bounding box center [215, 178] width 121 height 14
click at [194, 176] on p "R$ 26,00" at bounding box center [215, 178] width 121 height 14
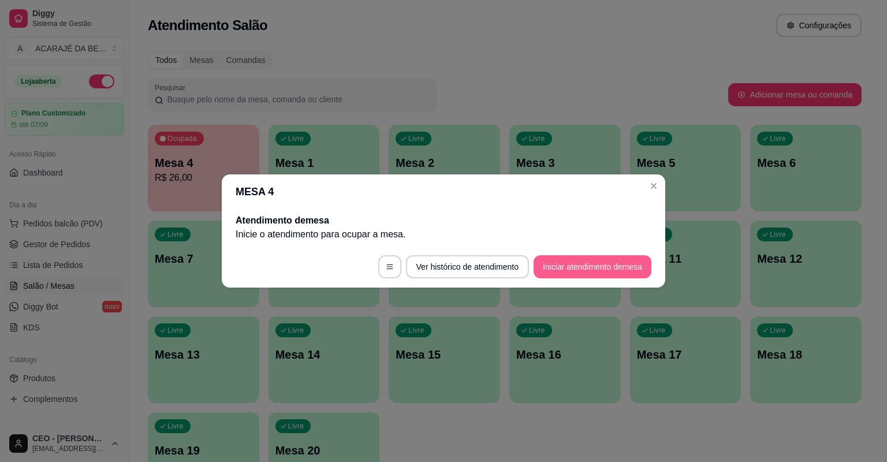
click at [624, 266] on button "Iniciar atendimento de mesa" at bounding box center [593, 266] width 118 height 23
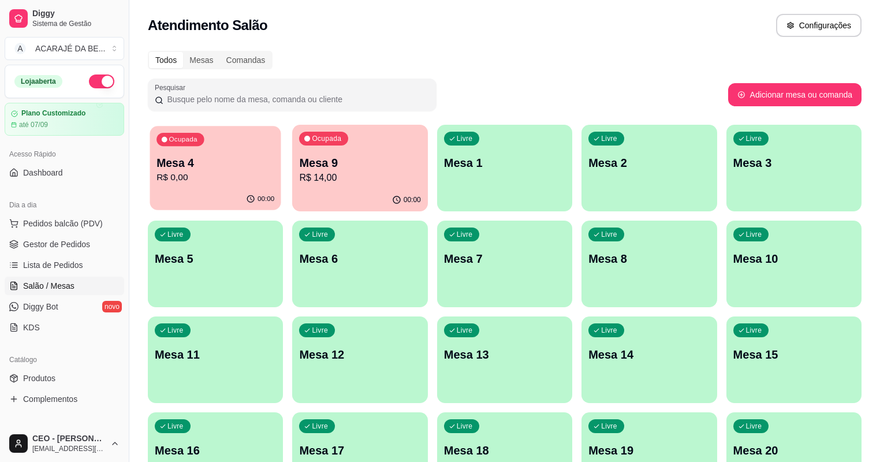
click at [186, 173] on p "R$ 0,00" at bounding box center [216, 177] width 118 height 13
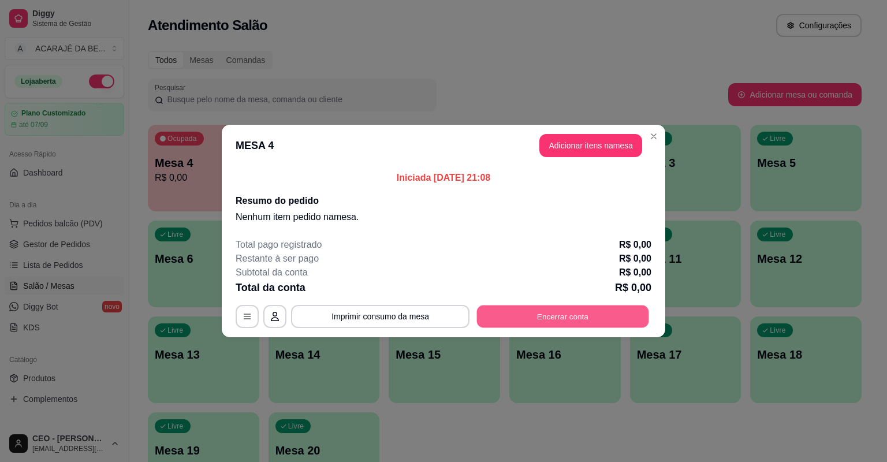
click at [536, 314] on button "Encerrar conta" at bounding box center [563, 317] width 172 height 23
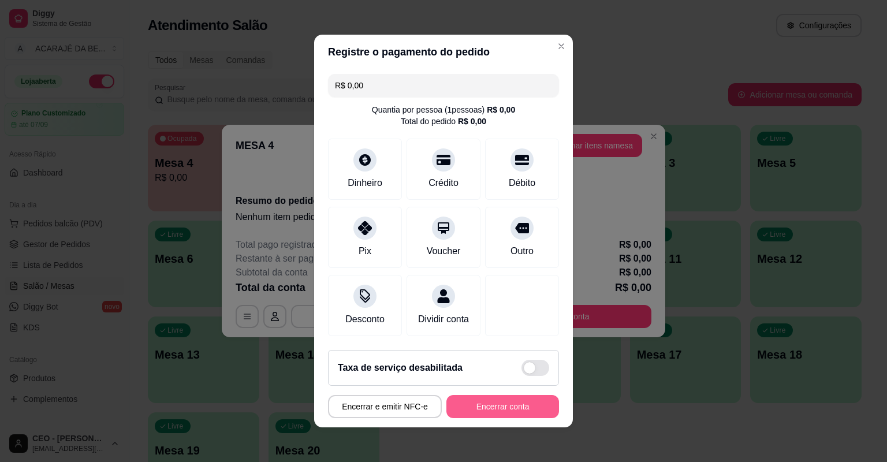
click at [485, 400] on button "Encerrar conta" at bounding box center [503, 406] width 113 height 23
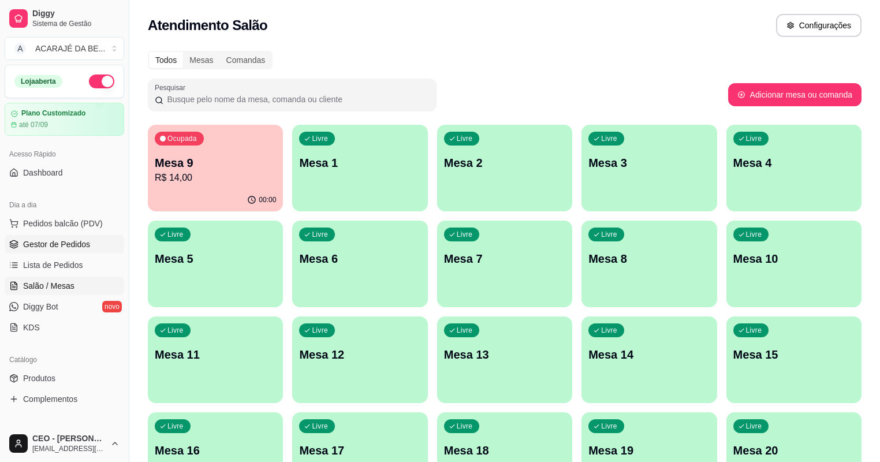
click at [59, 248] on span "Gestor de Pedidos" at bounding box center [56, 245] width 67 height 12
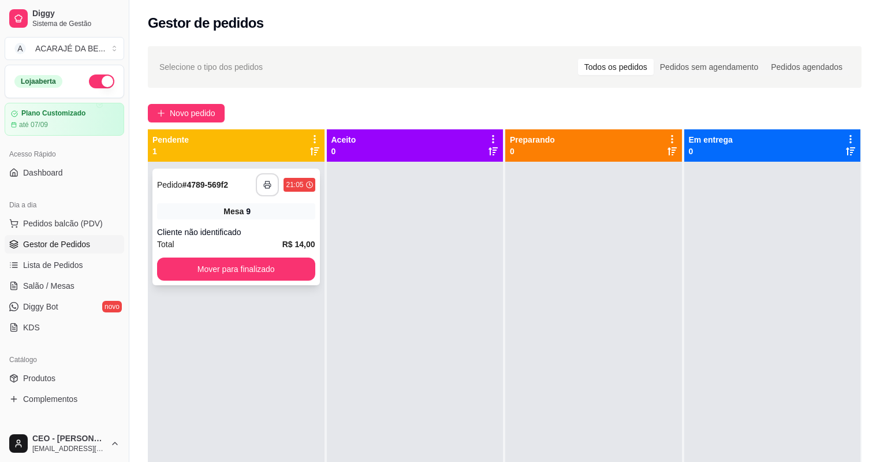
click at [275, 189] on button "button" at bounding box center [267, 184] width 23 height 23
click at [220, 273] on button "Mover para finalizado" at bounding box center [236, 269] width 158 height 23
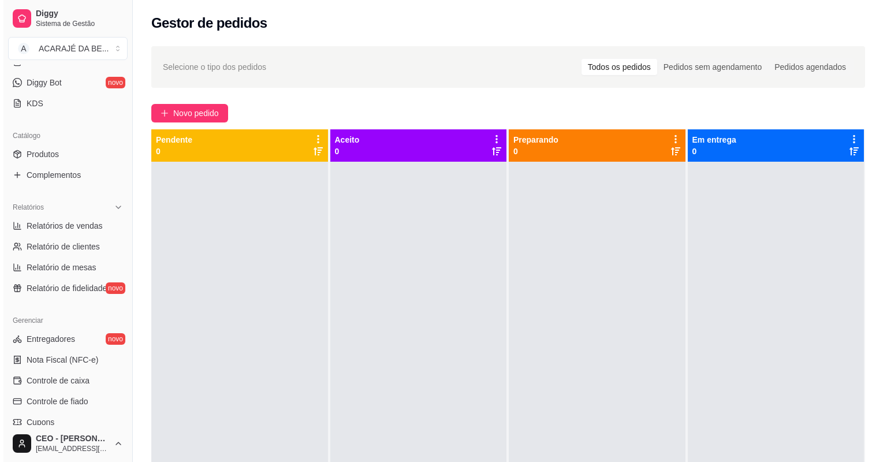
scroll to position [231, 0]
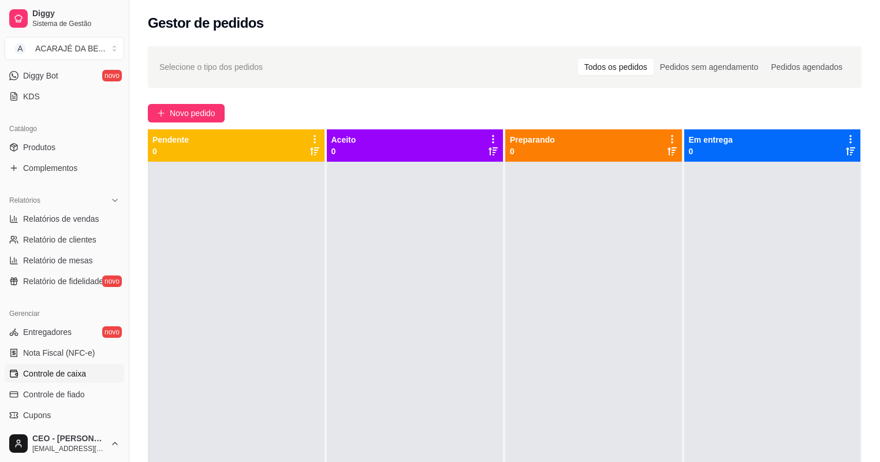
click at [58, 376] on span "Controle de caixa" at bounding box center [54, 374] width 63 height 12
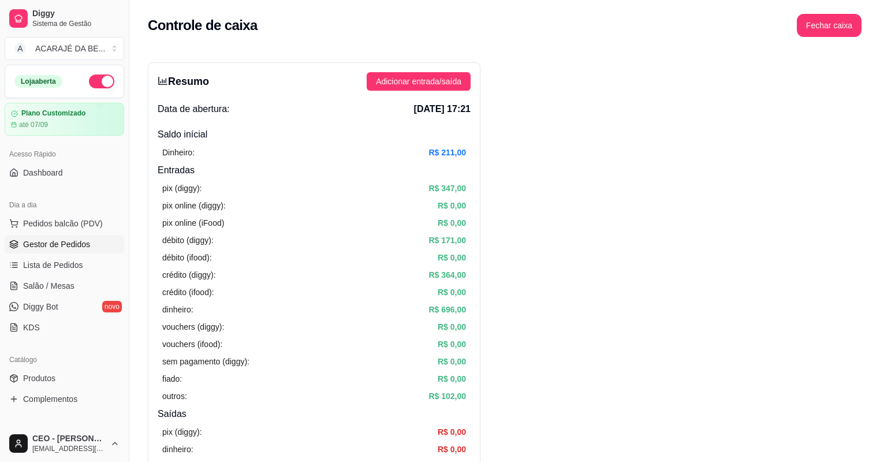
click at [64, 244] on span "Gestor de Pedidos" at bounding box center [56, 245] width 67 height 12
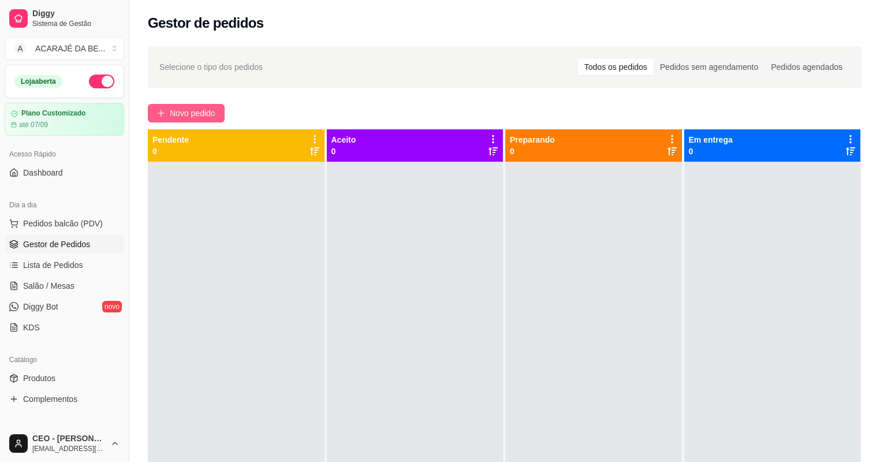
click at [176, 115] on span "Novo pedido" at bounding box center [193, 113] width 46 height 13
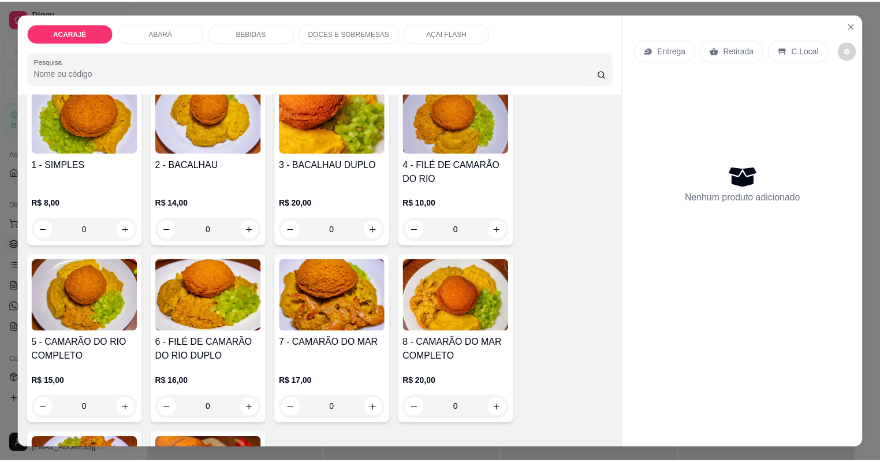
scroll to position [139, 0]
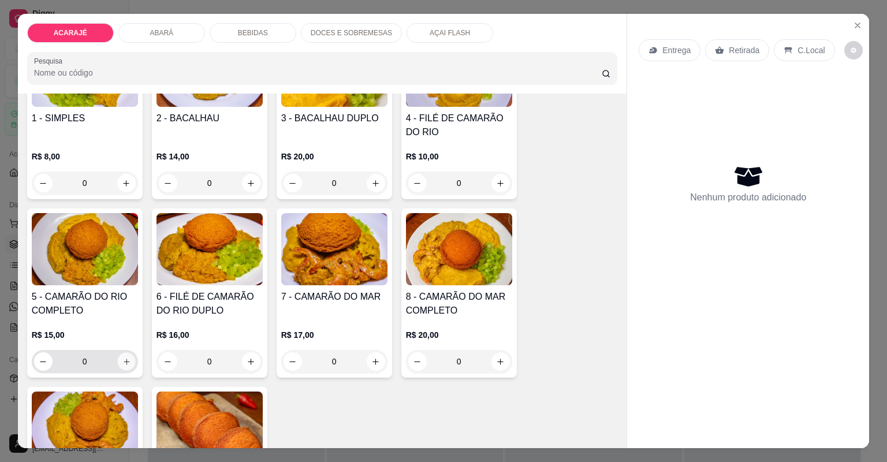
click at [128, 360] on button "increase-product-quantity" at bounding box center [126, 361] width 18 height 18
type input "1"
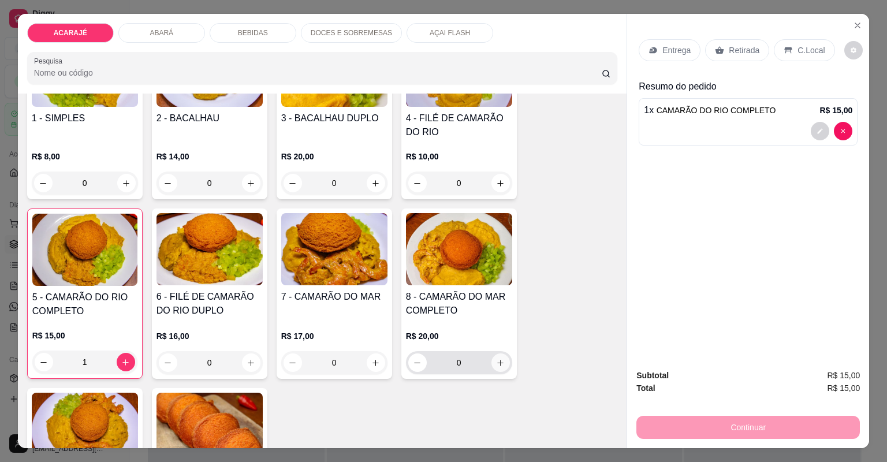
click at [503, 364] on button "increase-product-quantity" at bounding box center [501, 363] width 18 height 18
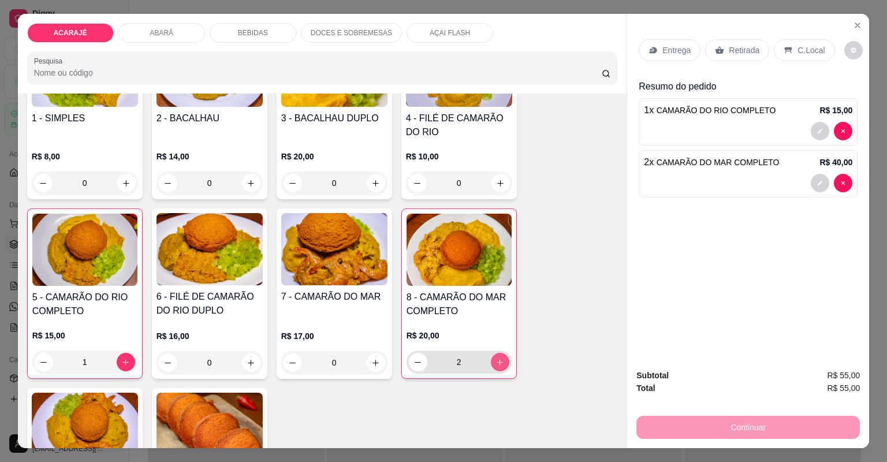
type input "2"
click at [500, 185] on icon "increase-product-quantity" at bounding box center [500, 183] width 9 height 9
type input "1"
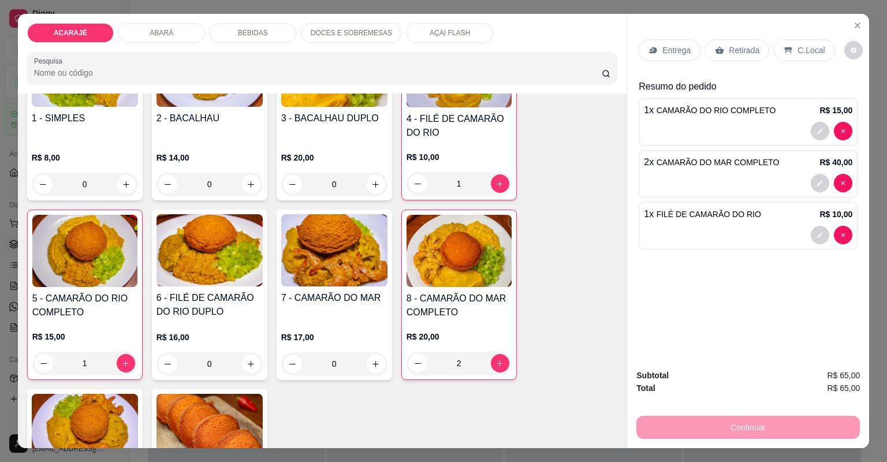
click at [729, 50] on p "Retirada" at bounding box center [744, 50] width 31 height 12
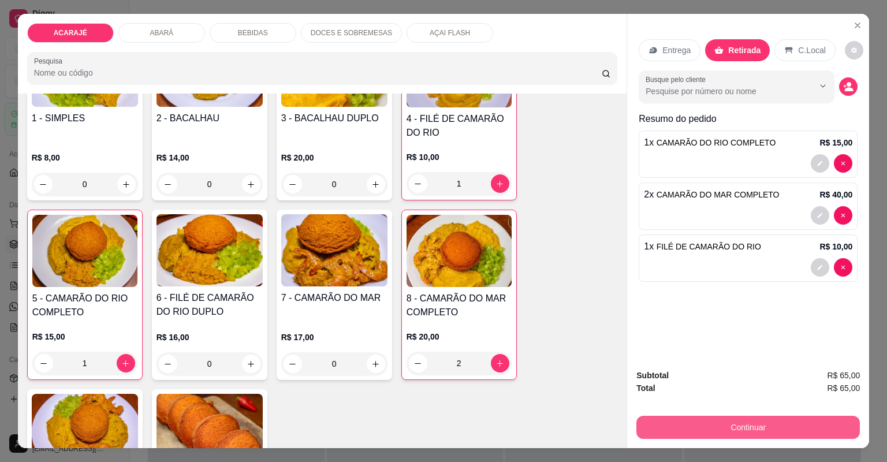
click at [755, 433] on button "Continuar" at bounding box center [749, 427] width 224 height 23
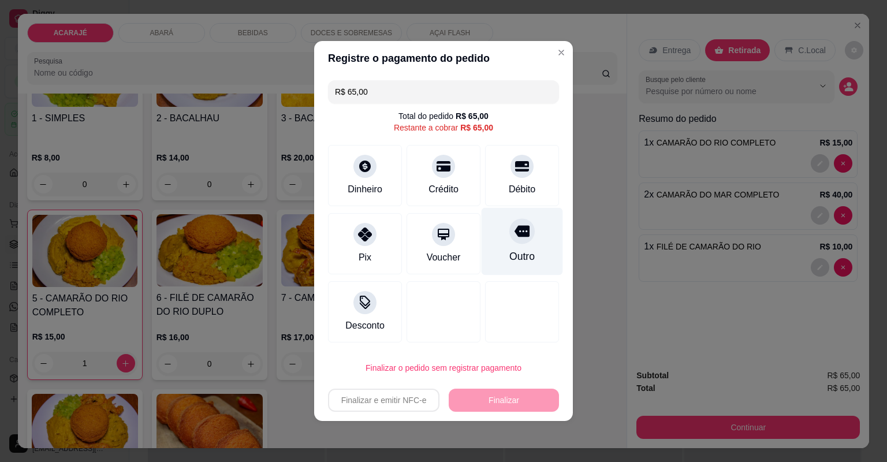
click at [521, 236] on icon at bounding box center [522, 232] width 15 height 12
type input "R$ 0,00"
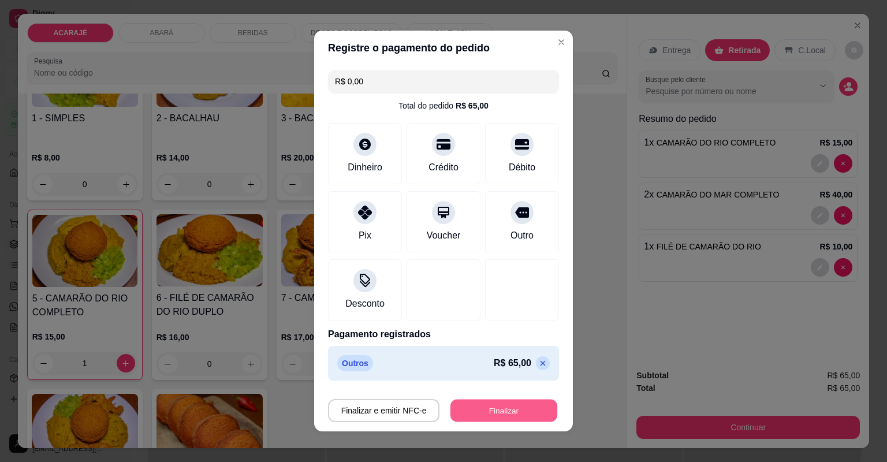
click at [490, 404] on button "Finalizar" at bounding box center [504, 411] width 107 height 23
type input "0"
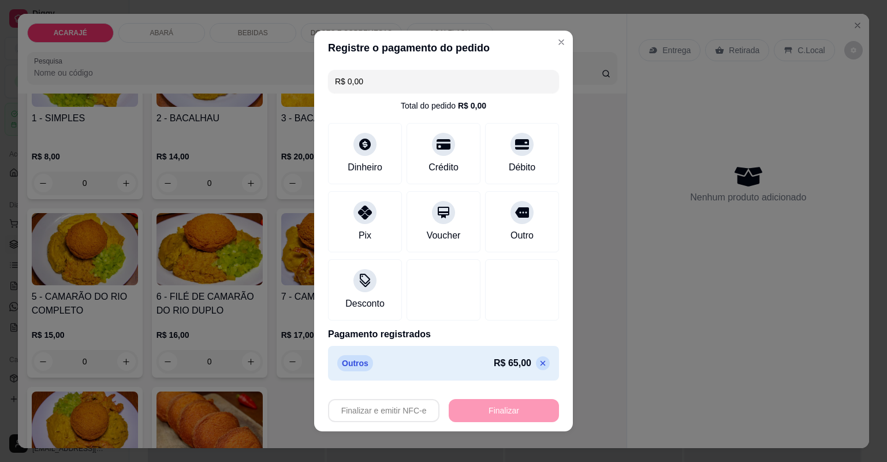
type input "-R$ 65,00"
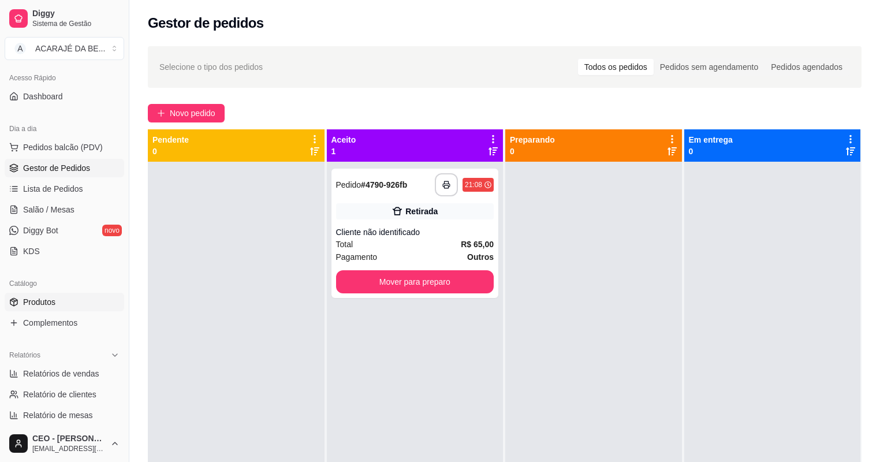
scroll to position [92, 0]
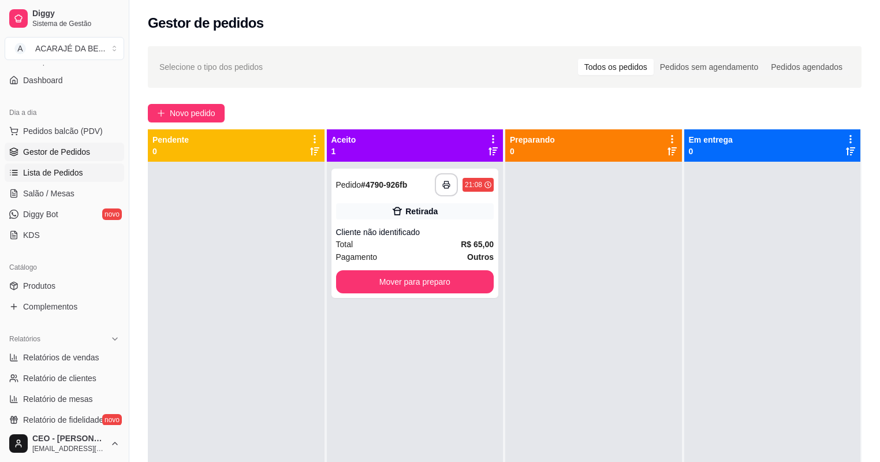
click at [70, 178] on span "Lista de Pedidos" at bounding box center [53, 173] width 60 height 12
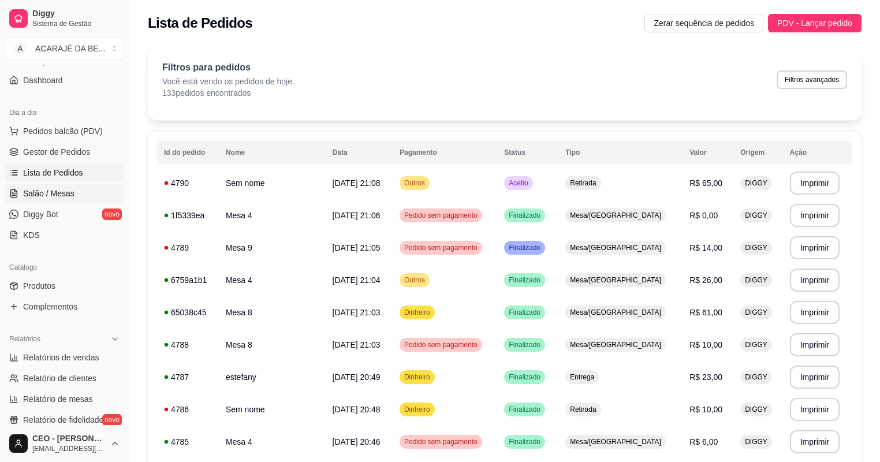
click at [60, 188] on span "Salão / Mesas" at bounding box center [48, 194] width 51 height 12
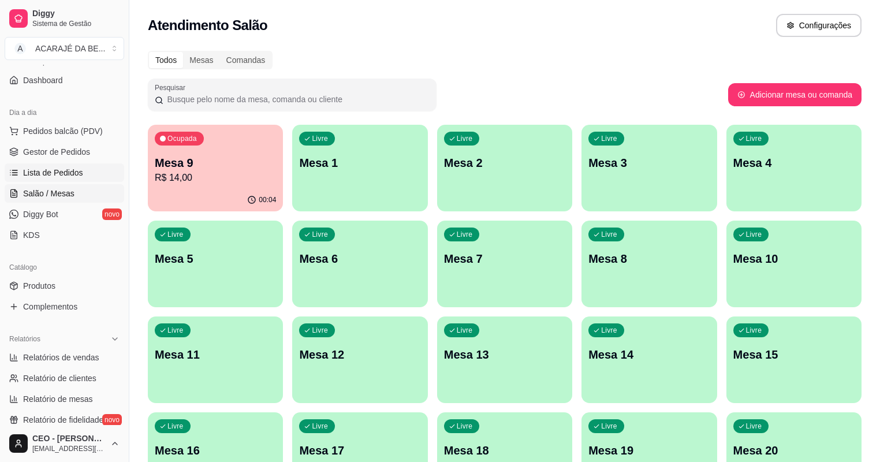
click at [55, 174] on span "Lista de Pedidos" at bounding box center [53, 173] width 60 height 12
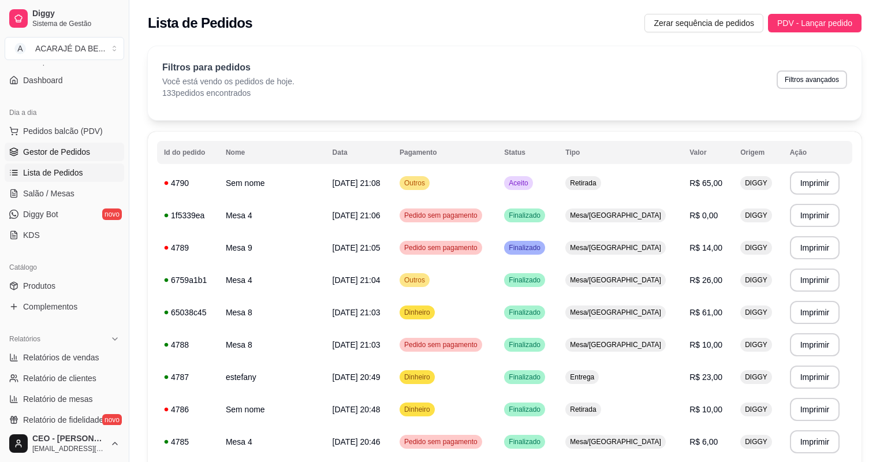
click at [54, 147] on span "Gestor de Pedidos" at bounding box center [56, 152] width 67 height 12
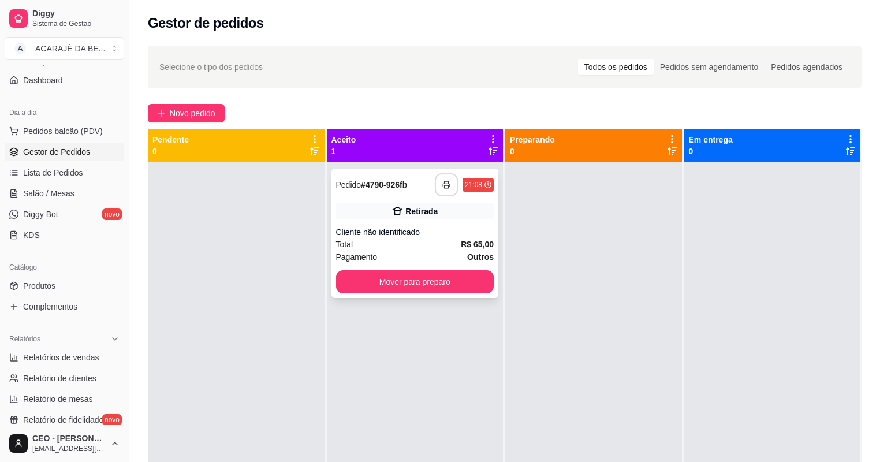
click at [437, 182] on button "button" at bounding box center [446, 184] width 23 height 23
click at [425, 289] on button "Mover para preparo" at bounding box center [415, 281] width 158 height 23
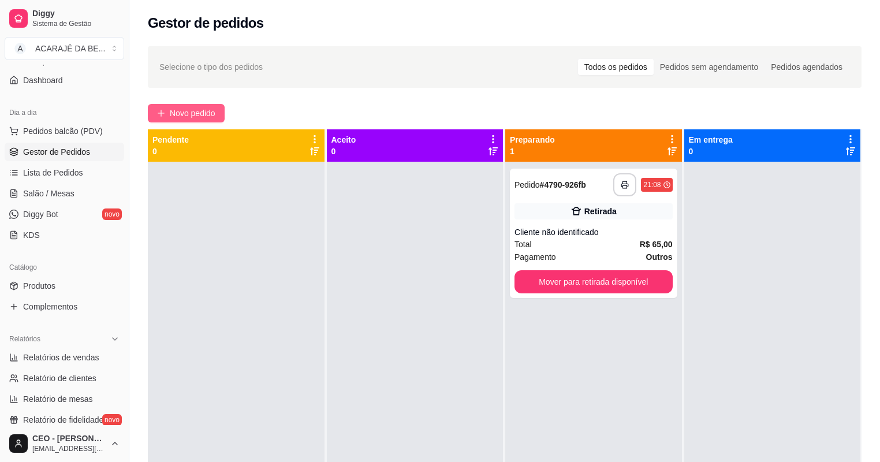
click at [185, 106] on button "Novo pedido" at bounding box center [186, 113] width 77 height 18
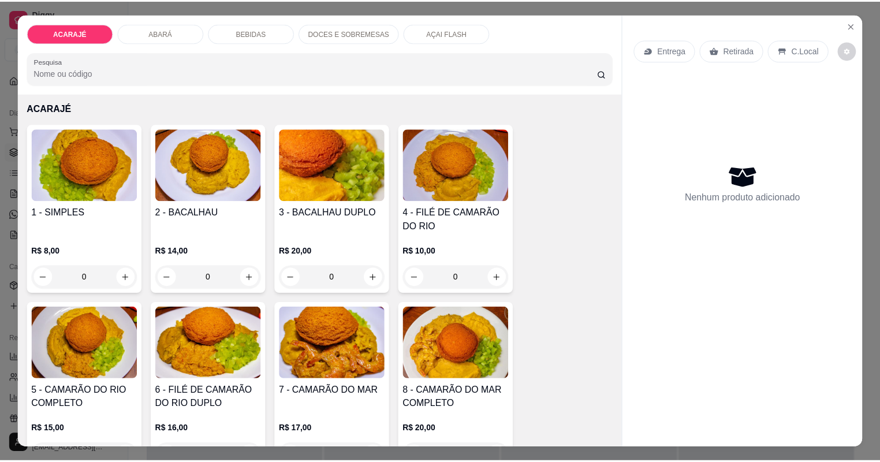
scroll to position [46, 0]
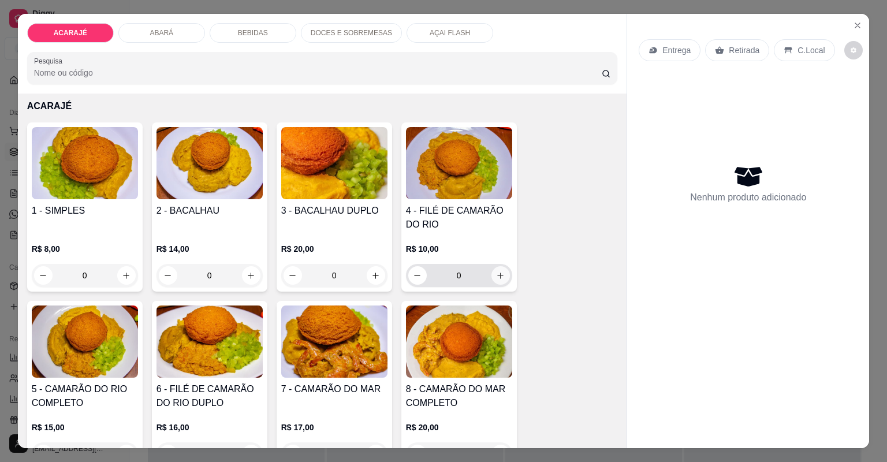
click at [500, 274] on icon "increase-product-quantity" at bounding box center [500, 276] width 9 height 9
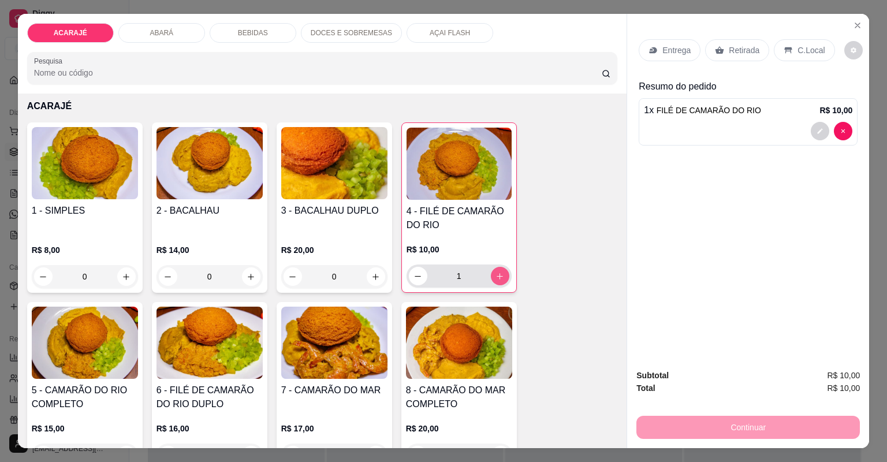
click at [500, 274] on icon "increase-product-quantity" at bounding box center [500, 276] width 9 height 9
type input "2"
click at [739, 50] on p "Retirada" at bounding box center [744, 50] width 31 height 12
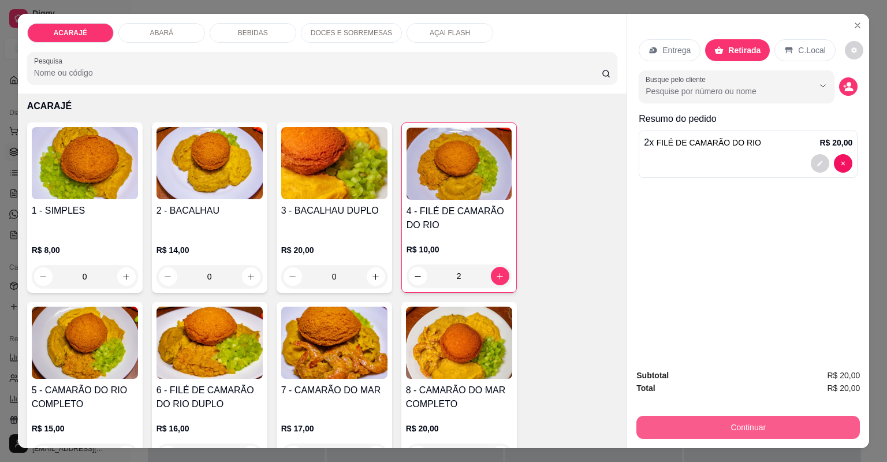
click at [765, 429] on button "Continuar" at bounding box center [749, 427] width 224 height 23
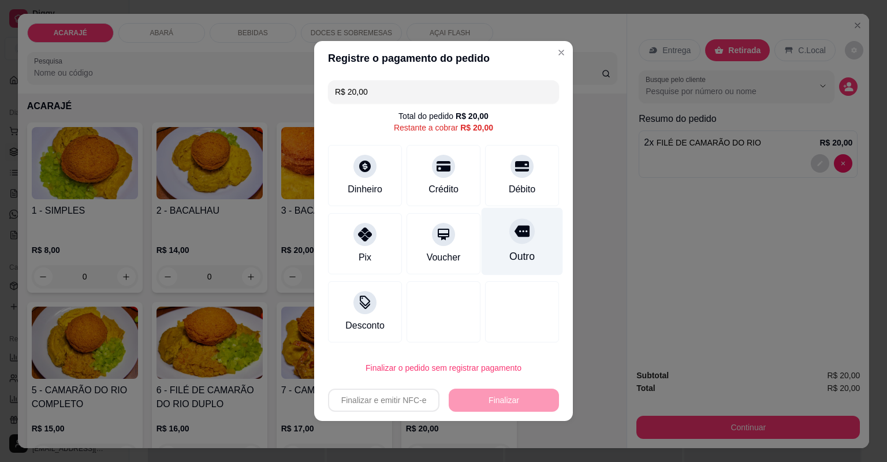
click at [523, 236] on icon at bounding box center [522, 232] width 15 height 12
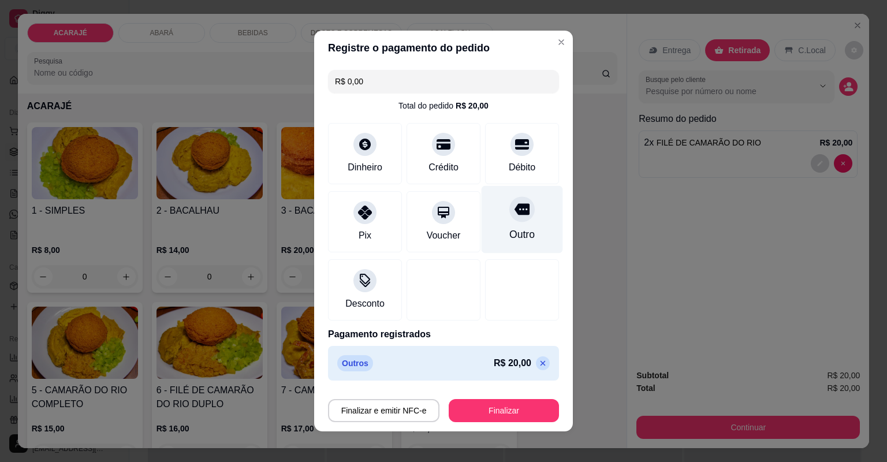
type input "R$ 0,00"
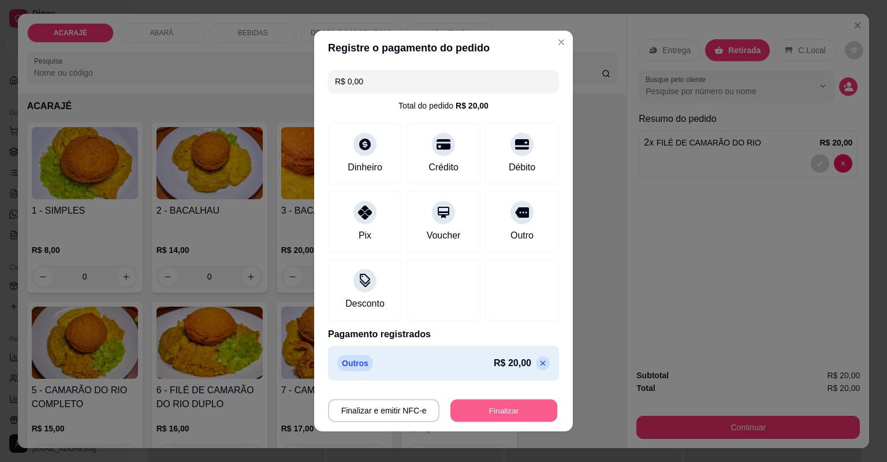
click at [488, 409] on button "Finalizar" at bounding box center [504, 411] width 107 height 23
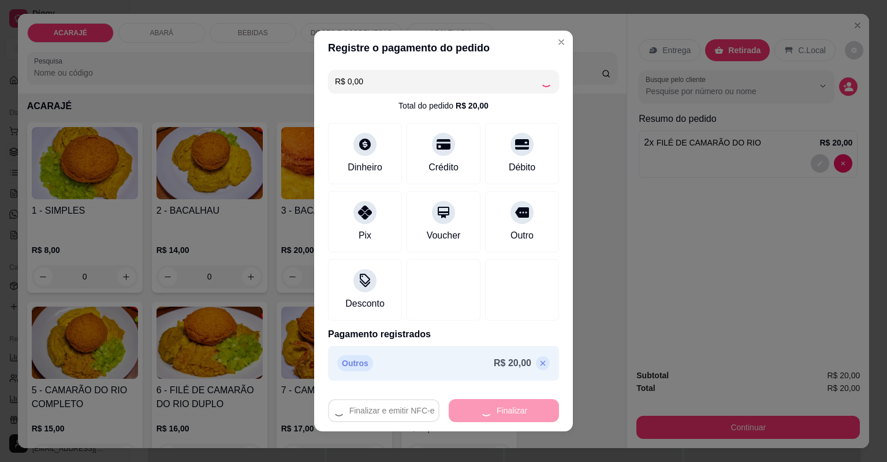
type input "0"
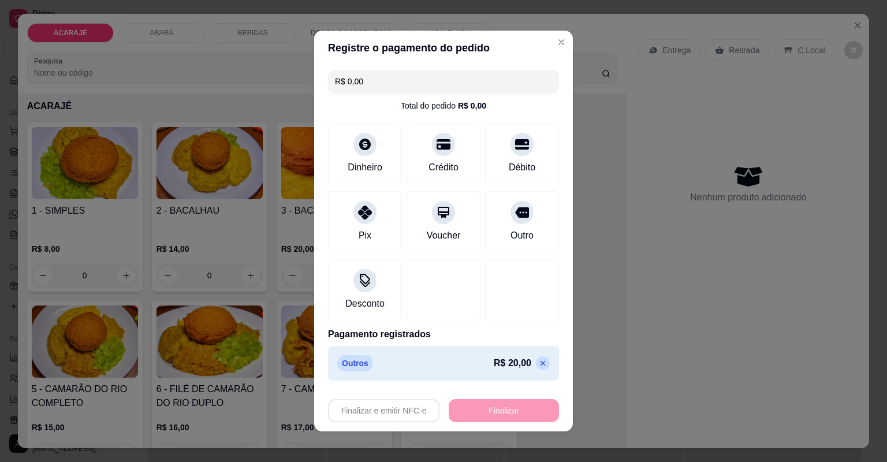
type input "-R$ 20,00"
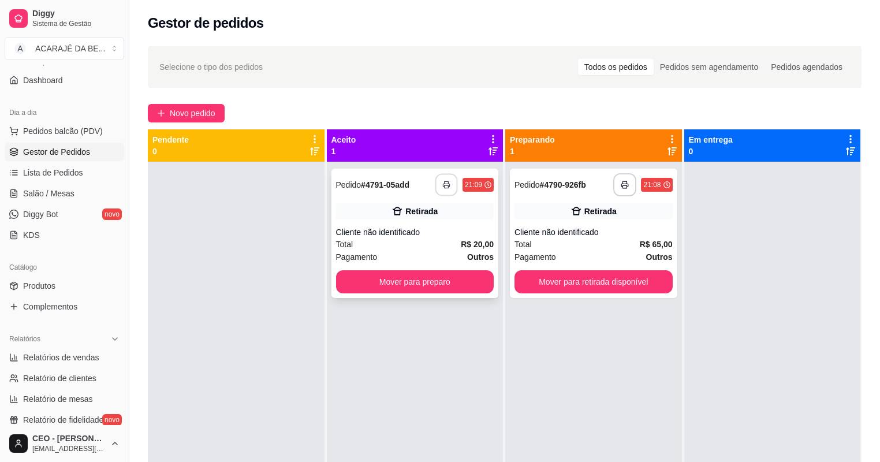
click at [439, 193] on button "button" at bounding box center [447, 185] width 23 height 23
click at [447, 280] on button "Mover para preparo" at bounding box center [415, 281] width 158 height 23
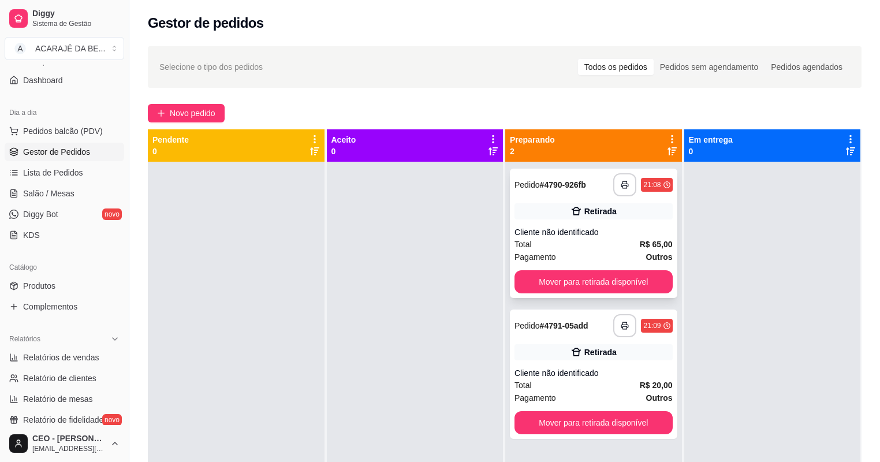
click at [612, 244] on div "Total R$ 65,00" at bounding box center [594, 244] width 158 height 13
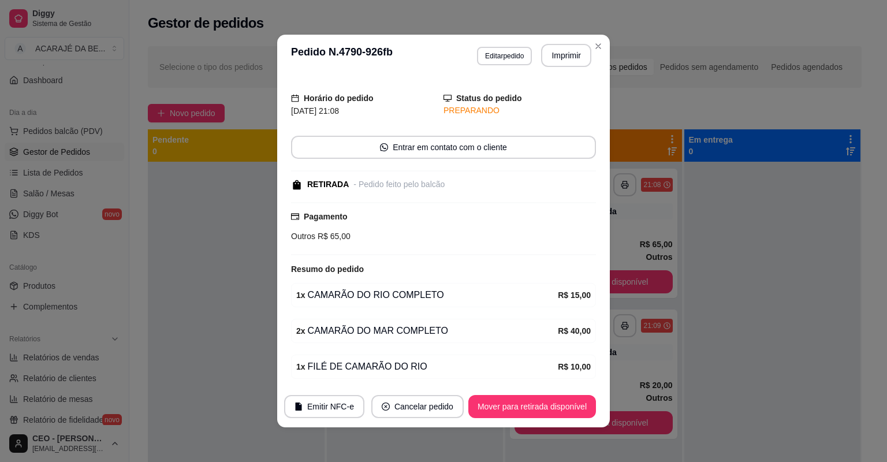
scroll to position [68, 0]
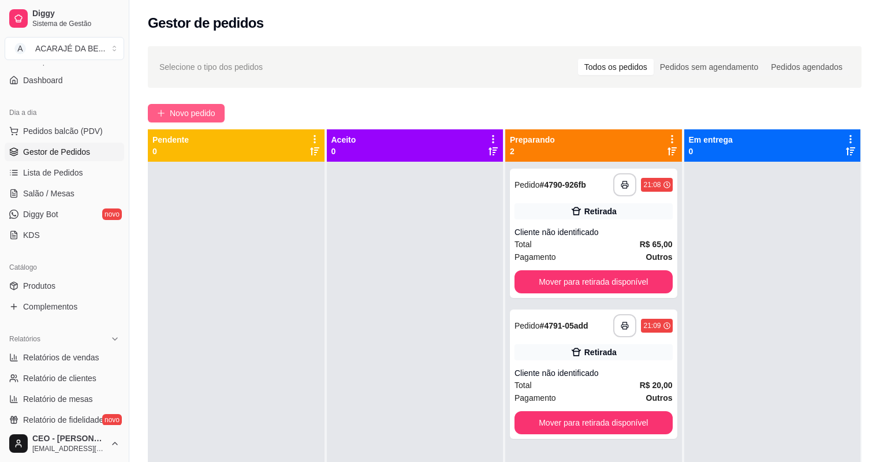
click at [186, 117] on span "Novo pedido" at bounding box center [193, 113] width 46 height 13
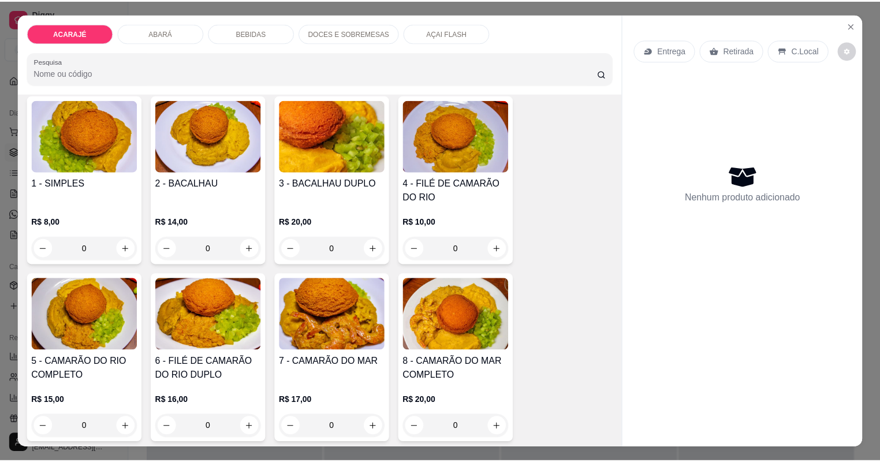
scroll to position [46, 0]
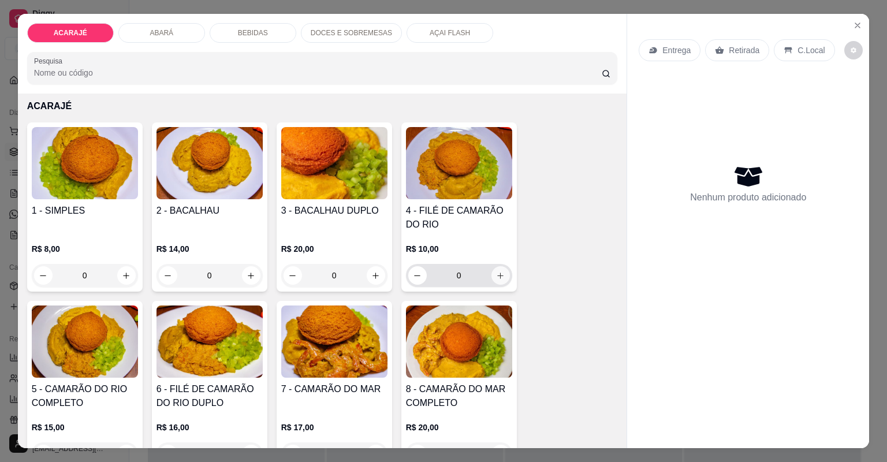
click at [492, 271] on button "increase-product-quantity" at bounding box center [501, 275] width 18 height 18
type input "2"
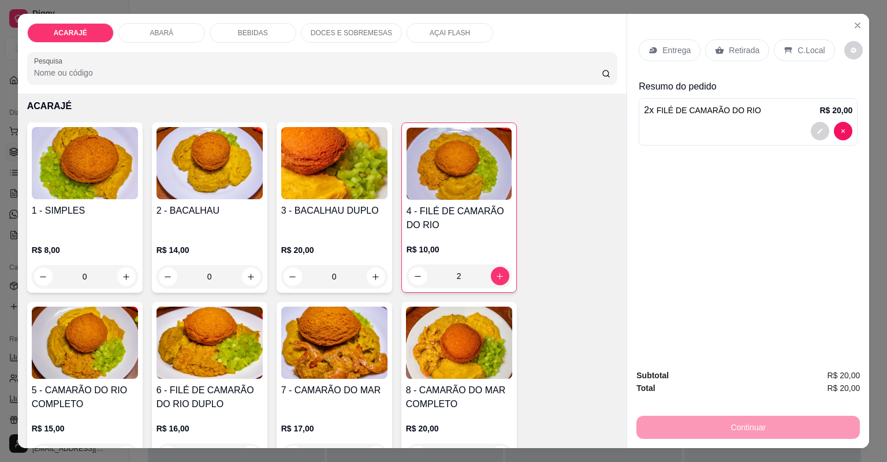
click at [730, 51] on p "Retirada" at bounding box center [744, 50] width 31 height 12
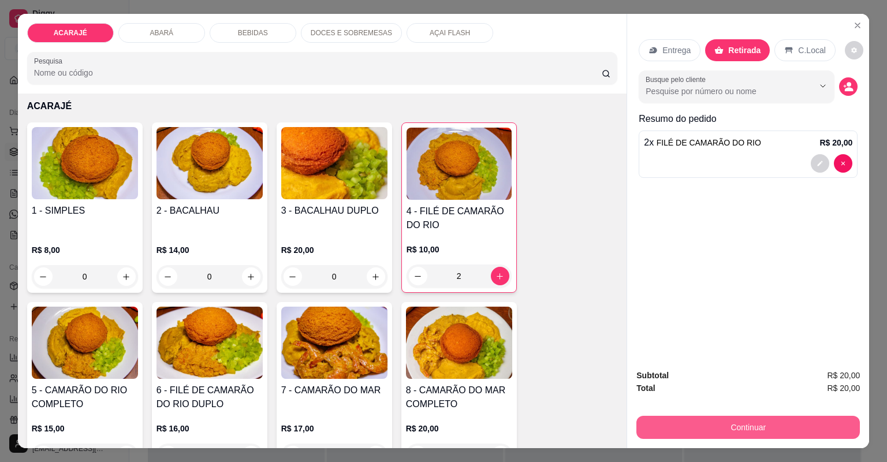
click at [672, 433] on button "Continuar" at bounding box center [749, 427] width 224 height 23
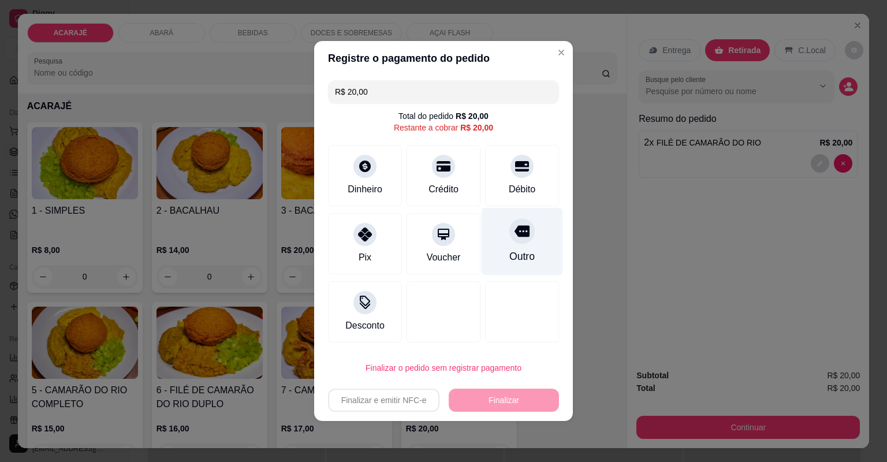
click at [522, 250] on div "Outro" at bounding box center [522, 256] width 25 height 15
type input "R$ 0,00"
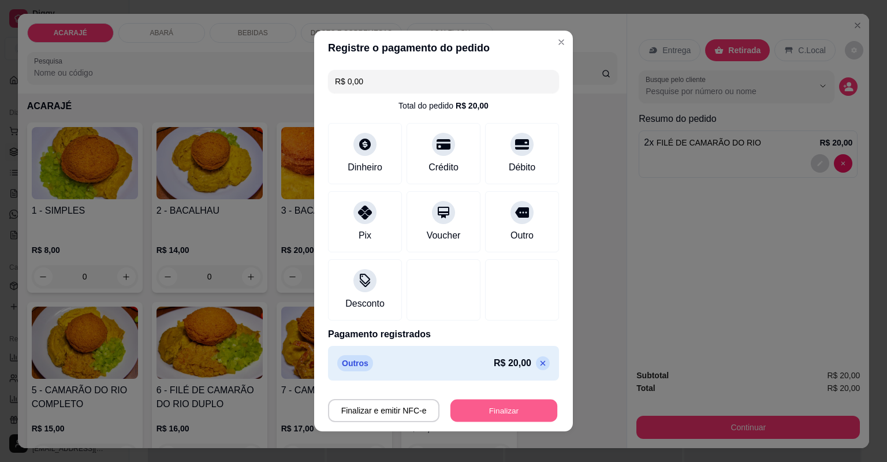
click at [481, 415] on button "Finalizar" at bounding box center [504, 411] width 107 height 23
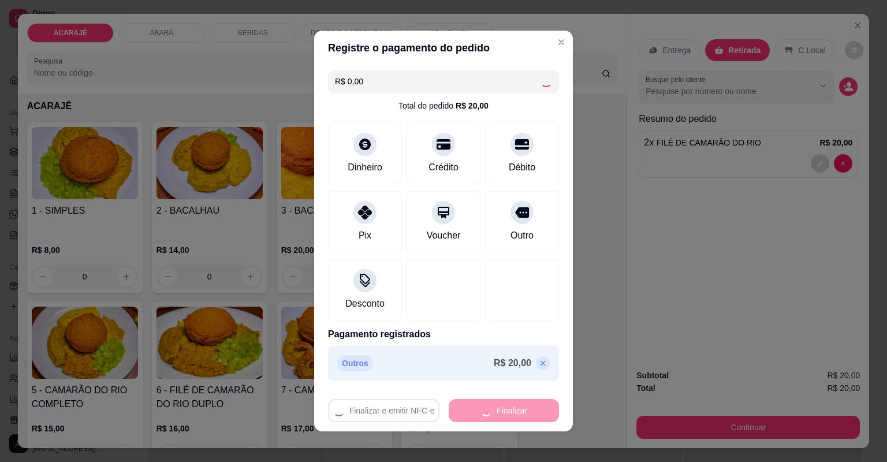
type input "0"
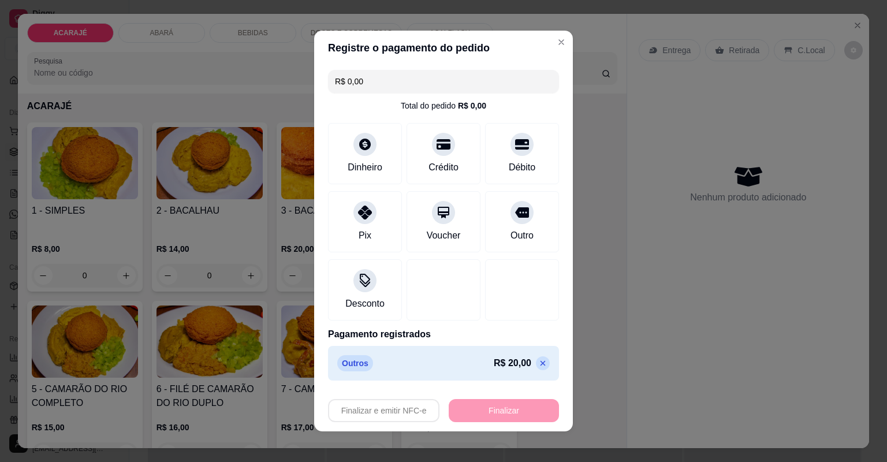
type input "-R$ 20,00"
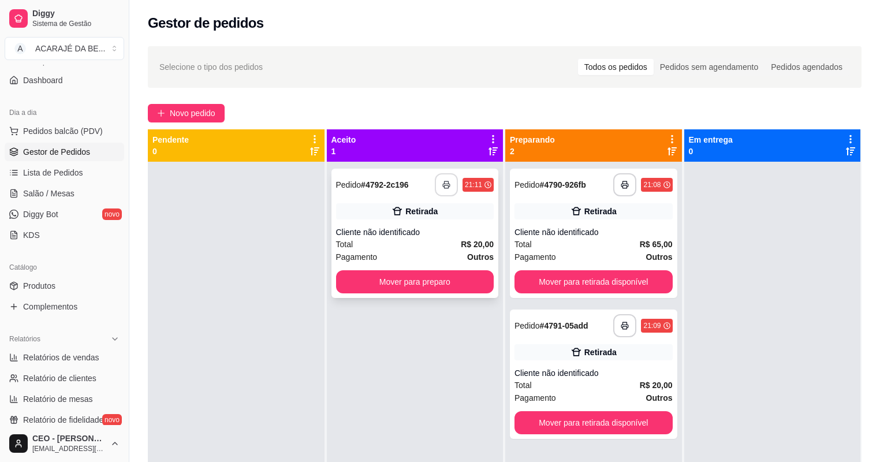
click at [445, 188] on icon "button" at bounding box center [447, 185] width 8 height 8
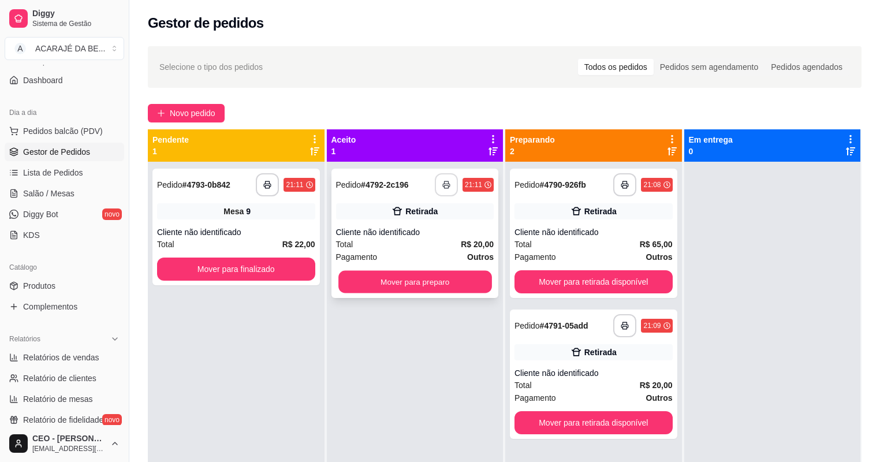
click at [433, 290] on button "Mover para preparo" at bounding box center [415, 282] width 153 height 23
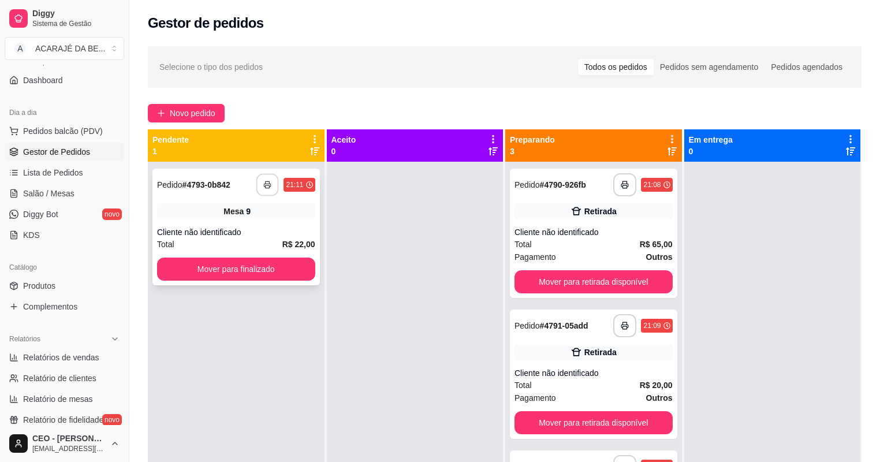
click at [269, 192] on button "button" at bounding box center [267, 185] width 23 height 23
click at [261, 270] on button "Mover para finalizado" at bounding box center [236, 269] width 158 height 23
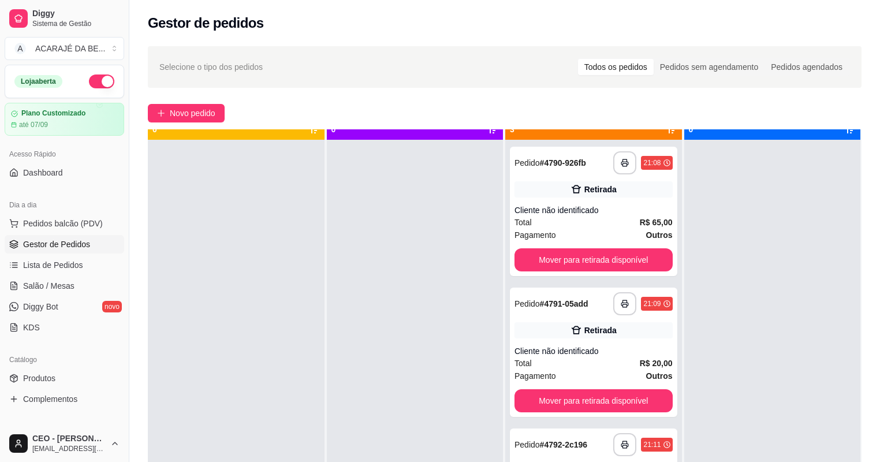
scroll to position [32, 0]
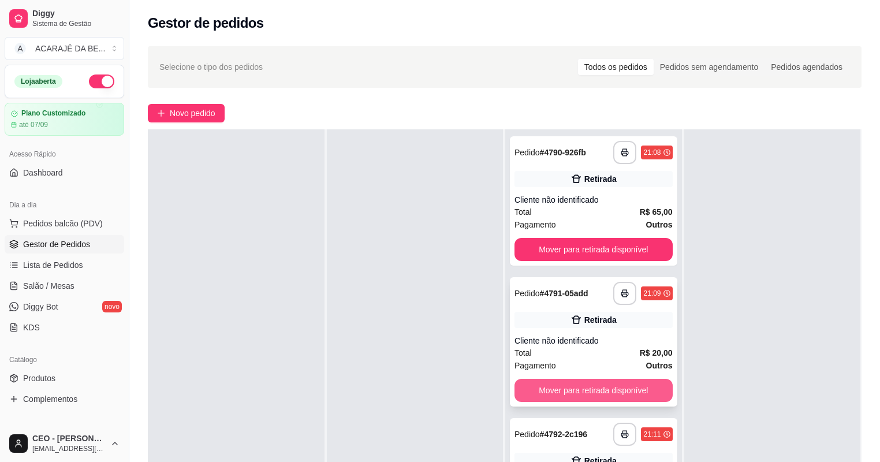
click at [607, 388] on button "Mover para retirada disponível" at bounding box center [594, 390] width 158 height 23
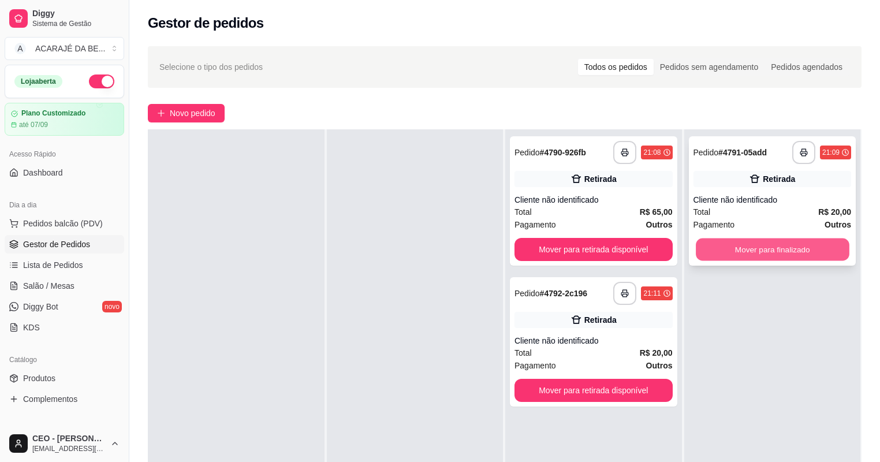
click at [746, 246] on button "Mover para finalizado" at bounding box center [772, 250] width 153 height 23
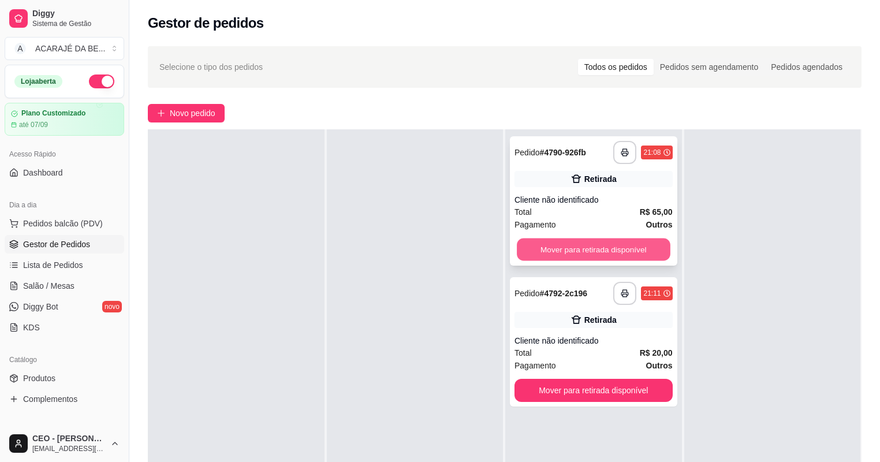
click at [596, 250] on button "Mover para retirada disponível" at bounding box center [593, 250] width 153 height 23
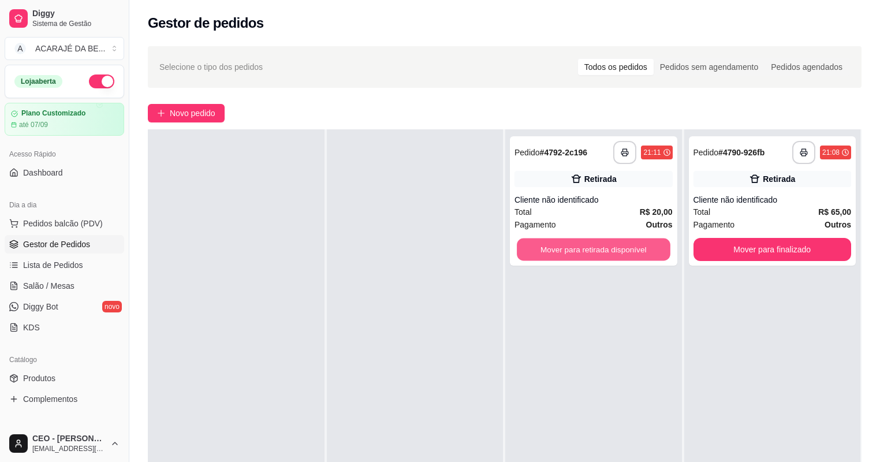
click at [596, 250] on button "Mover para retirada disponível" at bounding box center [593, 250] width 153 height 23
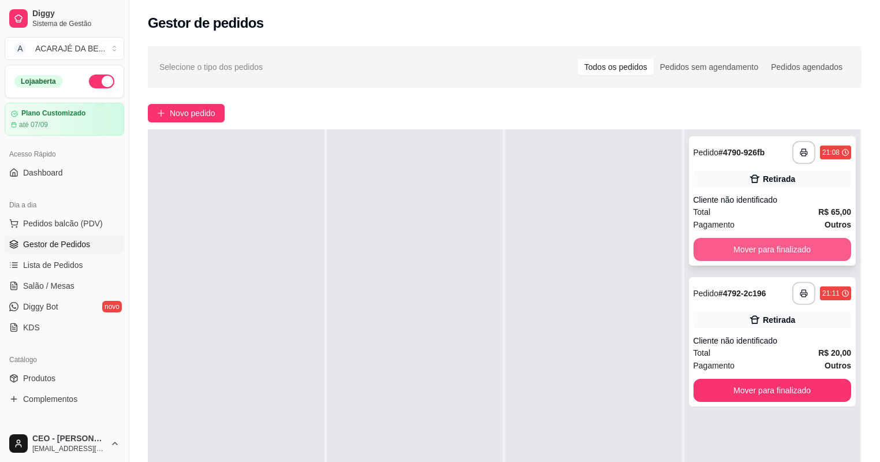
click at [772, 258] on button "Mover para finalizado" at bounding box center [773, 249] width 158 height 23
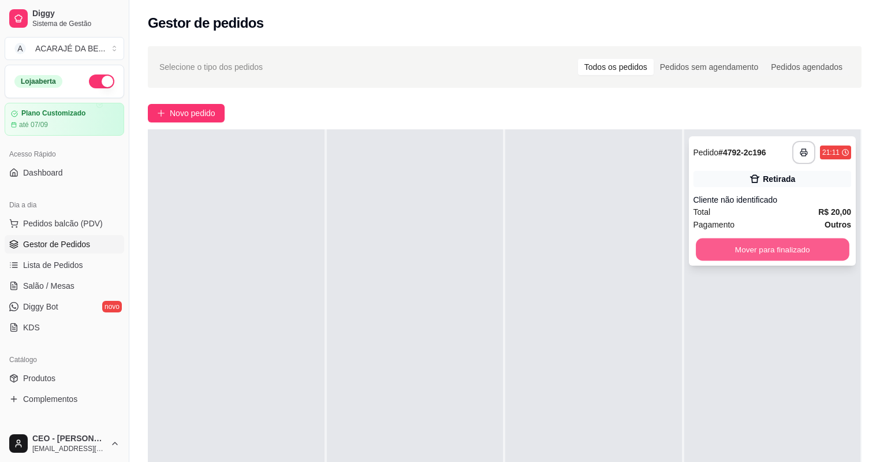
click at [773, 258] on button "Mover para finalizado" at bounding box center [772, 250] width 153 height 23
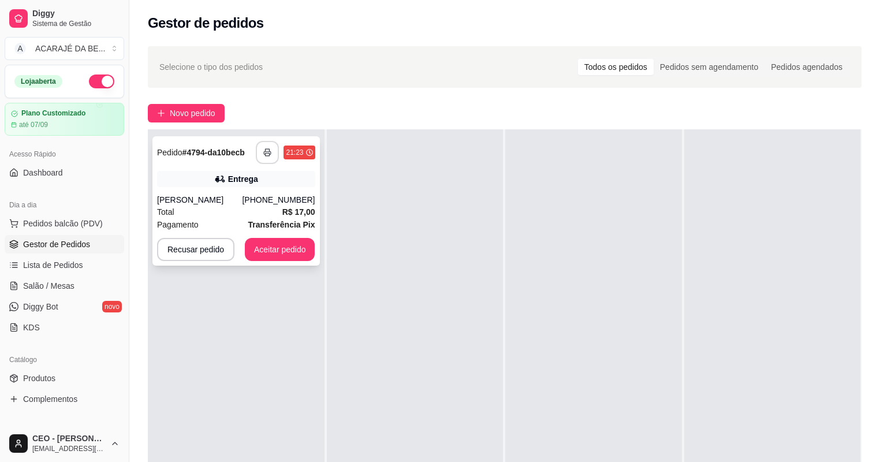
click at [268, 155] on rect "button" at bounding box center [268, 154] width 4 height 3
click at [300, 252] on button "Aceitar pedido" at bounding box center [280, 250] width 68 height 23
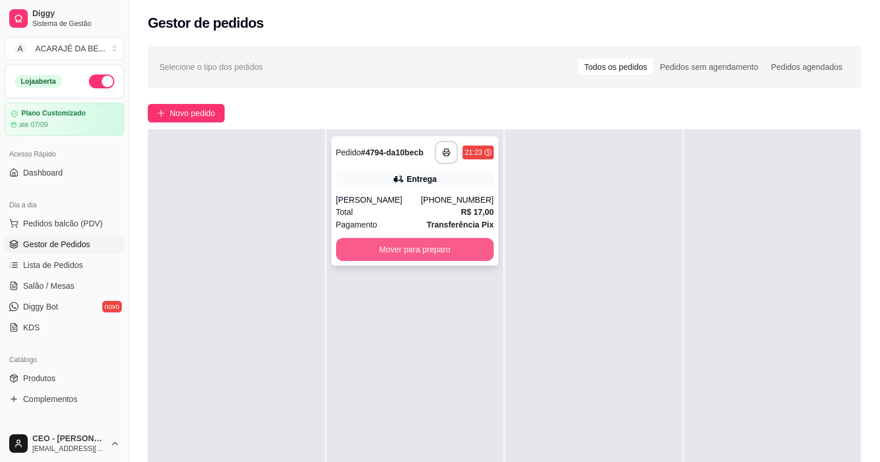
click at [453, 262] on div "**********" at bounding box center [416, 200] width 168 height 129
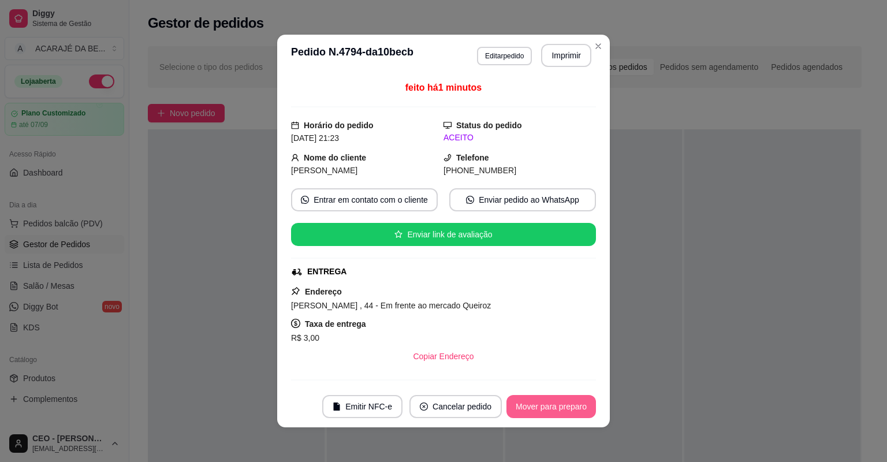
click at [585, 404] on button "Mover para preparo" at bounding box center [552, 406] width 90 height 23
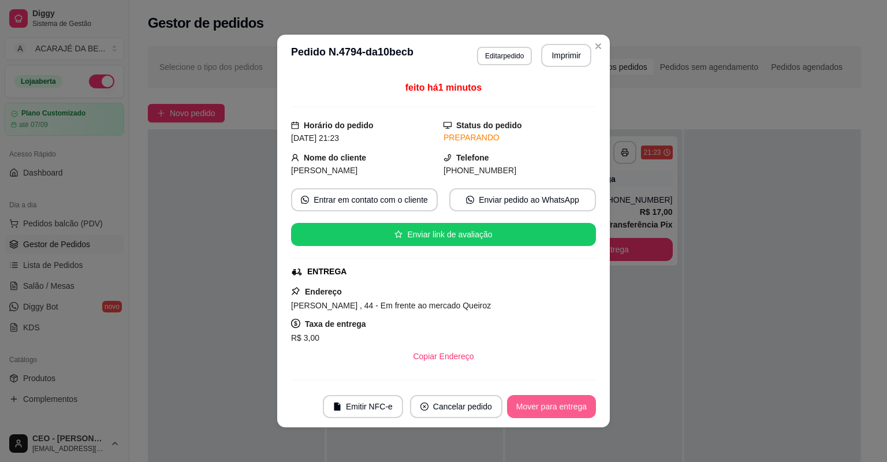
click at [585, 404] on button "Mover para entrega" at bounding box center [551, 406] width 89 height 23
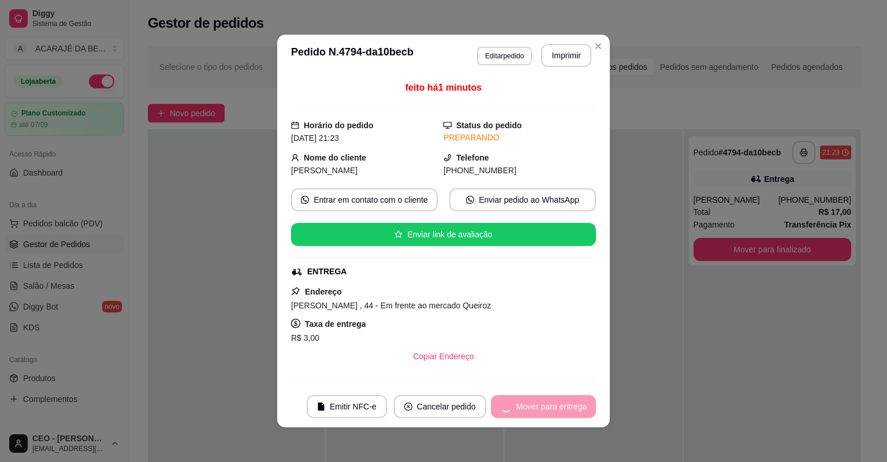
click at [585, 404] on div "Mover para entrega" at bounding box center [543, 406] width 105 height 23
click at [582, 407] on button "Mover para finalizado" at bounding box center [548, 407] width 93 height 23
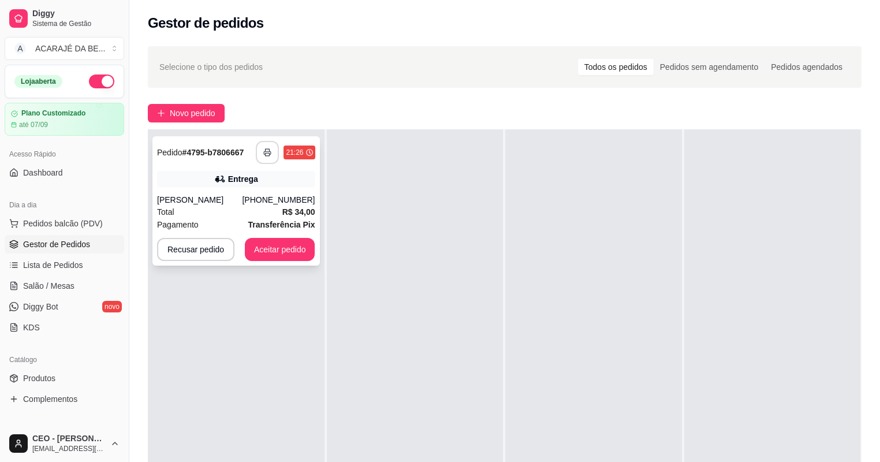
click at [271, 154] on button "button" at bounding box center [267, 152] width 23 height 23
click at [288, 254] on button "Aceitar pedido" at bounding box center [280, 250] width 68 height 23
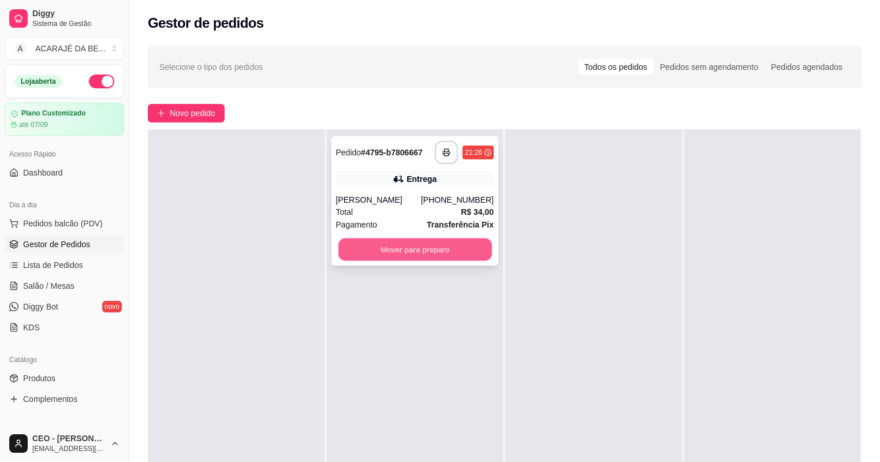
click at [427, 255] on button "Mover para preparo" at bounding box center [415, 250] width 153 height 23
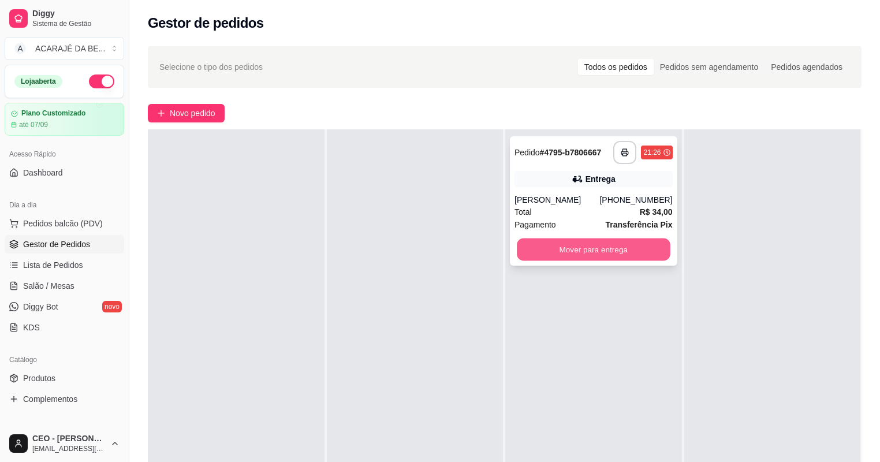
click at [608, 250] on button "Mover para entrega" at bounding box center [593, 250] width 153 height 23
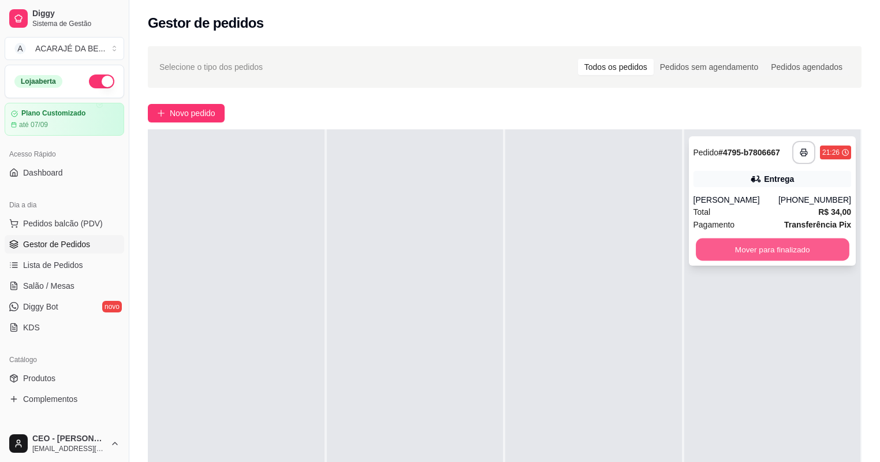
click at [711, 243] on button "Mover para finalizado" at bounding box center [772, 250] width 153 height 23
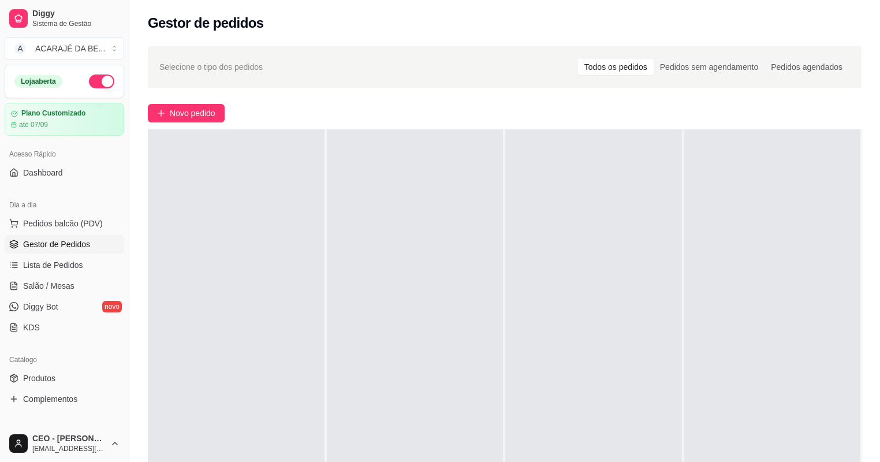
drag, startPoint x: 740, startPoint y: 260, endPoint x: 735, endPoint y: 236, distance: 24.8
click at [739, 250] on div at bounding box center [773, 360] width 177 height 462
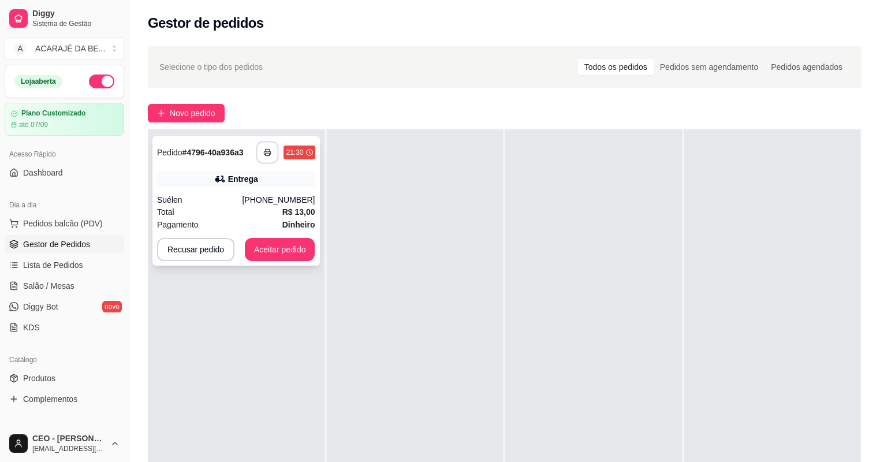
click at [266, 157] on button "button" at bounding box center [267, 153] width 23 height 23
click at [286, 247] on button "Aceitar pedido" at bounding box center [280, 249] width 70 height 23
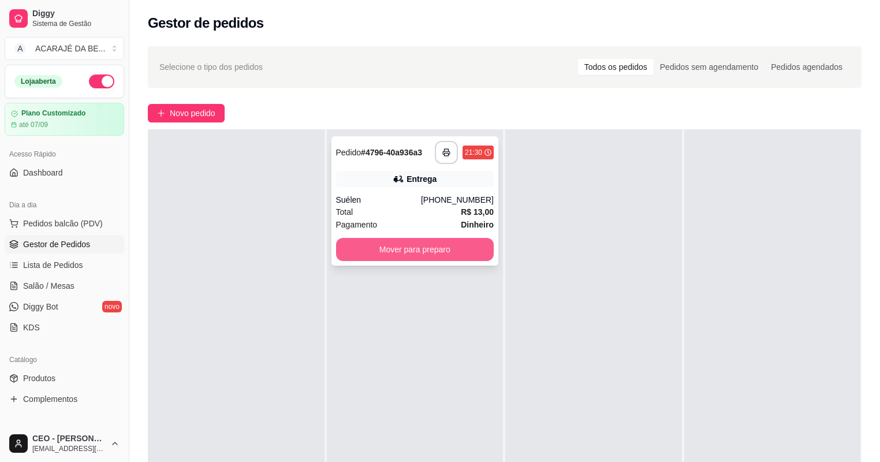
click at [434, 255] on button "Mover para preparo" at bounding box center [415, 249] width 158 height 23
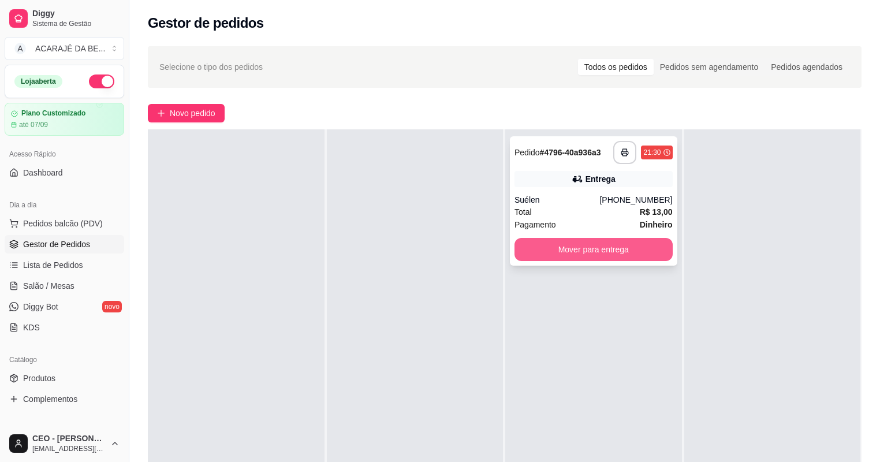
click at [531, 243] on button "Mover para entrega" at bounding box center [594, 249] width 158 height 23
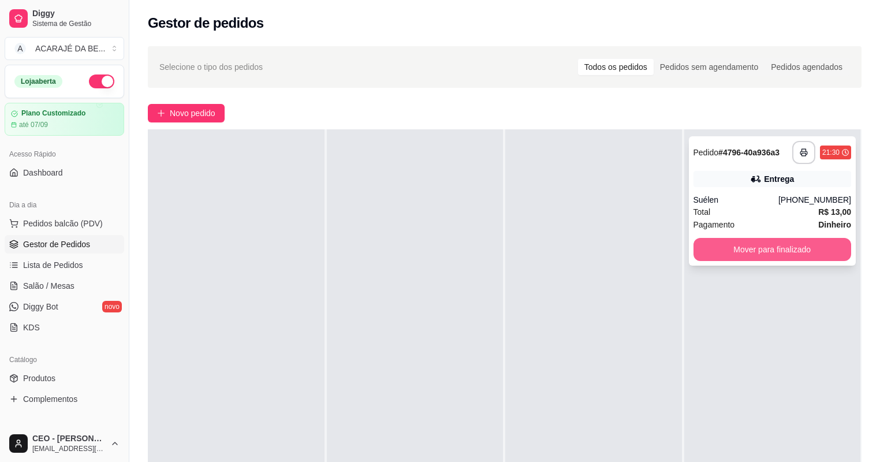
click at [724, 245] on button "Mover para finalizado" at bounding box center [773, 249] width 158 height 23
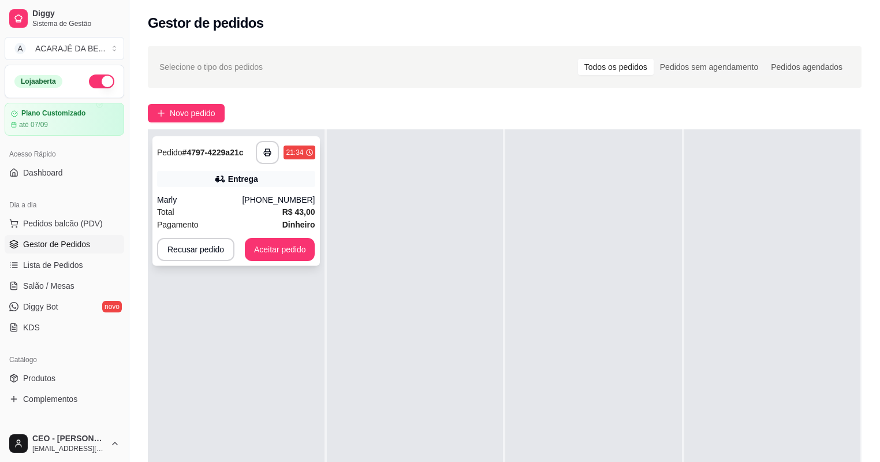
click at [269, 165] on div "**********" at bounding box center [237, 200] width 168 height 129
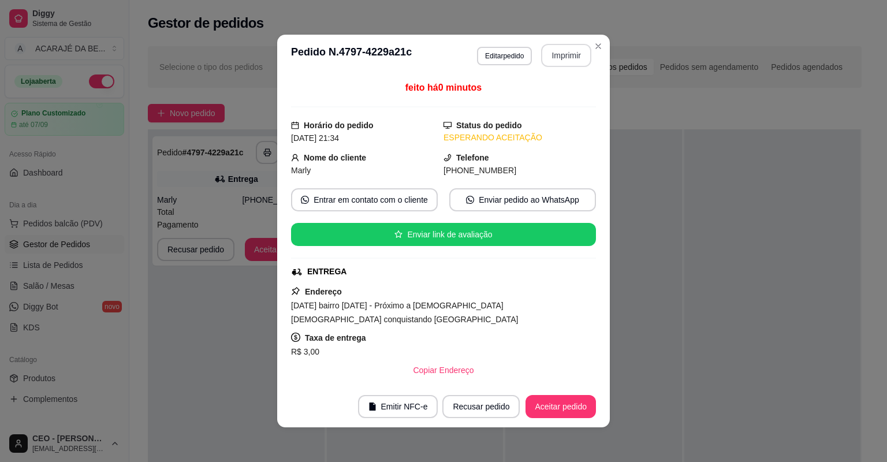
click at [551, 53] on button "Imprimir" at bounding box center [566, 55] width 50 height 23
click at [549, 402] on button "Aceitar pedido" at bounding box center [561, 406] width 70 height 23
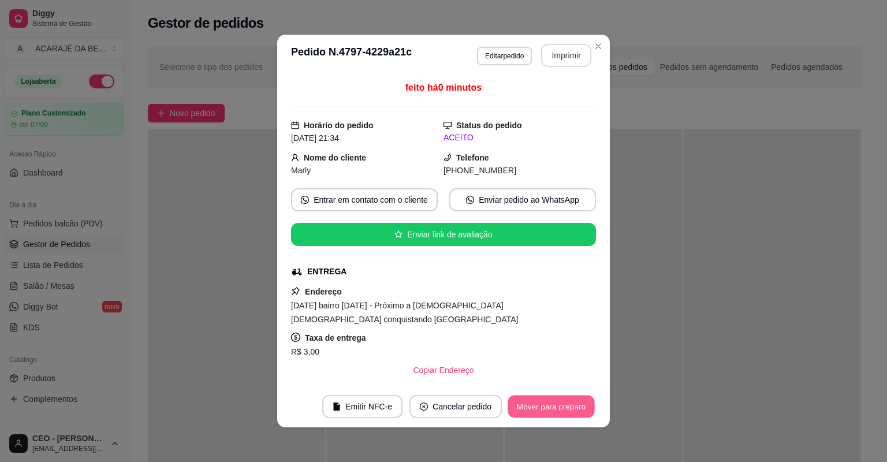
click at [548, 401] on button "Mover para preparo" at bounding box center [551, 407] width 87 height 23
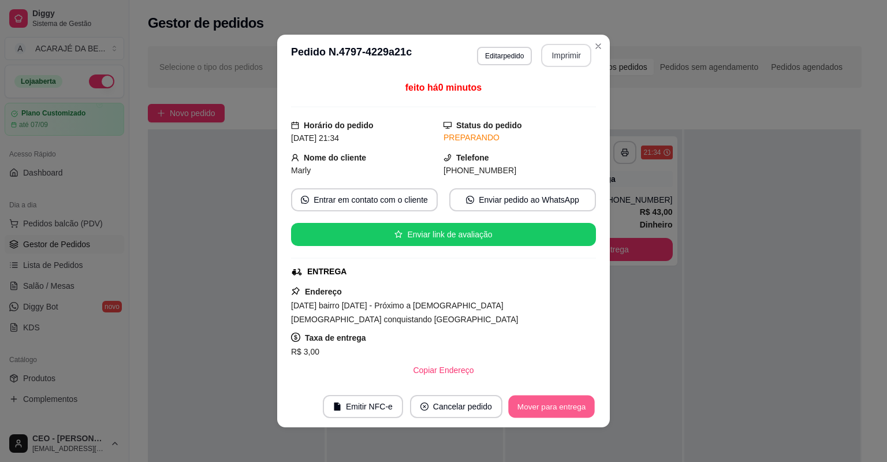
click at [548, 401] on button "Mover para entrega" at bounding box center [551, 407] width 87 height 23
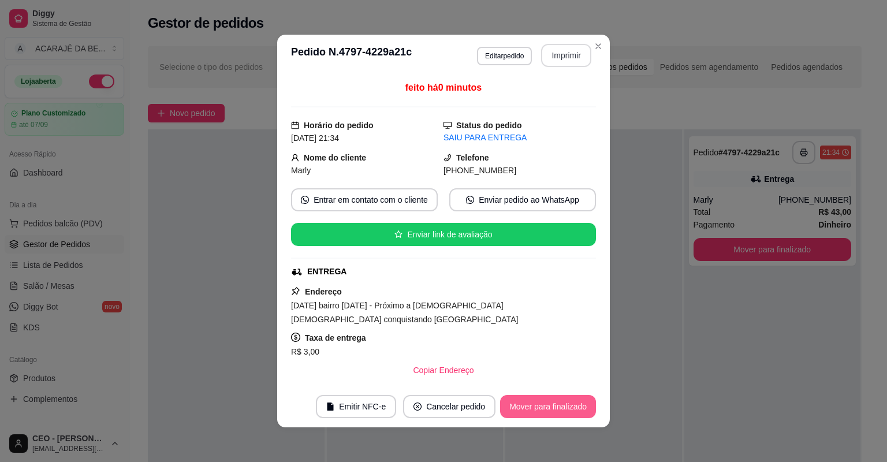
click at [549, 401] on button "Mover para finalizado" at bounding box center [548, 406] width 96 height 23
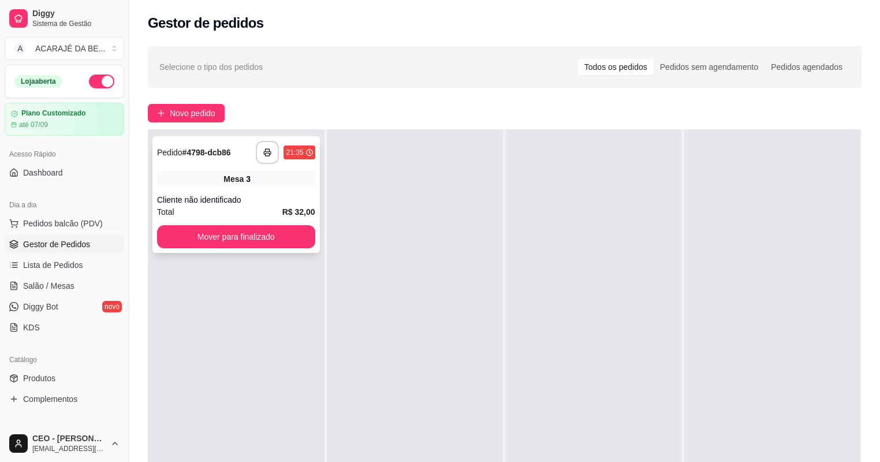
click at [263, 204] on div "Cliente não identificado" at bounding box center [236, 200] width 158 height 12
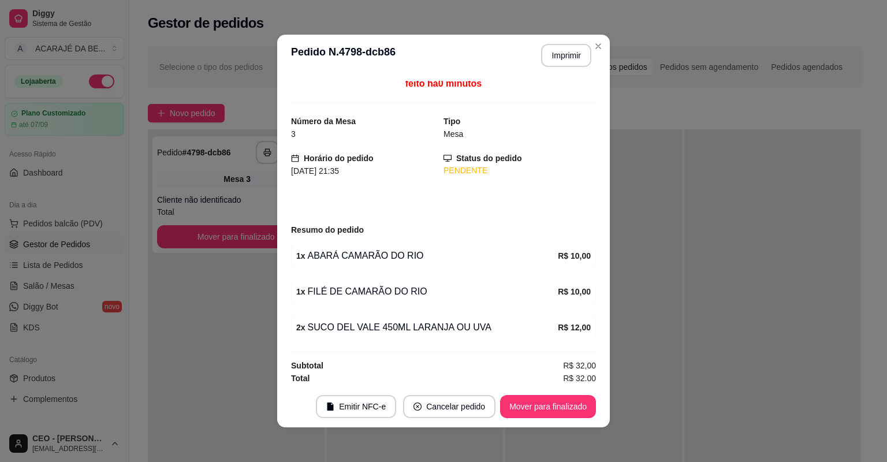
scroll to position [6, 0]
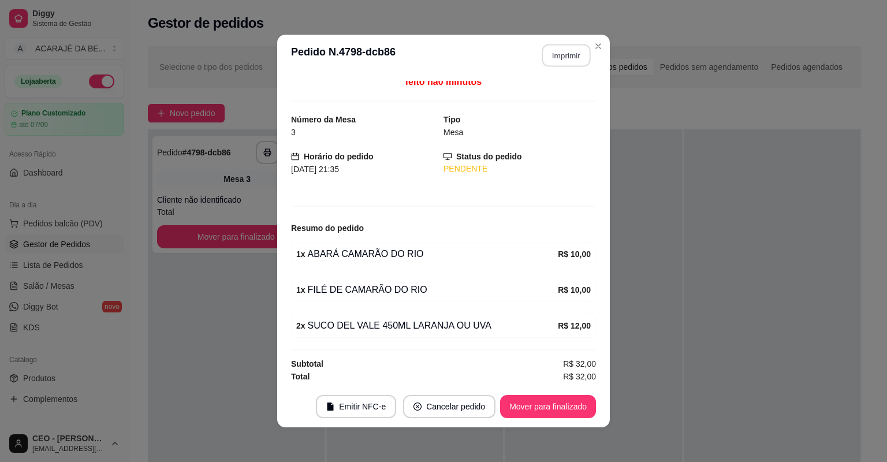
click at [562, 62] on button "Imprimir" at bounding box center [566, 55] width 49 height 23
click at [552, 406] on button "Mover para finalizado" at bounding box center [548, 407] width 93 height 23
drag, startPoint x: 563, startPoint y: 61, endPoint x: 552, endPoint y: 407, distance: 345.6
click at [552, 407] on div "Mover para finalizado" at bounding box center [548, 406] width 96 height 23
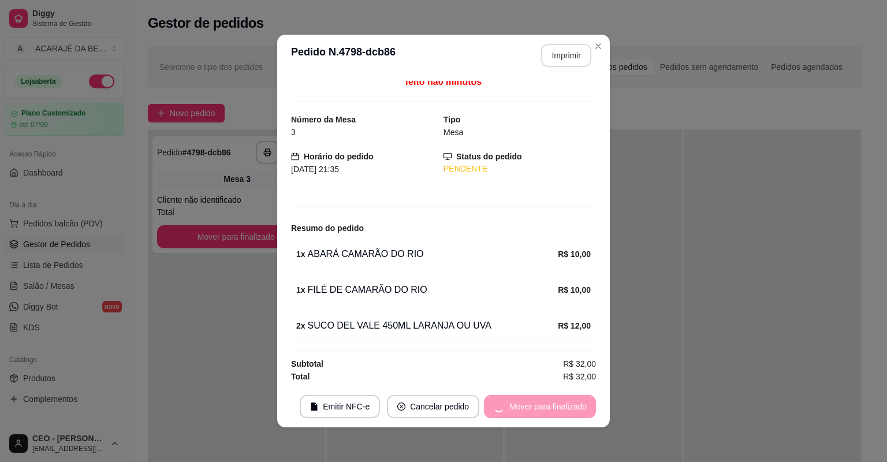
click at [552, 408] on div "Mover para finalizado" at bounding box center [540, 406] width 112 height 23
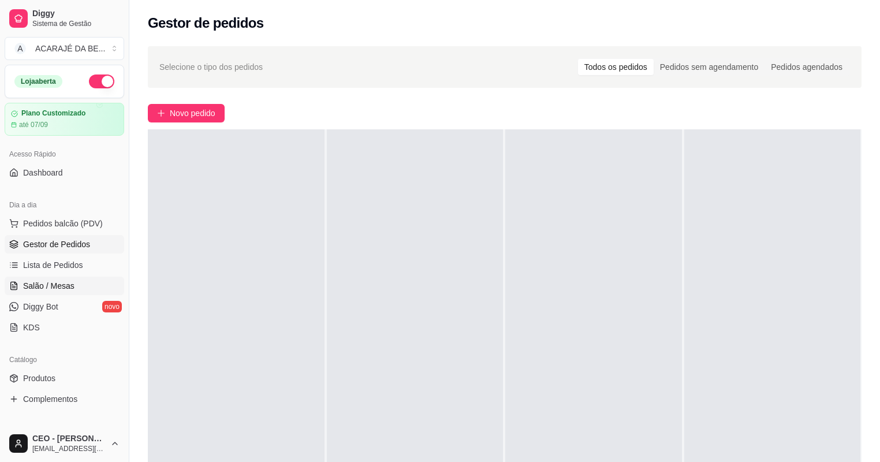
click at [34, 282] on span "Salão / Mesas" at bounding box center [48, 286] width 51 height 12
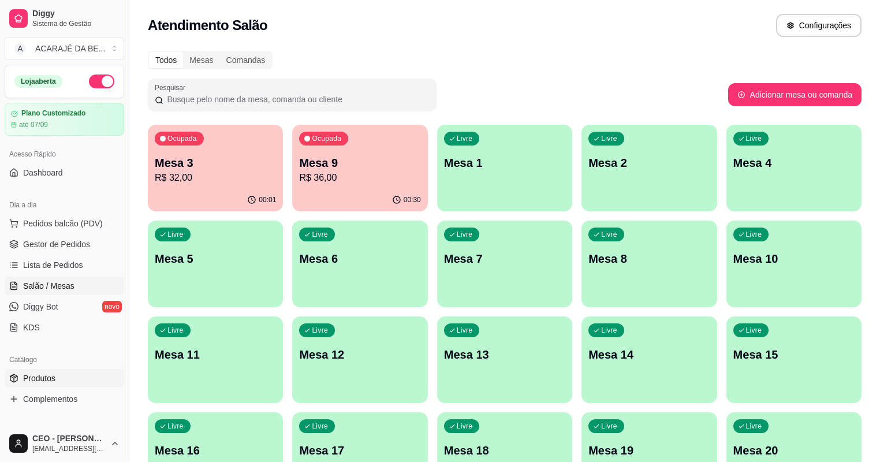
click at [53, 374] on span "Produtos" at bounding box center [39, 379] width 32 height 12
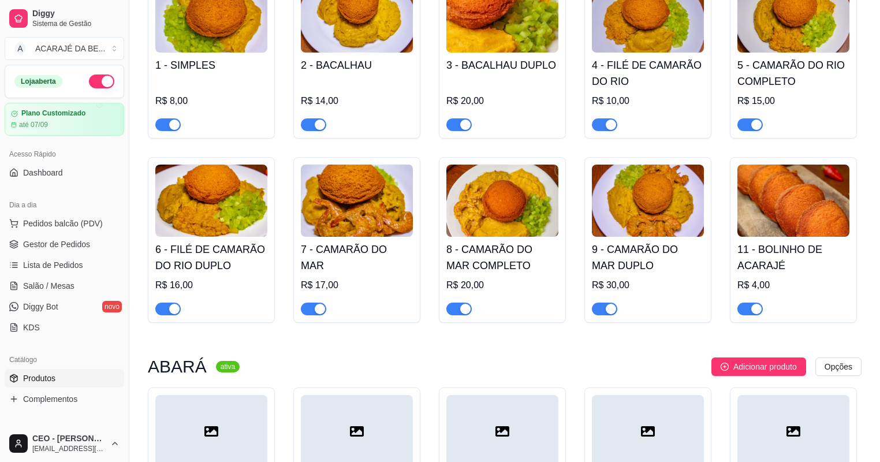
scroll to position [185, 0]
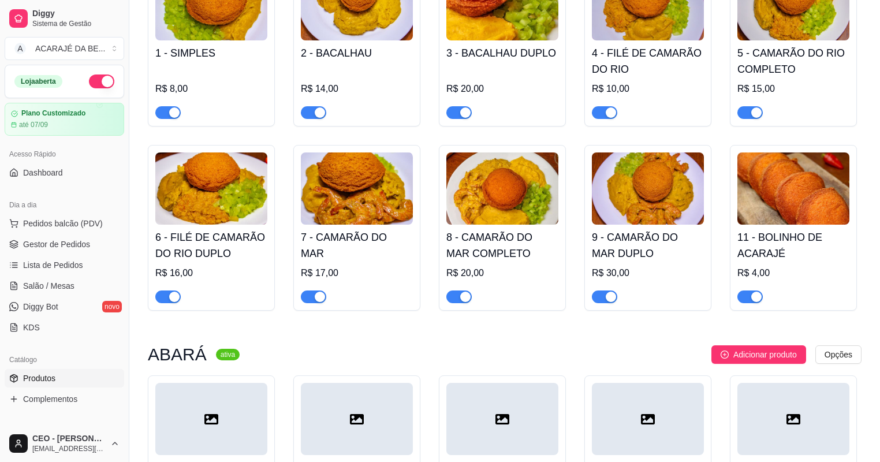
click at [313, 301] on span "button" at bounding box center [313, 297] width 25 height 13
click at [455, 301] on span "button" at bounding box center [459, 297] width 25 height 13
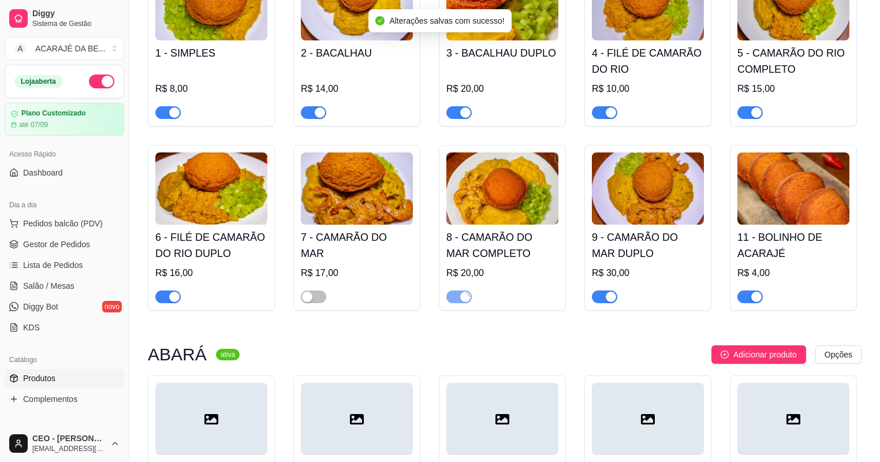
click at [603, 299] on button "button" at bounding box center [604, 297] width 25 height 13
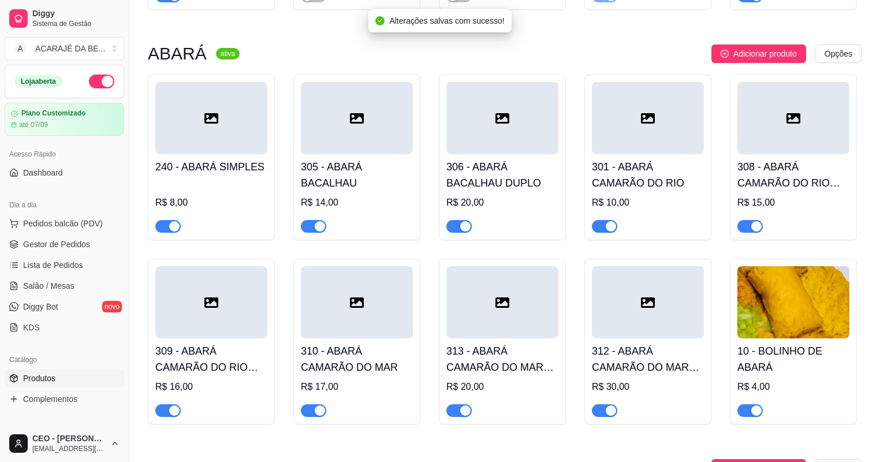
scroll to position [508, 0]
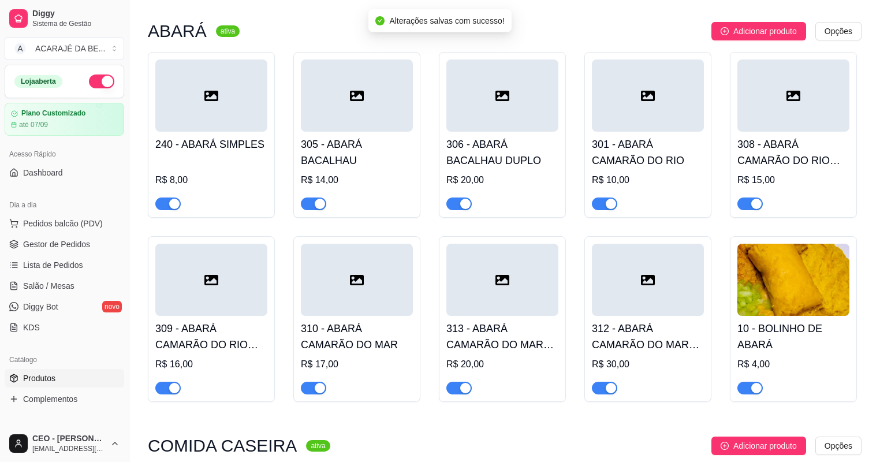
click at [456, 391] on span "button" at bounding box center [459, 388] width 25 height 13
click at [603, 389] on span "button" at bounding box center [604, 388] width 25 height 13
click at [307, 388] on span "button" at bounding box center [313, 388] width 25 height 13
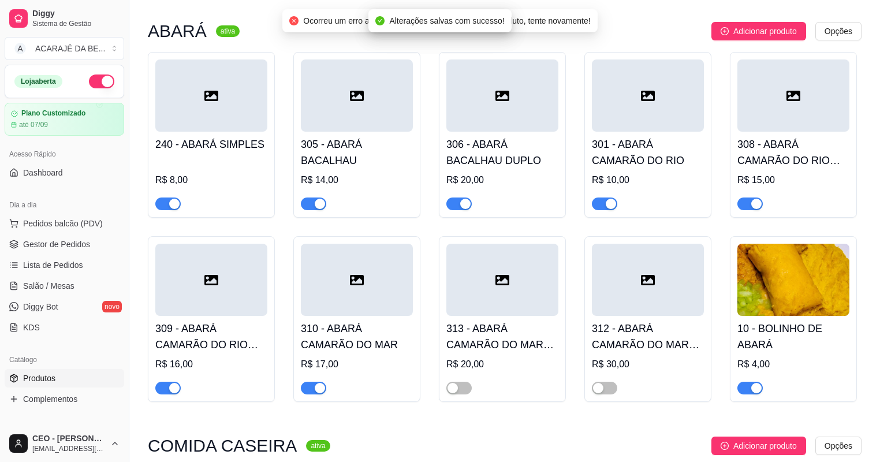
click at [311, 389] on span "button" at bounding box center [313, 388] width 25 height 13
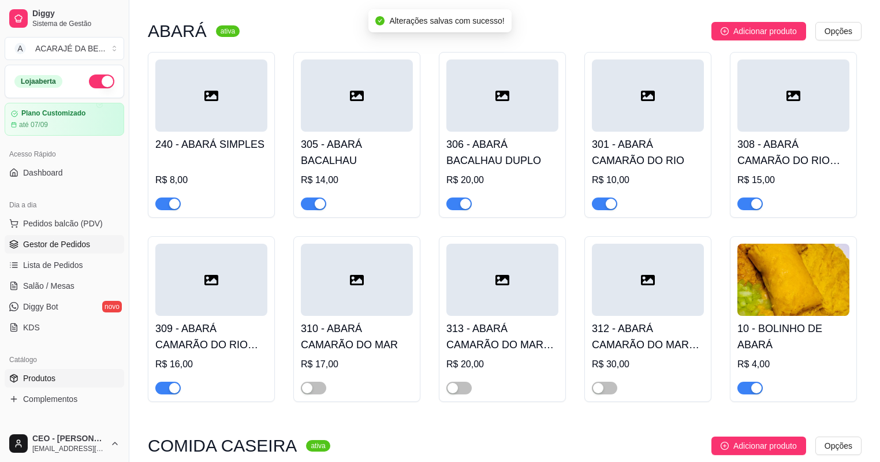
click at [65, 250] on span "Gestor de Pedidos" at bounding box center [56, 245] width 67 height 12
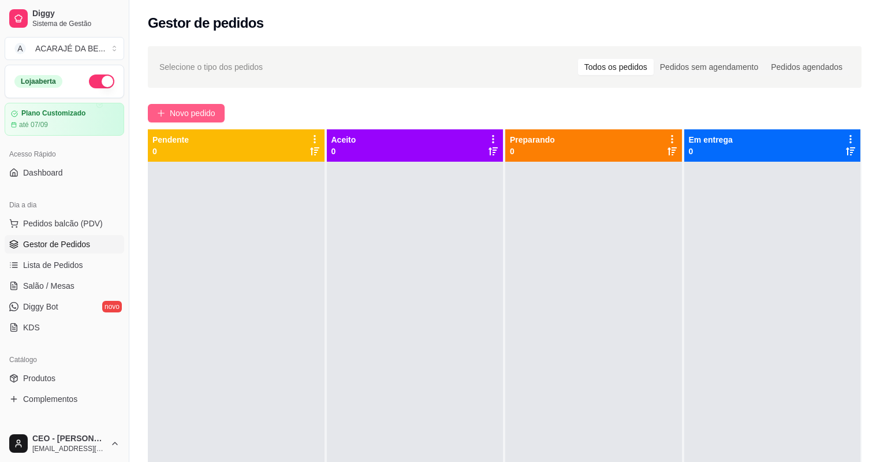
click at [194, 116] on span "Novo pedido" at bounding box center [193, 113] width 46 height 13
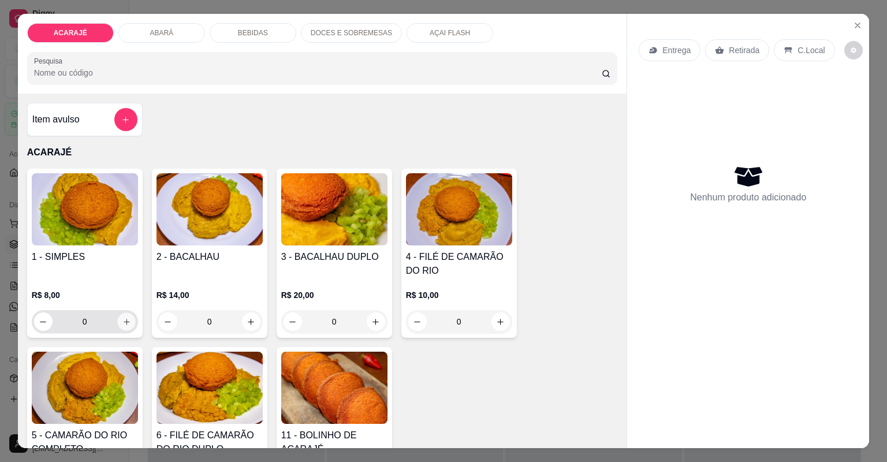
click at [117, 326] on button "increase-product-quantity" at bounding box center [126, 322] width 18 height 18
type input "1"
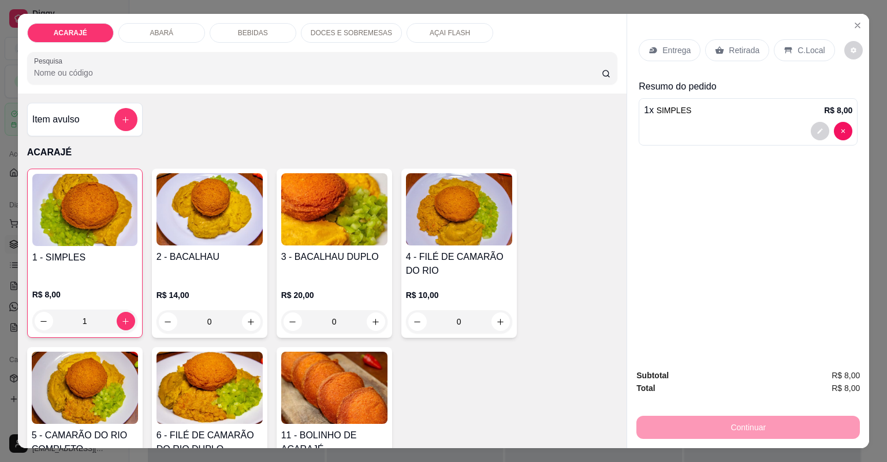
scroll to position [46, 0]
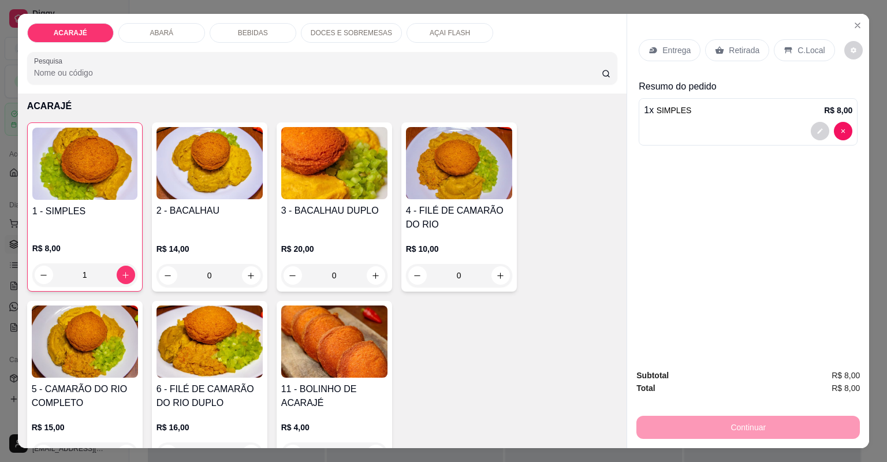
click at [674, 46] on p "Entrega" at bounding box center [677, 50] width 28 height 12
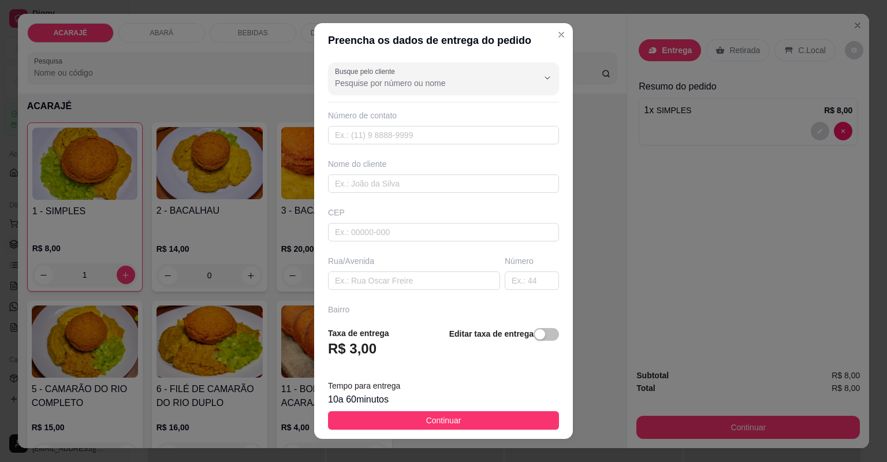
click at [472, 196] on div "Busque pelo cliente Número de contato Nome do cliente CEP Rua/Avenida Número Ba…" at bounding box center [443, 188] width 259 height 260
drag, startPoint x: 469, startPoint y: 191, endPoint x: 467, endPoint y: 184, distance: 7.3
click at [467, 188] on input "text" at bounding box center [443, 183] width 231 height 18
type input "adriele"
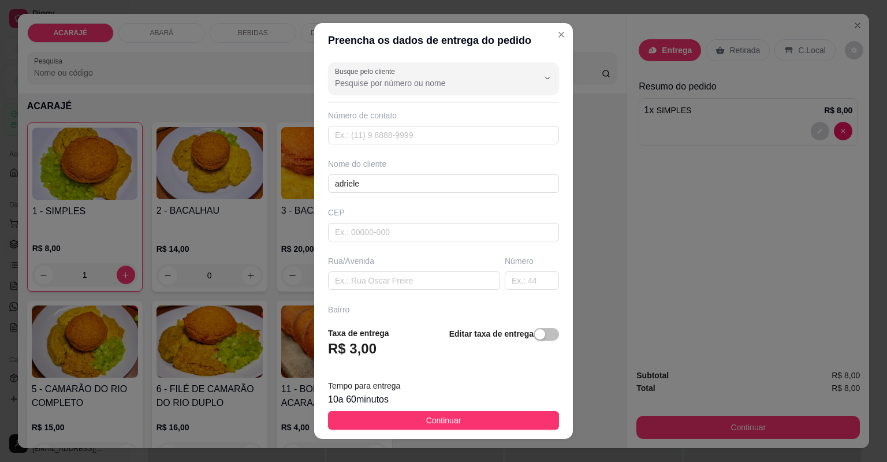
click at [425, 267] on div "Rua/Avenida" at bounding box center [414, 272] width 177 height 35
click at [423, 274] on input "text" at bounding box center [414, 281] width 172 height 18
paste input "Rua do lagedo bairrio julia aderne número48 depois da casa de farinha"
type input "Rua do lagedo bairrio julia aderne número48 depois da casa de farinha"
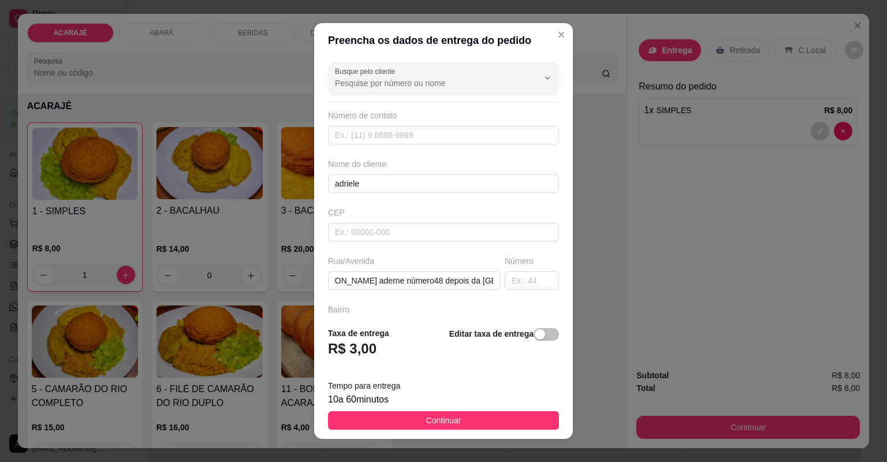
click at [404, 425] on button "Continuar" at bounding box center [443, 420] width 231 height 18
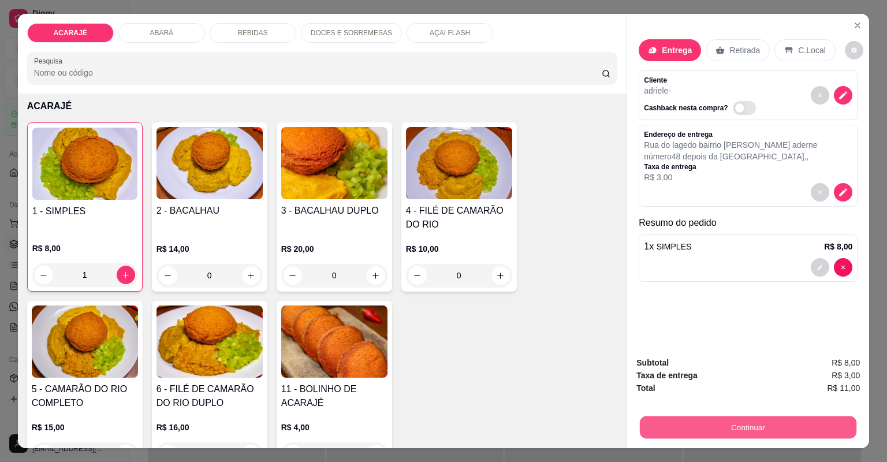
click at [682, 434] on button "Continuar" at bounding box center [748, 428] width 217 height 23
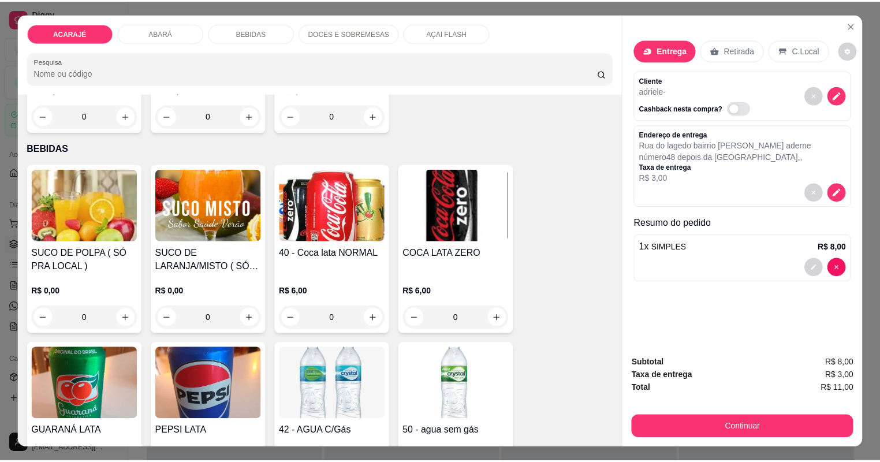
scroll to position [786, 0]
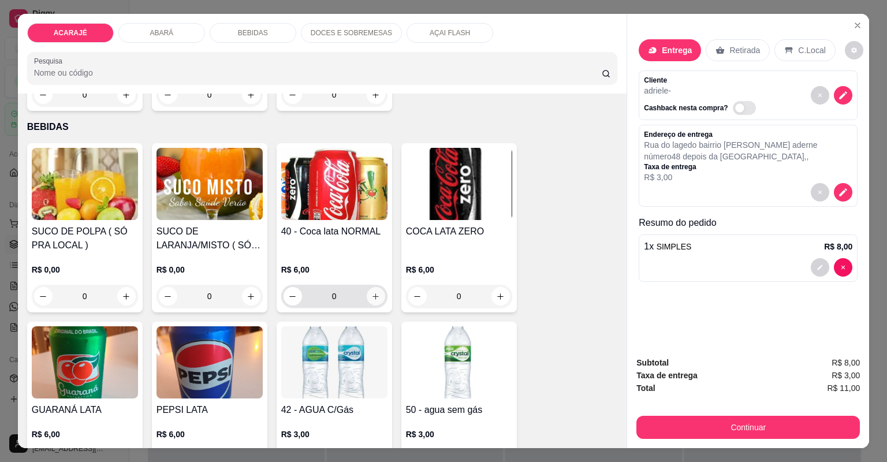
click at [373, 301] on button "increase-product-quantity" at bounding box center [376, 296] width 18 height 18
type input "1"
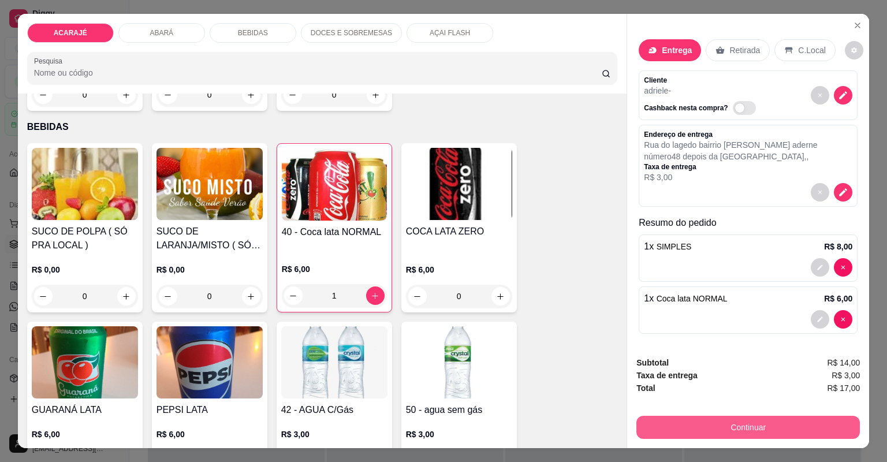
click at [691, 429] on button "Continuar" at bounding box center [749, 427] width 224 height 23
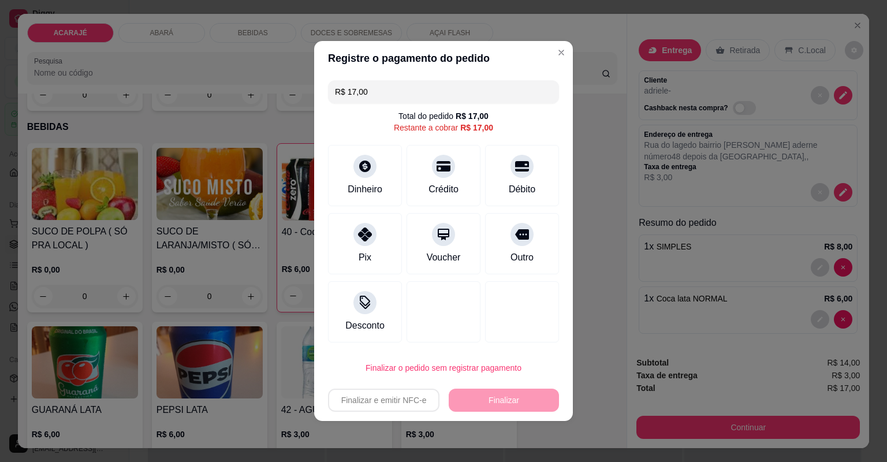
click at [388, 97] on input "R$ 17,00" at bounding box center [443, 91] width 217 height 23
click at [355, 165] on div at bounding box center [364, 162] width 25 height 25
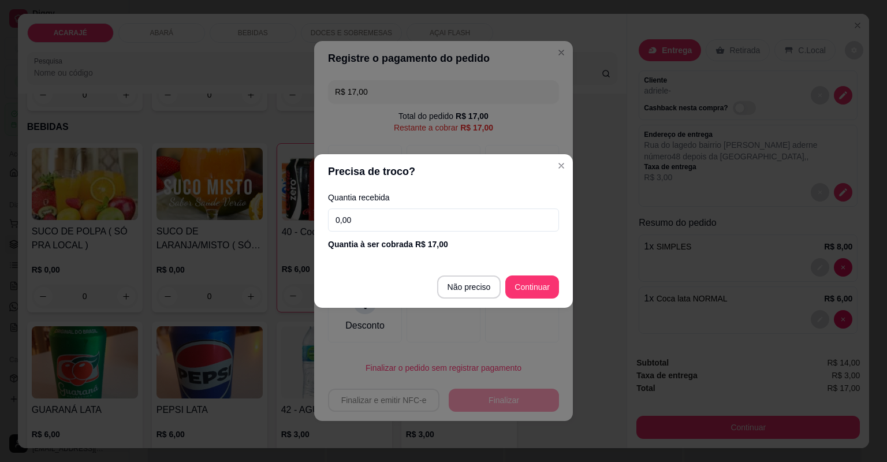
click at [379, 218] on input "0,00" at bounding box center [443, 220] width 231 height 23
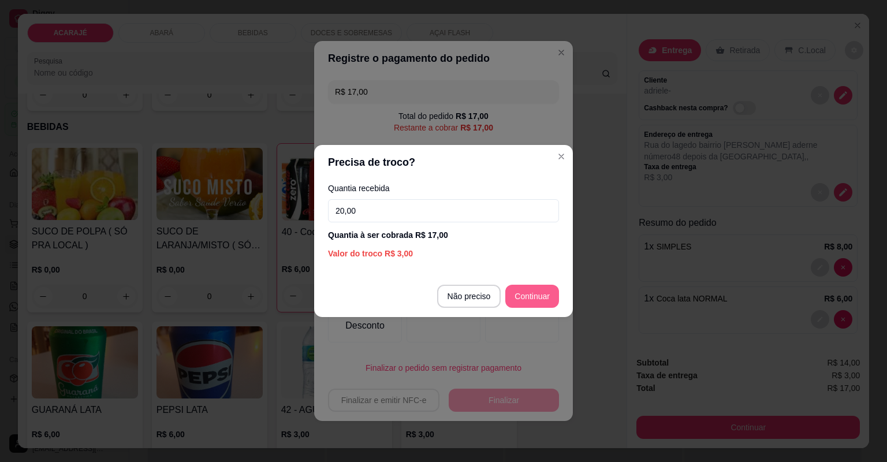
type input "20,00"
type input "R$ 0,00"
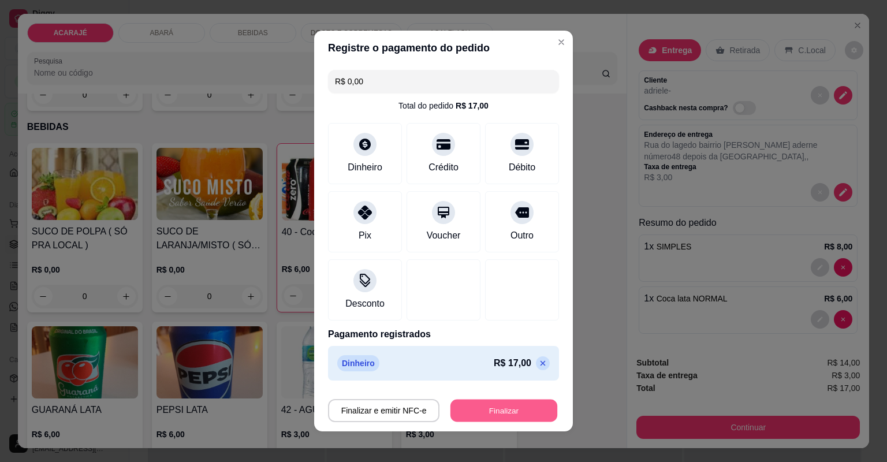
click at [505, 409] on button "Finalizar" at bounding box center [504, 411] width 107 height 23
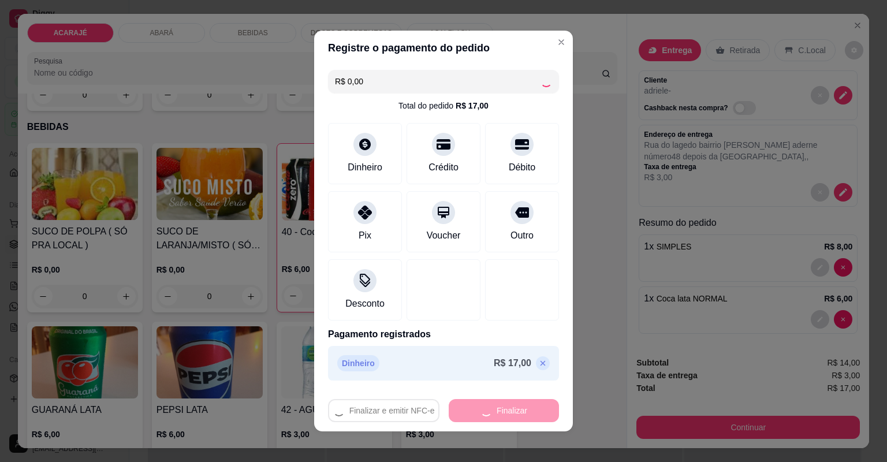
type input "0"
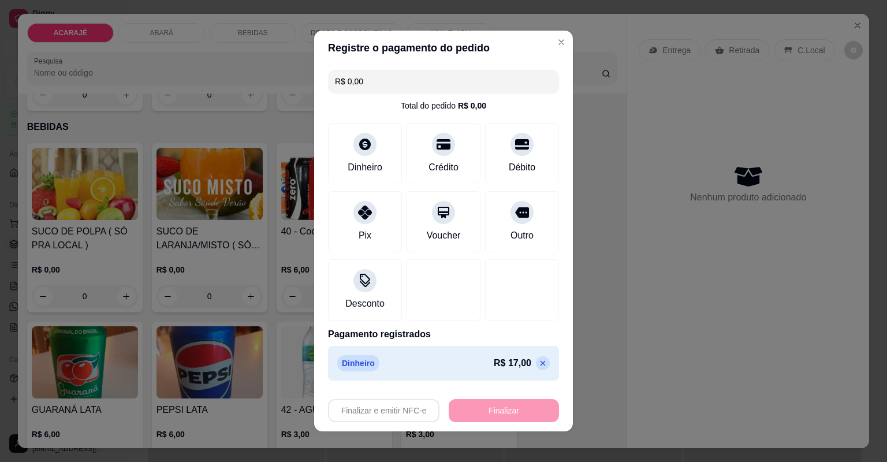
type input "-R$ 17,00"
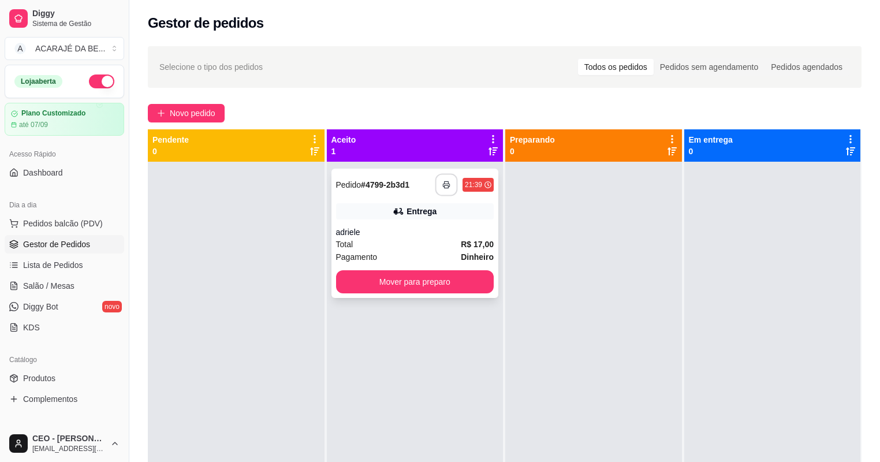
click at [443, 185] on icon "button" at bounding box center [447, 185] width 8 height 8
click at [393, 284] on button "Mover para preparo" at bounding box center [415, 282] width 153 height 23
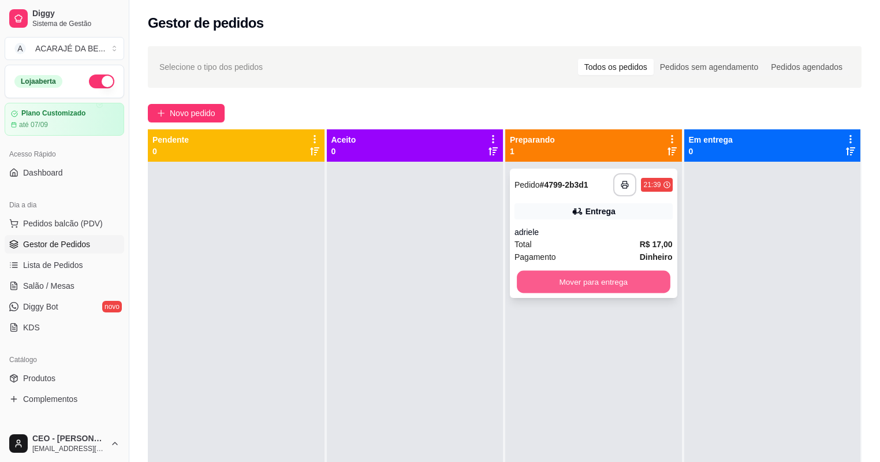
click at [626, 288] on button "Mover para entrega" at bounding box center [593, 282] width 153 height 23
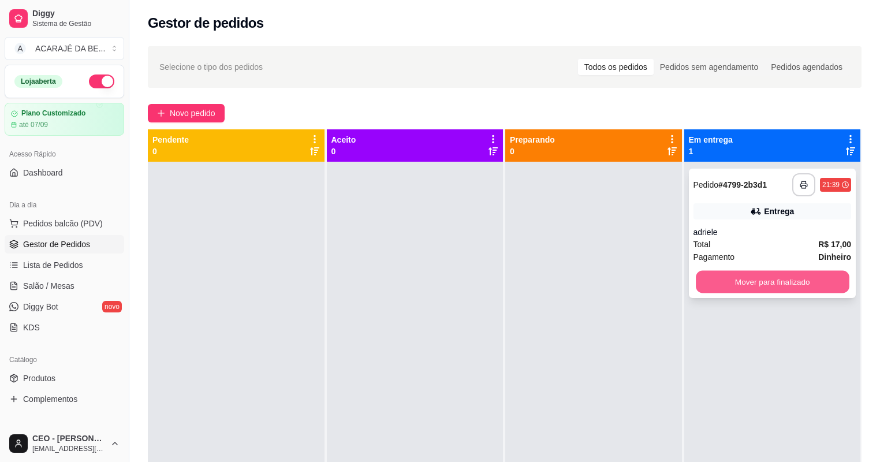
click at [731, 285] on button "Mover para finalizado" at bounding box center [772, 282] width 153 height 23
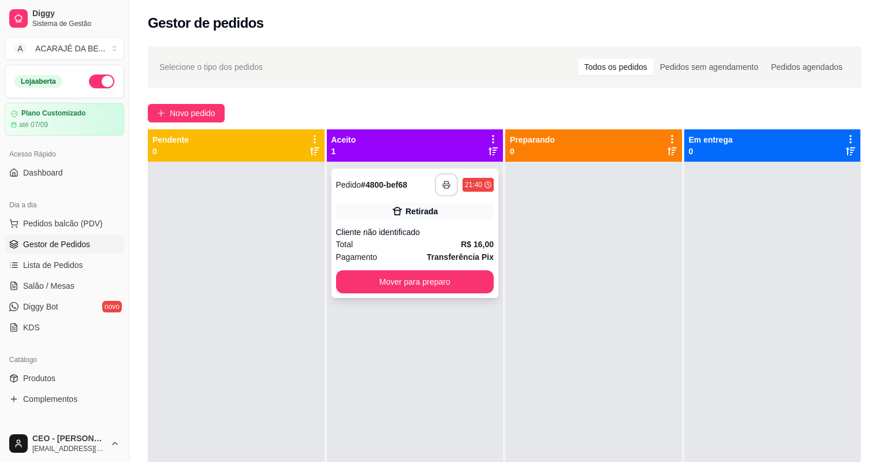
click at [446, 187] on icon "button" at bounding box center [447, 185] width 8 height 8
click at [386, 277] on button "Mover para preparo" at bounding box center [415, 281] width 158 height 23
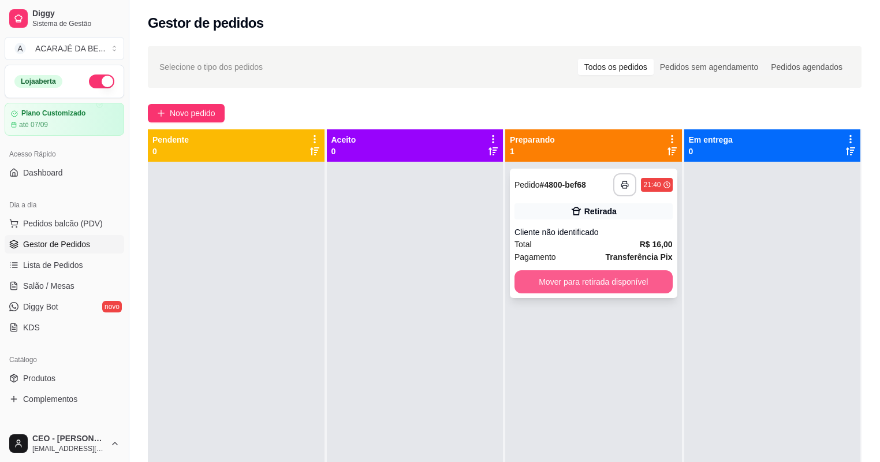
click at [604, 277] on button "Mover para retirada disponível" at bounding box center [594, 281] width 158 height 23
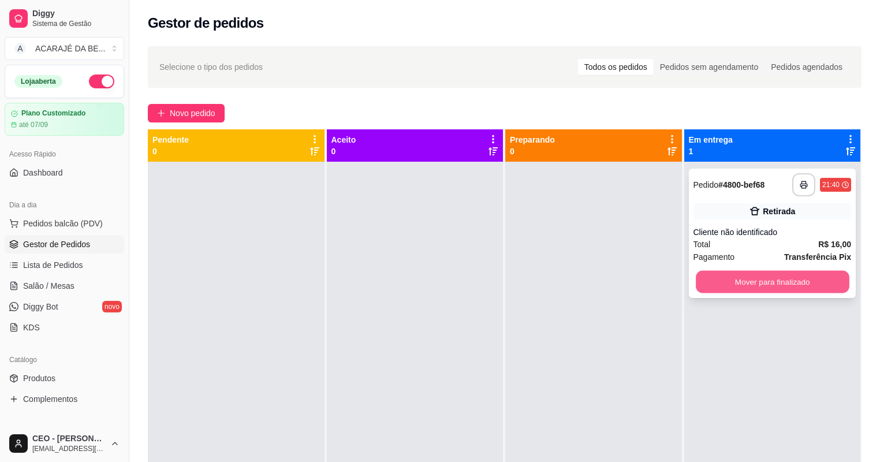
click at [755, 278] on button "Mover para finalizado" at bounding box center [772, 282] width 153 height 23
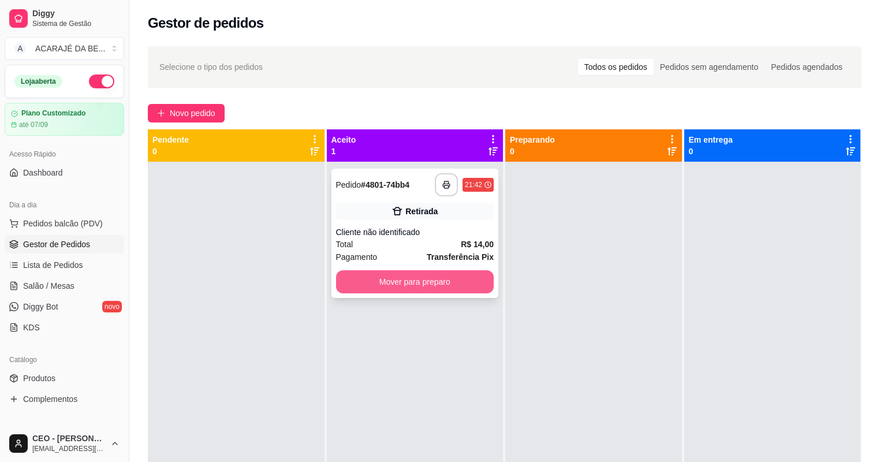
click at [481, 280] on button "Mover para preparo" at bounding box center [415, 281] width 158 height 23
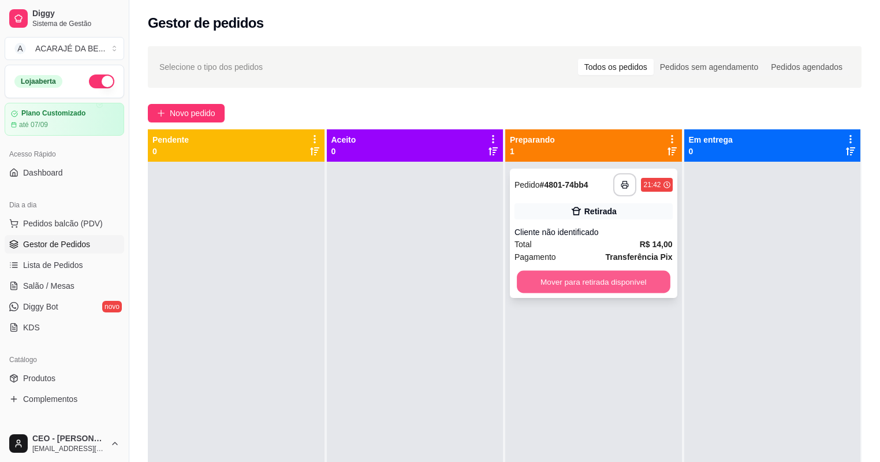
click at [560, 277] on button "Mover para retirada disponível" at bounding box center [593, 282] width 153 height 23
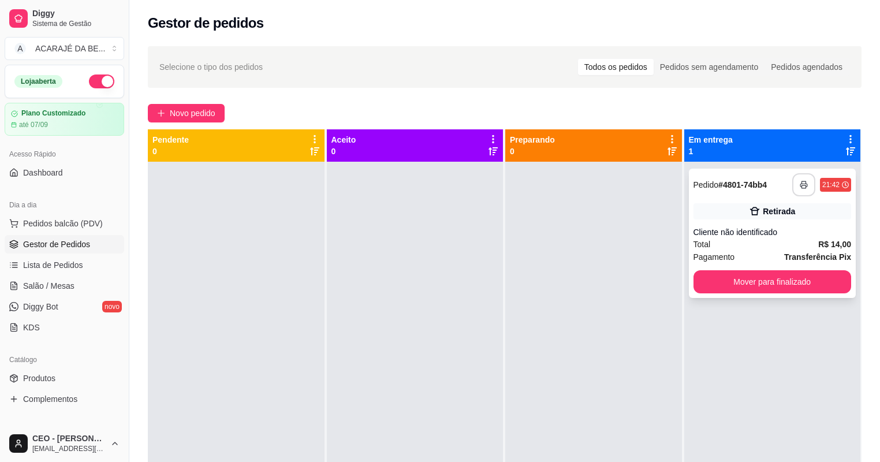
click at [802, 182] on polyline "button" at bounding box center [804, 182] width 4 height 2
click at [799, 281] on button "Mover para finalizado" at bounding box center [772, 282] width 153 height 23
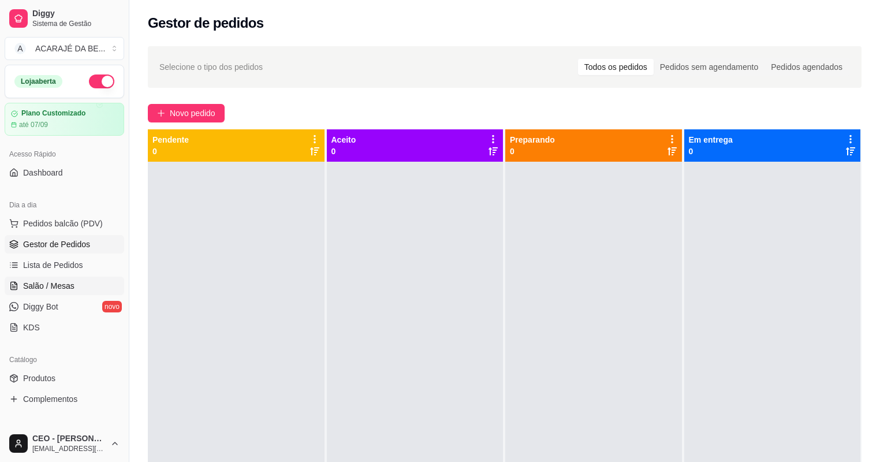
click at [62, 284] on span "Salão / Mesas" at bounding box center [48, 286] width 51 height 12
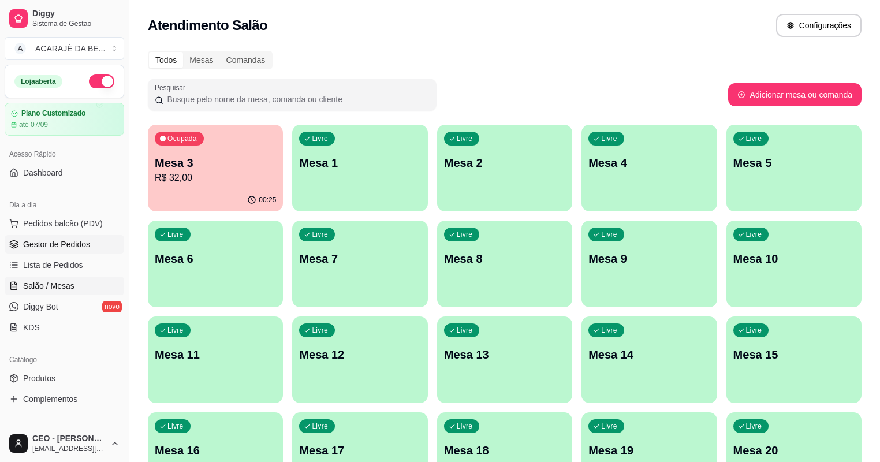
click at [57, 243] on span "Gestor de Pedidos" at bounding box center [56, 245] width 67 height 12
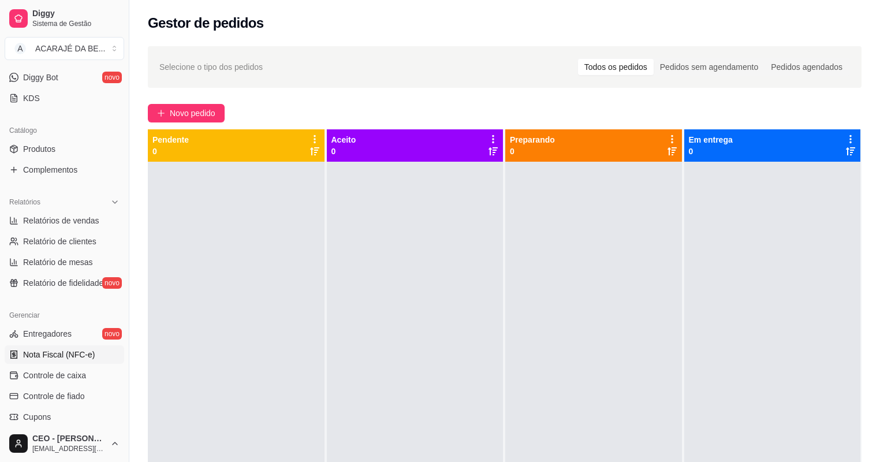
scroll to position [231, 0]
click at [84, 372] on span "Controle de caixa" at bounding box center [54, 374] width 63 height 12
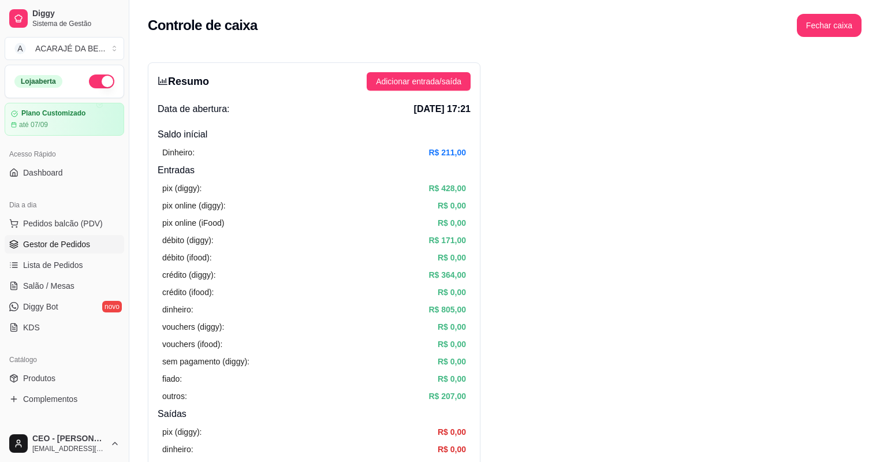
click at [42, 245] on span "Gestor de Pedidos" at bounding box center [56, 245] width 67 height 12
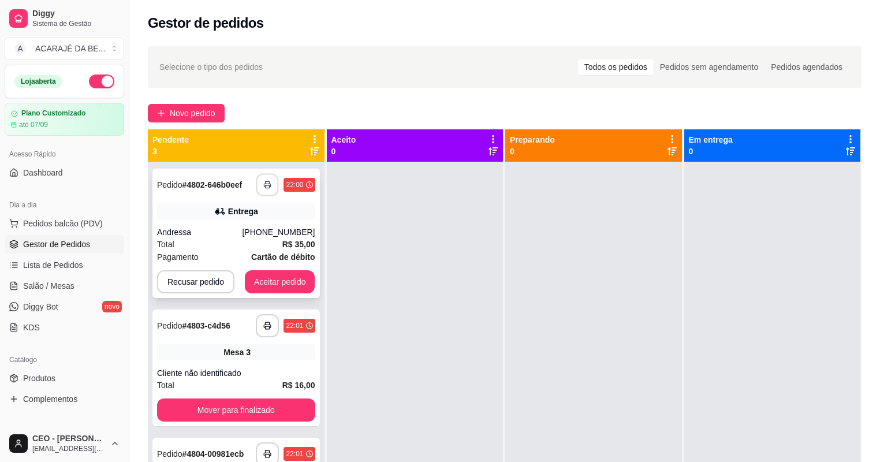
click at [262, 185] on button "button" at bounding box center [267, 185] width 23 height 23
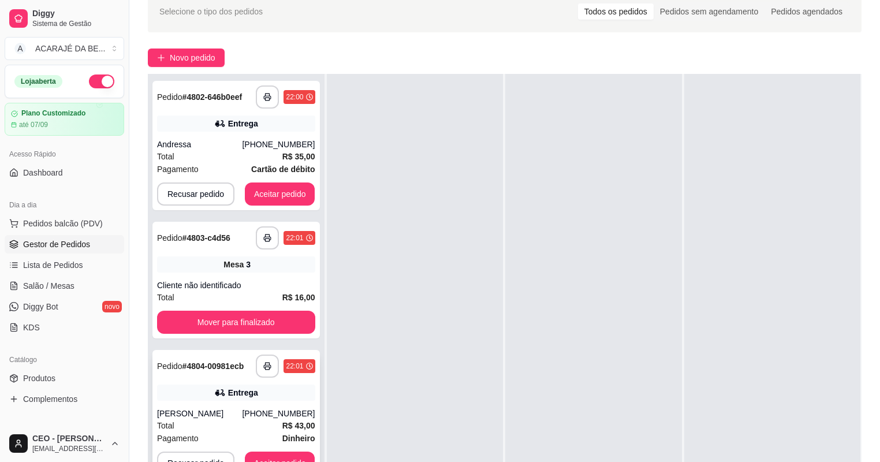
scroll to position [139, 0]
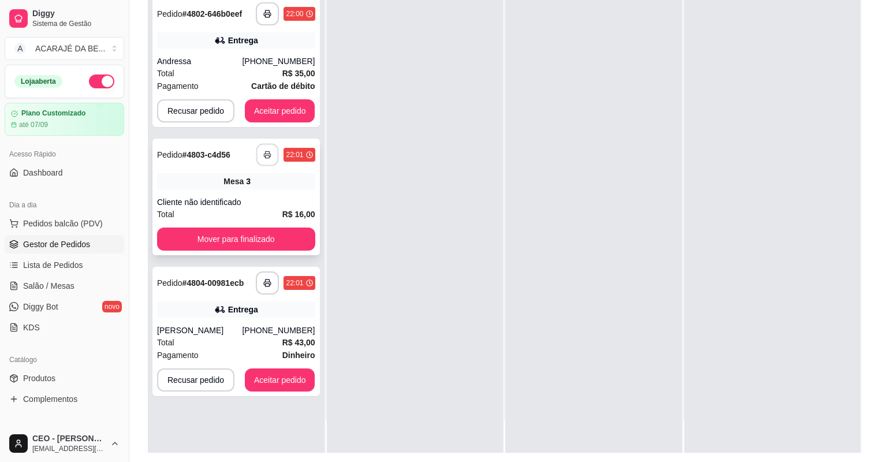
click at [274, 155] on button "button" at bounding box center [267, 155] width 23 height 23
click at [256, 236] on button "Mover para finalizado" at bounding box center [235, 239] width 153 height 23
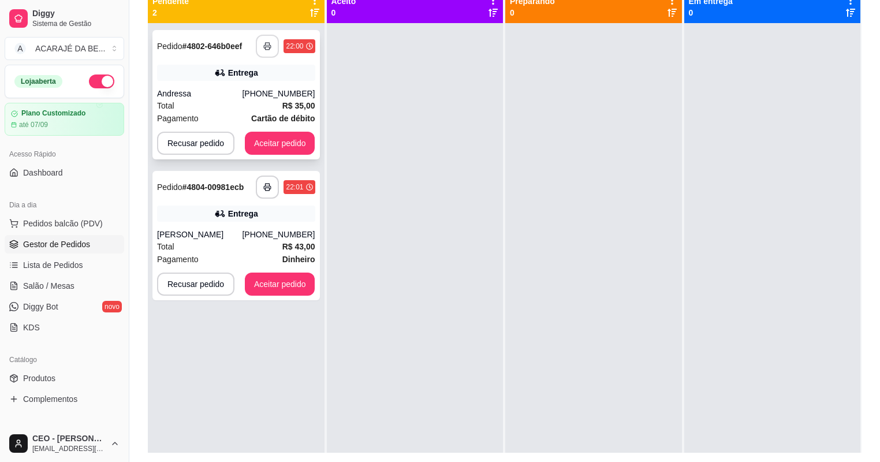
click at [269, 47] on rect "button" at bounding box center [268, 48] width 4 height 3
click at [289, 148] on button "Aceitar pedido" at bounding box center [280, 143] width 70 height 23
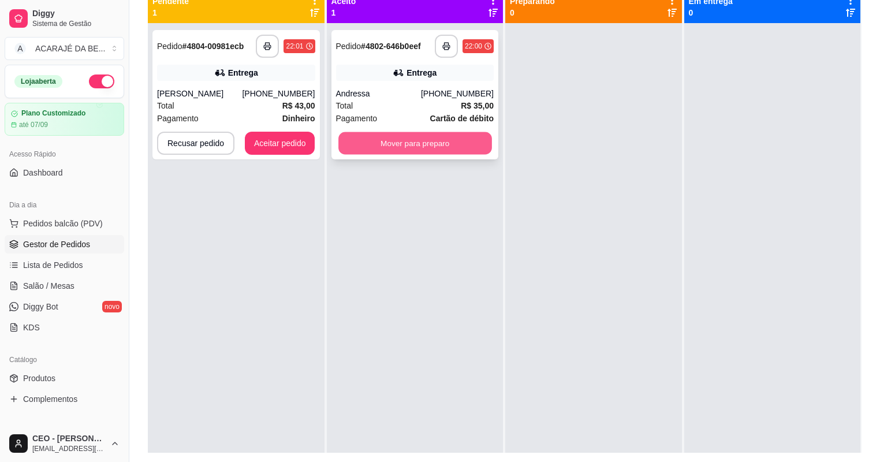
click at [382, 148] on button "Mover para preparo" at bounding box center [415, 143] width 153 height 23
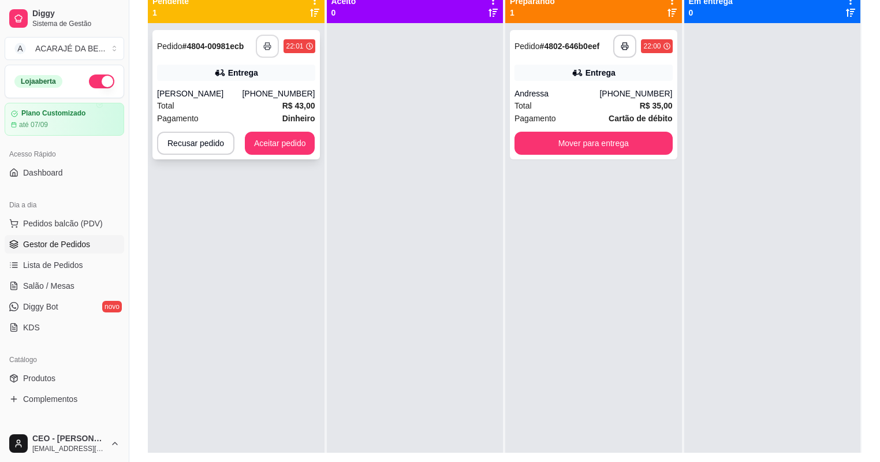
click at [267, 51] on button "button" at bounding box center [267, 46] width 23 height 23
click at [292, 148] on button "Aceitar pedido" at bounding box center [280, 143] width 70 height 23
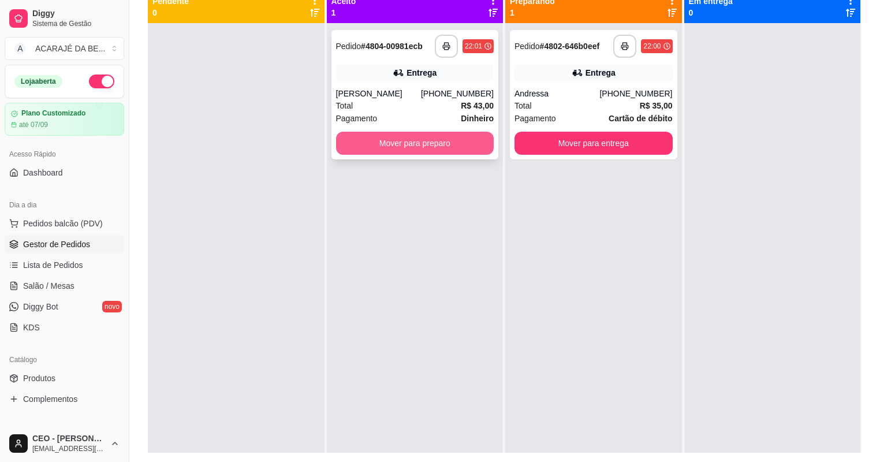
click at [456, 139] on button "Mover para preparo" at bounding box center [415, 143] width 158 height 23
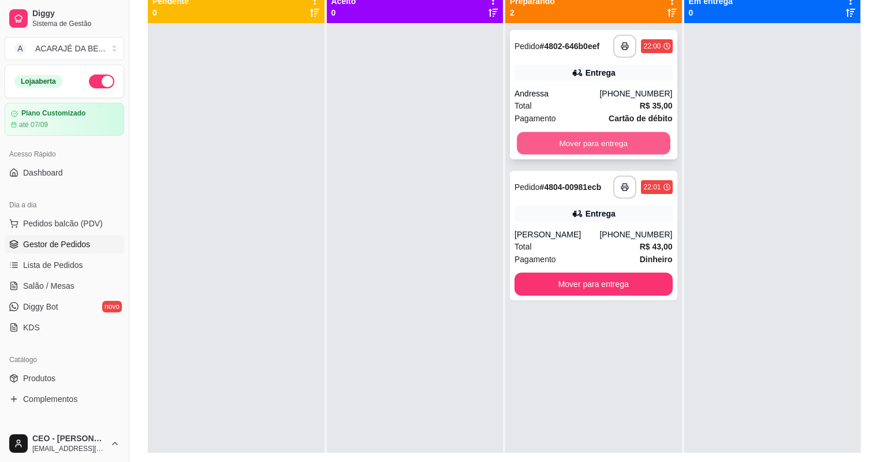
click at [629, 146] on button "Mover para entrega" at bounding box center [593, 143] width 153 height 23
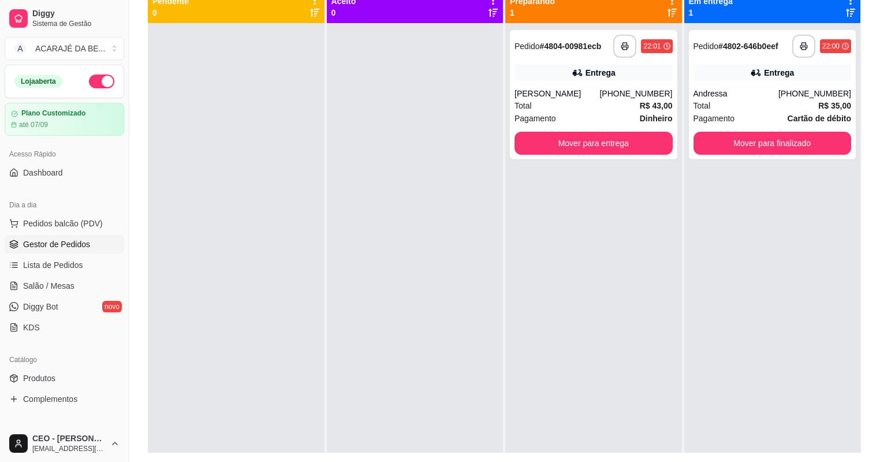
click at [685, 143] on div "**********" at bounding box center [773, 254] width 177 height 462
click at [704, 143] on button "Mover para finalizado" at bounding box center [772, 143] width 153 height 23
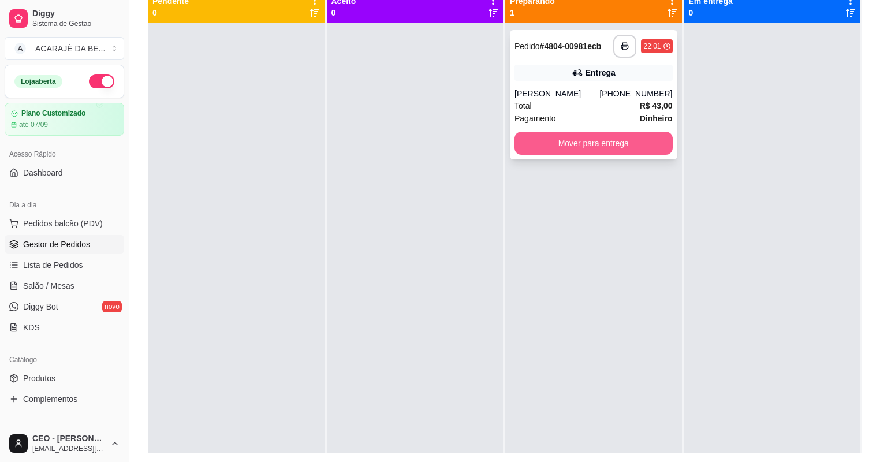
click at [645, 143] on button "Mover para entrega" at bounding box center [594, 143] width 158 height 23
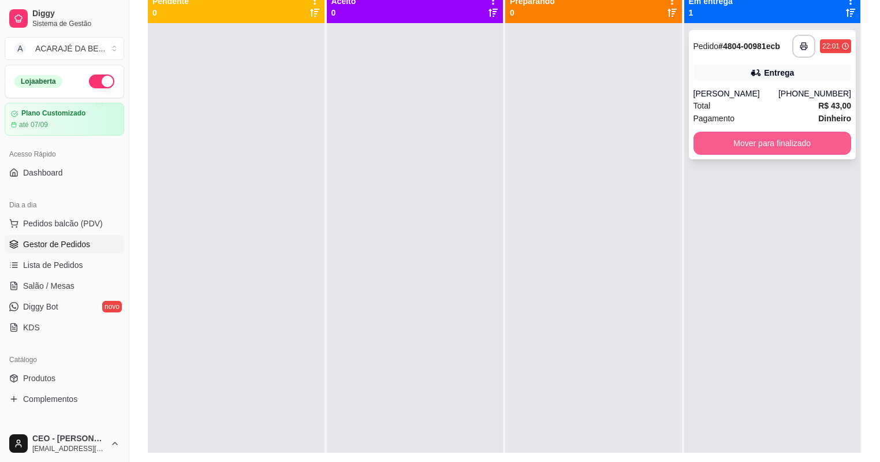
click at [719, 139] on button "Mover para finalizado" at bounding box center [773, 143] width 158 height 23
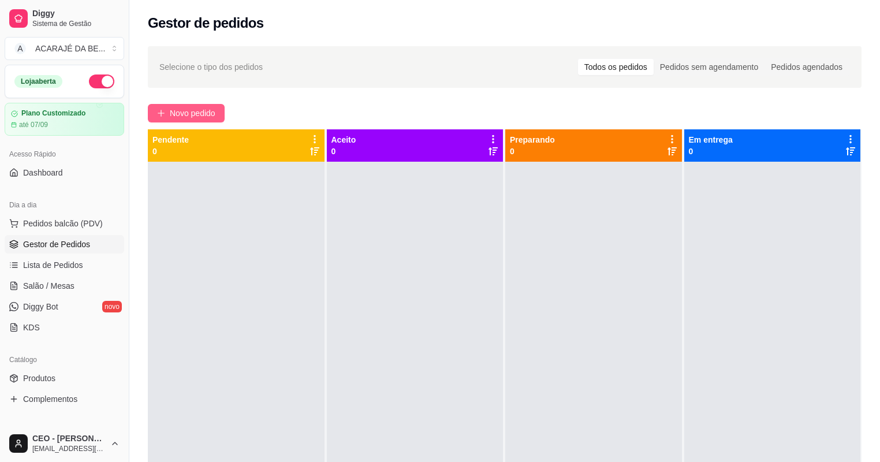
click at [181, 116] on span "Novo pedido" at bounding box center [193, 113] width 46 height 13
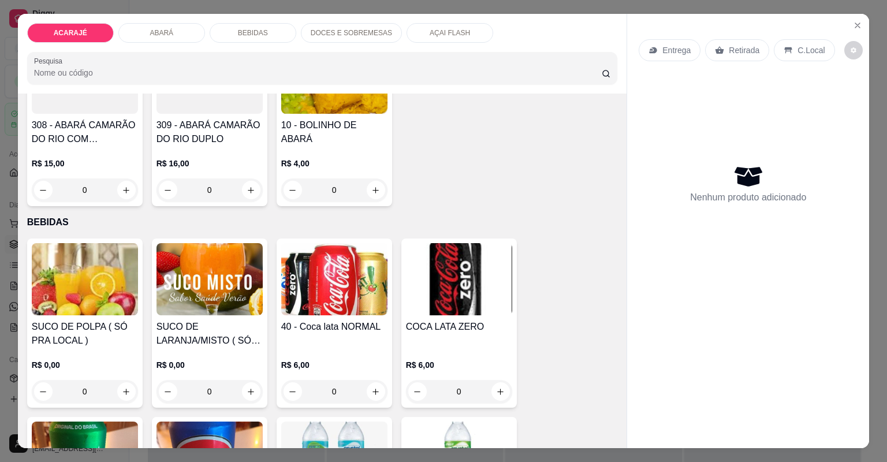
scroll to position [693, 0]
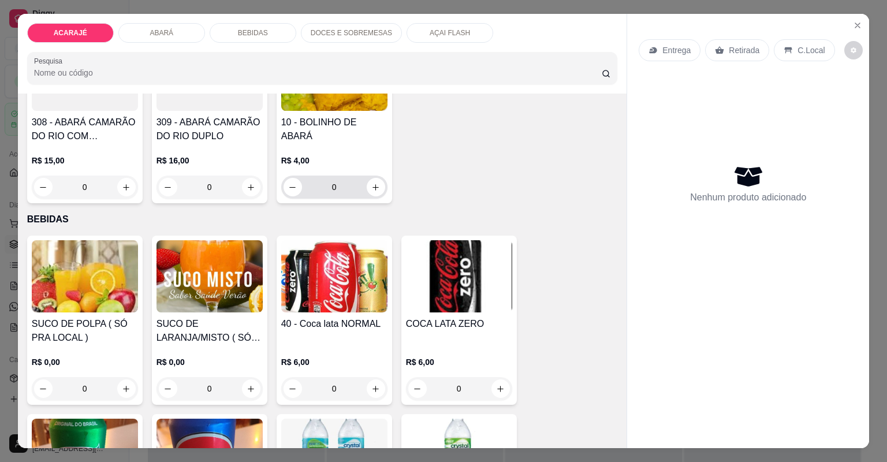
click at [374, 197] on div "0" at bounding box center [335, 187] width 102 height 23
click at [373, 191] on button "increase-product-quantity" at bounding box center [376, 187] width 18 height 18
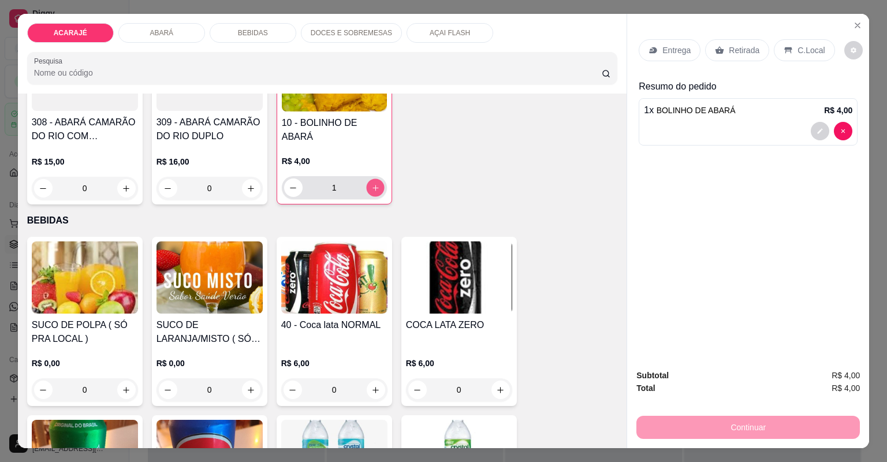
click at [373, 186] on icon "increase-product-quantity" at bounding box center [376, 188] width 6 height 6
type input "2"
click at [663, 51] on p "Entrega" at bounding box center [677, 50] width 28 height 12
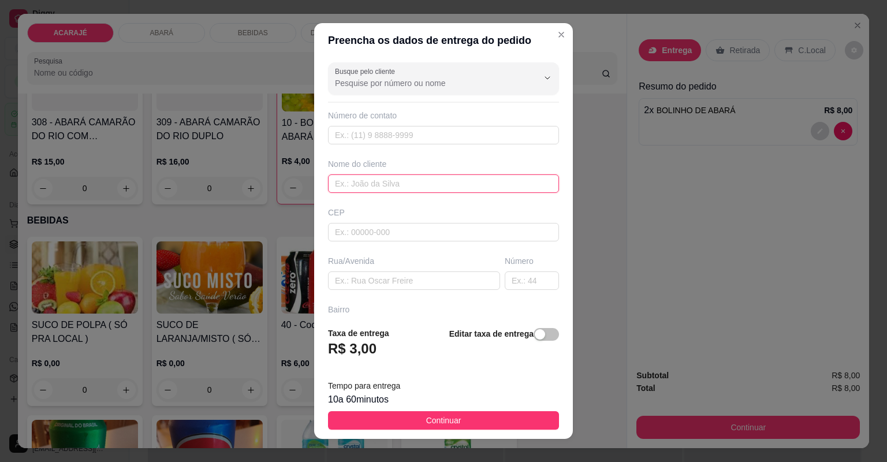
click at [403, 179] on input "text" at bounding box center [443, 183] width 231 height 18
type input "Luane"
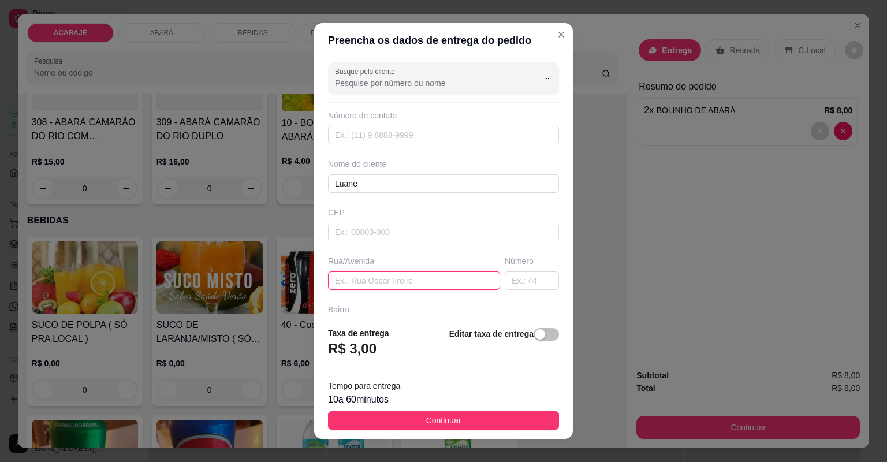
paste input "Fala p ele que é na 31 de março casa da avó dele kkk"
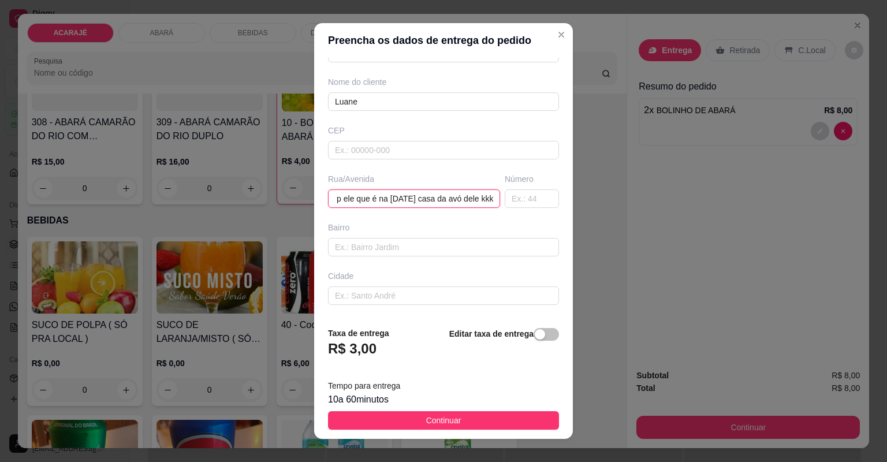
scroll to position [127, 0]
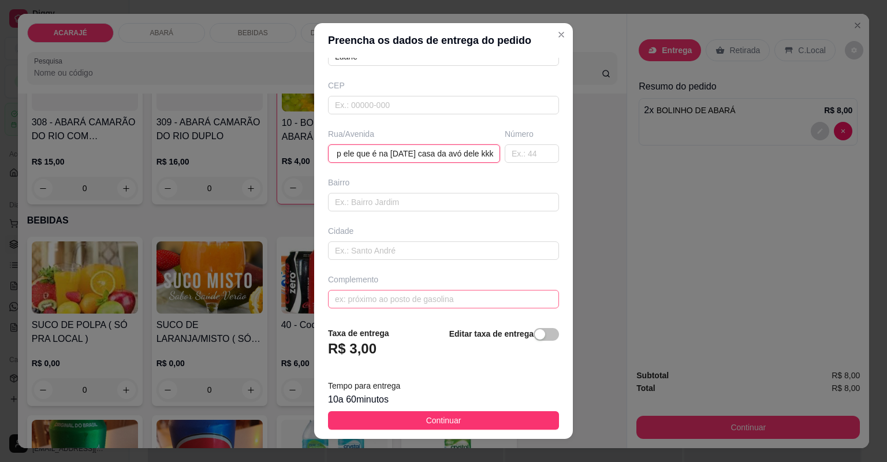
type input "Fala p ele que é na 31 de março casa da avó dele kkk"
click at [402, 302] on input "text" at bounding box center [443, 299] width 231 height 18
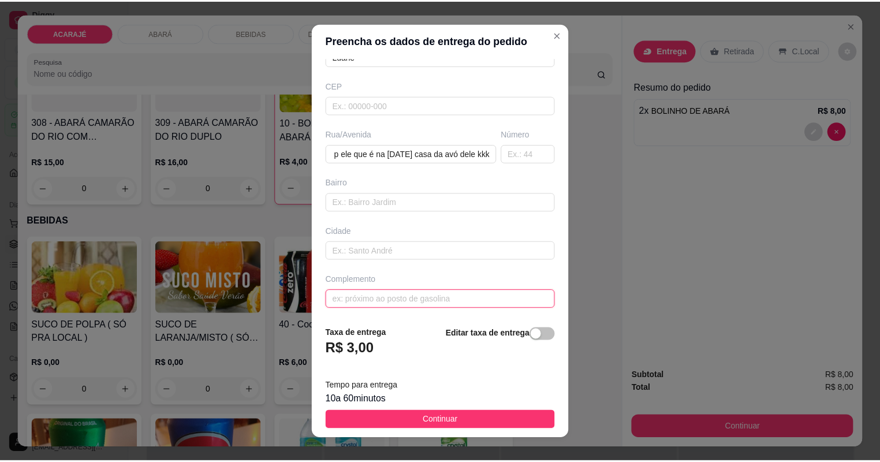
scroll to position [0, 0]
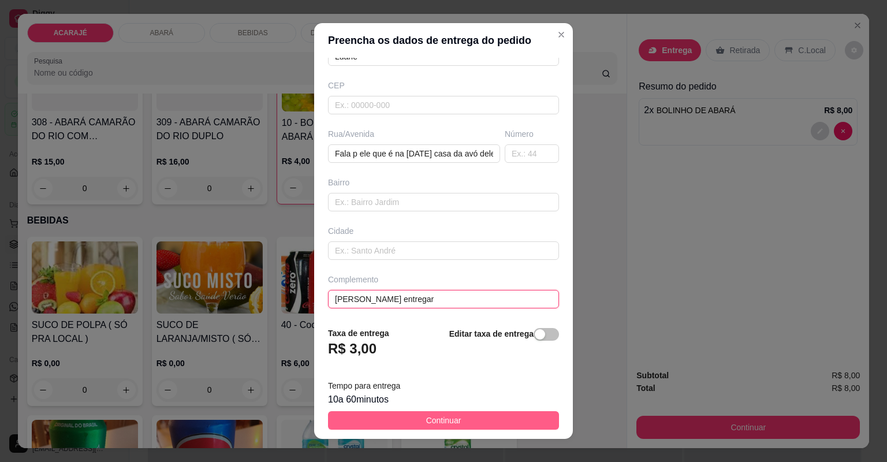
type input "Ruan entregar"
click at [411, 418] on button "Continuar" at bounding box center [443, 420] width 231 height 18
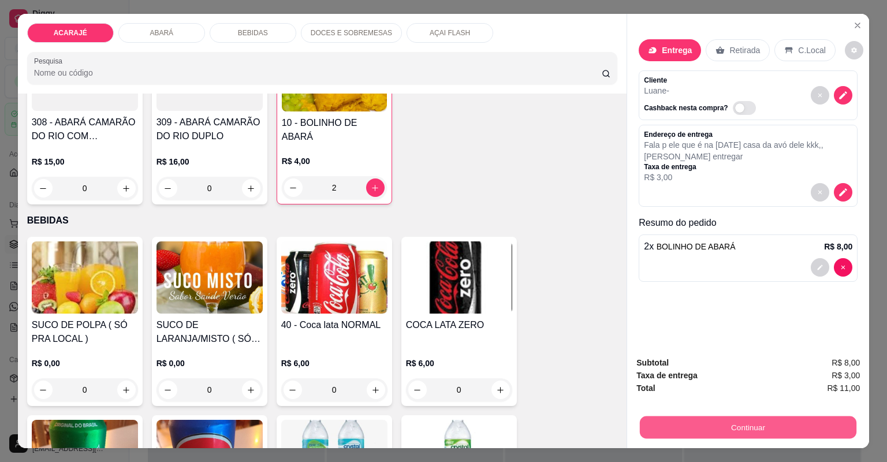
click at [674, 422] on button "Continuar" at bounding box center [748, 428] width 217 height 23
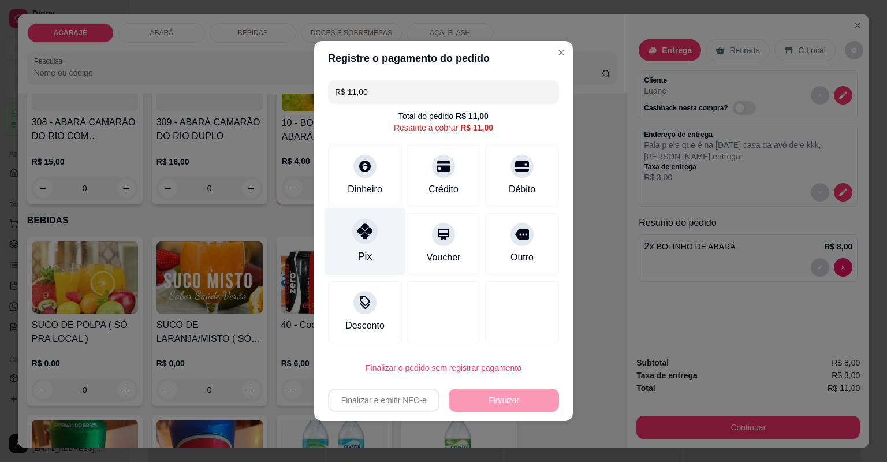
click at [360, 254] on div "Pix" at bounding box center [365, 256] width 14 height 15
type input "R$ 0,00"
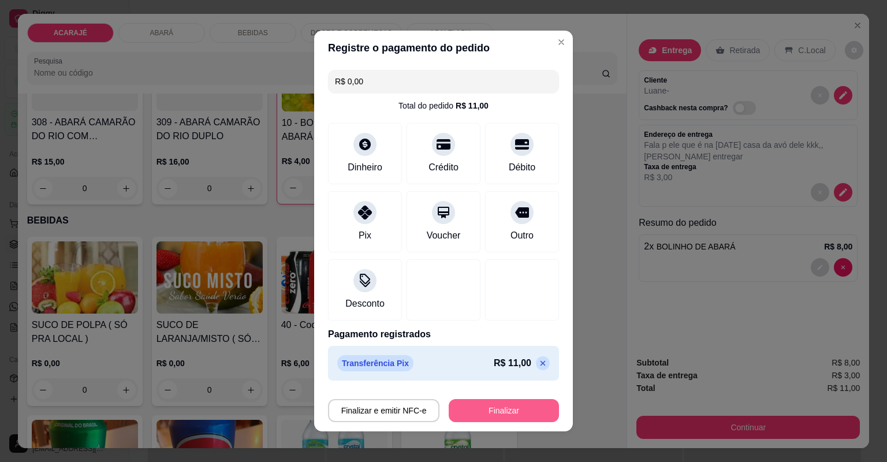
click at [508, 414] on button "Finalizar" at bounding box center [504, 410] width 110 height 23
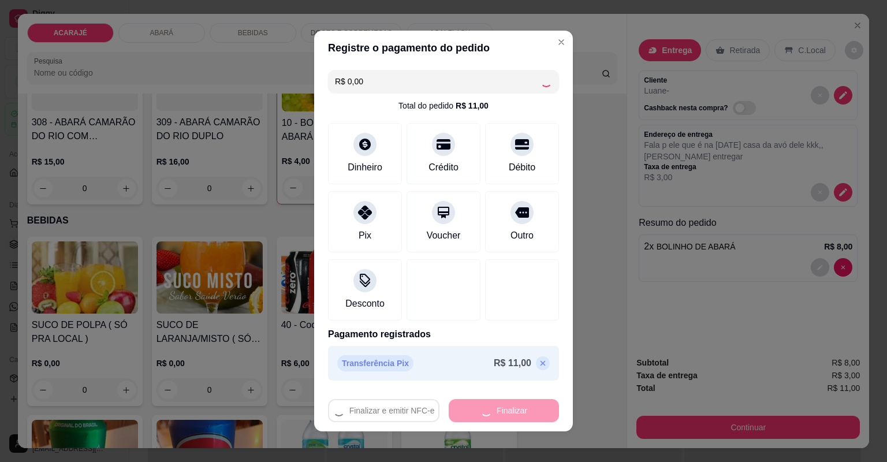
type input "0"
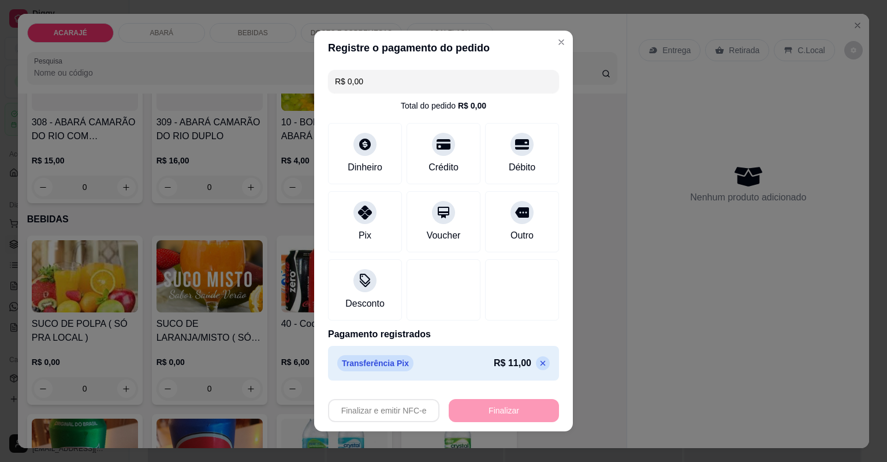
type input "-R$ 11,00"
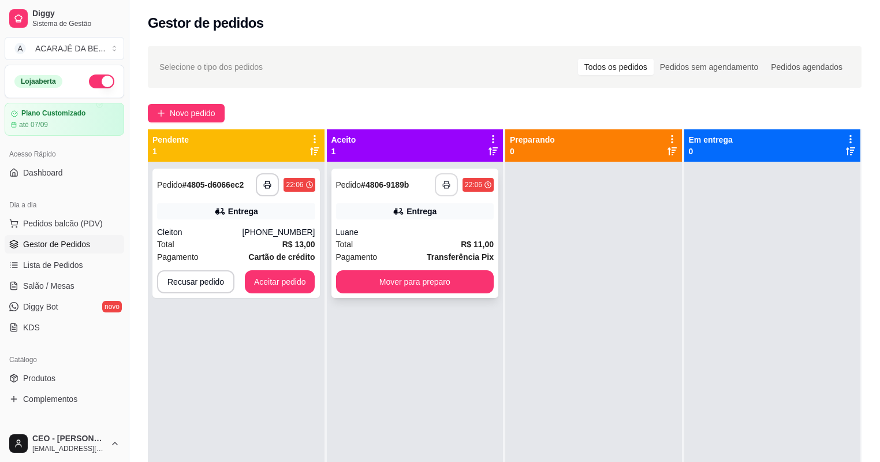
click at [445, 181] on polyline "button" at bounding box center [446, 182] width 4 height 2
click at [422, 278] on button "Mover para preparo" at bounding box center [415, 281] width 158 height 23
click at [422, 278] on div "Mover para preparo" at bounding box center [415, 281] width 158 height 23
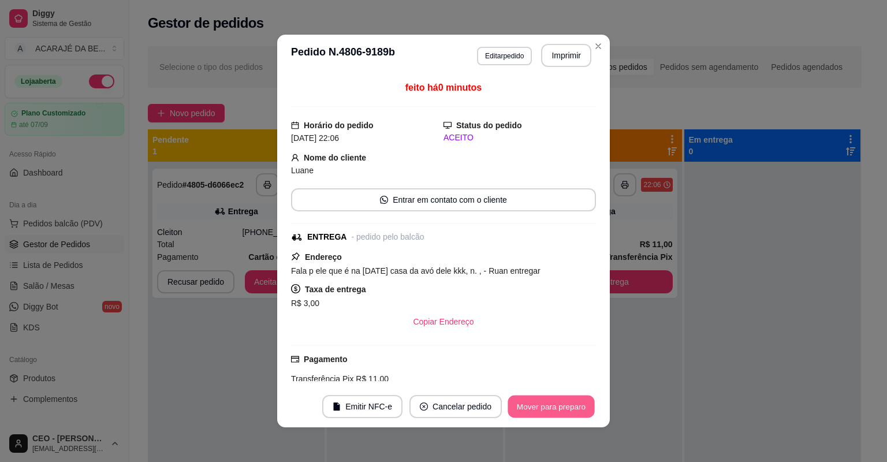
click at [529, 414] on button "Mover para preparo" at bounding box center [551, 407] width 87 height 23
click at [531, 410] on button "Mover para entrega" at bounding box center [551, 407] width 87 height 23
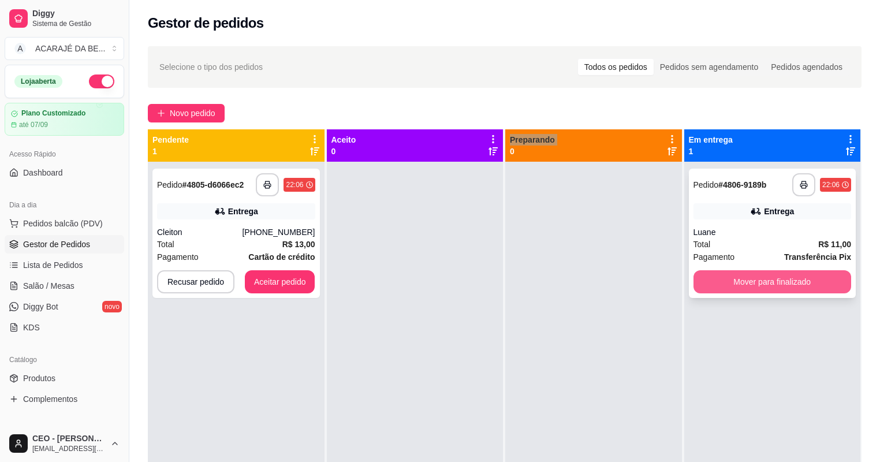
click at [816, 289] on button "Mover para finalizado" at bounding box center [773, 281] width 158 height 23
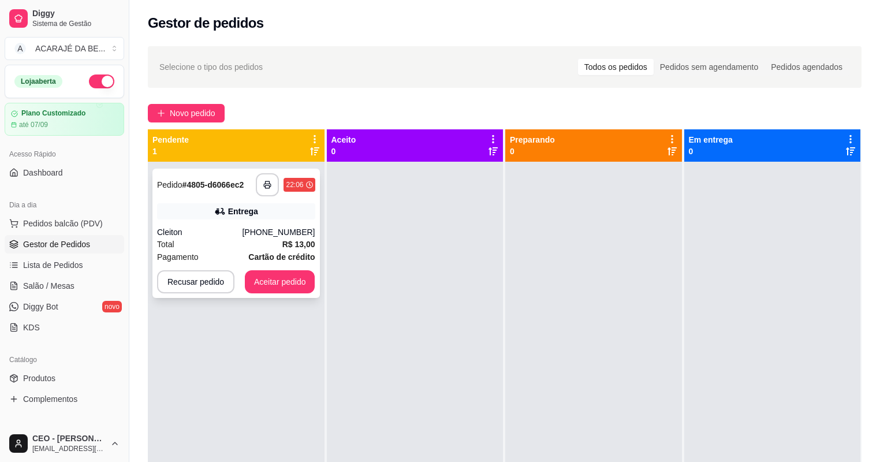
click at [226, 224] on div "**********" at bounding box center [237, 233] width 168 height 129
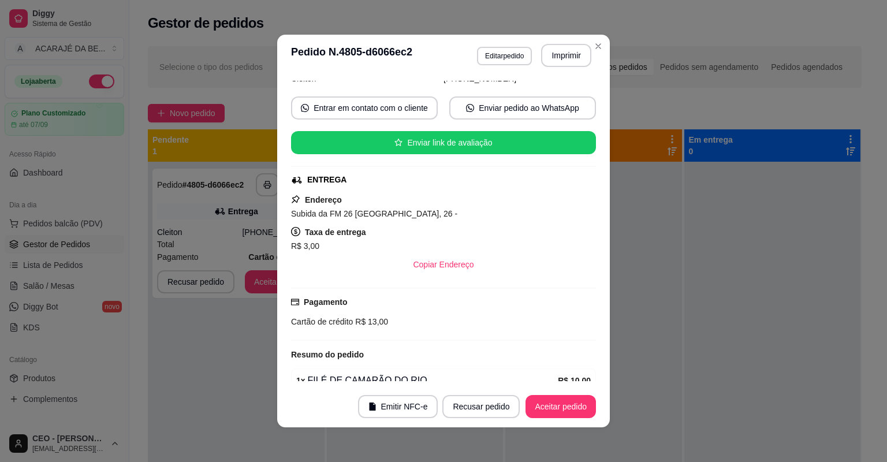
scroll to position [92, 0]
click at [562, 57] on button "Imprimir" at bounding box center [566, 55] width 49 height 23
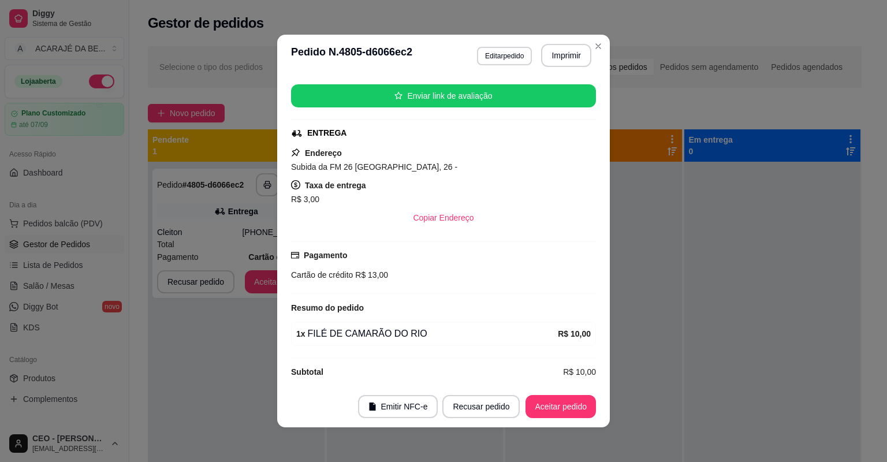
click at [571, 406] on button "Aceitar pedido" at bounding box center [561, 406] width 70 height 23
click at [571, 406] on div "Recusar pedido Aceitar pedido" at bounding box center [503, 406] width 186 height 23
drag, startPoint x: 519, startPoint y: 211, endPoint x: 571, endPoint y: 406, distance: 202.2
click at [571, 406] on div "Recusar pedido Aceitar pedido" at bounding box center [503, 406] width 186 height 23
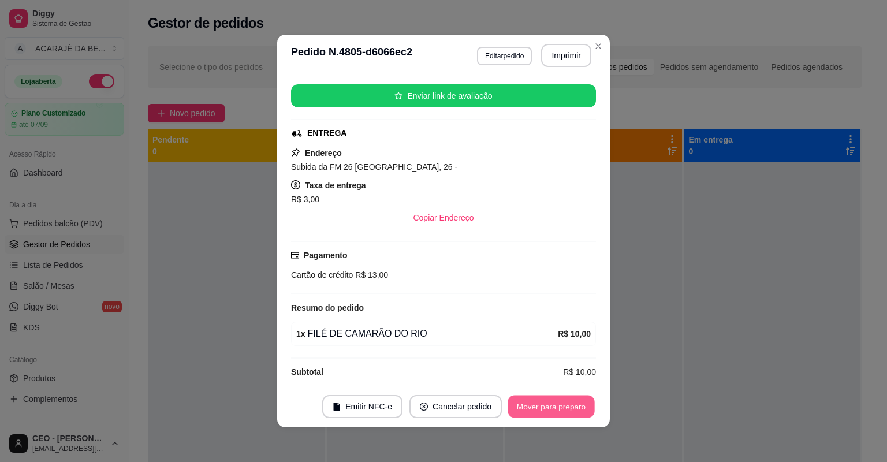
click at [571, 406] on button "Mover para preparo" at bounding box center [551, 407] width 87 height 23
click at [571, 406] on button "Mover para entrega" at bounding box center [551, 406] width 89 height 23
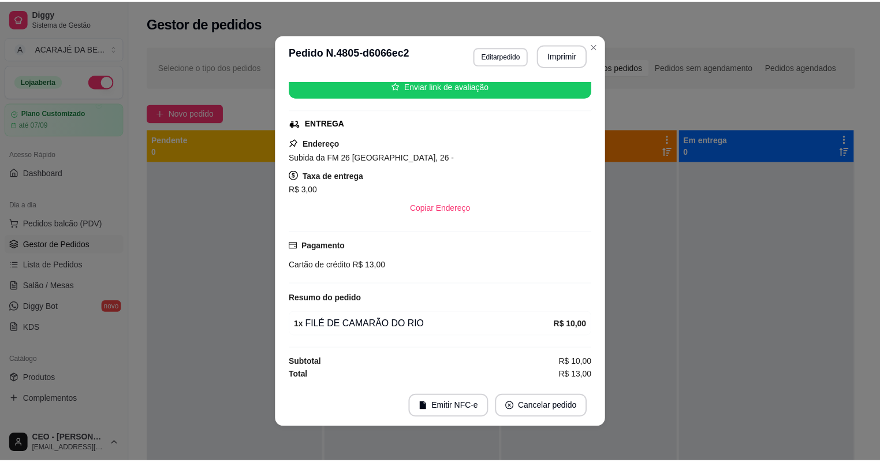
scroll to position [112, 0]
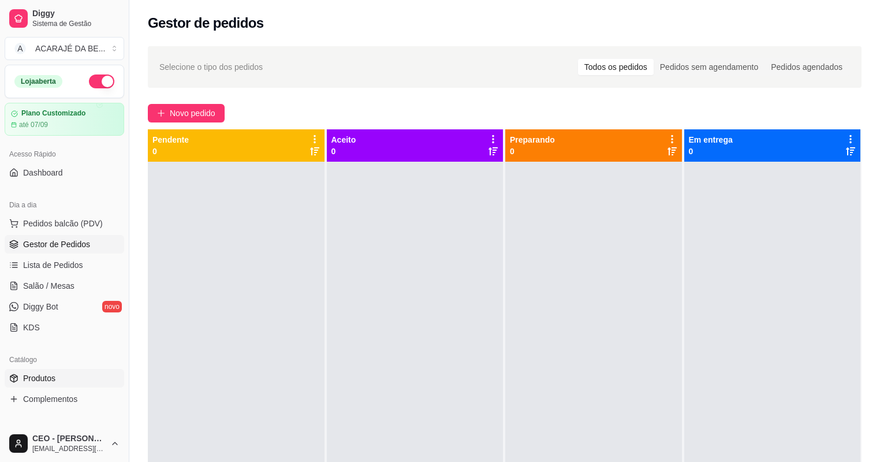
click at [53, 375] on span "Produtos" at bounding box center [39, 379] width 32 height 12
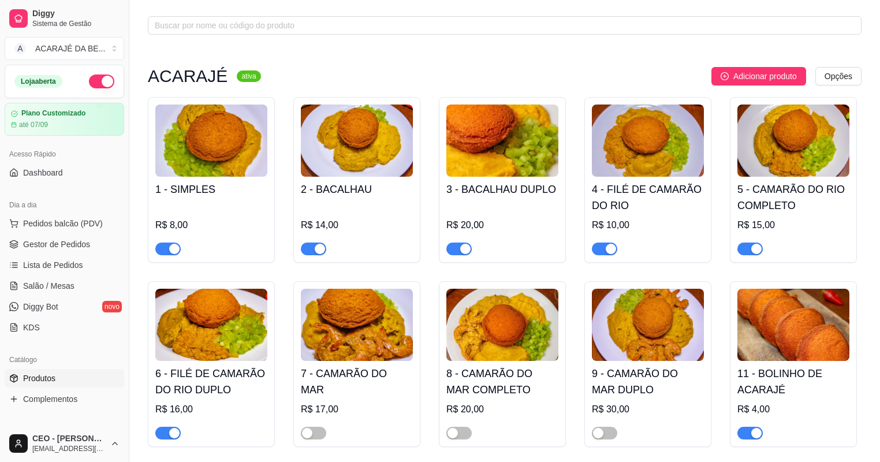
scroll to position [92, 0]
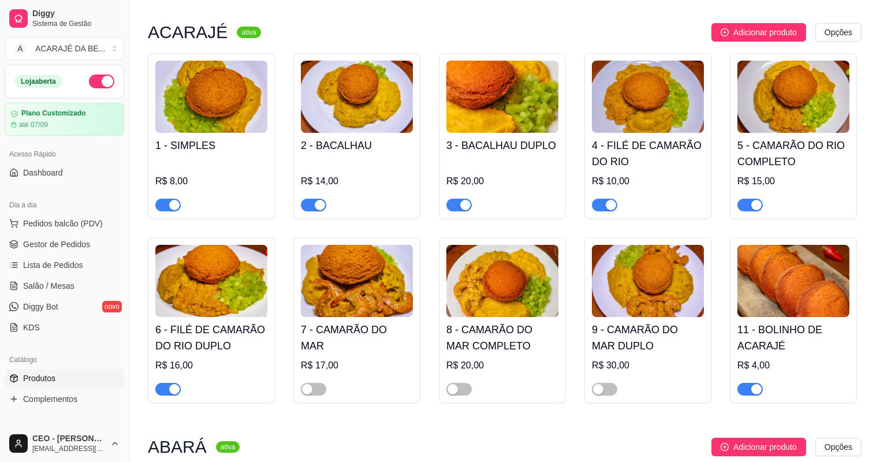
click at [311, 202] on span "button" at bounding box center [313, 205] width 25 height 13
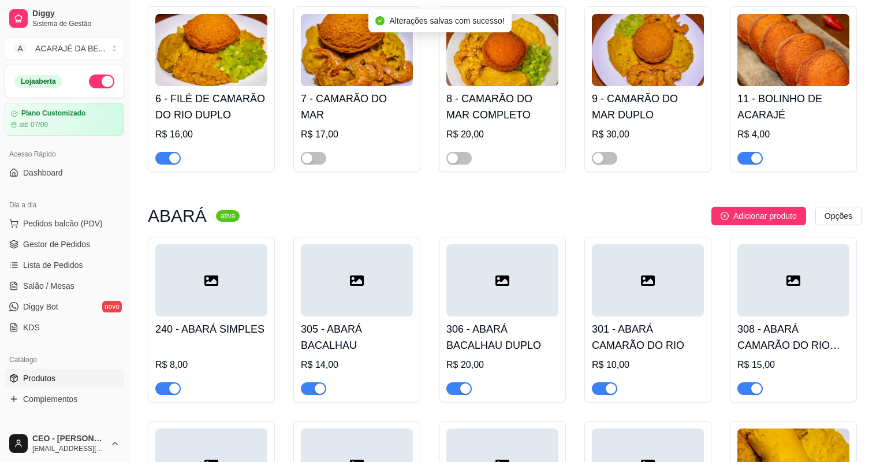
scroll to position [462, 0]
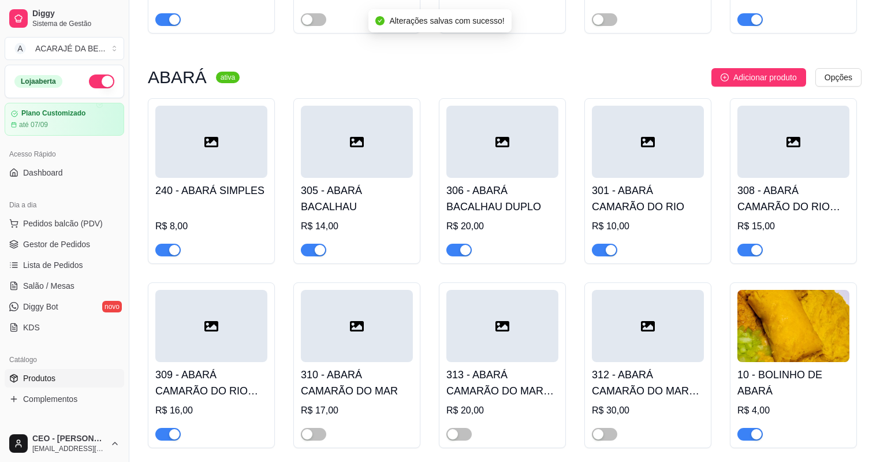
click at [321, 255] on div "button" at bounding box center [320, 250] width 10 height 10
click at [169, 254] on div "button" at bounding box center [174, 250] width 10 height 10
click at [459, 248] on button "button" at bounding box center [459, 250] width 25 height 13
click at [600, 255] on span "button" at bounding box center [604, 250] width 25 height 13
click at [745, 247] on span "button" at bounding box center [750, 250] width 25 height 13
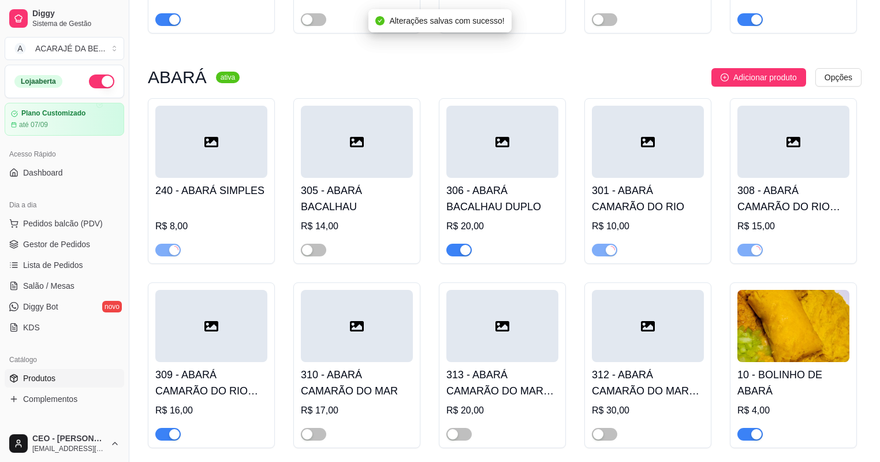
click at [162, 434] on span "button" at bounding box center [167, 434] width 25 height 13
click at [746, 438] on span "button" at bounding box center [750, 434] width 25 height 13
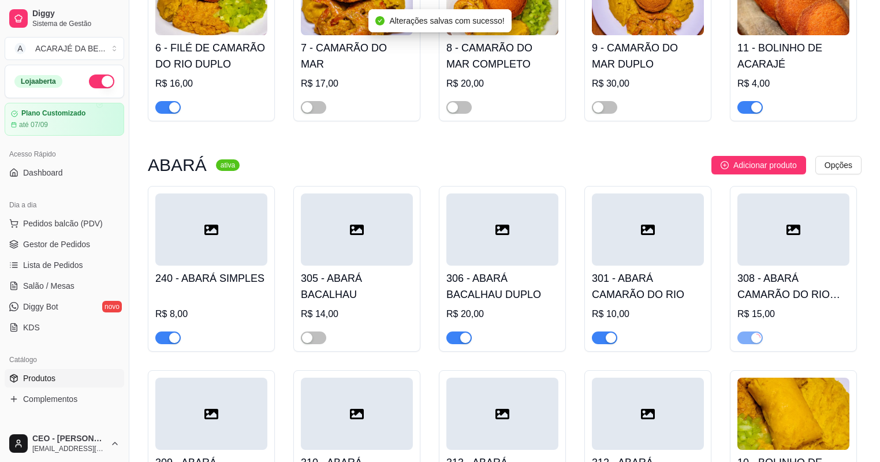
scroll to position [370, 0]
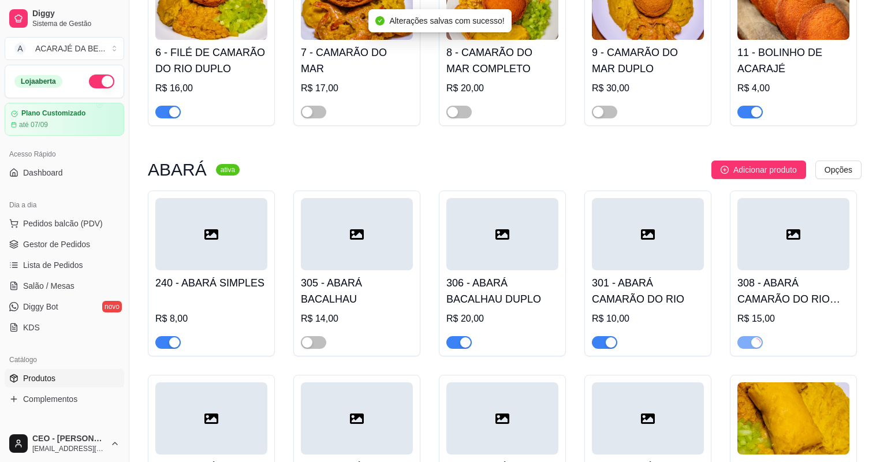
click at [458, 344] on span "button" at bounding box center [459, 342] width 25 height 13
click at [596, 344] on span "button" at bounding box center [604, 342] width 25 height 13
click at [746, 341] on span "button" at bounding box center [750, 342] width 25 height 13
click at [163, 341] on span "button" at bounding box center [167, 342] width 25 height 13
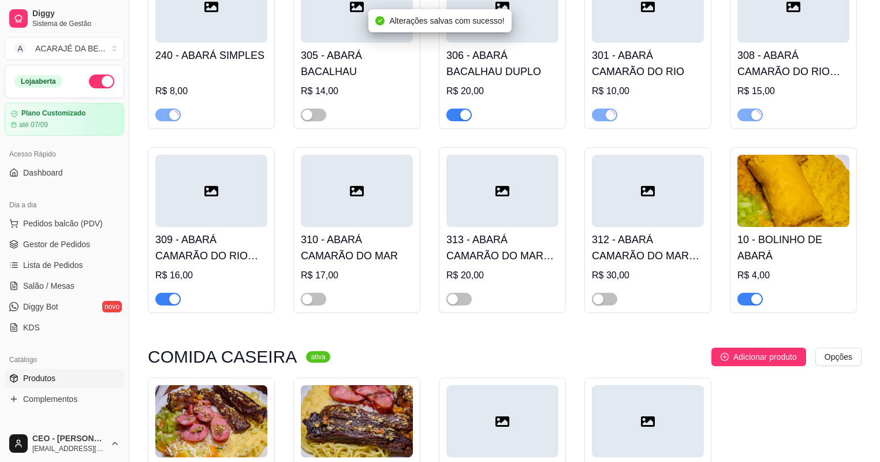
scroll to position [601, 0]
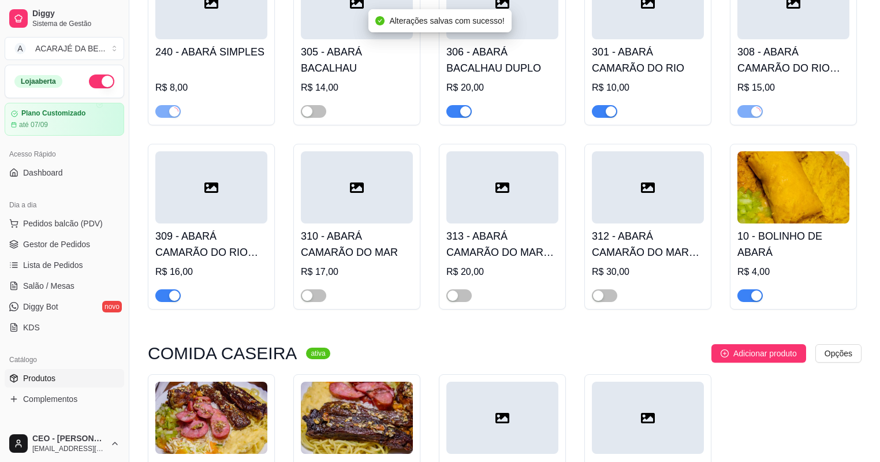
click at [743, 294] on span "button" at bounding box center [750, 295] width 25 height 13
click at [169, 301] on div "button" at bounding box center [174, 296] width 10 height 10
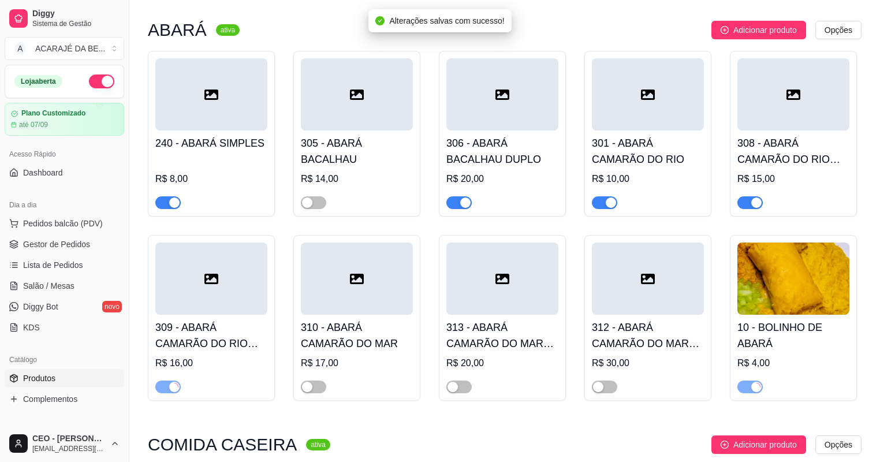
scroll to position [508, 0]
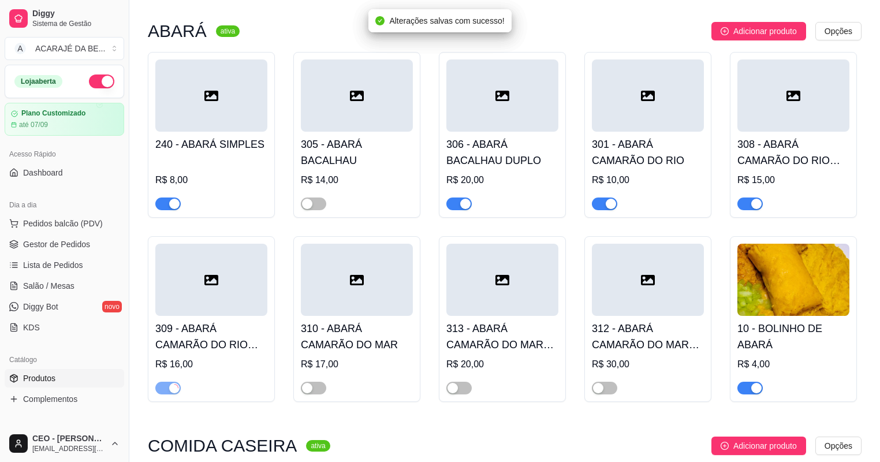
click at [454, 199] on span "button" at bounding box center [459, 204] width 25 height 13
click at [606, 207] on div "button" at bounding box center [611, 204] width 10 height 10
click at [749, 209] on span "button" at bounding box center [750, 204] width 25 height 13
click at [753, 386] on div "button" at bounding box center [757, 388] width 10 height 10
click at [605, 206] on button "button" at bounding box center [604, 204] width 25 height 13
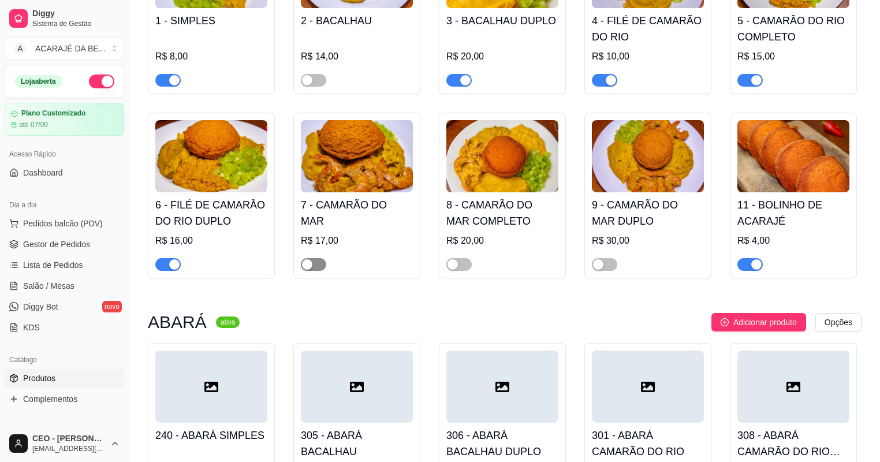
scroll to position [139, 0]
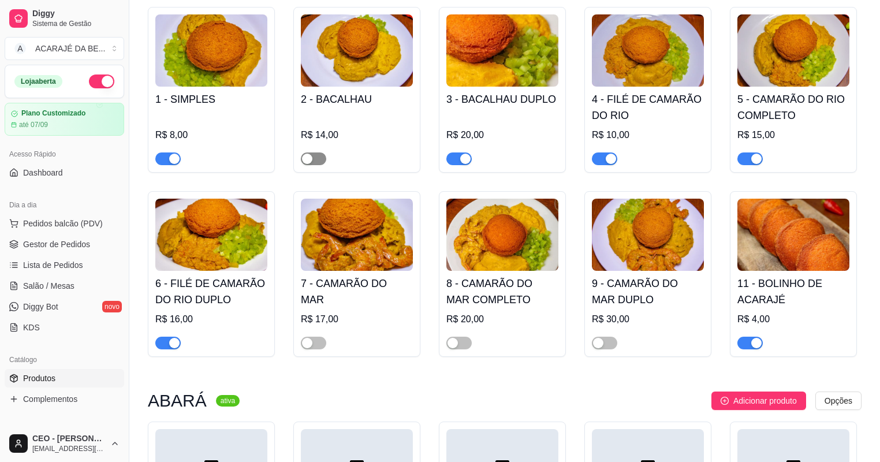
click at [319, 153] on span "button" at bounding box center [313, 159] width 25 height 13
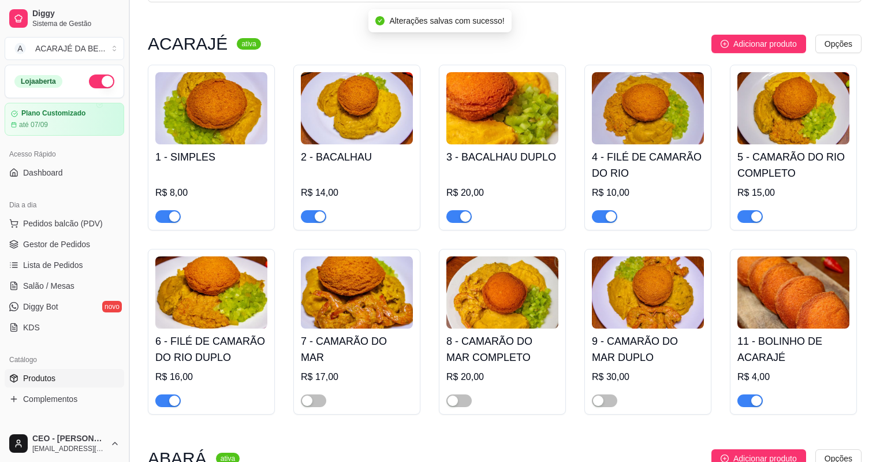
scroll to position [0, 0]
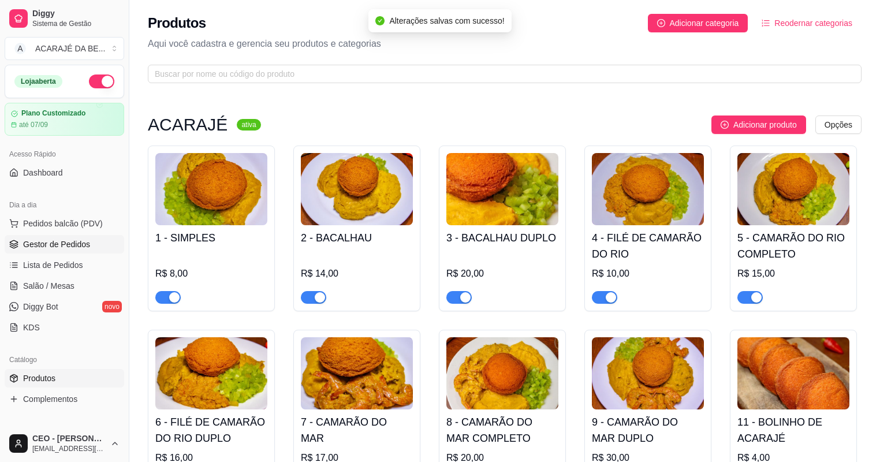
click at [72, 250] on span "Gestor de Pedidos" at bounding box center [56, 245] width 67 height 12
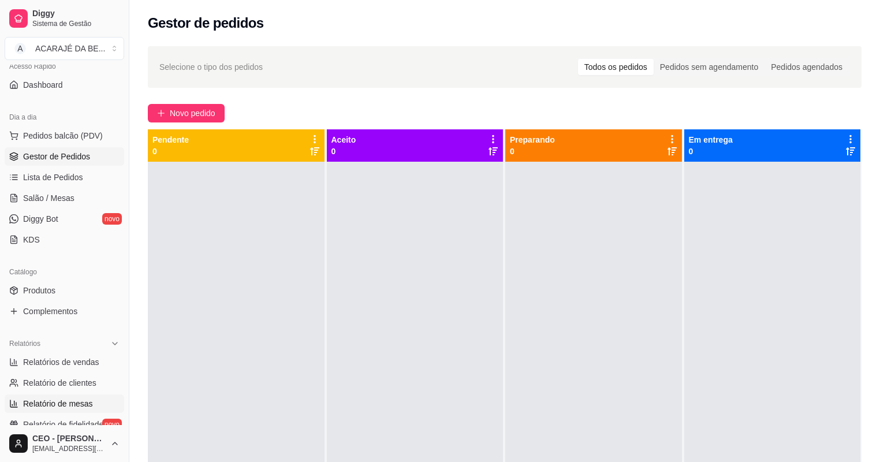
scroll to position [231, 0]
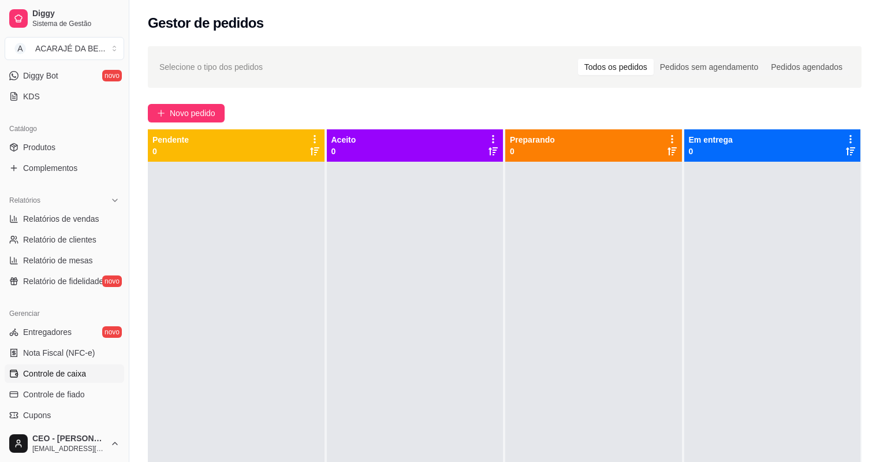
click at [65, 370] on span "Controle de caixa" at bounding box center [54, 374] width 63 height 12
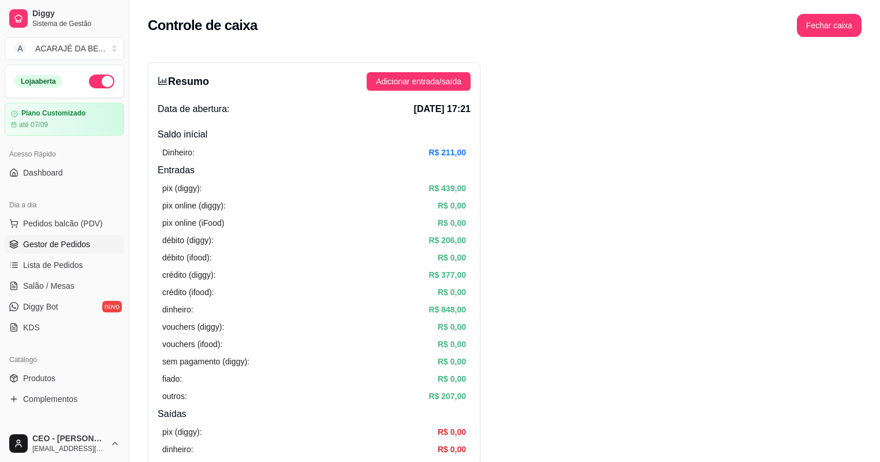
click at [53, 239] on span "Gestor de Pedidos" at bounding box center [56, 245] width 67 height 12
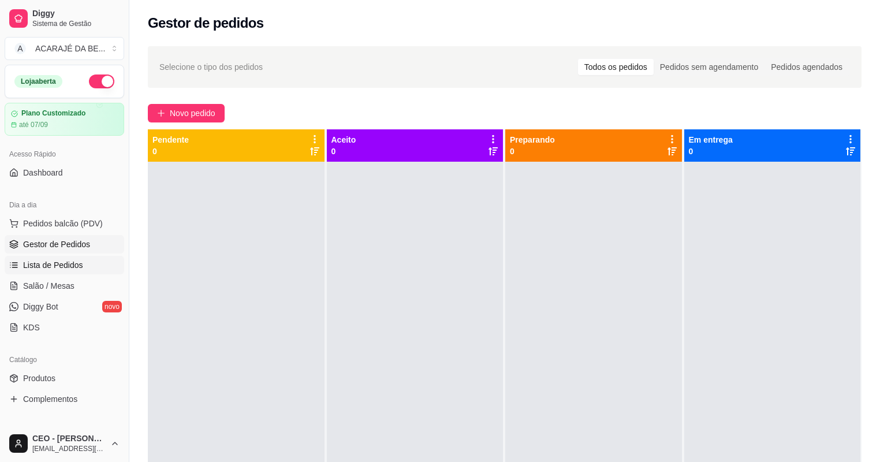
click at [96, 261] on link "Lista de Pedidos" at bounding box center [65, 265] width 120 height 18
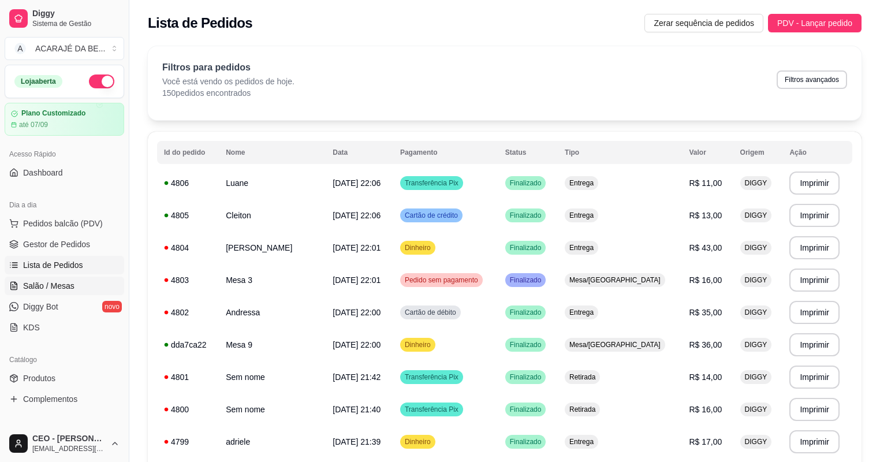
click at [80, 280] on link "Salão / Mesas" at bounding box center [65, 286] width 120 height 18
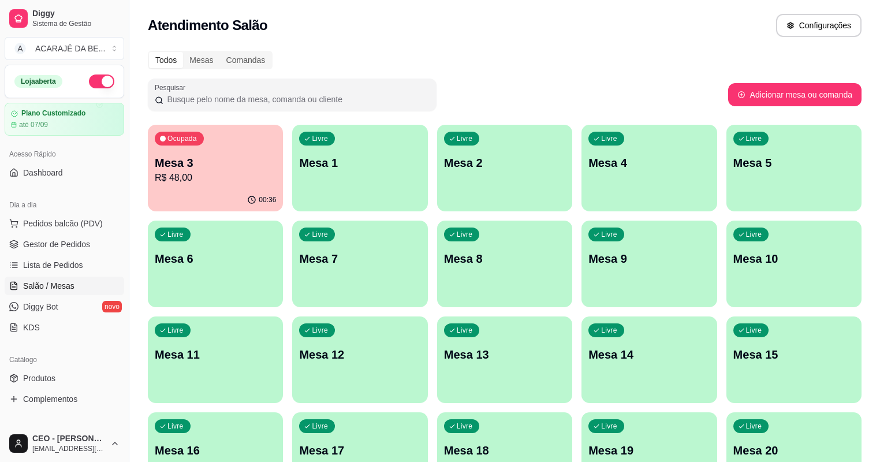
click at [143, 140] on div "Todos Mesas Comandas Pesquisar Adicionar mesa ou comanda Ocupada Mesa 3 R$ 48,0…" at bounding box center [504, 278] width 751 height 469
click at [186, 165] on p "Mesa 3" at bounding box center [216, 163] width 118 height 16
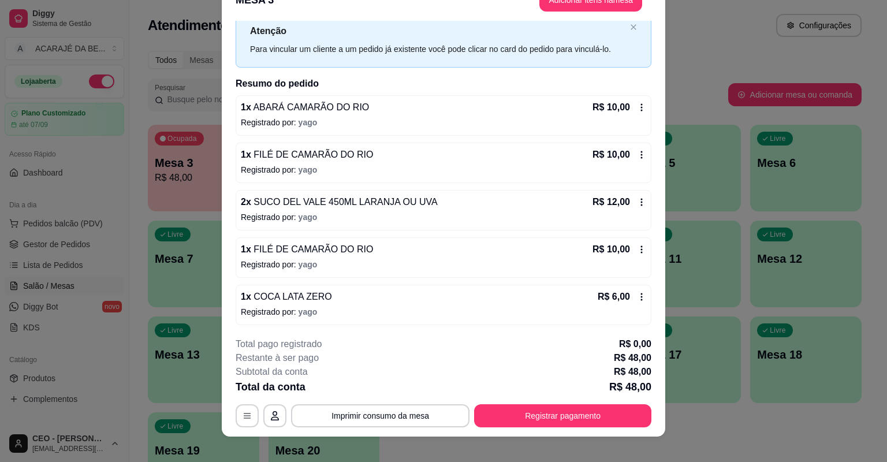
scroll to position [35, 0]
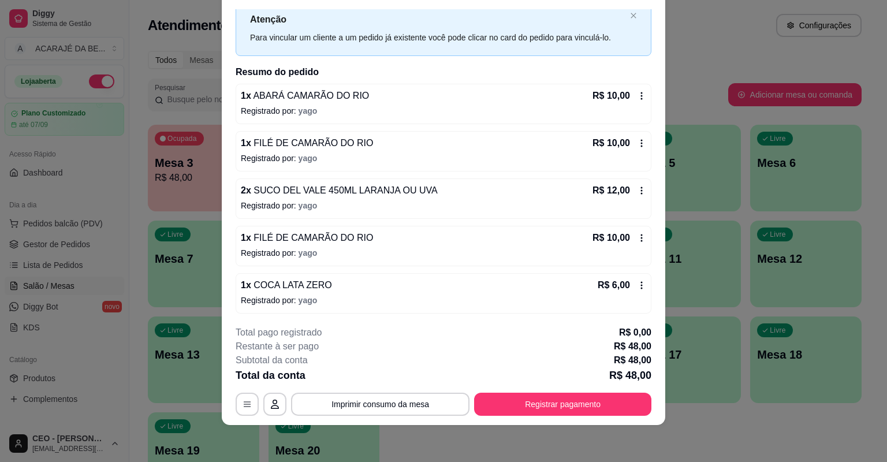
click at [641, 287] on icon at bounding box center [642, 286] width 2 height 8
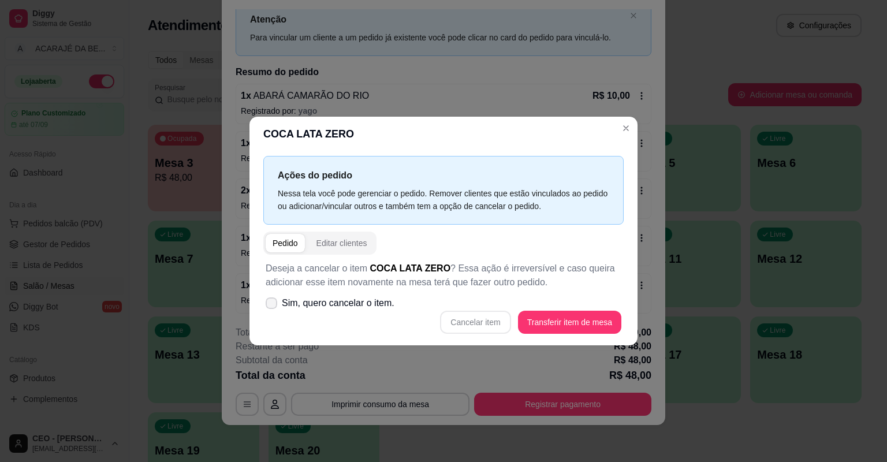
click at [277, 302] on label "Sim, quero cancelar o item." at bounding box center [330, 303] width 138 height 23
click at [273, 306] on input "Sim, quero cancelar o item." at bounding box center [269, 310] width 8 height 8
checkbox input "true"
click at [496, 328] on button "Cancelar item" at bounding box center [475, 322] width 69 height 23
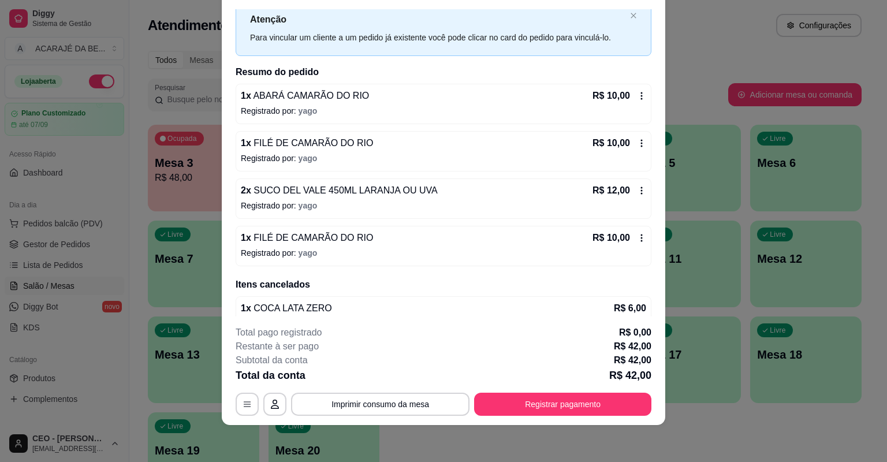
click at [583, 215] on div "1 x ABARÁ CAMARÃO DO RIO R$ 10,00 Registrado por: yago 1 x FILÉ DE CAMARÃO DO R…" at bounding box center [444, 175] width 416 height 183
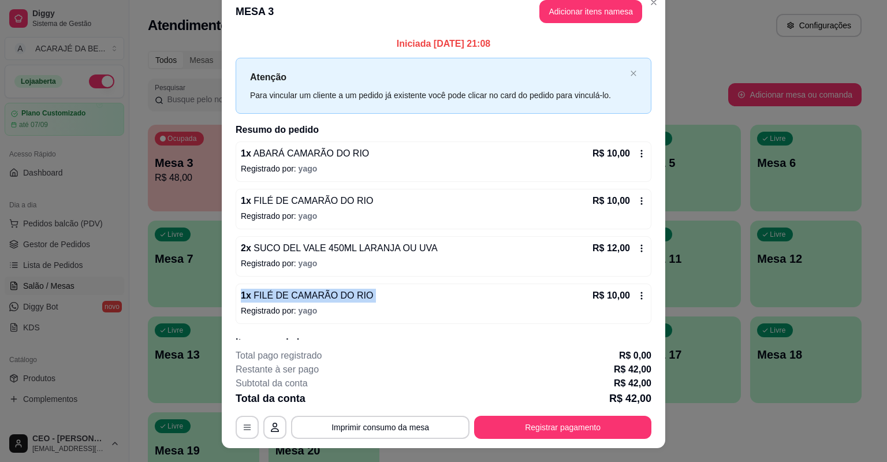
scroll to position [0, 0]
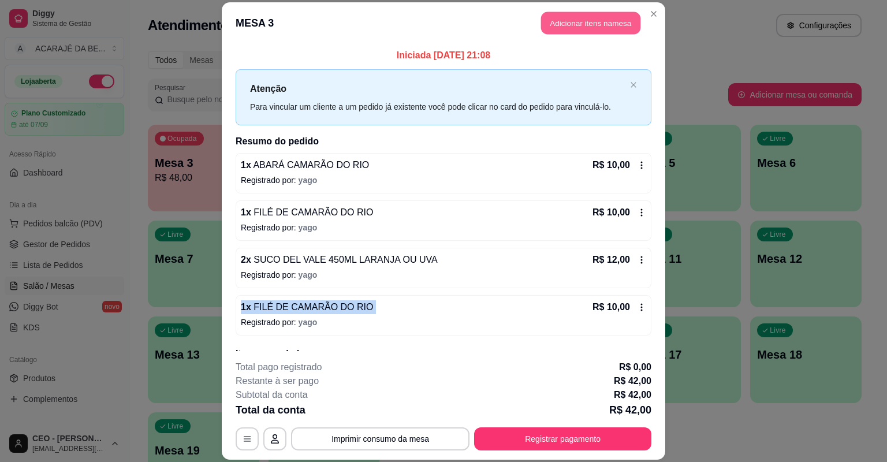
click at [567, 23] on button "Adicionar itens na mesa" at bounding box center [590, 23] width 99 height 23
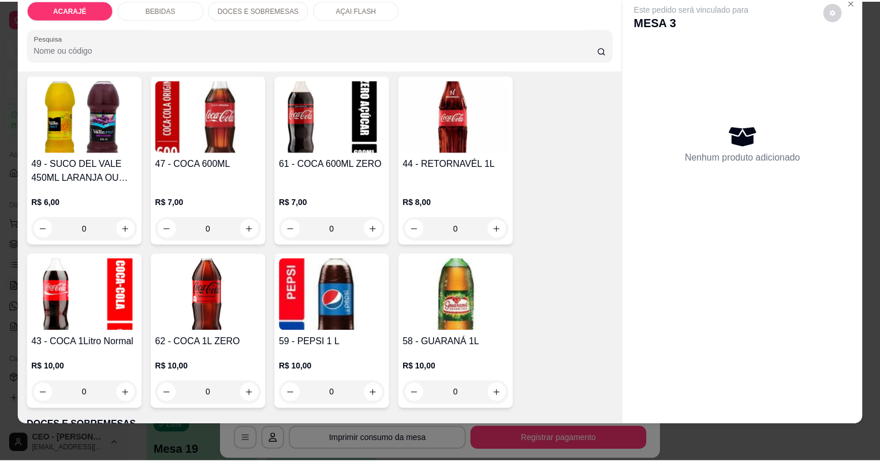
scroll to position [786, 0]
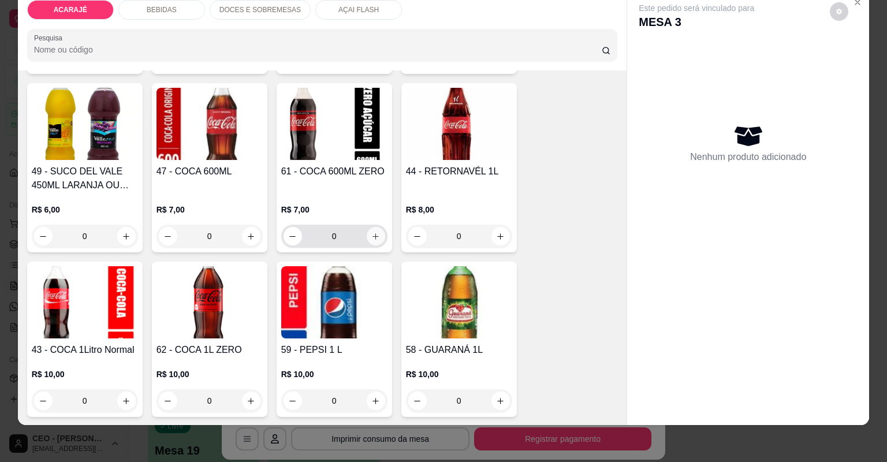
click at [371, 235] on icon "increase-product-quantity" at bounding box center [375, 236] width 9 height 9
type input "1"
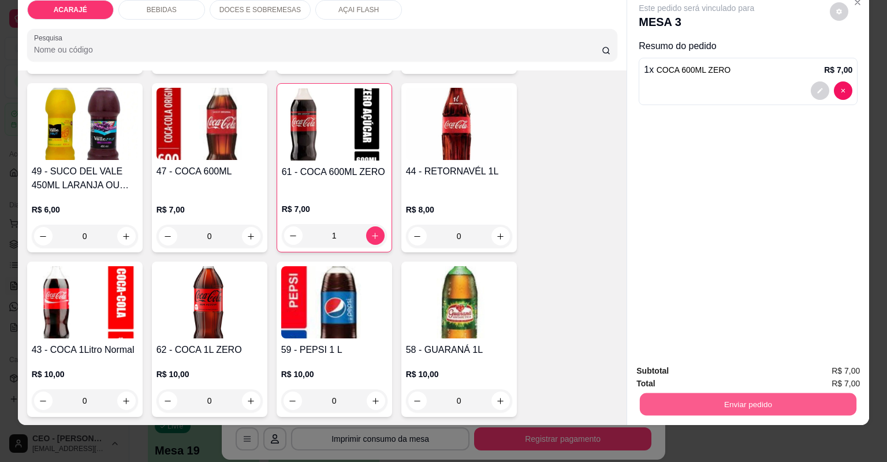
click at [684, 401] on button "Enviar pedido" at bounding box center [748, 404] width 217 height 23
click at [663, 377] on button "Não registrar e enviar pedido" at bounding box center [711, 375] width 117 height 21
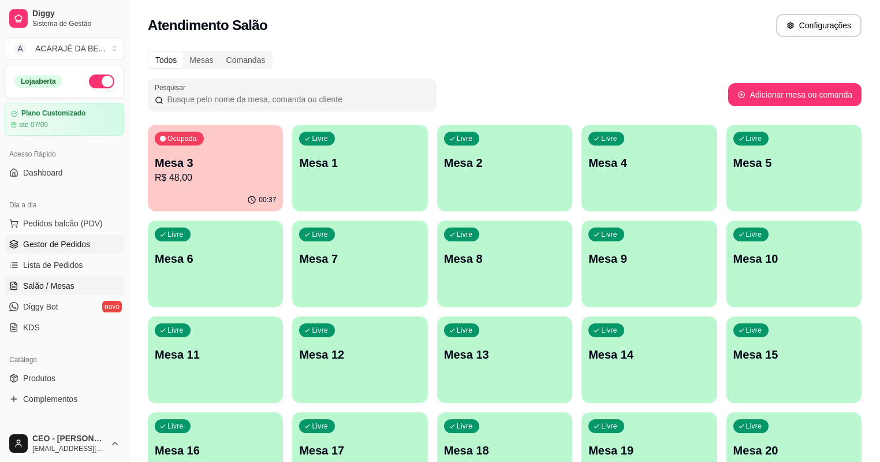
click at [110, 238] on link "Gestor de Pedidos" at bounding box center [65, 244] width 120 height 18
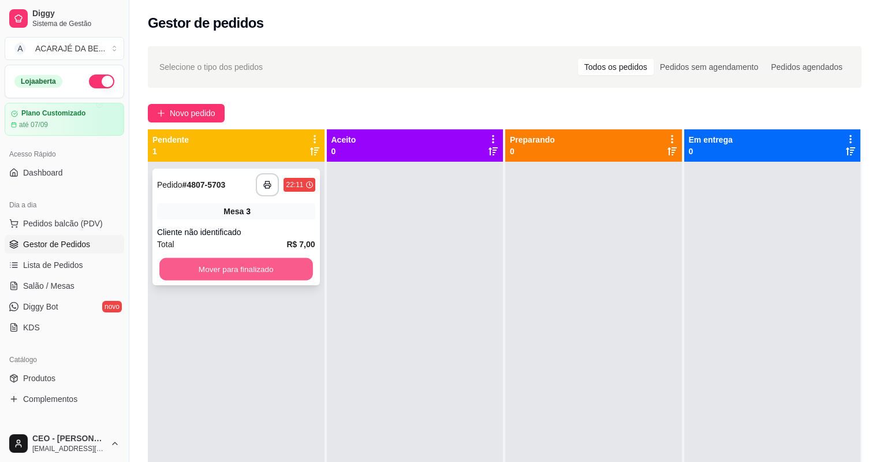
click at [269, 272] on button "Mover para finalizado" at bounding box center [235, 269] width 153 height 23
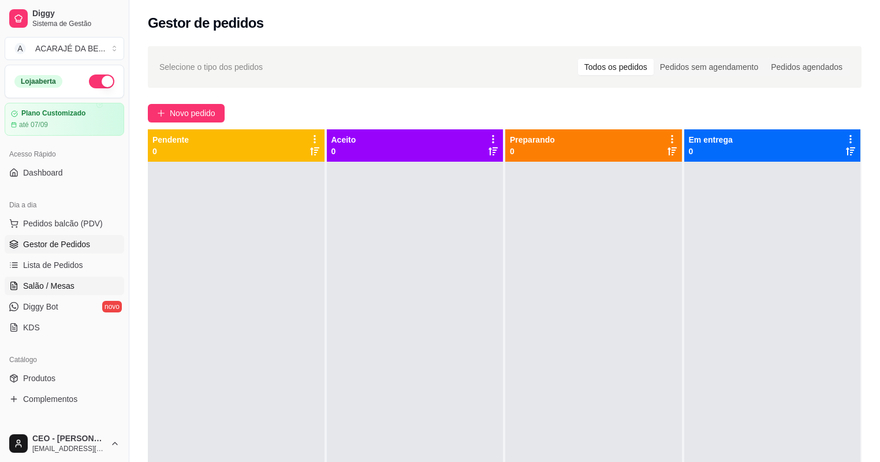
click at [88, 277] on link "Salão / Mesas" at bounding box center [65, 286] width 120 height 18
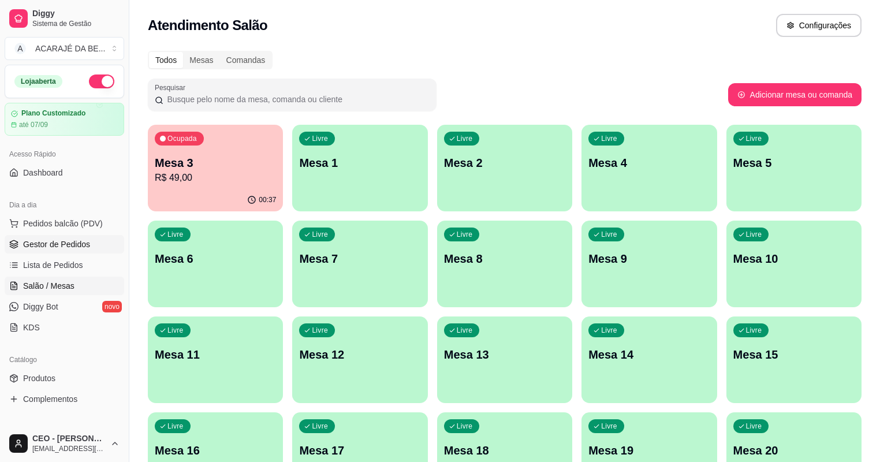
click at [88, 243] on span "Gestor de Pedidos" at bounding box center [56, 245] width 67 height 12
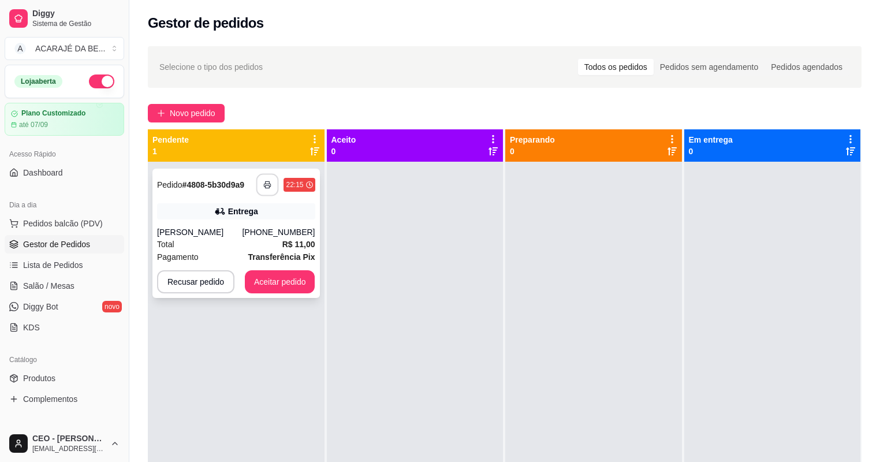
click at [265, 184] on icon "button" at bounding box center [268, 185] width 8 height 8
click at [294, 284] on button "Aceitar pedido" at bounding box center [280, 282] width 68 height 23
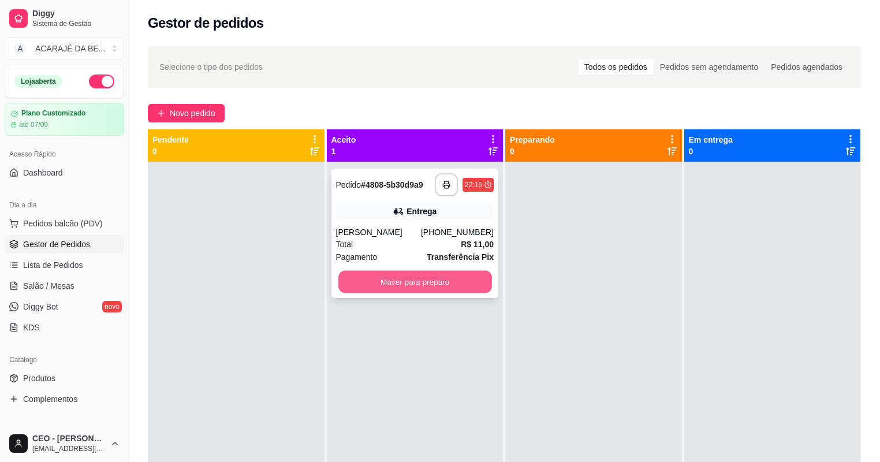
click at [408, 284] on button "Mover para preparo" at bounding box center [415, 282] width 153 height 23
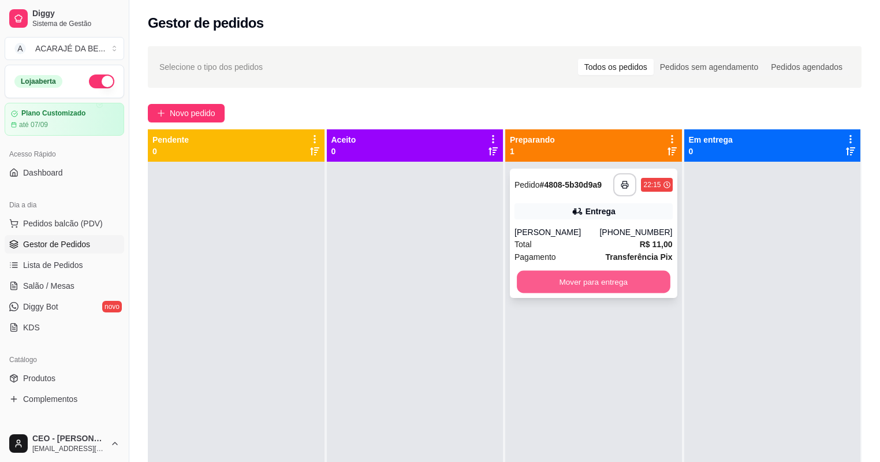
click at [538, 284] on button "Mover para entrega" at bounding box center [593, 282] width 153 height 23
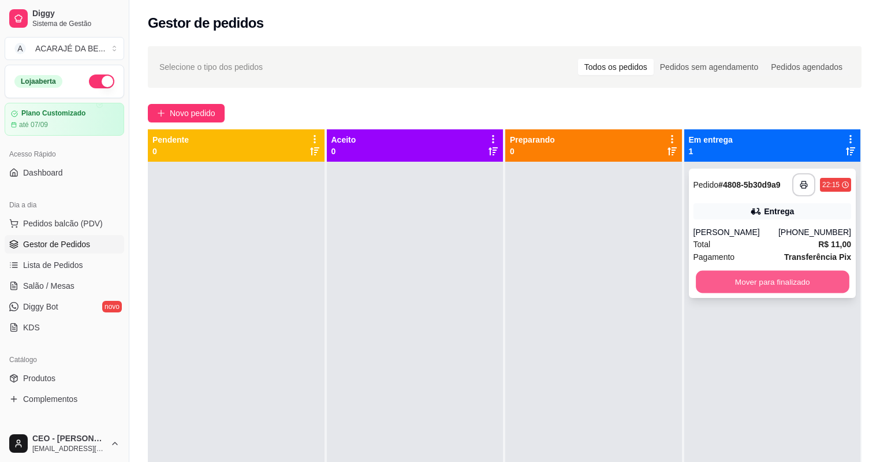
click at [696, 281] on button "Mover para finalizado" at bounding box center [772, 282] width 153 height 23
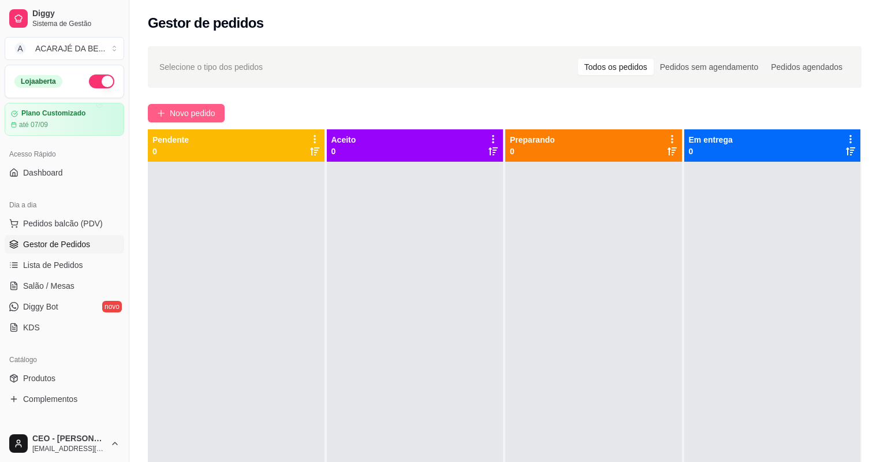
click at [159, 109] on icon "plus" at bounding box center [161, 113] width 8 height 8
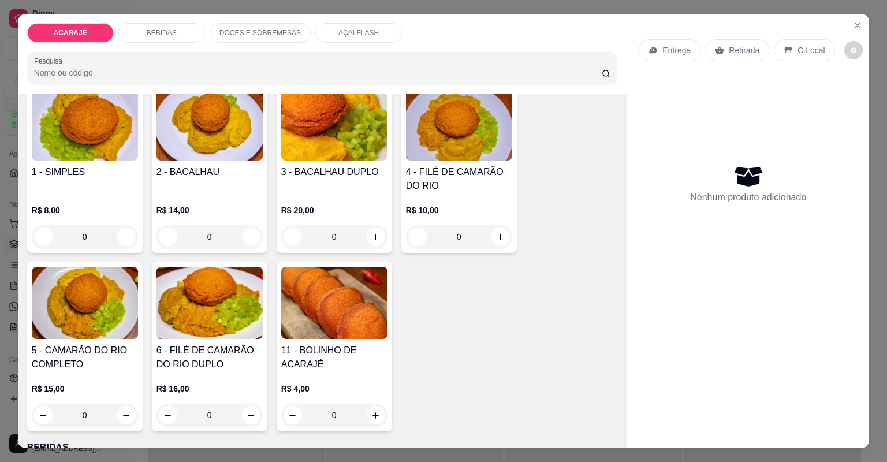
scroll to position [185, 0]
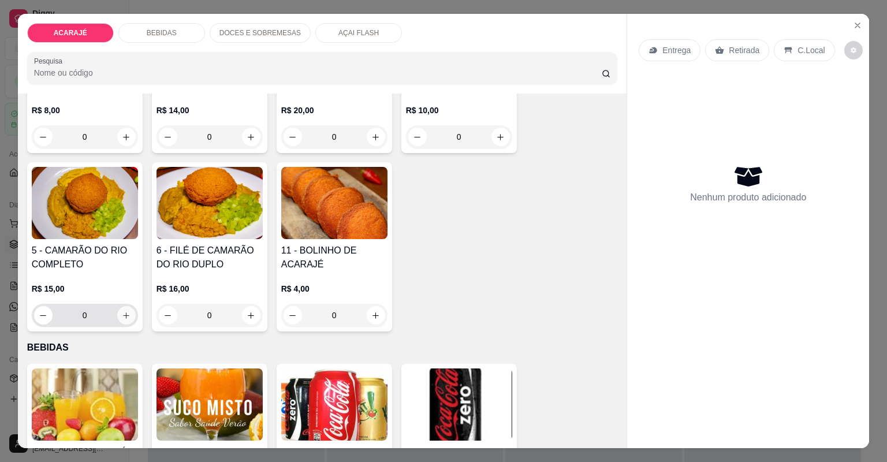
click at [122, 316] on icon "increase-product-quantity" at bounding box center [126, 315] width 9 height 9
type input "1"
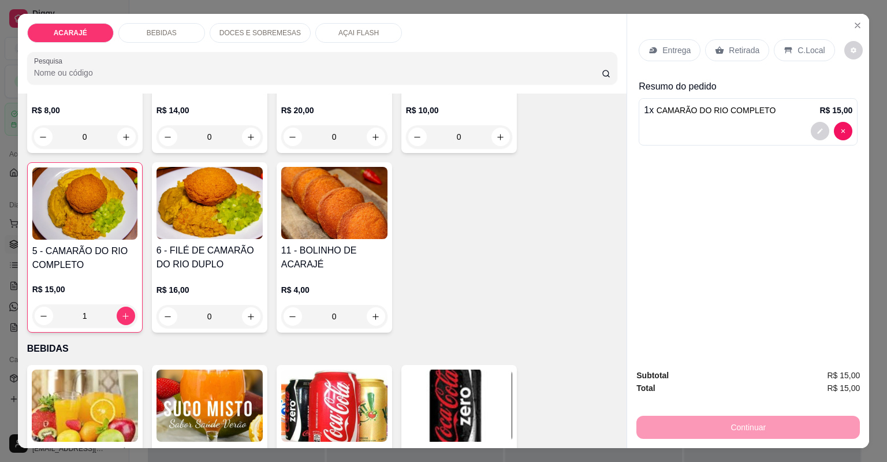
click at [656, 43] on div "Entrega" at bounding box center [670, 50] width 62 height 22
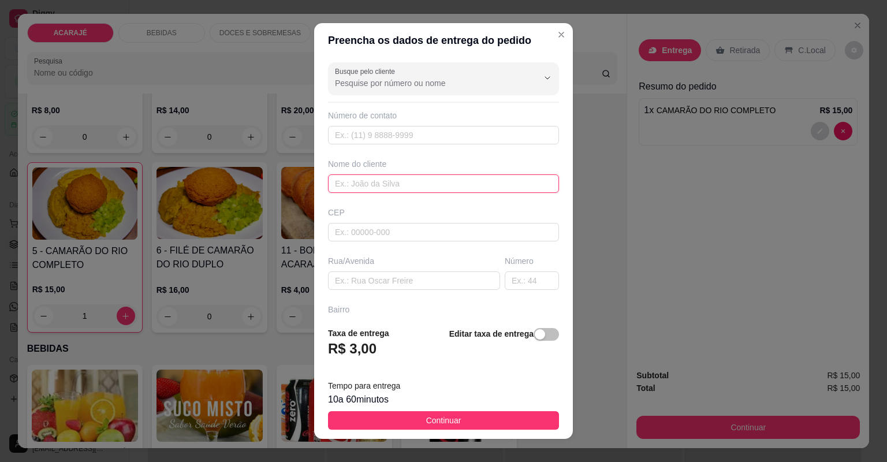
click at [388, 188] on input "text" at bounding box center [443, 183] width 231 height 18
type input "moda feminina"
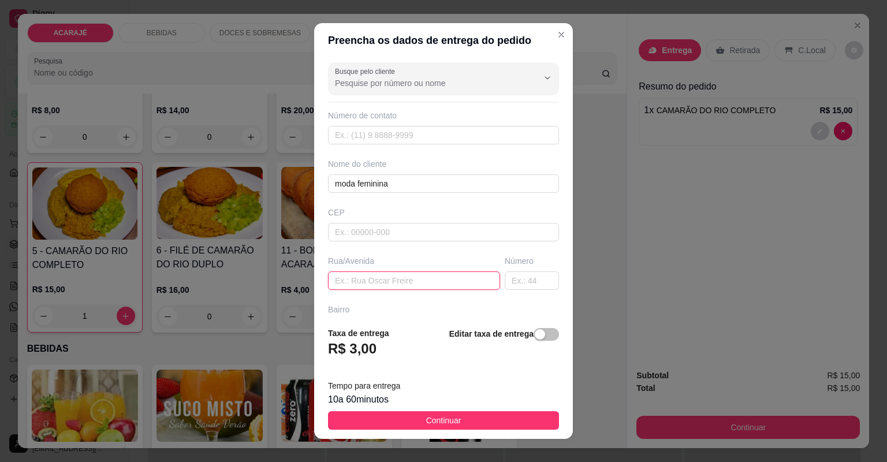
paste input "Rua saodoval Alcântara sem número casa azul do portão preto"
click at [479, 281] on input "Rua saodoval Alcântara sem número casa azul do portão preto," at bounding box center [414, 281] width 172 height 18
paste input "Bairro gloria"
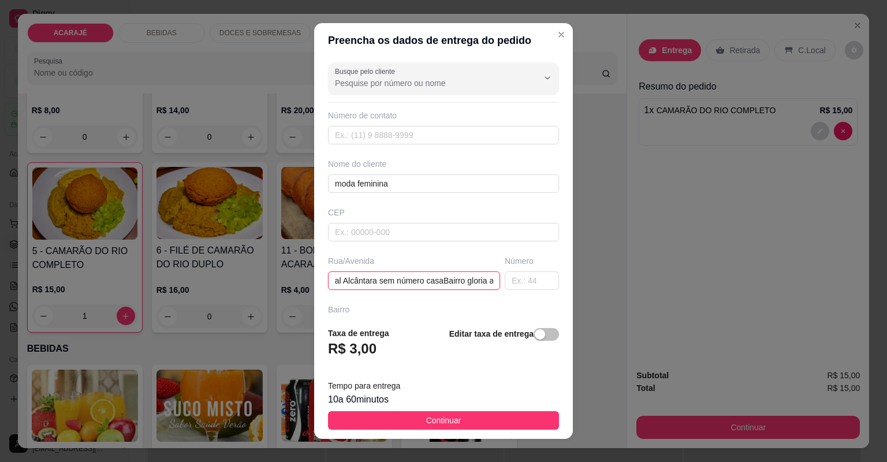
click at [433, 281] on input "Rua saodoval Alcântara sem número casaBairro gloria azul do portão preto," at bounding box center [414, 281] width 172 height 18
click at [436, 281] on input "Rua saodoval Alcântara sem número casaBairro gloria azul do portão preto," at bounding box center [414, 281] width 172 height 18
click at [481, 280] on input "Rua saodoval Alcântara sem número casa Bairro gloria azul do portão preto," at bounding box center [414, 281] width 172 height 18
click at [479, 281] on input "Rua saodoval Alcântara sem número casa Bairro gloria azul do portão preto," at bounding box center [414, 281] width 172 height 18
click at [477, 280] on input "Rua saodoval Alcântara sem número casa Bairro gloria azul do portão preto," at bounding box center [414, 281] width 172 height 18
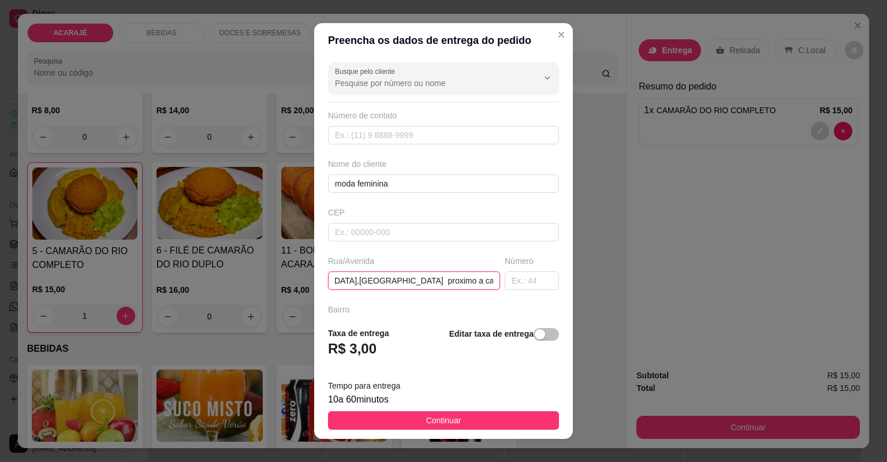
scroll to position [0, 295]
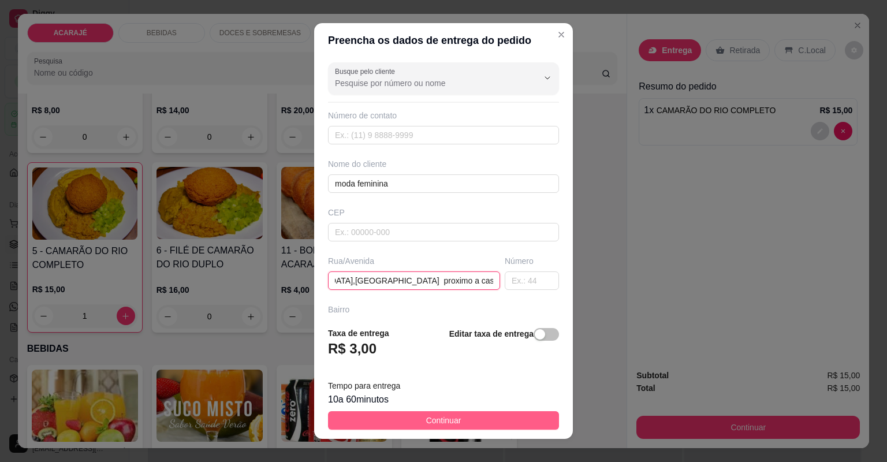
type input "Rua saodoval Alcântara sem número casa Bairro gloria azul do portao preto,bairr…"
click at [490, 420] on button "Continuar" at bounding box center [443, 420] width 231 height 18
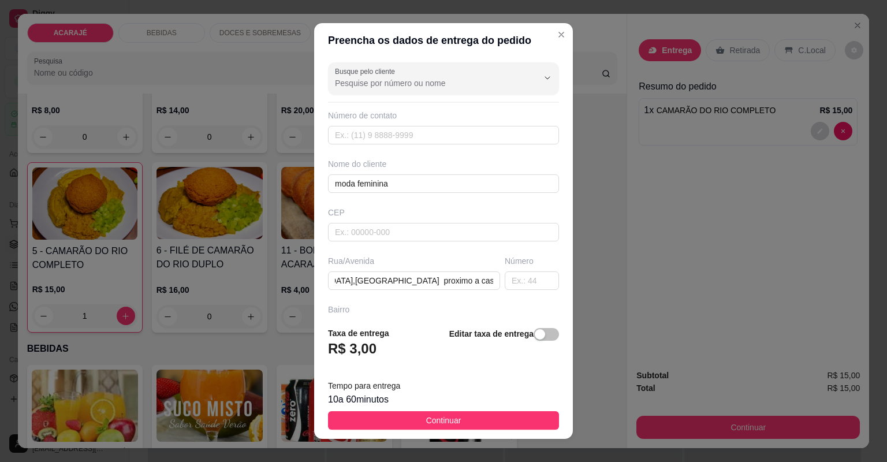
scroll to position [0, 0]
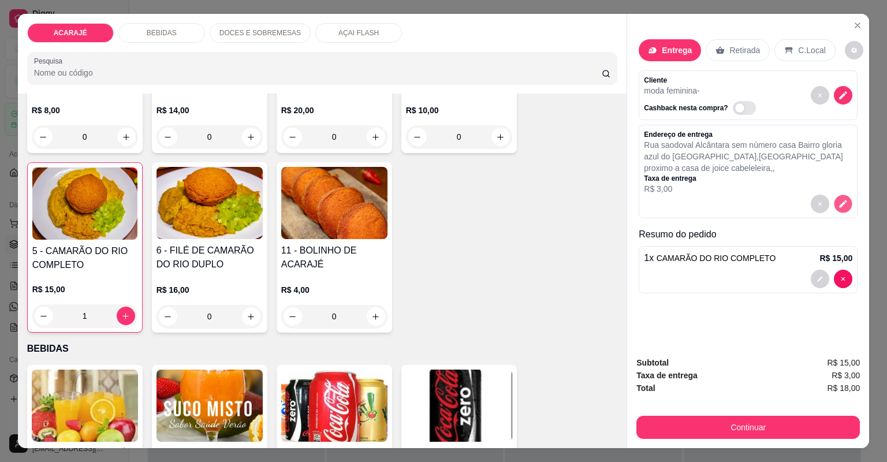
click at [840, 206] on icon "decrease-product-quantity" at bounding box center [844, 204] width 8 height 8
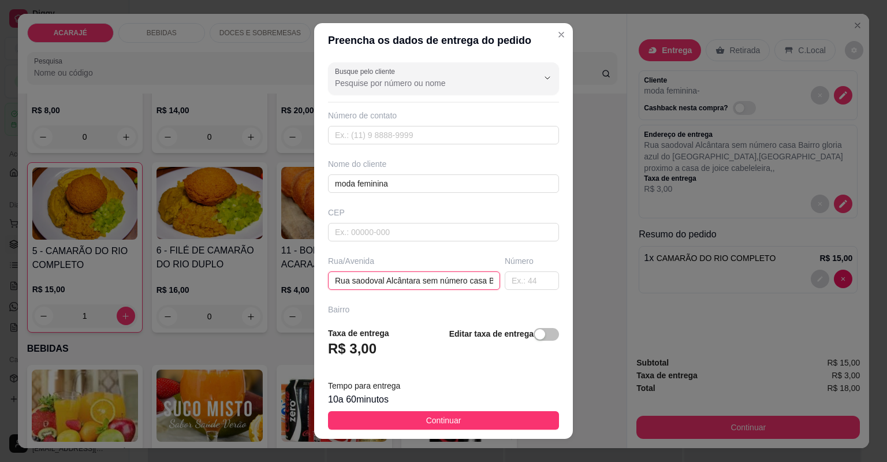
click at [458, 277] on input "Rua saodoval Alcântara sem número casa Bairro gloria azul do portao preto,bairr…" at bounding box center [414, 281] width 172 height 18
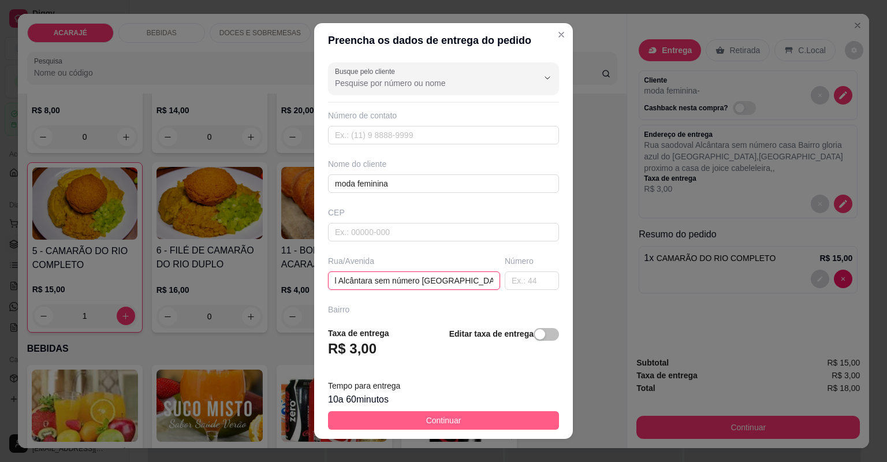
type input "Rua saodoval Alcântara sem número casa azul do portao preto,bairro gloria proxi…"
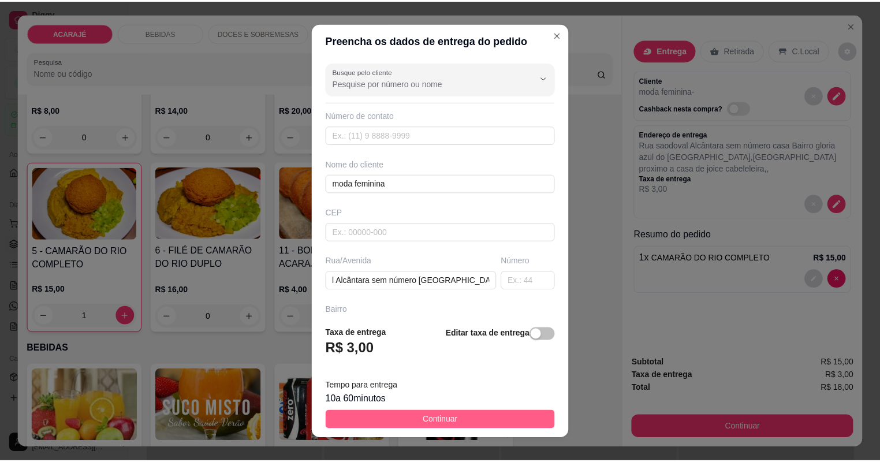
scroll to position [0, 0]
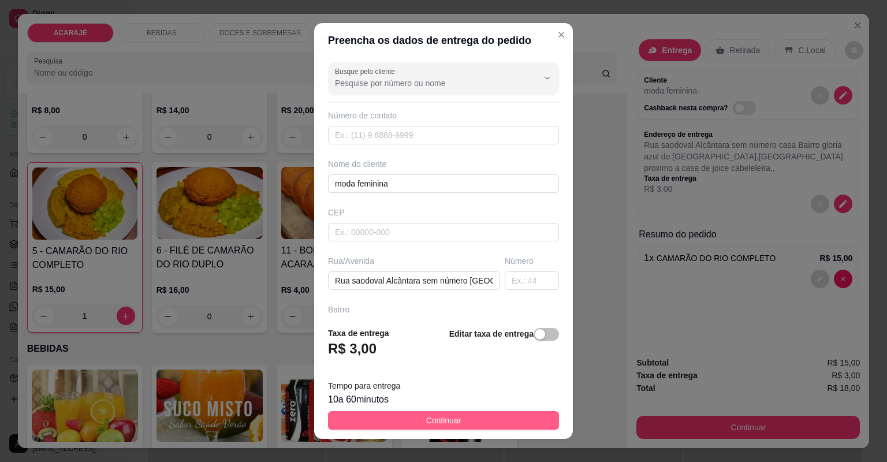
click at [536, 417] on button "Continuar" at bounding box center [443, 420] width 231 height 18
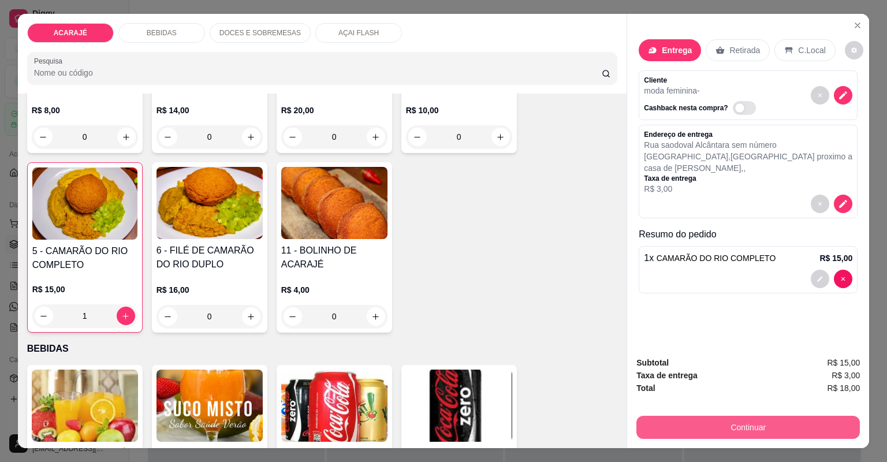
click at [742, 419] on button "Continuar" at bounding box center [749, 427] width 224 height 23
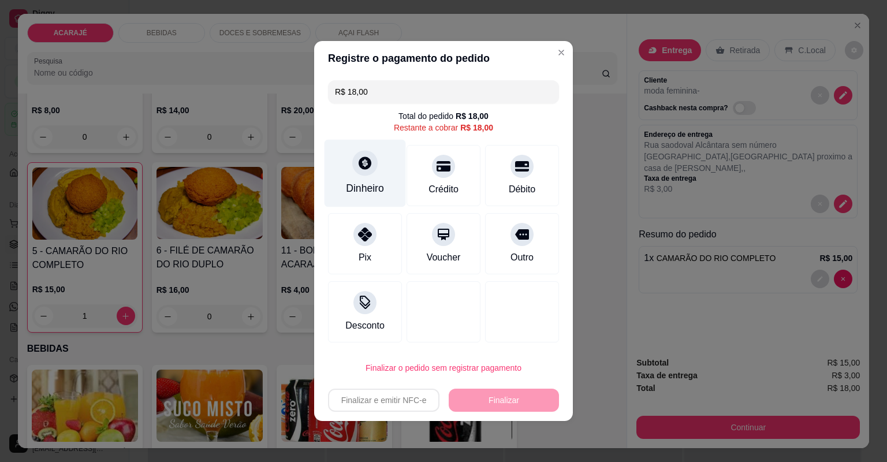
click at [356, 183] on div "Dinheiro" at bounding box center [365, 188] width 38 height 15
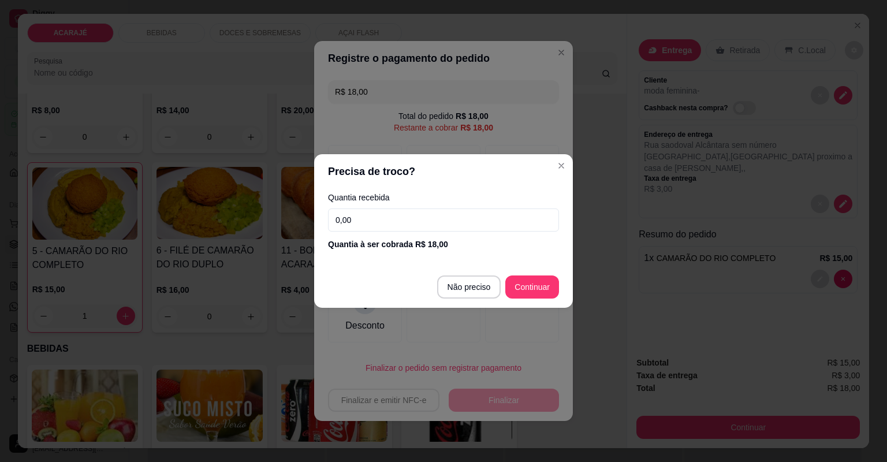
click at [453, 224] on input "0,00" at bounding box center [443, 220] width 231 height 23
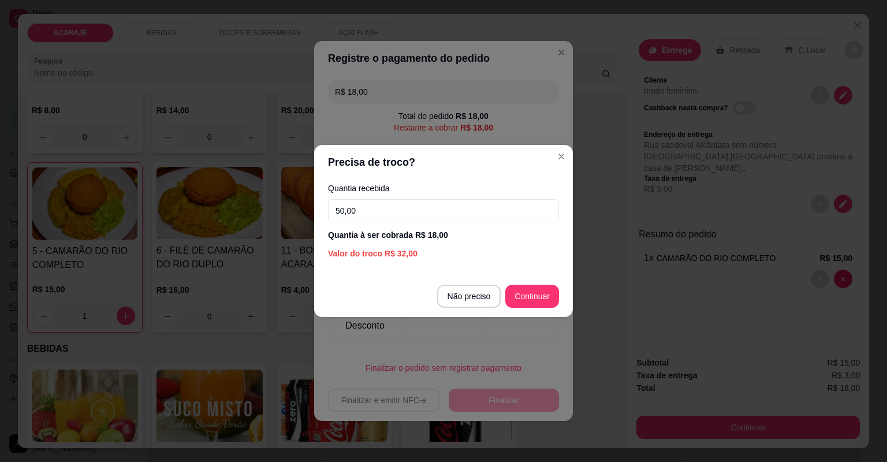
type input "50,00"
type input "R$ 0,00"
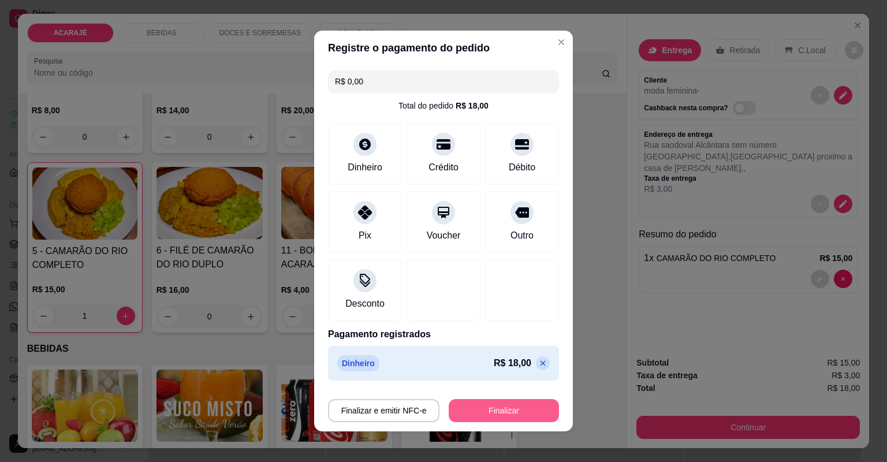
click at [505, 405] on button "Finalizar" at bounding box center [504, 410] width 110 height 23
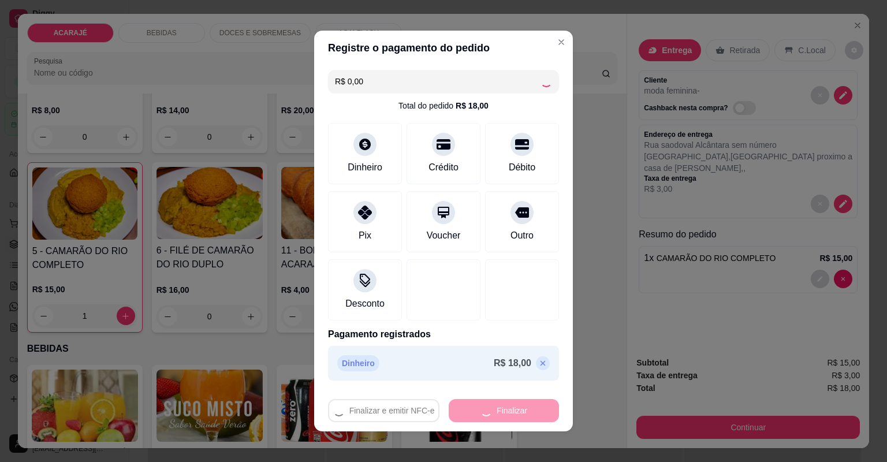
type input "0"
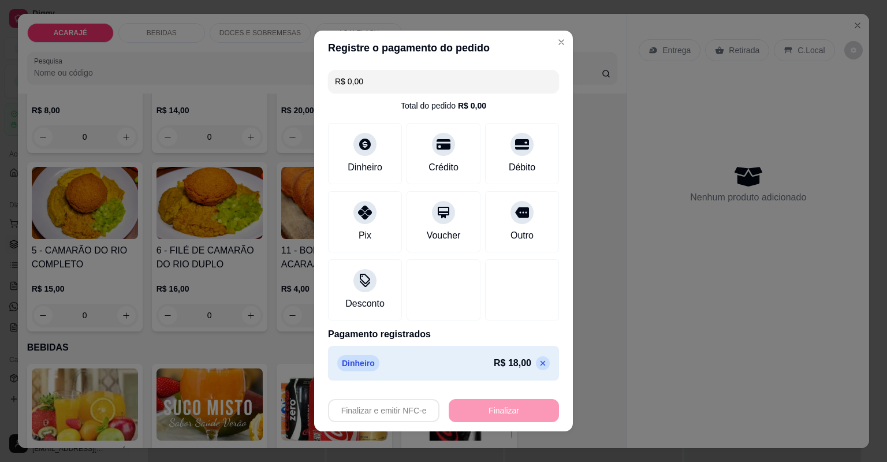
type input "-R$ 18,00"
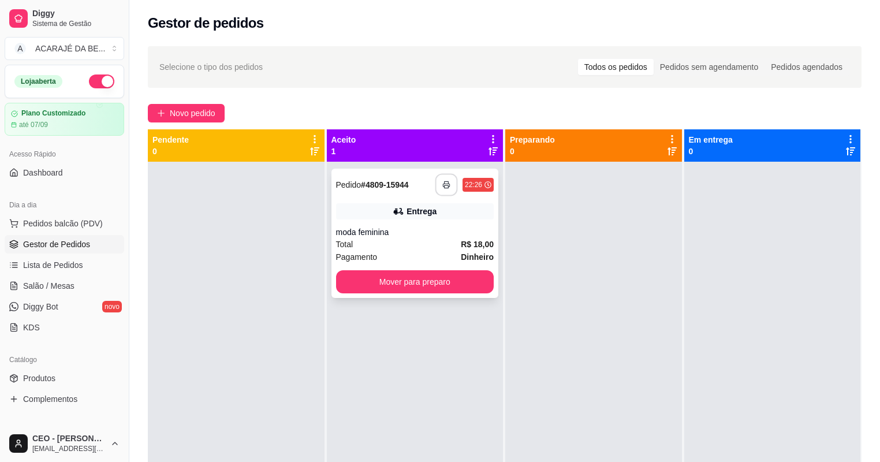
click at [444, 187] on icon "button" at bounding box center [447, 185] width 8 height 8
click at [488, 276] on button "Mover para preparo" at bounding box center [415, 281] width 158 height 23
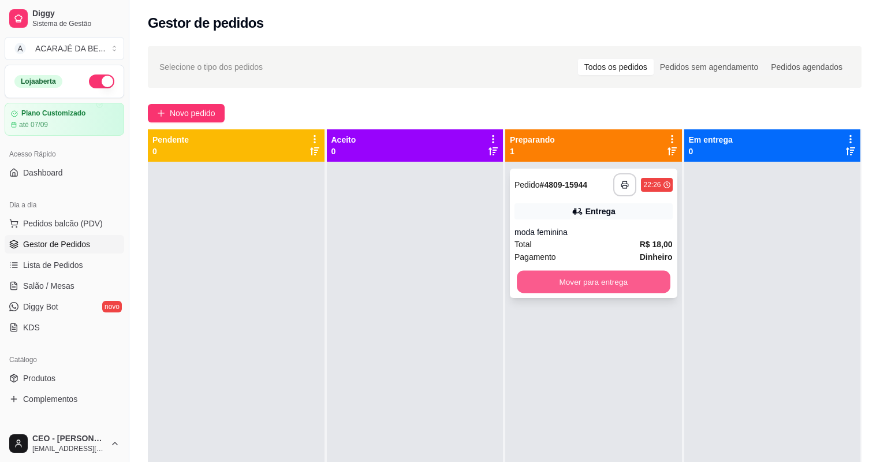
click at [553, 276] on button "Mover para entrega" at bounding box center [593, 282] width 153 height 23
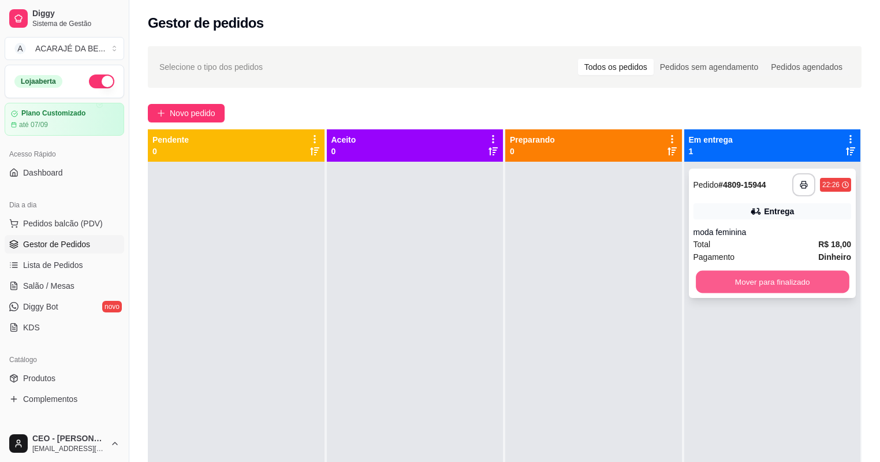
click at [730, 277] on button "Mover para finalizado" at bounding box center [772, 282] width 153 height 23
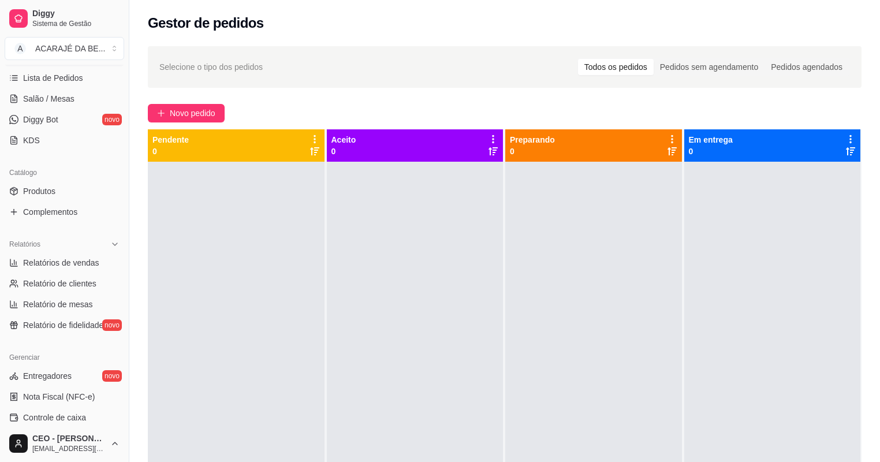
scroll to position [231, 0]
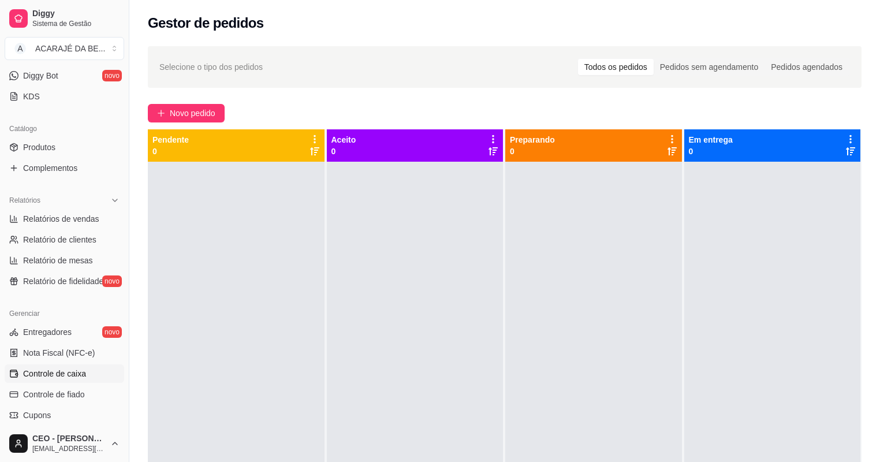
click at [75, 377] on span "Controle de caixa" at bounding box center [54, 374] width 63 height 12
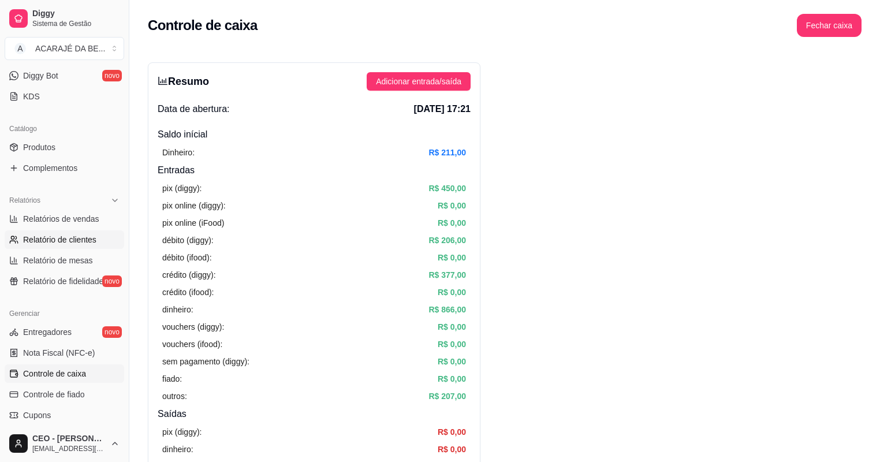
click at [66, 239] on span "Relatório de clientes" at bounding box center [59, 240] width 73 height 12
select select "30"
select select "HIGHEST_TOTAL_SPENT_WITH_ORDERS"
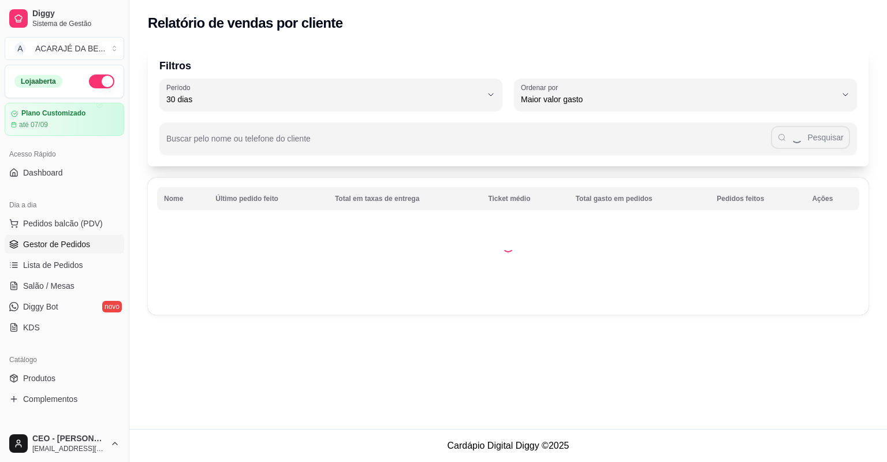
click at [70, 236] on link "Gestor de Pedidos" at bounding box center [65, 244] width 120 height 18
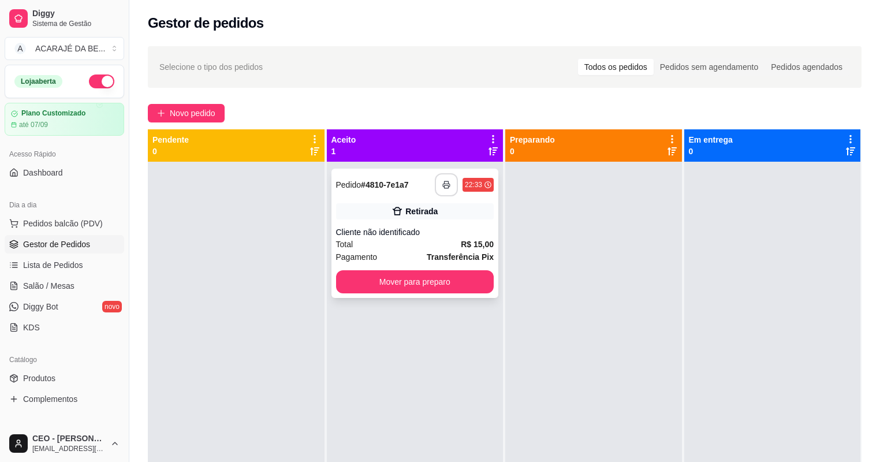
click at [444, 183] on icon "button" at bounding box center [447, 185] width 8 height 8
click at [476, 279] on button "Mover para preparo" at bounding box center [415, 281] width 158 height 23
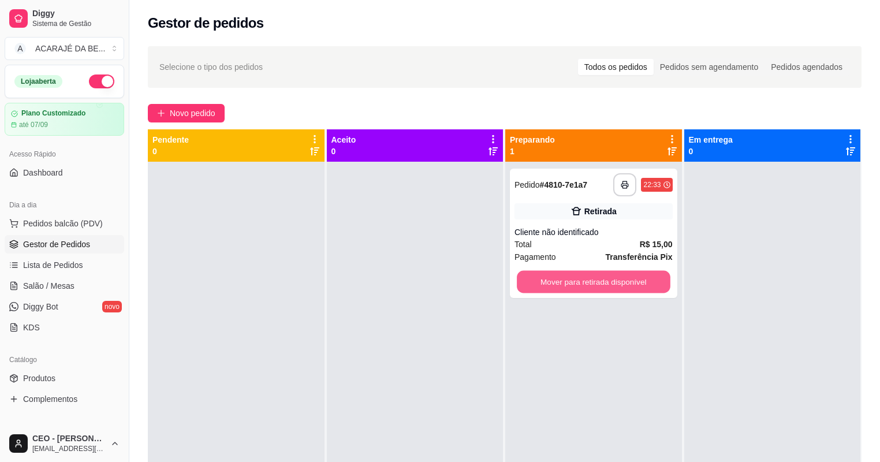
click at [589, 276] on button "Mover para retirada disponível" at bounding box center [593, 282] width 153 height 23
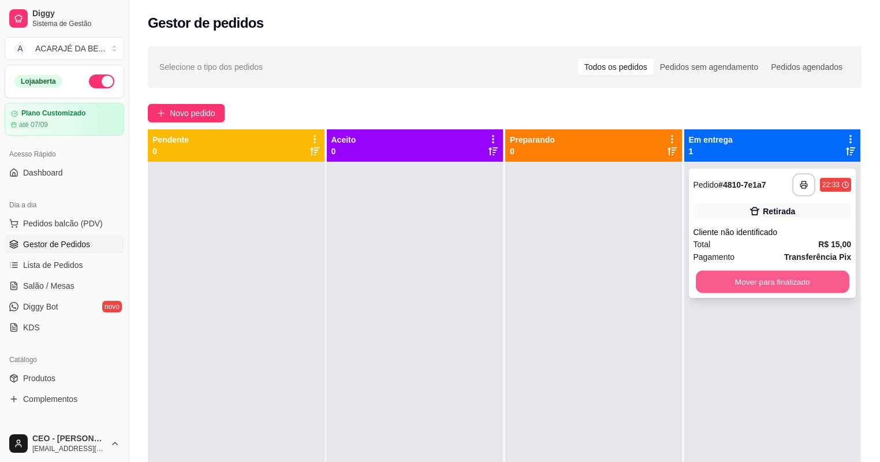
click at [720, 291] on button "Mover para finalizado" at bounding box center [772, 282] width 153 height 23
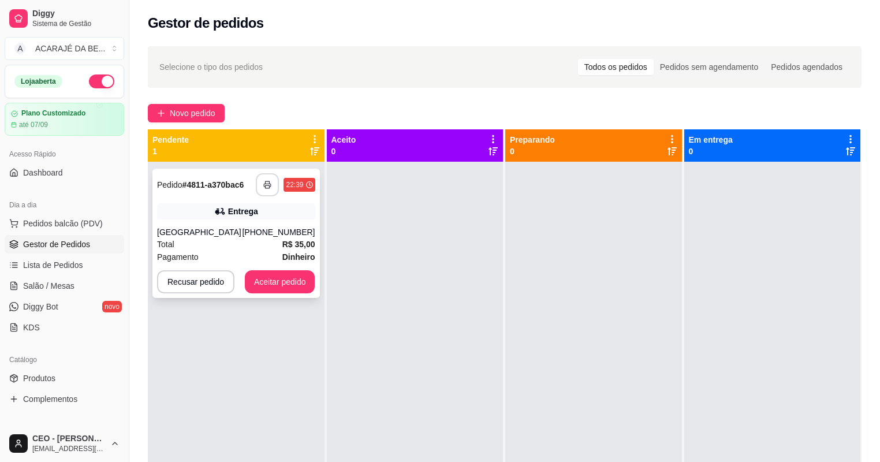
click at [270, 187] on button "button" at bounding box center [267, 184] width 23 height 23
click at [282, 282] on button "Aceitar pedido" at bounding box center [280, 281] width 70 height 23
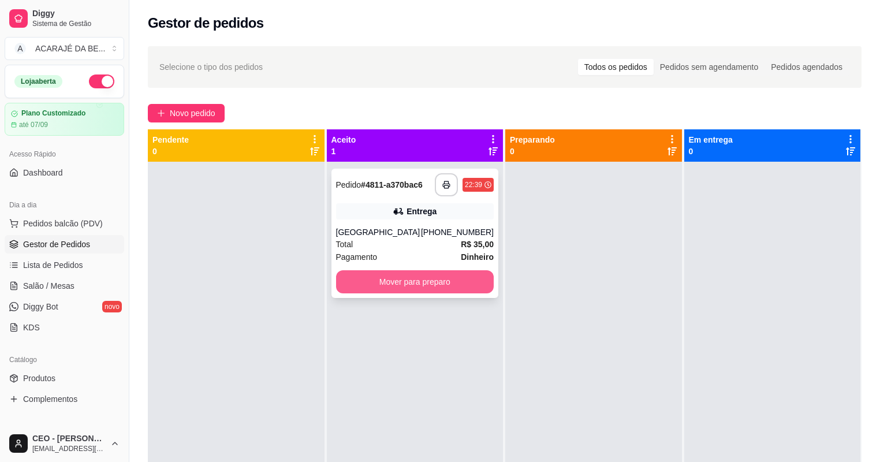
click at [457, 278] on button "Mover para preparo" at bounding box center [415, 281] width 158 height 23
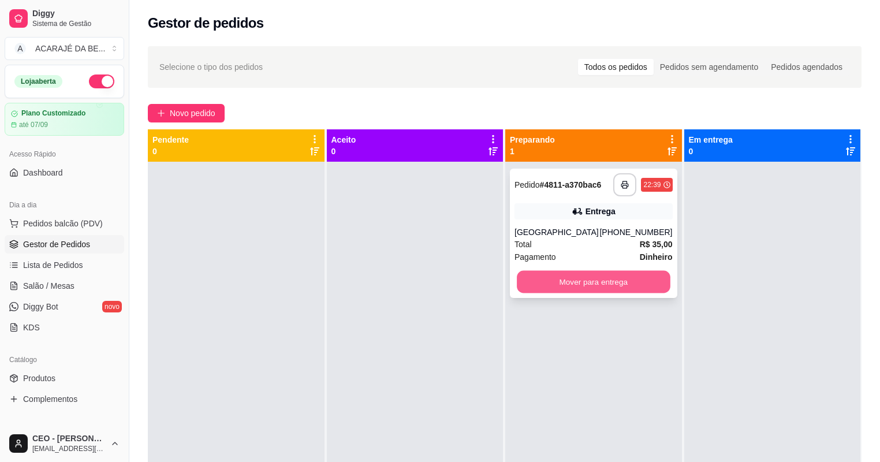
click at [544, 280] on button "Mover para entrega" at bounding box center [593, 282] width 153 height 23
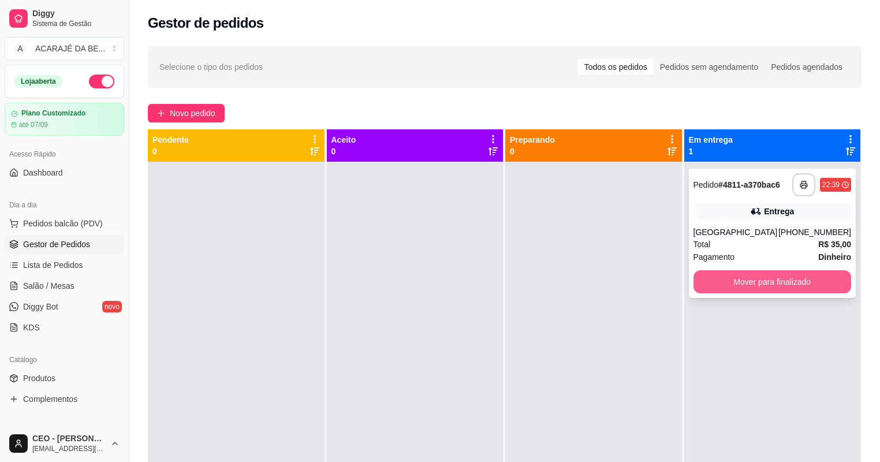
click at [723, 288] on button "Mover para finalizado" at bounding box center [773, 281] width 158 height 23
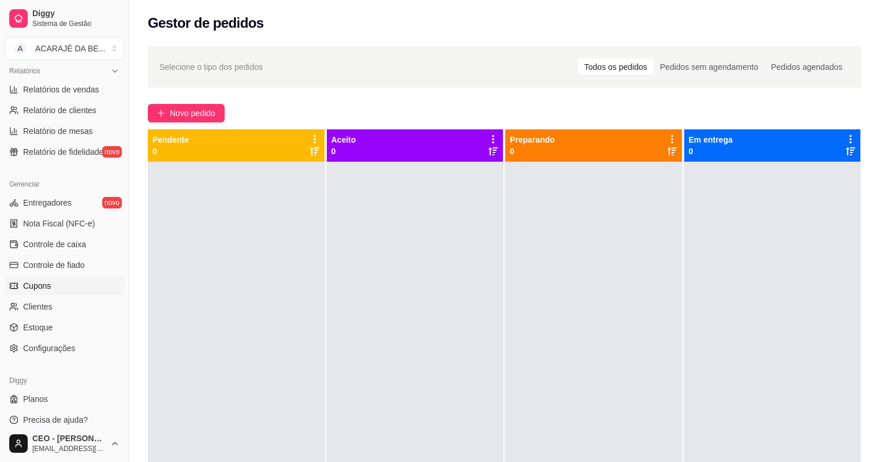
scroll to position [369, 0]
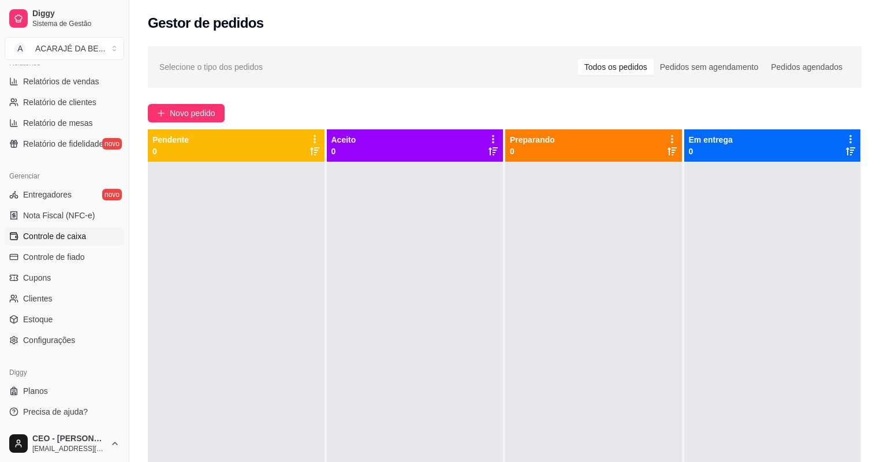
click at [73, 236] on span "Controle de caixa" at bounding box center [54, 236] width 63 height 12
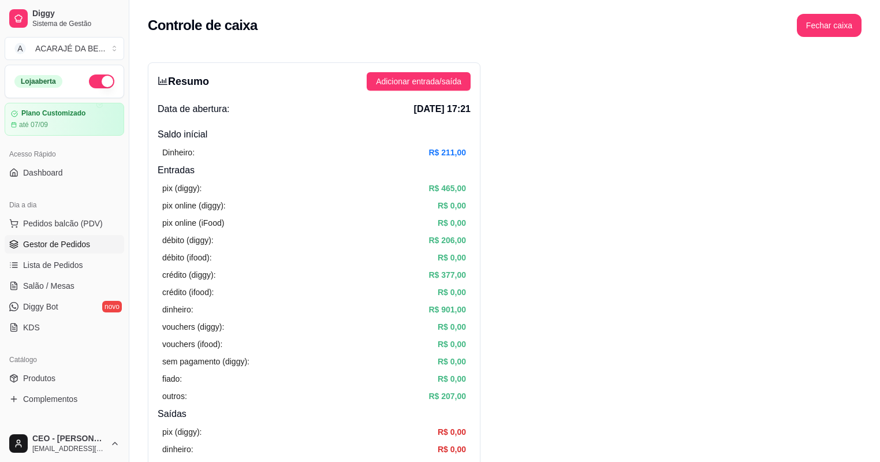
click at [57, 244] on span "Gestor de Pedidos" at bounding box center [56, 245] width 67 height 12
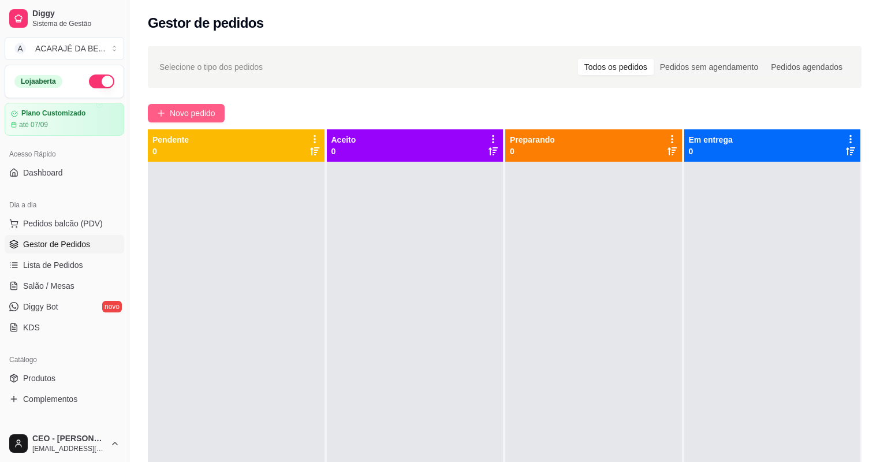
click at [199, 111] on span "Novo pedido" at bounding box center [193, 113] width 46 height 13
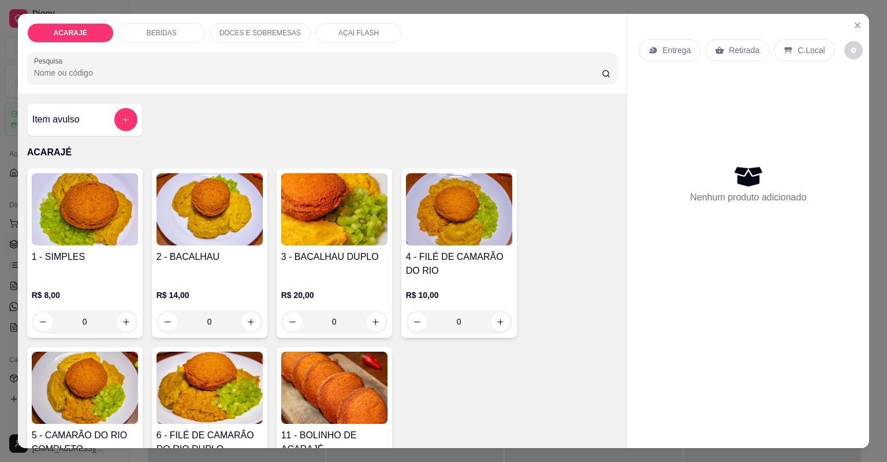
scroll to position [92, 0]
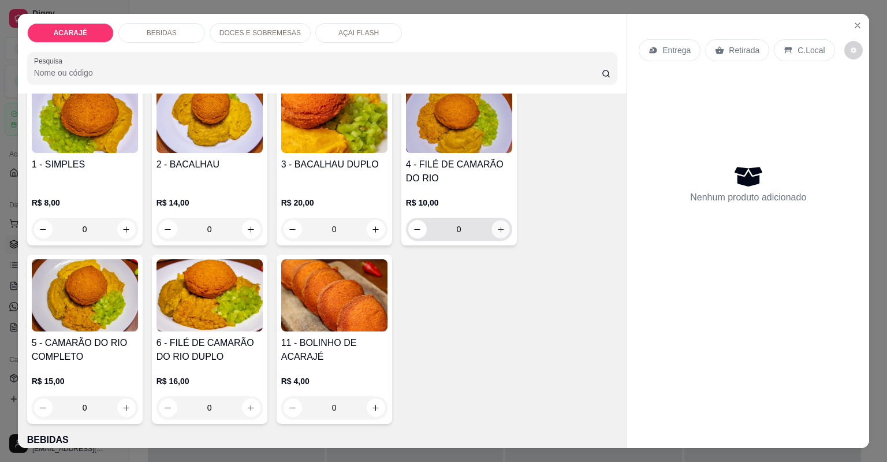
click at [501, 224] on button "increase-product-quantity" at bounding box center [501, 229] width 18 height 18
type input "1"
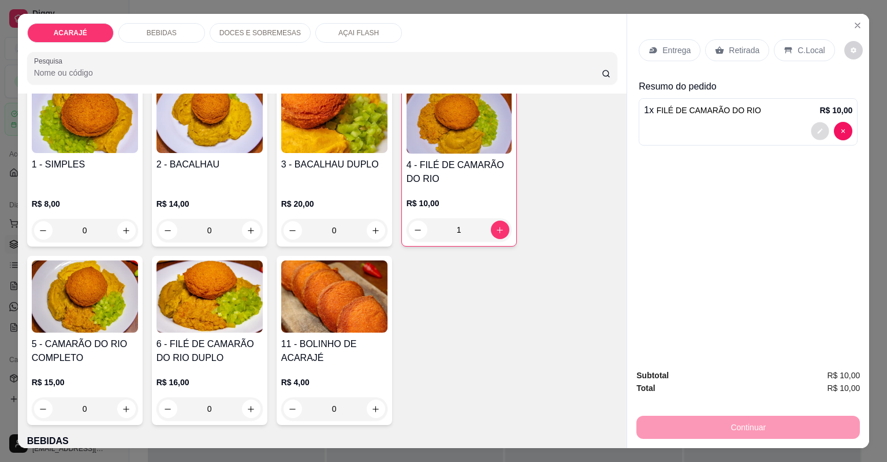
click at [817, 132] on icon "decrease-product-quantity" at bounding box center [820, 131] width 7 height 7
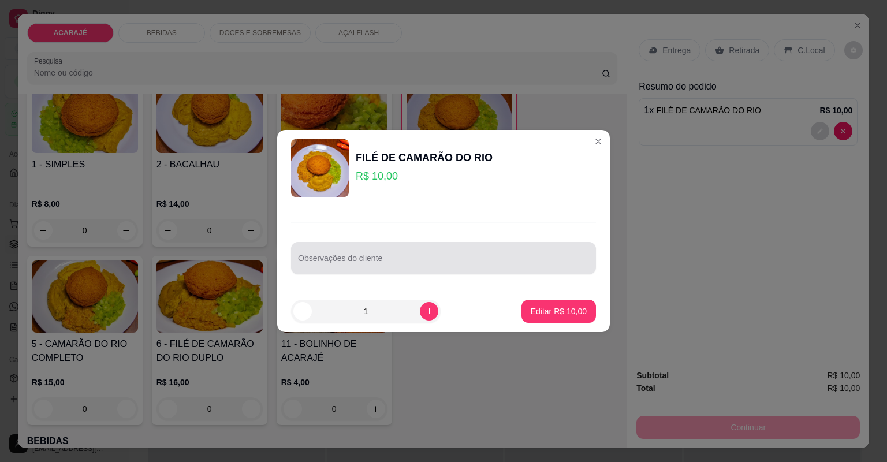
click at [534, 260] on input "Observações do cliente" at bounding box center [443, 263] width 291 height 12
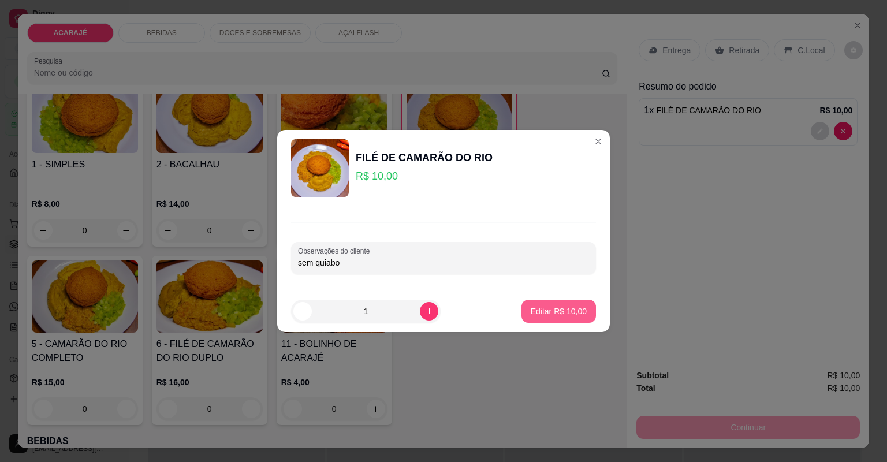
type input "sem quiabo"
click at [544, 307] on p "Editar R$ 10,00" at bounding box center [558, 311] width 54 height 11
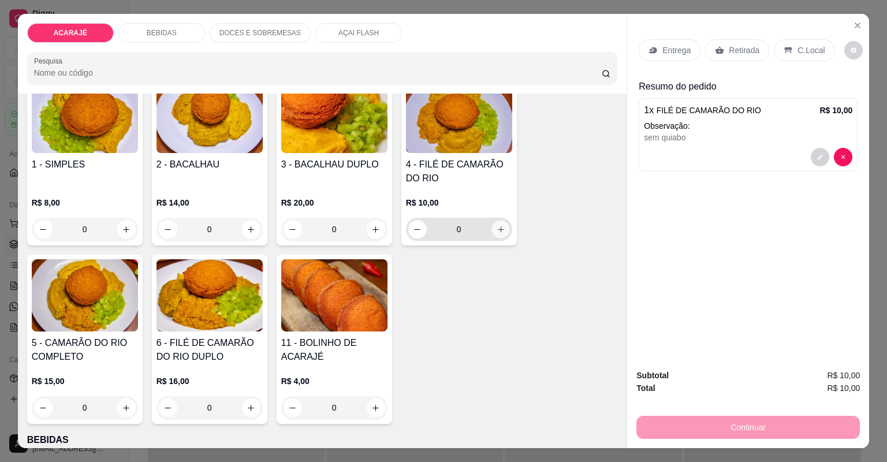
click at [503, 232] on button "increase-product-quantity" at bounding box center [501, 229] width 18 height 18
type input "1"
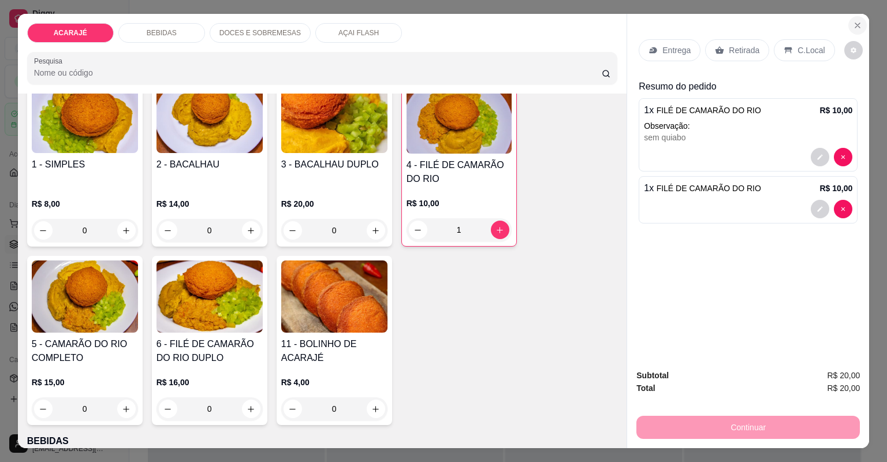
click at [854, 28] on icon "Close" at bounding box center [857, 25] width 9 height 9
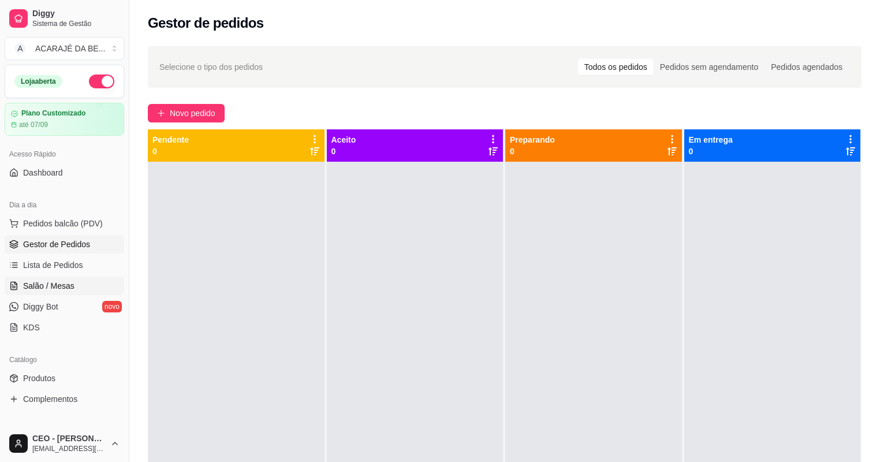
click at [51, 292] on link "Salão / Mesas" at bounding box center [65, 286] width 120 height 18
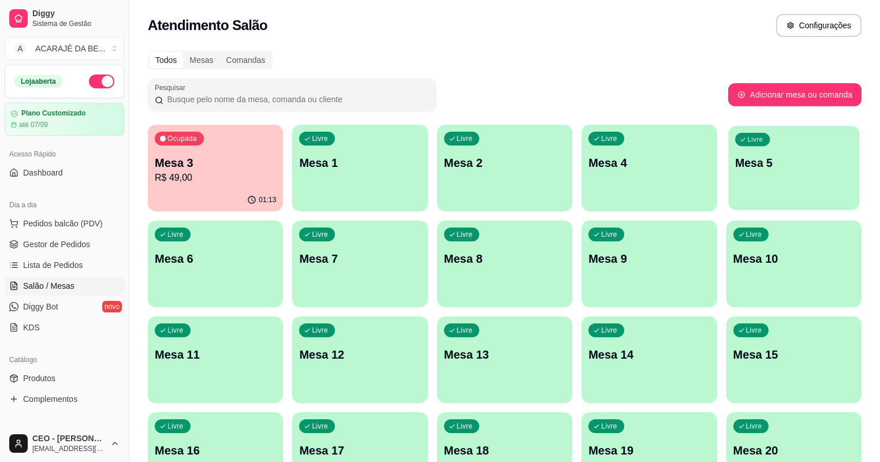
click at [735, 169] on p "Mesa 5" at bounding box center [794, 163] width 118 height 16
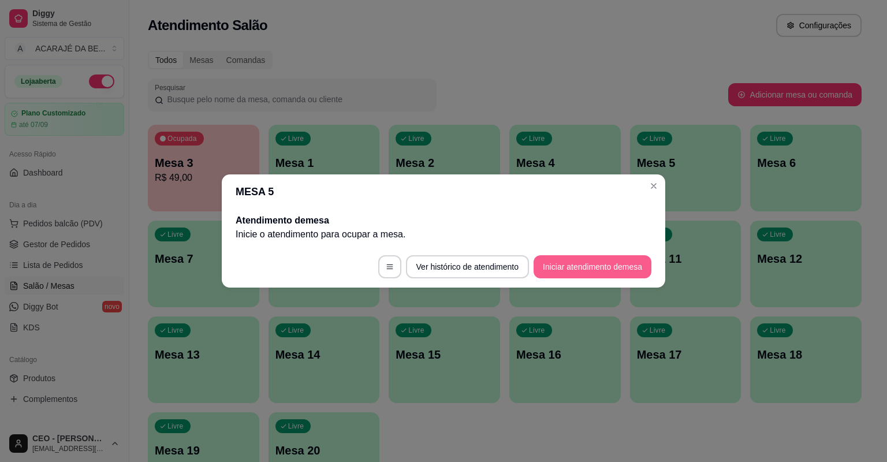
click at [578, 264] on button "Iniciar atendimento de mesa" at bounding box center [593, 266] width 118 height 23
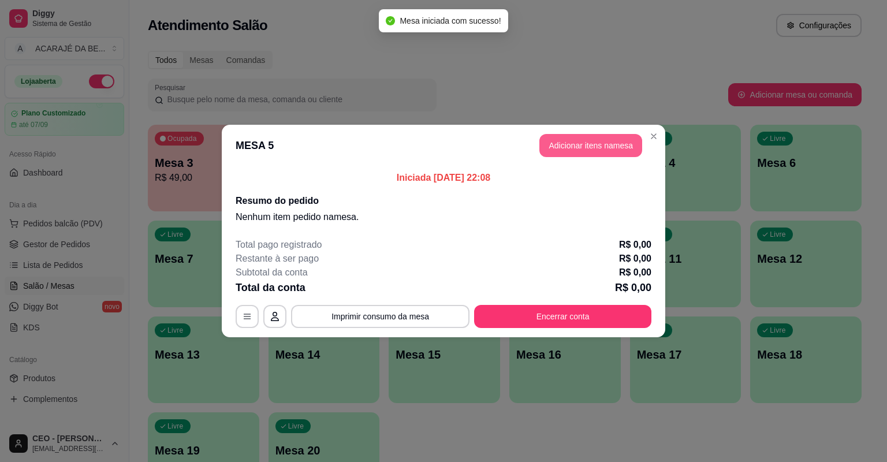
click at [603, 147] on button "Adicionar itens na mesa" at bounding box center [591, 145] width 103 height 23
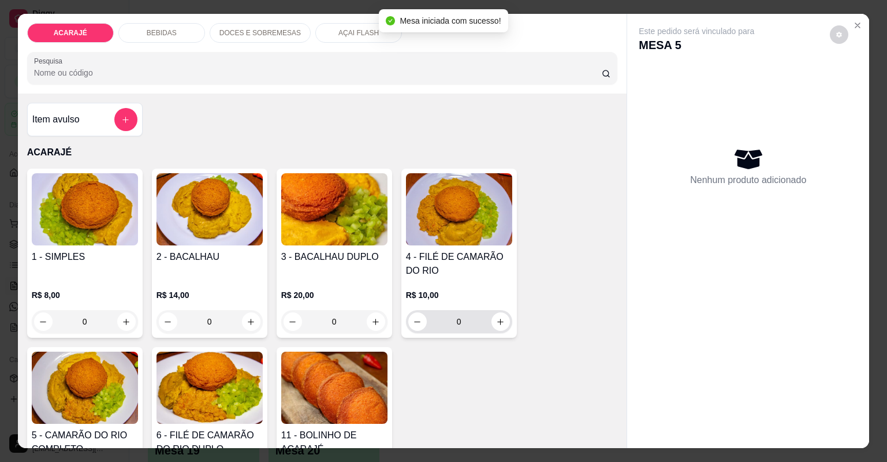
click at [499, 323] on icon "increase-product-quantity" at bounding box center [500, 322] width 9 height 9
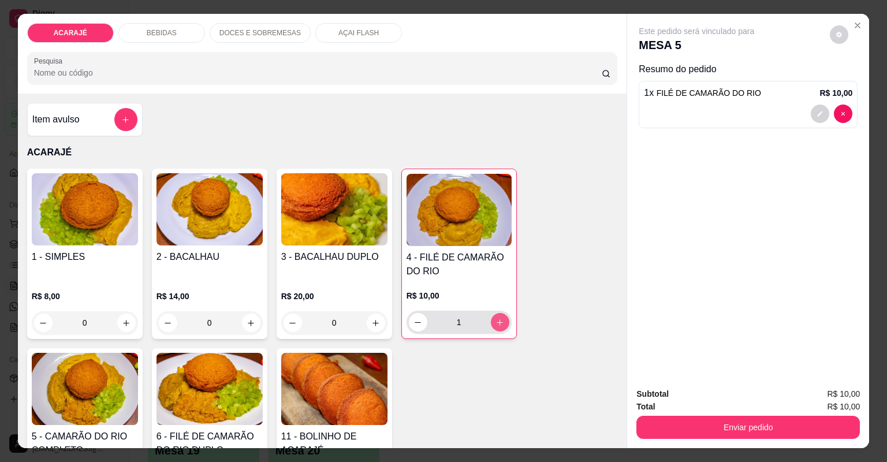
type input "1"
click at [817, 118] on button "decrease-product-quantity" at bounding box center [821, 114] width 18 height 18
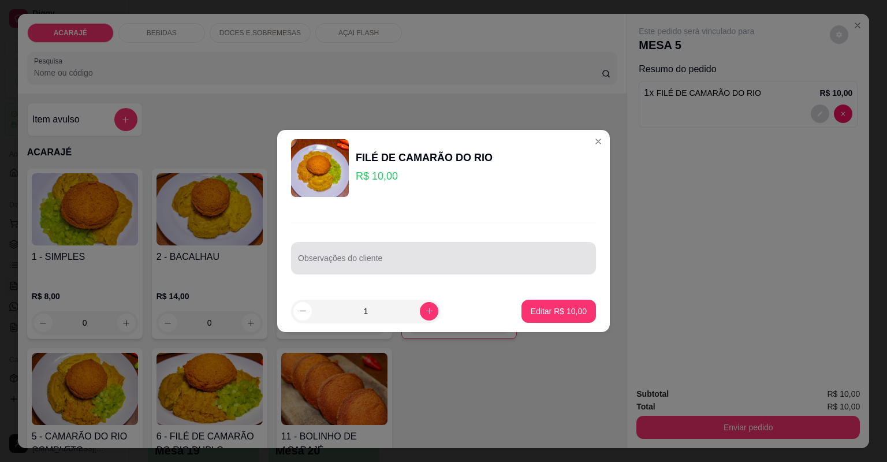
click at [532, 252] on div at bounding box center [443, 258] width 291 height 23
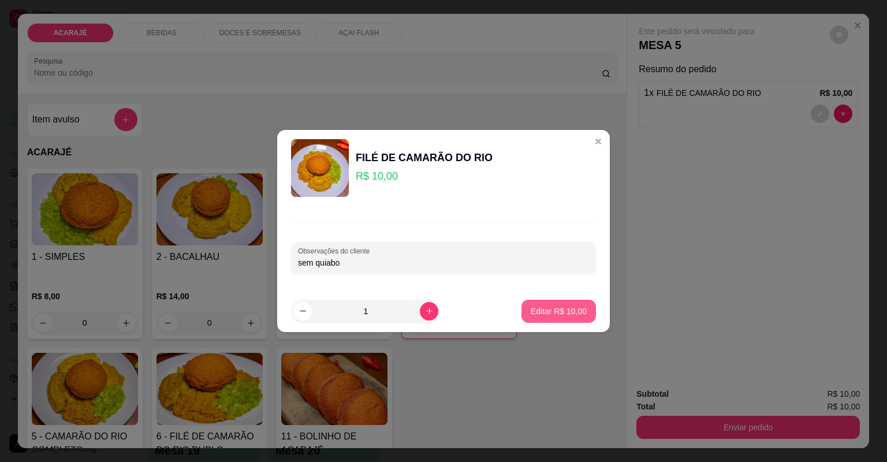
type input "sem quiabo"
click at [548, 314] on p "Editar R$ 10,00" at bounding box center [559, 312] width 56 height 12
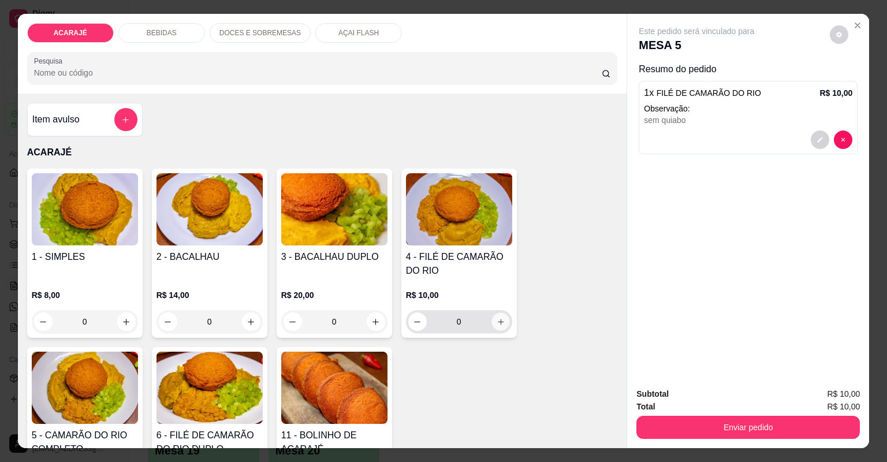
click at [497, 325] on icon "increase-product-quantity" at bounding box center [500, 322] width 9 height 9
type input "1"
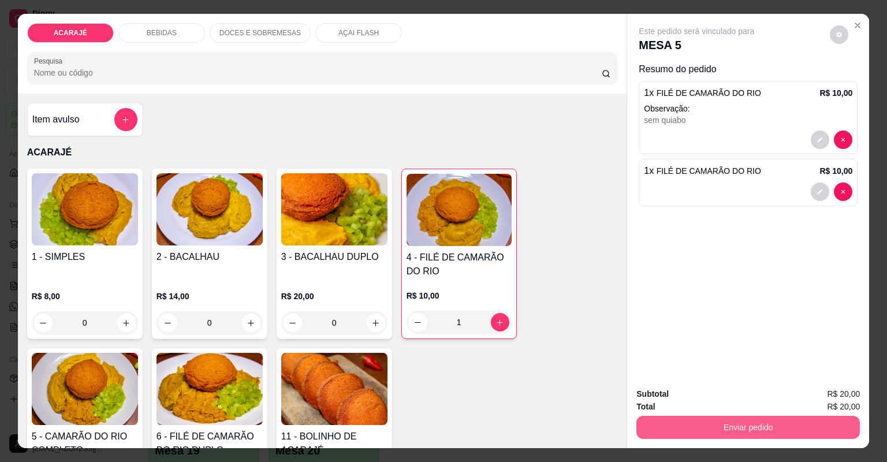
click at [647, 425] on button "Enviar pedido" at bounding box center [749, 427] width 224 height 23
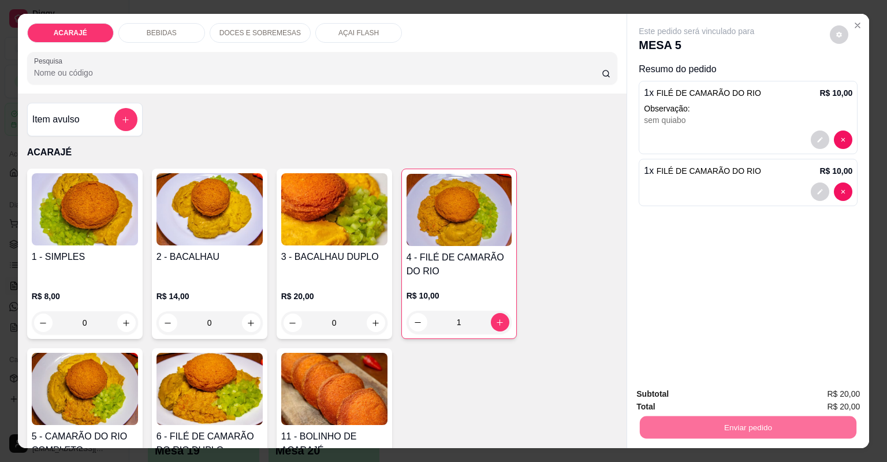
click at [714, 392] on button "Não registrar e enviar pedido" at bounding box center [711, 398] width 117 height 21
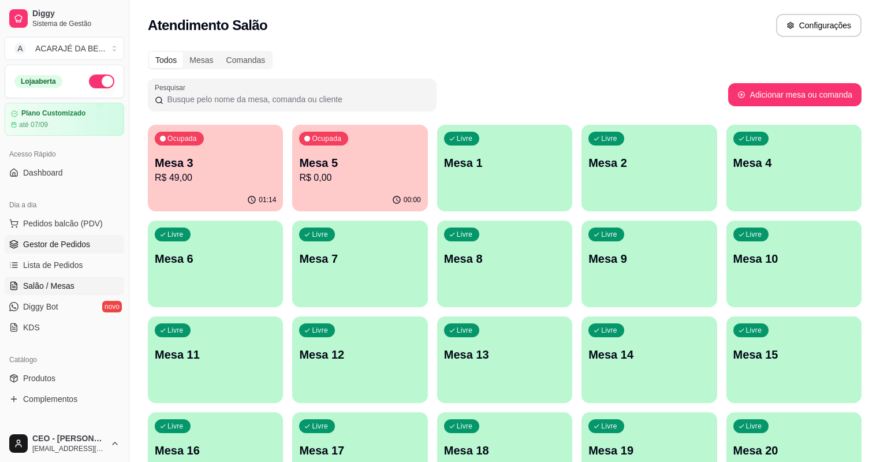
click at [75, 246] on span "Gestor de Pedidos" at bounding box center [56, 245] width 67 height 12
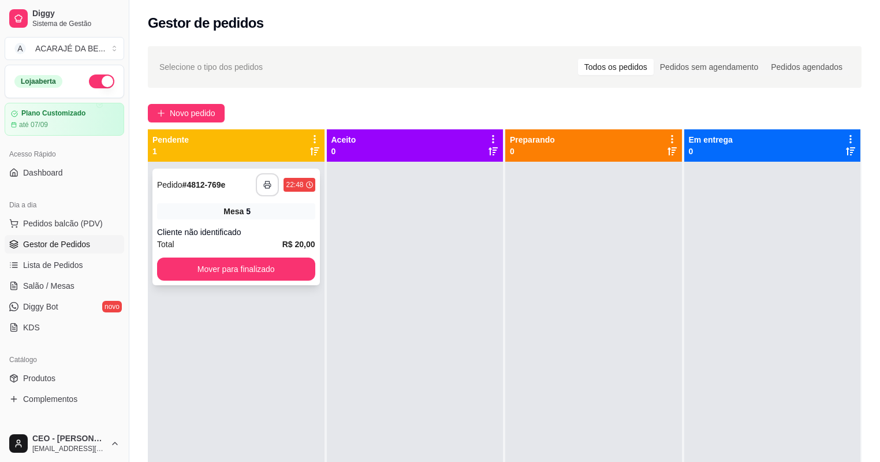
click at [259, 187] on button "button" at bounding box center [267, 184] width 23 height 23
click at [262, 266] on button "Mover para finalizado" at bounding box center [236, 269] width 158 height 23
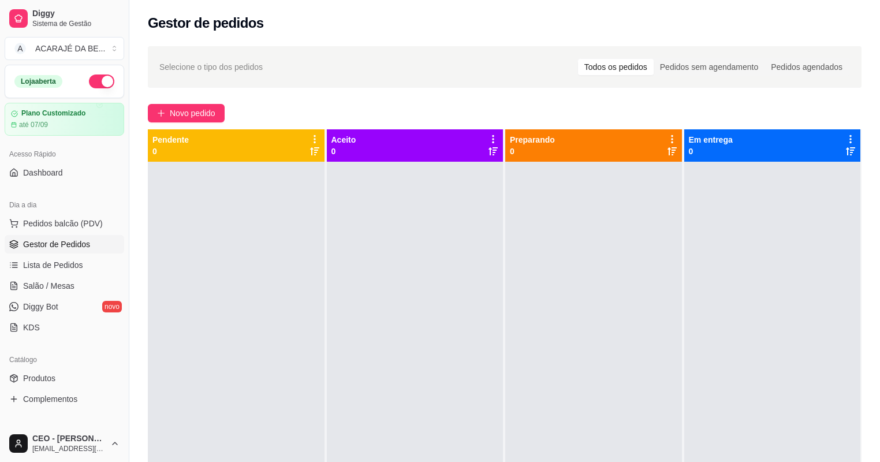
click at [262, 266] on div at bounding box center [236, 393] width 177 height 462
click at [51, 263] on span "Lista de Pedidos" at bounding box center [53, 265] width 60 height 12
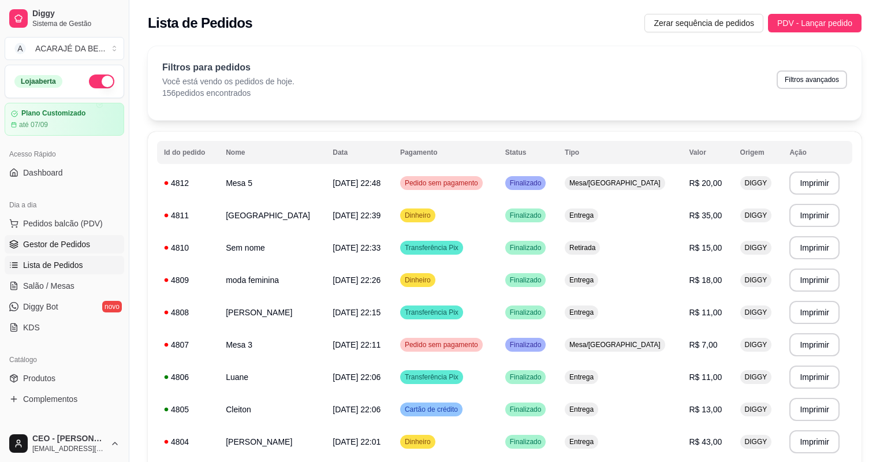
click at [54, 247] on span "Gestor de Pedidos" at bounding box center [56, 245] width 67 height 12
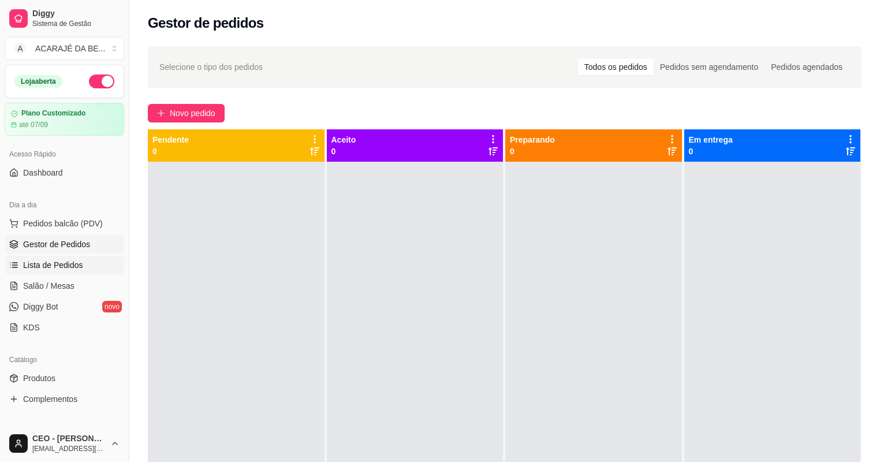
click at [55, 264] on span "Lista de Pedidos" at bounding box center [53, 265] width 60 height 12
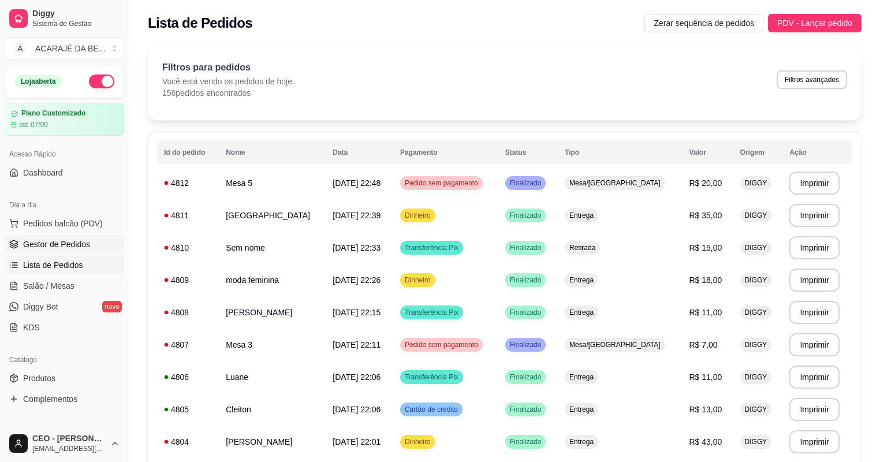
click at [55, 247] on span "Gestor de Pedidos" at bounding box center [56, 245] width 67 height 12
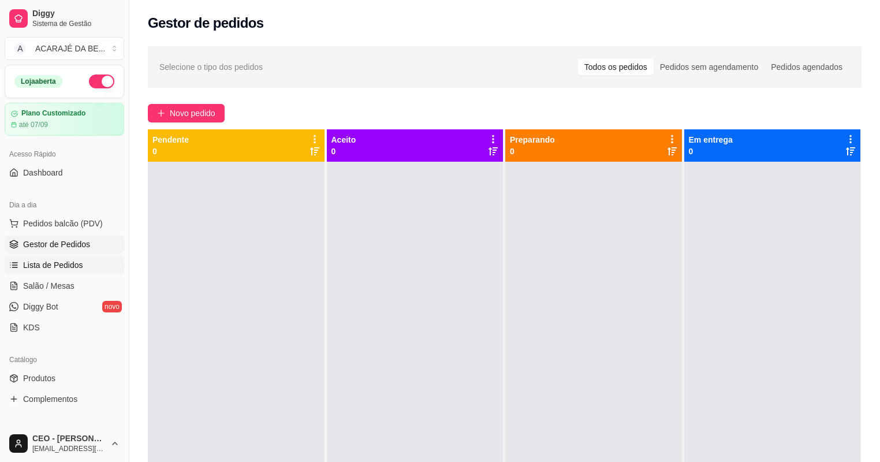
click at [58, 263] on span "Lista de Pedidos" at bounding box center [53, 265] width 60 height 12
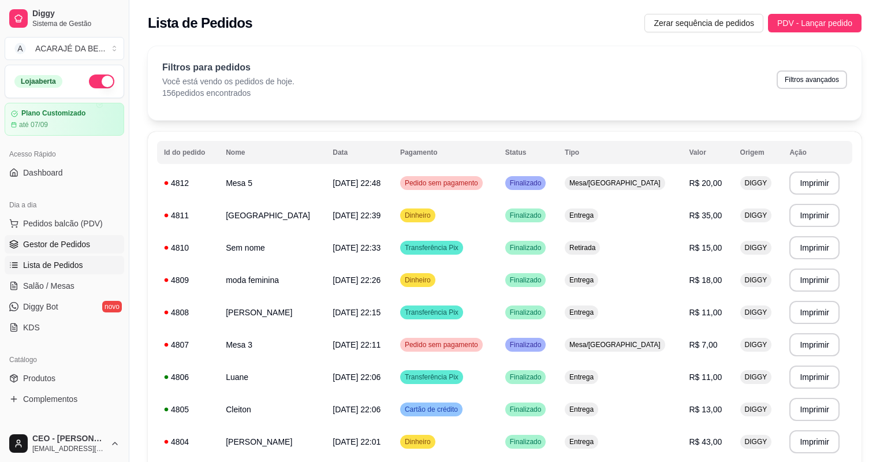
click at [32, 243] on span "Gestor de Pedidos" at bounding box center [56, 245] width 67 height 12
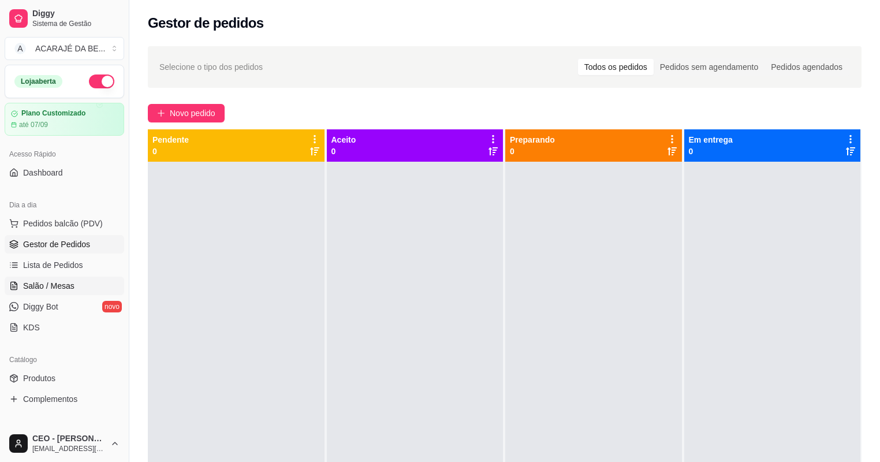
click at [79, 277] on link "Salão / Mesas" at bounding box center [65, 286] width 120 height 18
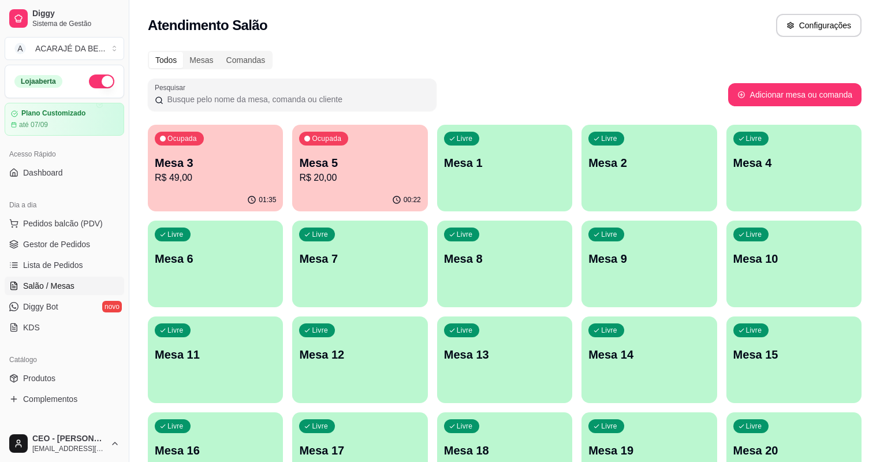
click at [229, 172] on p "R$ 49,00" at bounding box center [215, 178] width 121 height 14
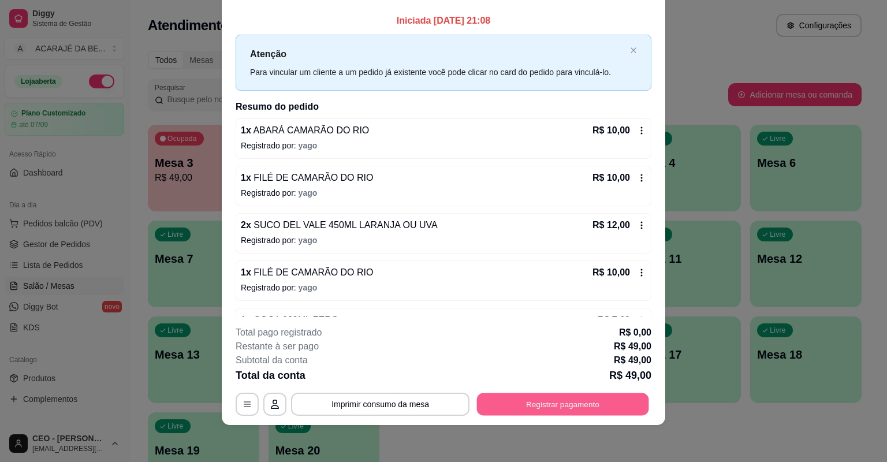
click at [586, 404] on button "Registrar pagamento" at bounding box center [563, 404] width 172 height 23
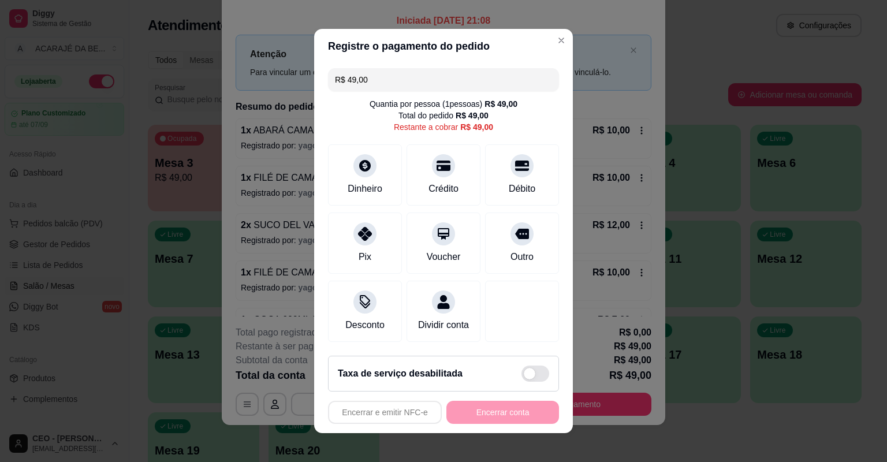
click at [404, 75] on input "R$ 49,00" at bounding box center [443, 79] width 217 height 23
drag, startPoint x: 510, startPoint y: 242, endPoint x: 520, endPoint y: 239, distance: 10.4
click at [513, 242] on div at bounding box center [522, 230] width 25 height 25
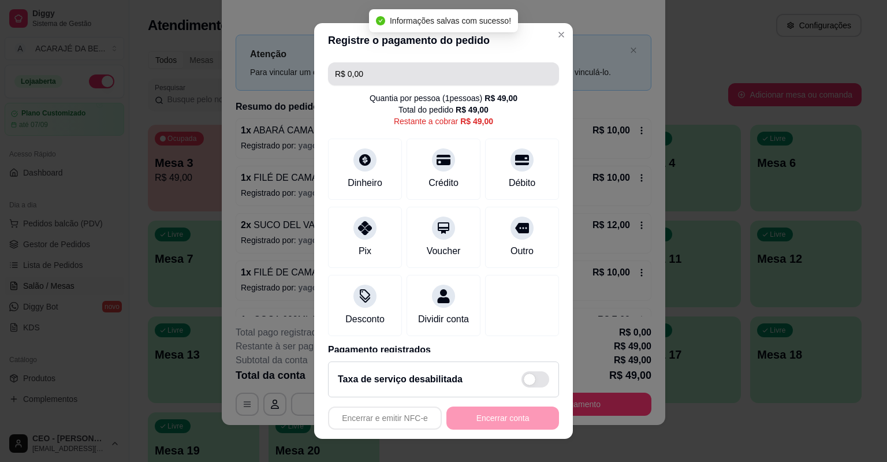
click at [481, 78] on input "R$ 0,00" at bounding box center [443, 73] width 217 height 23
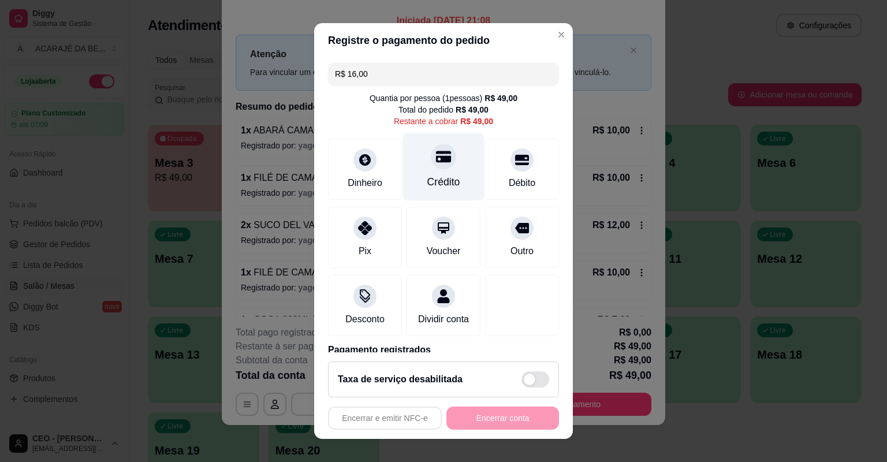
click at [427, 178] on div "Crédito" at bounding box center [443, 181] width 33 height 15
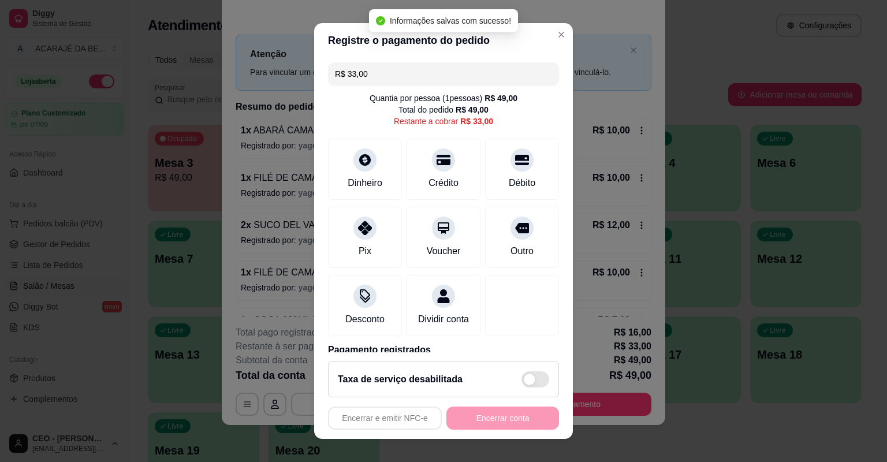
click at [403, 71] on input "R$ 33,00" at bounding box center [443, 73] width 217 height 23
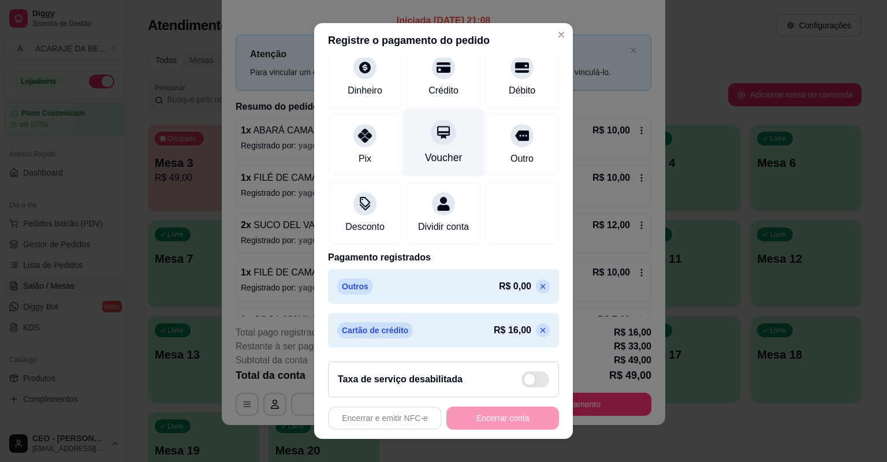
scroll to position [14, 0]
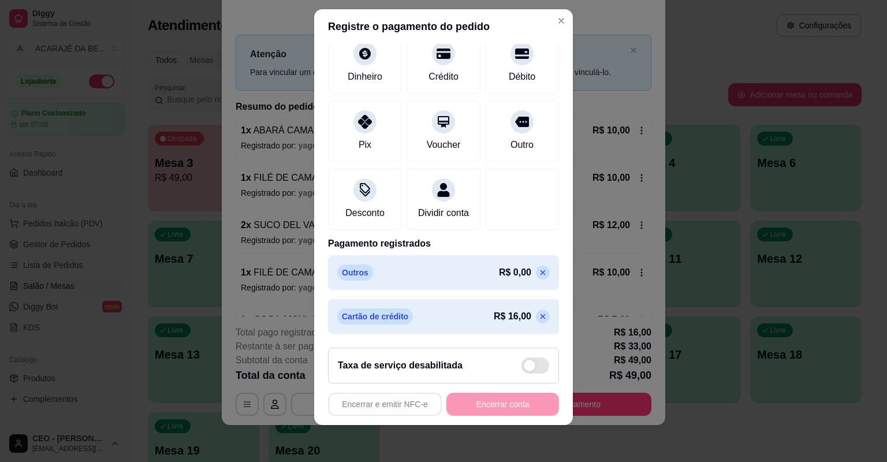
click at [538, 274] on icon at bounding box center [542, 272] width 9 height 9
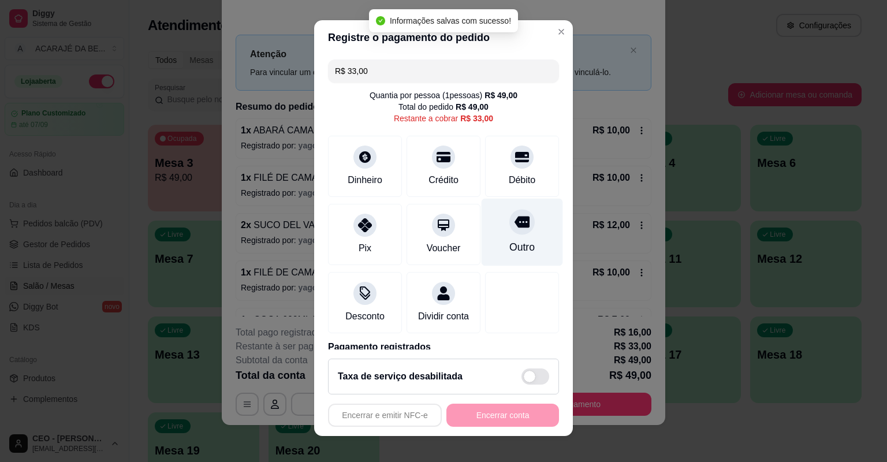
scroll to position [0, 0]
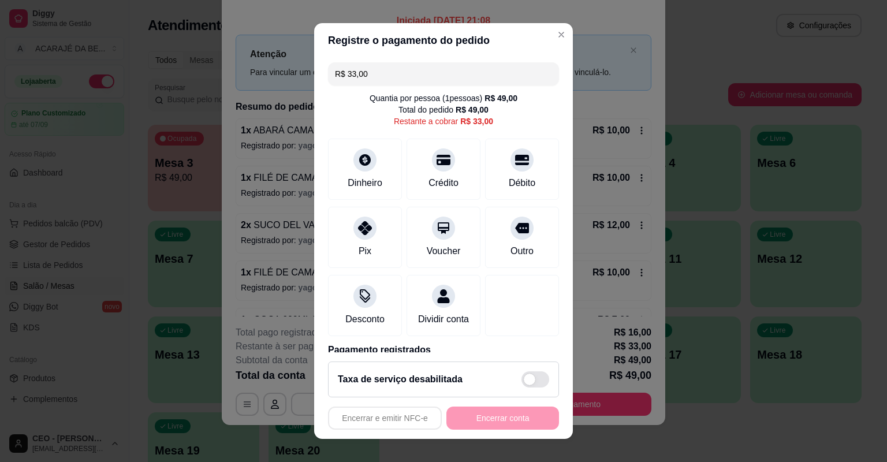
click at [426, 70] on input "R$ 33,00" at bounding box center [443, 73] width 217 height 23
click at [344, 224] on div "Pix" at bounding box center [365, 236] width 81 height 68
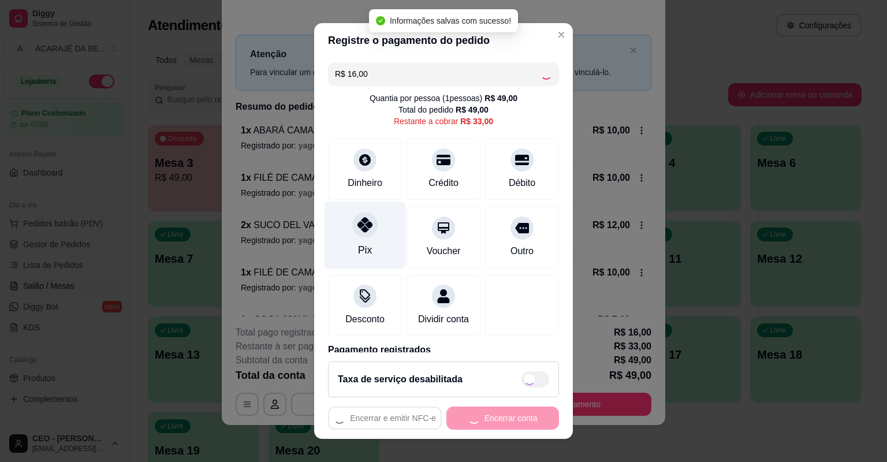
type input "R$ 17,00"
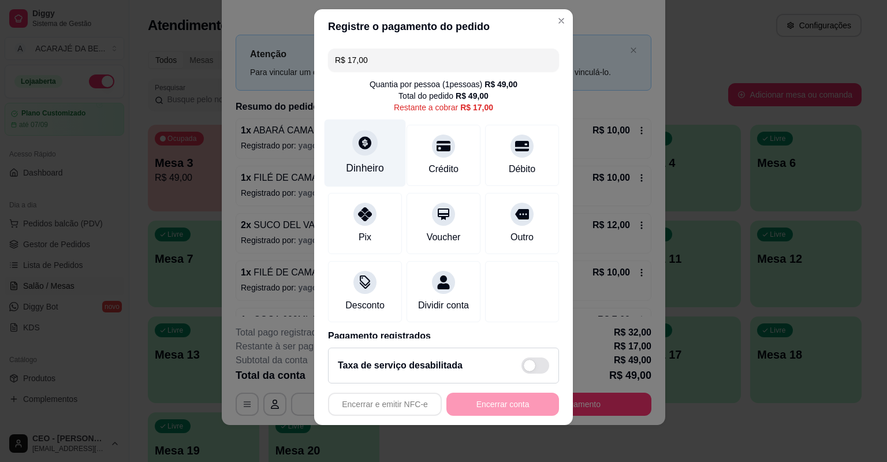
click at [380, 164] on div "Dinheiro" at bounding box center [365, 154] width 81 height 68
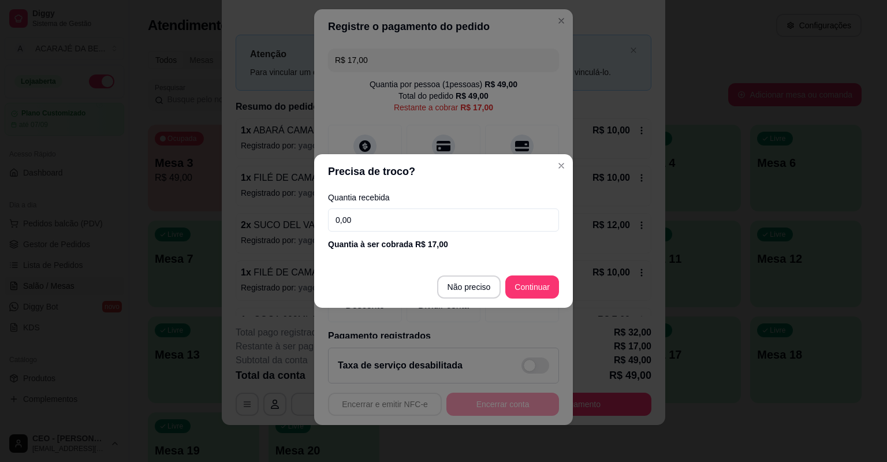
click at [379, 226] on input "0,00" at bounding box center [443, 220] width 231 height 23
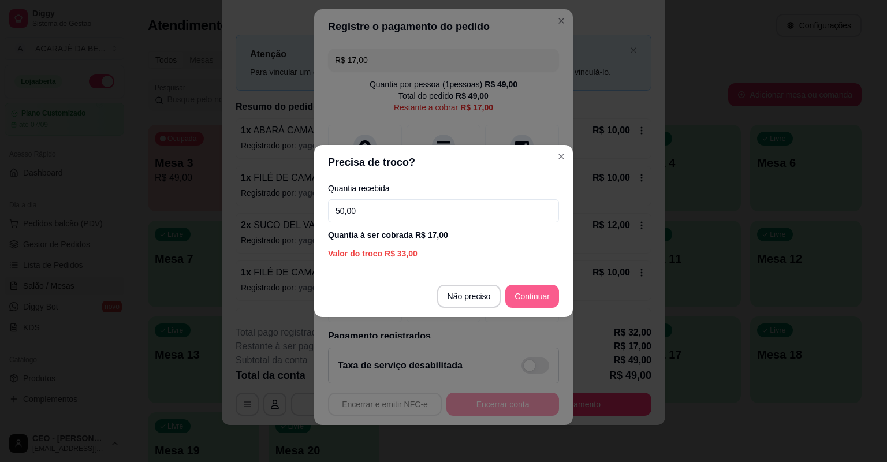
type input "50,00"
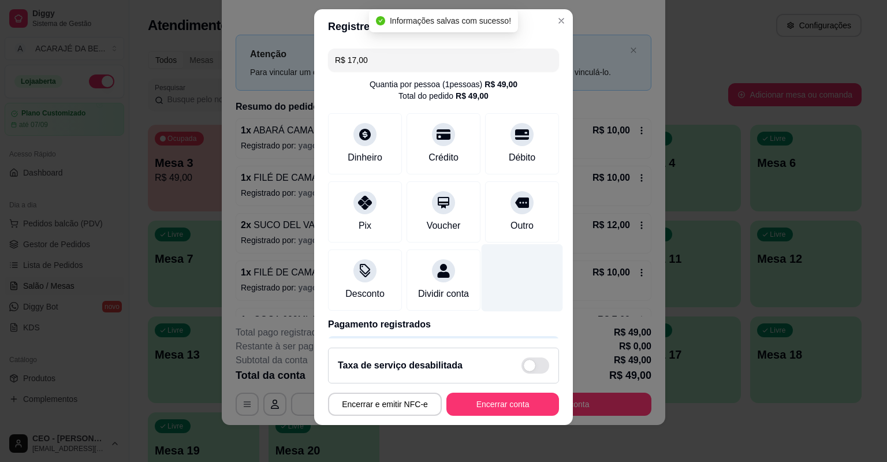
type input "R$ 0,00"
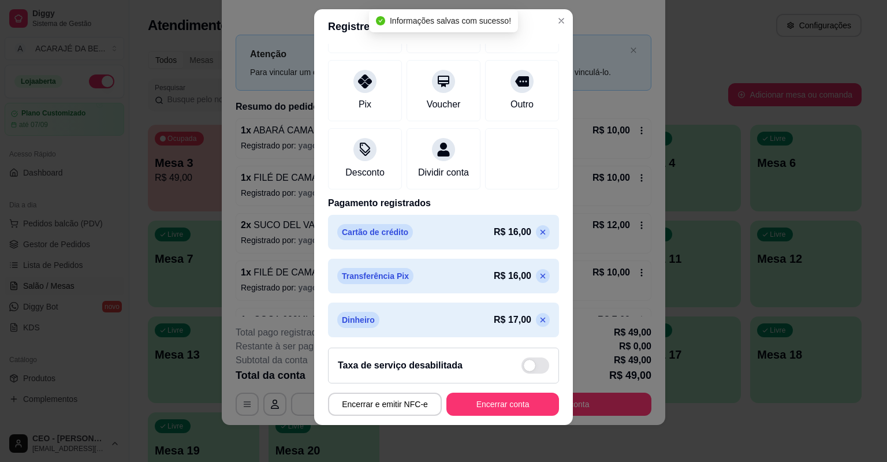
scroll to position [137, 0]
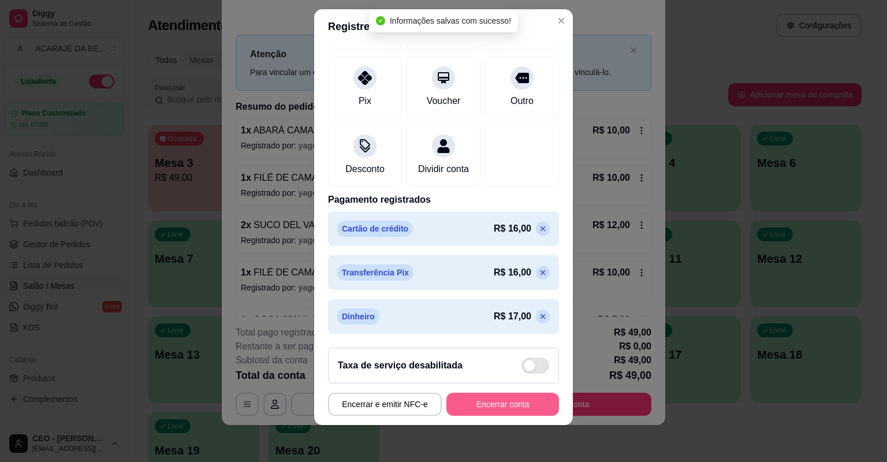
click at [530, 402] on button "Encerrar conta" at bounding box center [503, 404] width 113 height 23
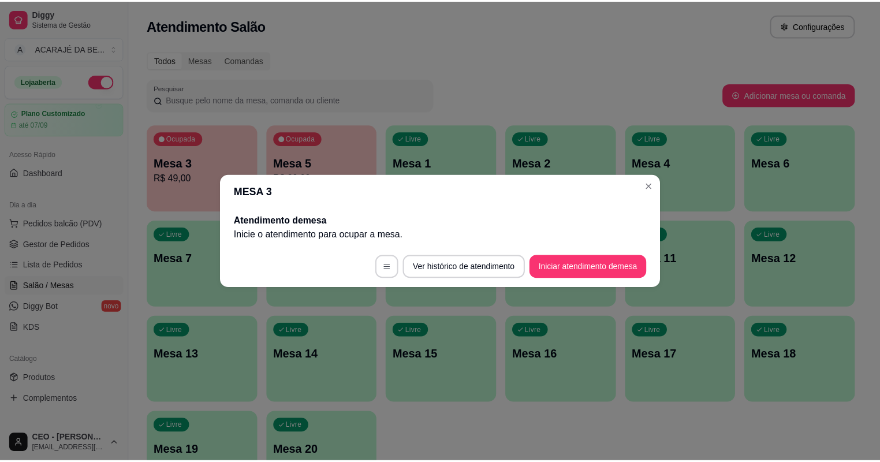
scroll to position [0, 0]
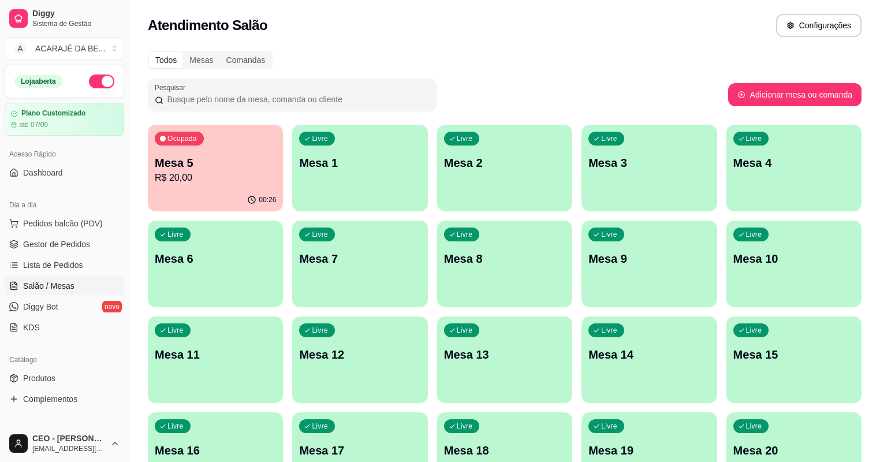
click at [562, 310] on div "Ocupada Mesa 5 R$ 20,00 00:26 Livre Mesa 1 Livre Mesa 2 Livre Mesa 3 Livre Mesa…" at bounding box center [505, 312] width 714 height 374
click at [177, 177] on p "R$ 20,00" at bounding box center [216, 177] width 118 height 13
click at [221, 155] on div "Ocupada Mesa 5 R$ 20,00" at bounding box center [215, 157] width 131 height 62
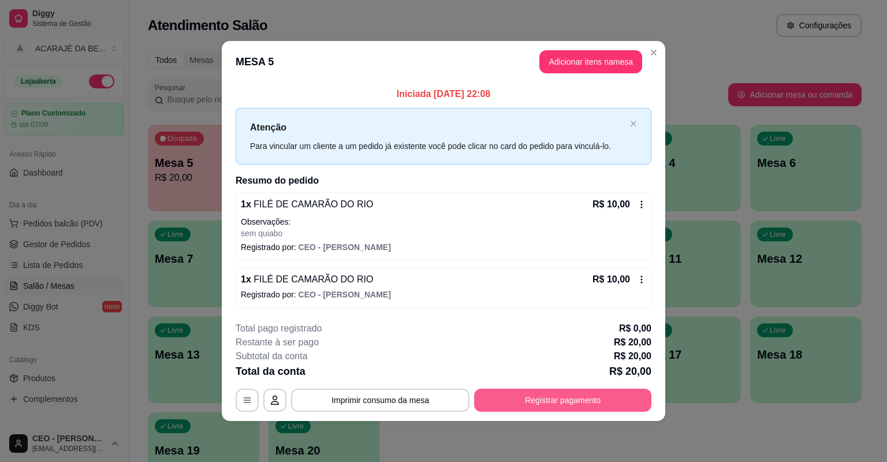
click at [539, 401] on button "Registrar pagamento" at bounding box center [562, 400] width 177 height 23
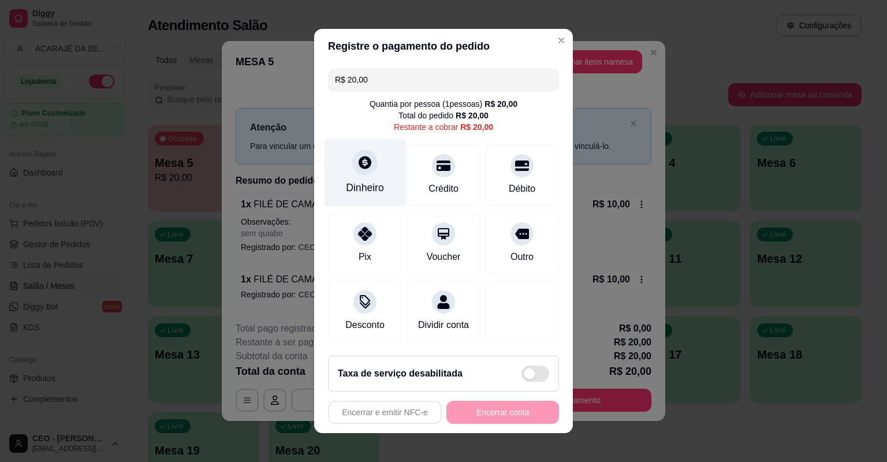
click at [360, 180] on div "Dinheiro" at bounding box center [365, 187] width 38 height 15
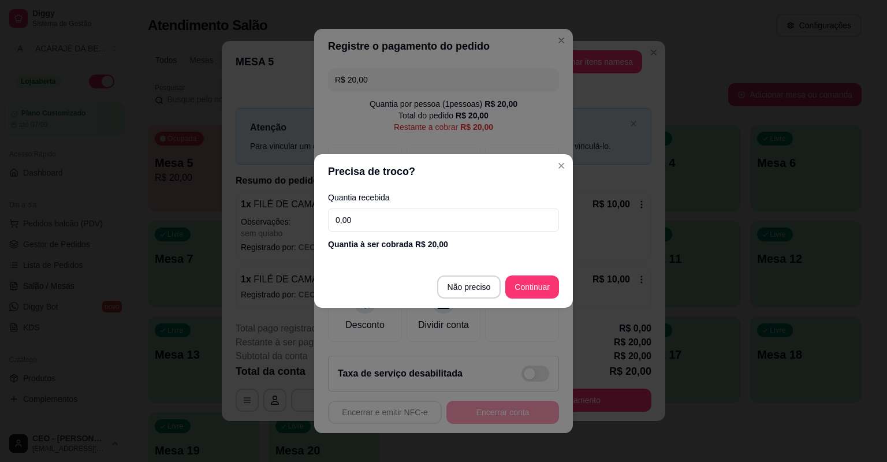
click at [393, 221] on input "0,00" at bounding box center [443, 220] width 231 height 23
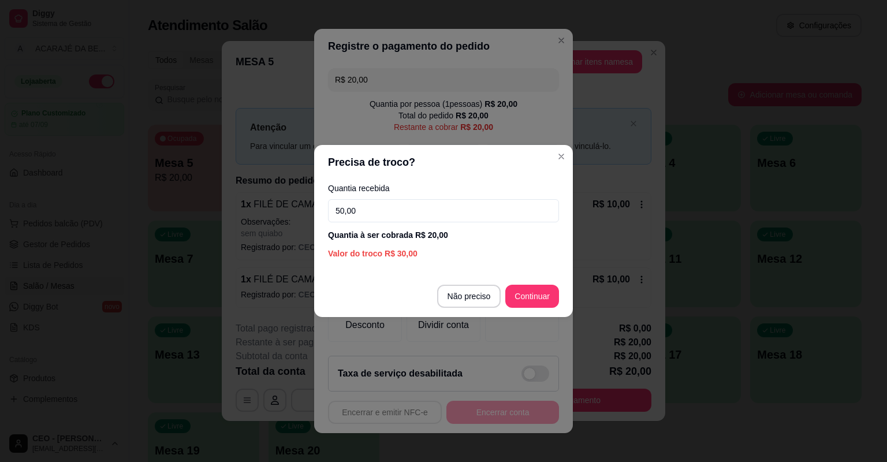
type input "50,00"
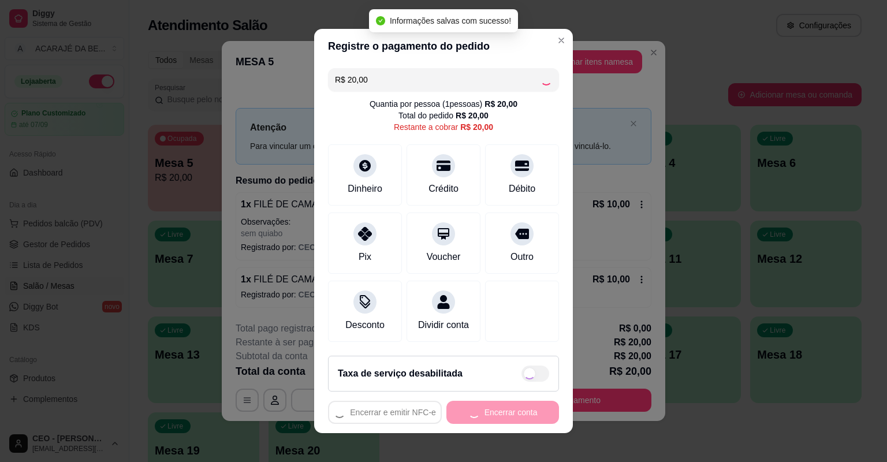
type input "R$ 0,00"
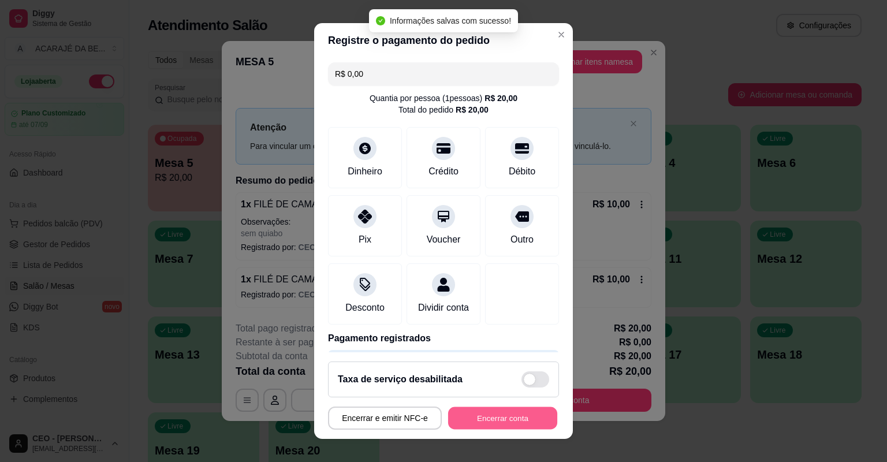
click at [511, 410] on button "Encerrar conta" at bounding box center [502, 418] width 109 height 23
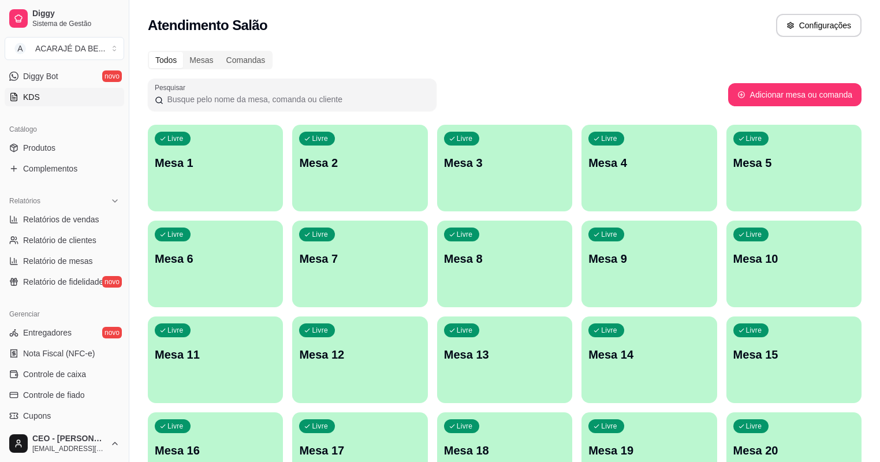
scroll to position [231, 0]
click at [81, 371] on span "Controle de caixa" at bounding box center [54, 374] width 63 height 12
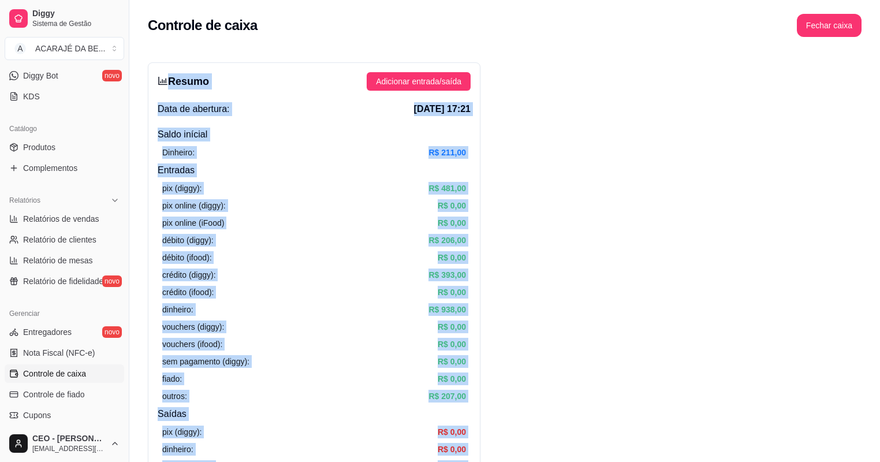
drag, startPoint x: 727, startPoint y: 427, endPoint x: 155, endPoint y: 81, distance: 667.9
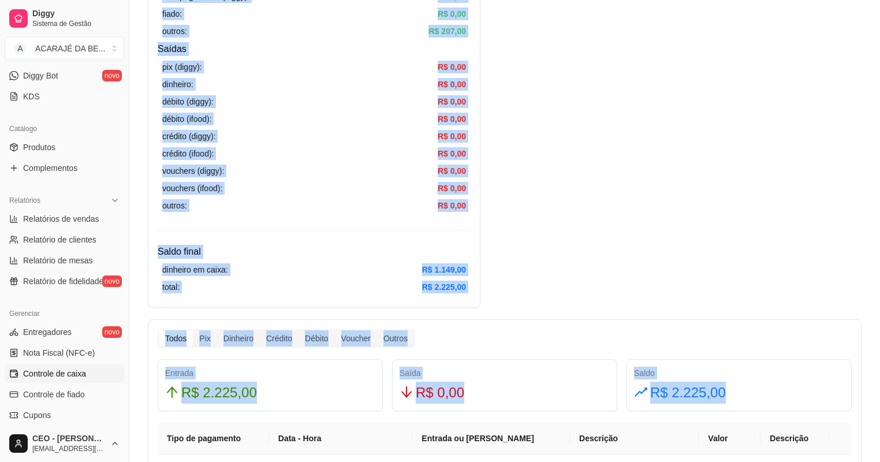
scroll to position [370, 0]
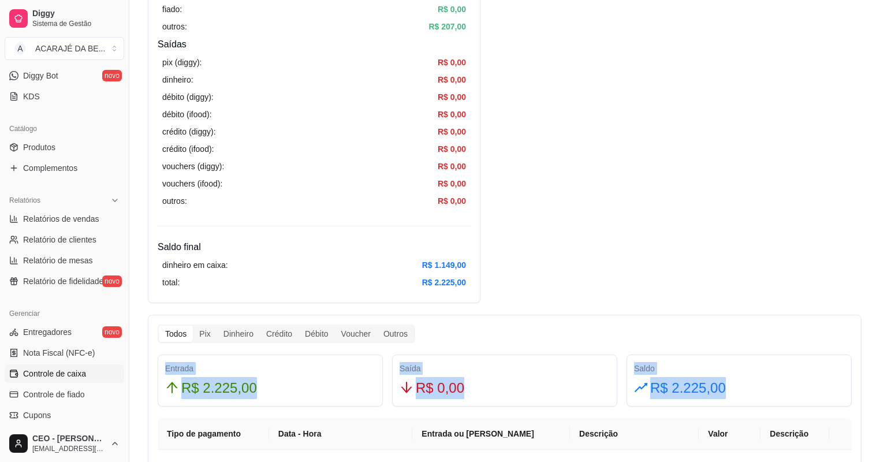
drag, startPoint x: 771, startPoint y: 384, endPoint x: 163, endPoint y: 370, distance: 607.9
click at [163, 370] on div "Entrada R$ 2.225,00 Saída R$ 0,00 Saldo R$ 2.225,00" at bounding box center [505, 381] width 704 height 52
drag, startPoint x: 163, startPoint y: 370, endPoint x: 240, endPoint y: 386, distance: 79.0
copy div "Entrada R$ 2.225,00 Saída R$ 0,00 Saldo R$ 2.225,00"
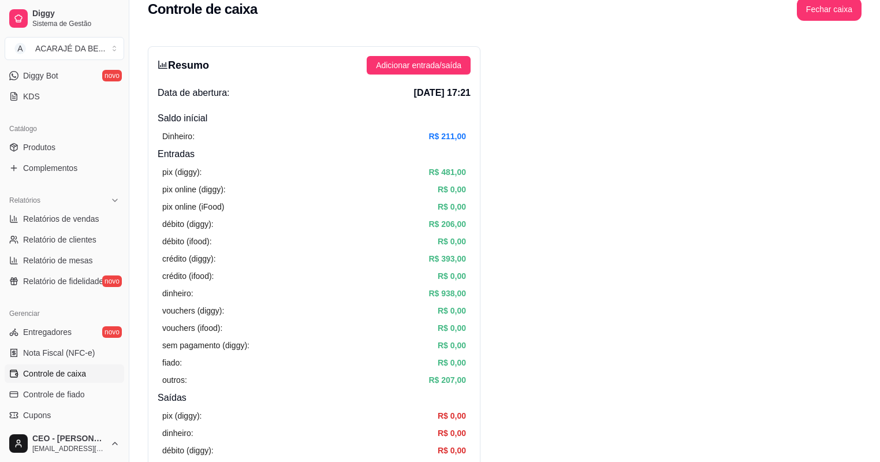
scroll to position [0, 0]
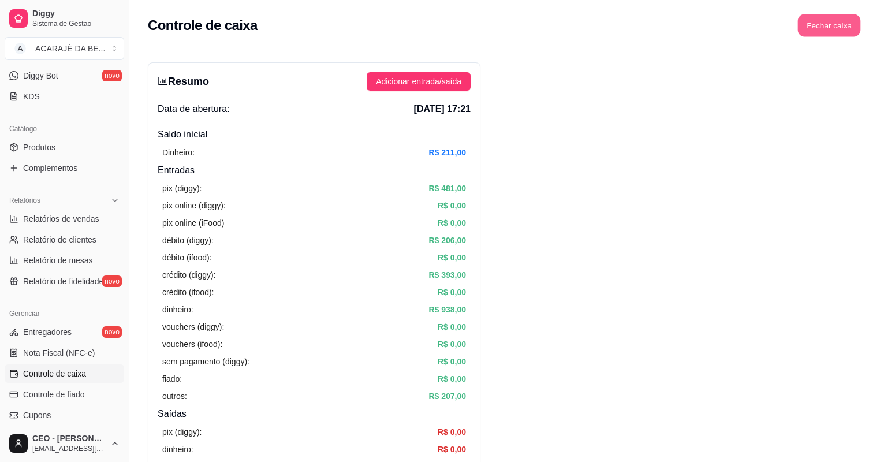
click at [848, 22] on button "Fechar caixa" at bounding box center [829, 25] width 63 height 23
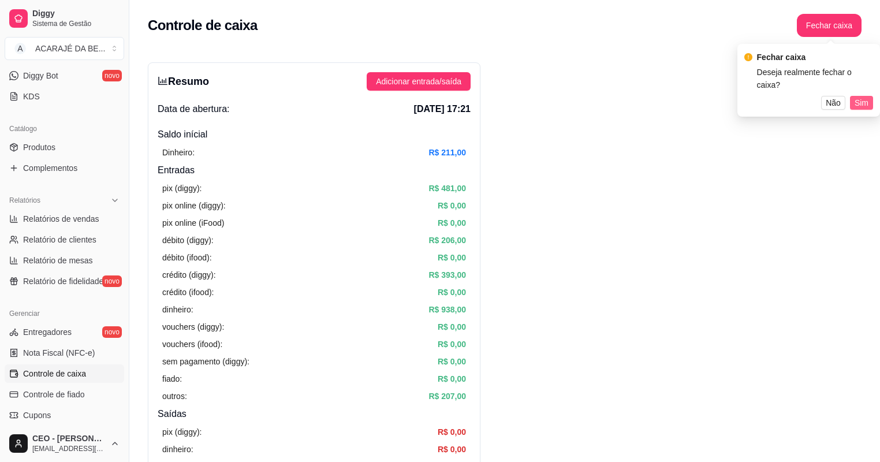
click at [855, 96] on button "Sim" at bounding box center [861, 103] width 23 height 14
